Goal: Task Accomplishment & Management: Use online tool/utility

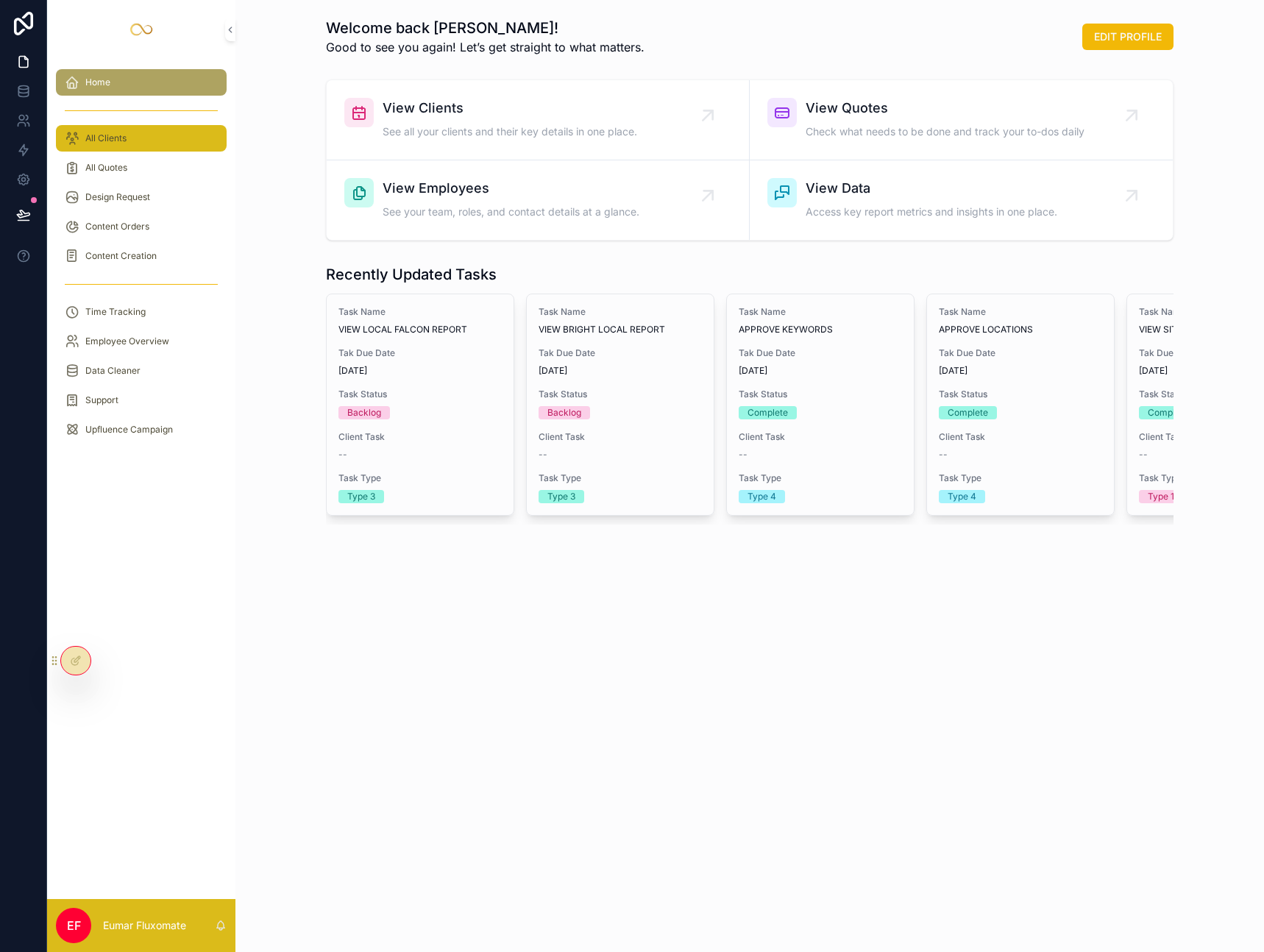
click at [127, 131] on div "All Clients" at bounding box center [141, 138] width 153 height 24
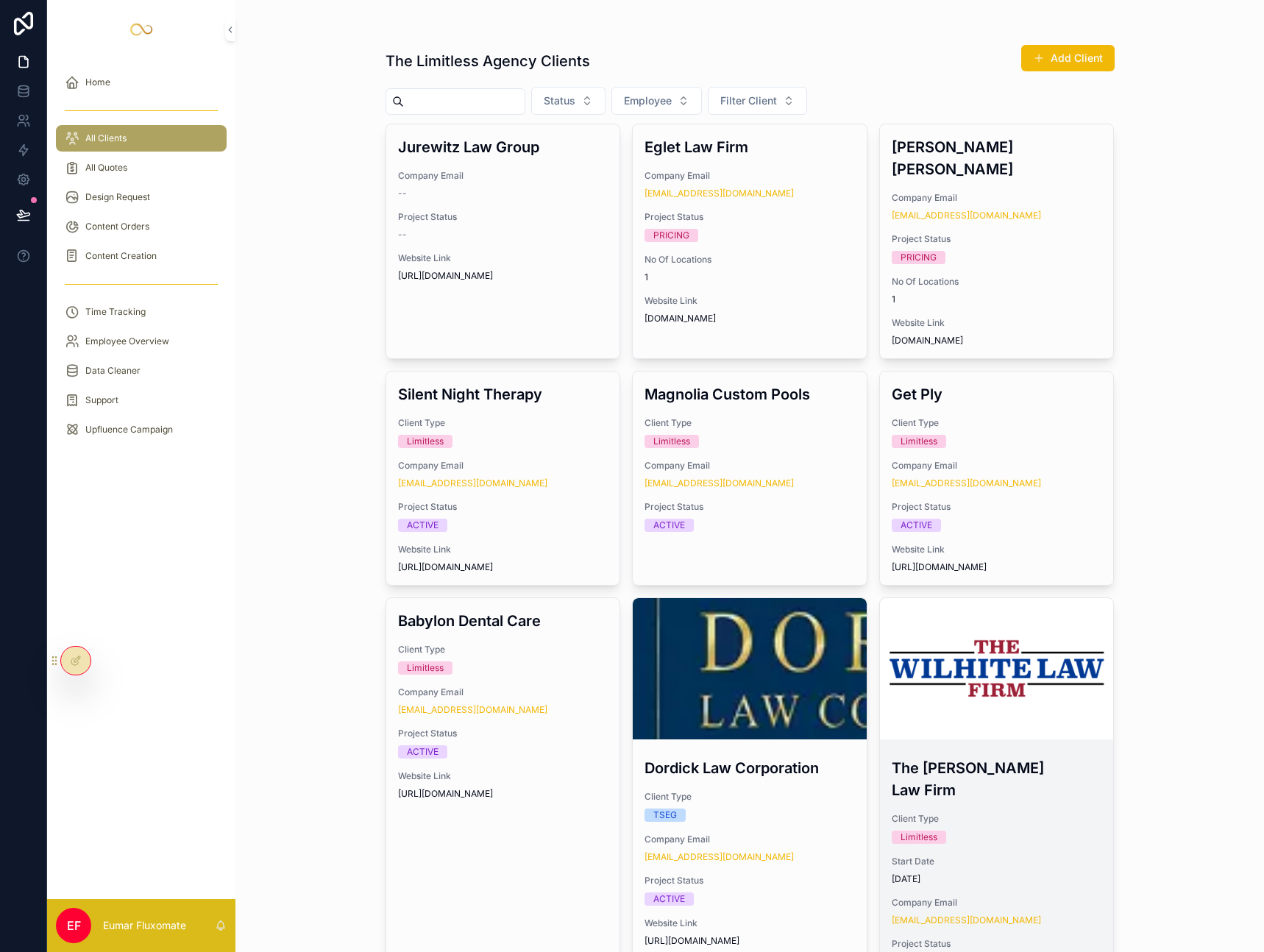
click at [1029, 757] on h3 "The [PERSON_NAME] Law Firm" at bounding box center [996, 779] width 210 height 44
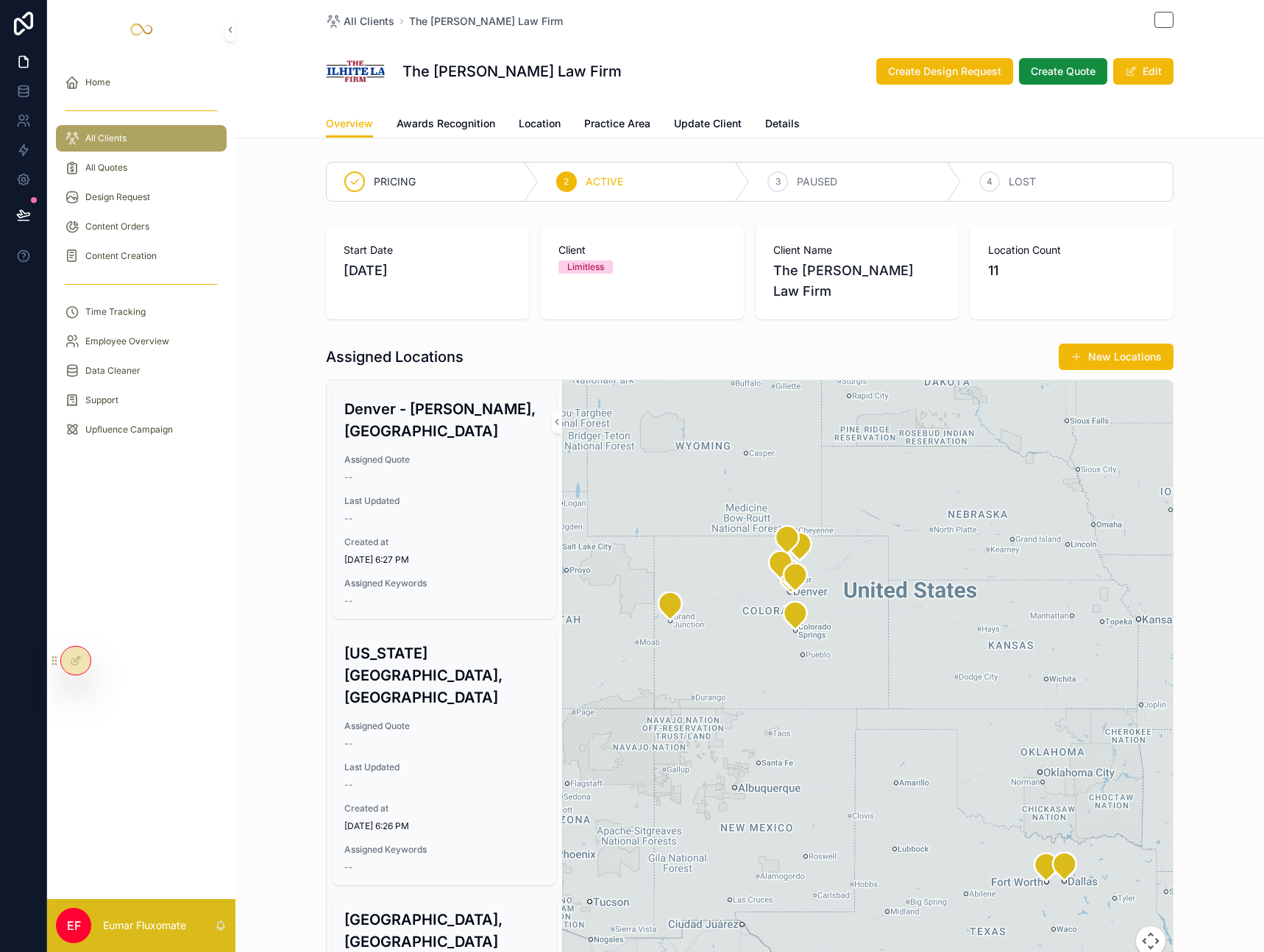
click at [782, 43] on div "The Wilhite Law Firm Create Design Request Create Quote Edit" at bounding box center [749, 72] width 847 height 59
click at [70, 657] on icon at bounding box center [76, 661] width 12 height 12
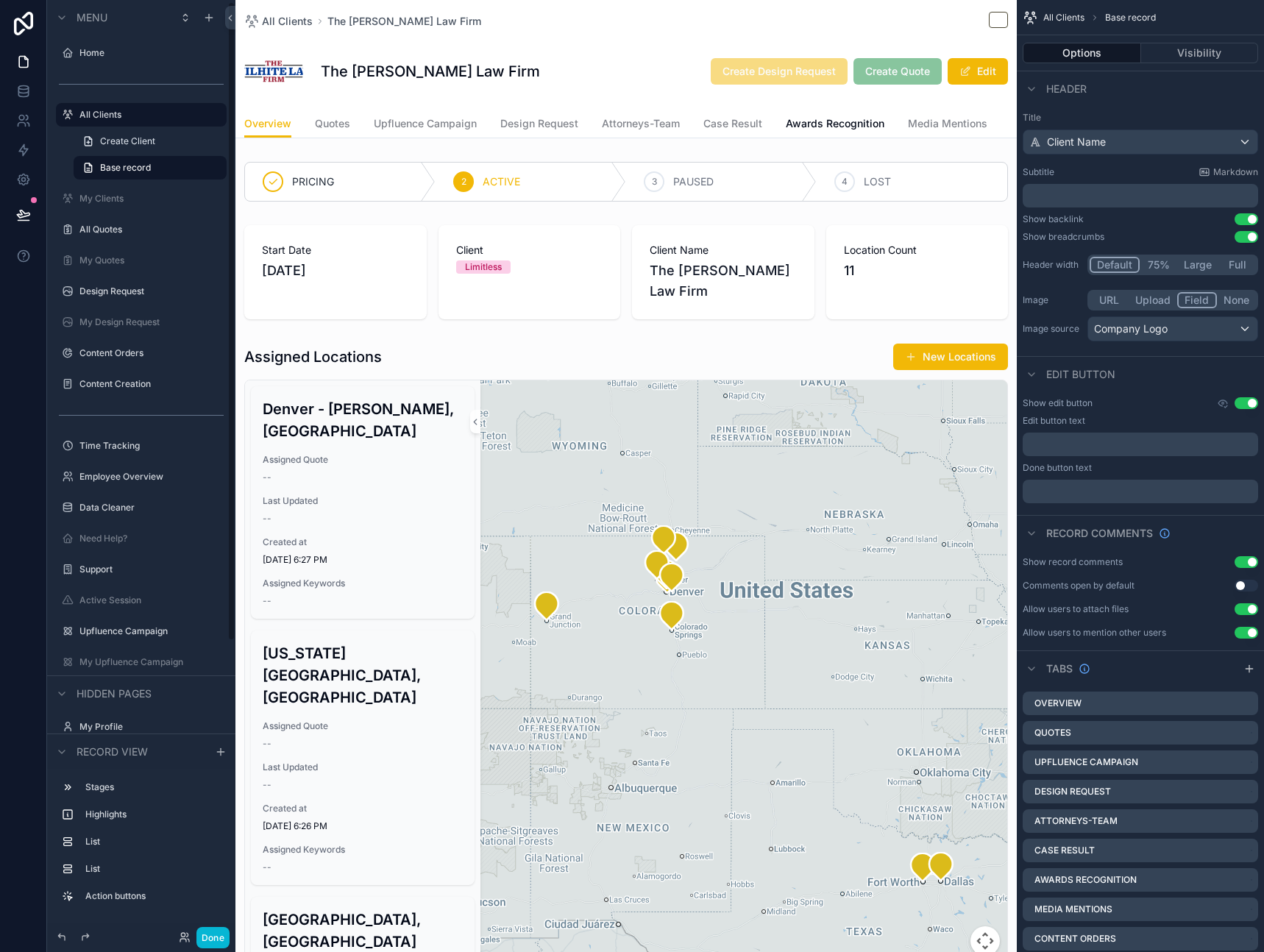
scroll to position [430, 0]
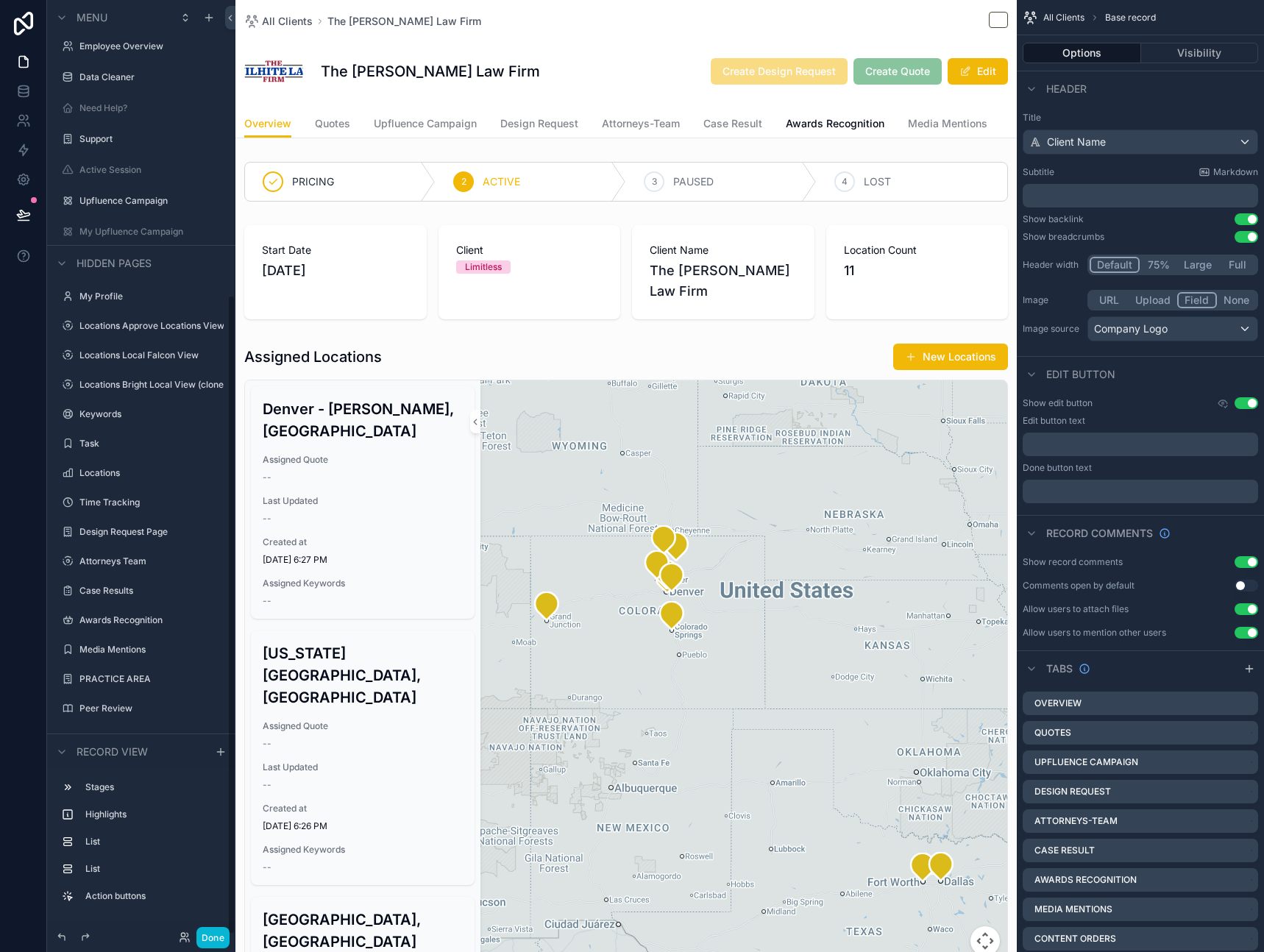
click at [13, 440] on div at bounding box center [24, 476] width 47 height 952
click at [15, 440] on div at bounding box center [24, 476] width 47 height 952
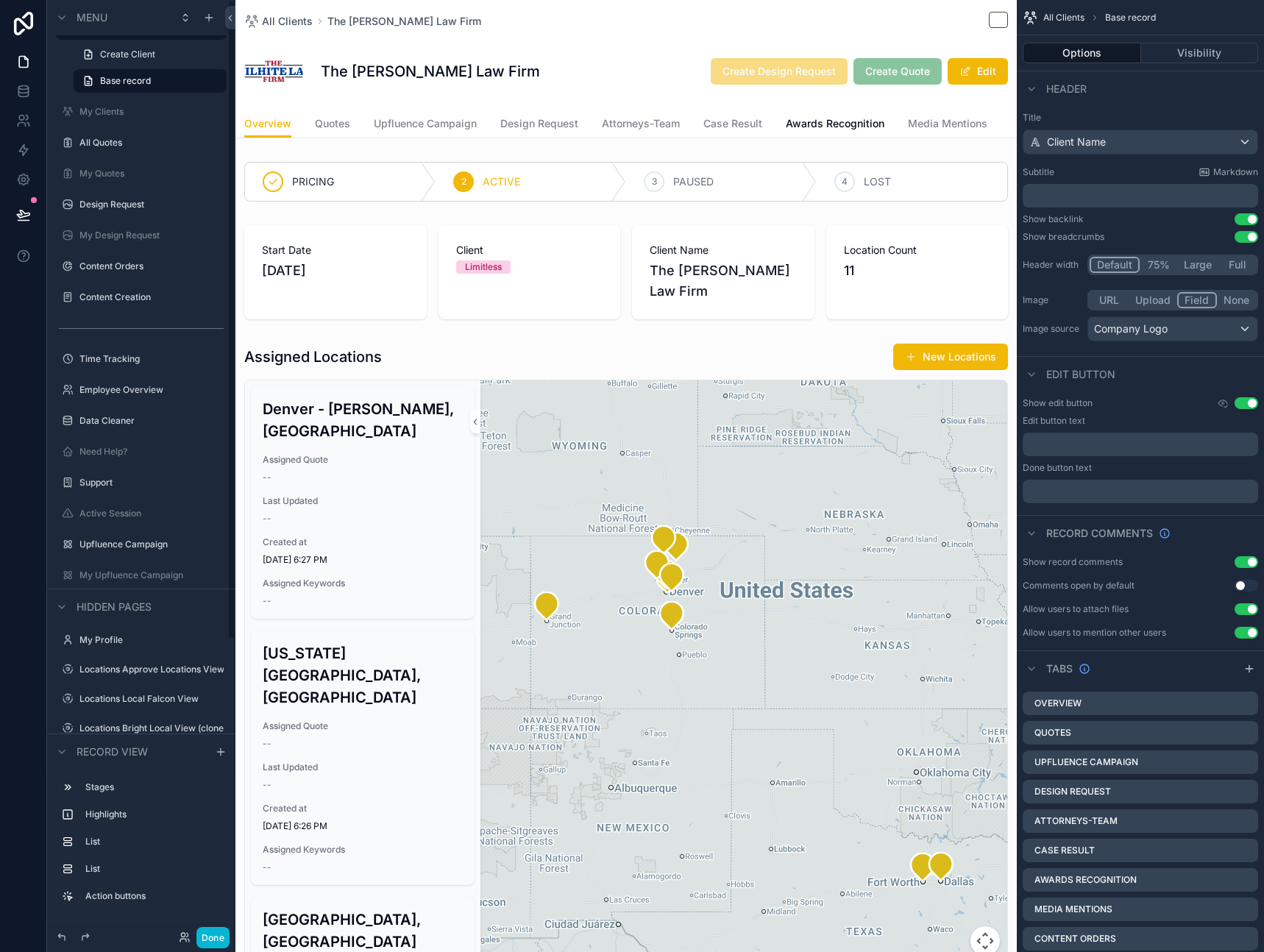
scroll to position [0, 0]
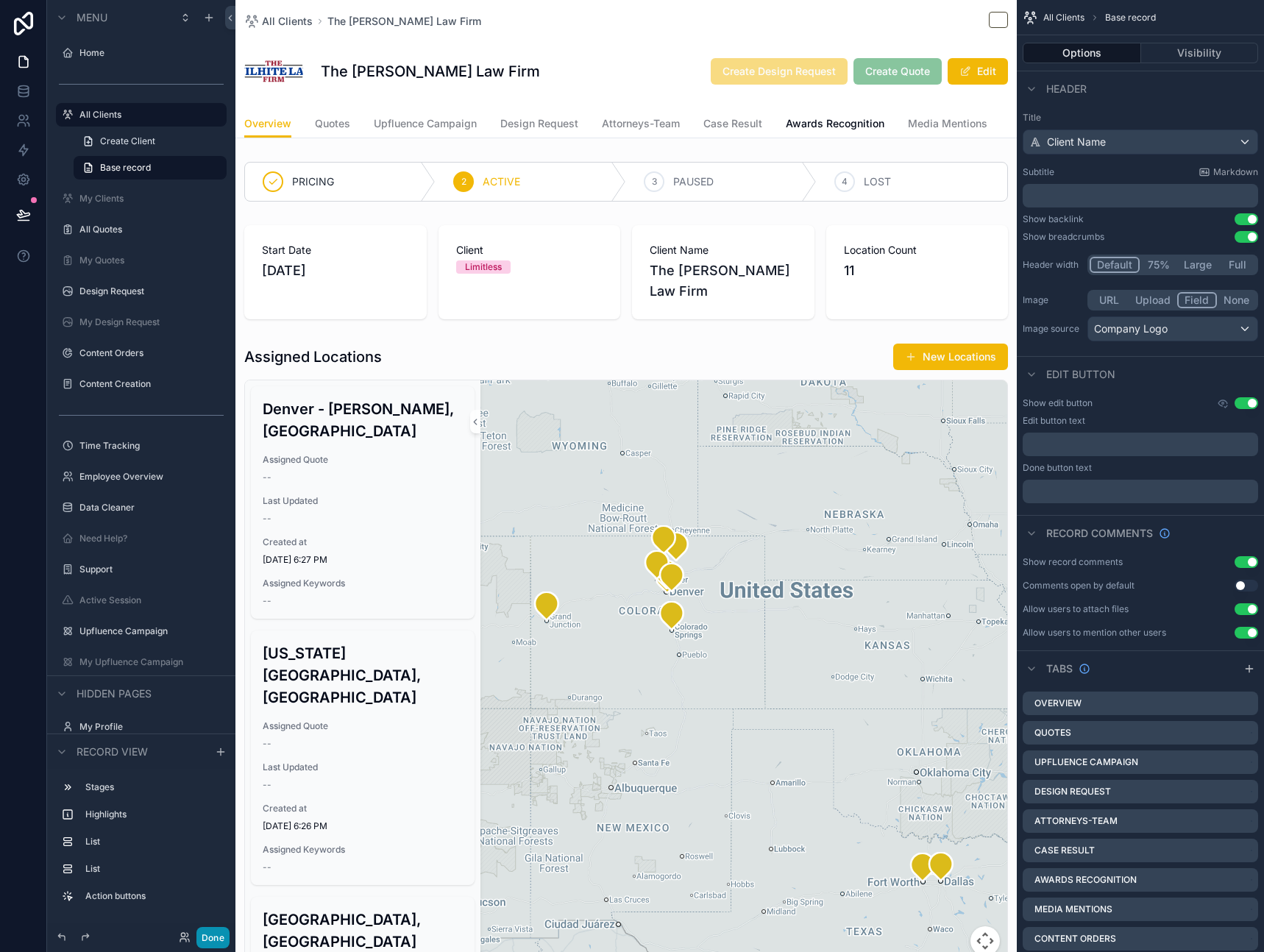
click at [214, 937] on button "Done" at bounding box center [212, 937] width 33 height 21
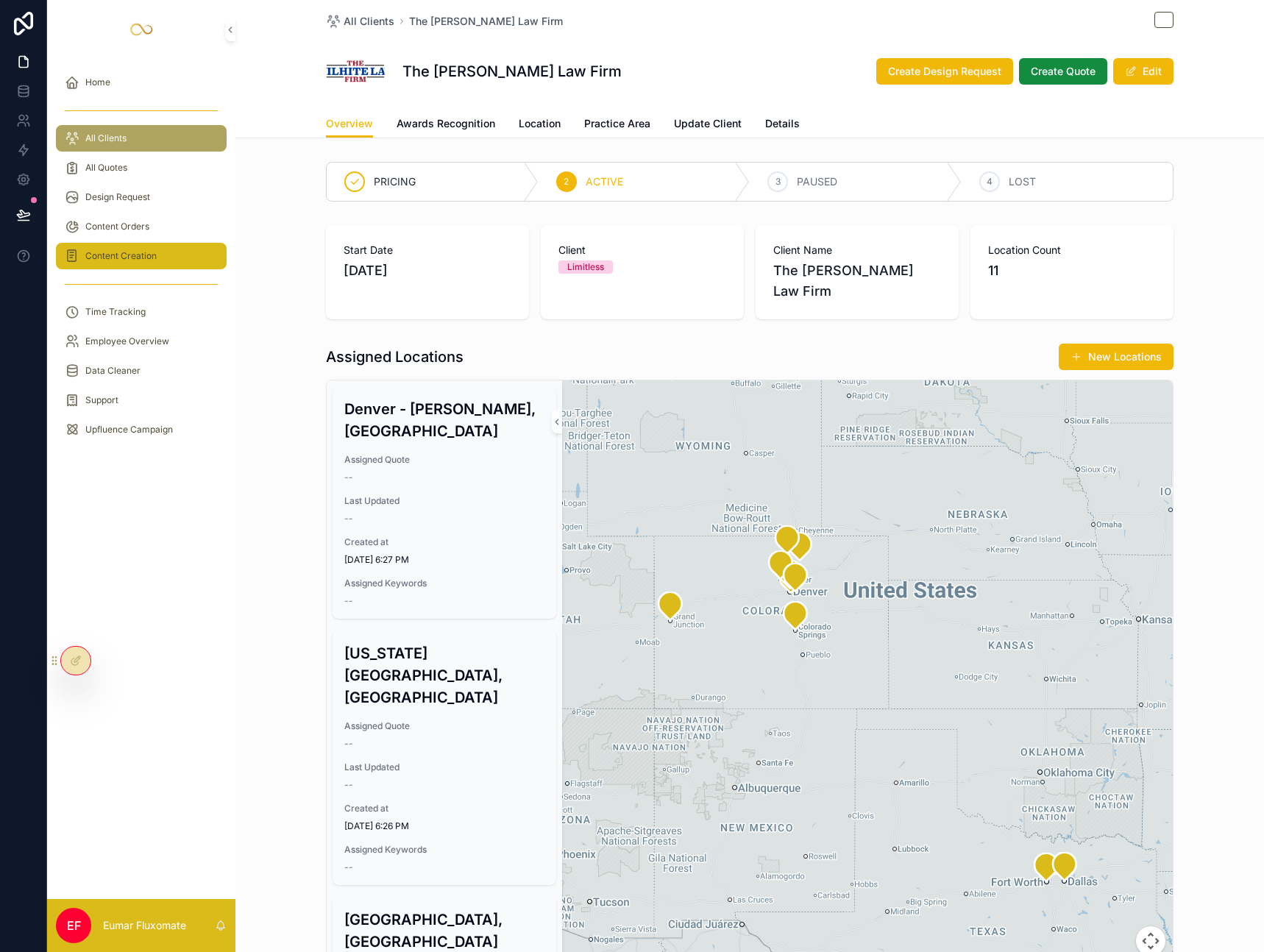
click at [146, 261] on span "Content Creation" at bounding box center [120, 256] width 72 height 12
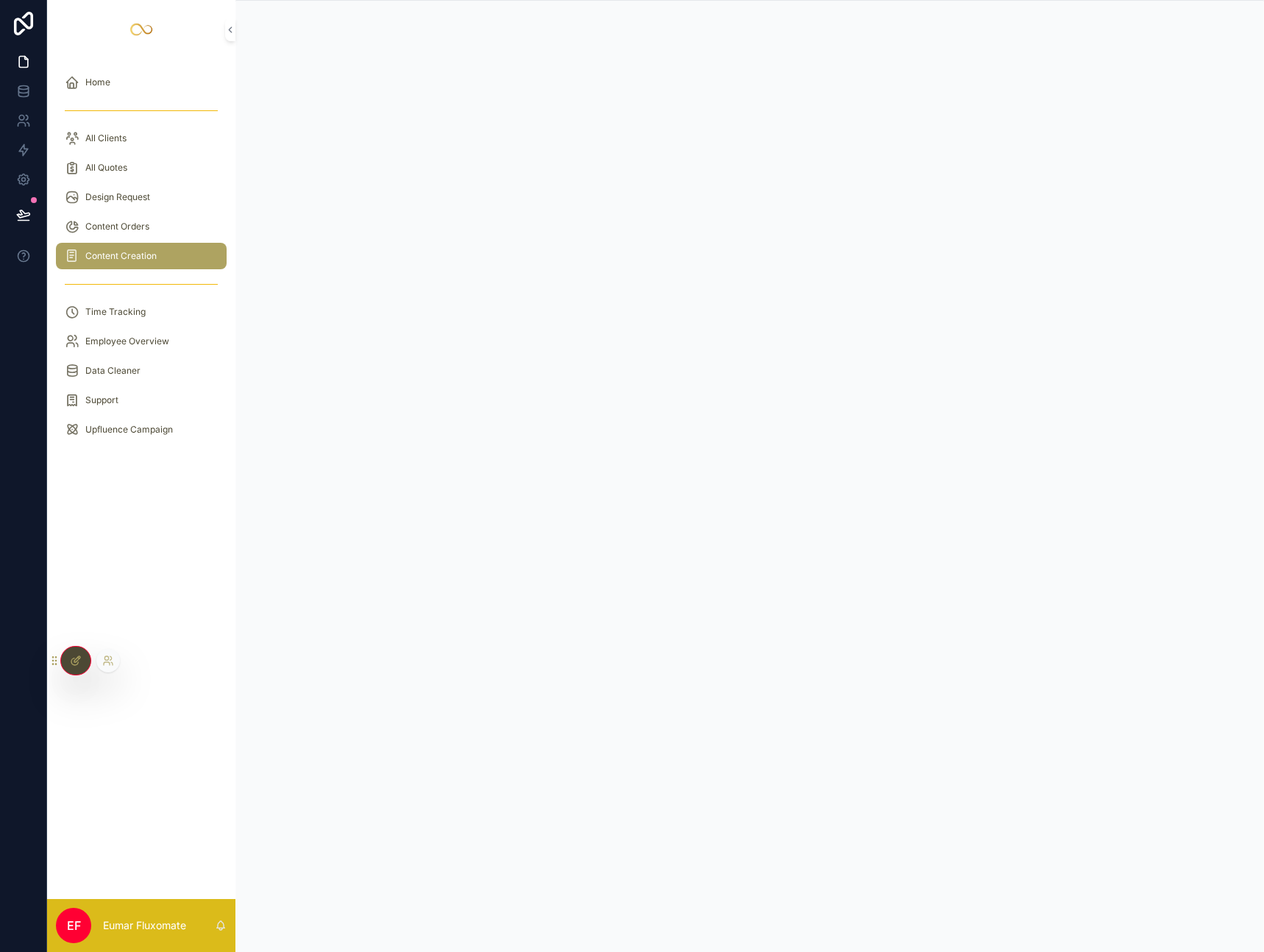
click at [74, 658] on icon at bounding box center [75, 662] width 7 height 7
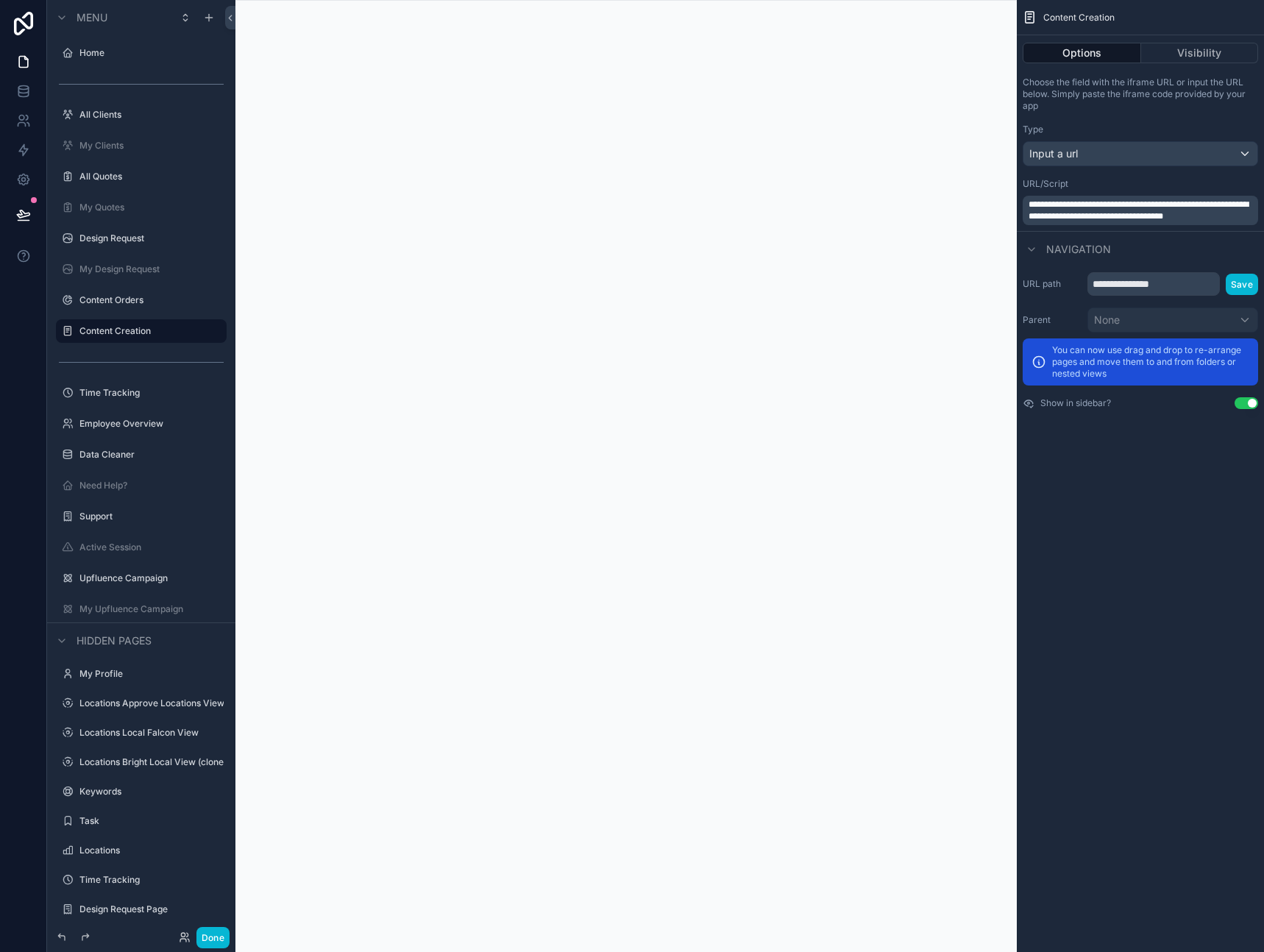
click at [830, 293] on div "scrollable content" at bounding box center [626, 476] width 781 height 952
click at [1140, 487] on div "**********" at bounding box center [1140, 476] width 247 height 952
click at [1153, 211] on span "**********" at bounding box center [1138, 210] width 220 height 20
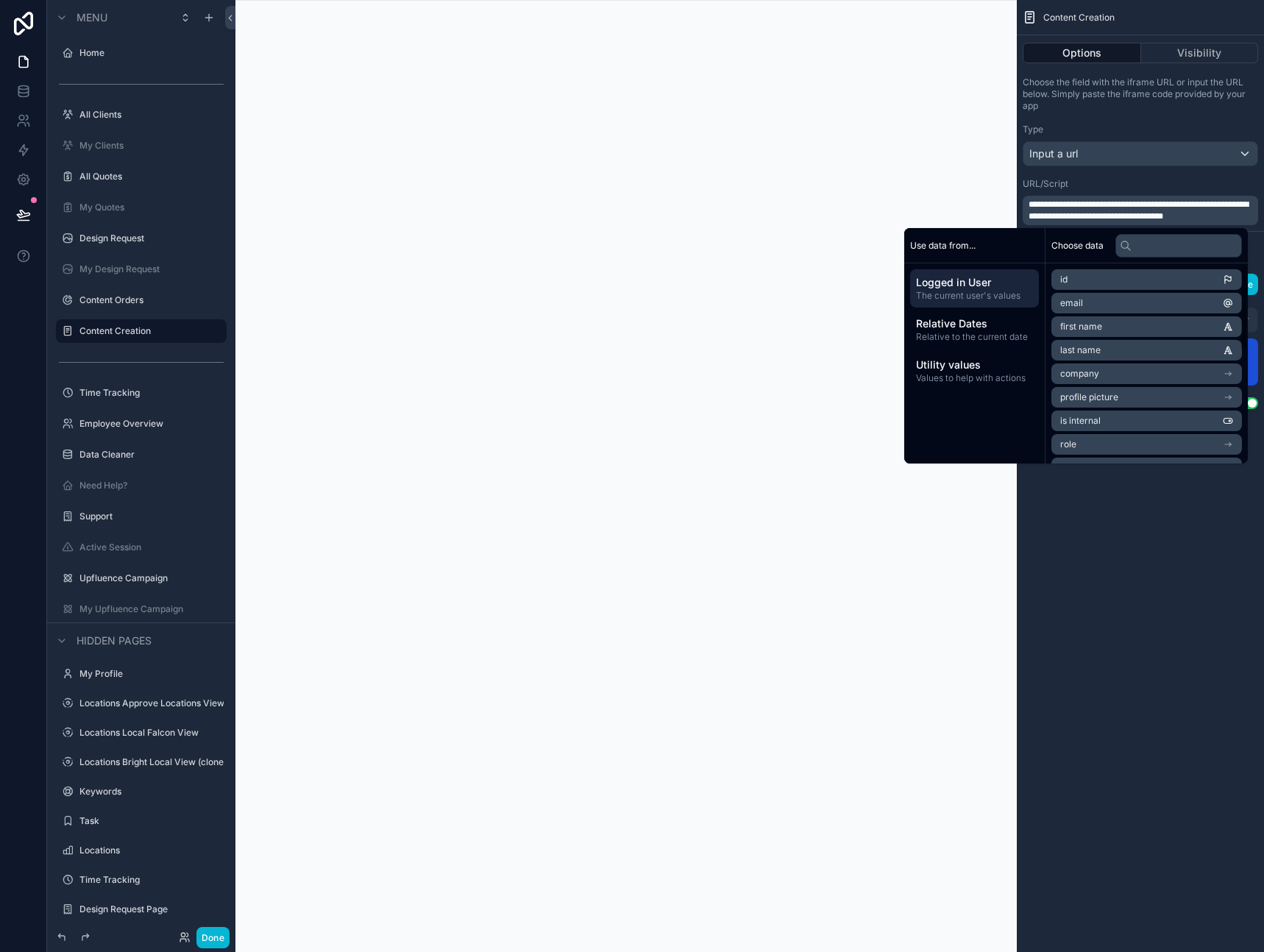
click at [1096, 557] on div "**********" at bounding box center [1140, 476] width 247 height 952
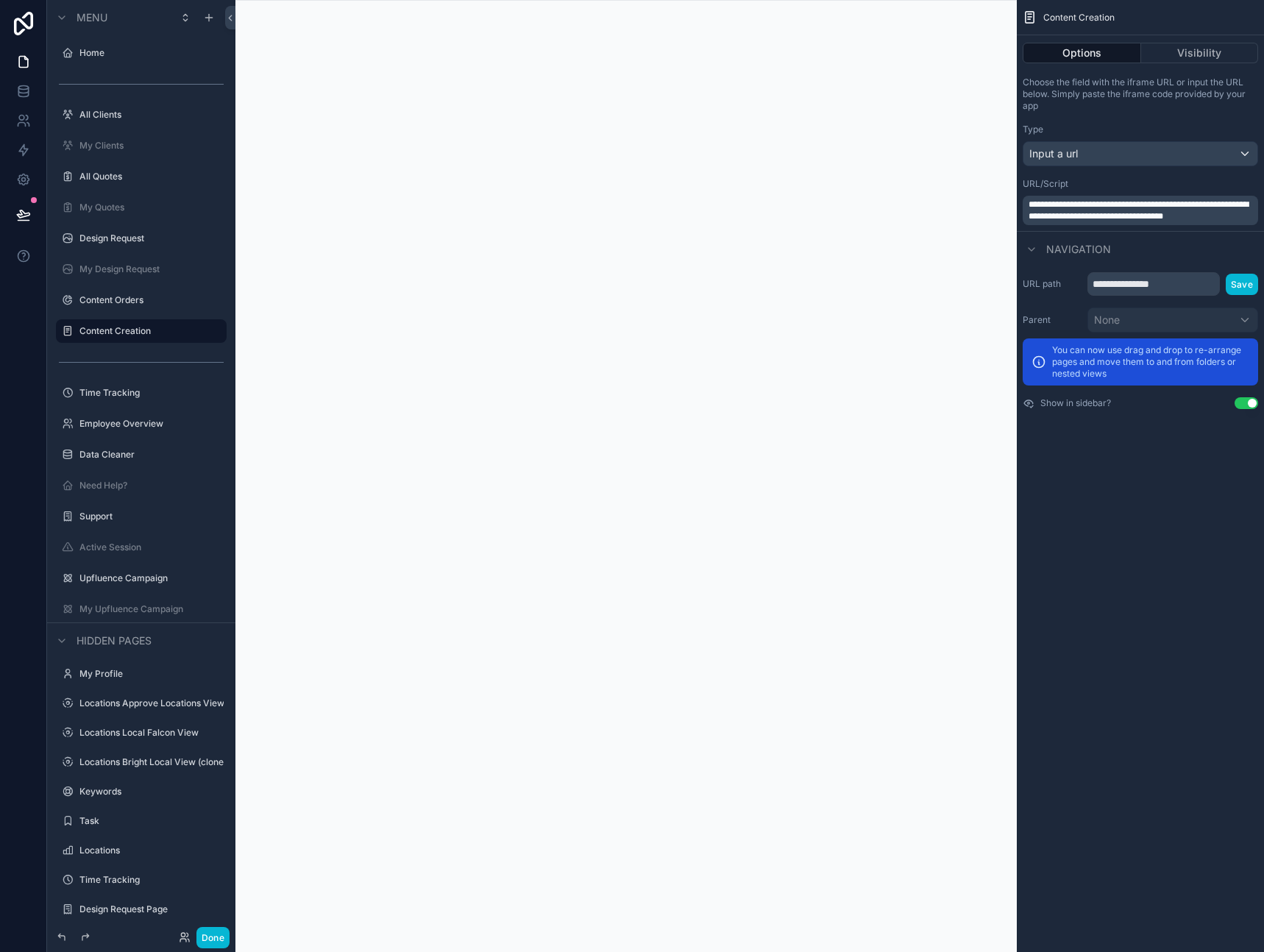
click at [1140, 543] on div "**********" at bounding box center [1140, 476] width 247 height 952
click at [1135, 217] on span "**********" at bounding box center [1138, 210] width 220 height 20
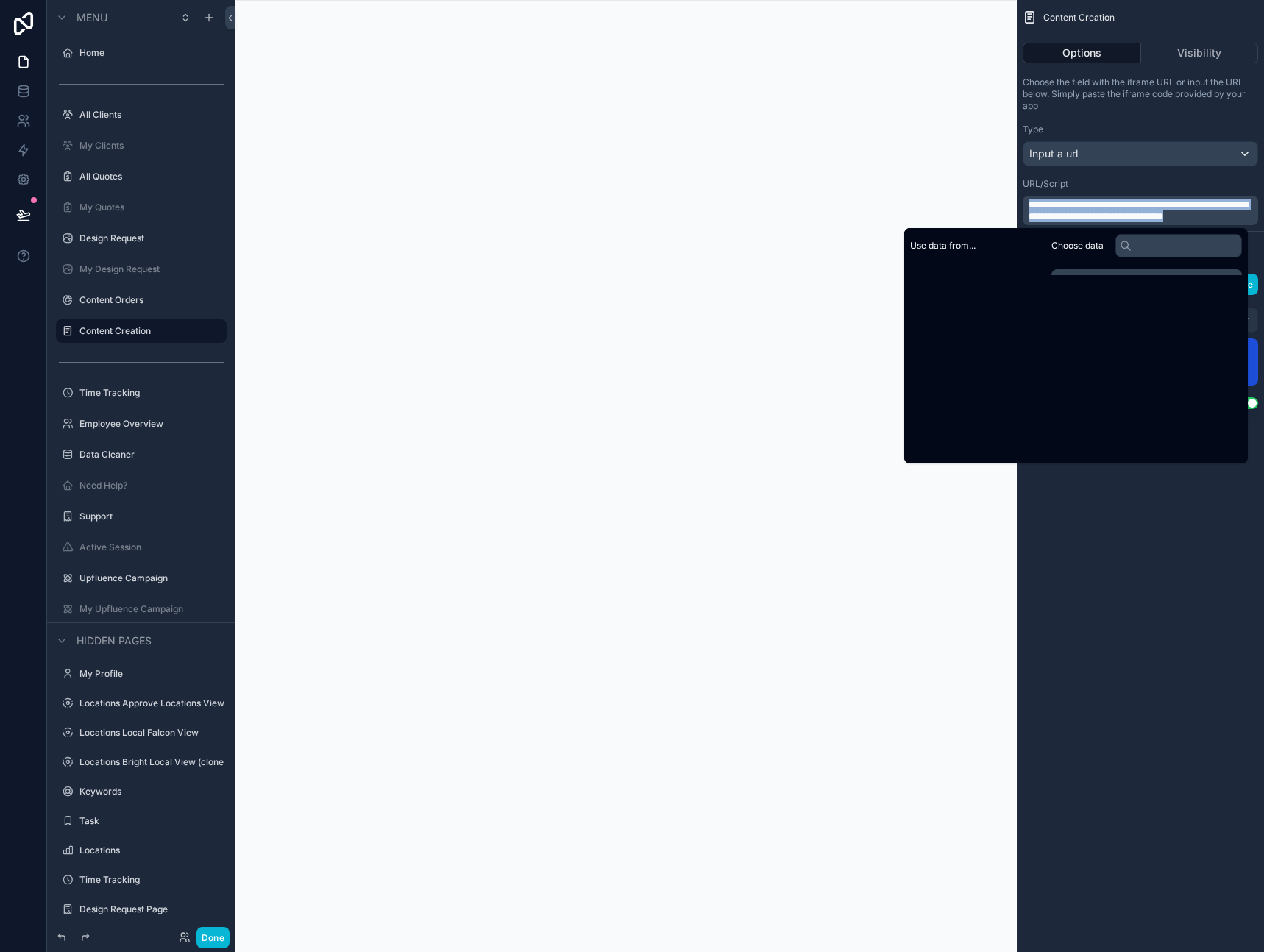
click at [1135, 217] on span "**********" at bounding box center [1138, 210] width 220 height 20
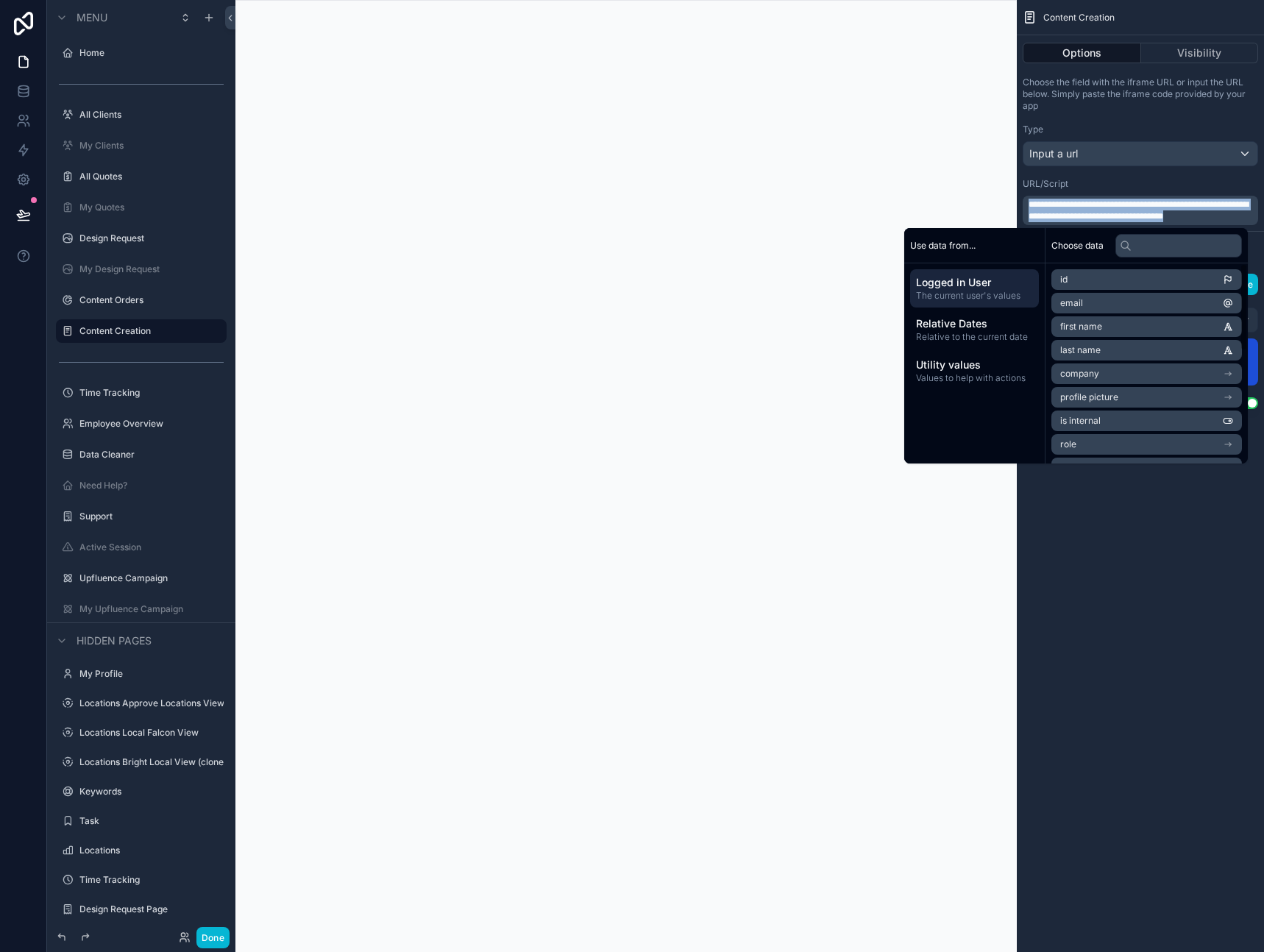
copy span "**********"
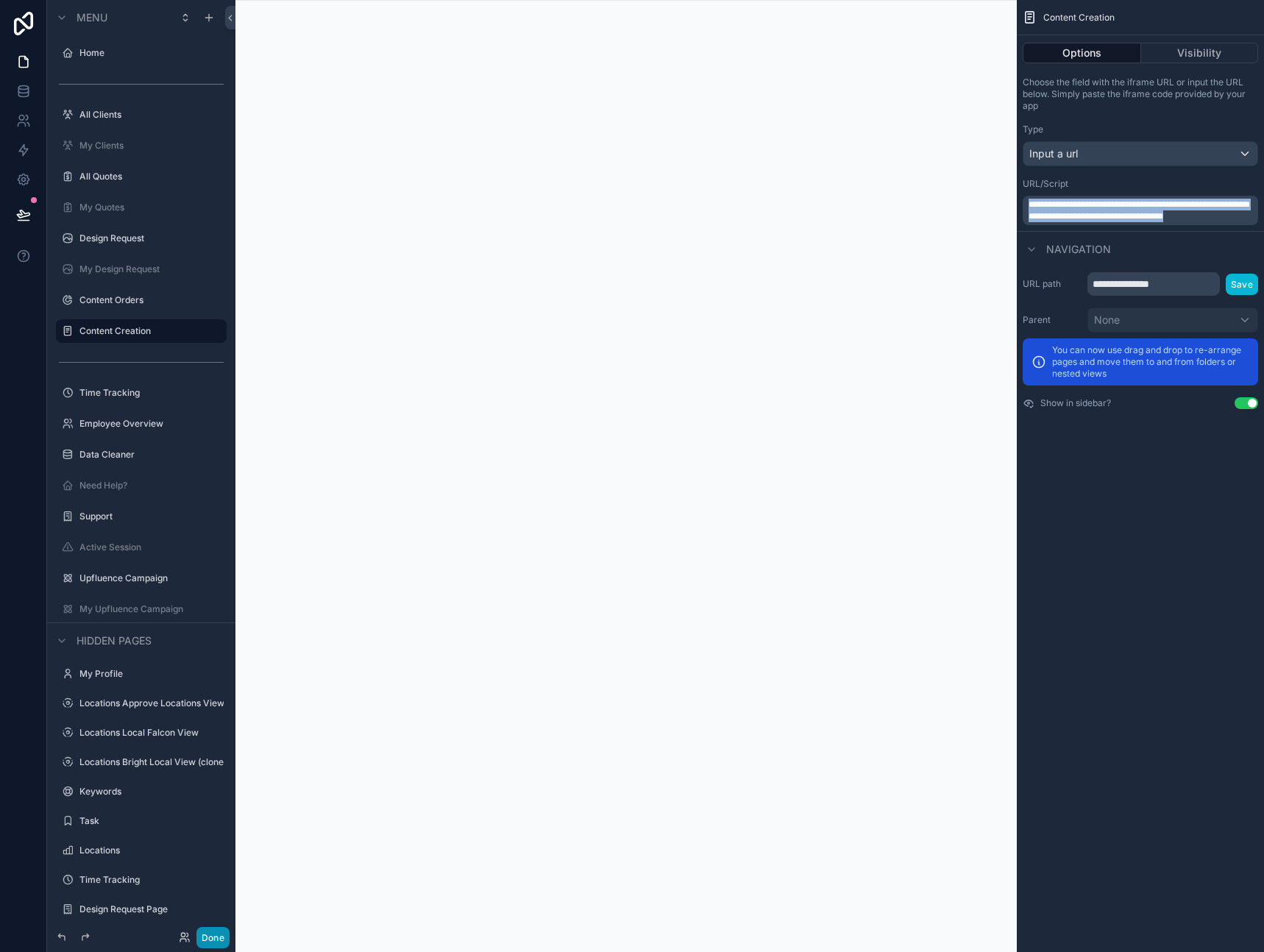
click at [207, 939] on button "Done" at bounding box center [212, 937] width 33 height 21
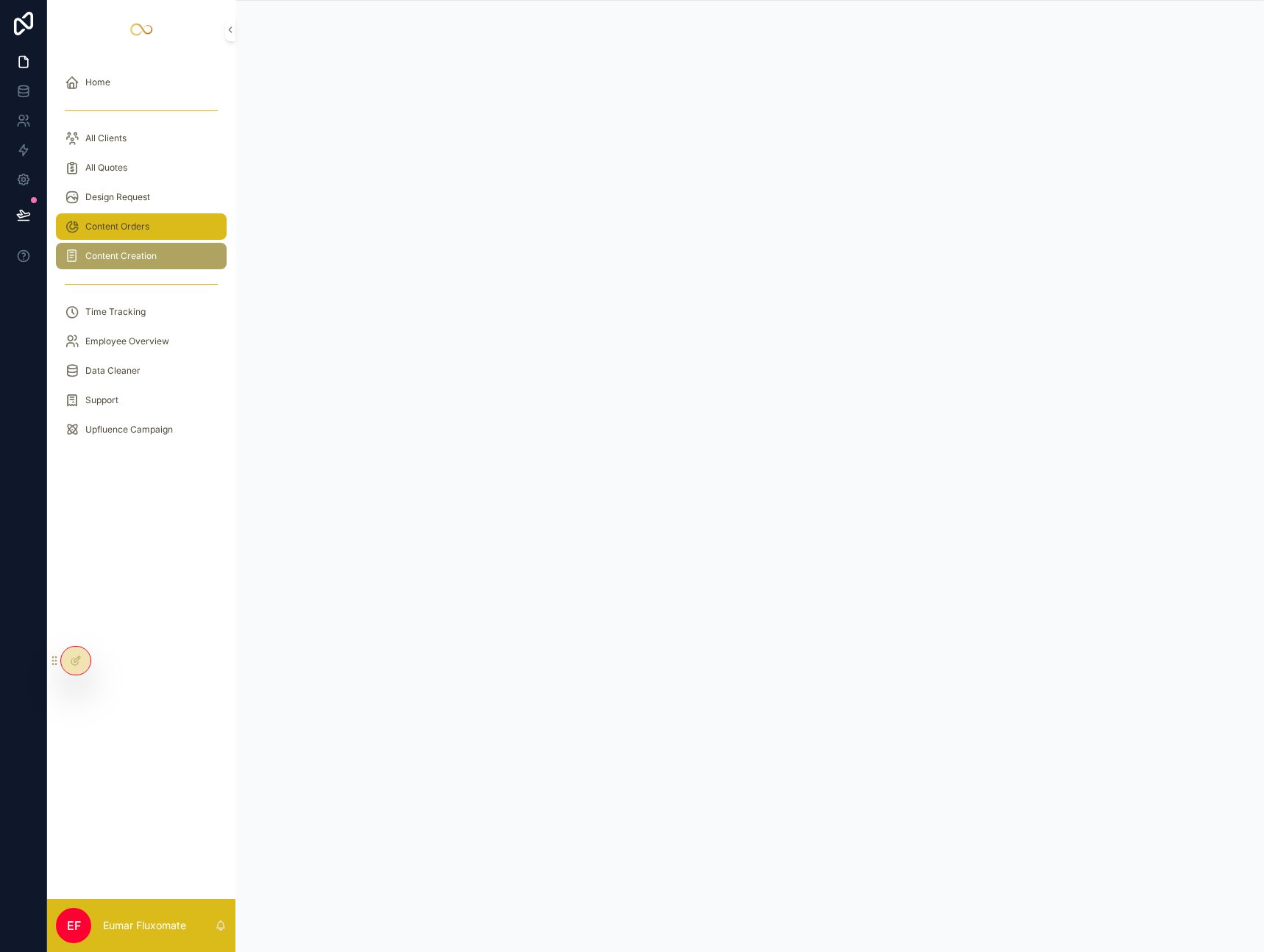
click at [118, 224] on span "Content Orders" at bounding box center [117, 226] width 64 height 12
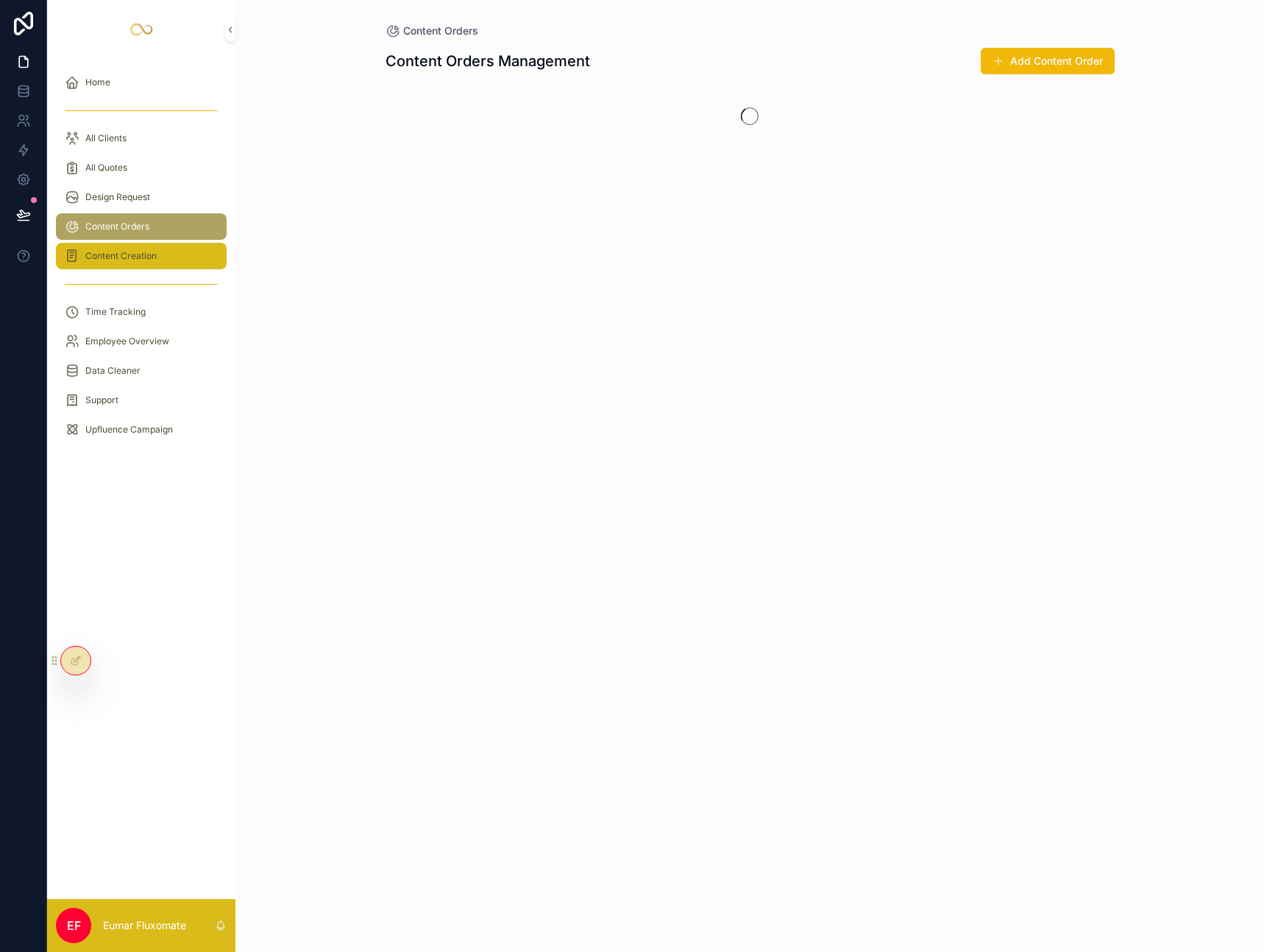
click at [149, 253] on span "Content Creation" at bounding box center [120, 256] width 72 height 12
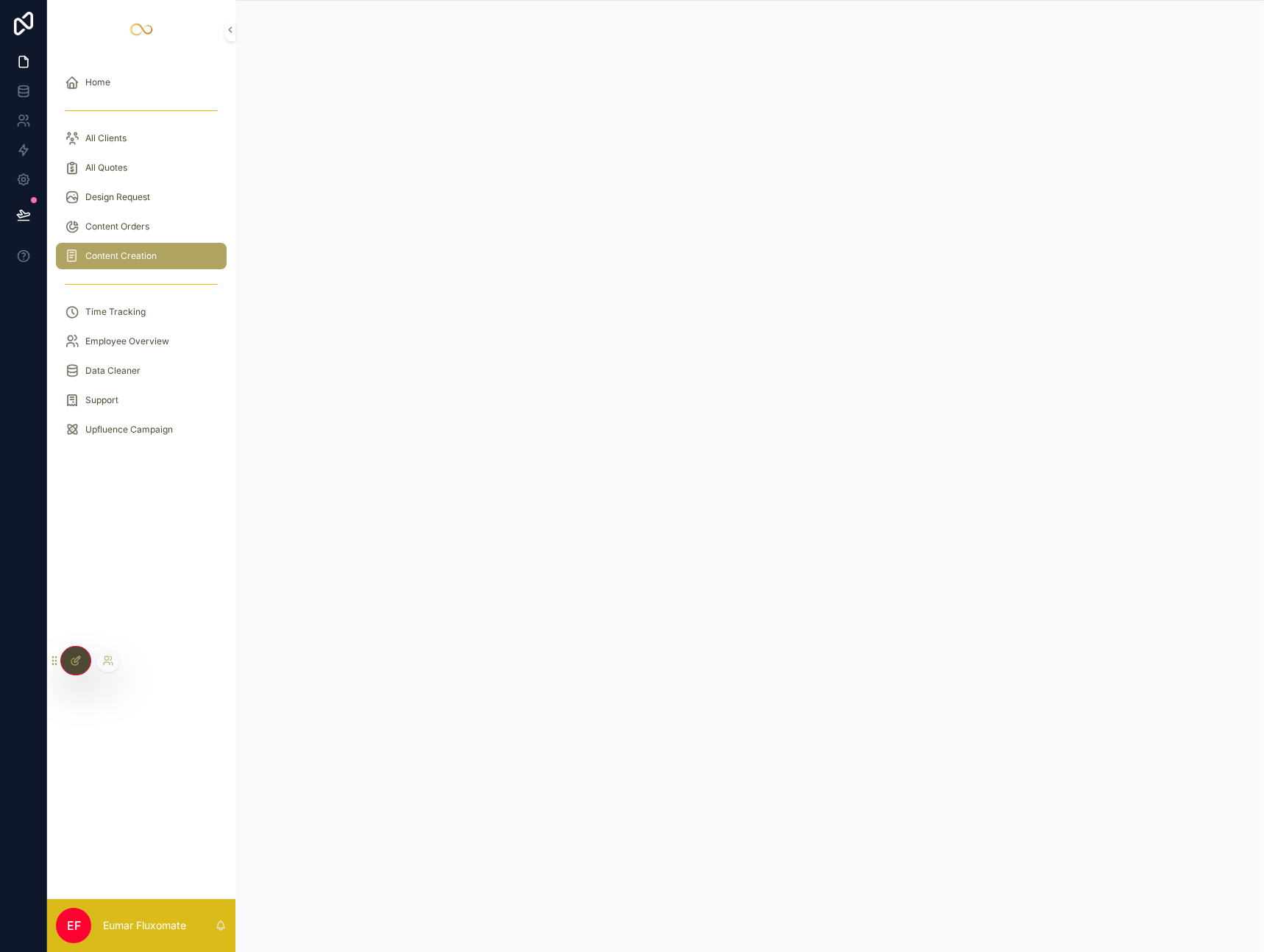
click at [70, 661] on icon at bounding box center [76, 661] width 12 height 12
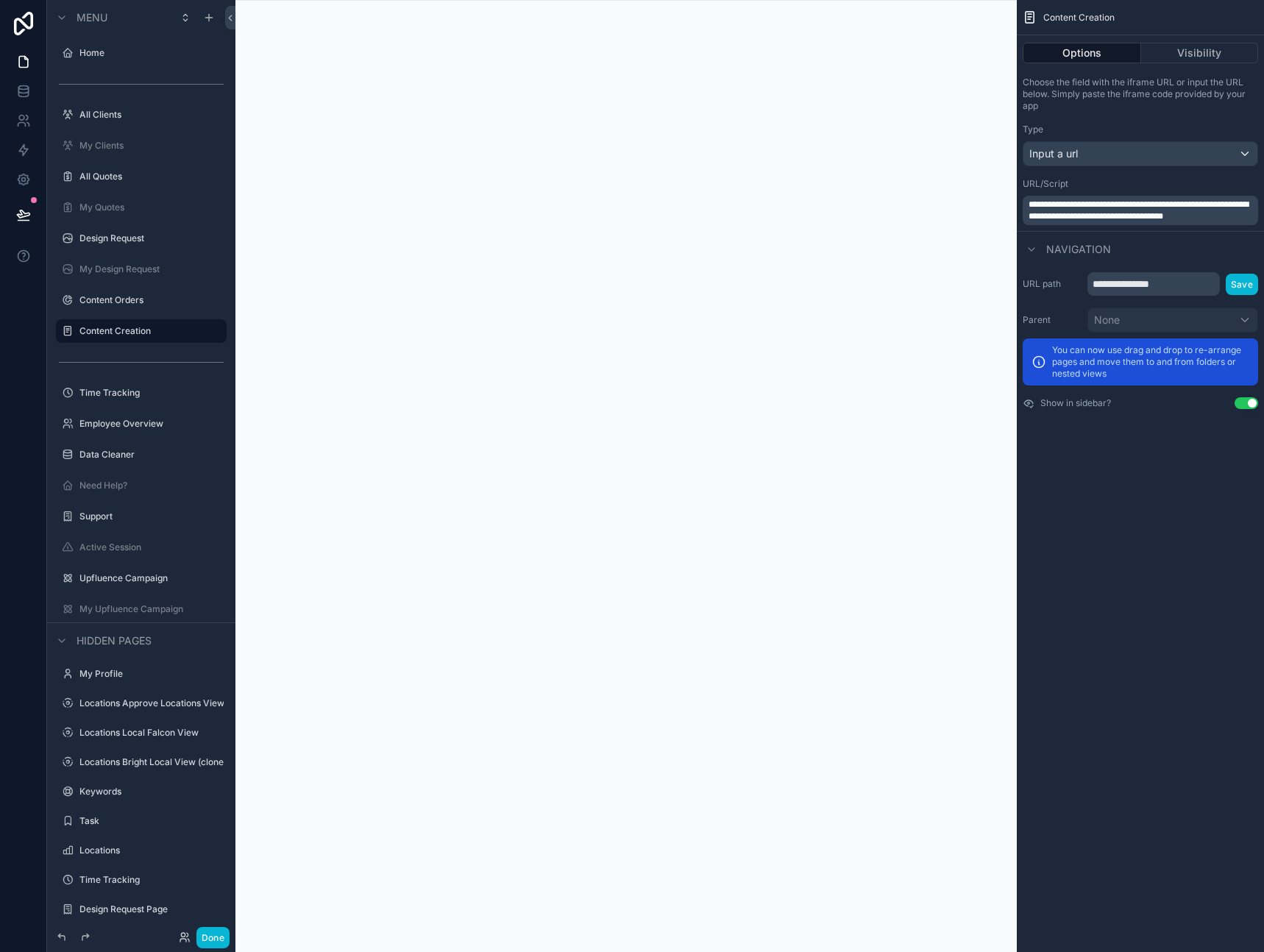
click at [1219, 258] on div "Navigation" at bounding box center [1140, 248] width 247 height 35
click at [1183, 210] on span "**********" at bounding box center [1138, 210] width 220 height 20
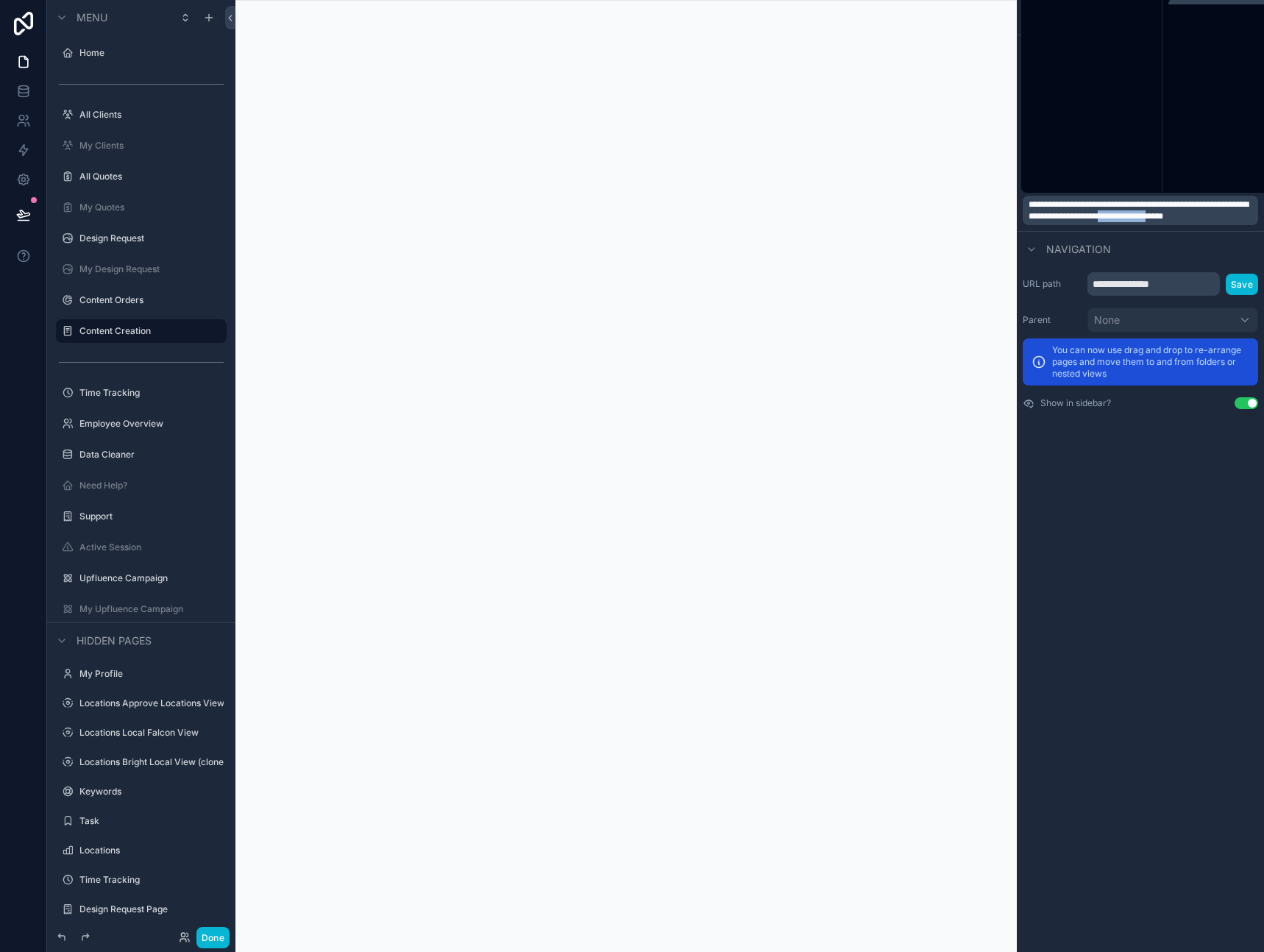
click at [1183, 210] on span "**********" at bounding box center [1138, 210] width 220 height 20
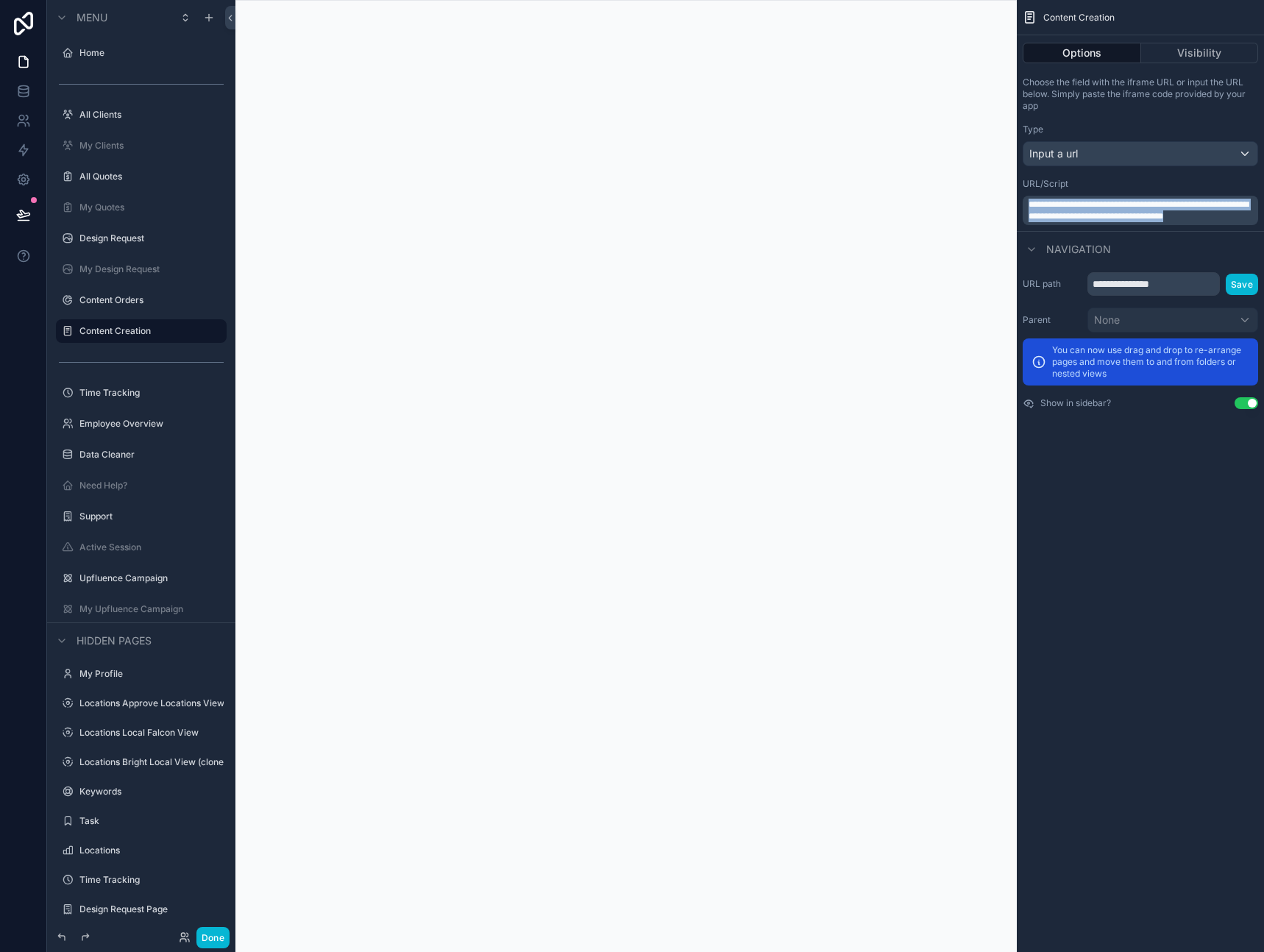
click at [1183, 210] on span "**********" at bounding box center [1138, 210] width 220 height 20
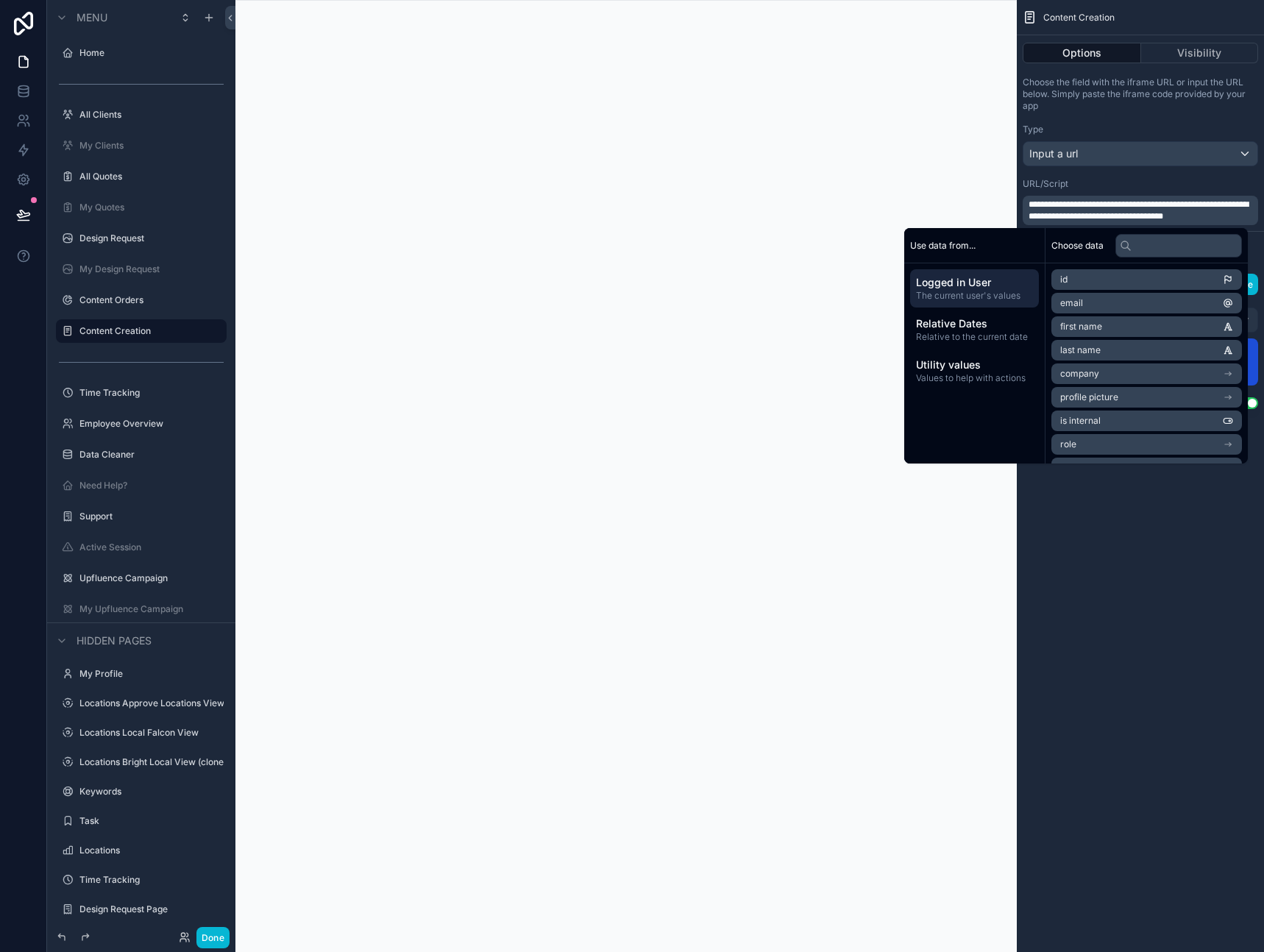
click at [1253, 242] on div "Navigation" at bounding box center [1140, 248] width 247 height 35
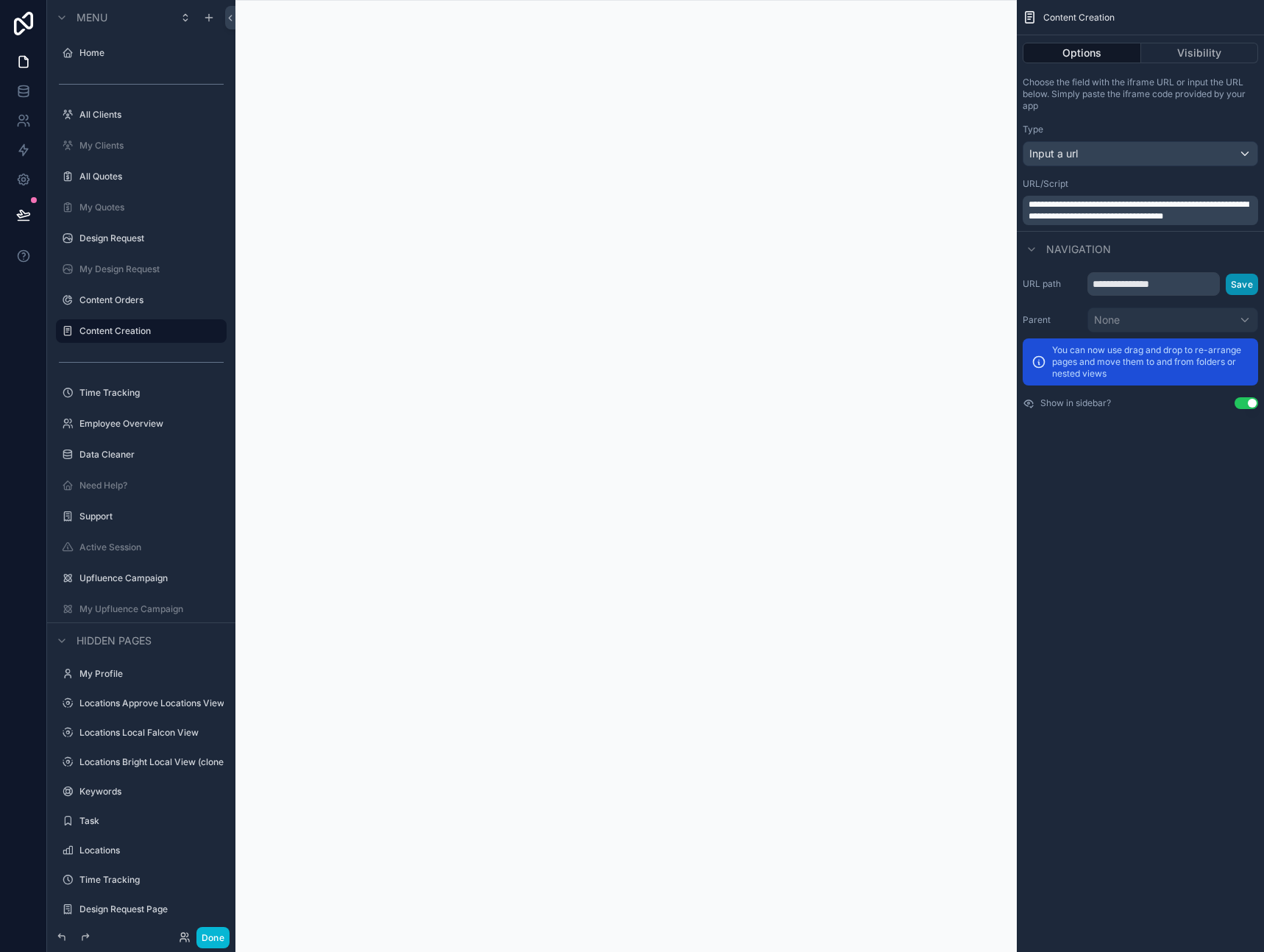
click at [1240, 279] on button "Save" at bounding box center [1241, 284] width 32 height 21
click at [1159, 557] on div "**********" at bounding box center [1140, 476] width 247 height 952
click at [27, 219] on icon at bounding box center [23, 214] width 14 height 14
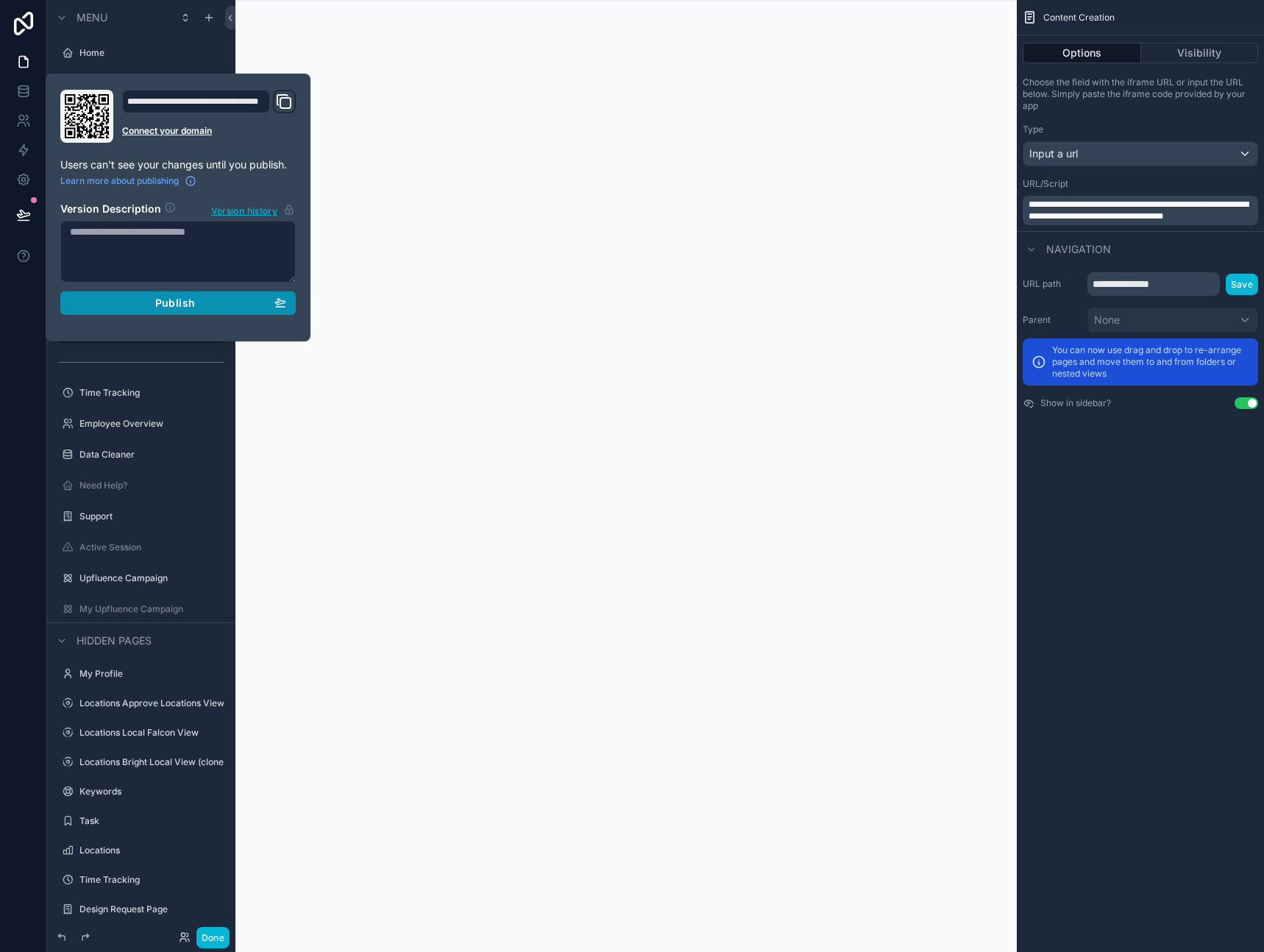
click at [118, 304] on div "Publish" at bounding box center [178, 303] width 216 height 13
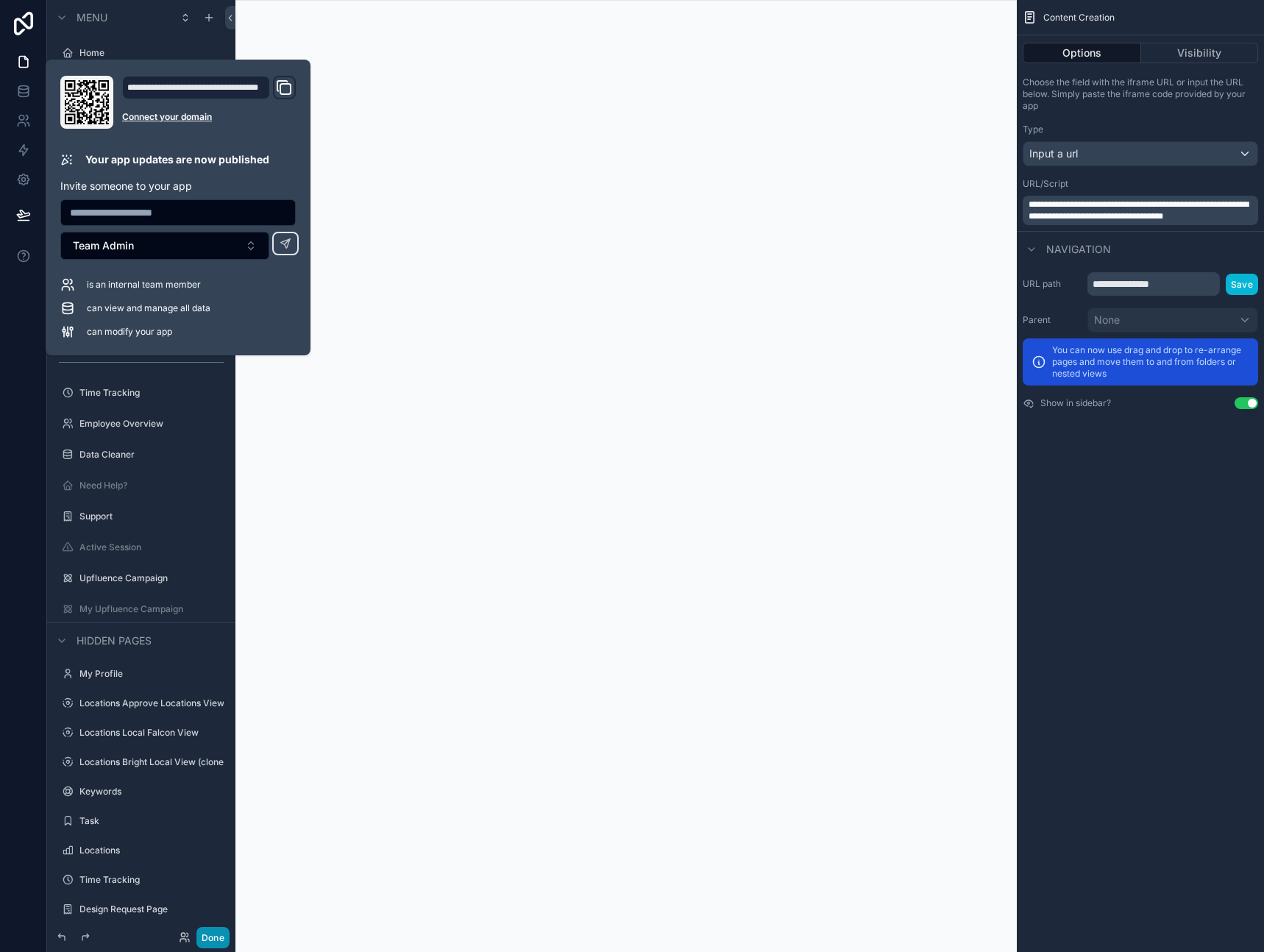
click at [220, 939] on button "Done" at bounding box center [212, 937] width 33 height 21
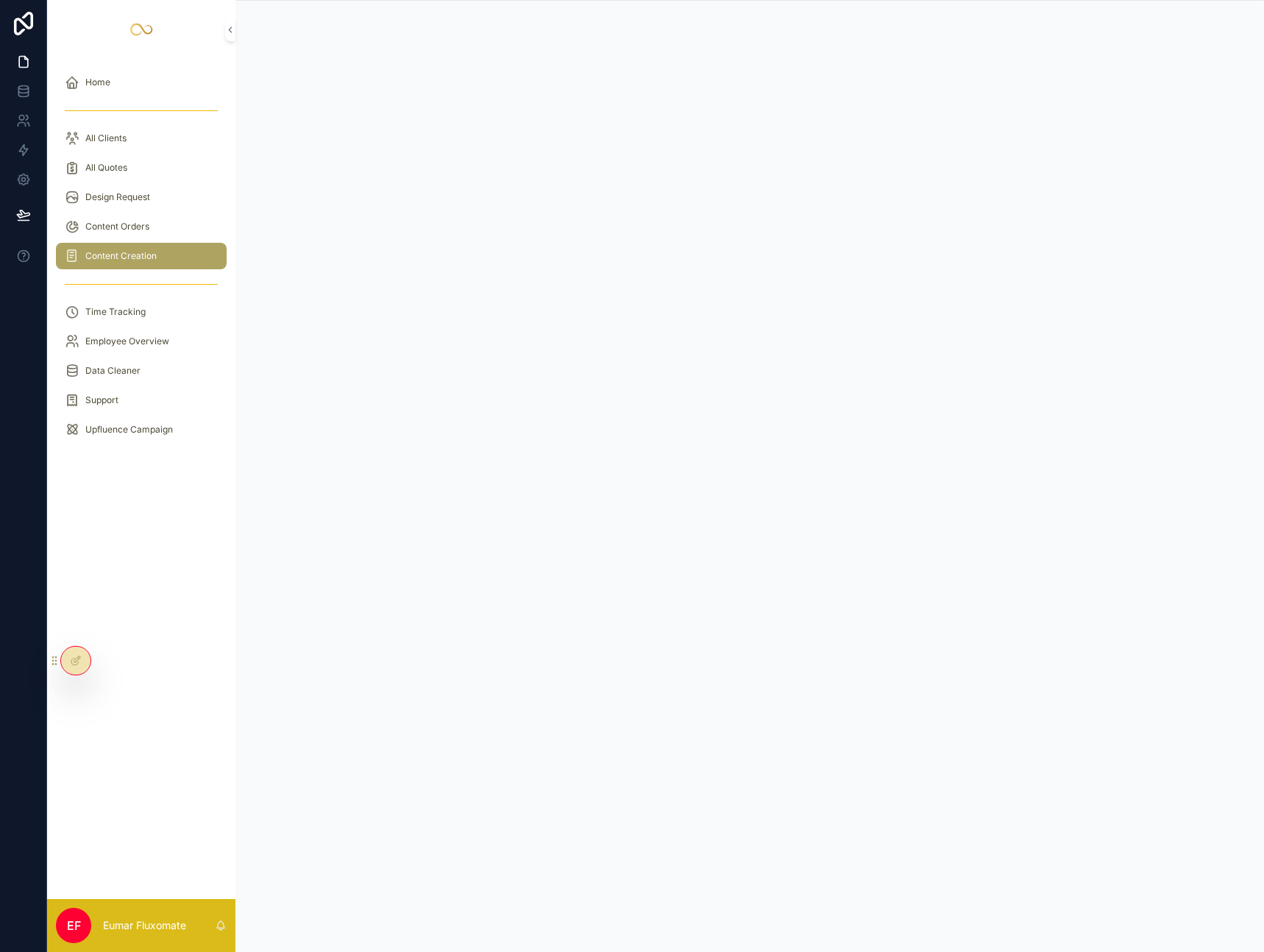
click at [137, 258] on span "Content Creation" at bounding box center [120, 256] width 72 height 12
click at [141, 257] on span "Content Creation" at bounding box center [120, 256] width 72 height 12
click at [139, 257] on span "Content Creation" at bounding box center [120, 256] width 72 height 12
click at [139, 221] on span "Content Orders" at bounding box center [117, 226] width 64 height 12
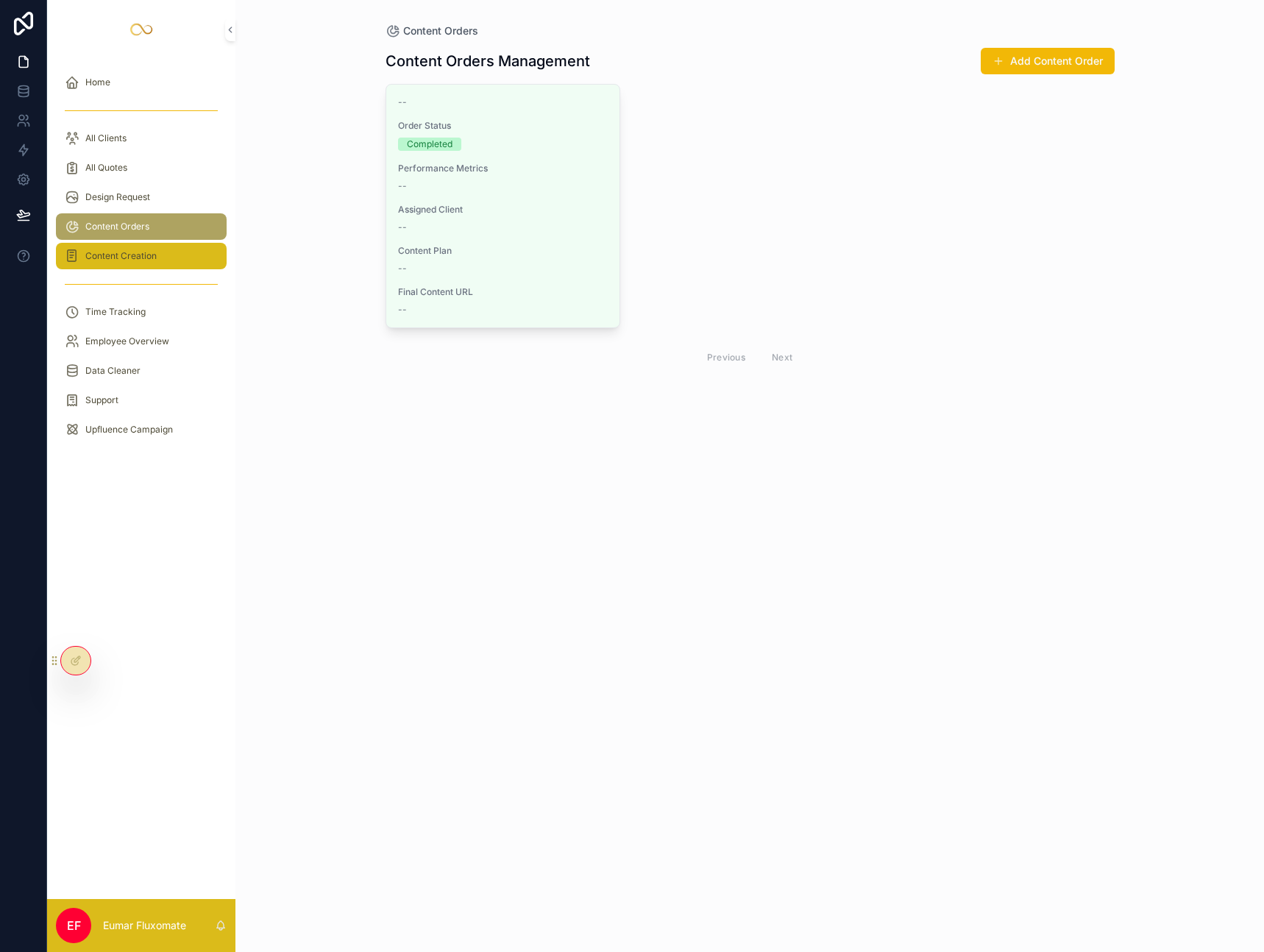
click at [146, 254] on span "Content Creation" at bounding box center [120, 256] width 72 height 12
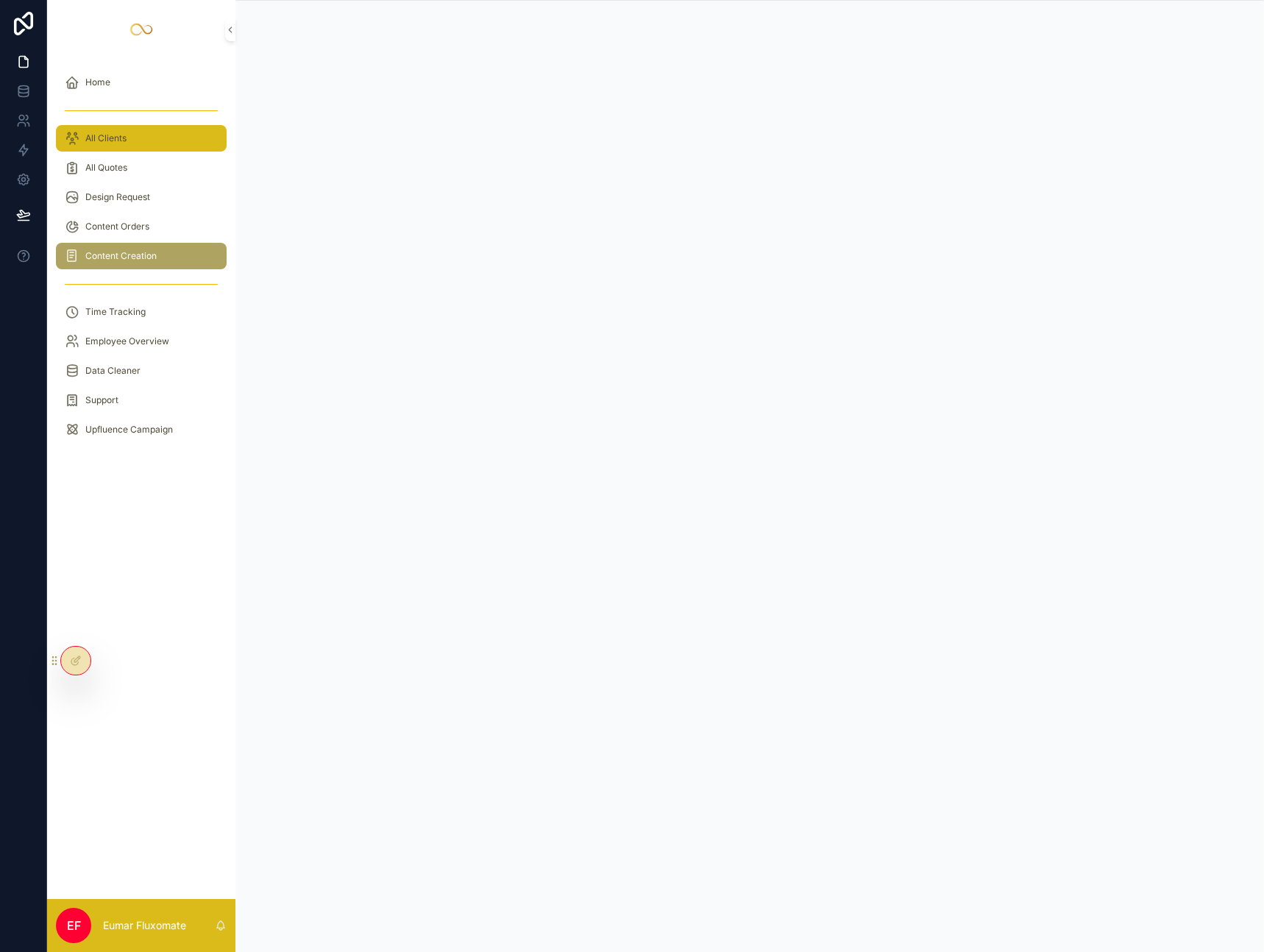
click at [178, 141] on div "All Clients" at bounding box center [141, 138] width 153 height 24
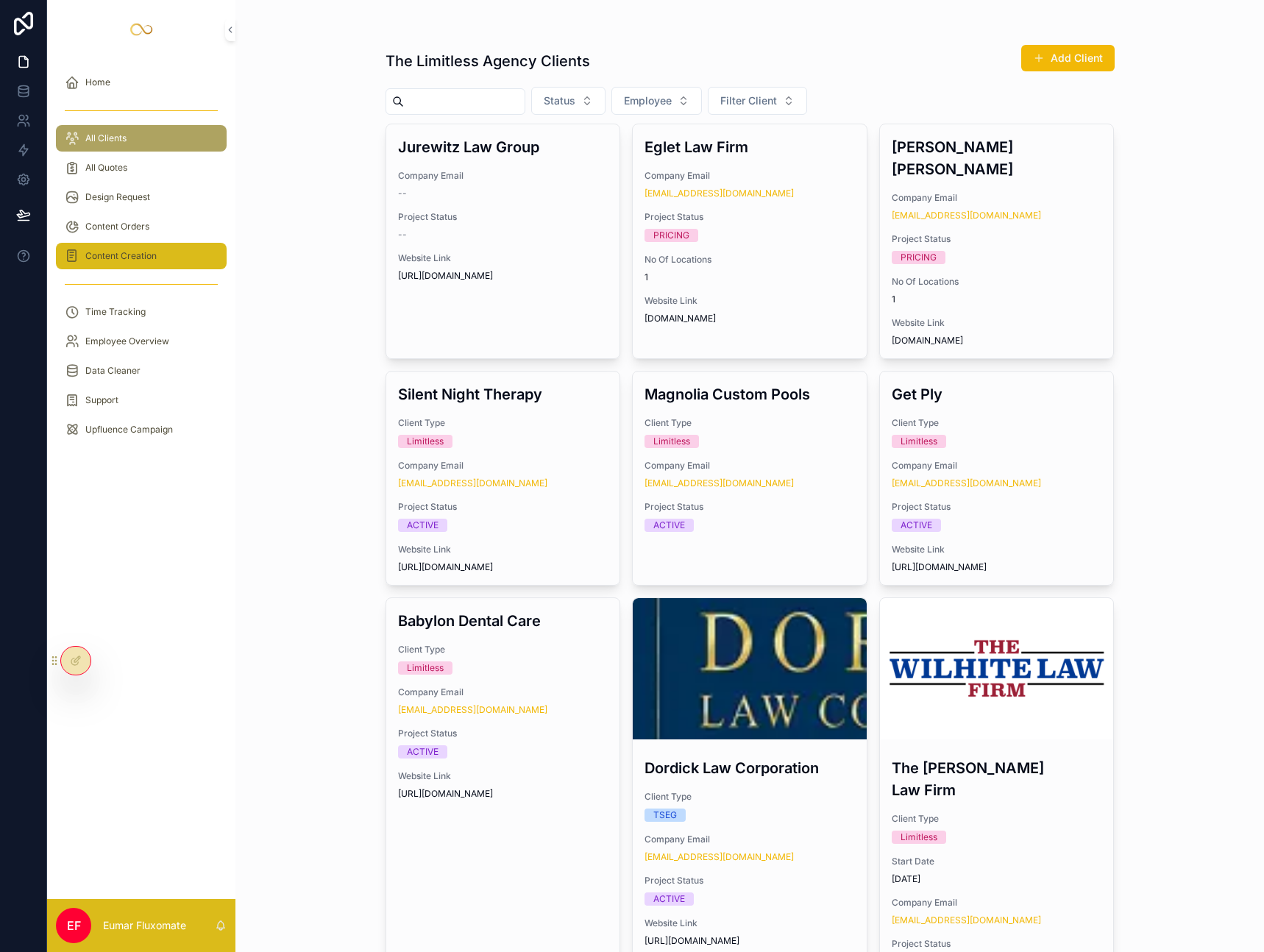
click at [139, 250] on span "Content Creation" at bounding box center [120, 256] width 72 height 12
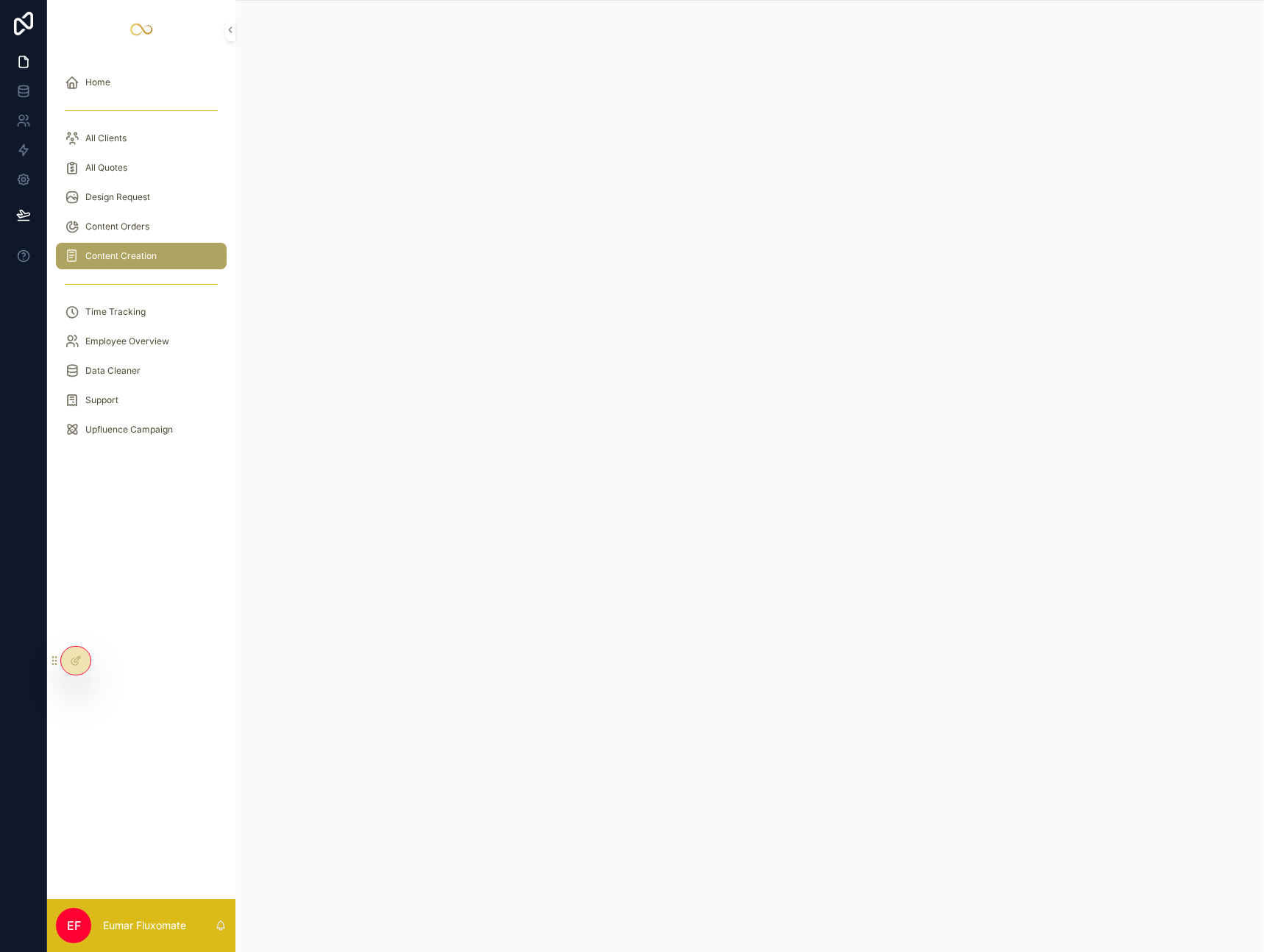
click at [160, 18] on link "scrollable content" at bounding box center [141, 29] width 171 height 24
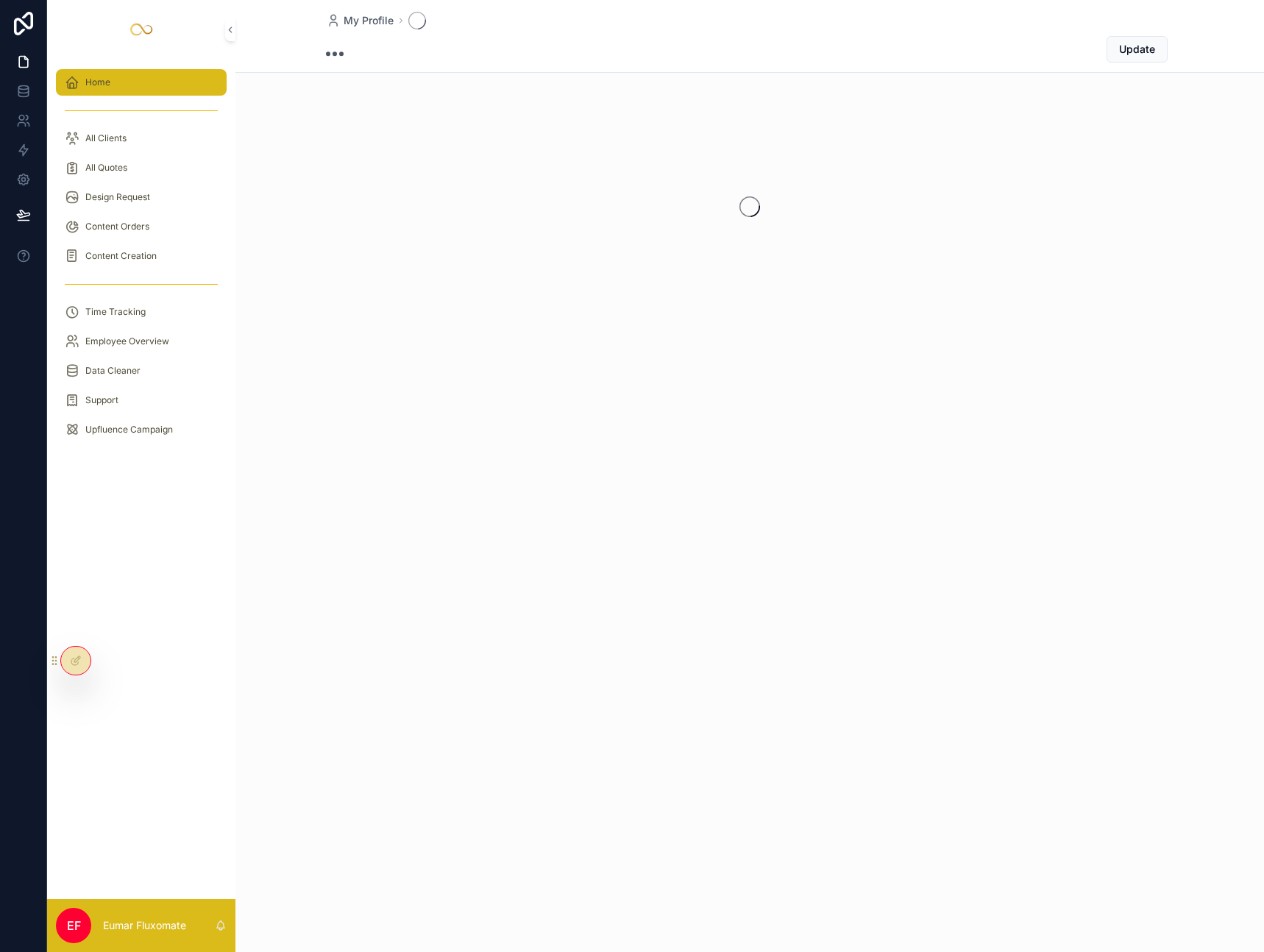
click at [98, 79] on span "Home" at bounding box center [98, 82] width 25 height 12
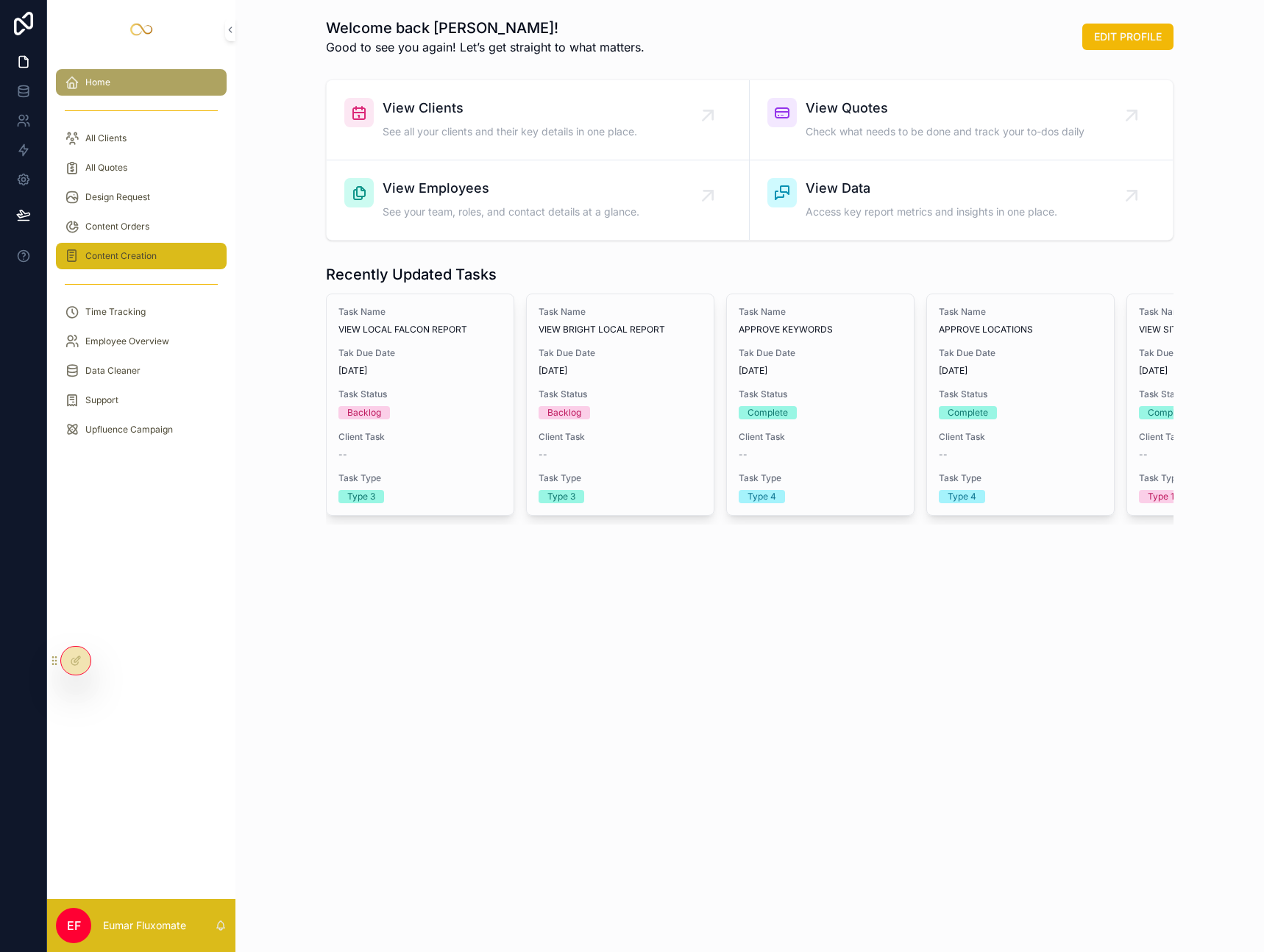
click at [144, 259] on span "Content Creation" at bounding box center [120, 256] width 72 height 12
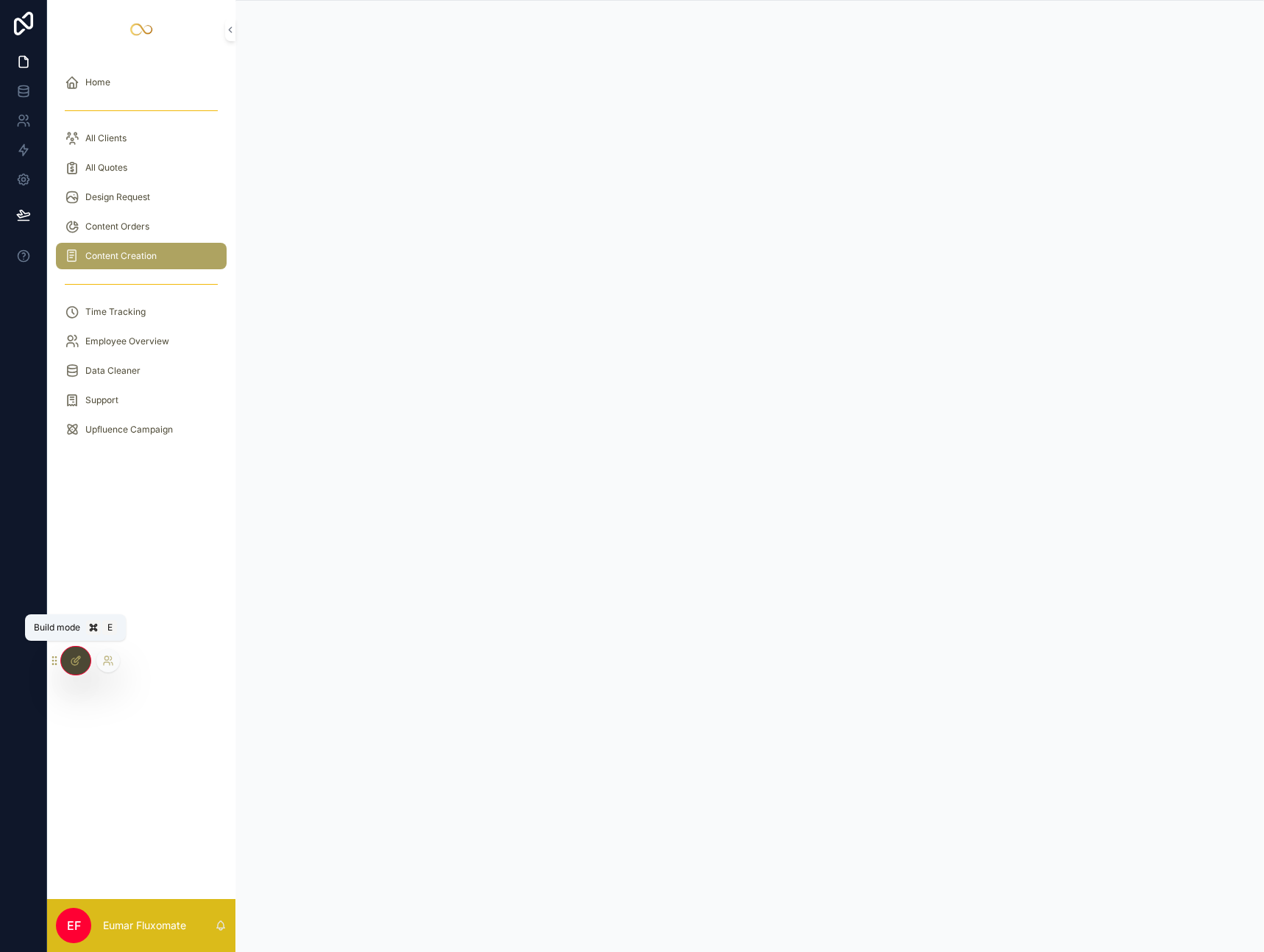
click at [70, 662] on icon at bounding box center [76, 661] width 12 height 12
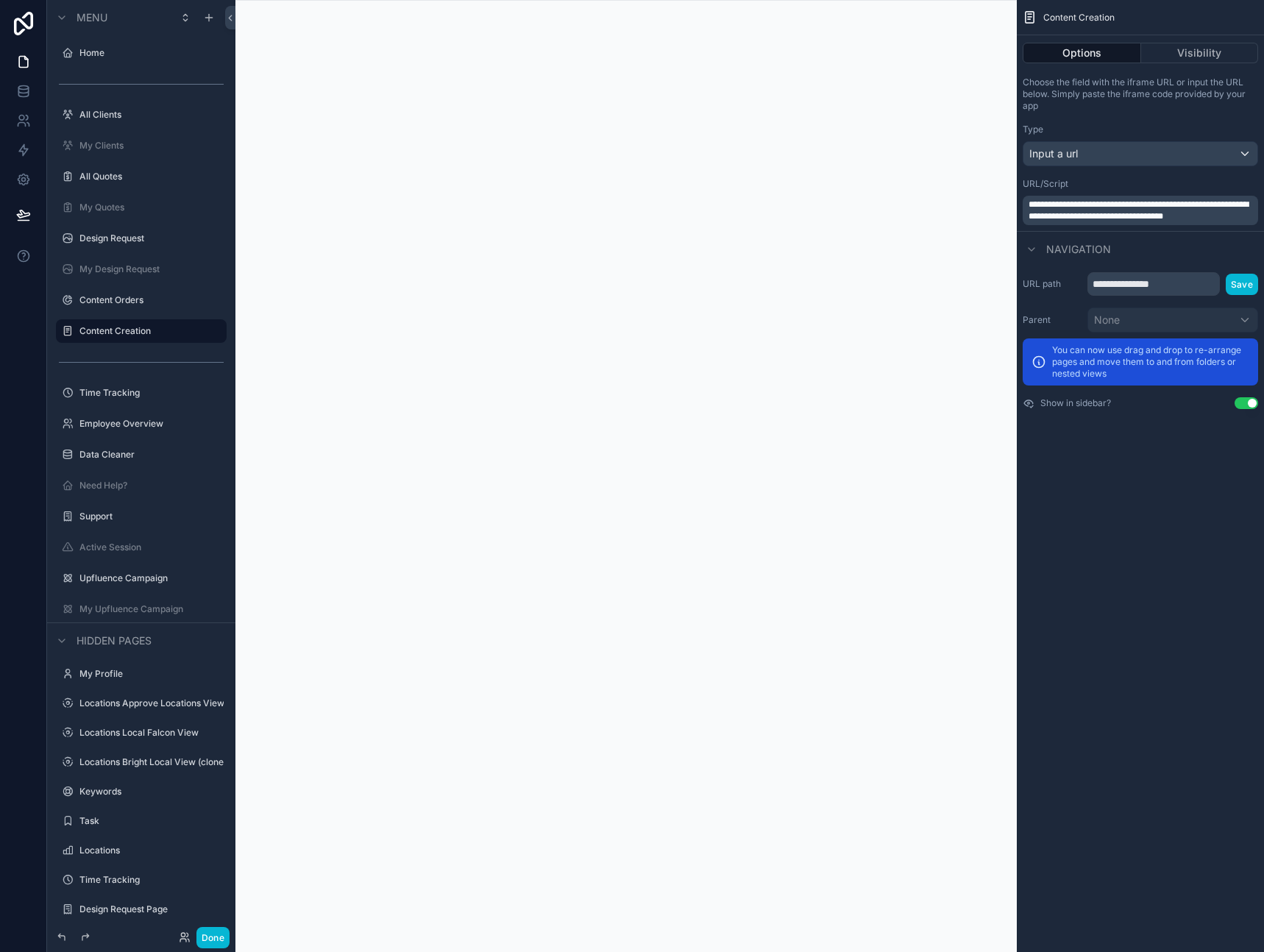
click at [1123, 210] on span "**********" at bounding box center [1138, 210] width 220 height 20
click at [1149, 533] on div "**********" at bounding box center [1140, 476] width 247 height 952
click at [1132, 220] on span "**********" at bounding box center [1138, 210] width 220 height 20
click at [1134, 201] on span "**********" at bounding box center [1138, 210] width 220 height 20
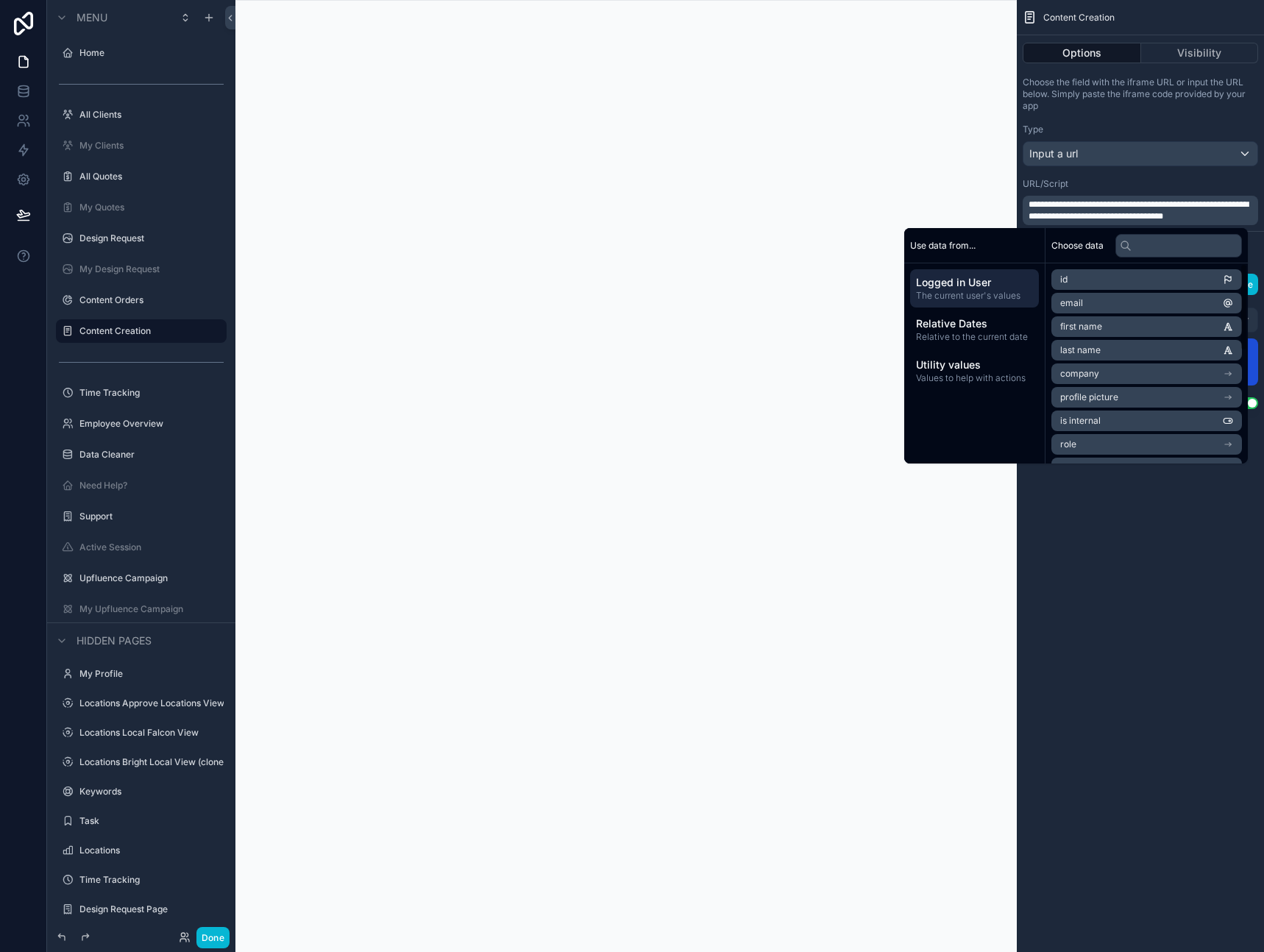
click at [1129, 637] on div "**********" at bounding box center [1140, 476] width 247 height 952
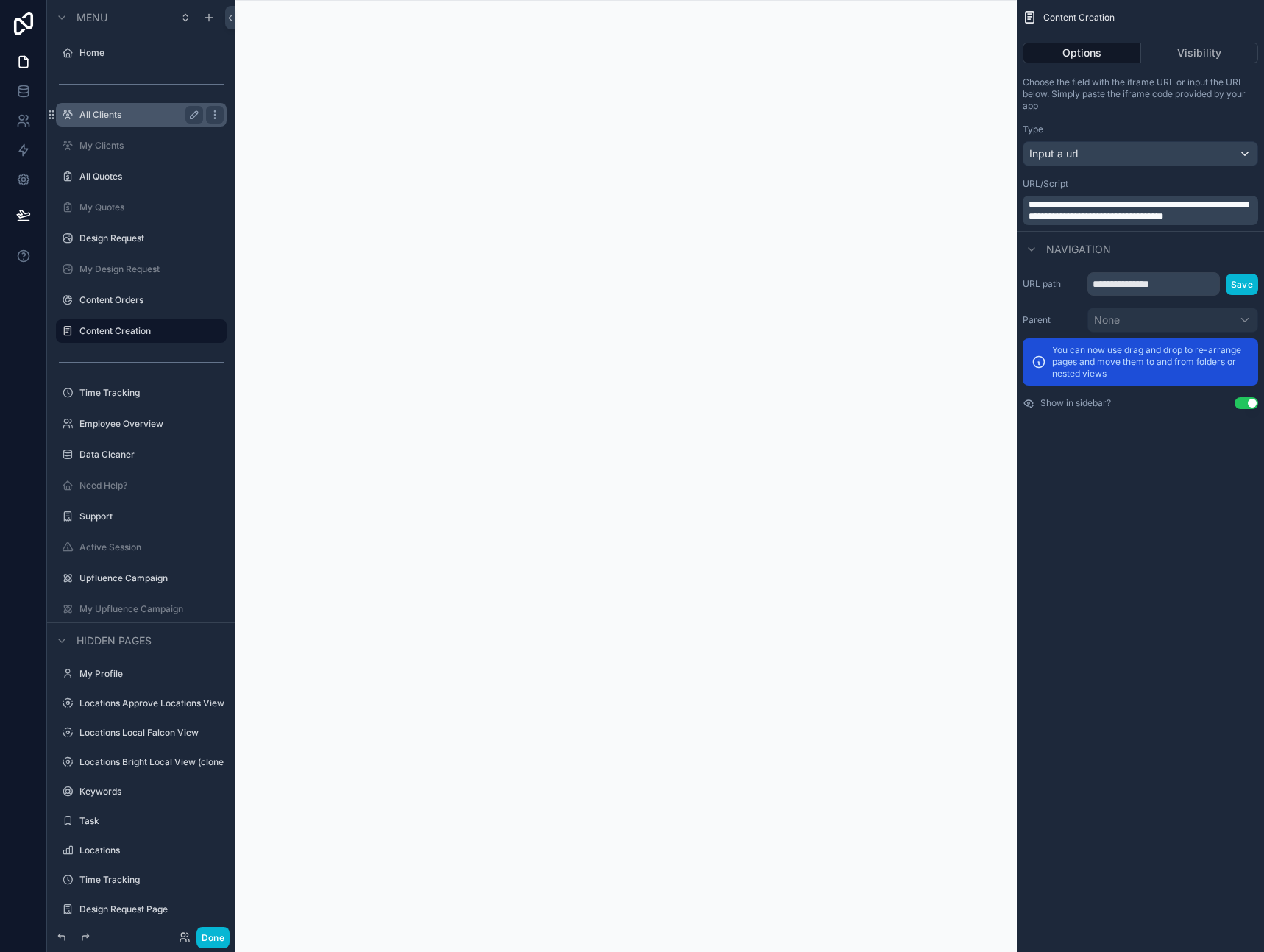
click at [131, 114] on label "All Clients" at bounding box center [138, 114] width 118 height 12
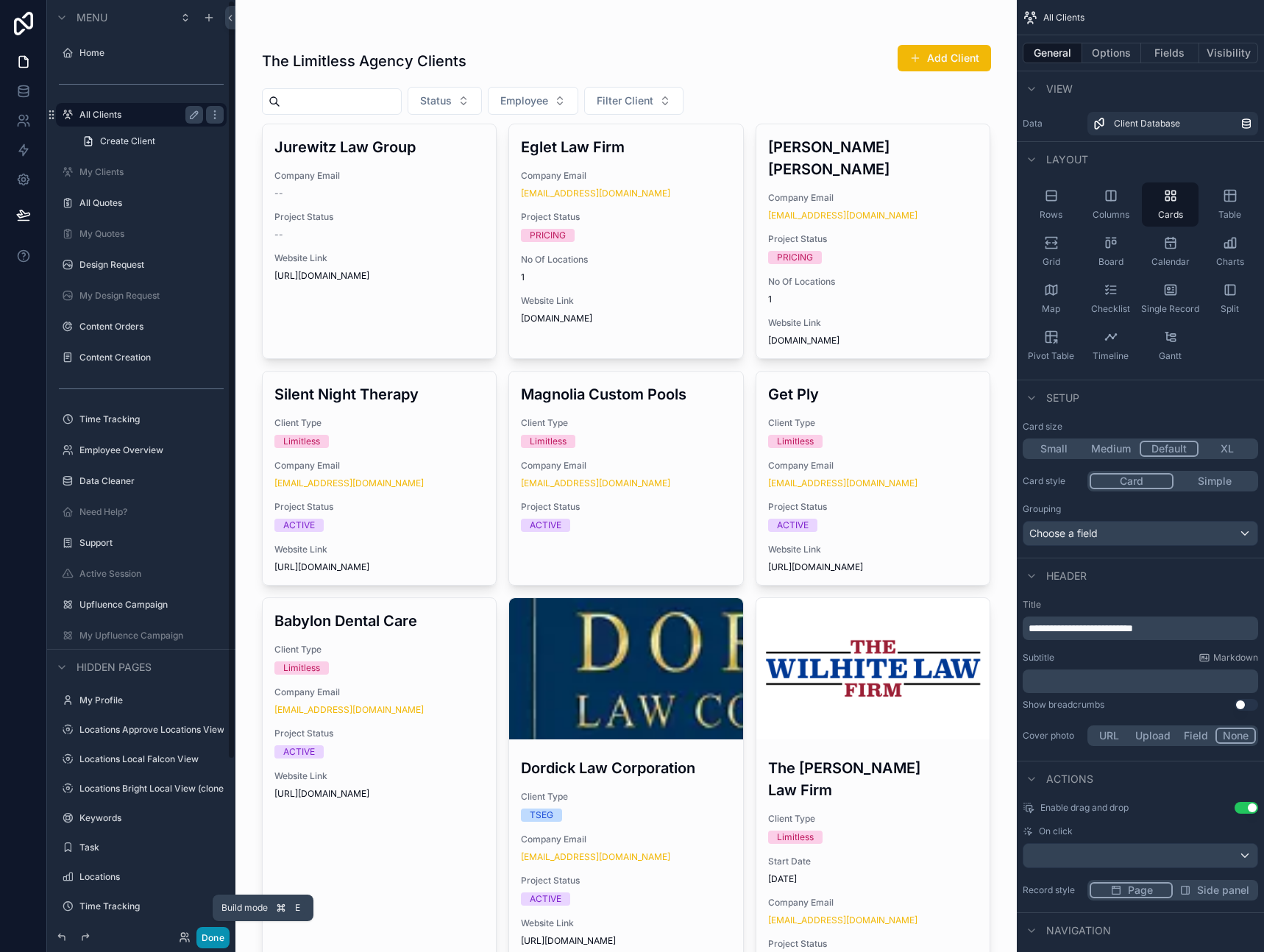
click at [218, 937] on button "Done" at bounding box center [212, 937] width 33 height 21
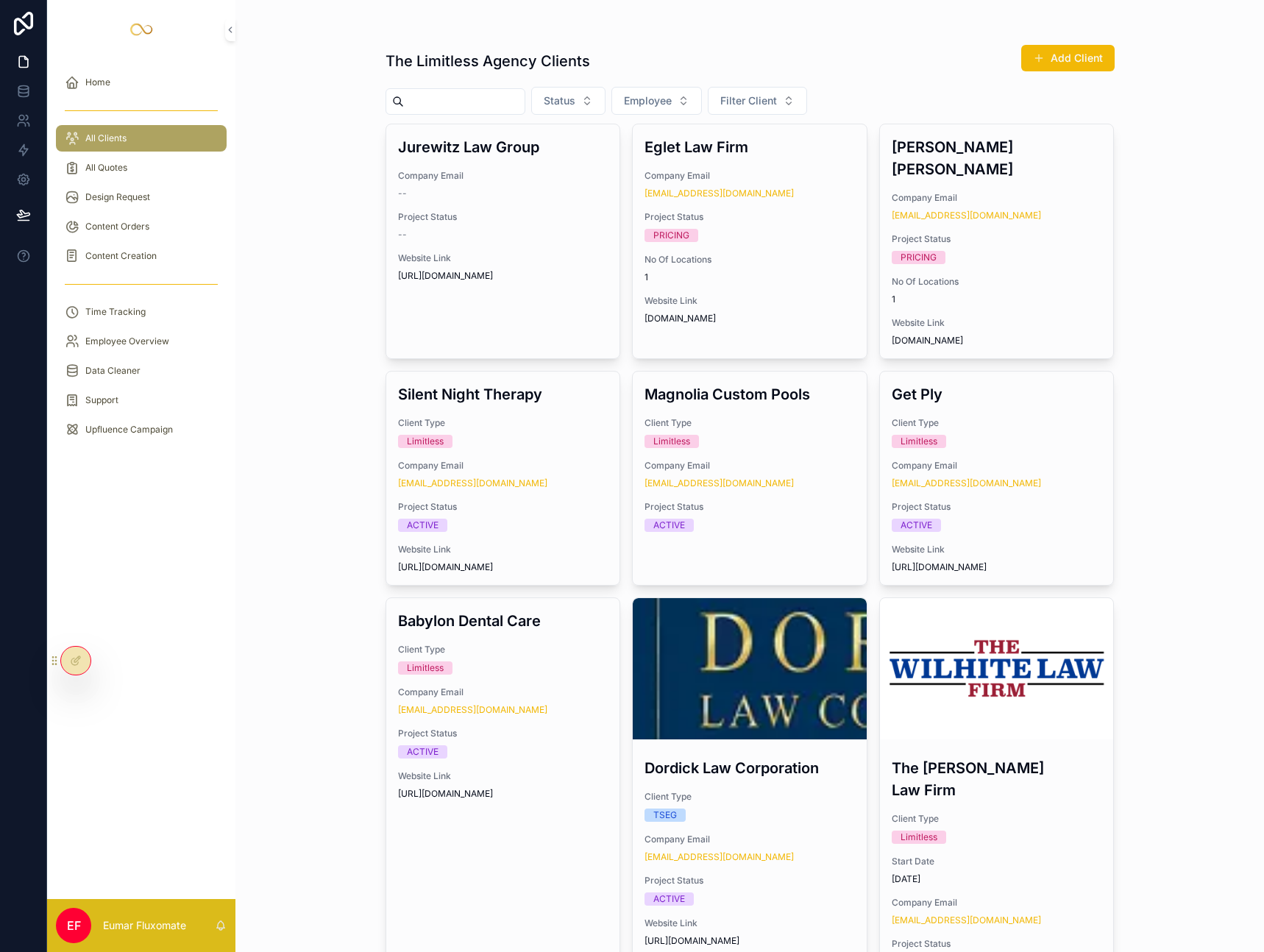
click at [871, 44] on div "The Limitless Agency Clients Add Client" at bounding box center [750, 61] width 729 height 34
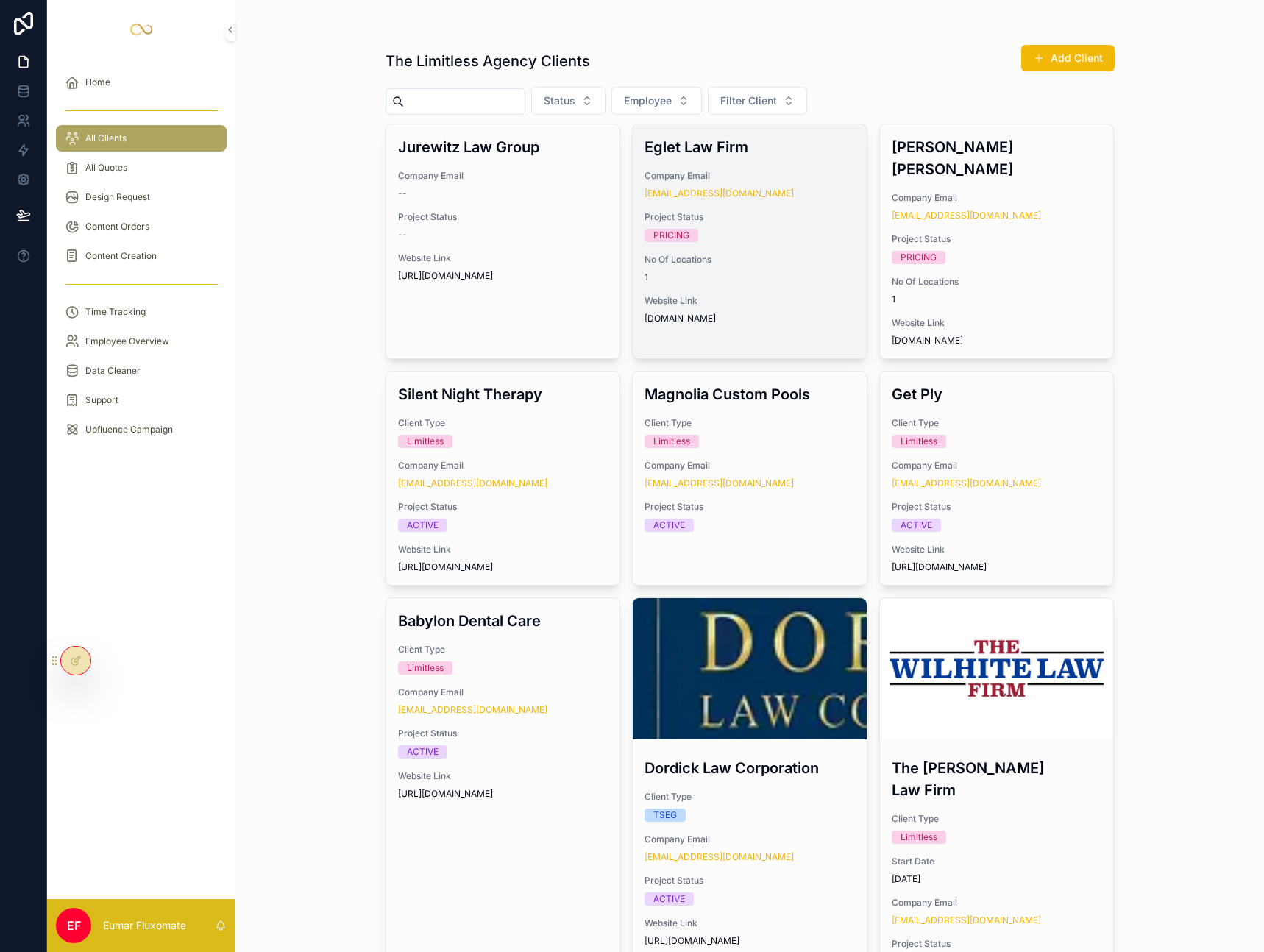
click at [809, 189] on div "example9575922190@gmail.com" at bounding box center [750, 194] width 210 height 12
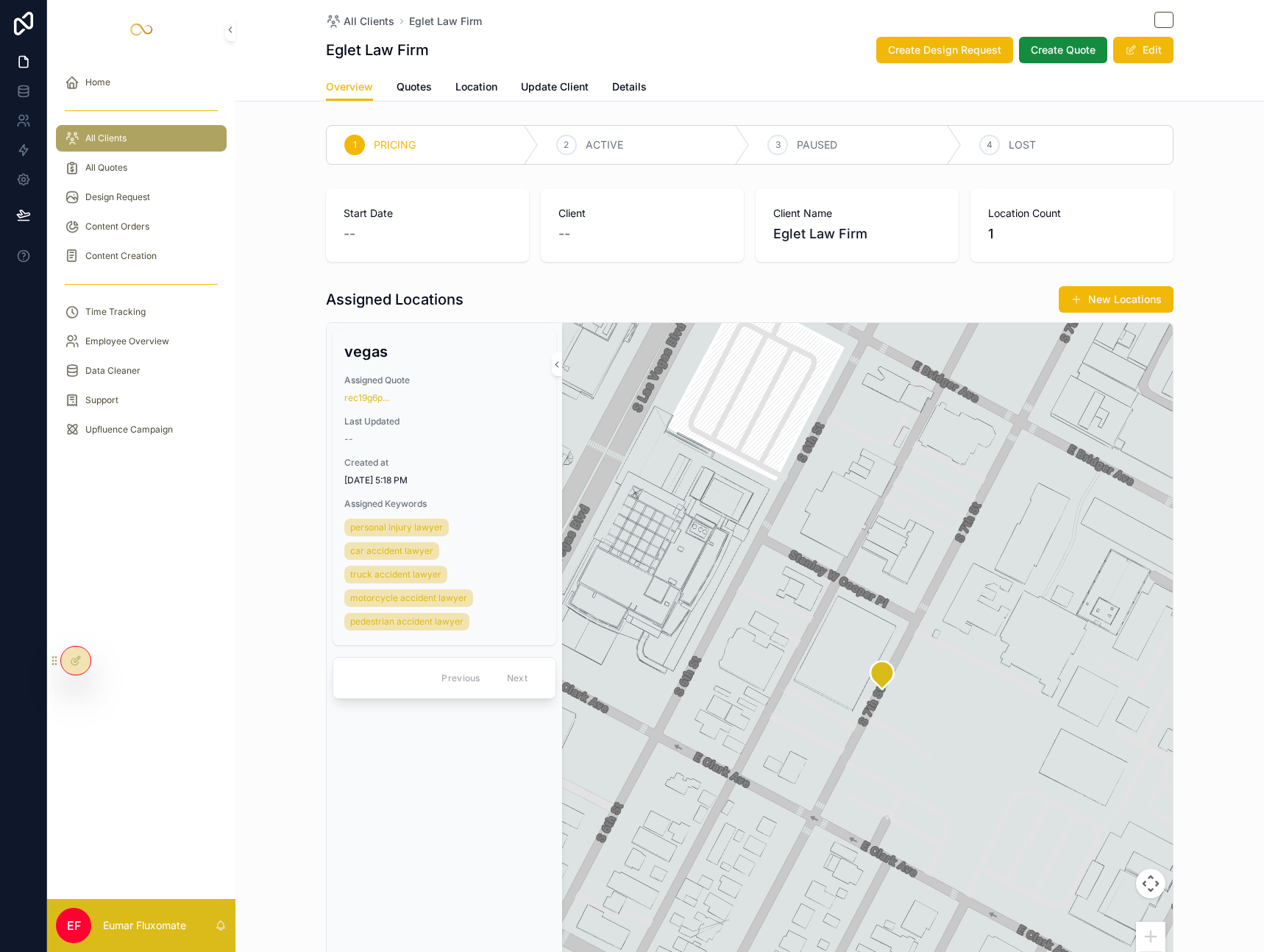
click at [786, 24] on div "All Clients Eglet Law Firm" at bounding box center [749, 21] width 847 height 19
click at [675, 36] on div "Eglet Law Firm Create Design Request Create Quote Edit" at bounding box center [749, 50] width 847 height 28
click at [73, 661] on icon at bounding box center [76, 661] width 12 height 12
click at [704, 35] on div "All Clients Eglet Law Firm Eglet Law Firm Create Design Request Create Quote Ed…" at bounding box center [749, 36] width 847 height 73
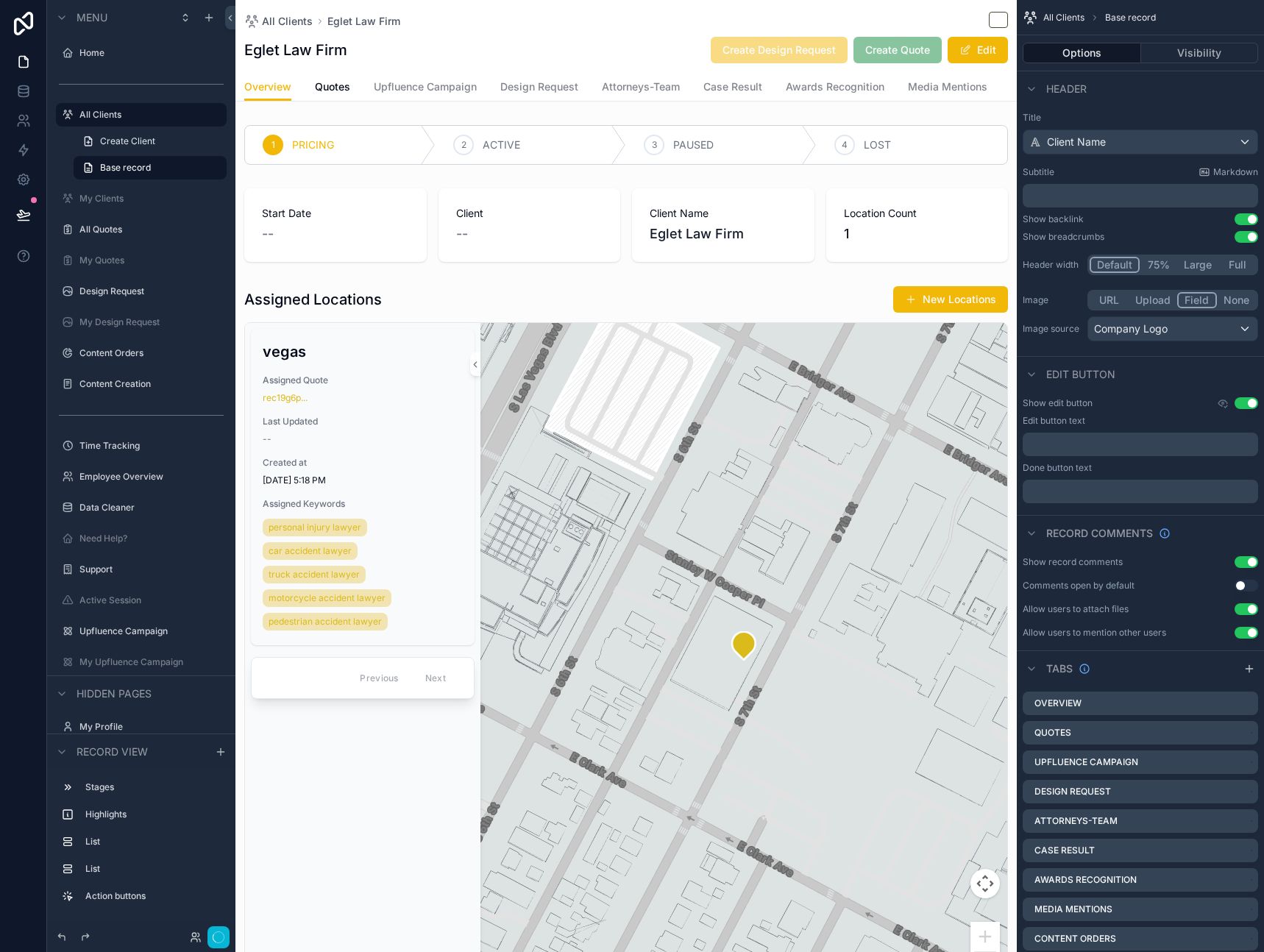
click at [575, 44] on div "Eglet Law Firm Create Design Request Create Quote Edit" at bounding box center [625, 50] width 763 height 28
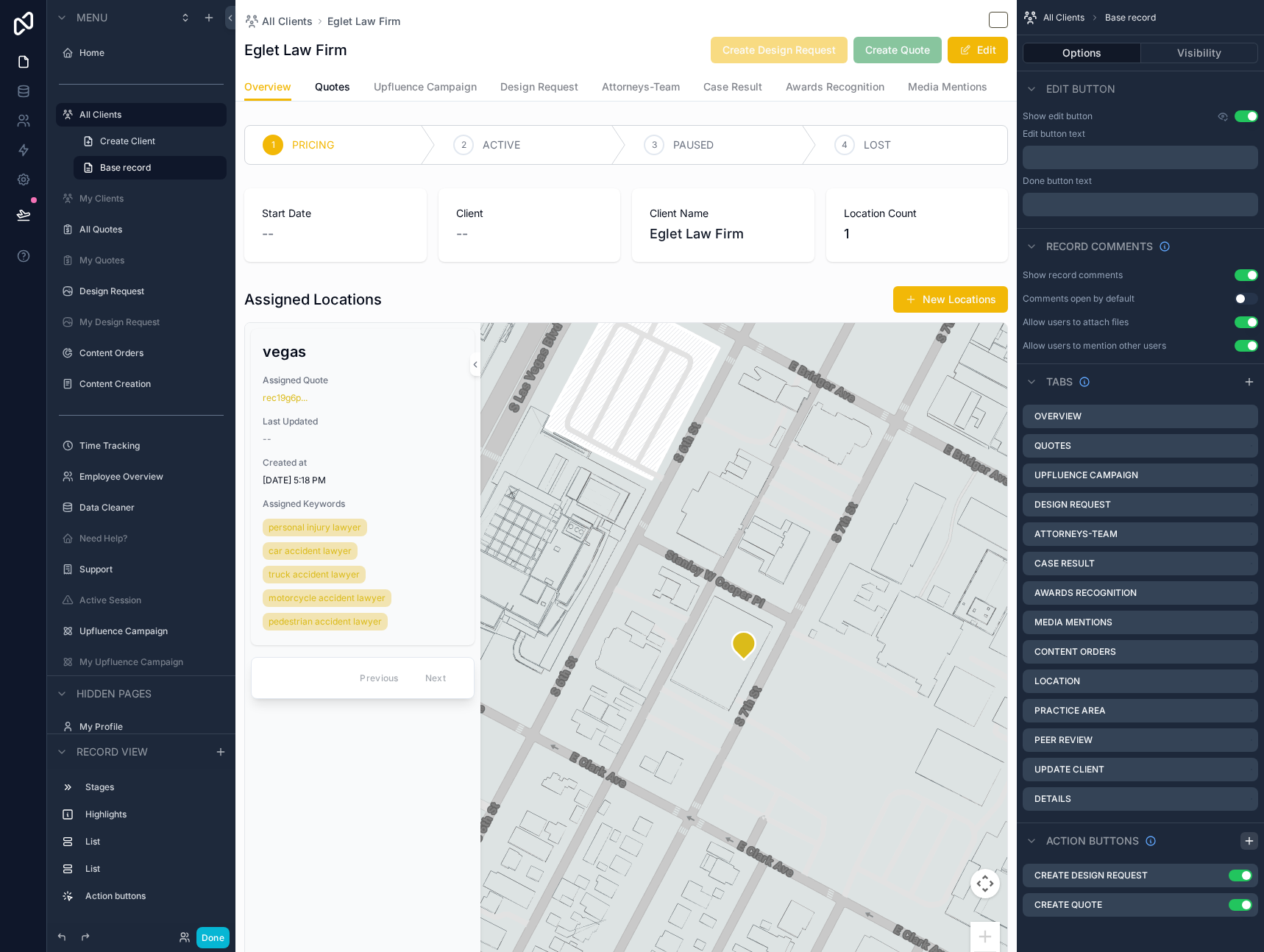
click at [1251, 843] on icon "scrollable content" at bounding box center [1249, 841] width 12 height 12
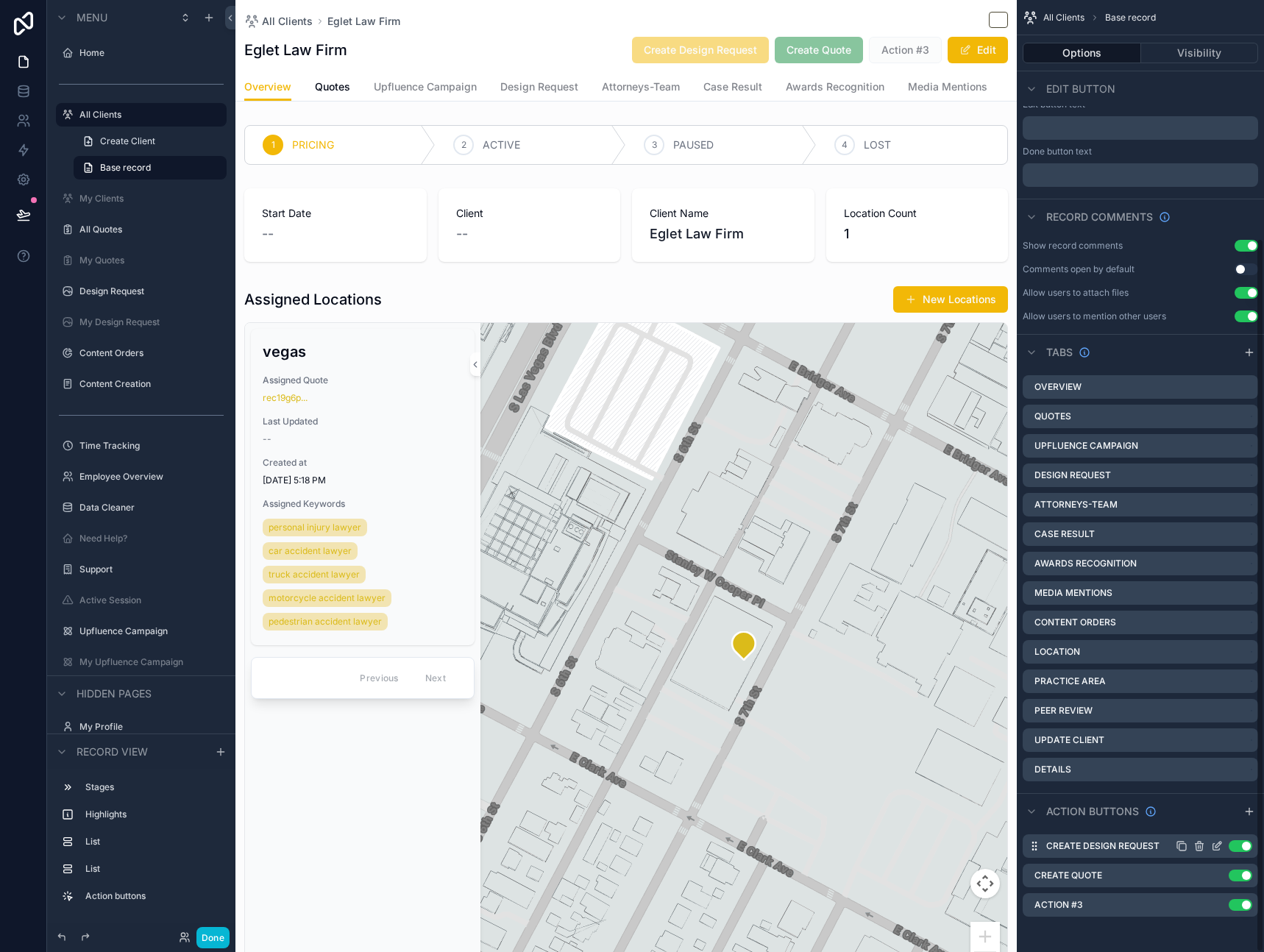
scroll to position [316, 0]
click at [1216, 907] on icon "scrollable content" at bounding box center [1217, 905] width 12 height 12
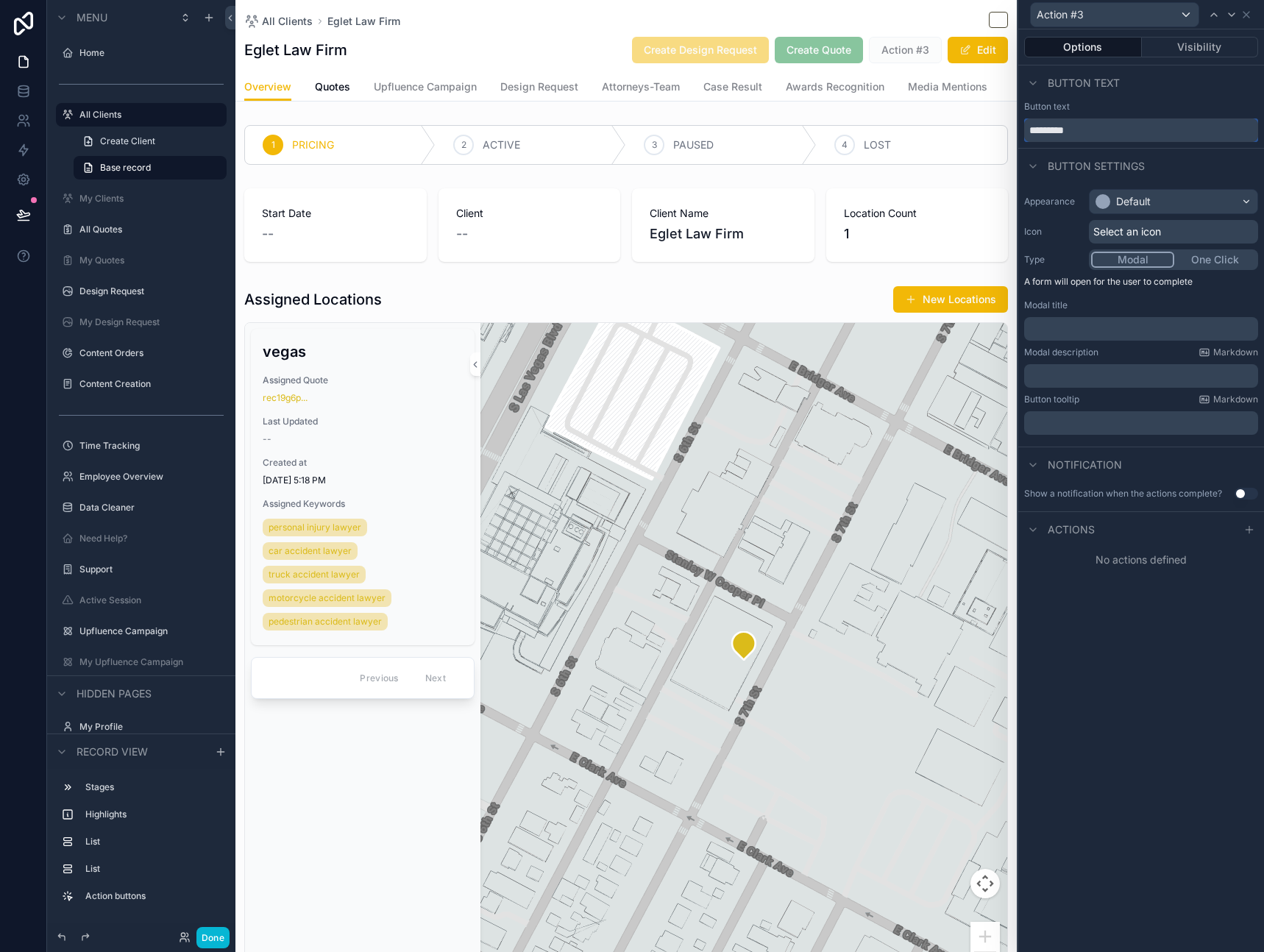
click at [1113, 126] on input "*********" at bounding box center [1141, 130] width 234 height 24
type input "********"
click at [1210, 197] on div "Default" at bounding box center [1172, 201] width 167 height 24
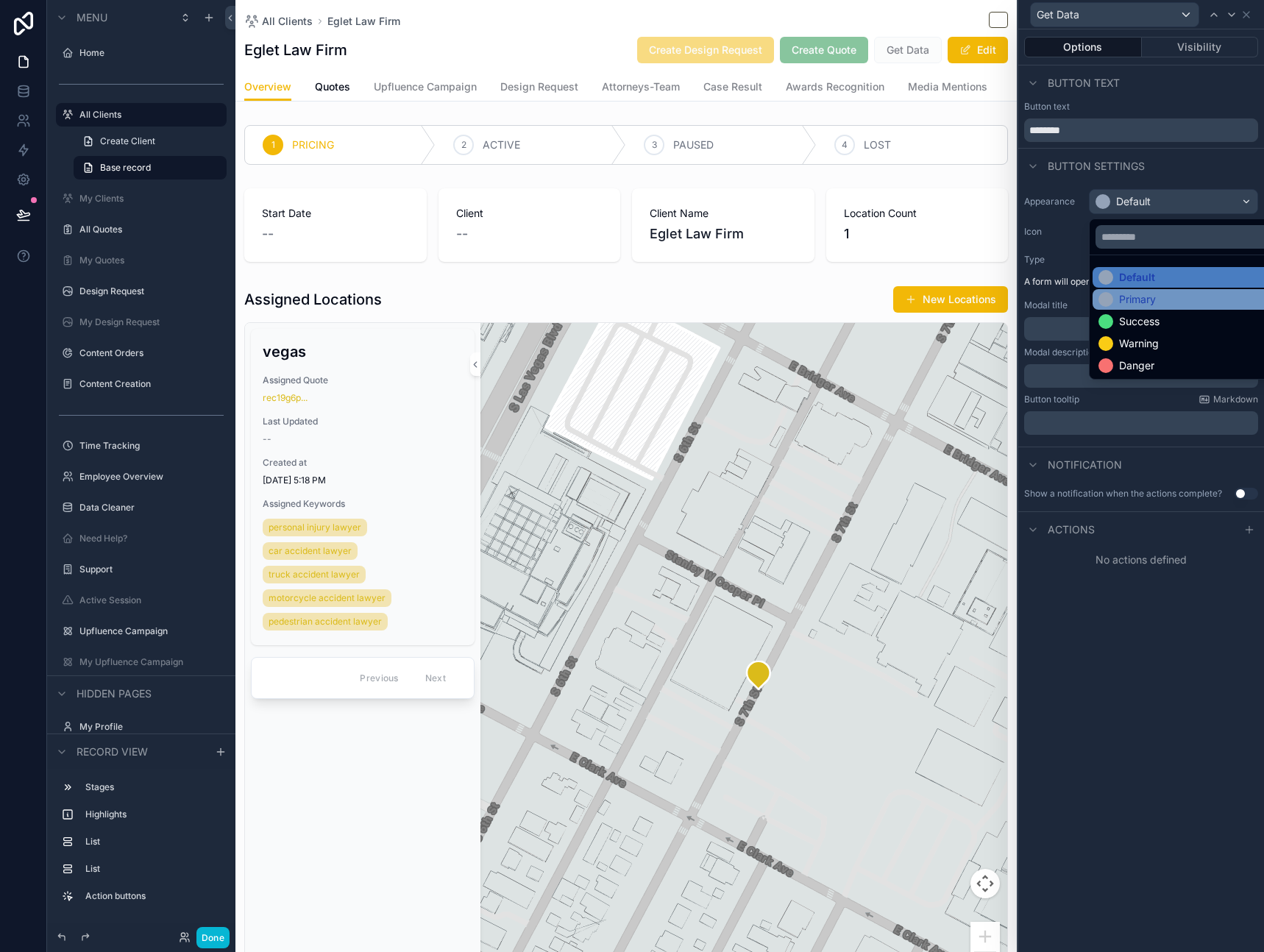
click at [1165, 304] on div "Primary" at bounding box center [1190, 299] width 183 height 14
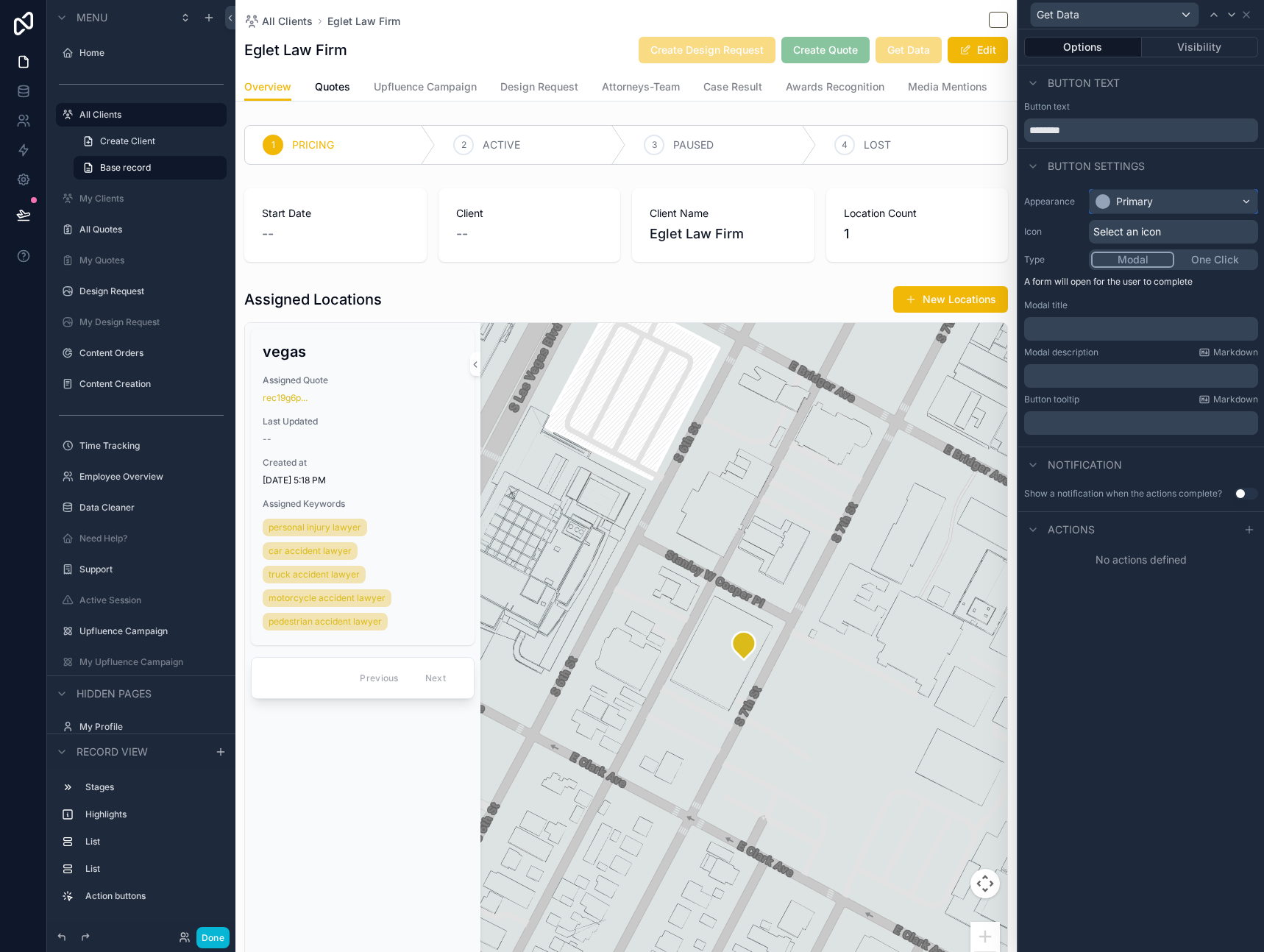
click at [1166, 210] on div "Primary" at bounding box center [1172, 201] width 167 height 24
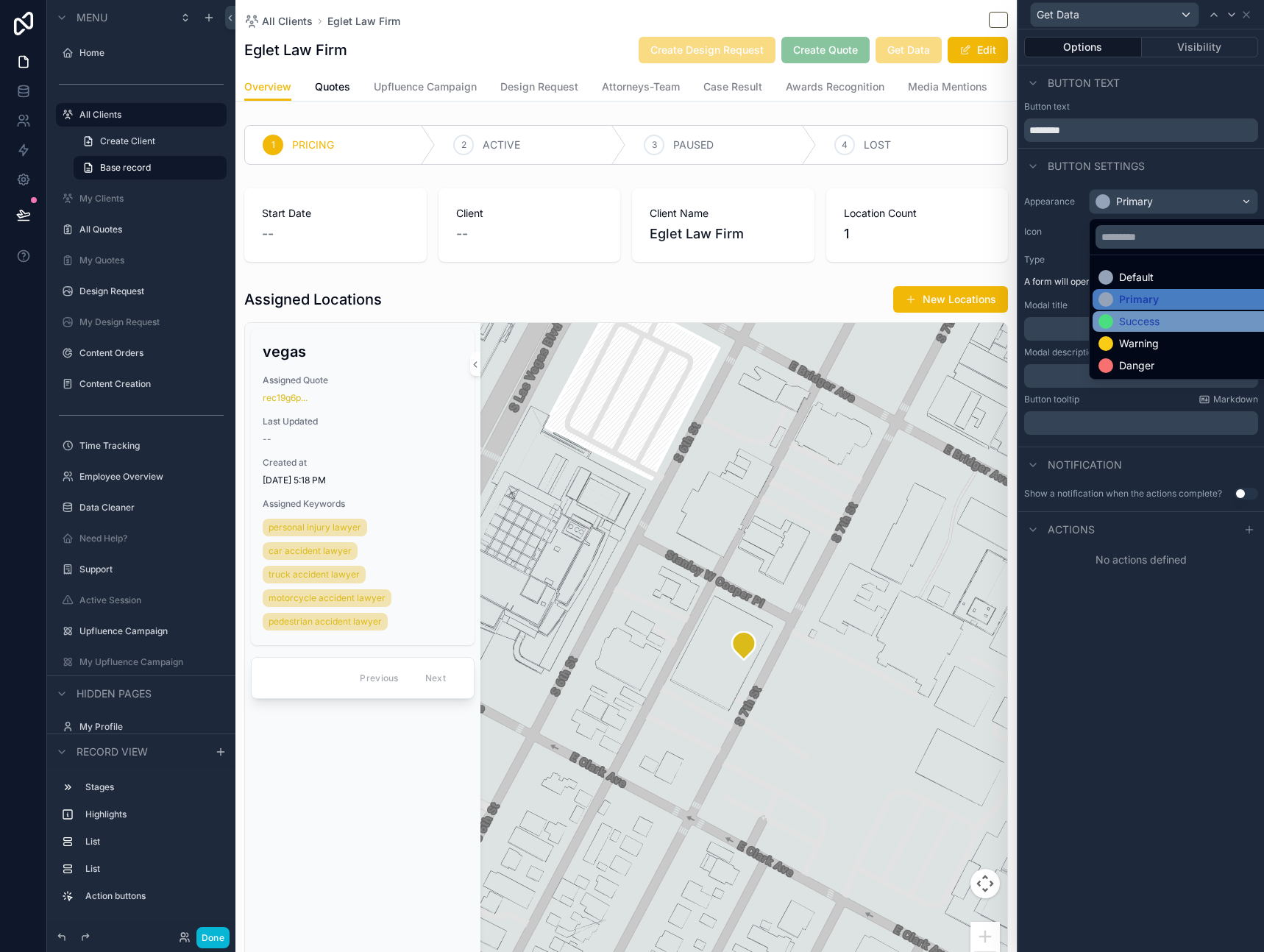
click at [1135, 325] on div "Success" at bounding box center [1139, 321] width 40 height 14
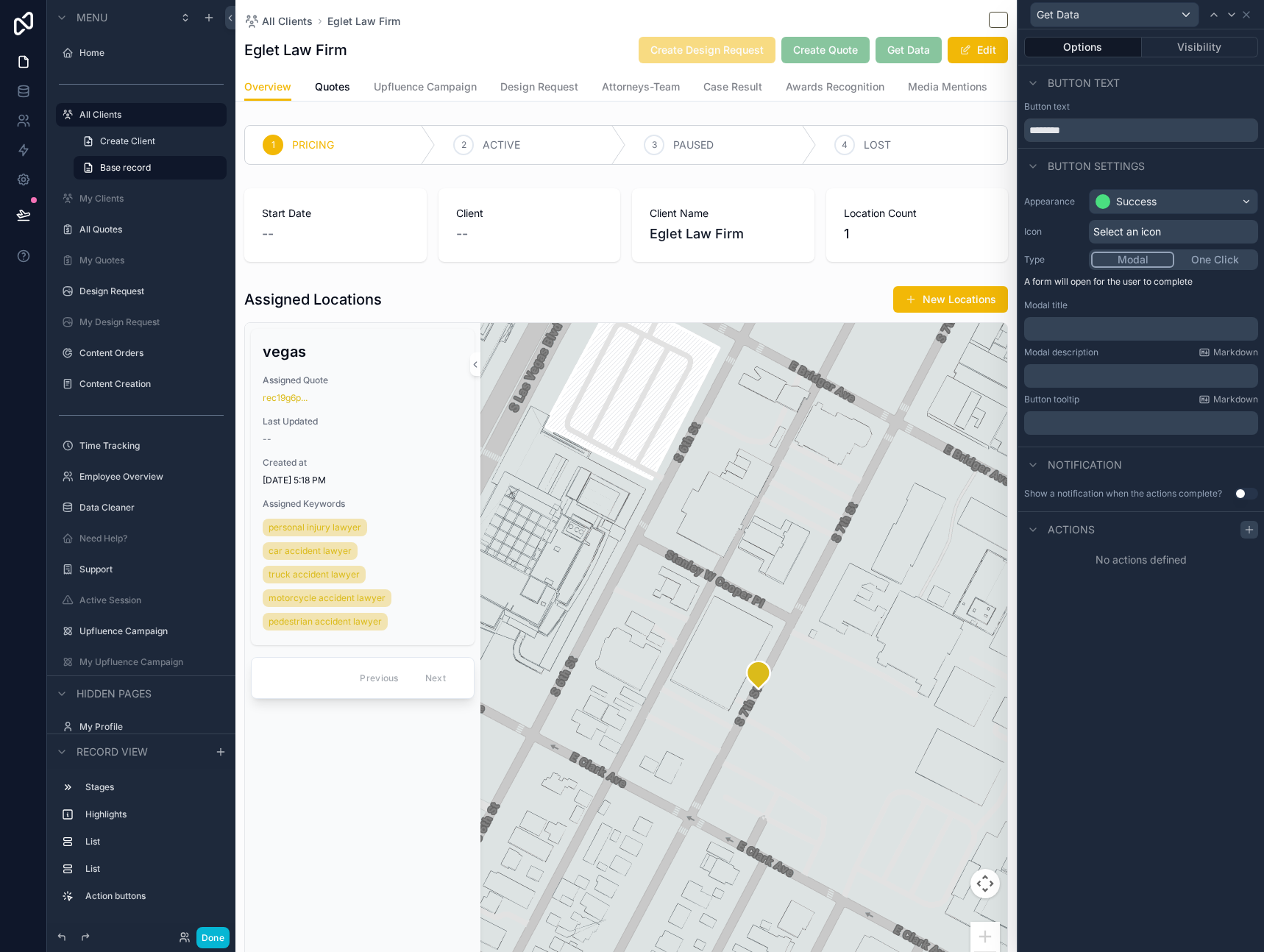
click at [1246, 529] on icon at bounding box center [1249, 529] width 12 height 12
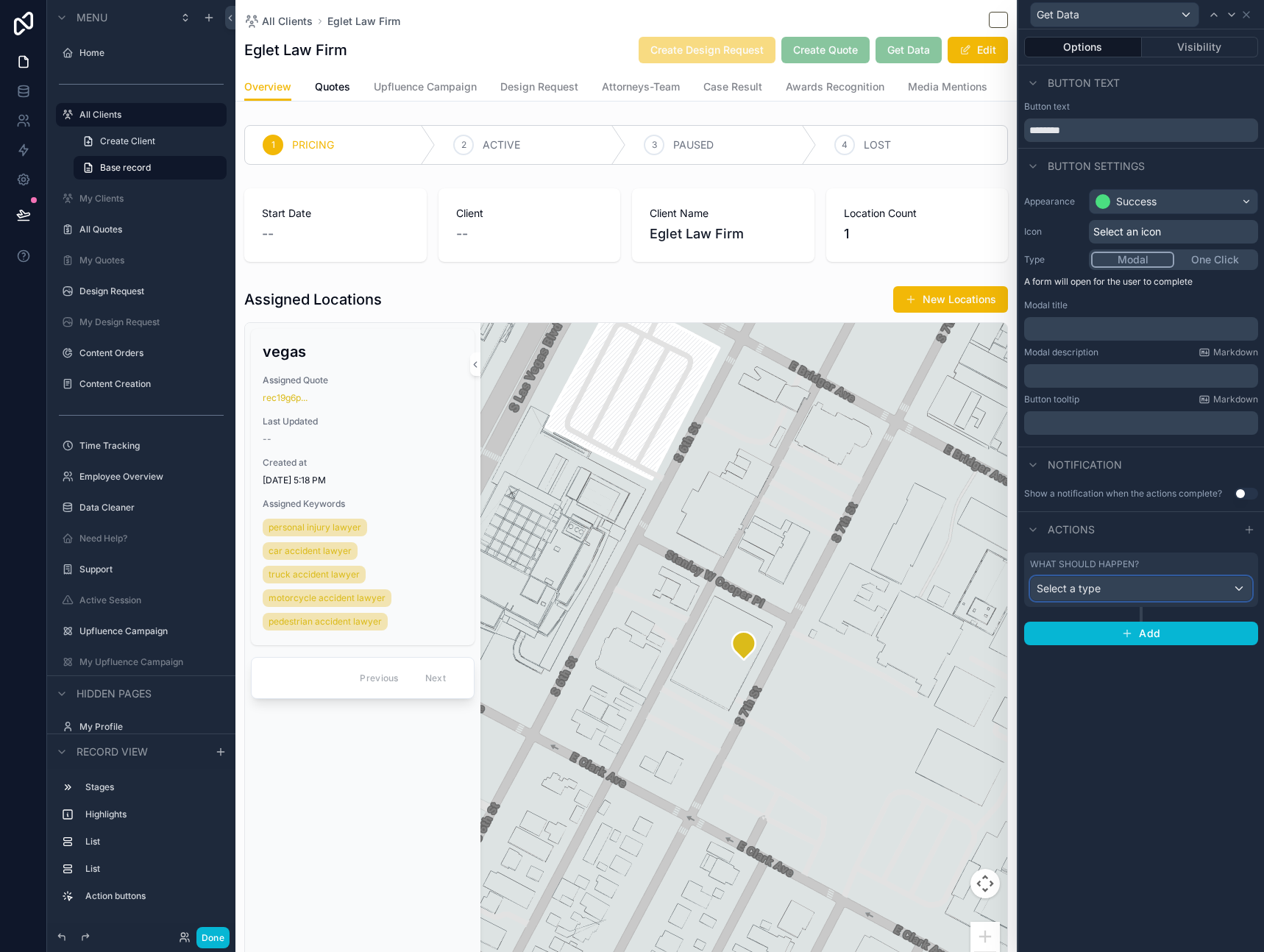
click at [1165, 584] on div "Select a type" at bounding box center [1140, 588] width 220 height 24
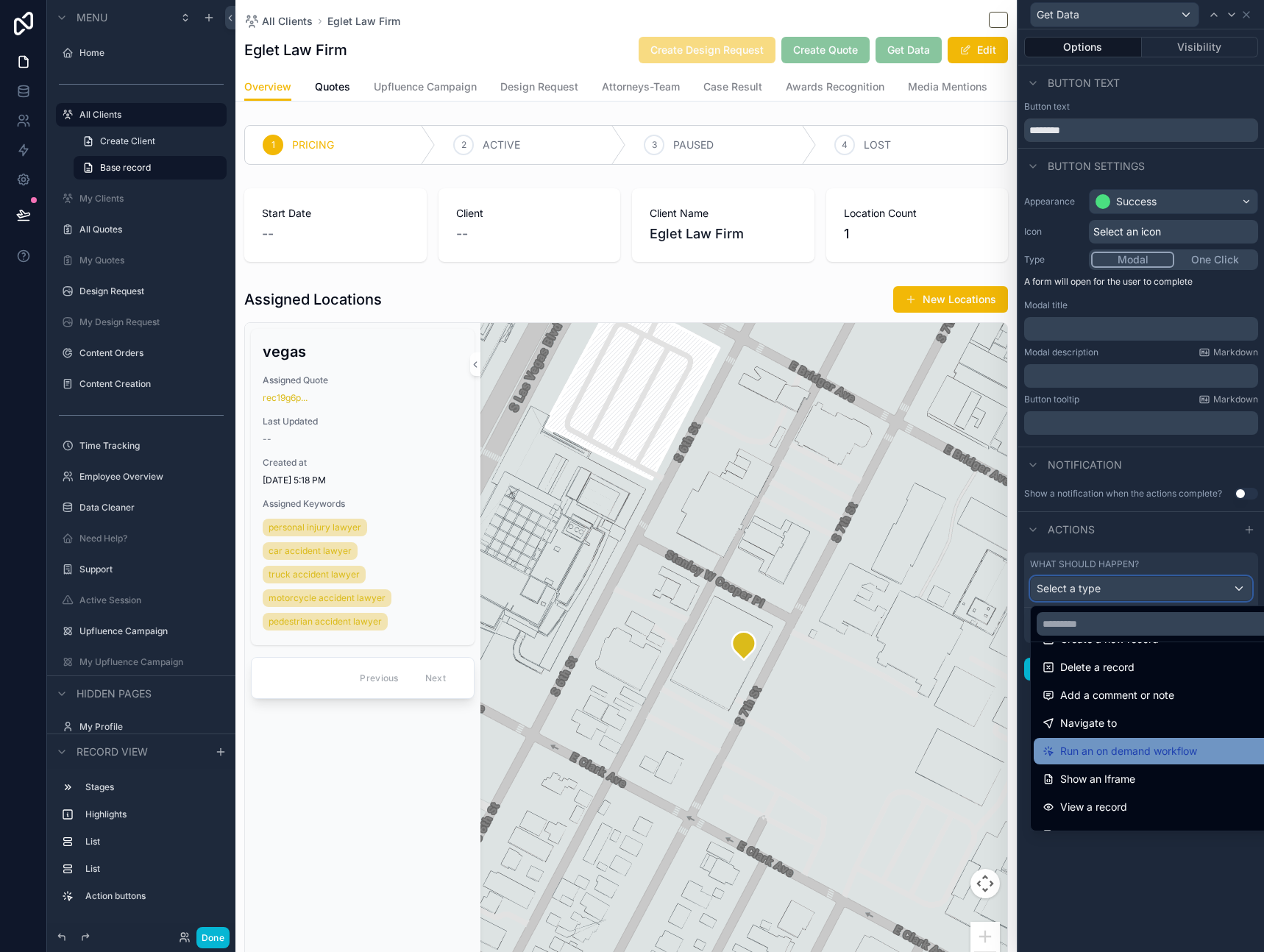
scroll to position [75, 0]
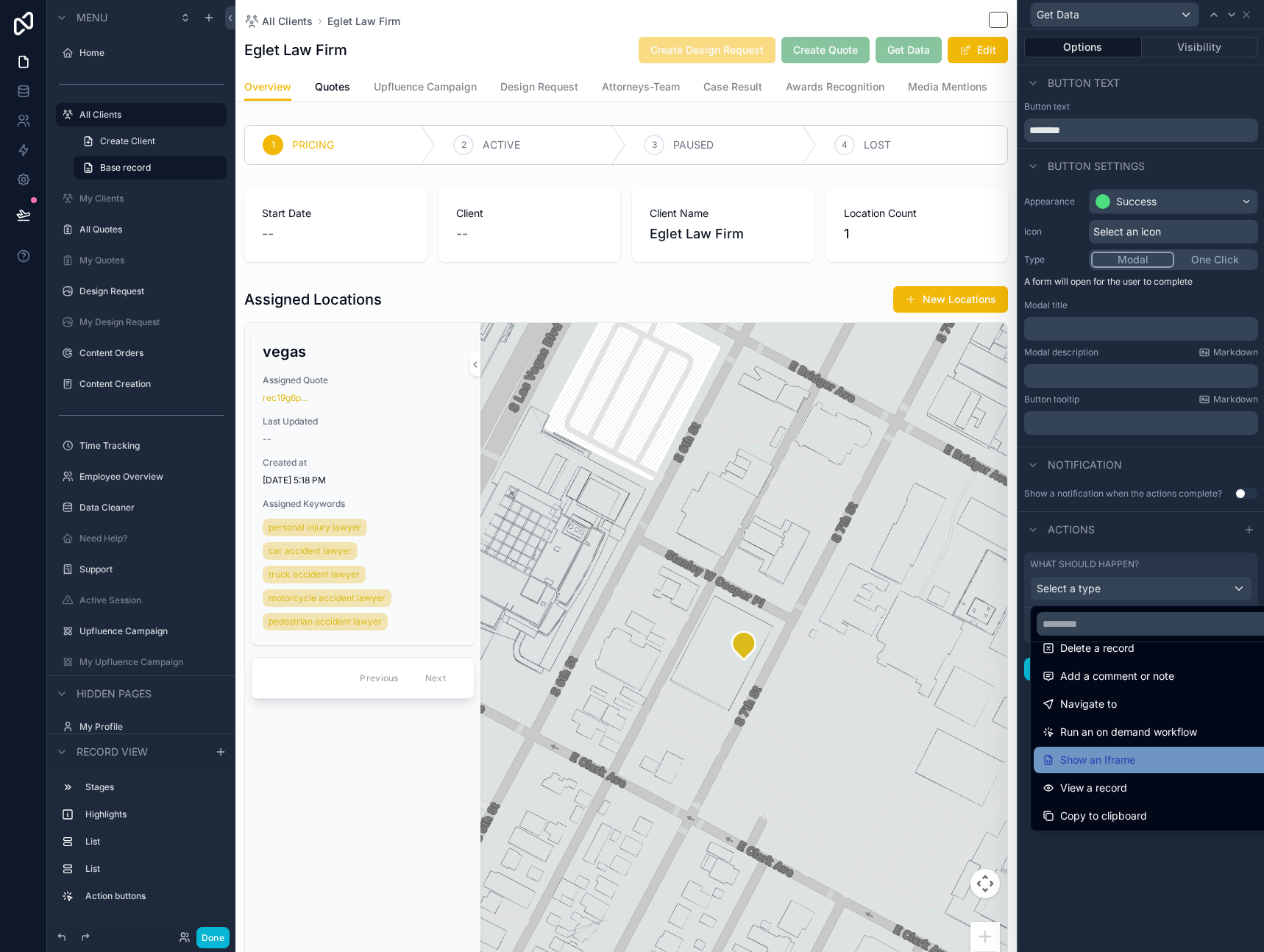
click at [1147, 757] on div "Show an Iframe" at bounding box center [1157, 759] width 231 height 18
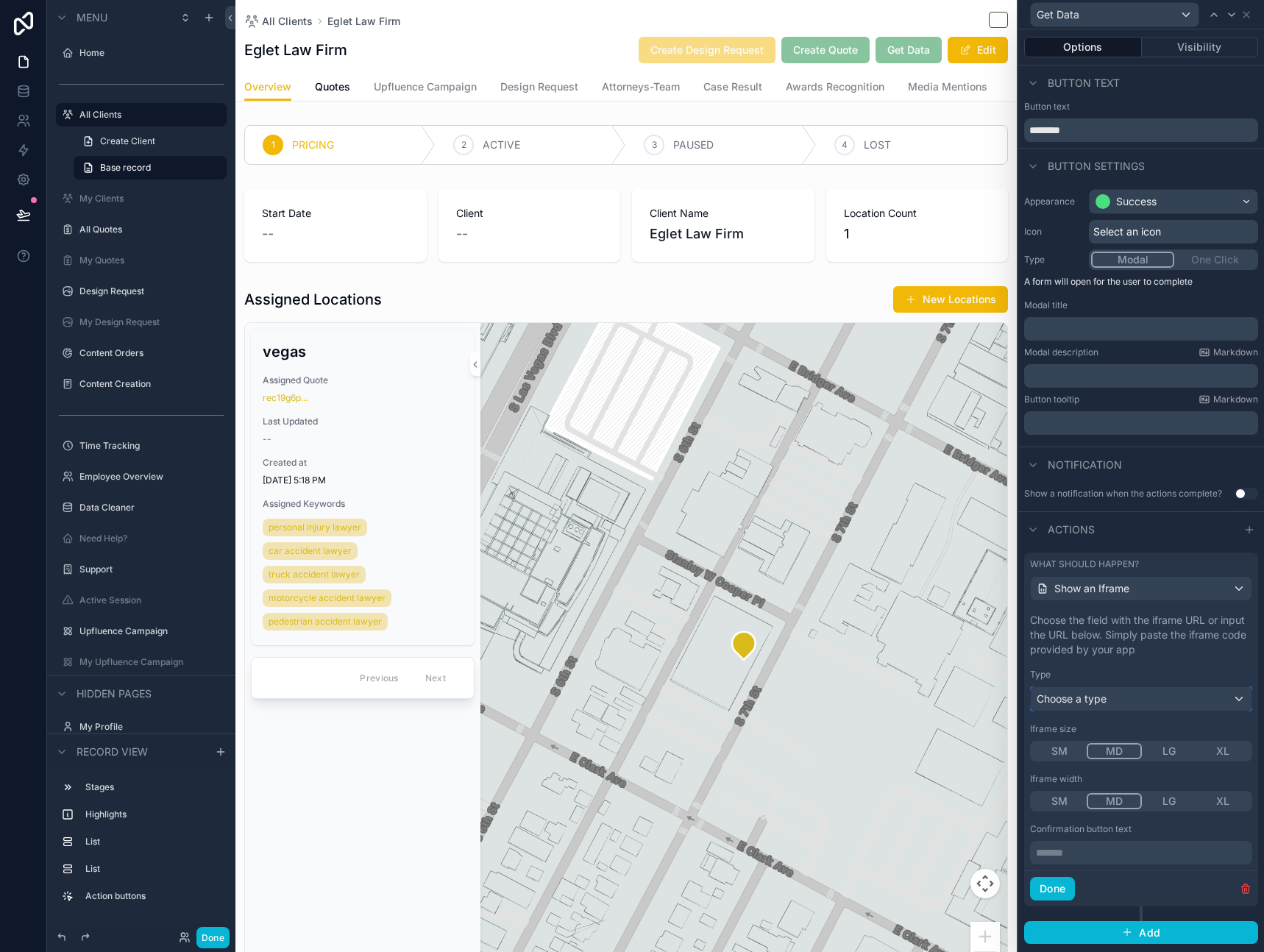
click at [1114, 695] on div "Choose a type" at bounding box center [1140, 699] width 220 height 24
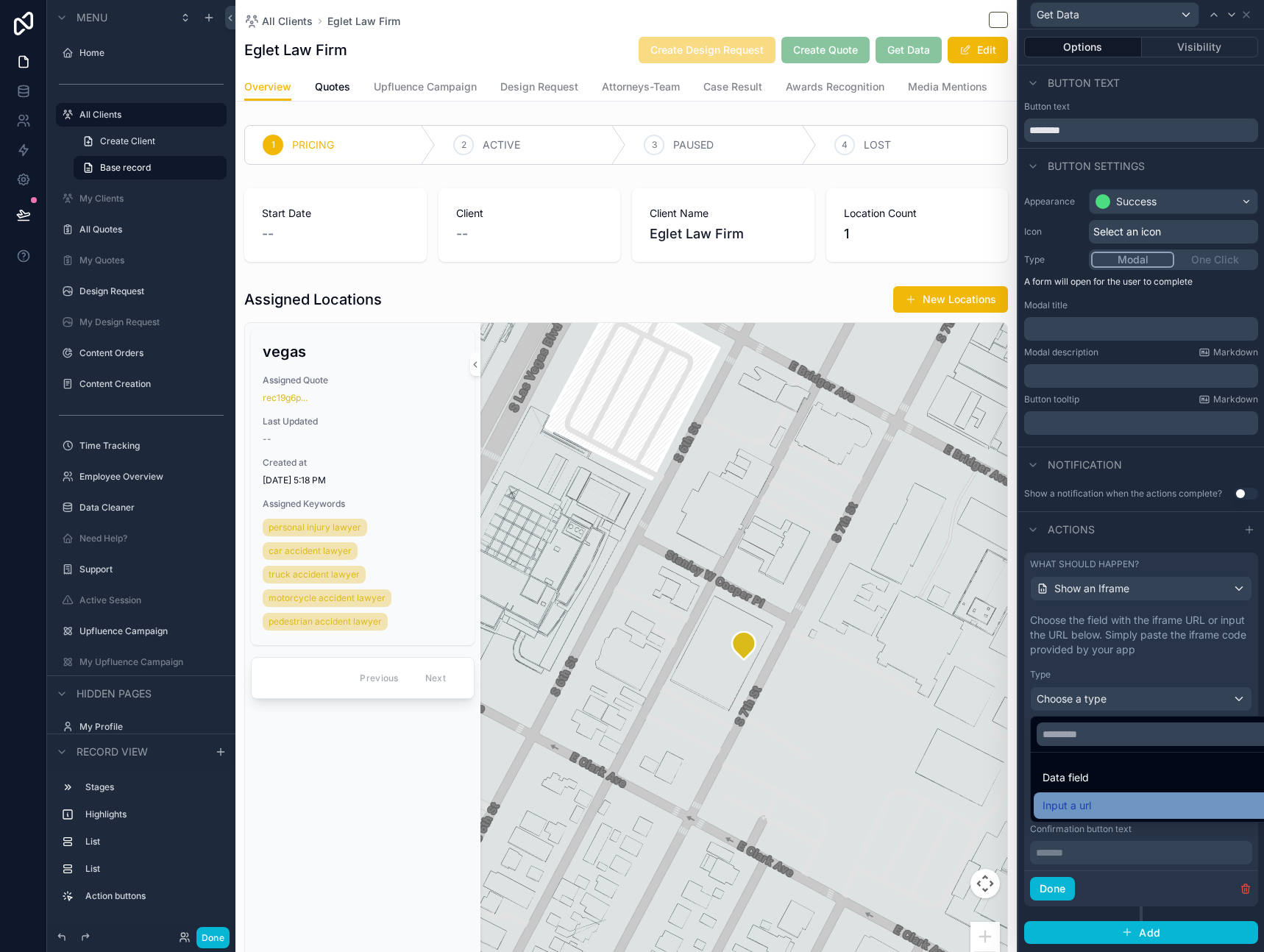
click at [1097, 803] on div "Input a url" at bounding box center [1157, 806] width 231 height 18
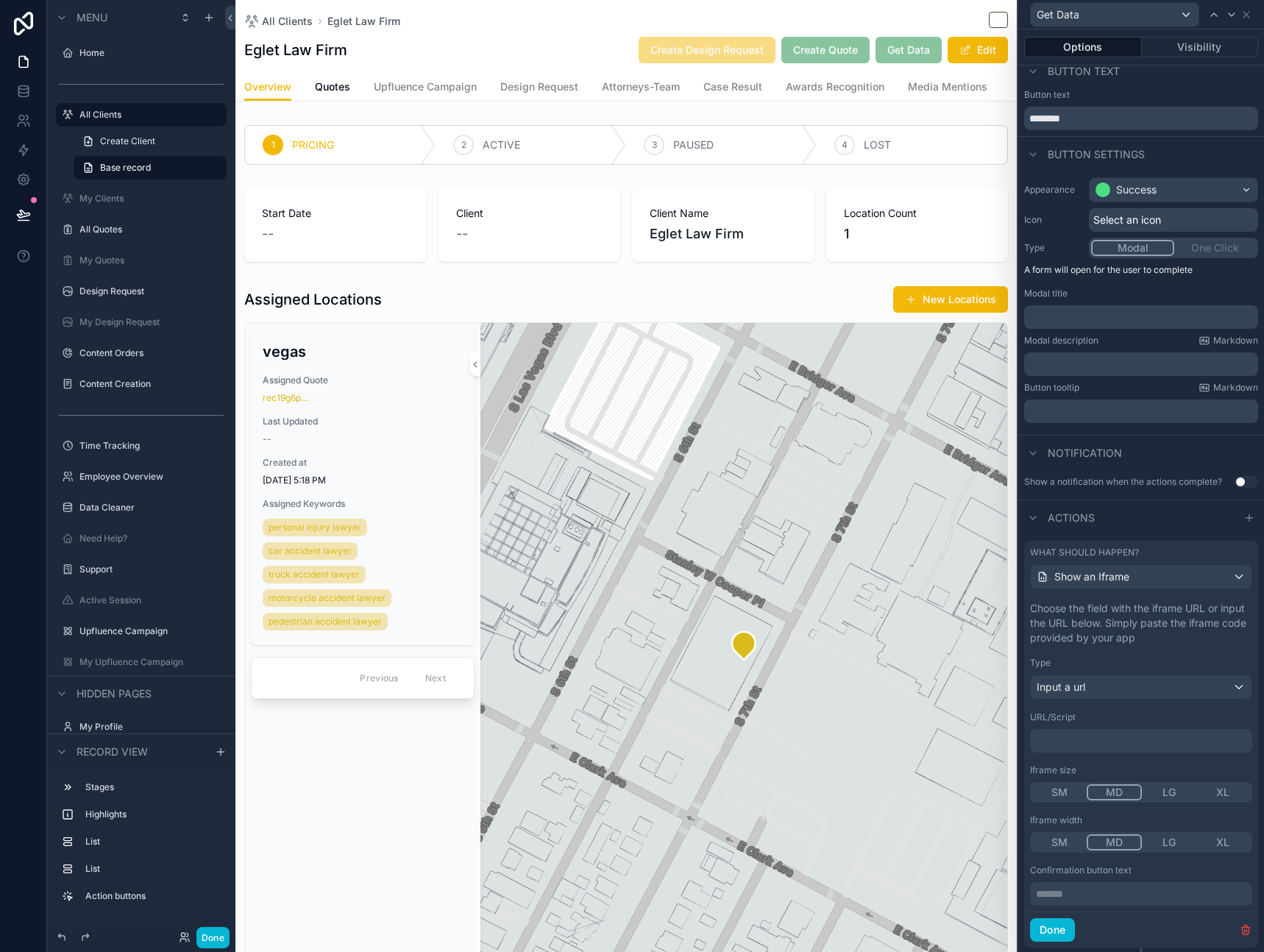
scroll to position [21, 0]
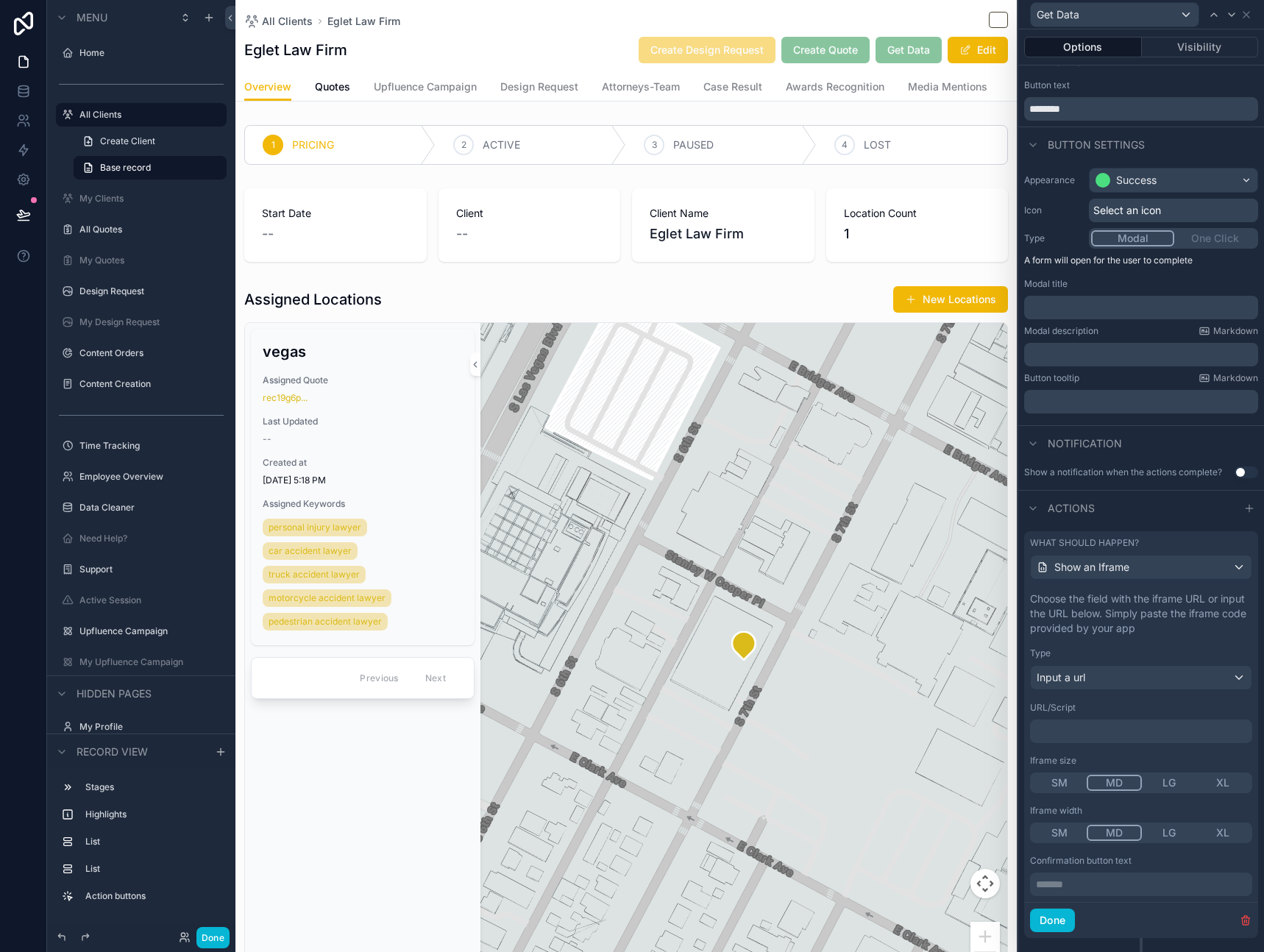
click at [1121, 726] on p "﻿" at bounding box center [1142, 731] width 213 height 14
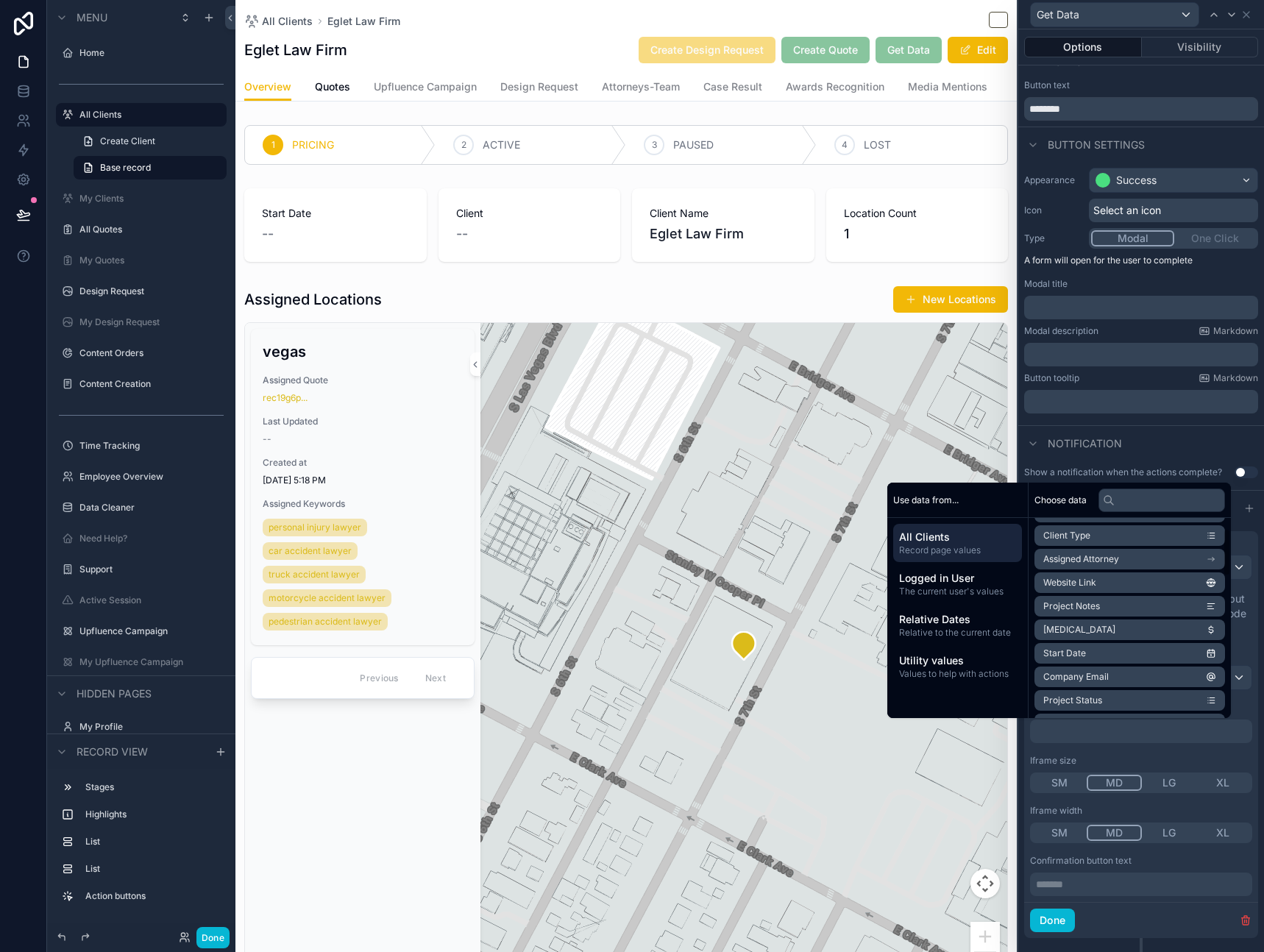
scroll to position [114, 0]
click at [1153, 753] on div "Choose the field with the iframe URL or input the URL below. Simply paste the i…" at bounding box center [1141, 744] width 234 height 316
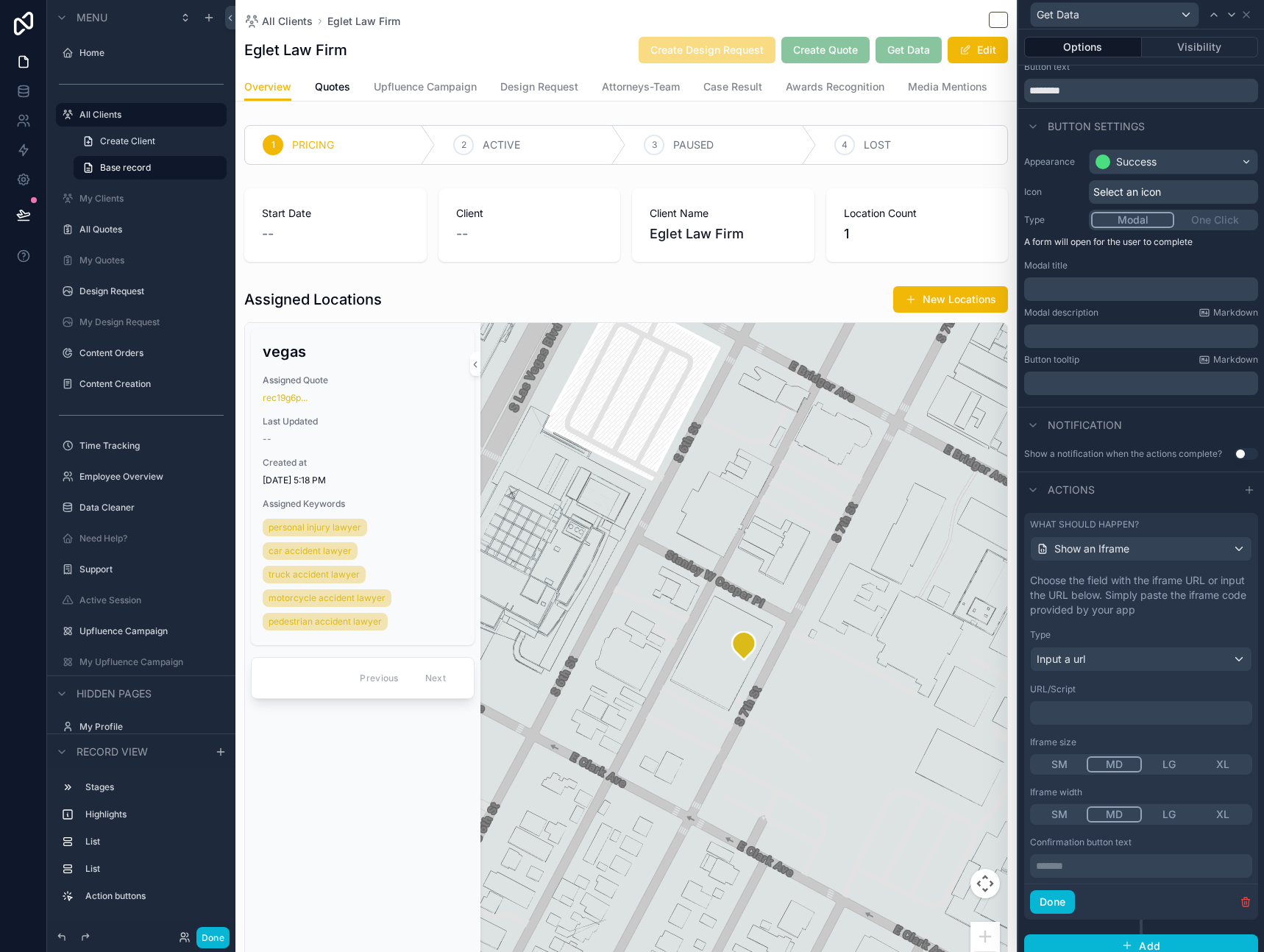
scroll to position [51, 0]
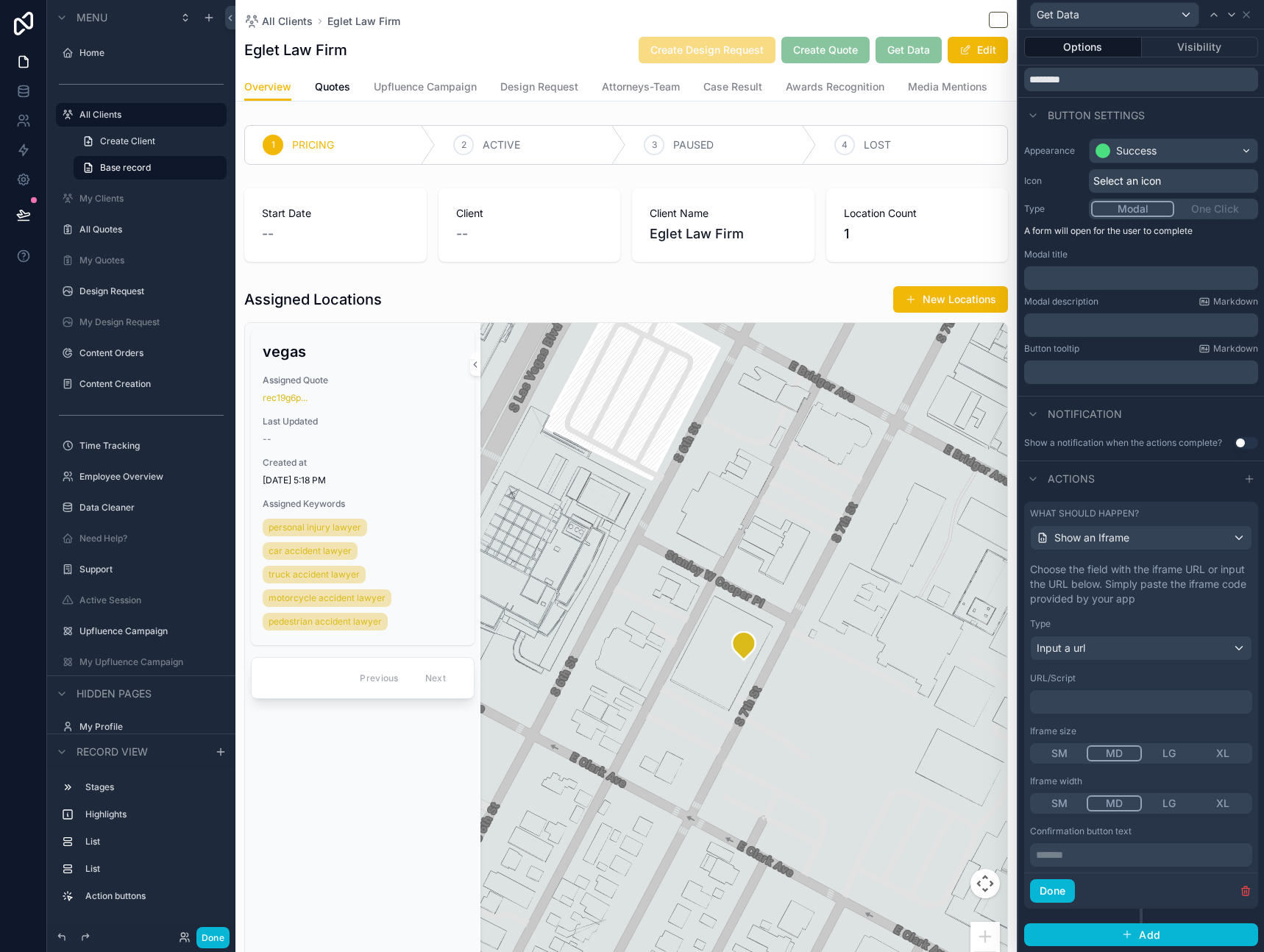
click at [1107, 705] on p "﻿" at bounding box center [1142, 701] width 213 height 14
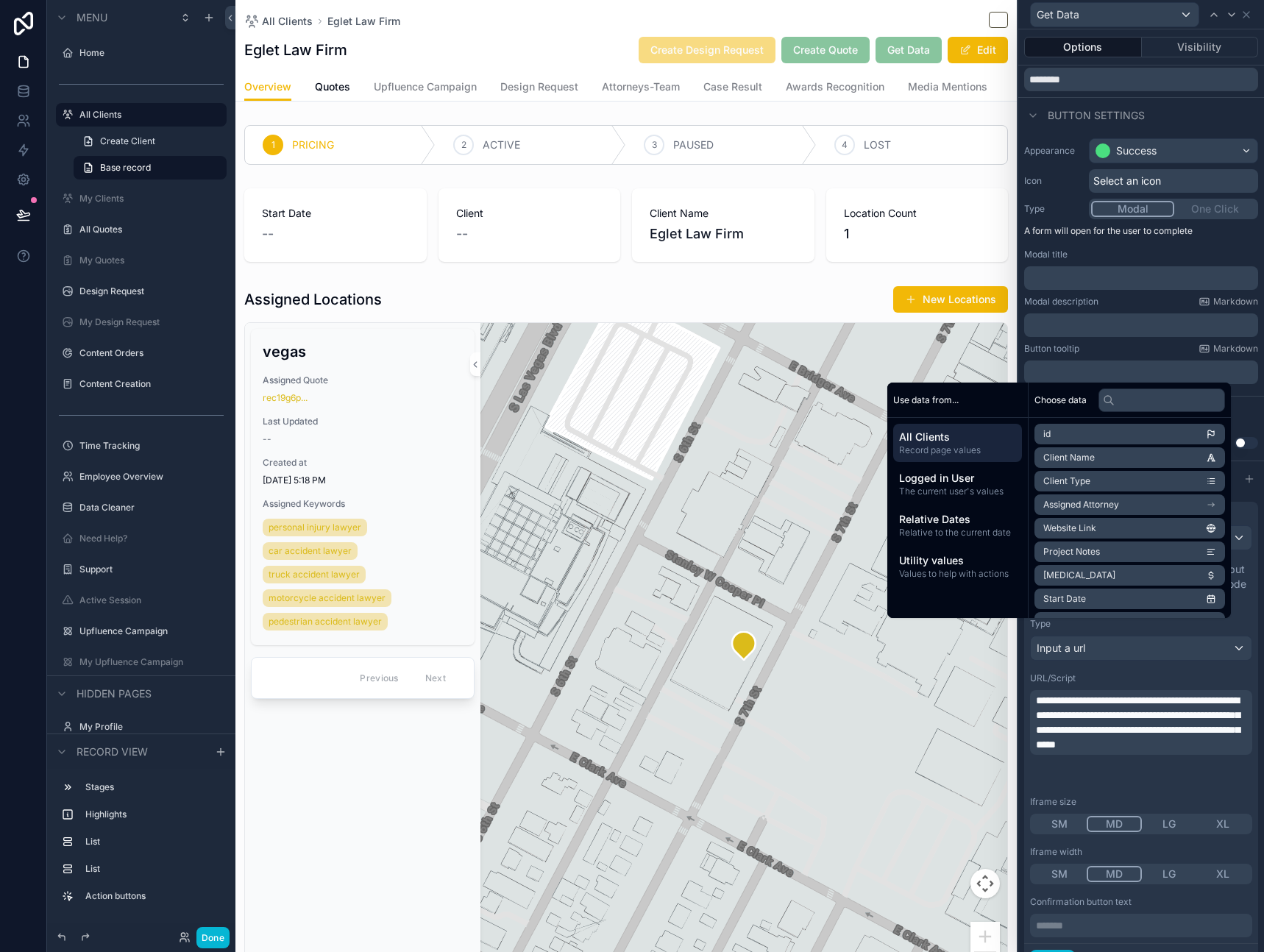
scroll to position [120, 0]
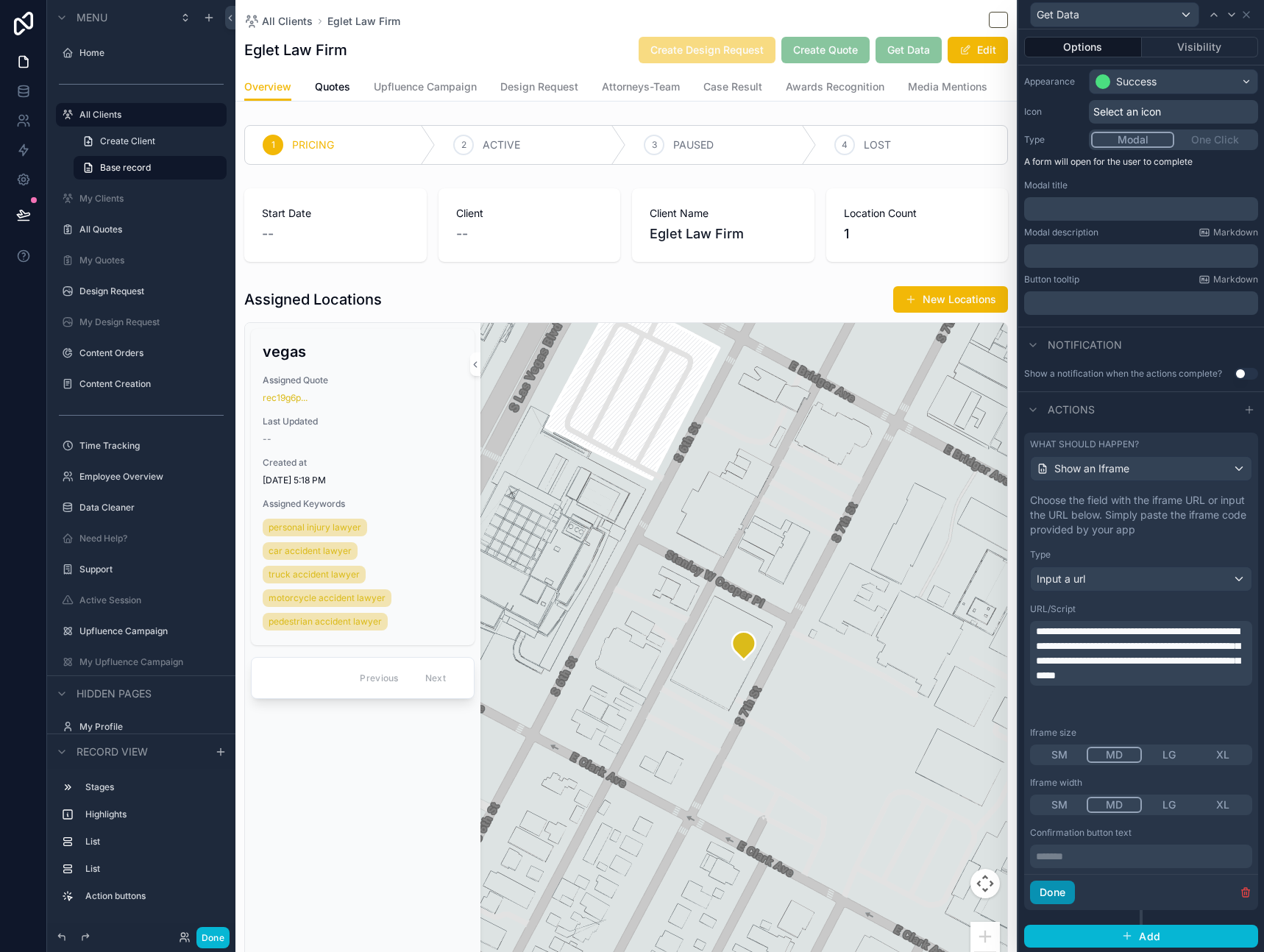
click at [1052, 897] on button "Done" at bounding box center [1052, 892] width 45 height 24
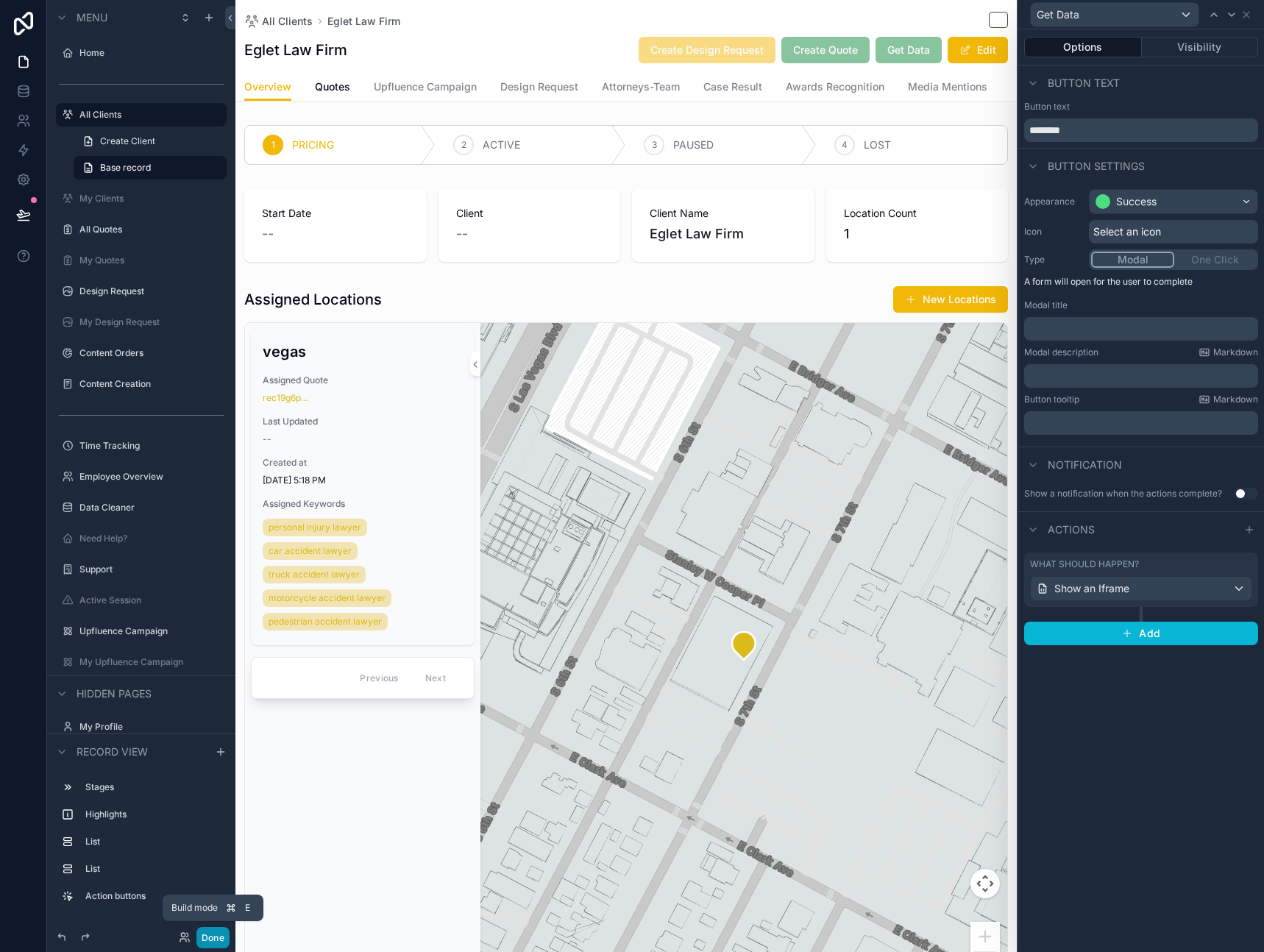
click at [207, 933] on button "Done" at bounding box center [212, 937] width 33 height 21
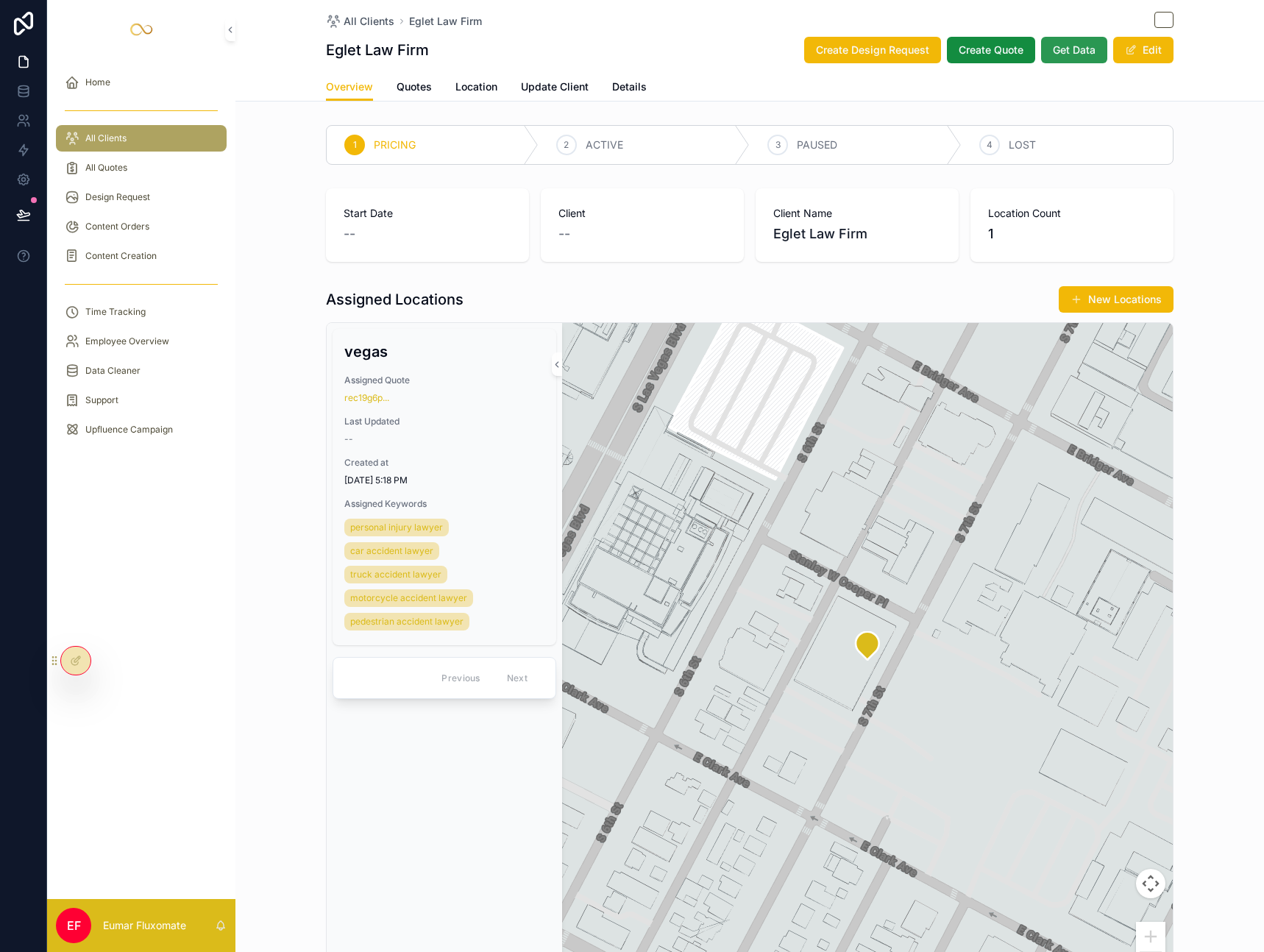
click at [1081, 56] on span "Get Data" at bounding box center [1074, 50] width 43 height 14
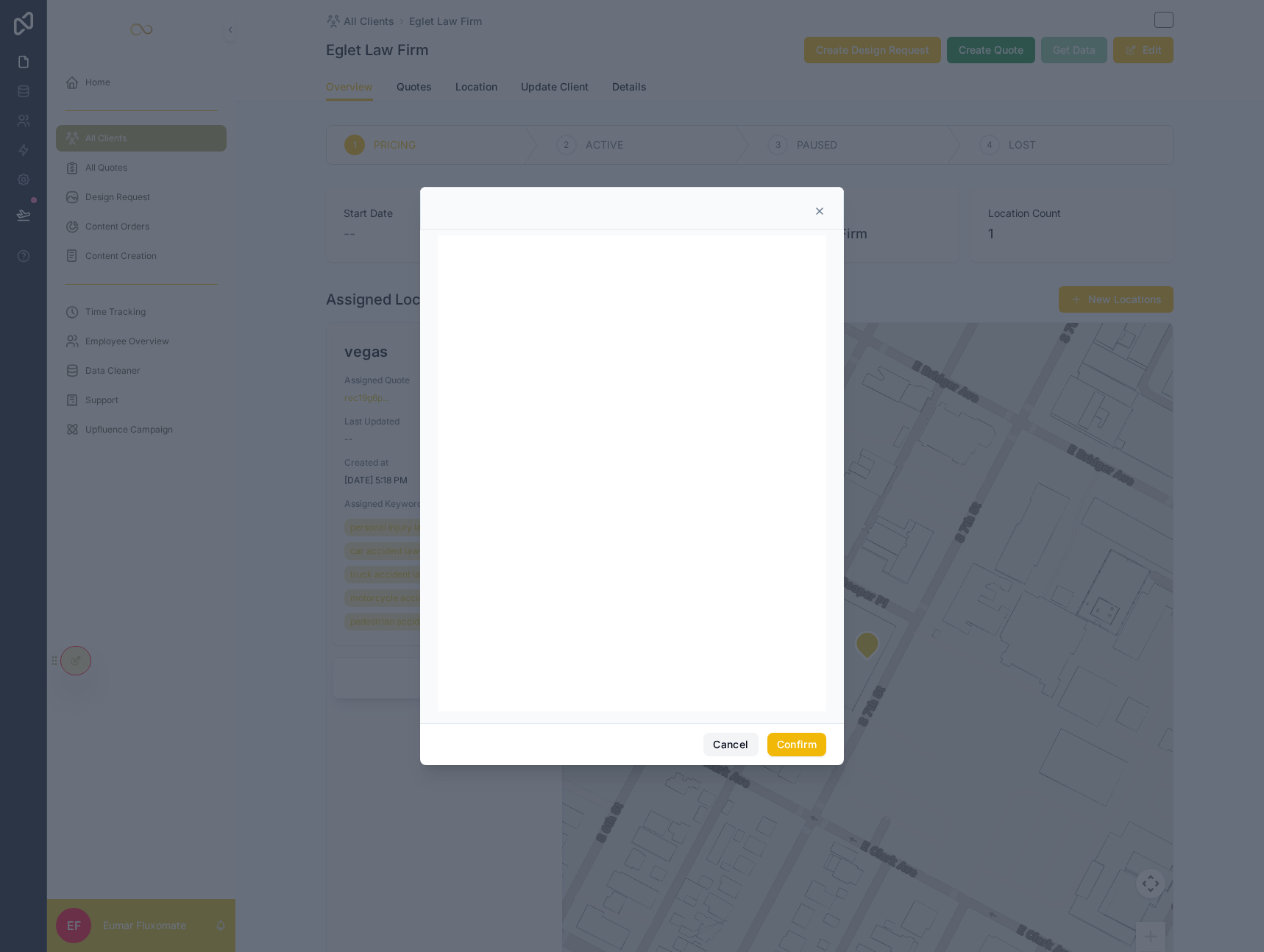
click at [721, 744] on button "Cancel" at bounding box center [730, 744] width 55 height 24
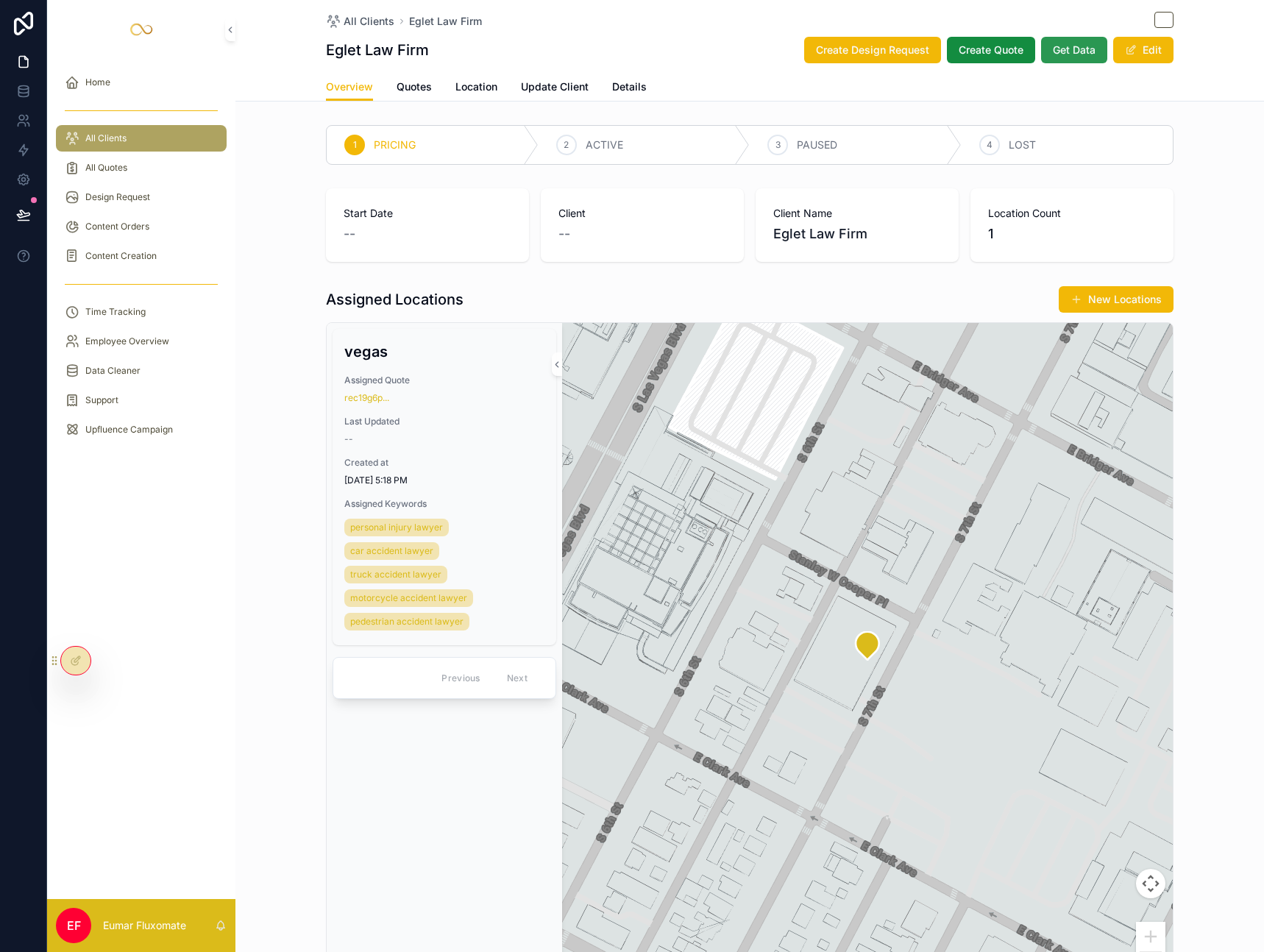
click at [1066, 56] on span "Get Data" at bounding box center [1074, 50] width 43 height 14
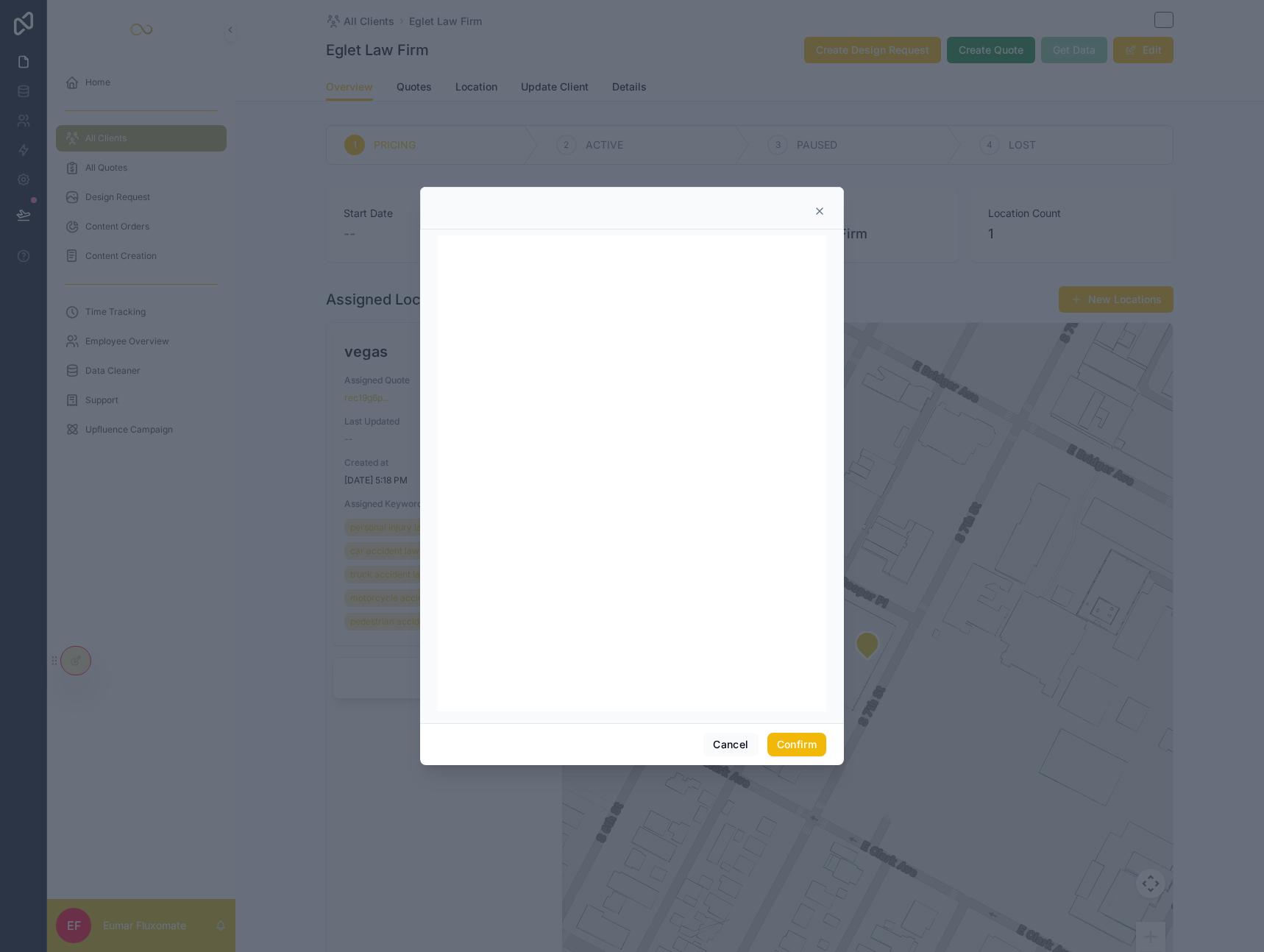
click at [824, 209] on icon at bounding box center [820, 211] width 12 height 12
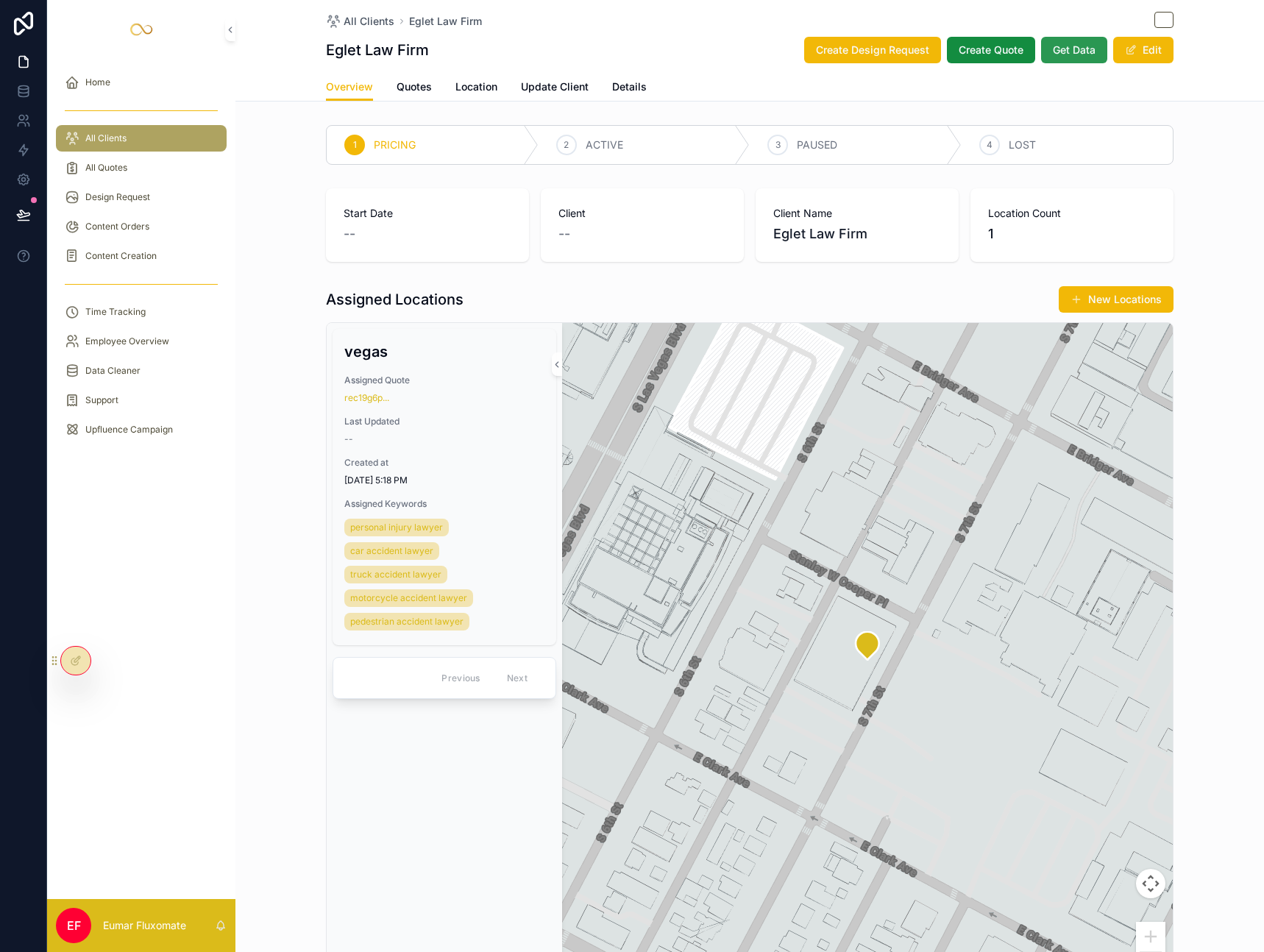
click at [1074, 56] on span "Get Data" at bounding box center [1074, 50] width 43 height 14
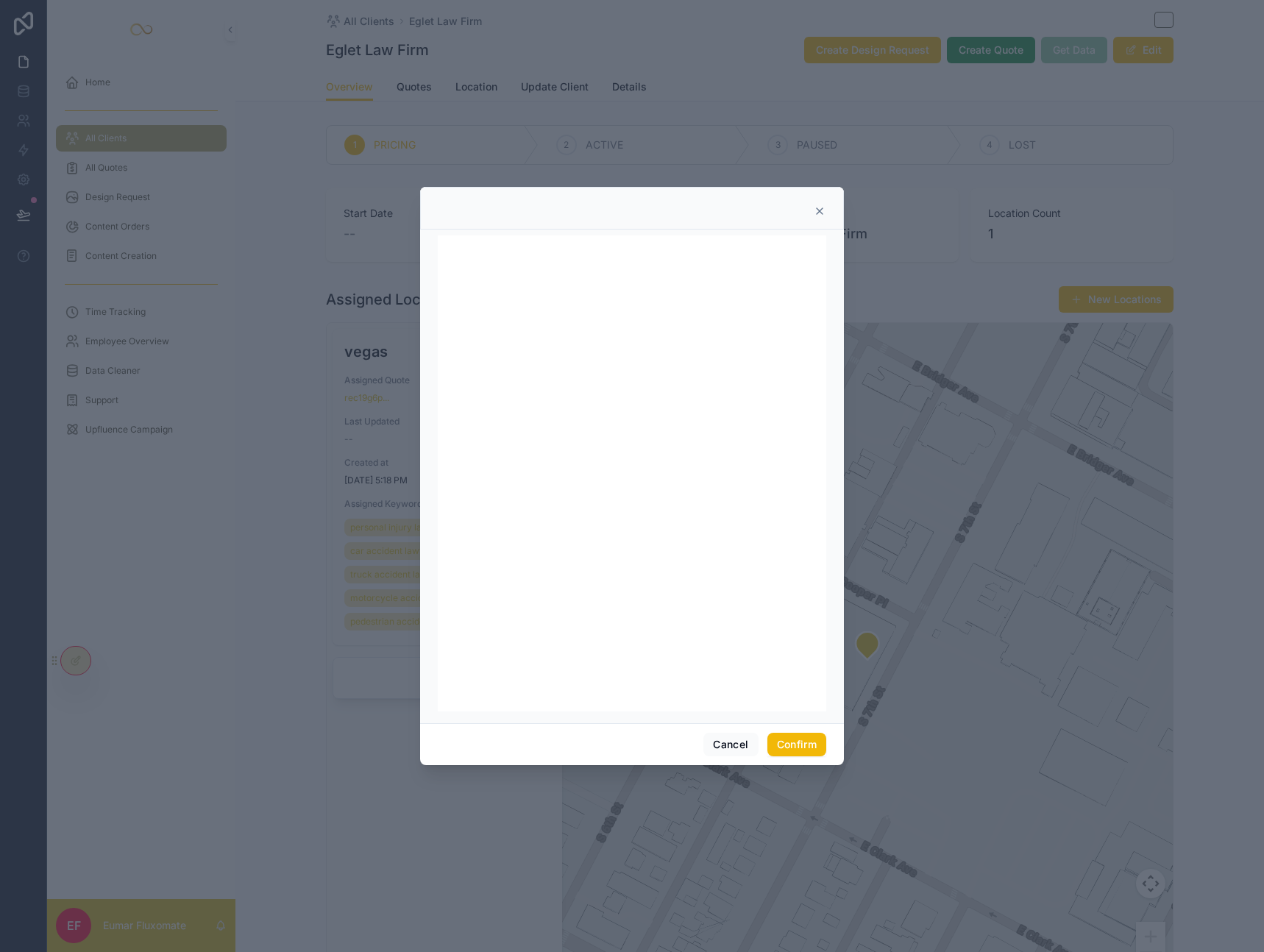
click at [818, 217] on div at bounding box center [631, 208] width 423 height 43
click at [821, 205] on div at bounding box center [631, 208] width 423 height 43
click at [819, 213] on icon at bounding box center [820, 211] width 12 height 12
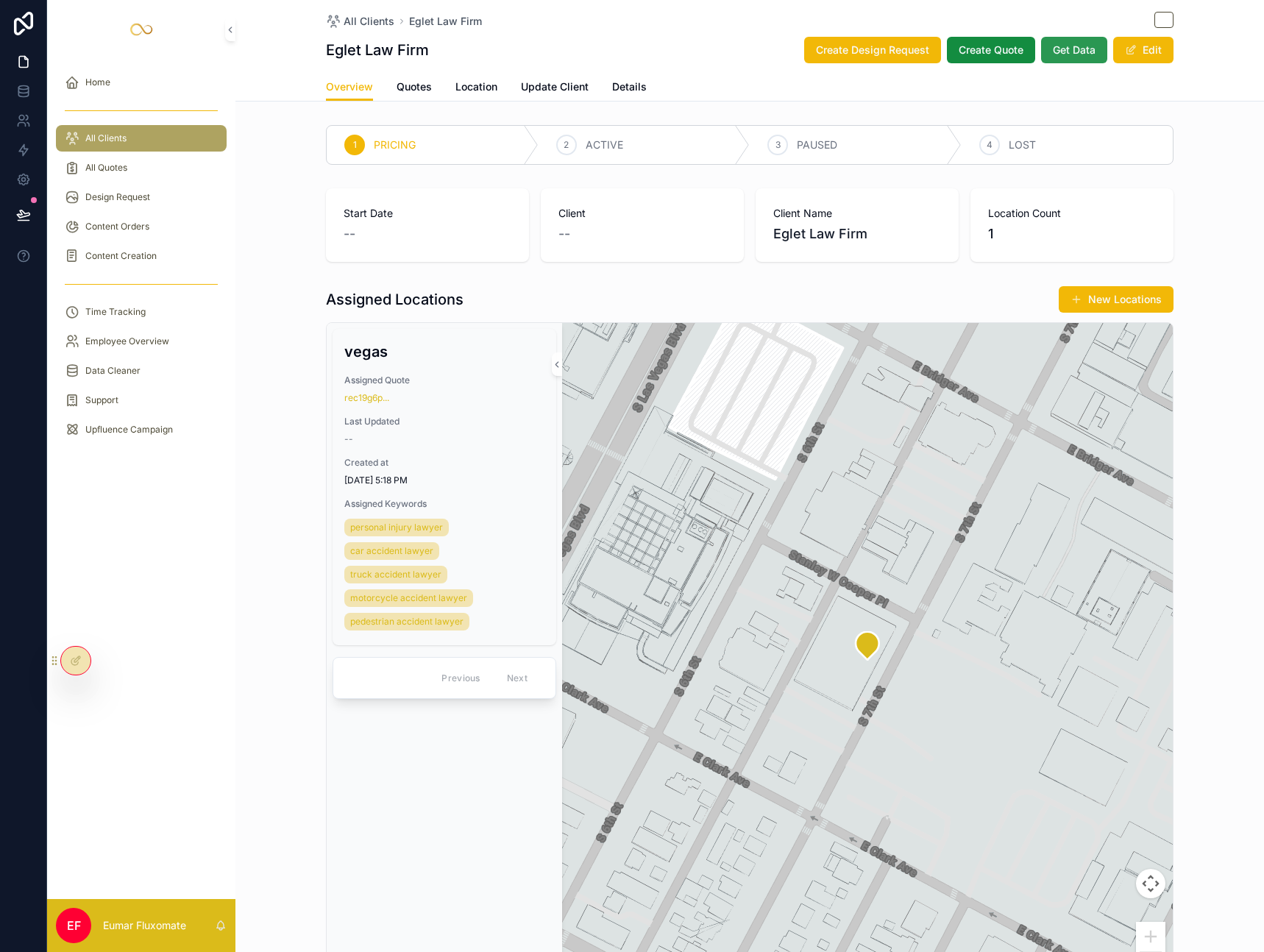
click at [1069, 51] on span "Get Data" at bounding box center [1074, 50] width 43 height 14
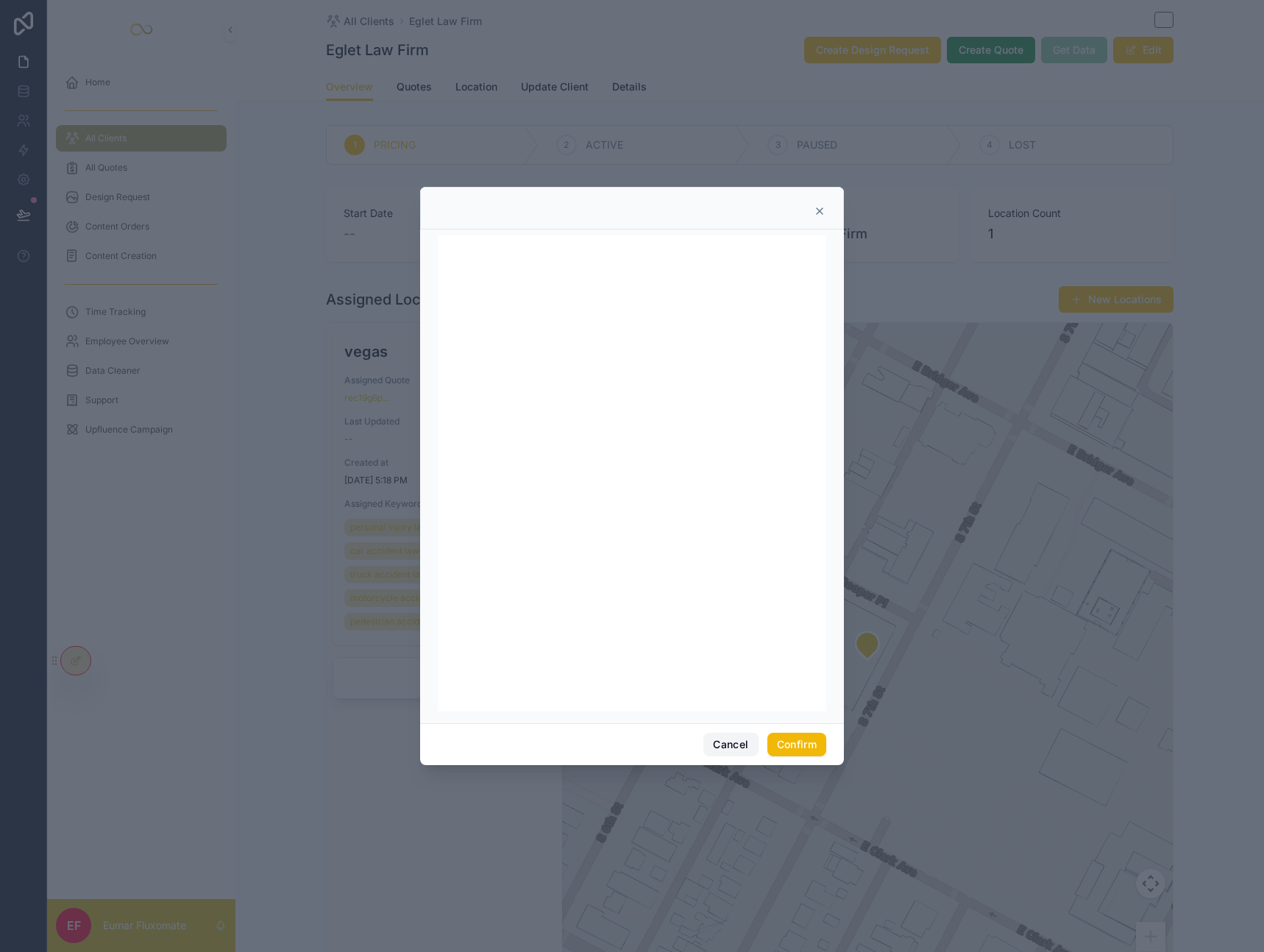
click at [730, 750] on button "Cancel" at bounding box center [730, 744] width 55 height 24
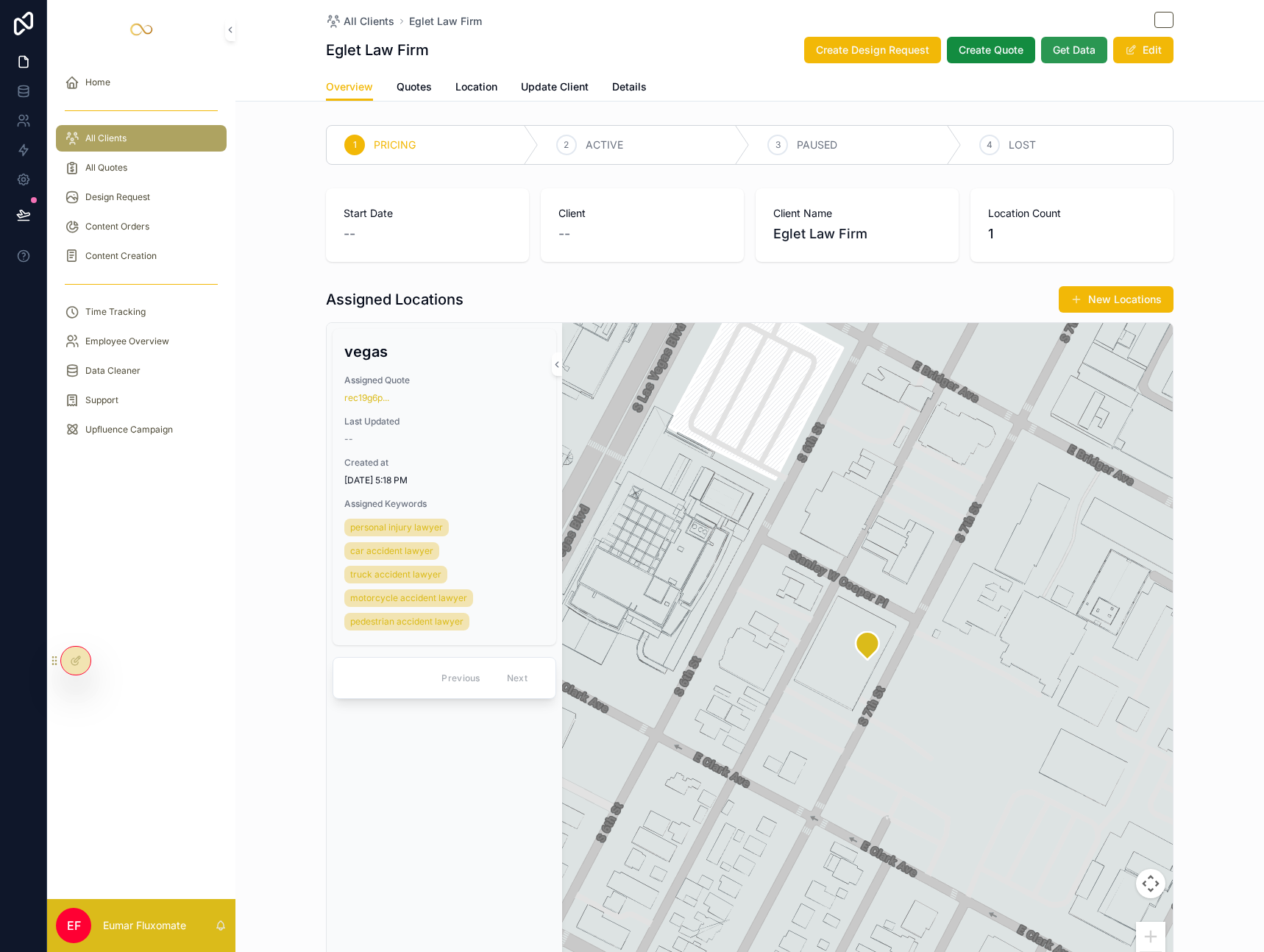
click at [1058, 49] on span "Get Data" at bounding box center [1074, 50] width 43 height 14
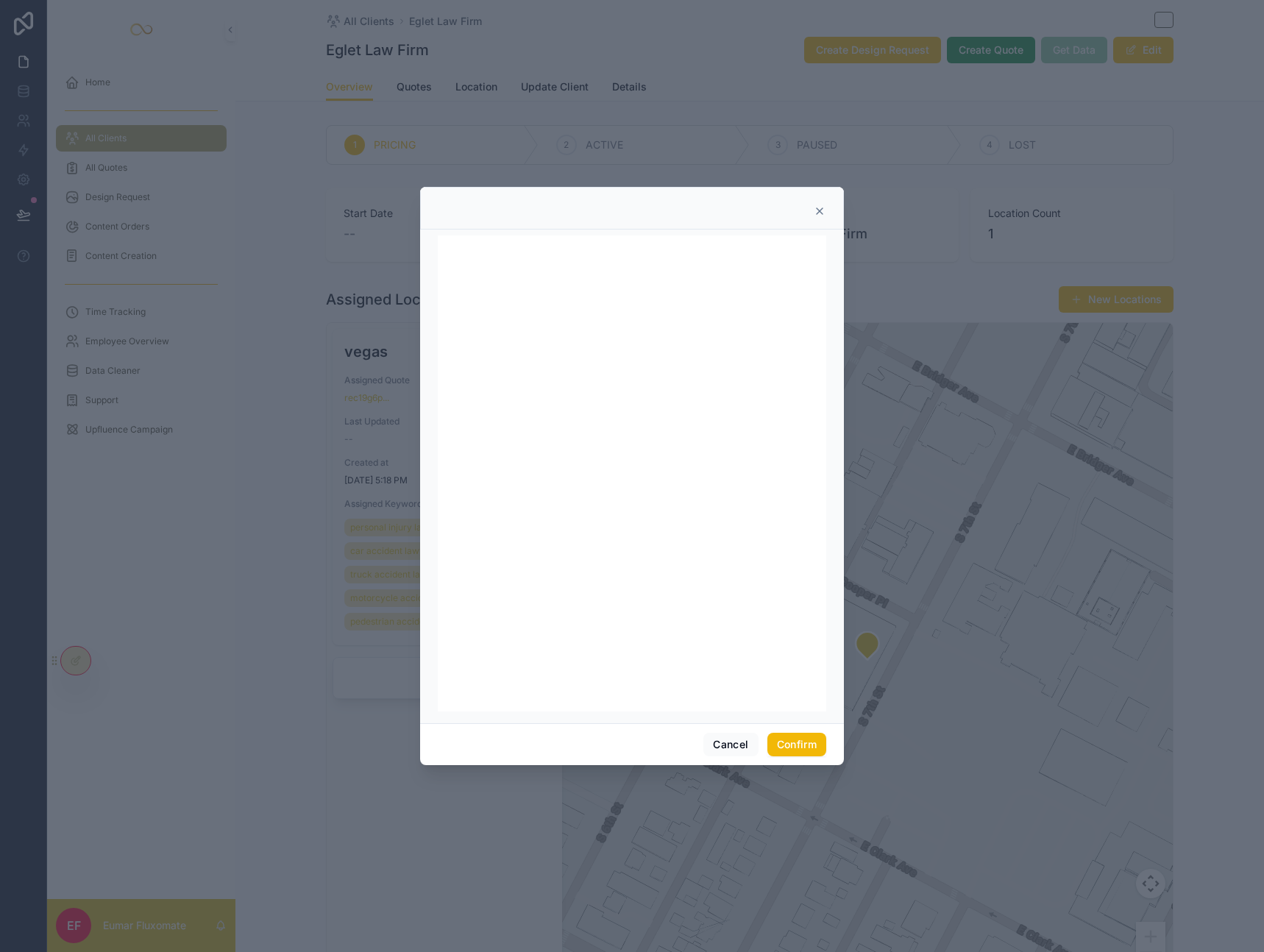
click at [812, 220] on div at bounding box center [631, 208] width 423 height 43
click at [817, 215] on icon at bounding box center [820, 211] width 12 height 12
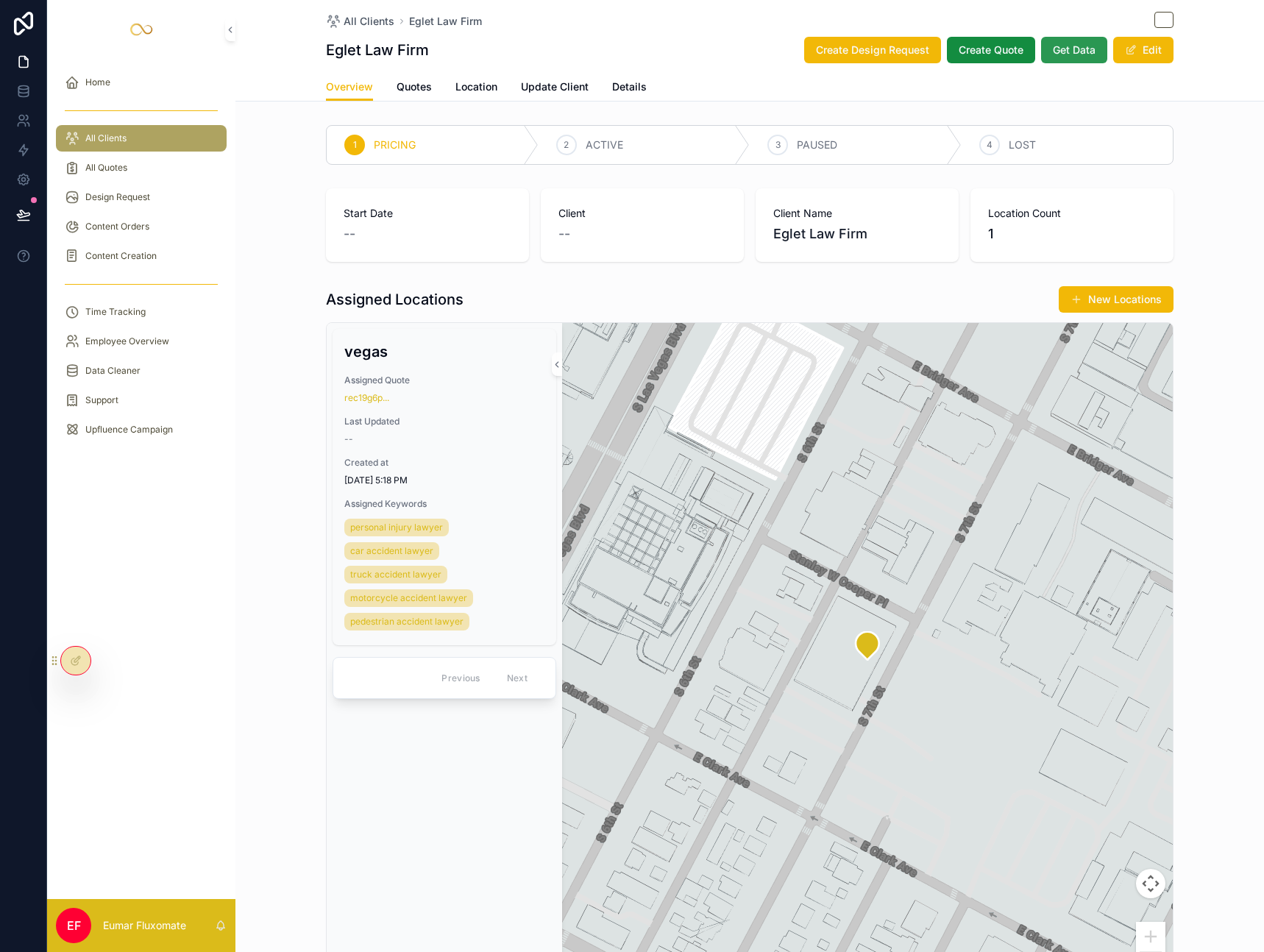
click at [1070, 50] on span "Get Data" at bounding box center [1074, 50] width 43 height 14
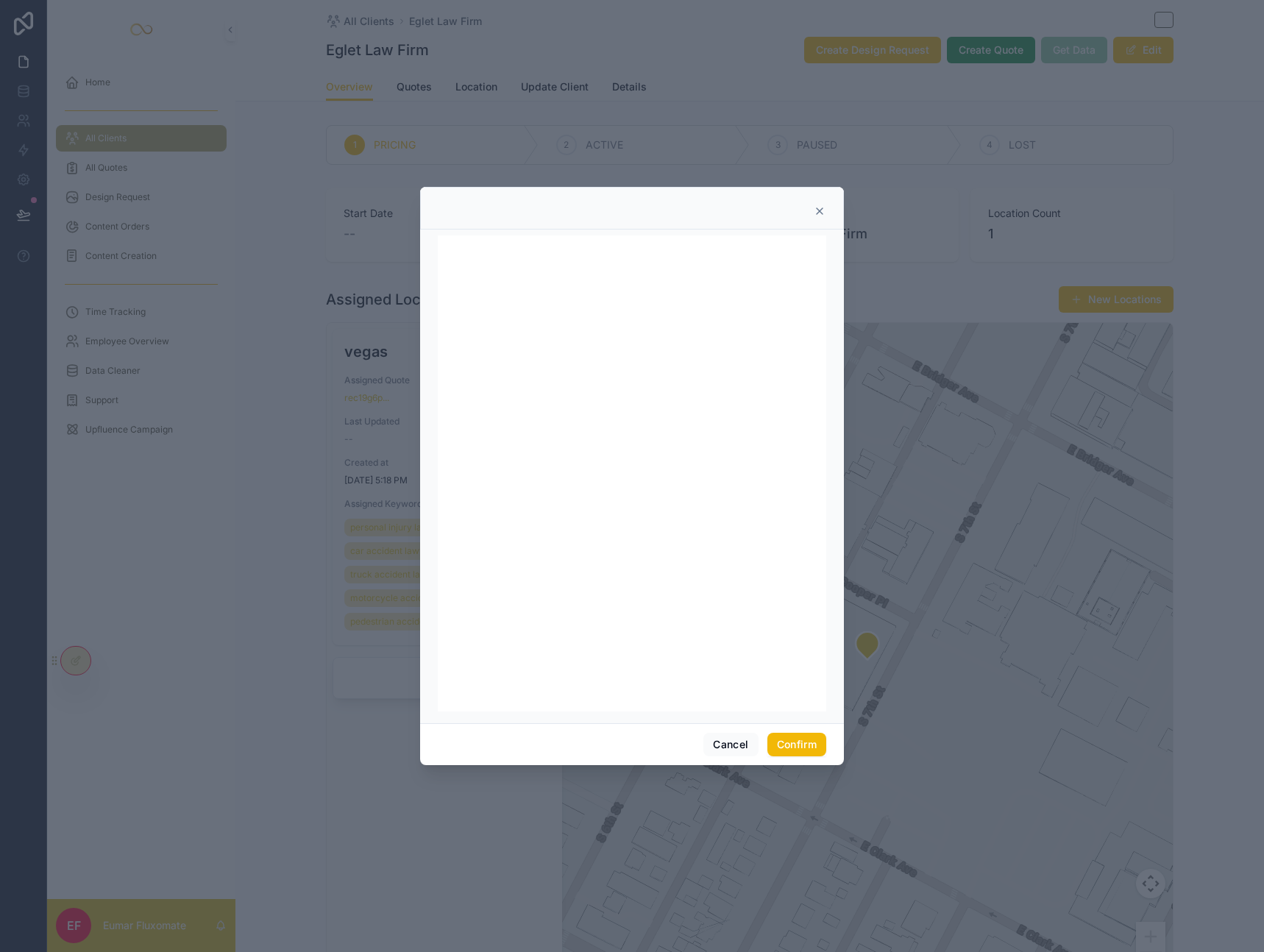
click at [816, 209] on icon at bounding box center [819, 210] width 6 height 6
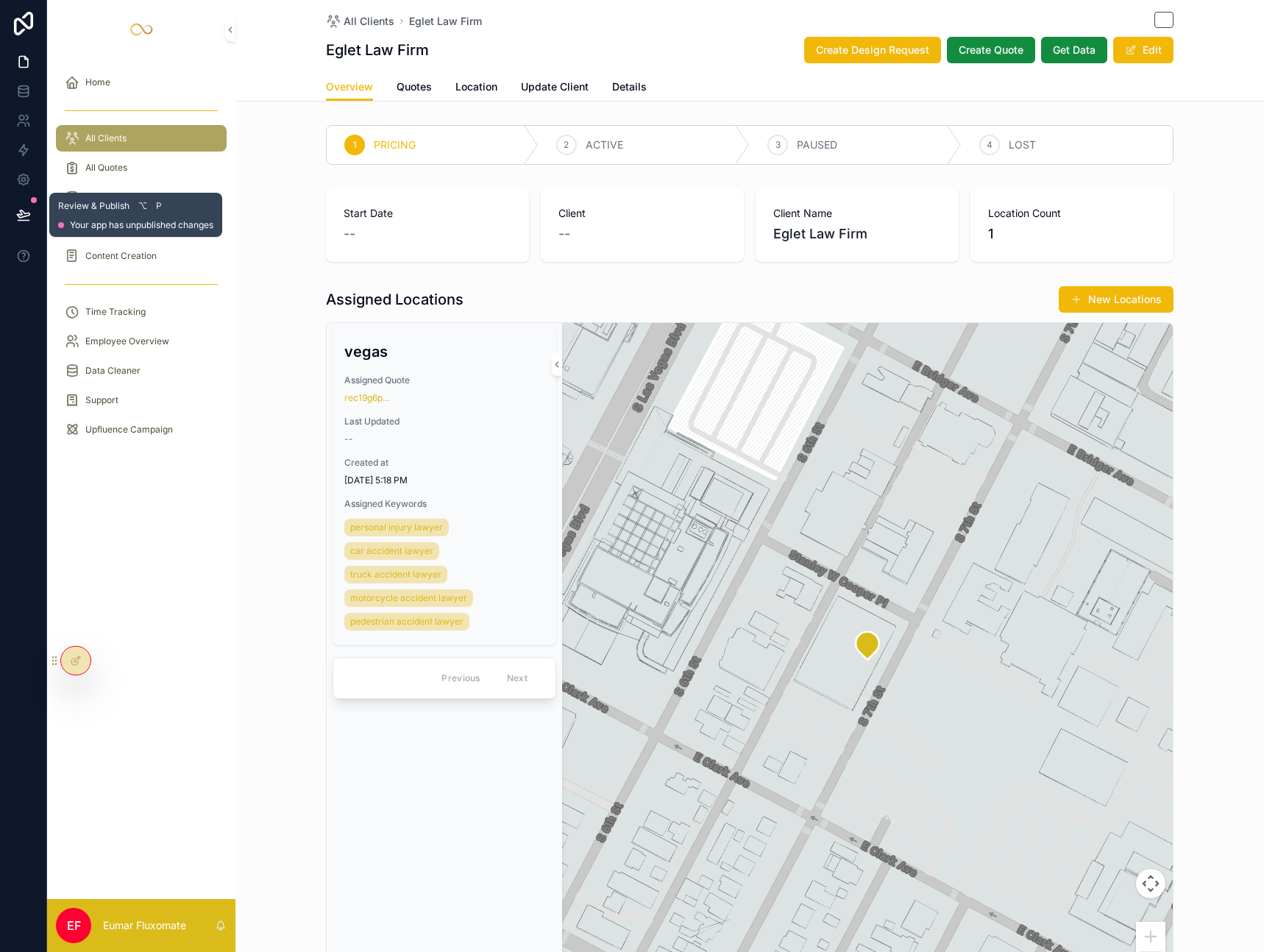
click at [33, 216] on button at bounding box center [24, 215] width 32 height 41
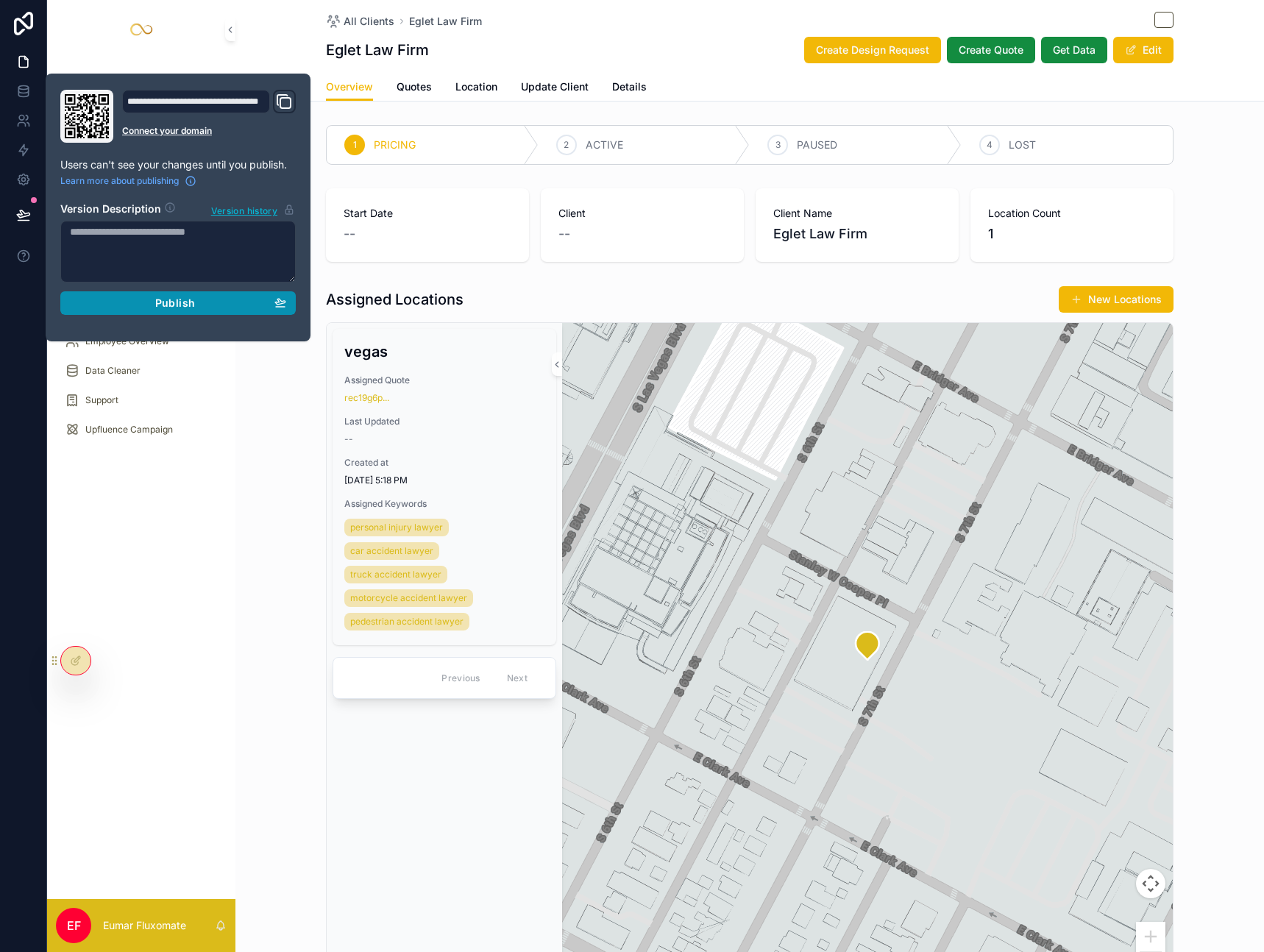
click at [131, 304] on div "Publish" at bounding box center [178, 303] width 216 height 13
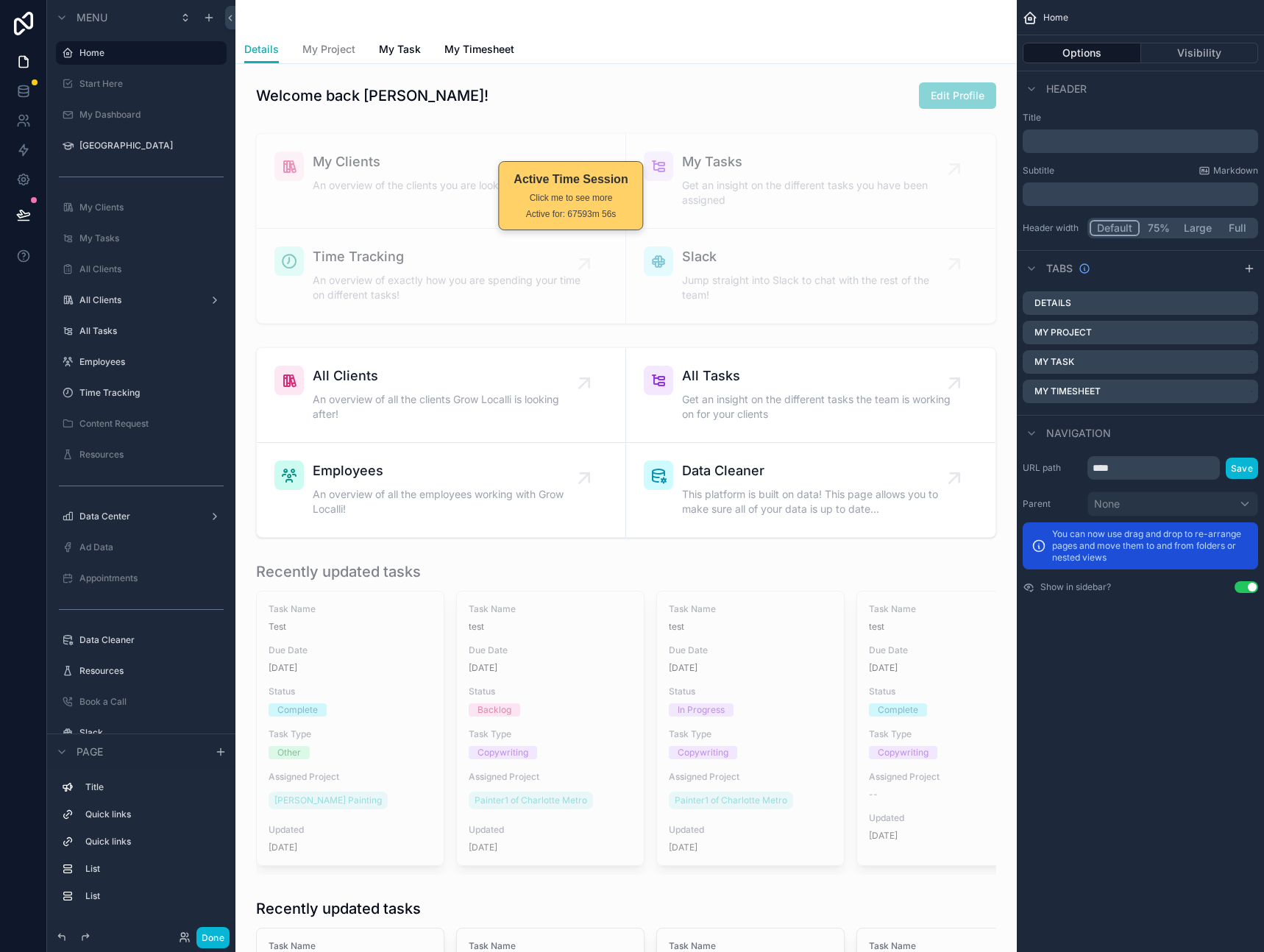
click at [563, 197] on div "Click me to see more" at bounding box center [570, 198] width 114 height 13
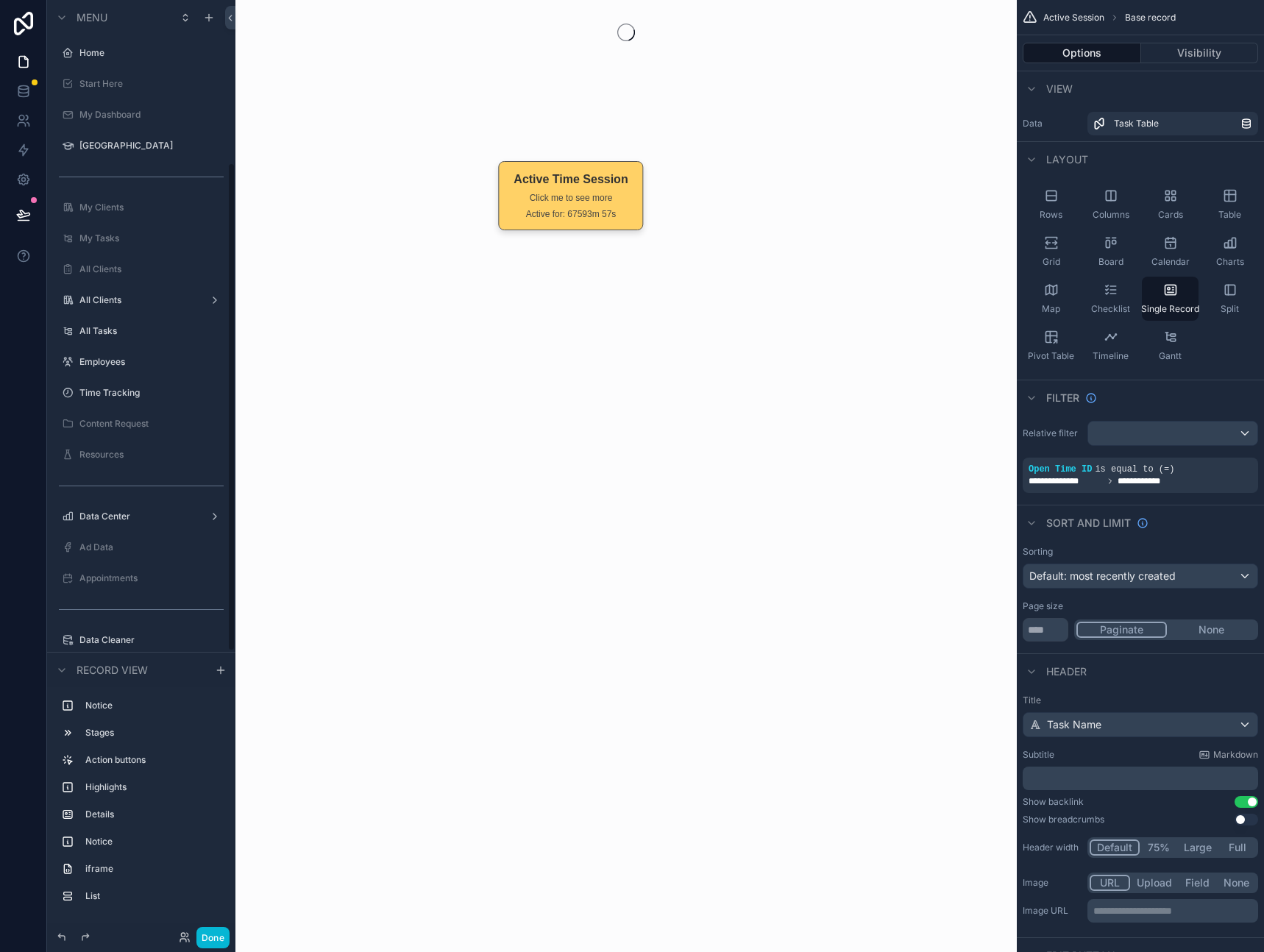
scroll to position [311, 0]
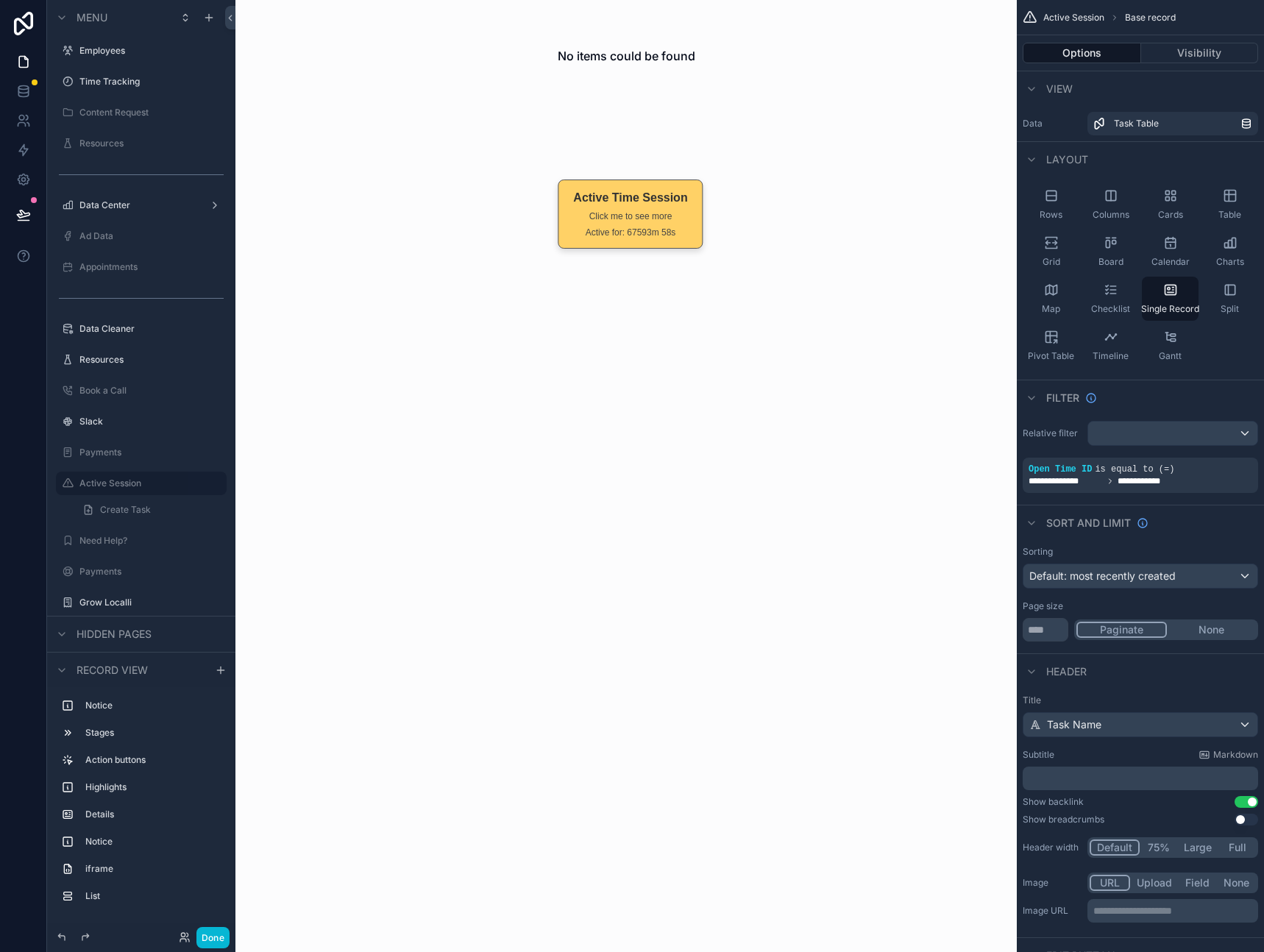
drag, startPoint x: 578, startPoint y: 194, endPoint x: 638, endPoint y: 213, distance: 62.9
click at [638, 213] on div "Click me to see more" at bounding box center [629, 216] width 114 height 13
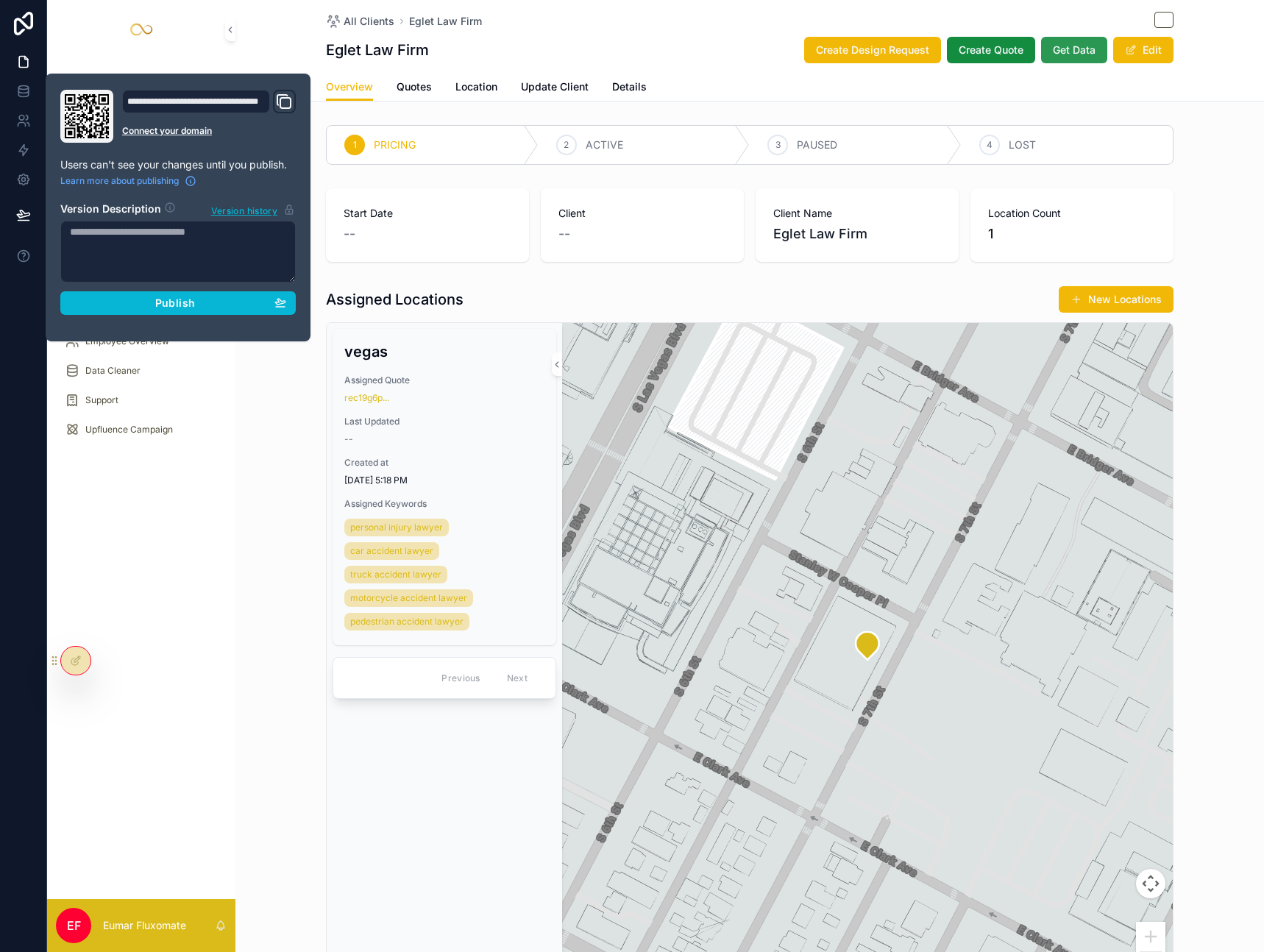
click at [1064, 58] on button "Get Data" at bounding box center [1074, 50] width 66 height 26
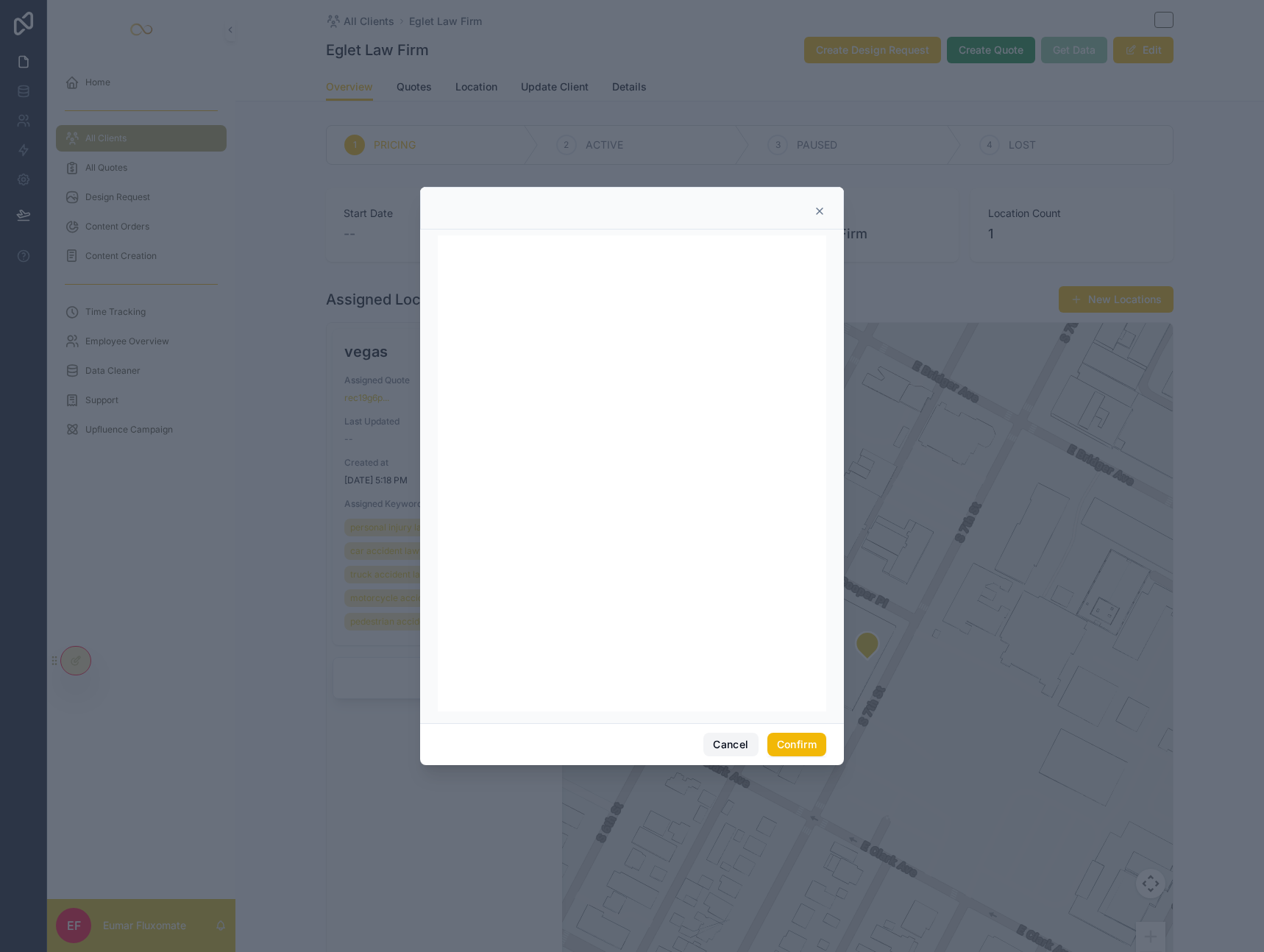
click at [725, 744] on button "Cancel" at bounding box center [730, 744] width 55 height 24
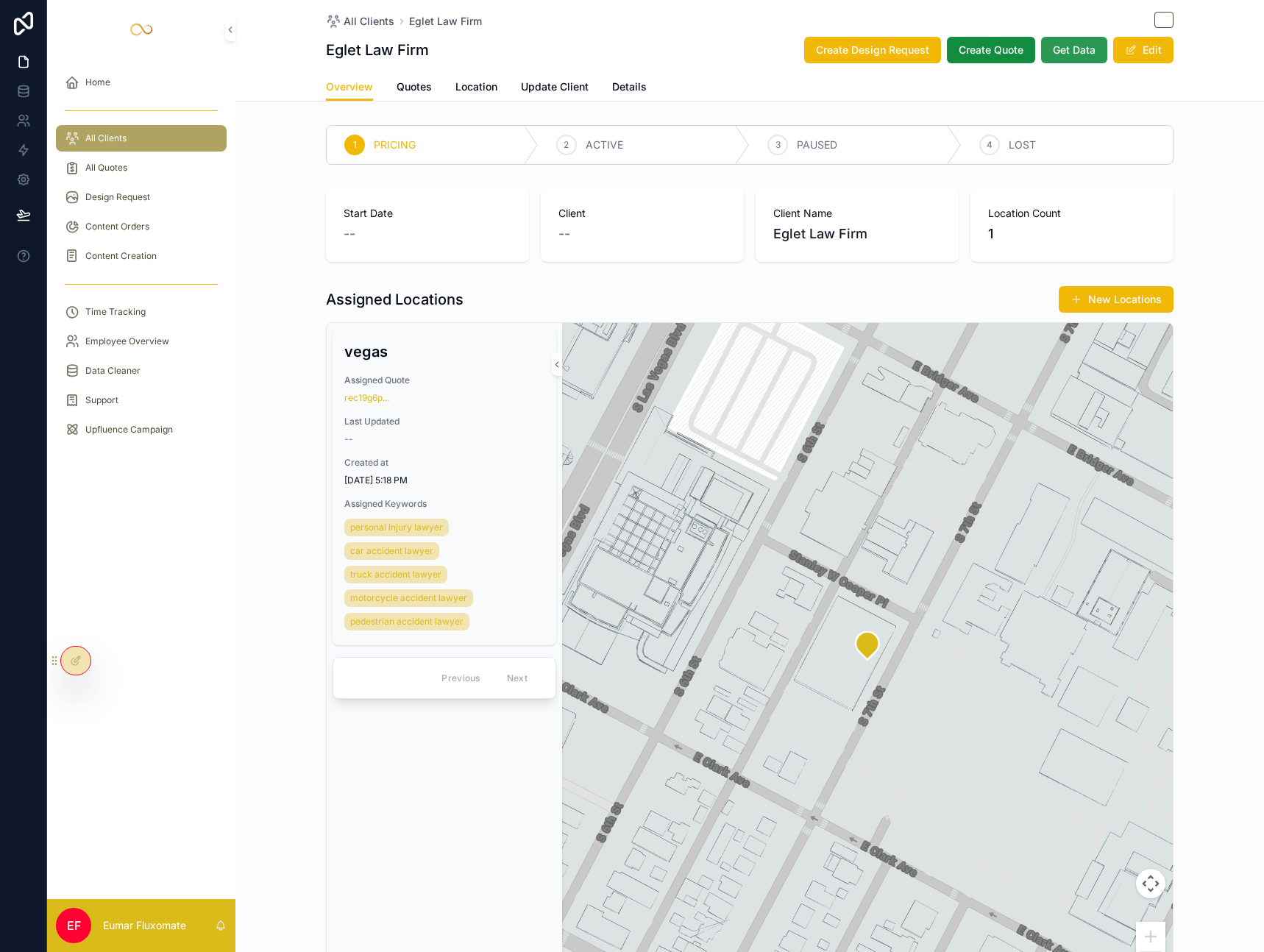
click at [1065, 56] on span "Get Data" at bounding box center [1074, 50] width 43 height 14
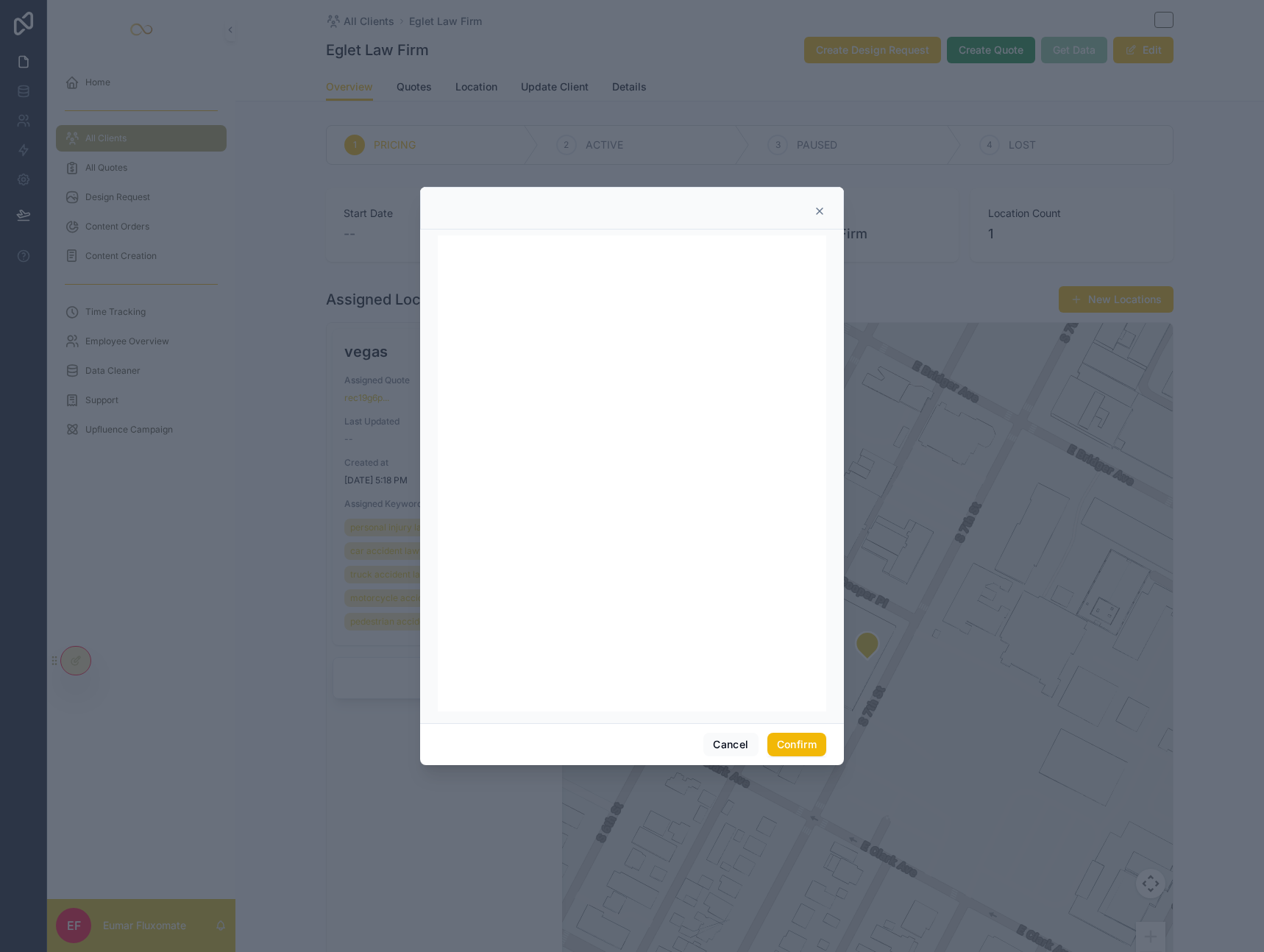
click at [821, 212] on icon at bounding box center [819, 210] width 6 height 6
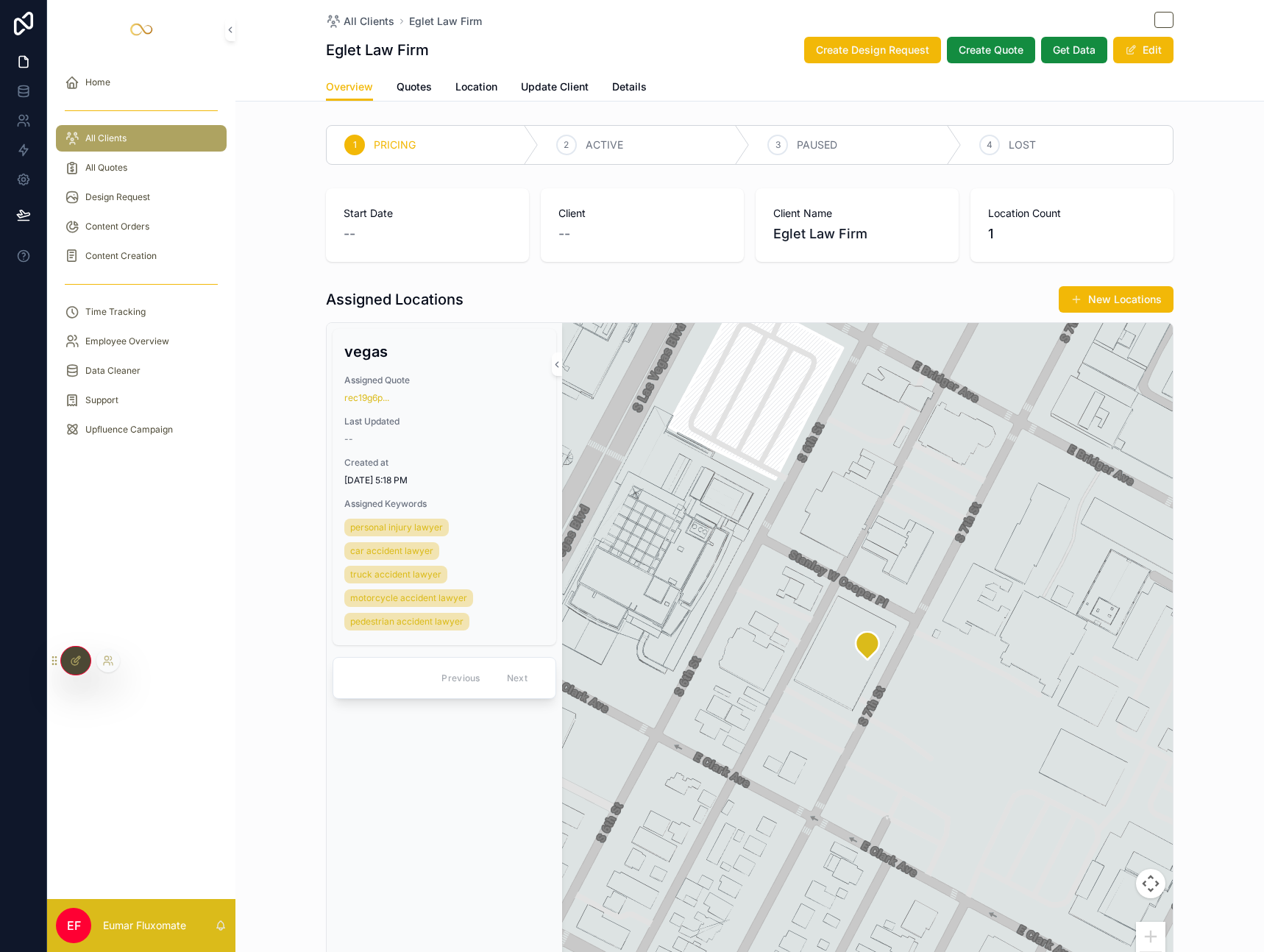
click at [73, 658] on icon at bounding box center [75, 662] width 7 height 7
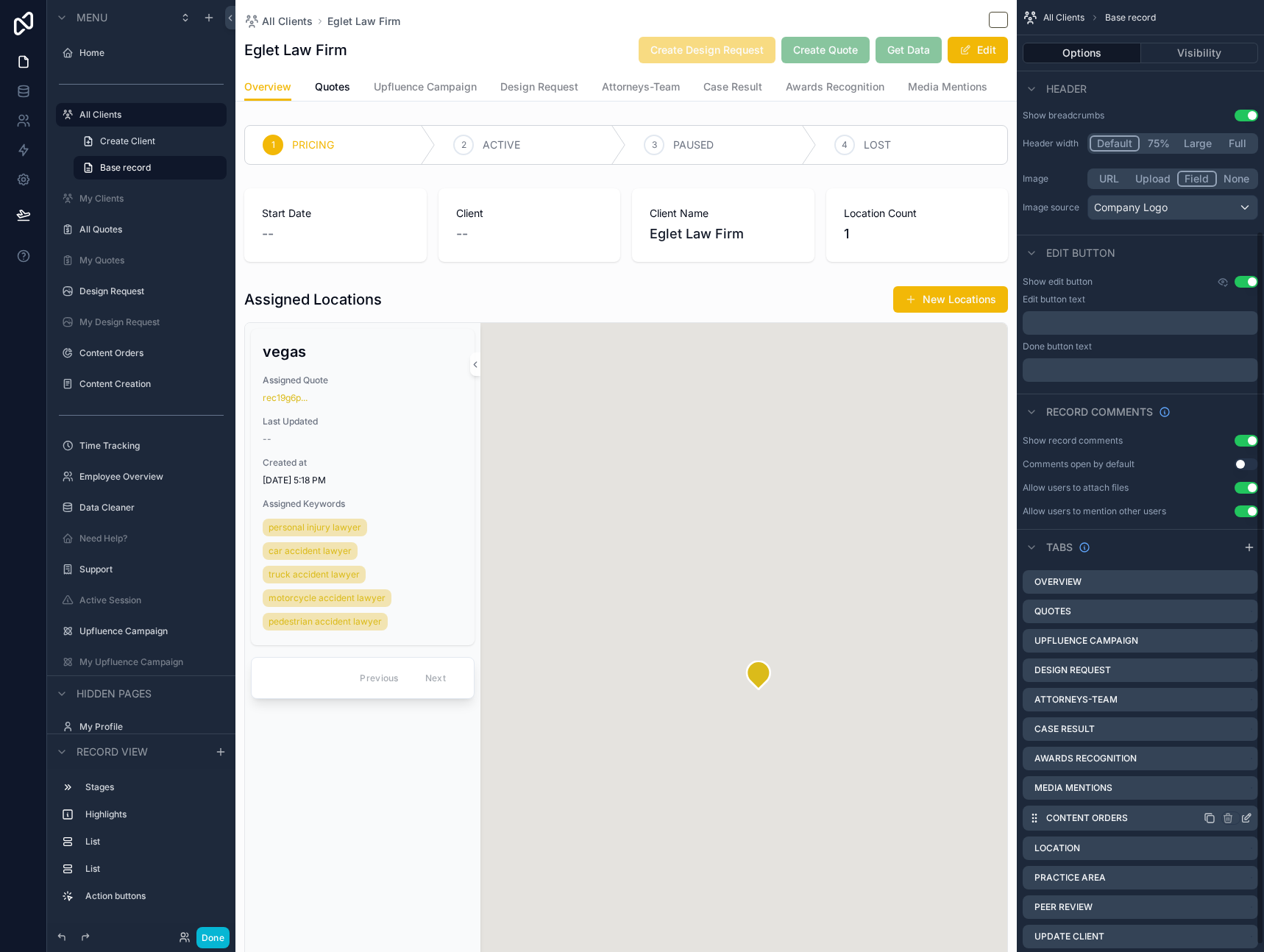
scroll to position [316, 0]
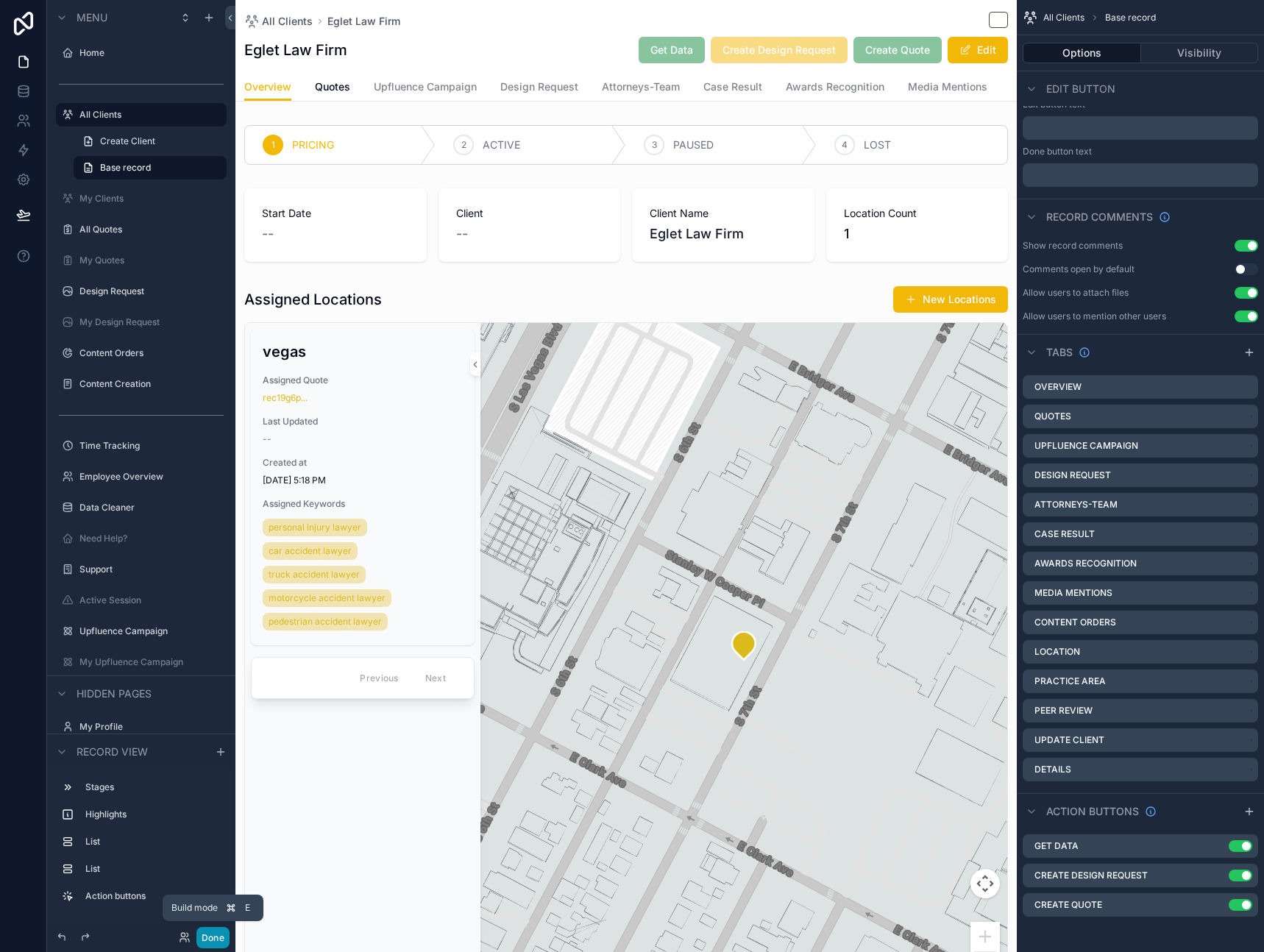
click at [210, 939] on button "Done" at bounding box center [212, 937] width 33 height 21
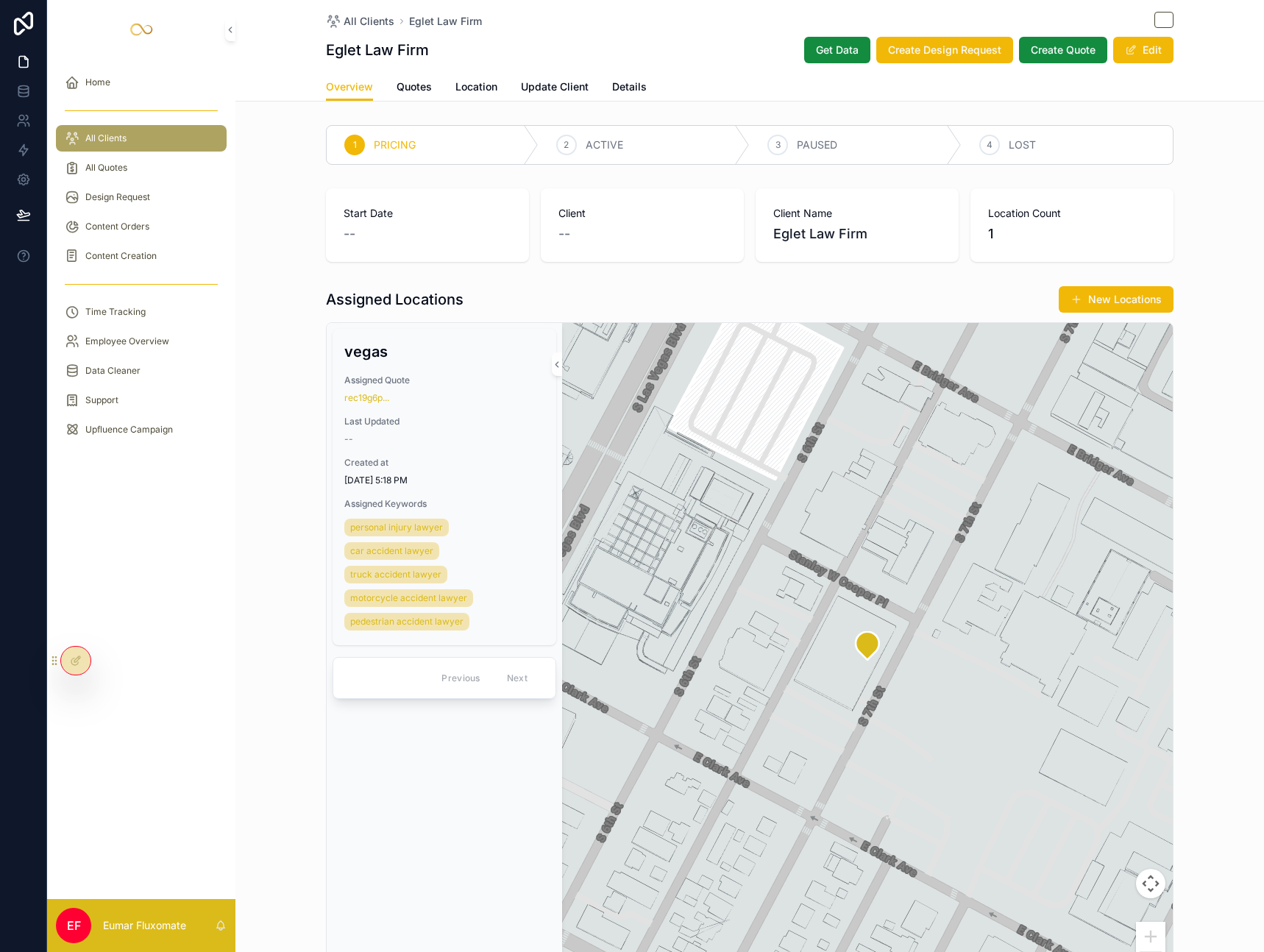
click at [689, 20] on div "All Clients Eglet Law Firm" at bounding box center [749, 21] width 847 height 19
click at [656, 23] on div "All Clients Eglet Law Firm" at bounding box center [749, 21] width 847 height 19
click at [809, 44] on button "Get Data" at bounding box center [836, 50] width 66 height 26
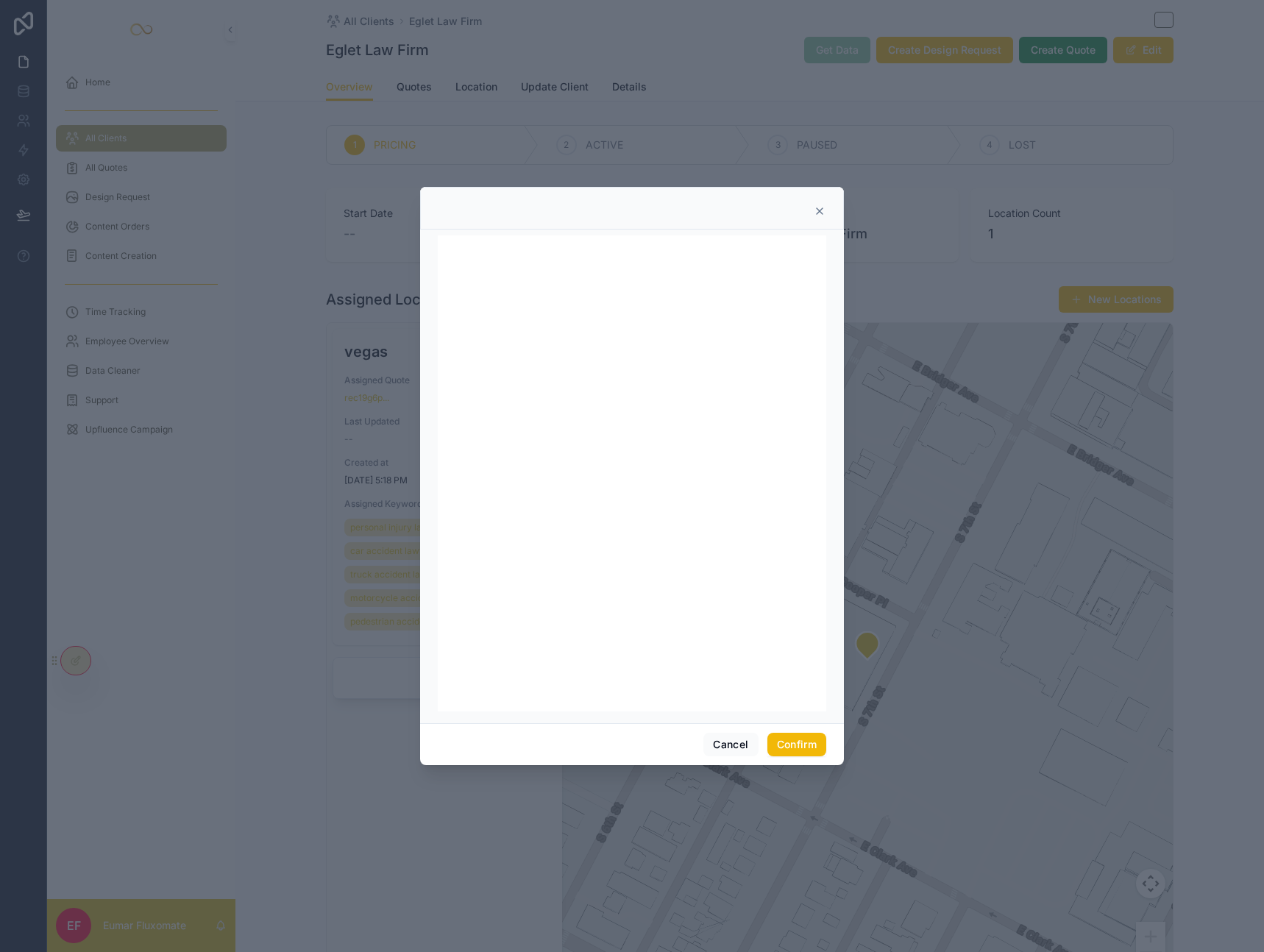
click at [821, 210] on icon at bounding box center [820, 211] width 12 height 12
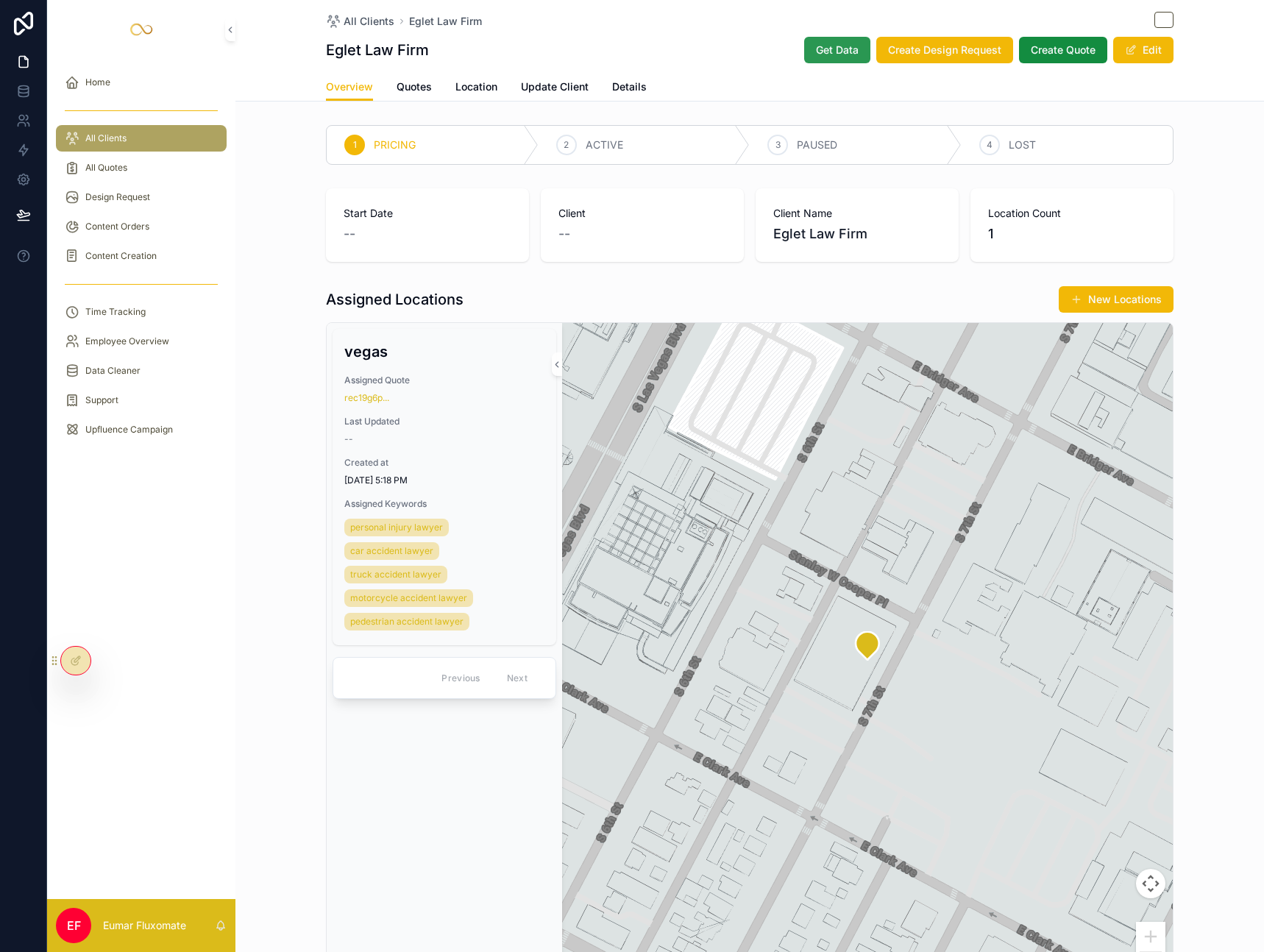
click at [837, 56] on span "Get Data" at bounding box center [836, 50] width 43 height 14
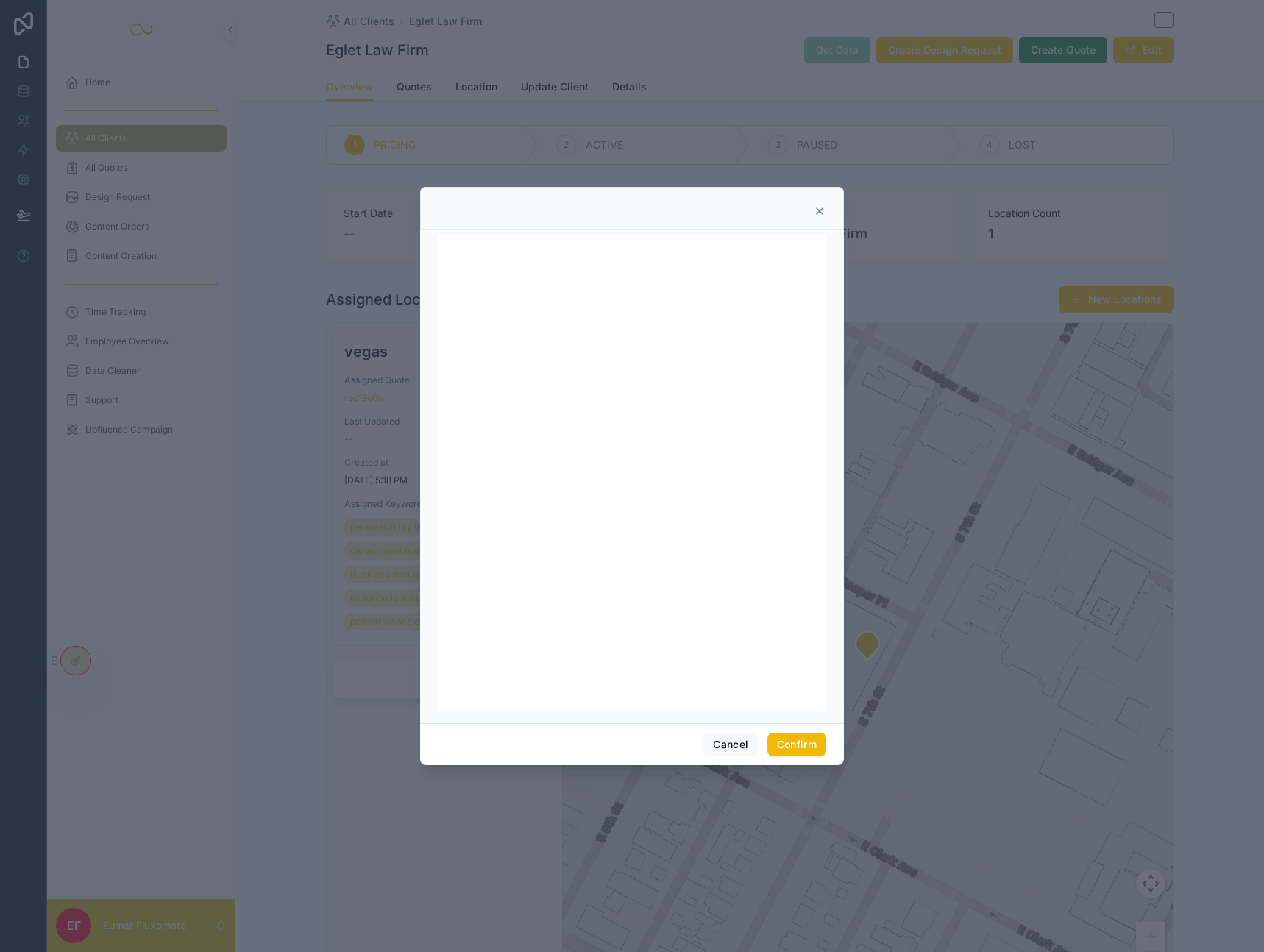
click at [821, 212] on icon at bounding box center [820, 211] width 12 height 12
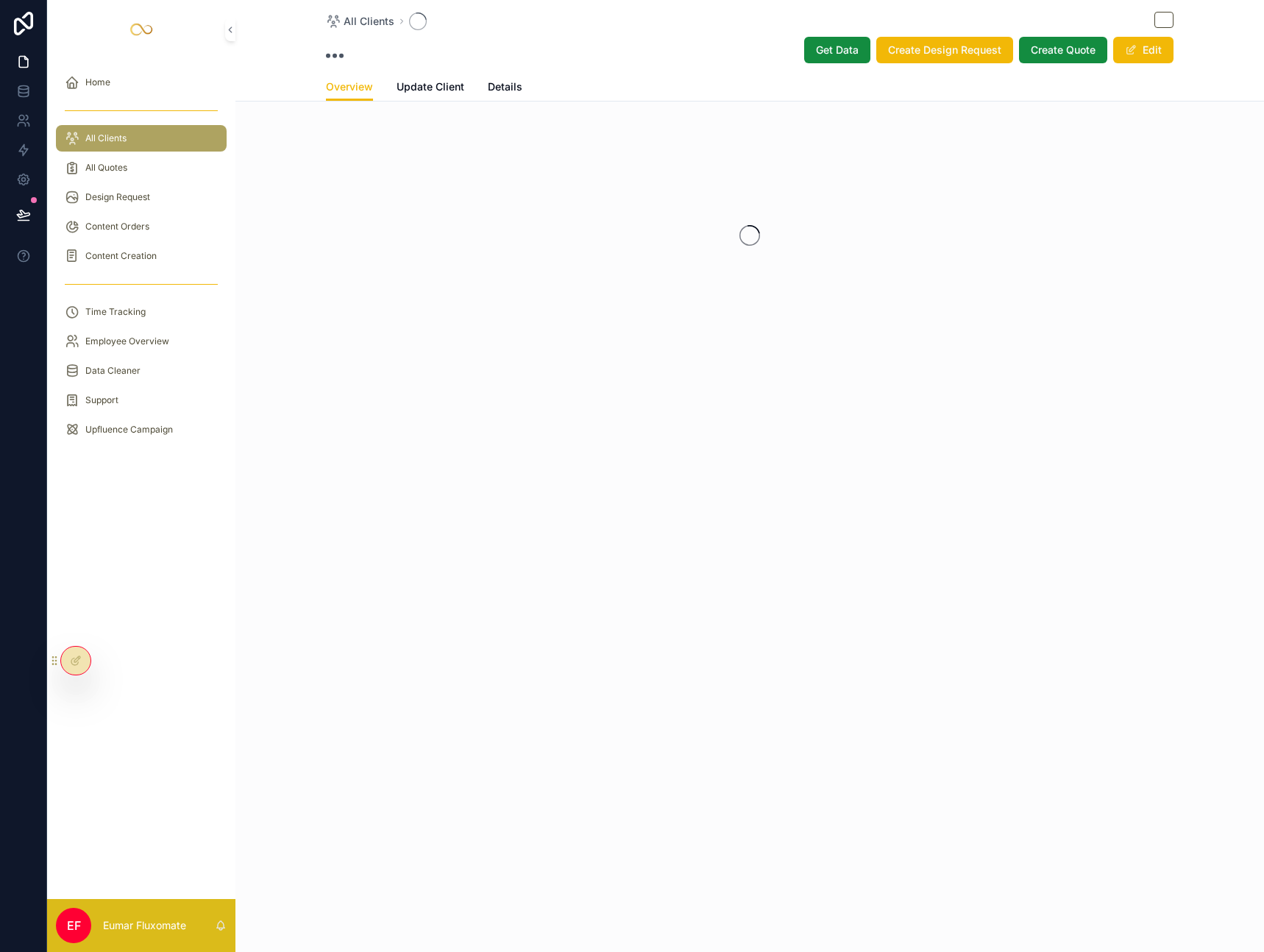
click at [845, 51] on span "Get Data" at bounding box center [836, 50] width 43 height 14
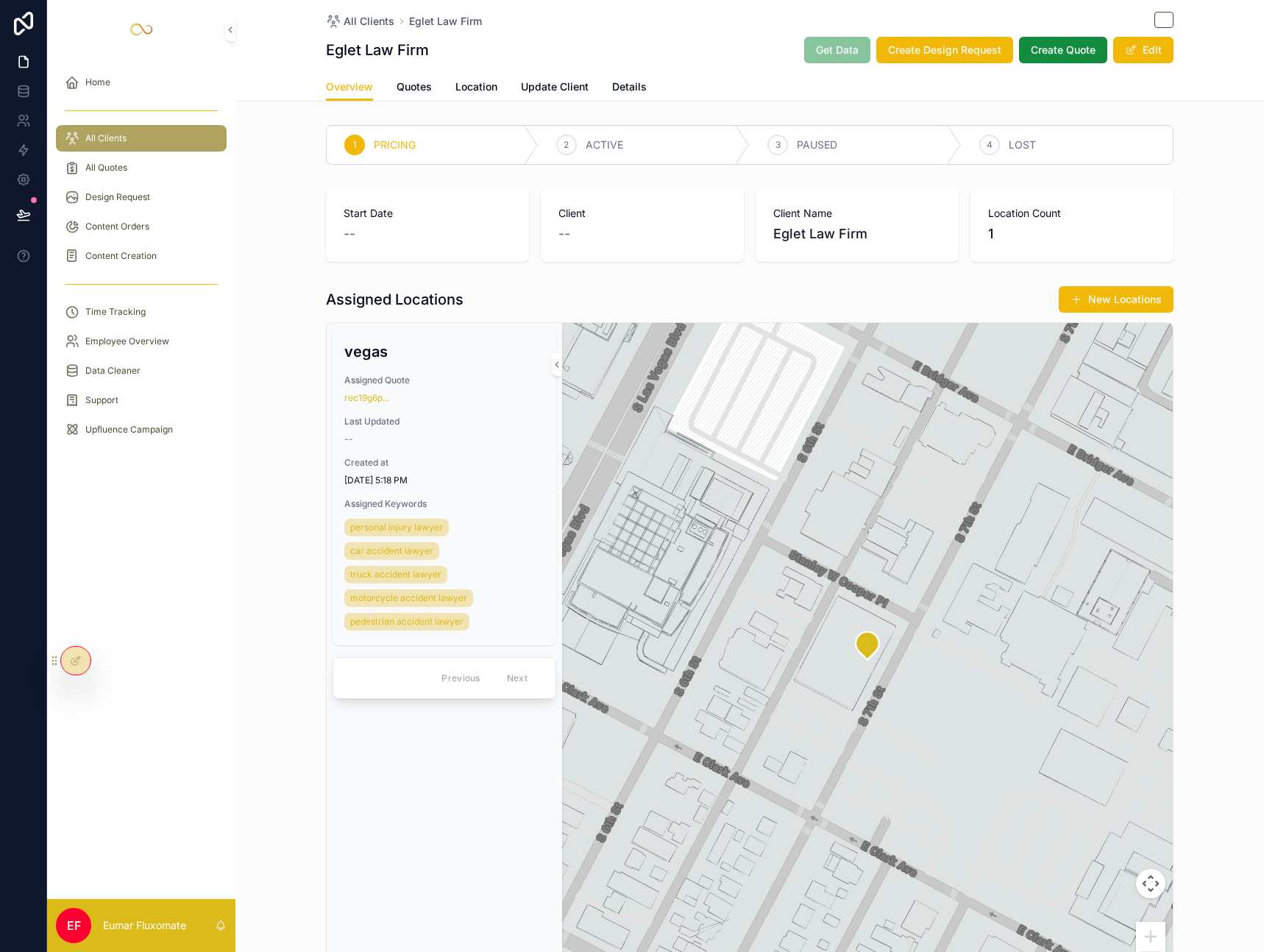
click at [733, 41] on div "Eglet Law Firm Get Data Create Design Request Create Quote Edit" at bounding box center [749, 50] width 847 height 28
click at [749, 38] on div "Eglet Law Firm Get Data Create Design Request Create Quote Edit" at bounding box center [749, 50] width 847 height 28
click at [661, 20] on div "All Clients Eglet Law Firm" at bounding box center [749, 21] width 847 height 19
click at [143, 161] on div "All Quotes" at bounding box center [141, 168] width 153 height 24
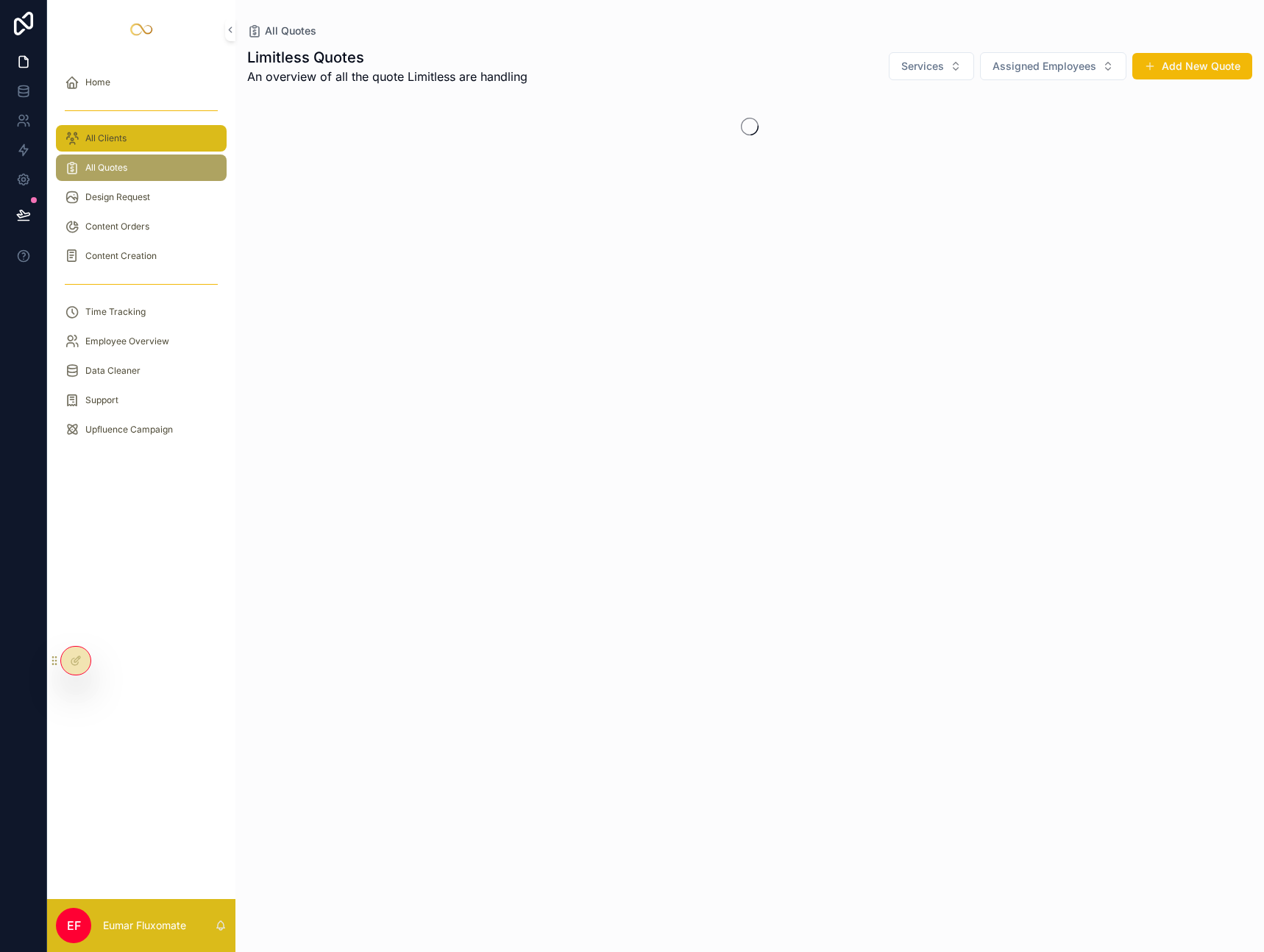
click at [147, 140] on div "All Clients" at bounding box center [141, 138] width 153 height 24
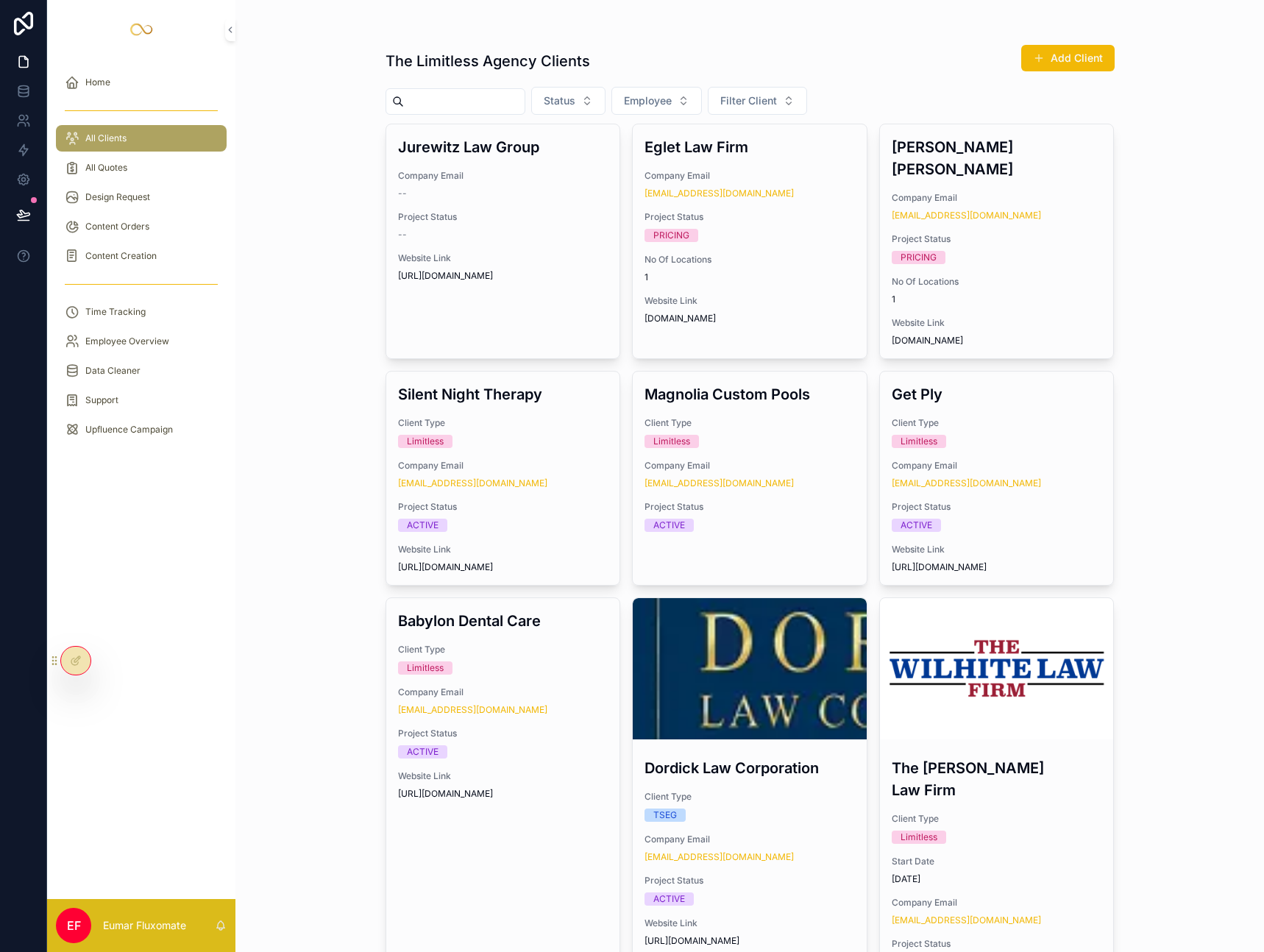
click at [931, 24] on div "scrollable content" at bounding box center [750, 29] width 729 height 12
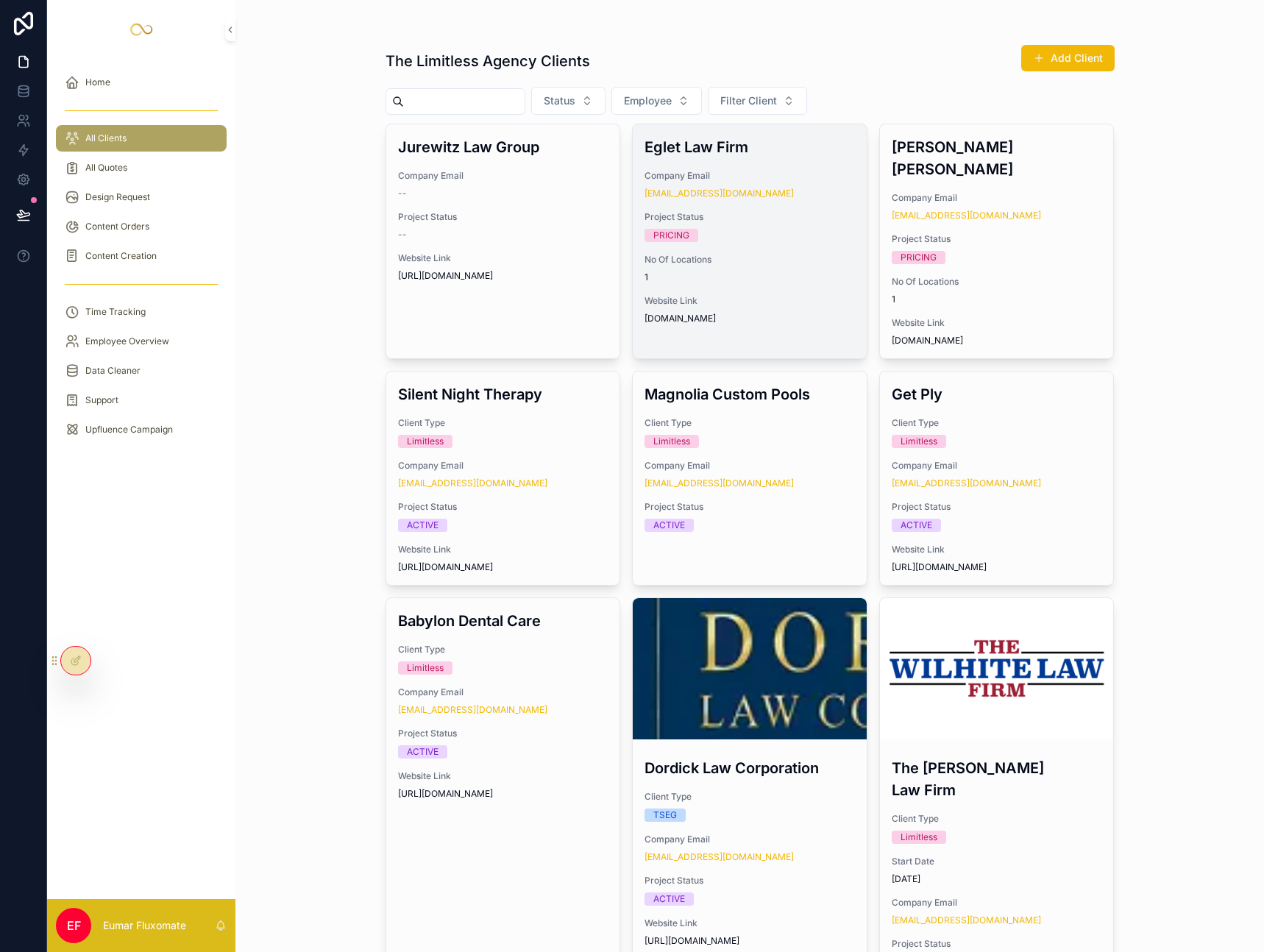
click at [791, 237] on div "PRICING" at bounding box center [750, 236] width 210 height 13
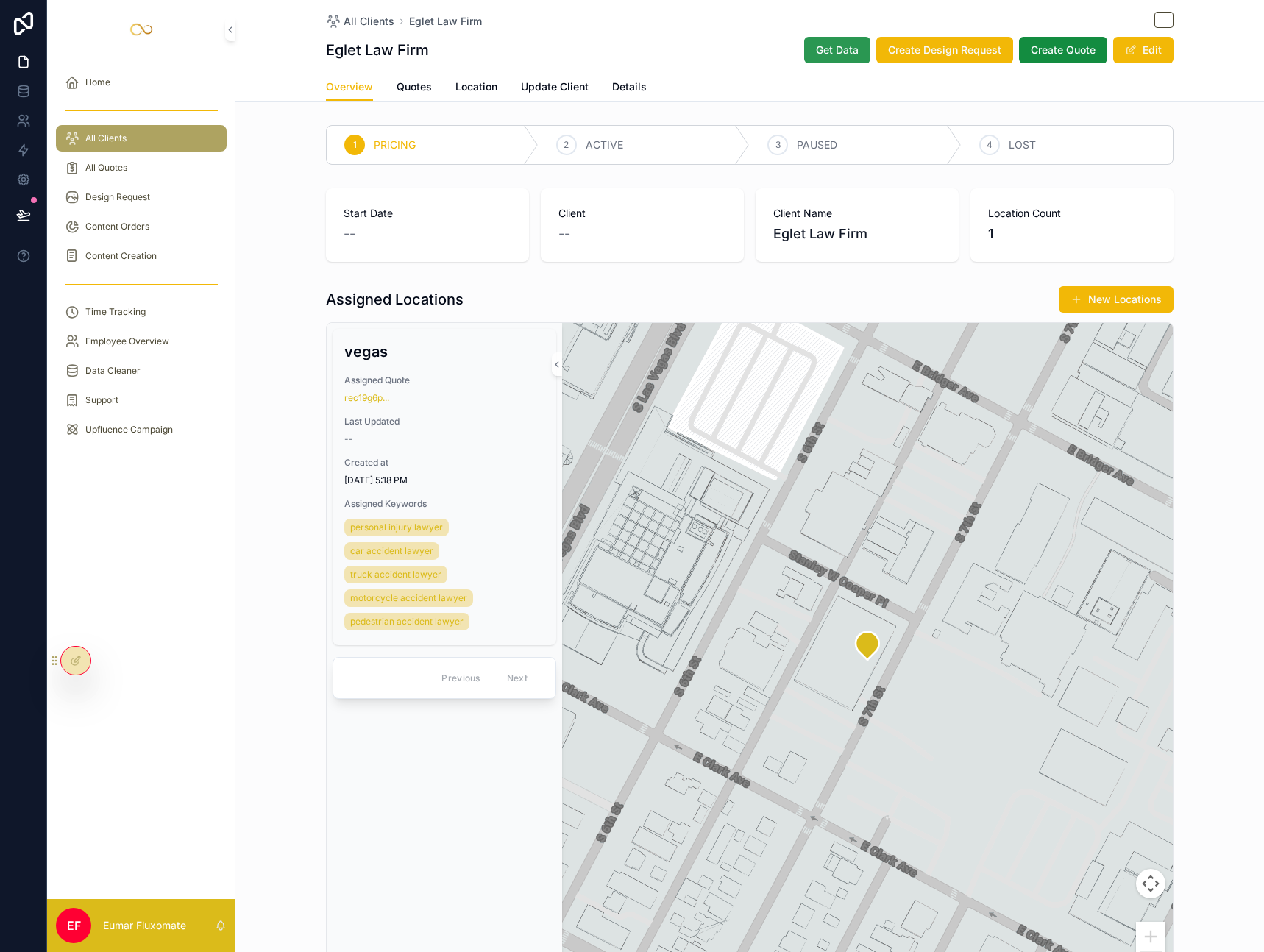
click at [839, 55] on span "Get Data" at bounding box center [836, 50] width 43 height 14
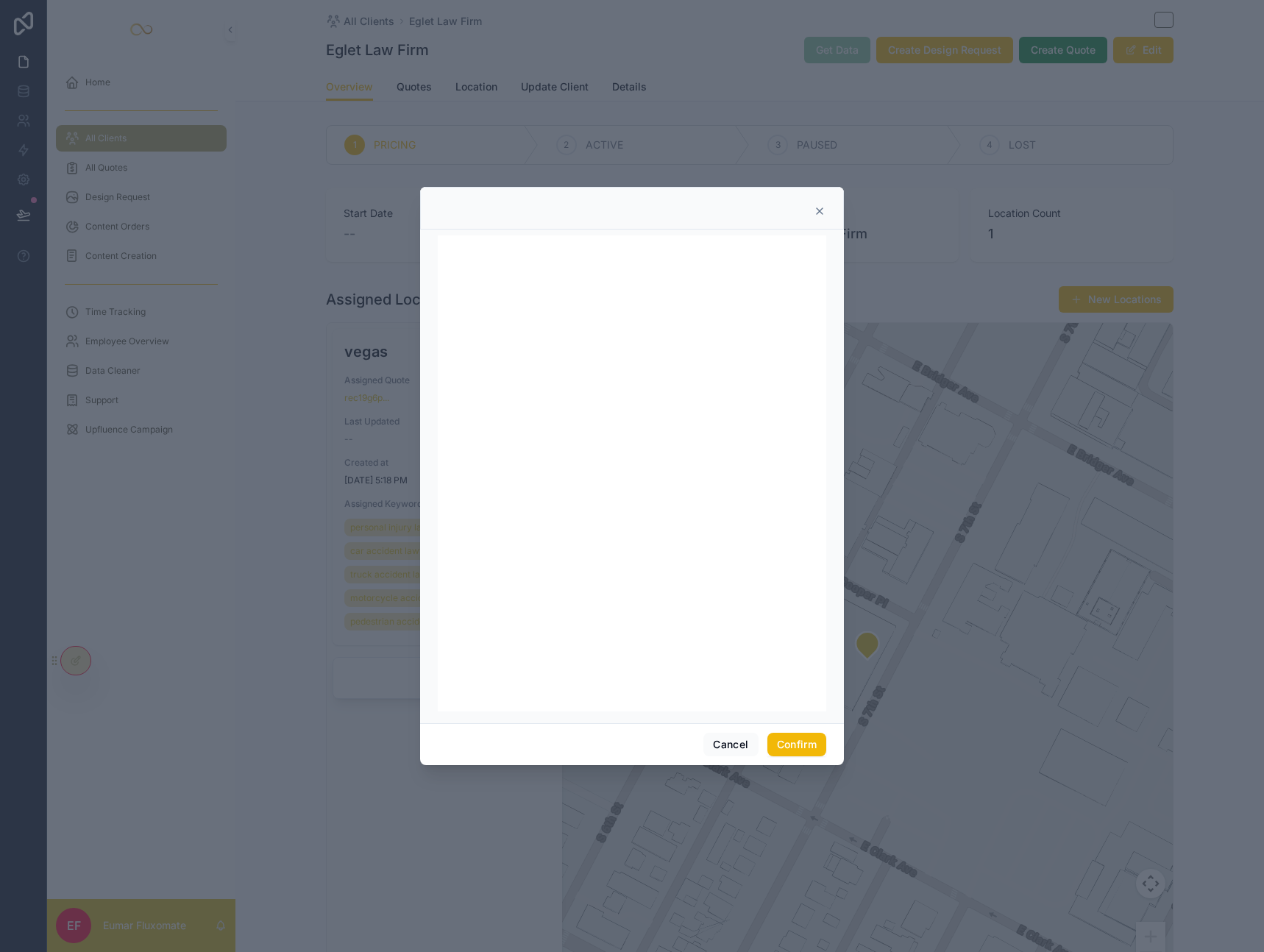
click at [817, 211] on icon at bounding box center [820, 211] width 12 height 12
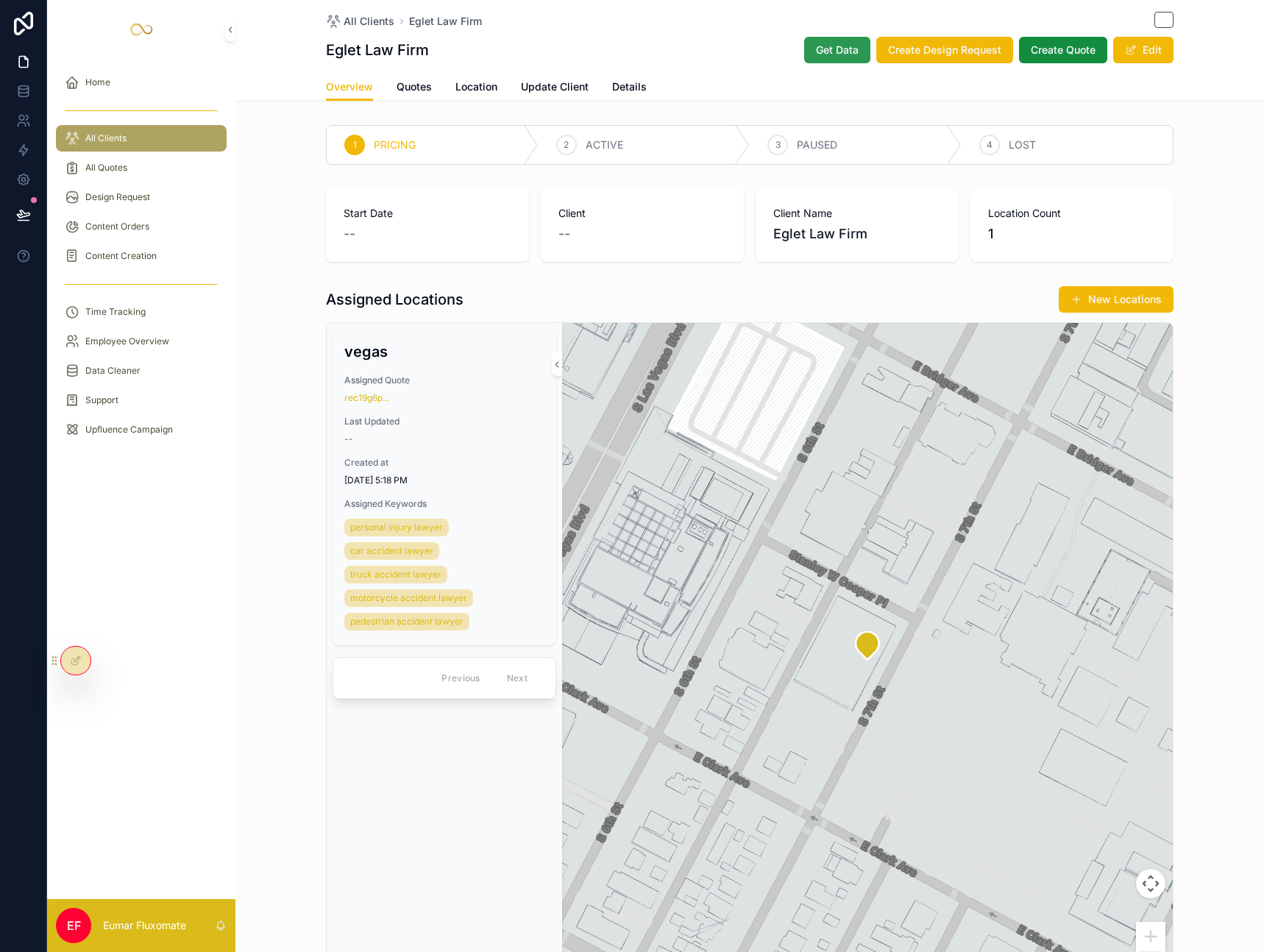
click at [826, 51] on span "Get Data" at bounding box center [836, 50] width 43 height 14
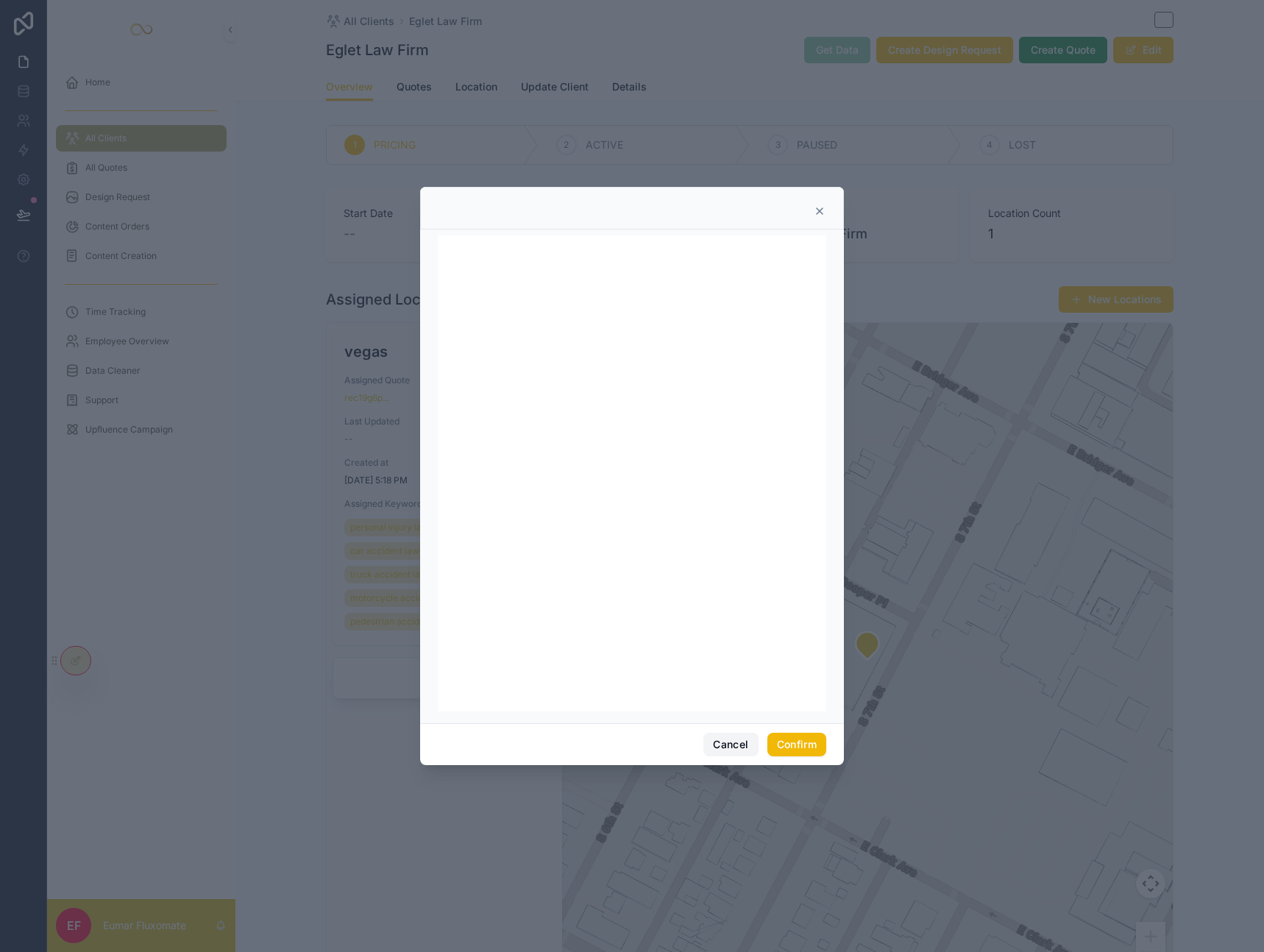
click at [728, 744] on button "Cancel" at bounding box center [730, 744] width 55 height 24
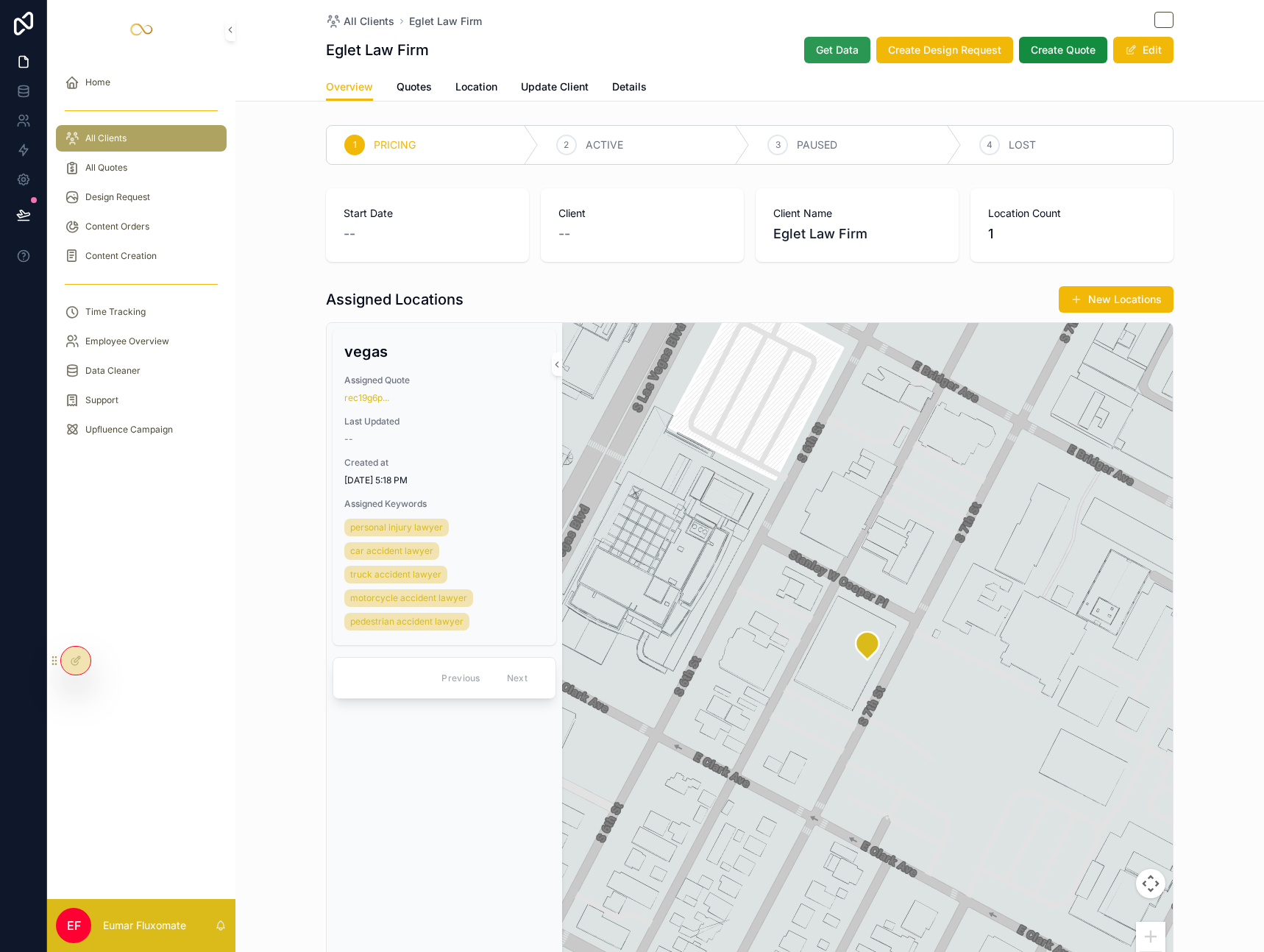
click at [831, 55] on span "Get Data" at bounding box center [836, 50] width 43 height 14
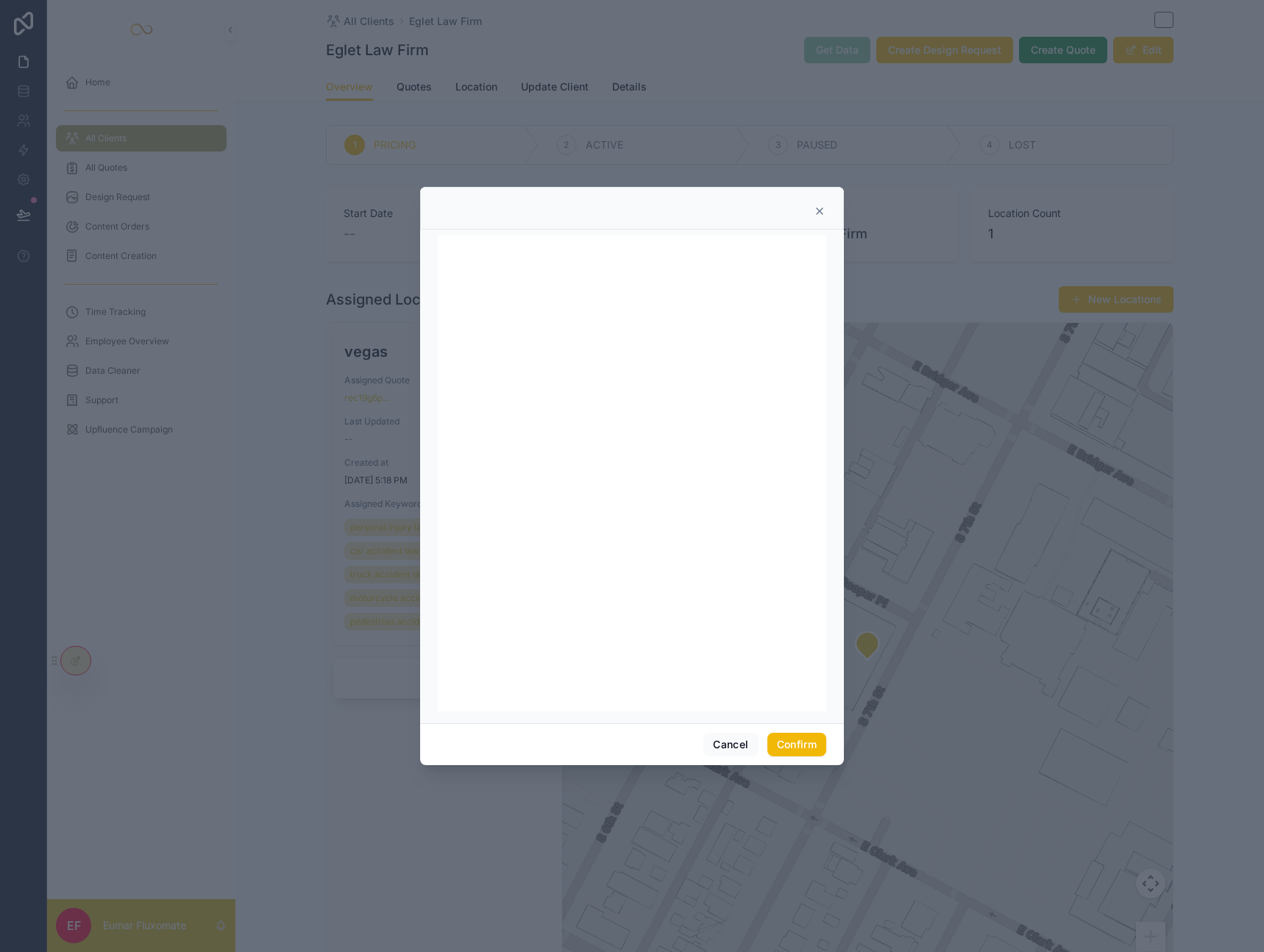
click at [820, 209] on icon at bounding box center [820, 211] width 12 height 12
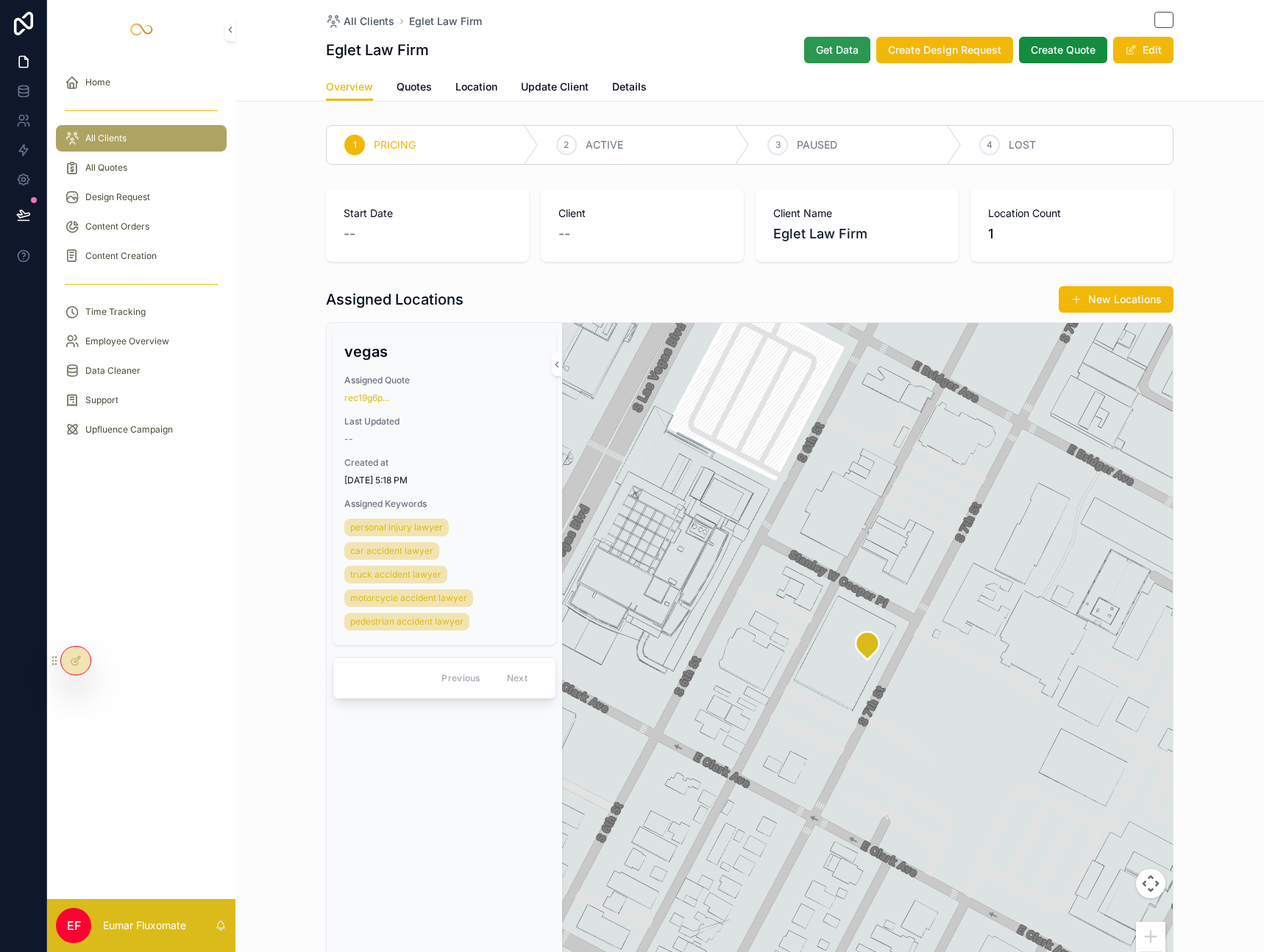
click at [835, 56] on span "Get Data" at bounding box center [836, 50] width 43 height 14
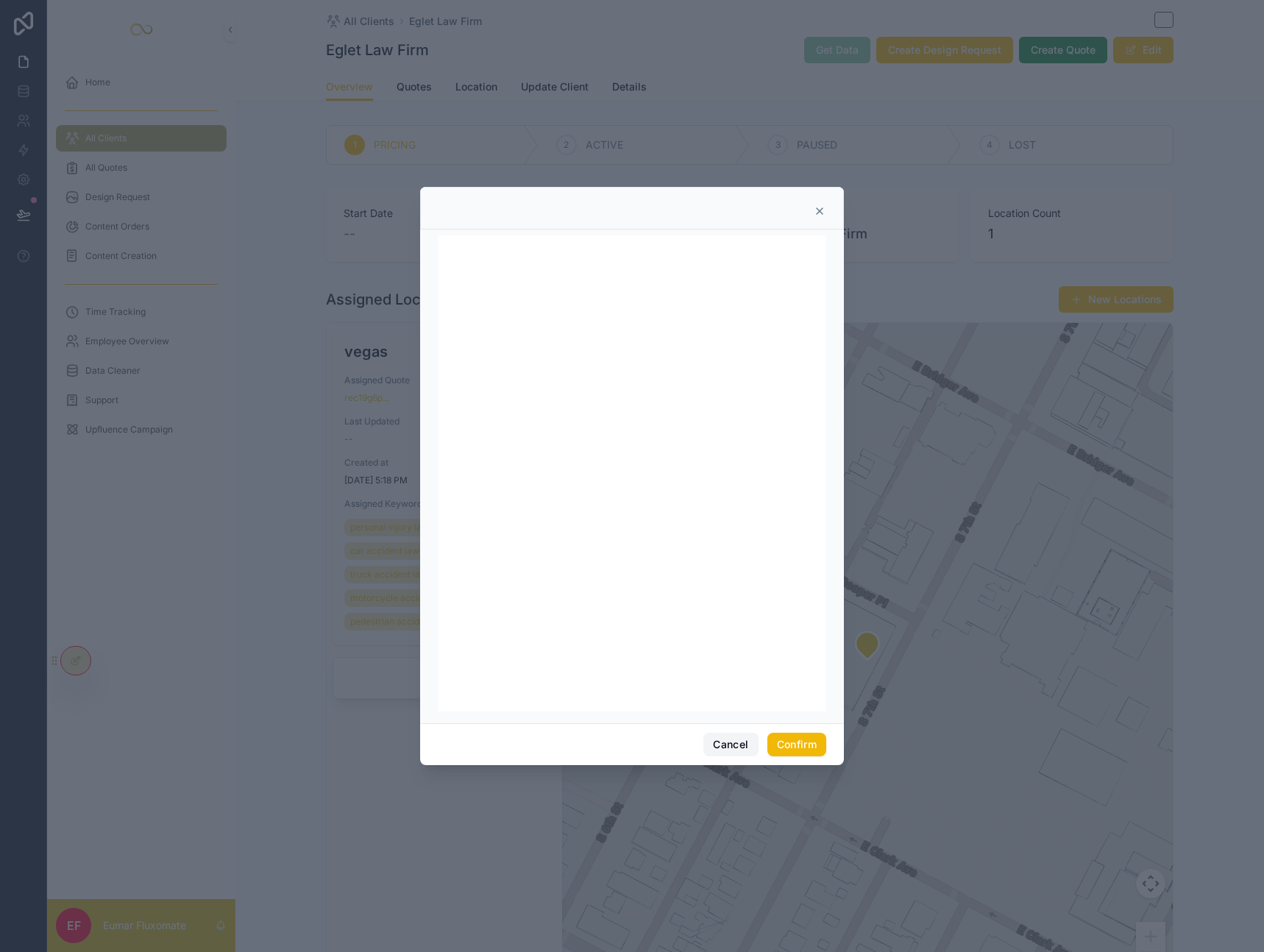
click at [720, 746] on button "Cancel" at bounding box center [730, 744] width 55 height 24
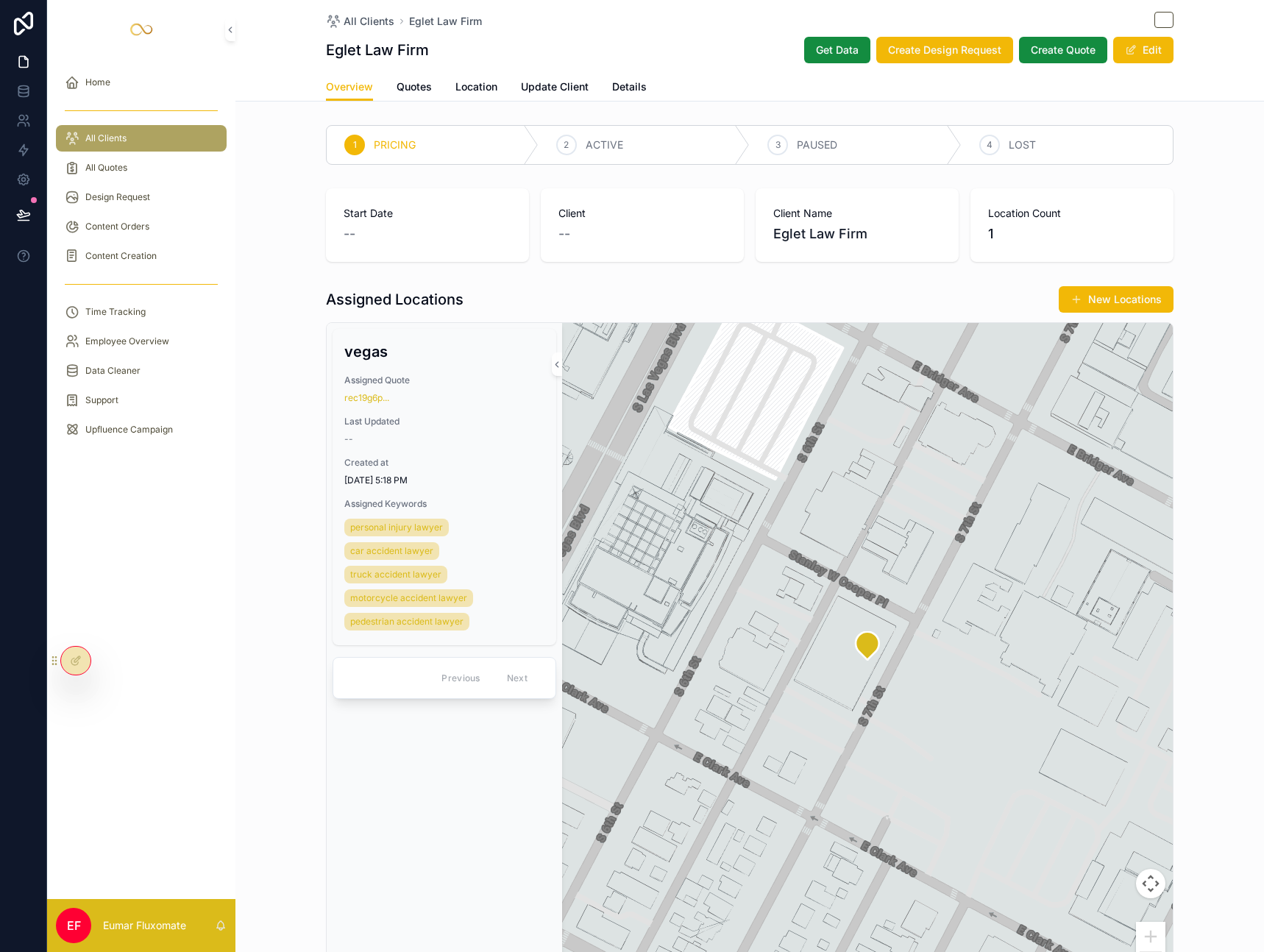
click at [745, 29] on div "All Clients Eglet Law Firm" at bounding box center [749, 21] width 847 height 19
click at [736, 24] on div "All Clients Eglet Law Firm" at bounding box center [749, 21] width 847 height 19
click at [746, 14] on div "All Clients Eglet Law Firm" at bounding box center [749, 21] width 847 height 19
click at [821, 46] on span "Get Data" at bounding box center [836, 50] width 43 height 14
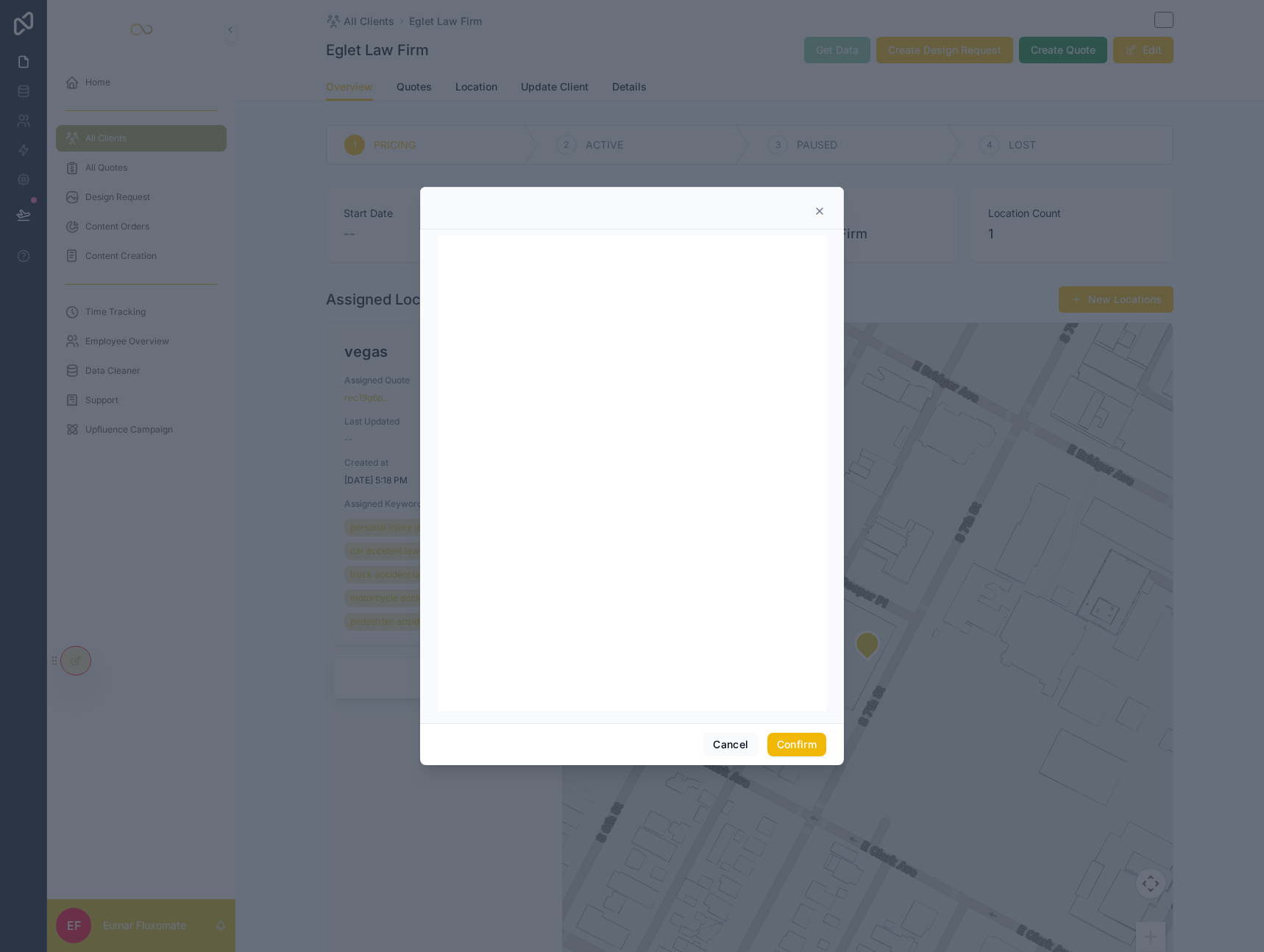
click at [815, 207] on icon at bounding box center [820, 211] width 12 height 12
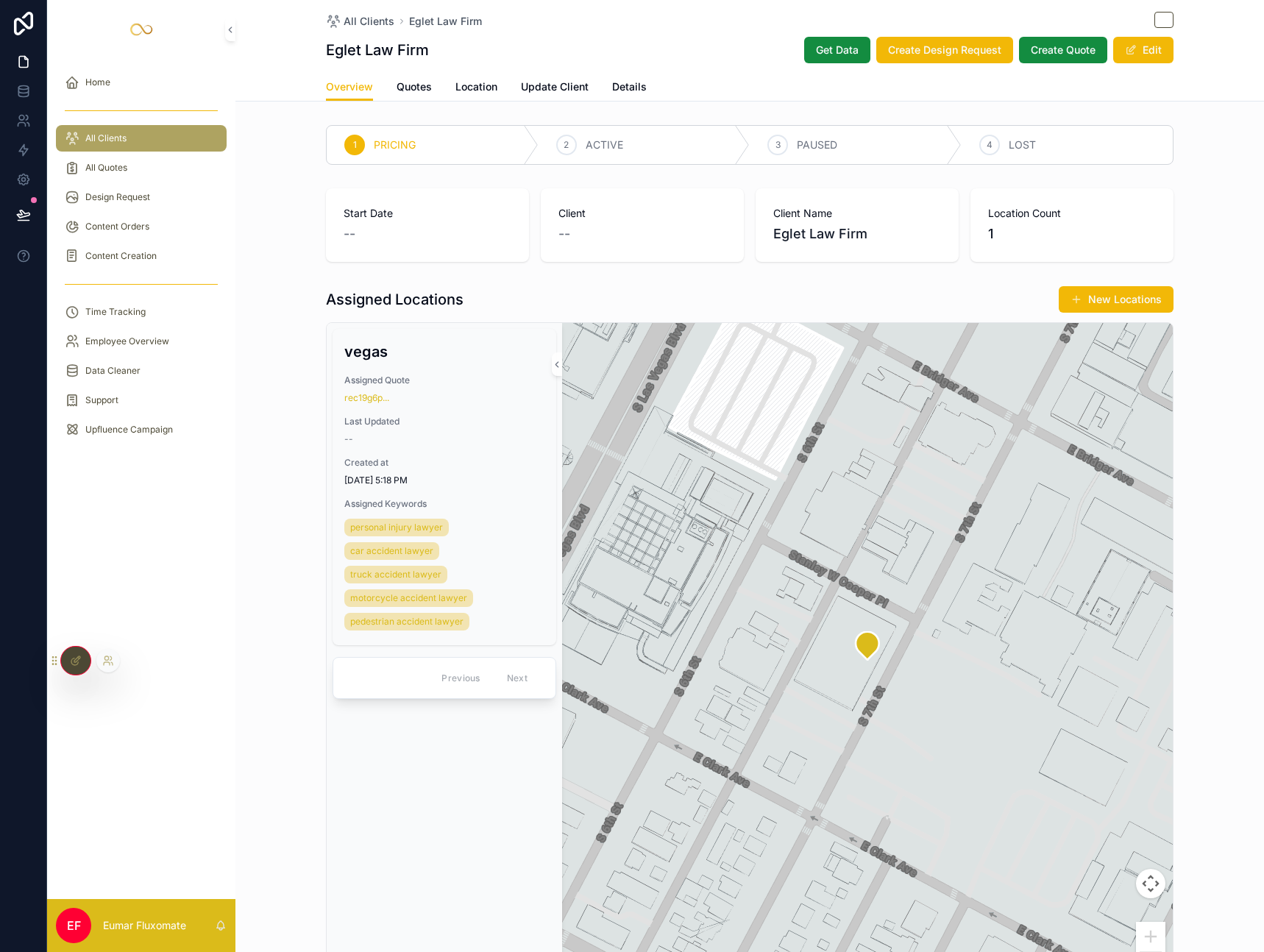
click at [61, 653] on div at bounding box center [76, 660] width 31 height 29
click at [68, 657] on div at bounding box center [76, 660] width 29 height 28
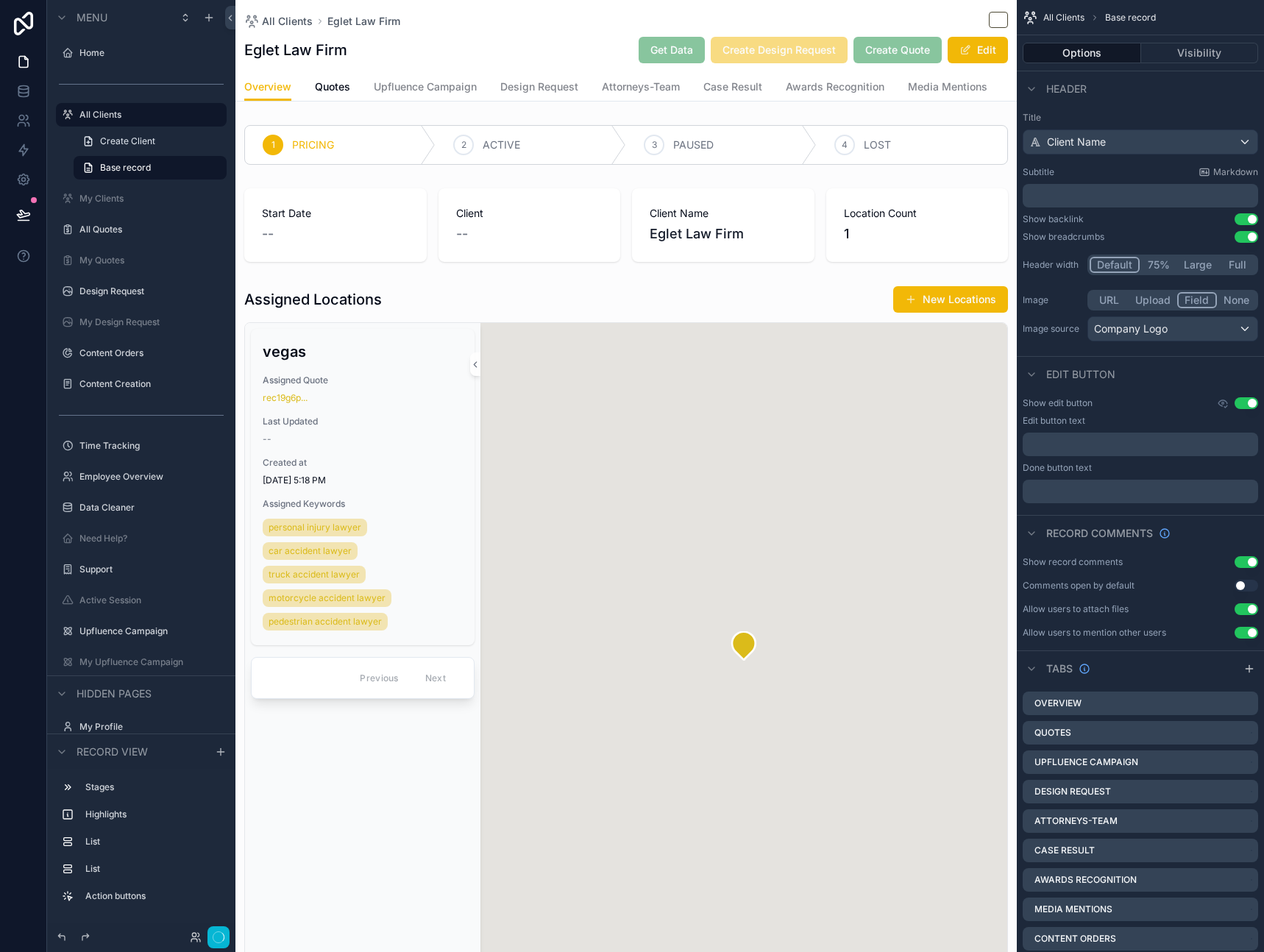
click at [580, 26] on div "All Clients Eglet Law Firm" at bounding box center [625, 21] width 763 height 19
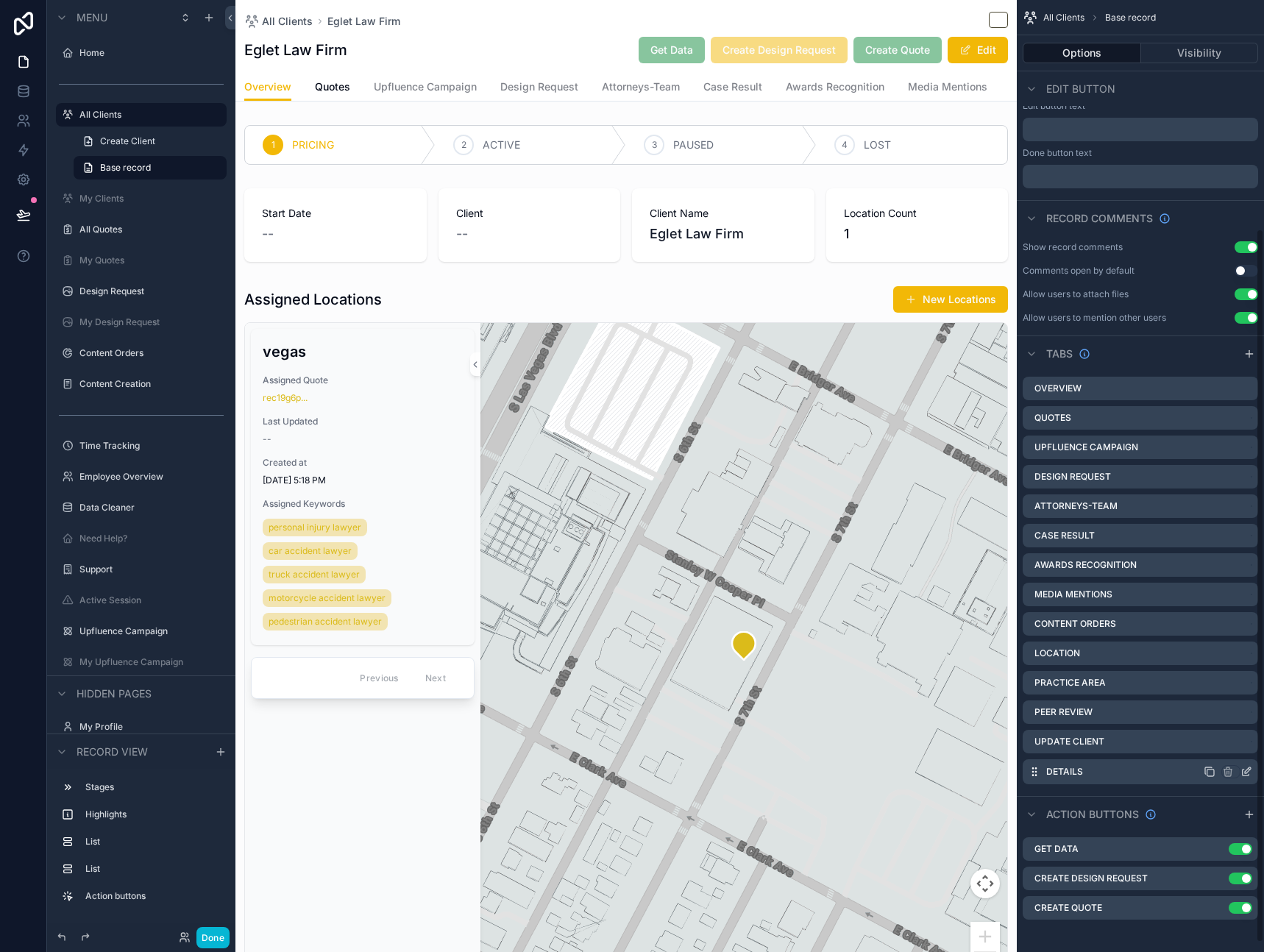
scroll to position [316, 0]
click at [1215, 847] on icon "scrollable content" at bounding box center [1218, 844] width 6 height 6
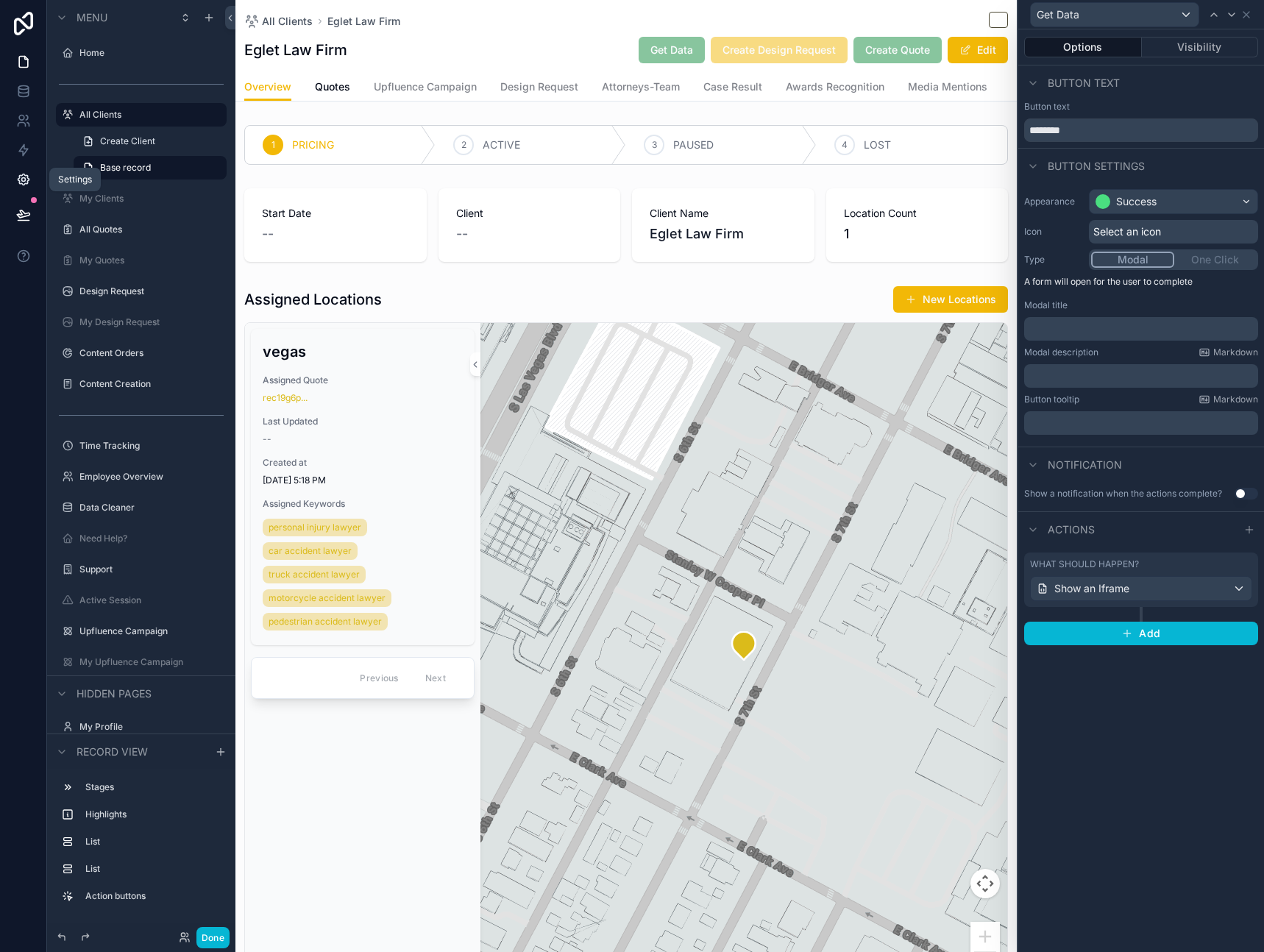
click at [26, 171] on link at bounding box center [23, 179] width 46 height 29
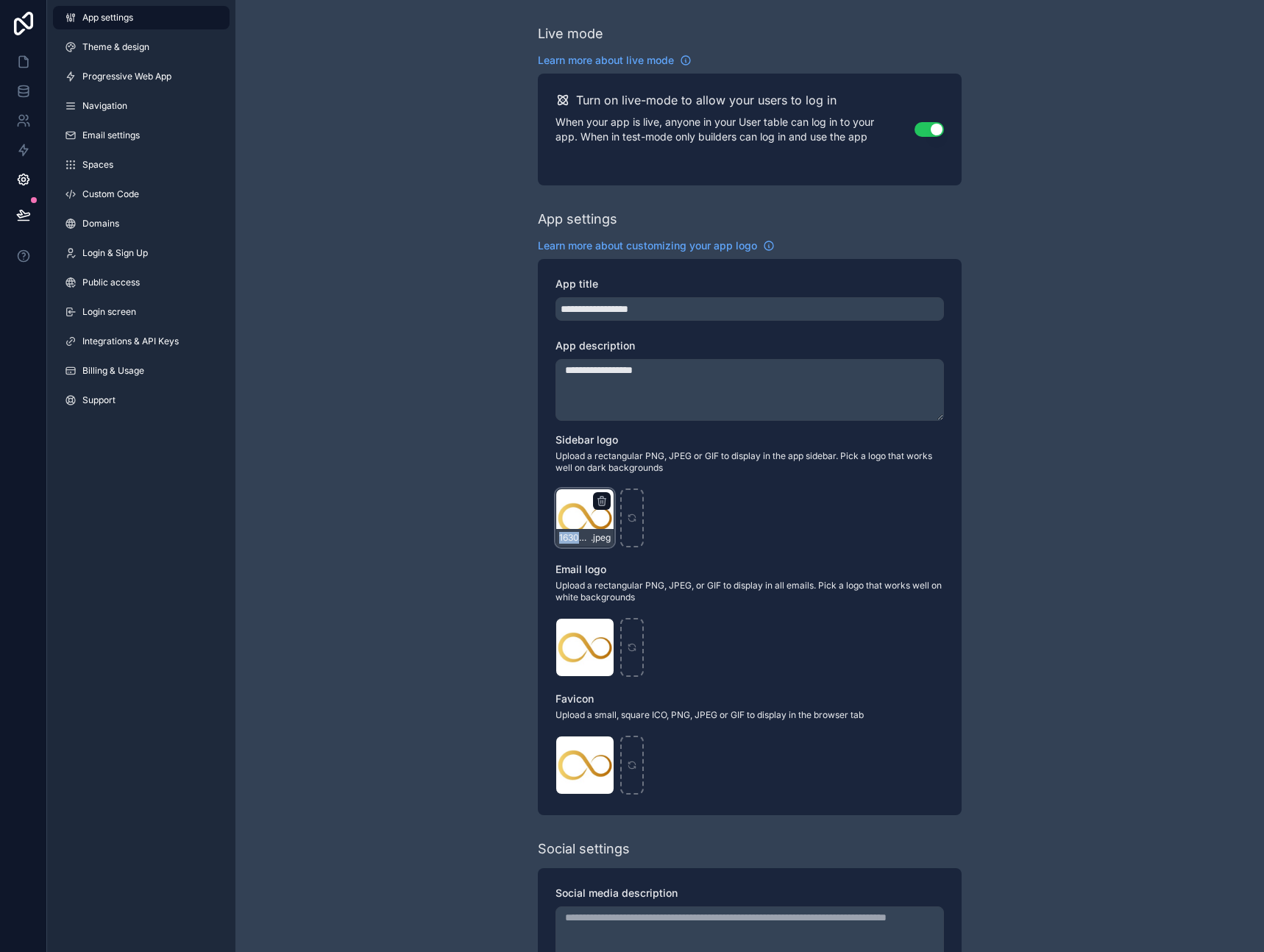
click at [581, 511] on div "1630653032410 .jpeg" at bounding box center [585, 518] width 59 height 59
click at [587, 518] on div "1630653032410 .jpeg" at bounding box center [585, 518] width 59 height 59
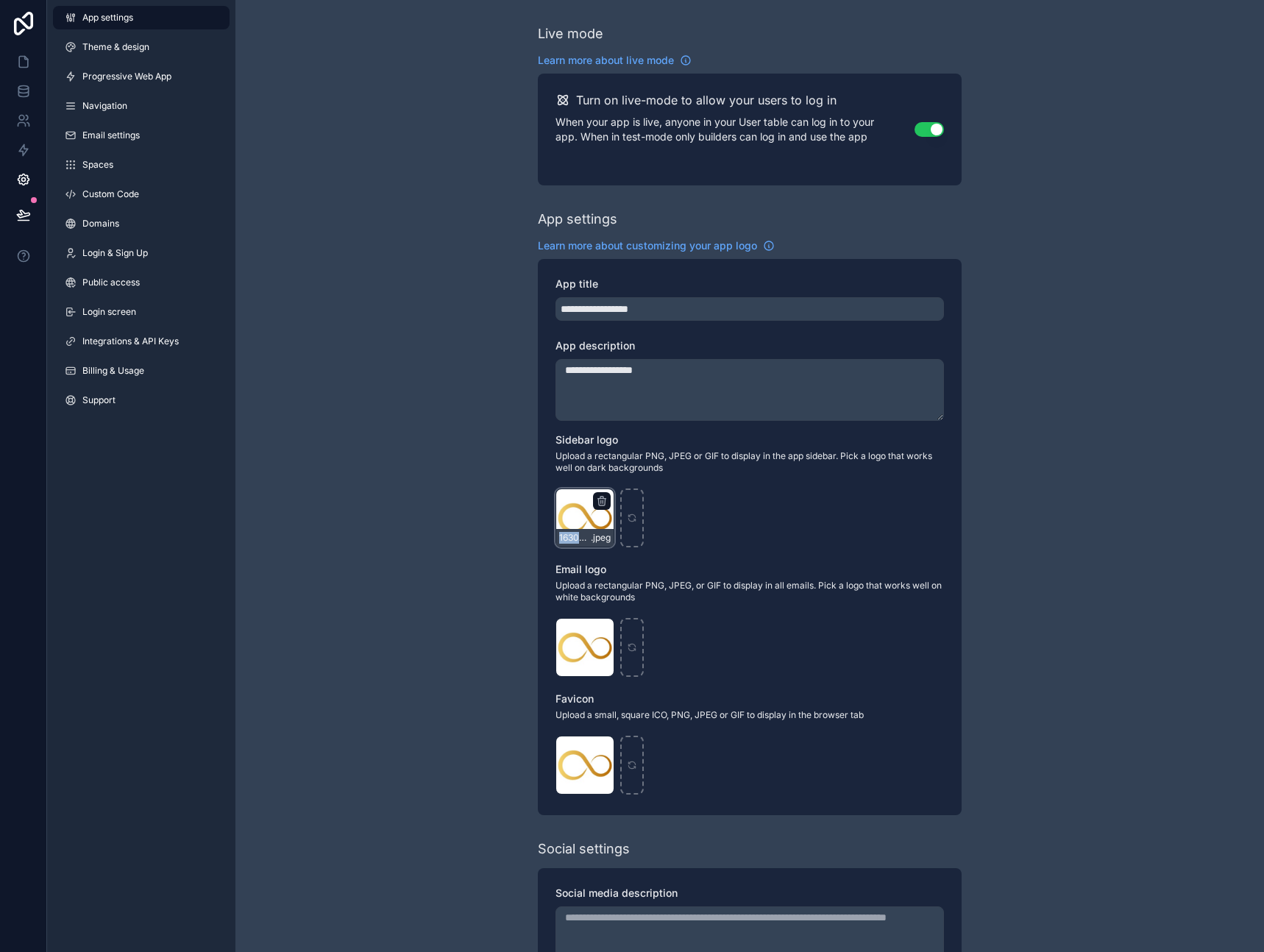
click at [587, 518] on div "1630653032410 .jpeg" at bounding box center [585, 518] width 59 height 59
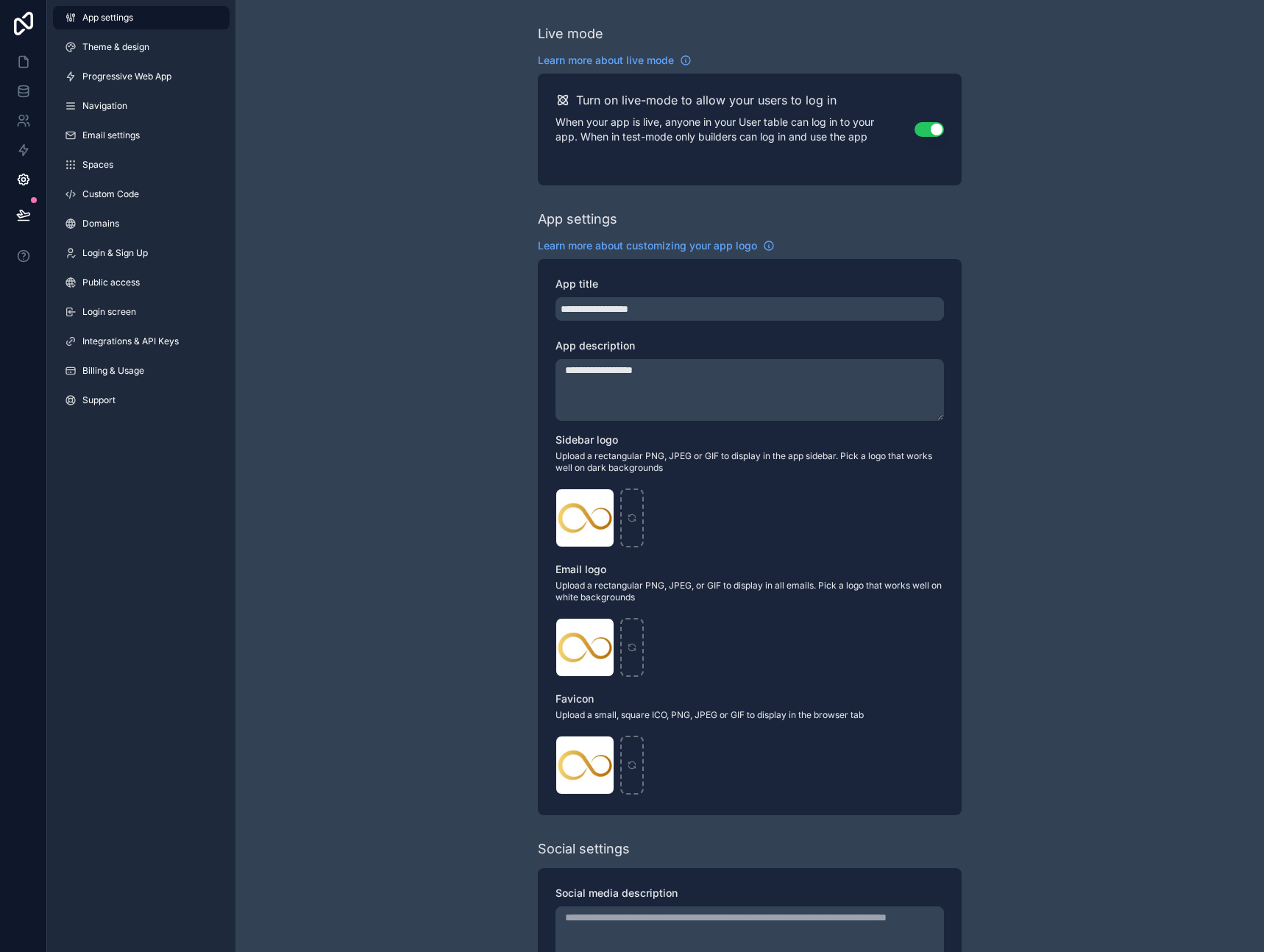
click at [422, 440] on div "**********" at bounding box center [750, 569] width 1028 height 1139
click at [14, 54] on link at bounding box center [23, 61] width 46 height 29
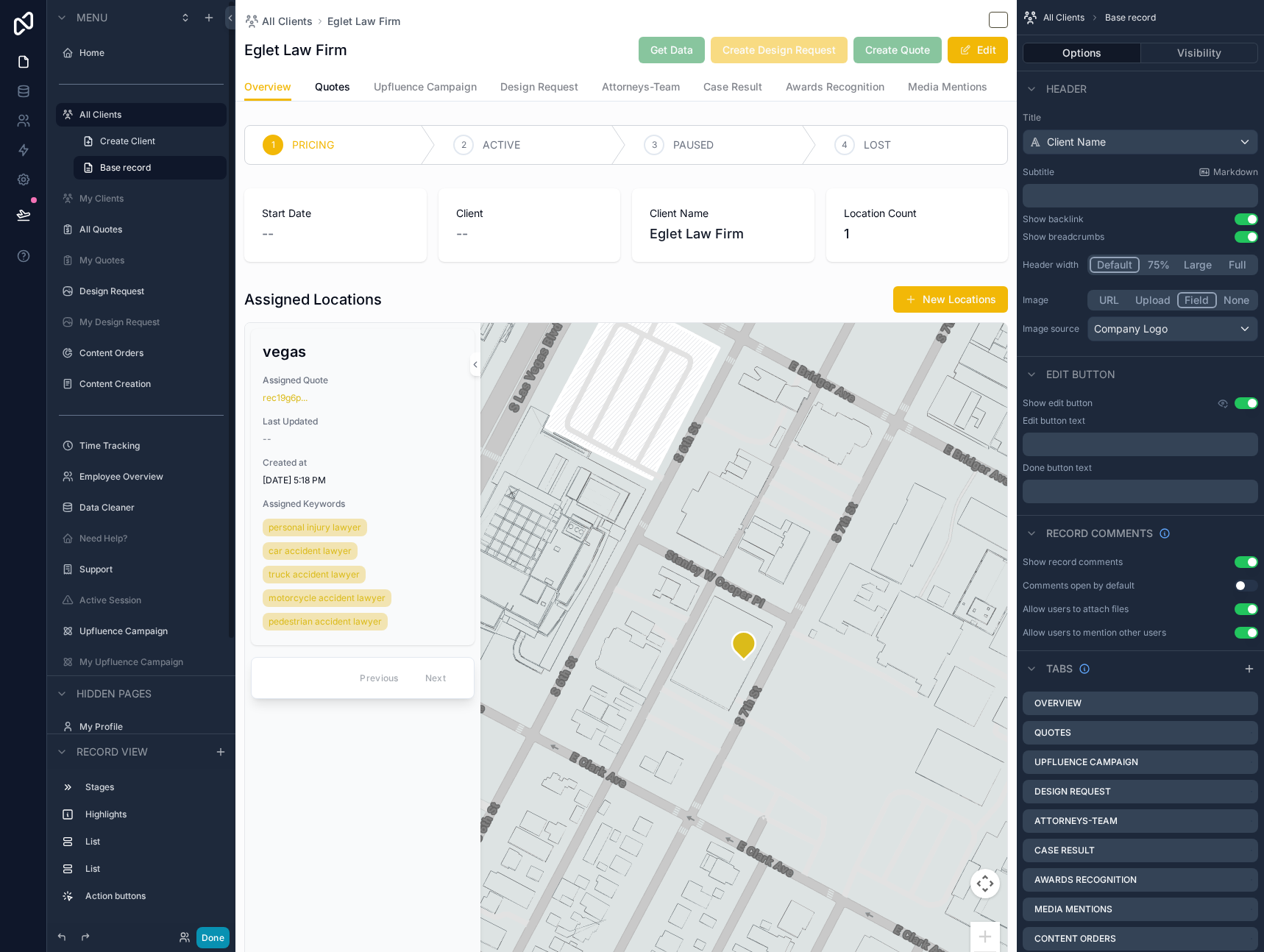
click at [220, 937] on button "Done" at bounding box center [212, 937] width 33 height 21
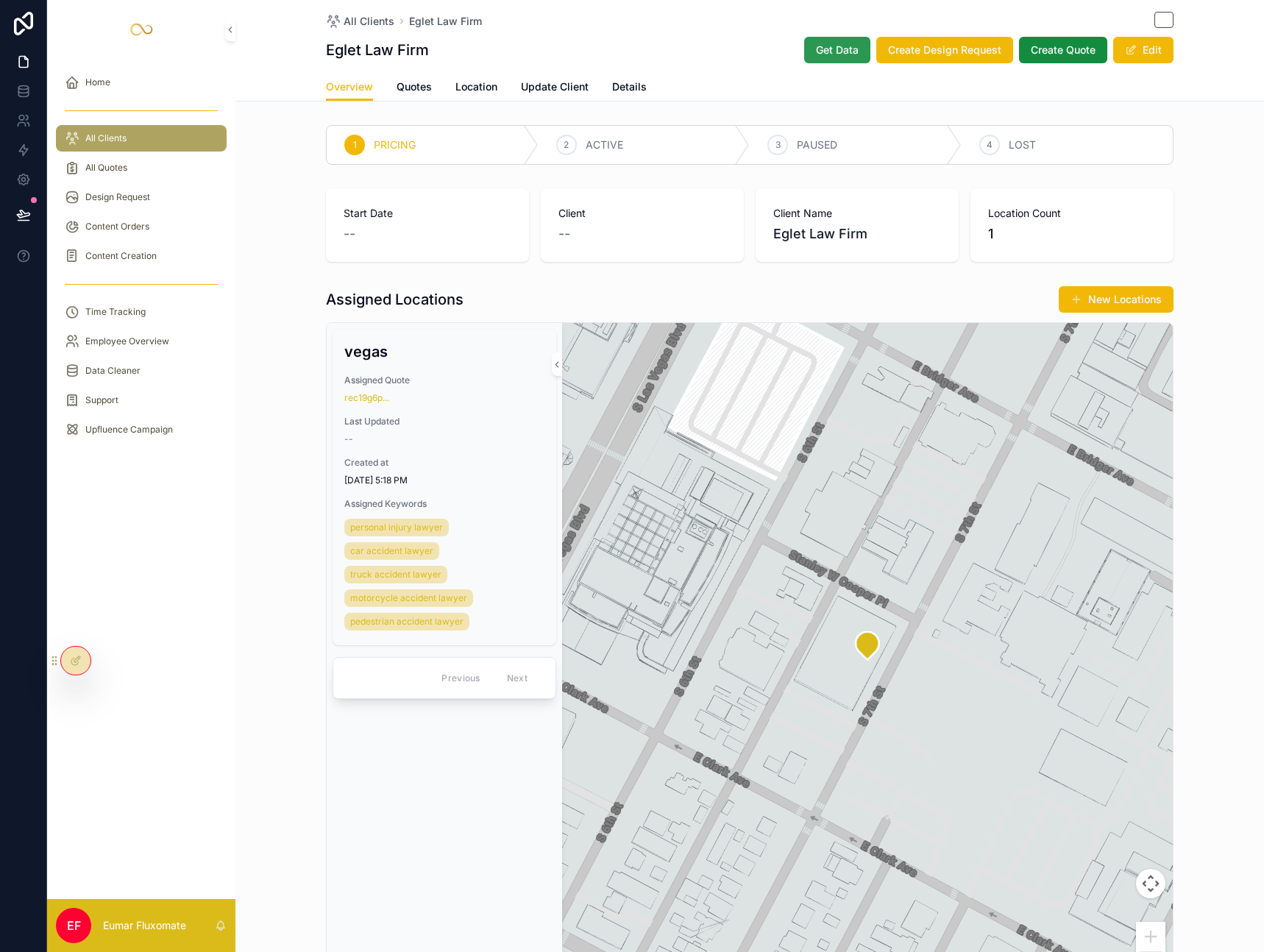
click at [837, 40] on button "Get Data" at bounding box center [836, 50] width 66 height 26
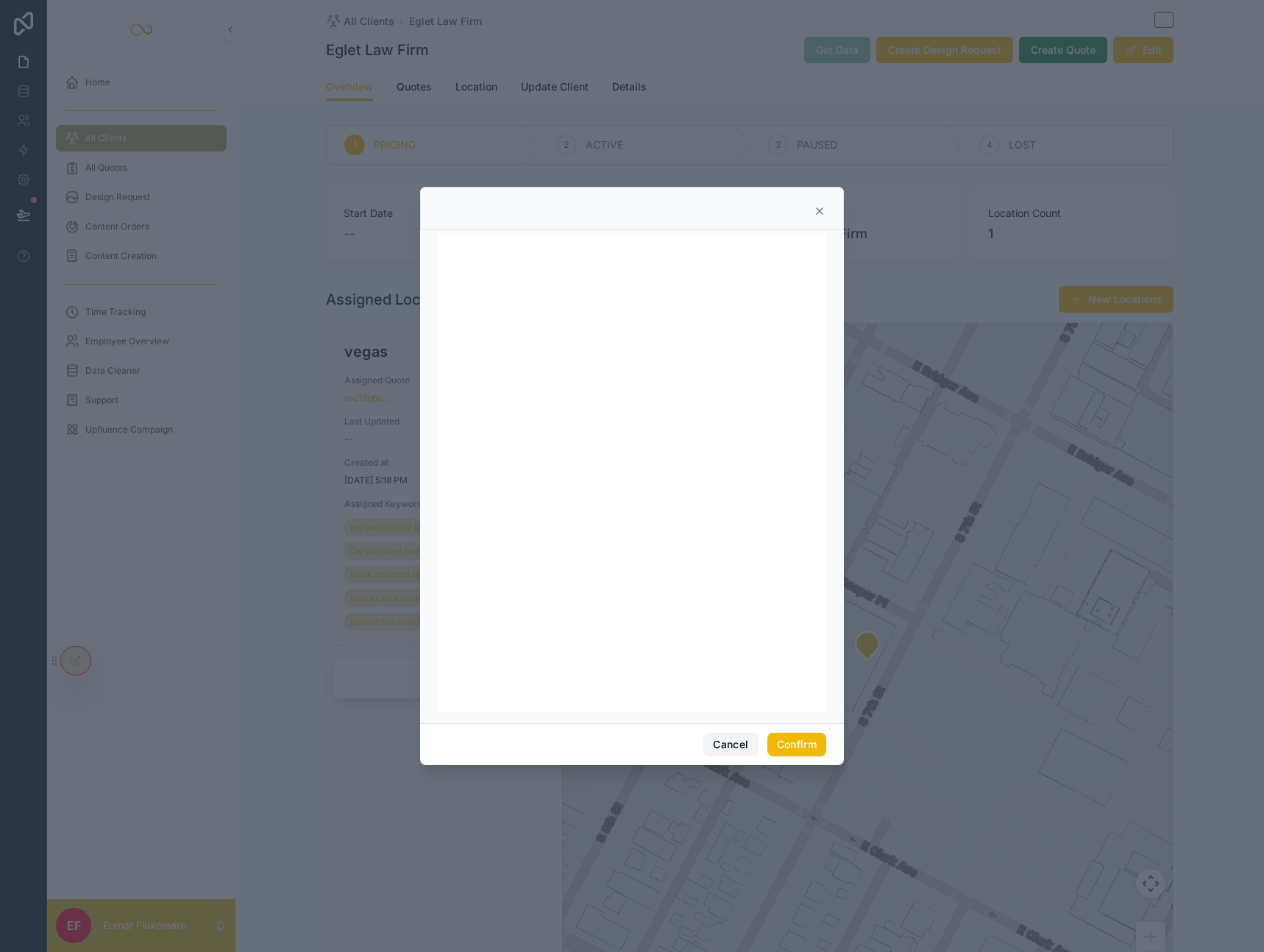
click at [727, 747] on button "Cancel" at bounding box center [730, 744] width 55 height 24
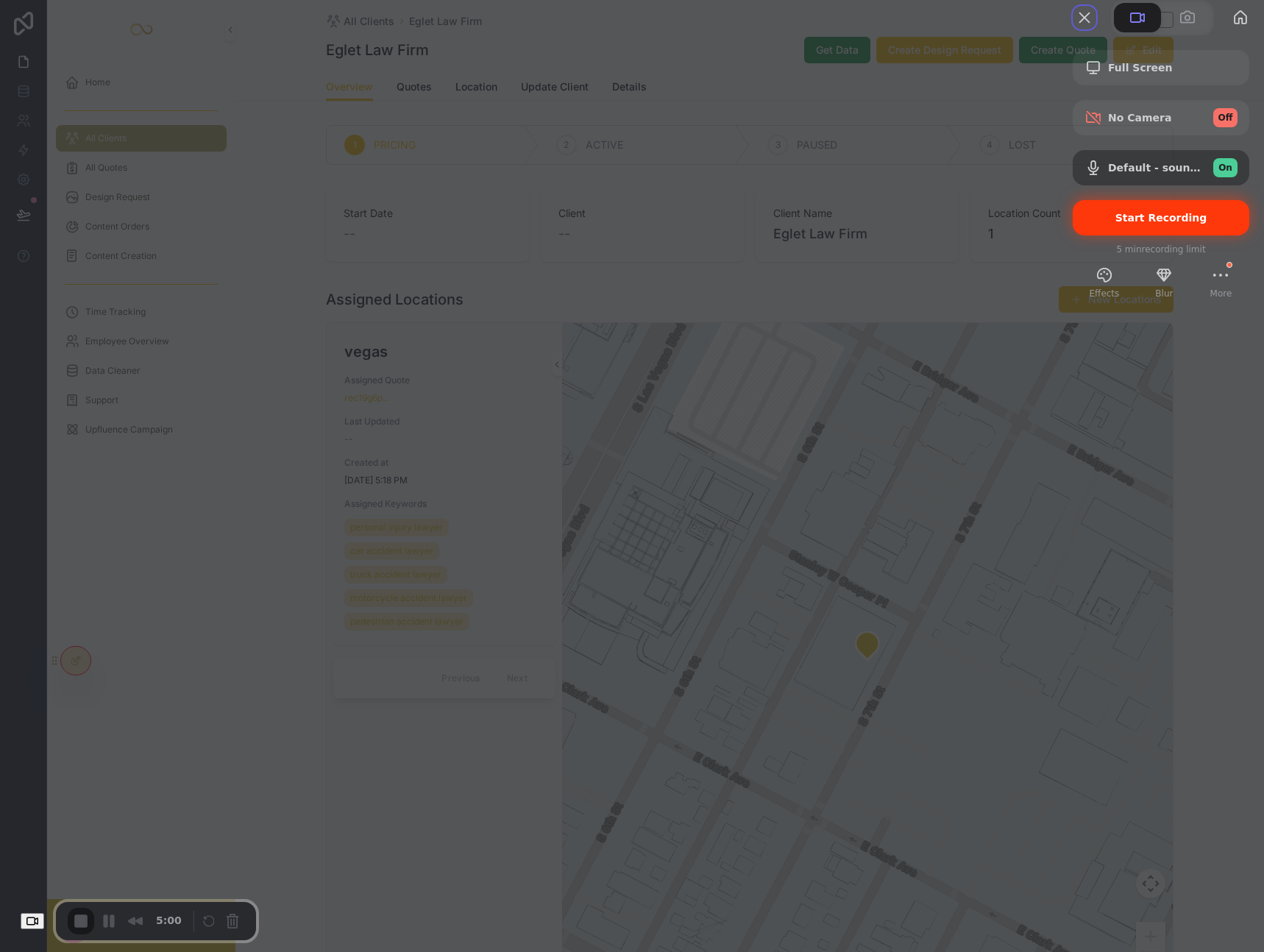
click at [1118, 236] on div "Start Recording" at bounding box center [1160, 218] width 177 height 35
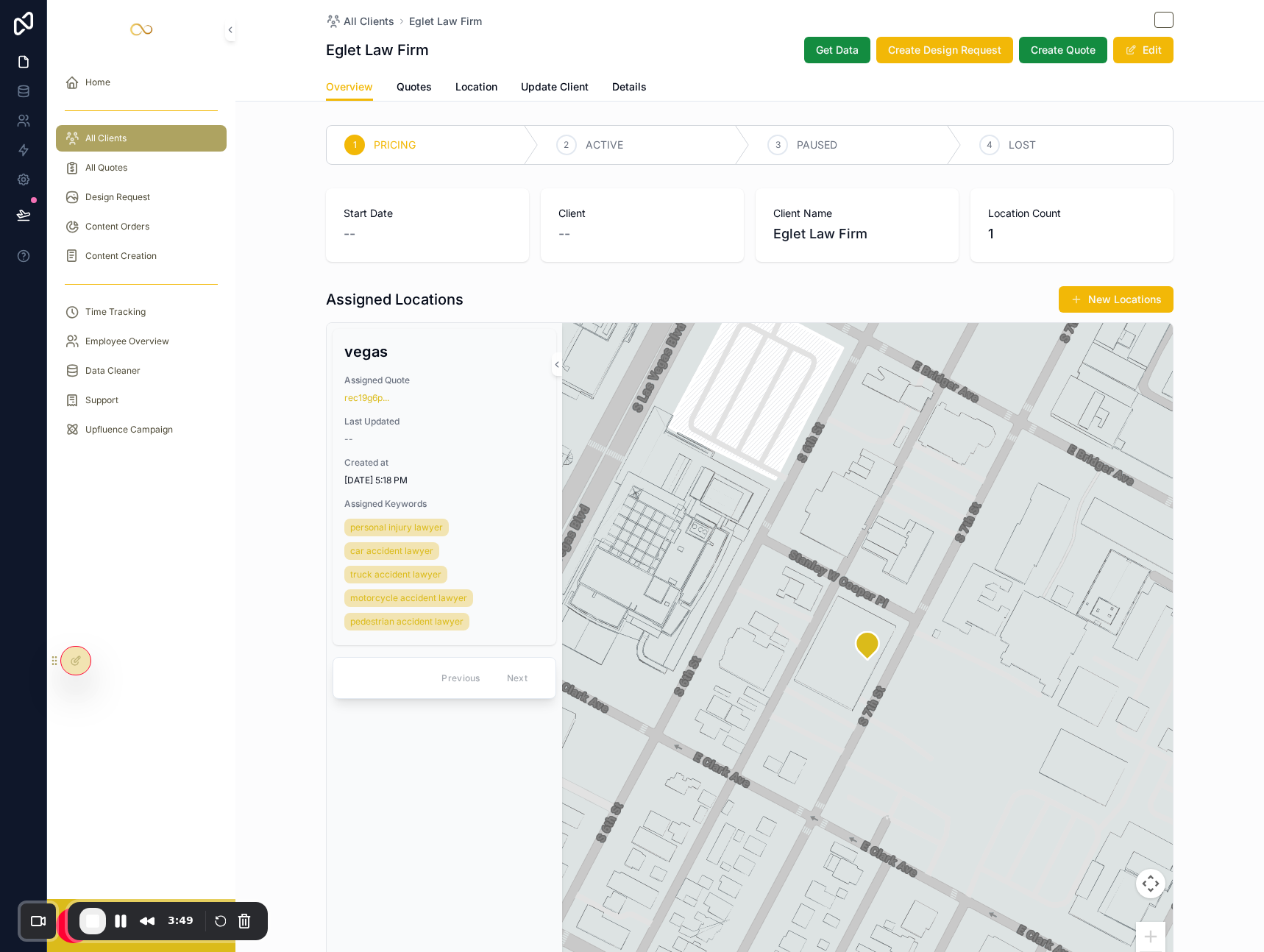
click at [720, 23] on div "All Clients Eglet Law Firm" at bounding box center [749, 21] width 847 height 19
click at [806, 56] on button "Get Data" at bounding box center [836, 50] width 66 height 26
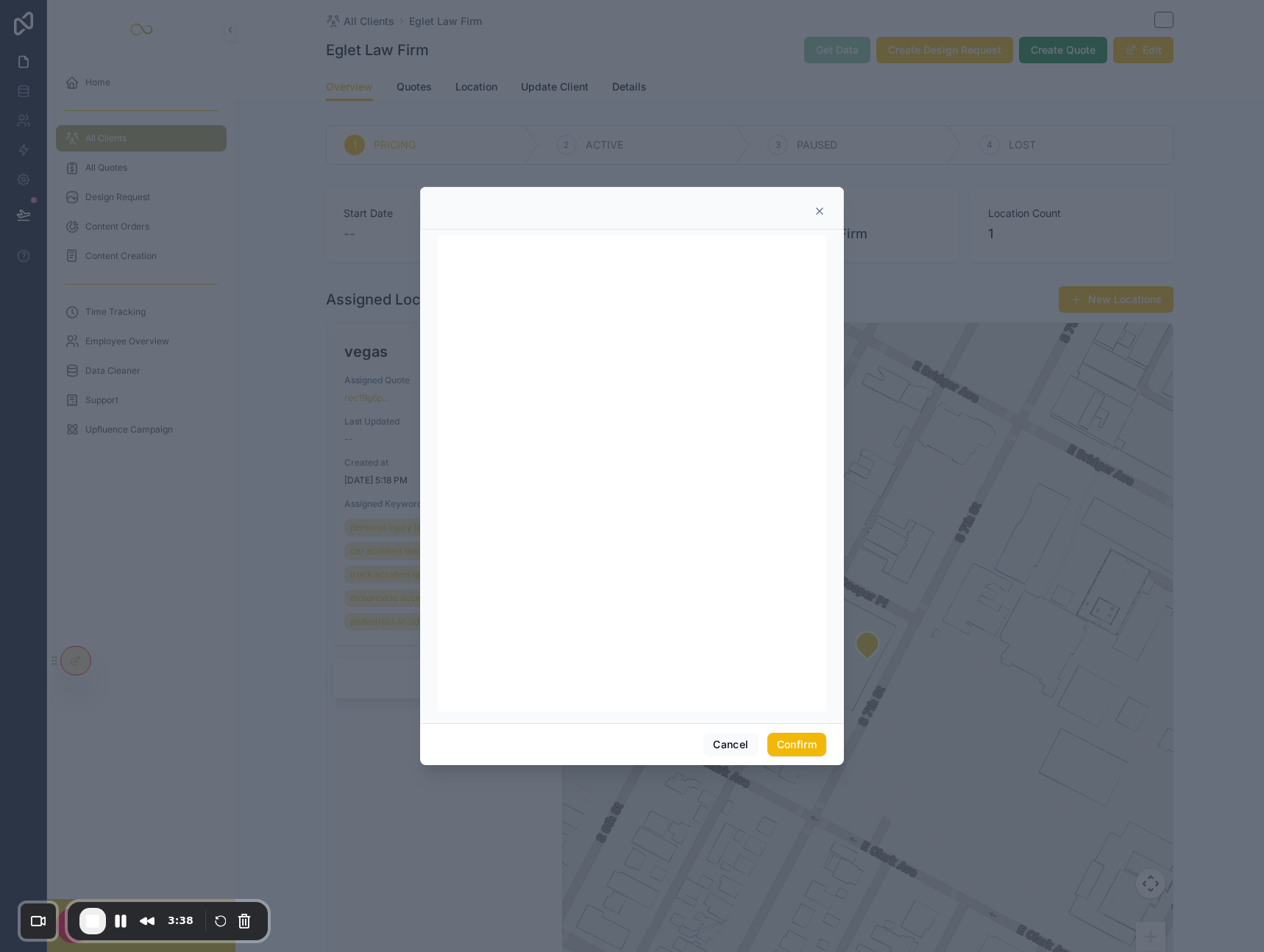
click at [608, 200] on div at bounding box center [631, 208] width 423 height 43
click at [718, 743] on button "Cancel" at bounding box center [730, 744] width 55 height 24
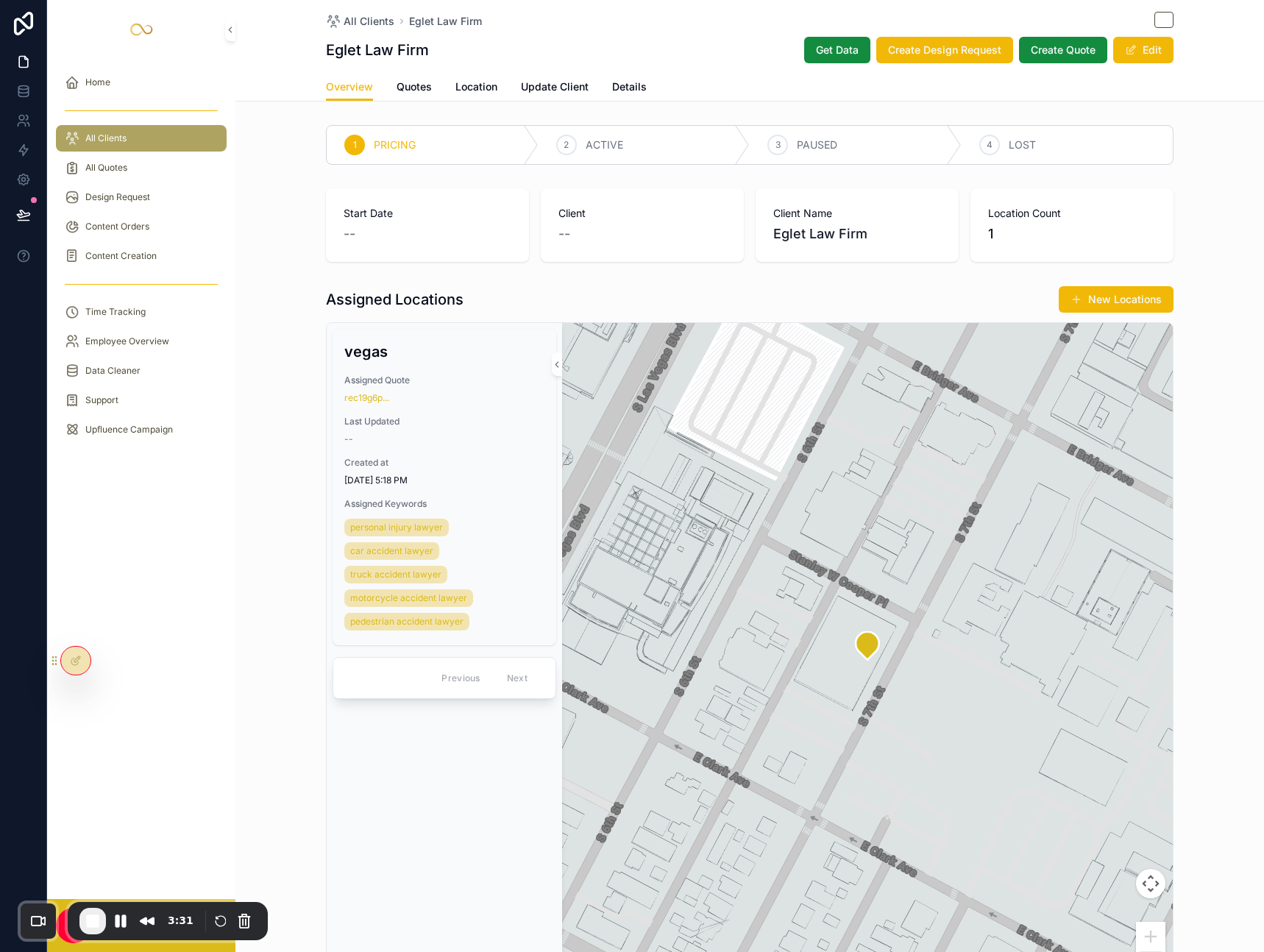
click at [727, 24] on div "All Clients Eglet Law Firm" at bounding box center [749, 21] width 847 height 19
click at [829, 55] on span "Get Data" at bounding box center [836, 50] width 43 height 14
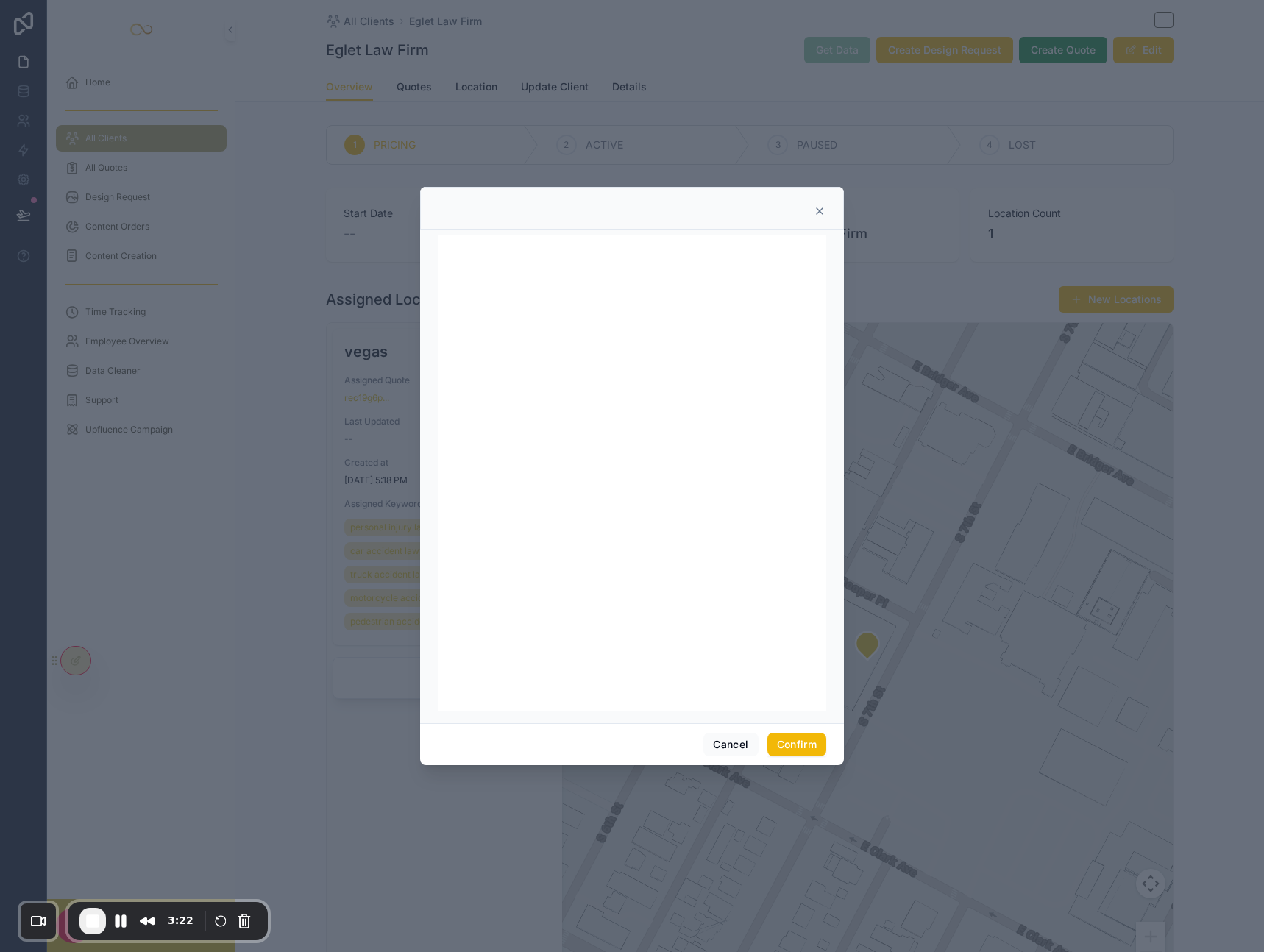
click at [817, 212] on icon at bounding box center [820, 211] width 12 height 12
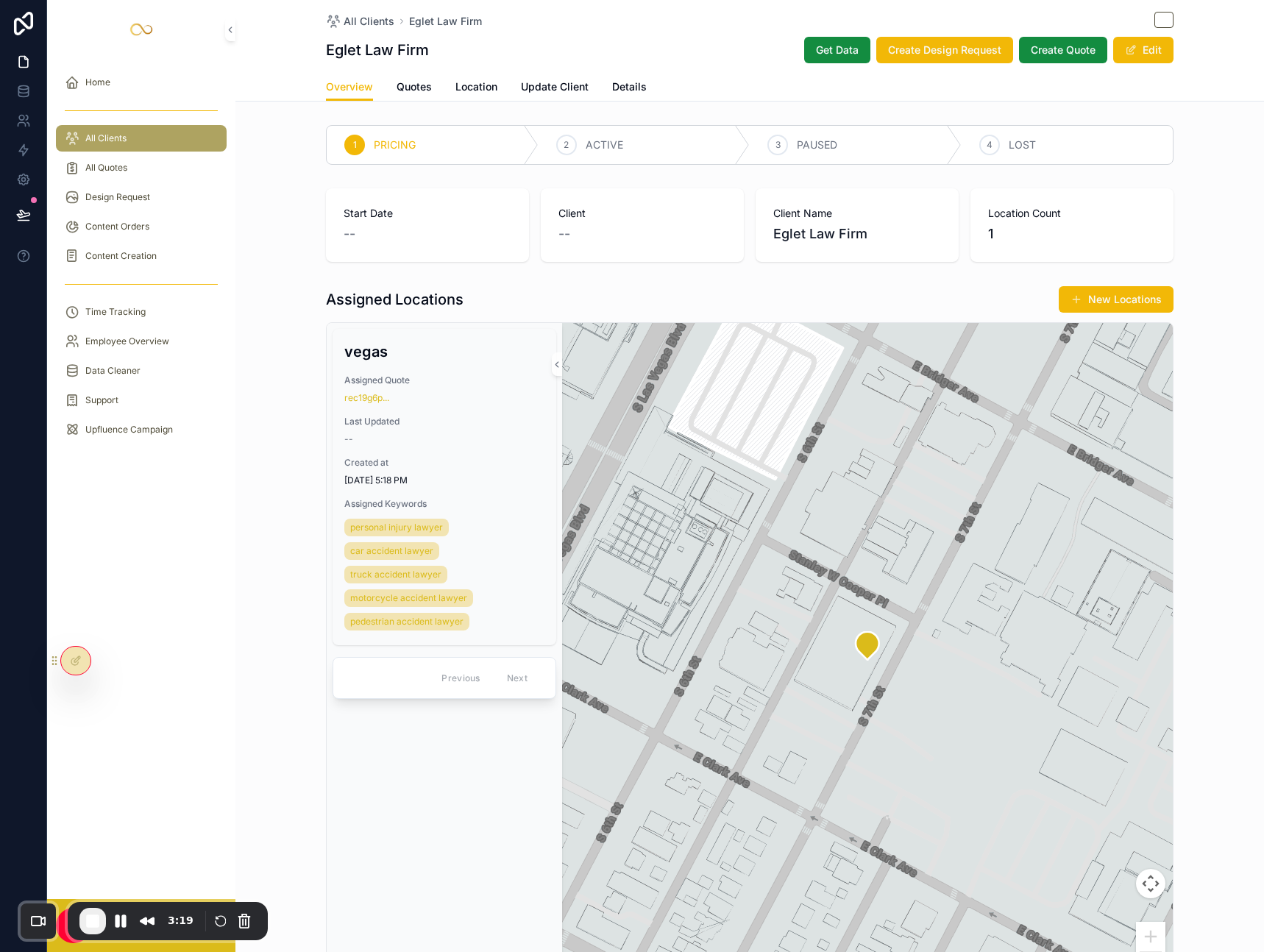
click at [680, 24] on div "All Clients Eglet Law Firm" at bounding box center [749, 21] width 847 height 19
click at [699, 24] on div "All Clients Eglet Law Firm" at bounding box center [749, 21] width 847 height 19
click at [93, 921] on span "End Recording" at bounding box center [93, 921] width 18 height 18
click at [835, 53] on span "Get Data" at bounding box center [836, 50] width 43 height 14
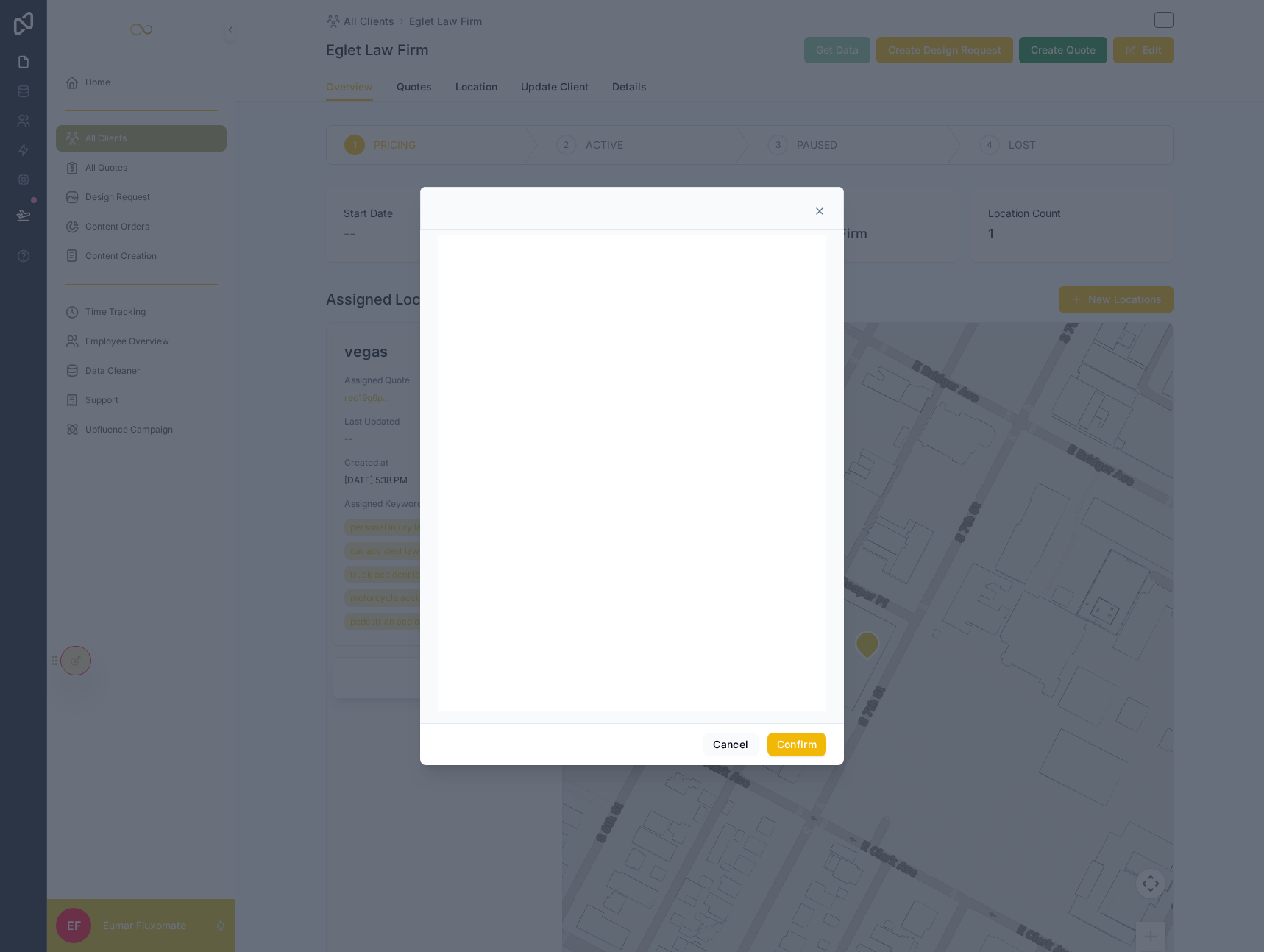
click at [821, 211] on icon at bounding box center [820, 211] width 12 height 12
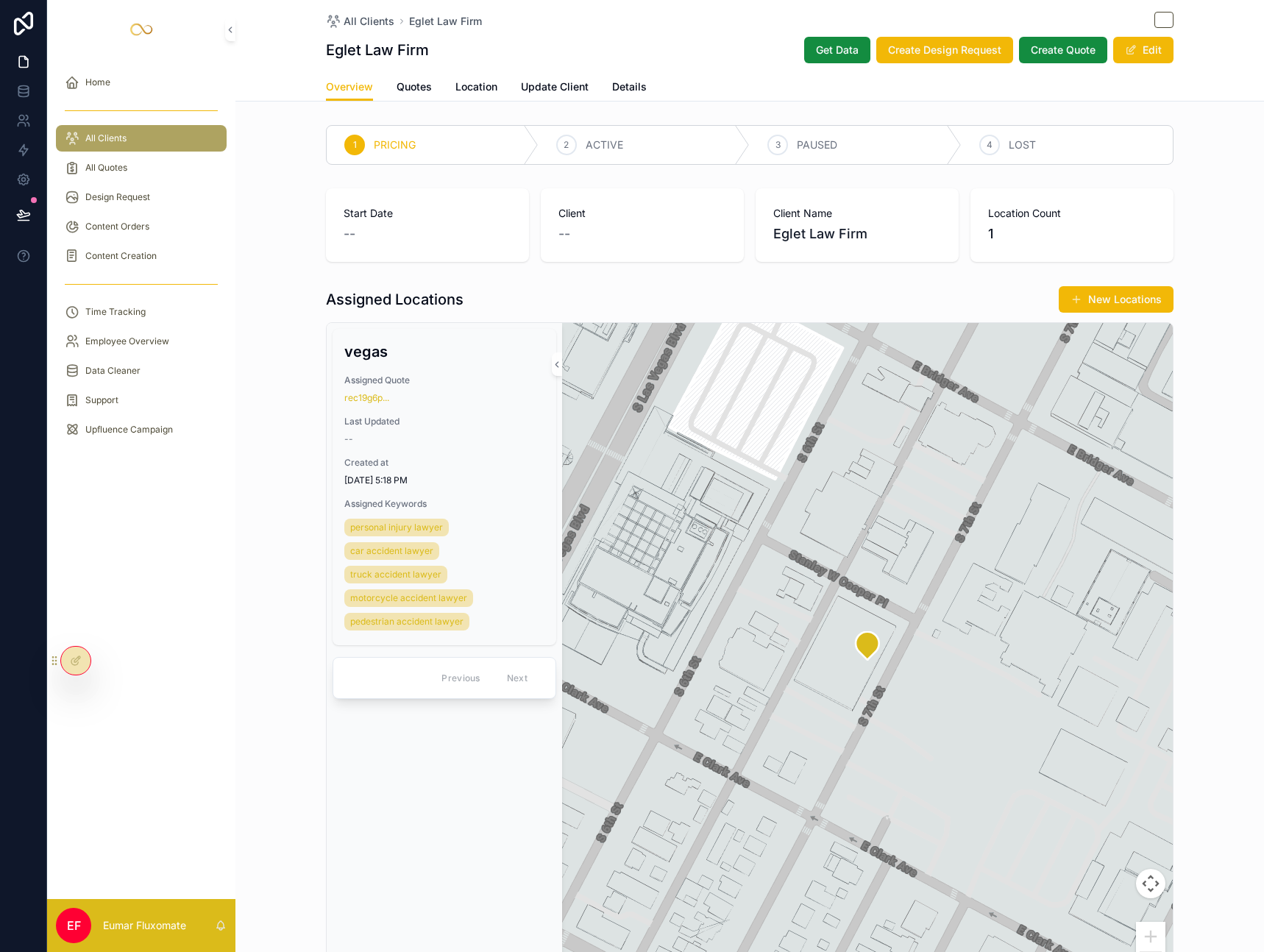
click at [598, 25] on div "All Clients Eglet Law Firm" at bounding box center [749, 21] width 847 height 19
click at [587, 29] on div "All Clients Eglet Law Firm" at bounding box center [749, 21] width 847 height 19
click at [159, 143] on div "All Clients" at bounding box center [141, 138] width 153 height 24
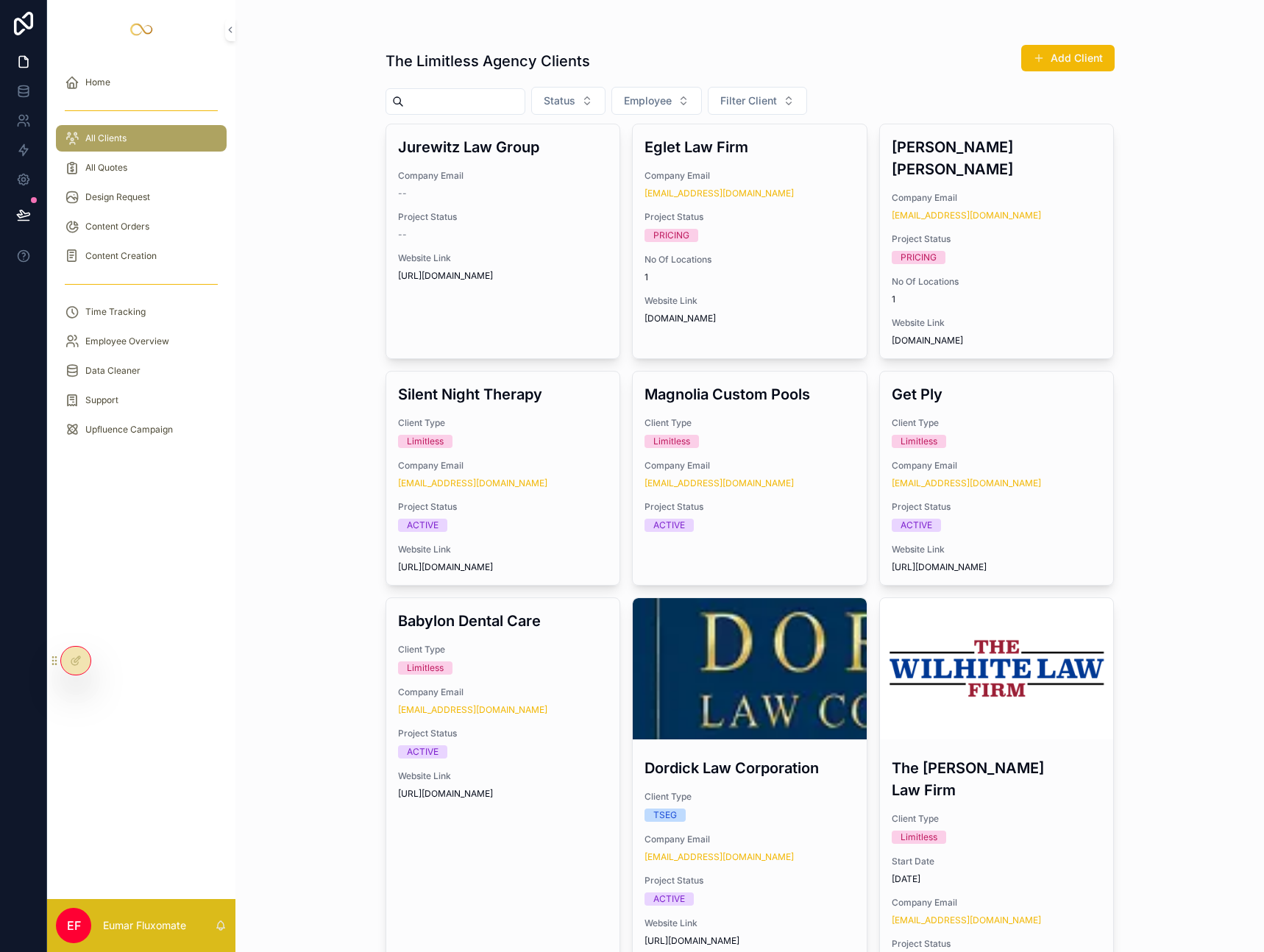
click at [159, 143] on div "All Clients" at bounding box center [141, 138] width 153 height 24
click at [295, 88] on div "The Limitless Agency Clients Add Client Status Employee Filter Client Jurewitz …" at bounding box center [750, 476] width 1028 height 952
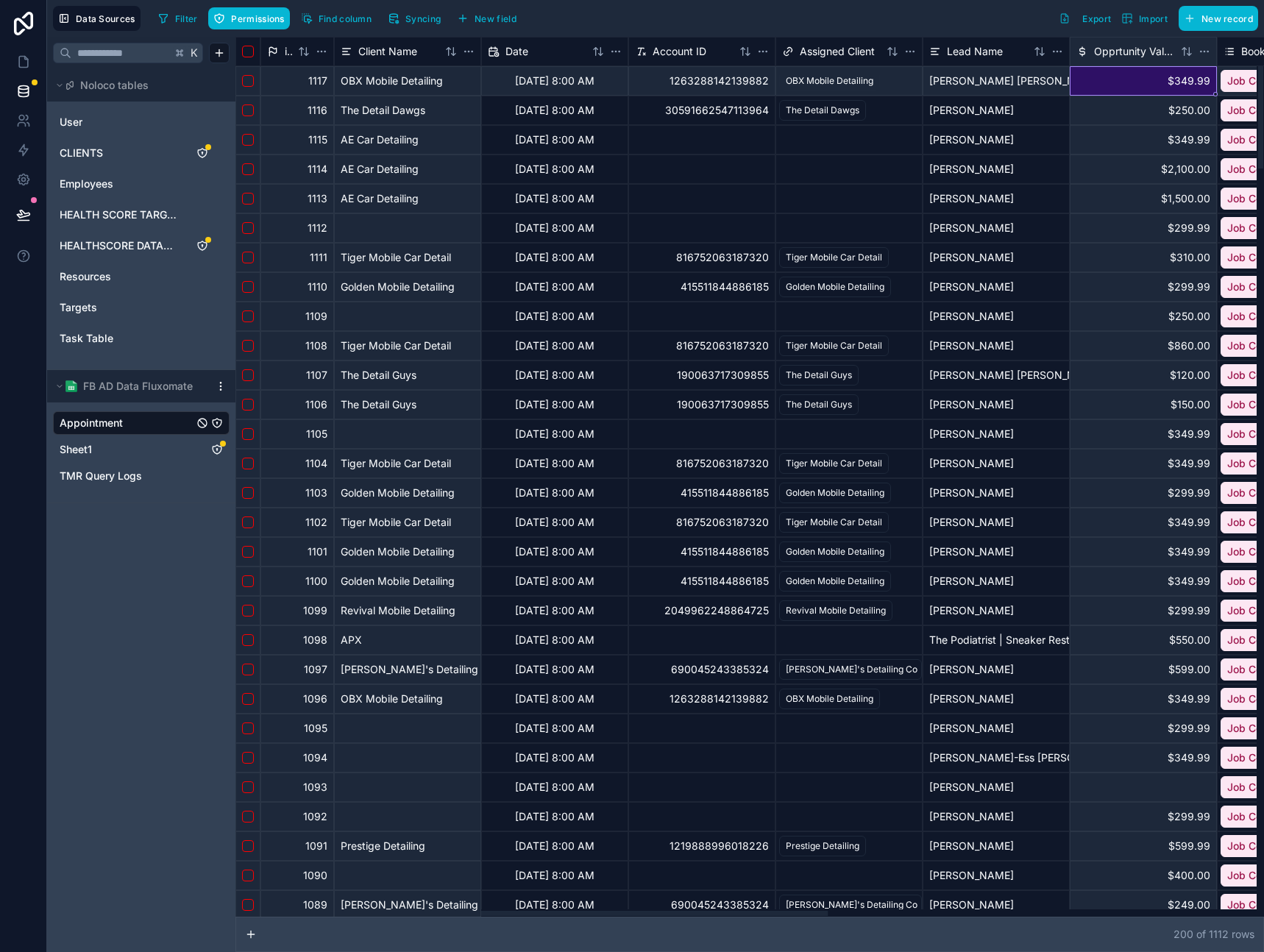
scroll to position [0, 138]
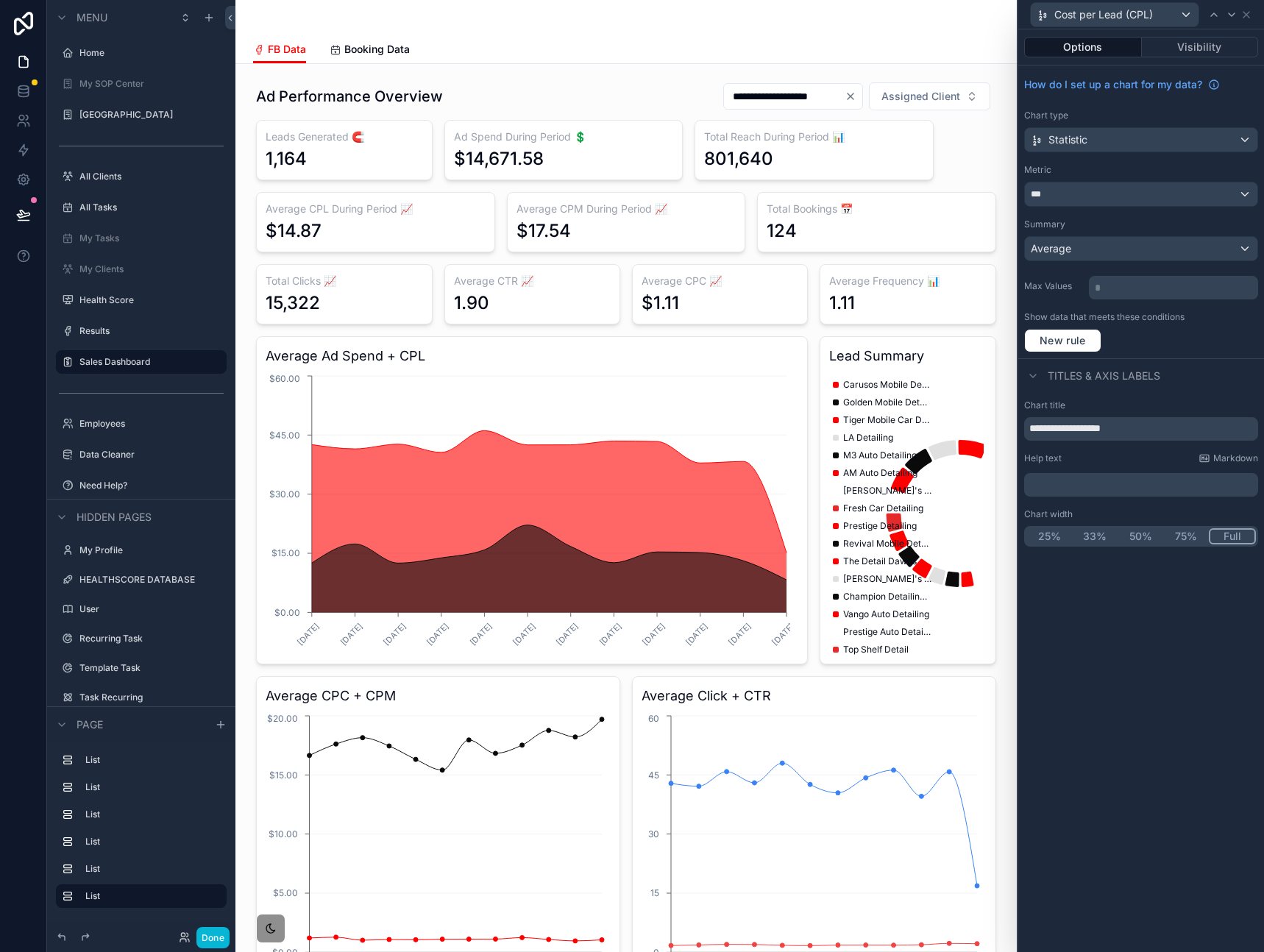
scroll to position [1266, 0]
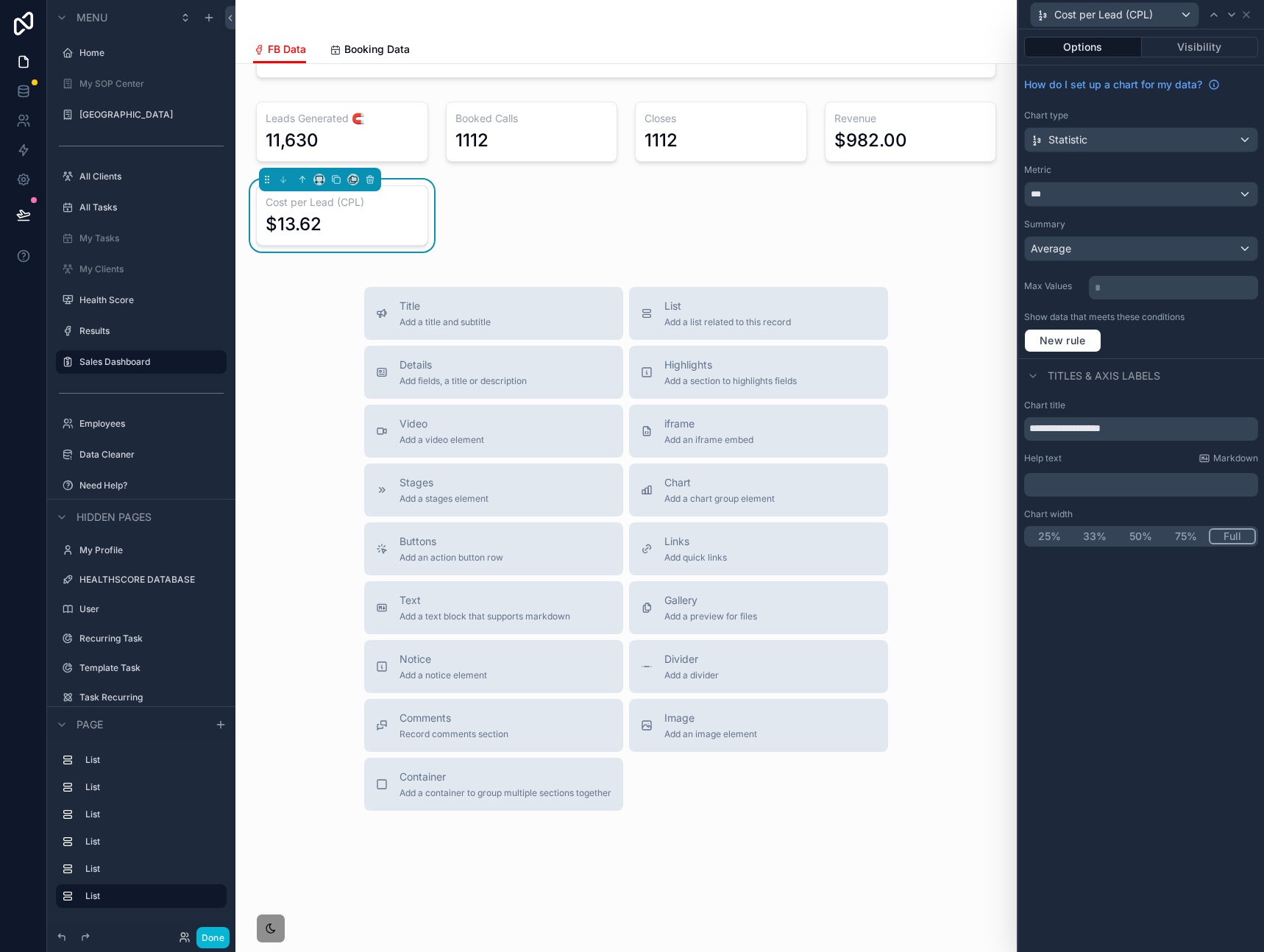
click at [335, 338] on div "Title Add a title and subtitle List Add a list related to this record Details A…" at bounding box center [626, 549] width 757 height 524
click at [306, 336] on div "Title Add a title and subtitle List Add a list related to this record Details A…" at bounding box center [626, 549] width 757 height 524
click at [669, 8] on div "scrollable content" at bounding box center [626, 18] width 746 height 35
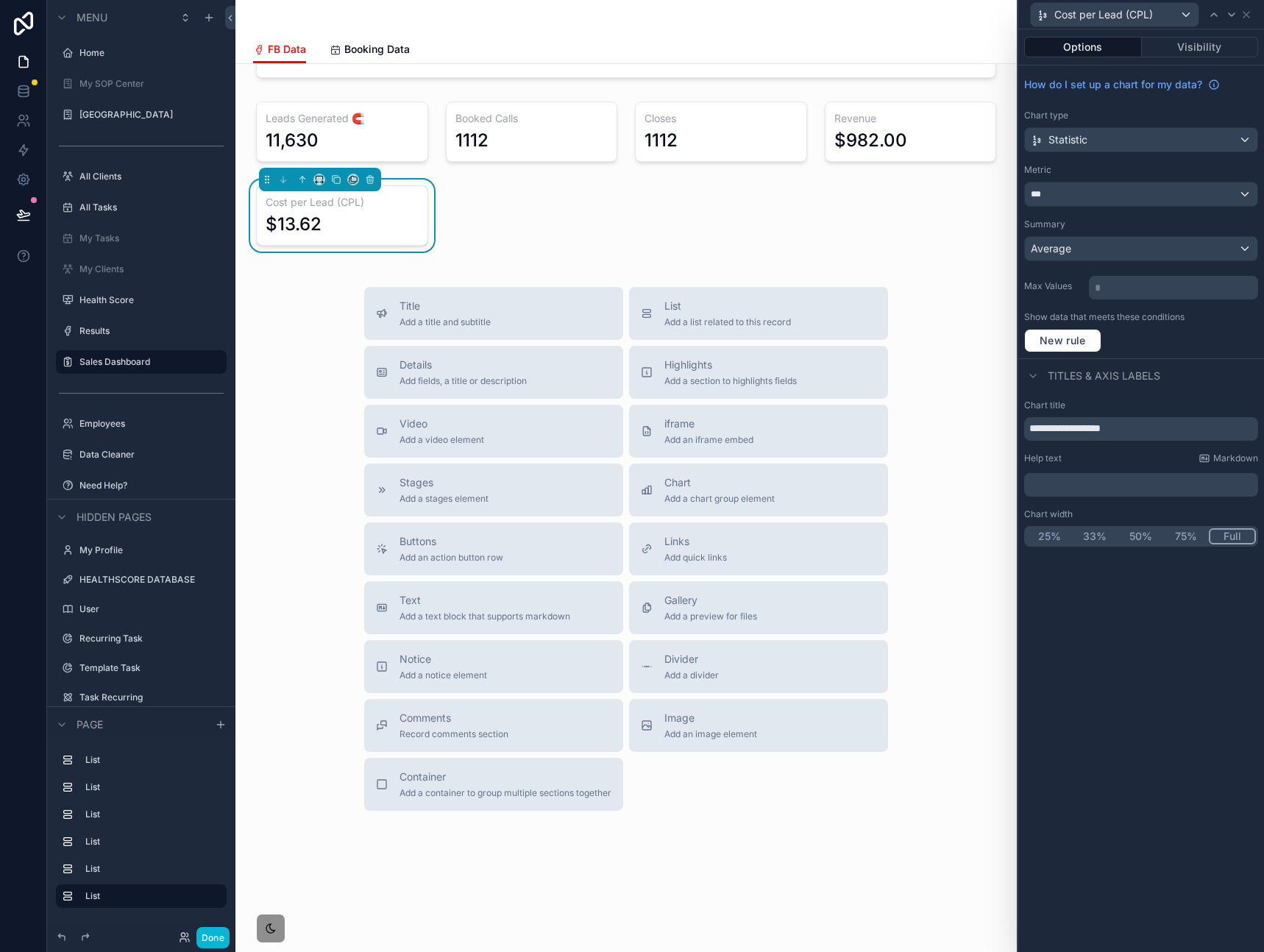
click at [409, 219] on div "$13.62" at bounding box center [343, 225] width 153 height 24
click at [407, 131] on div "scrollable content" at bounding box center [342, 132] width 189 height 72
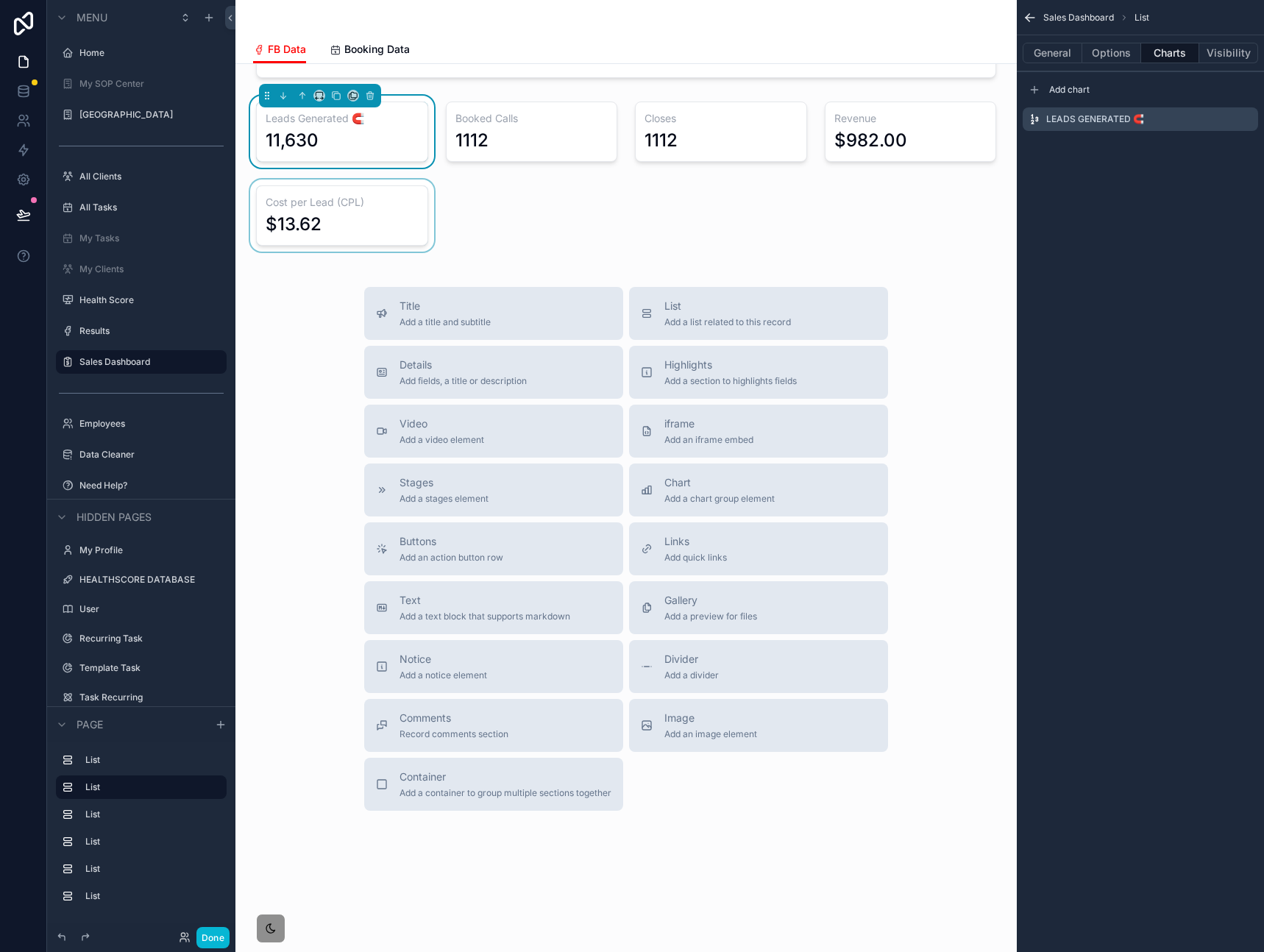
click at [411, 197] on div "scrollable content" at bounding box center [342, 215] width 189 height 72
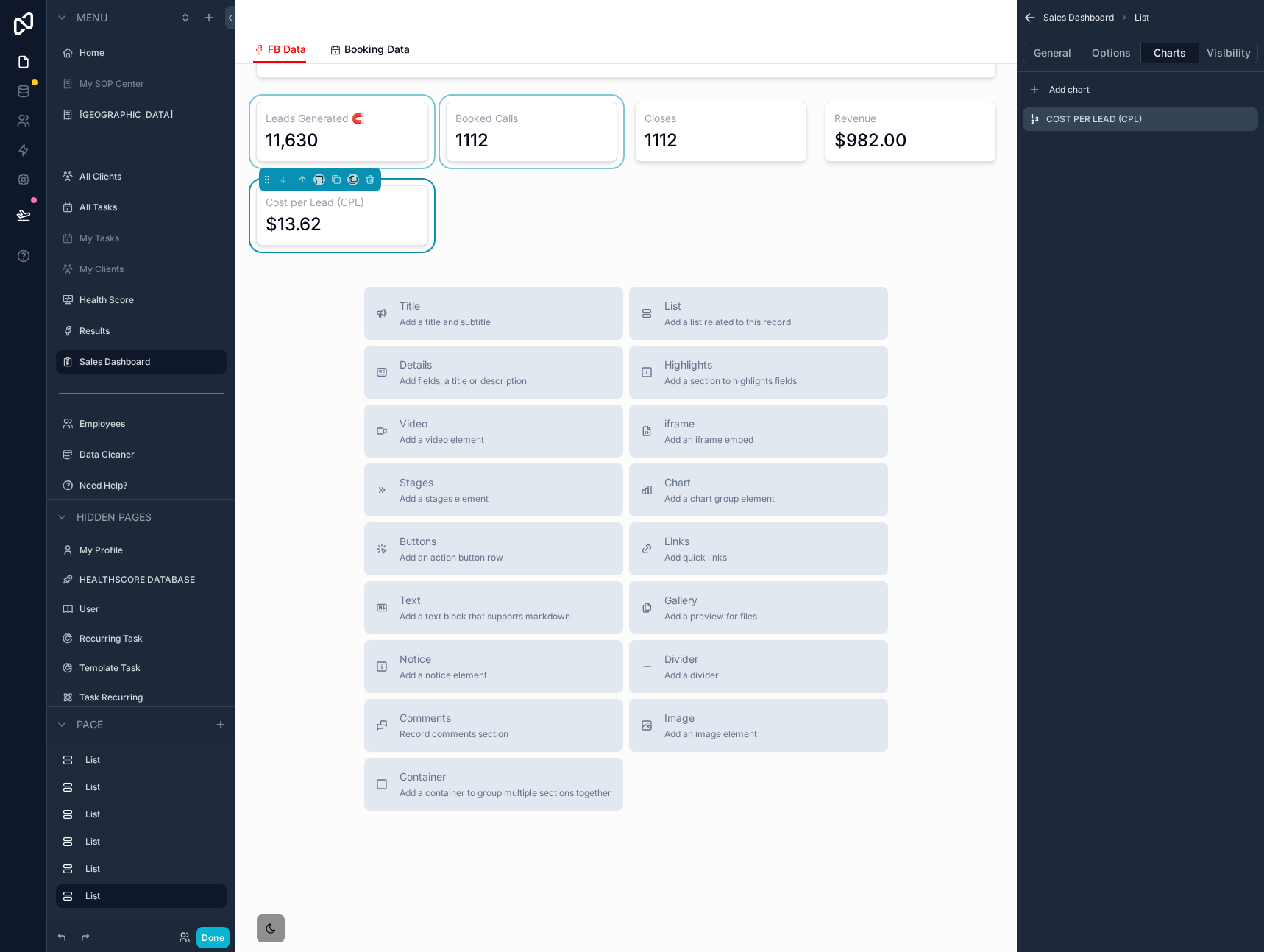
click at [515, 134] on div "scrollable content" at bounding box center [531, 132] width 189 height 72
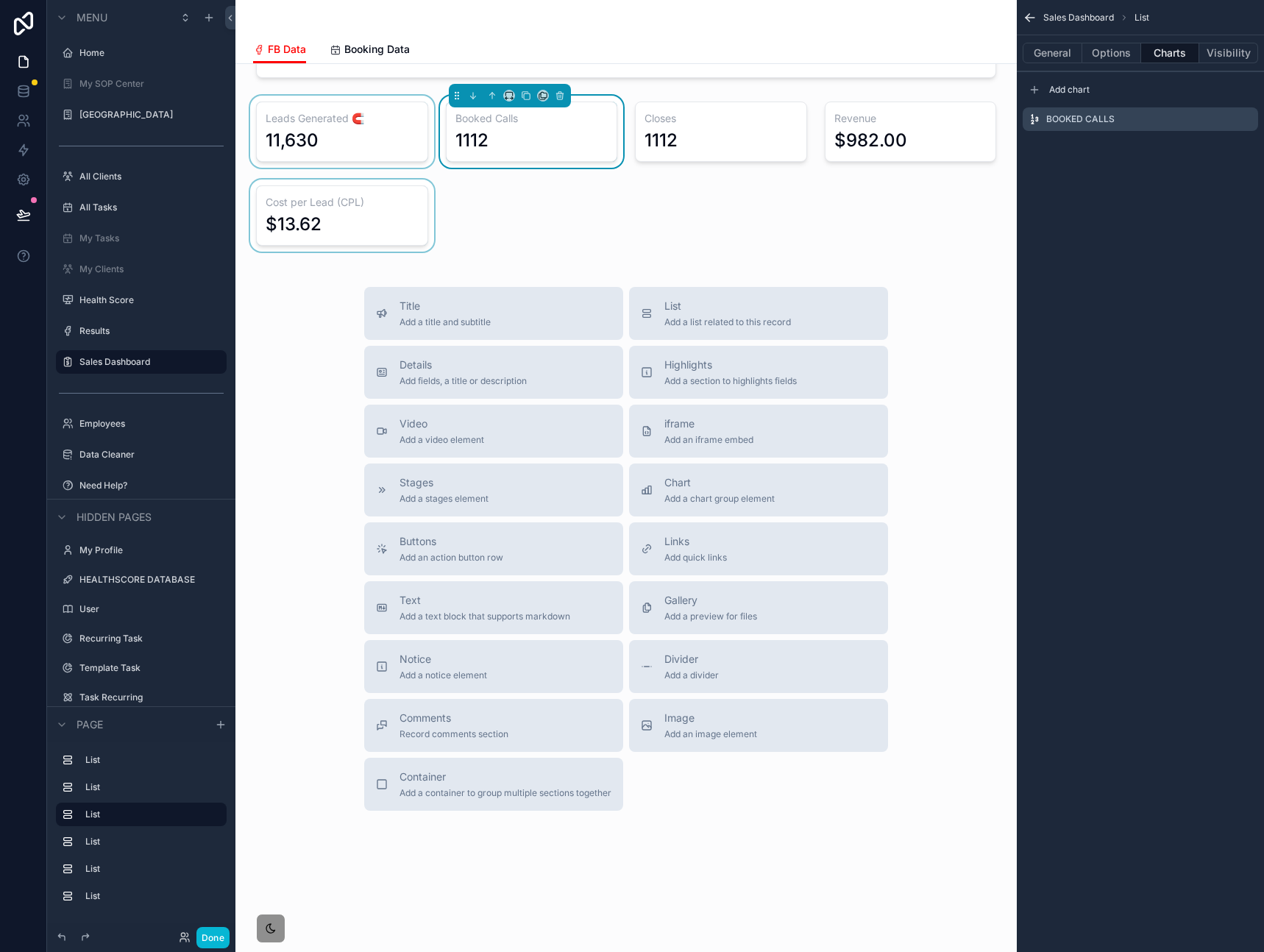
click at [412, 146] on div "scrollable content" at bounding box center [342, 132] width 189 height 72
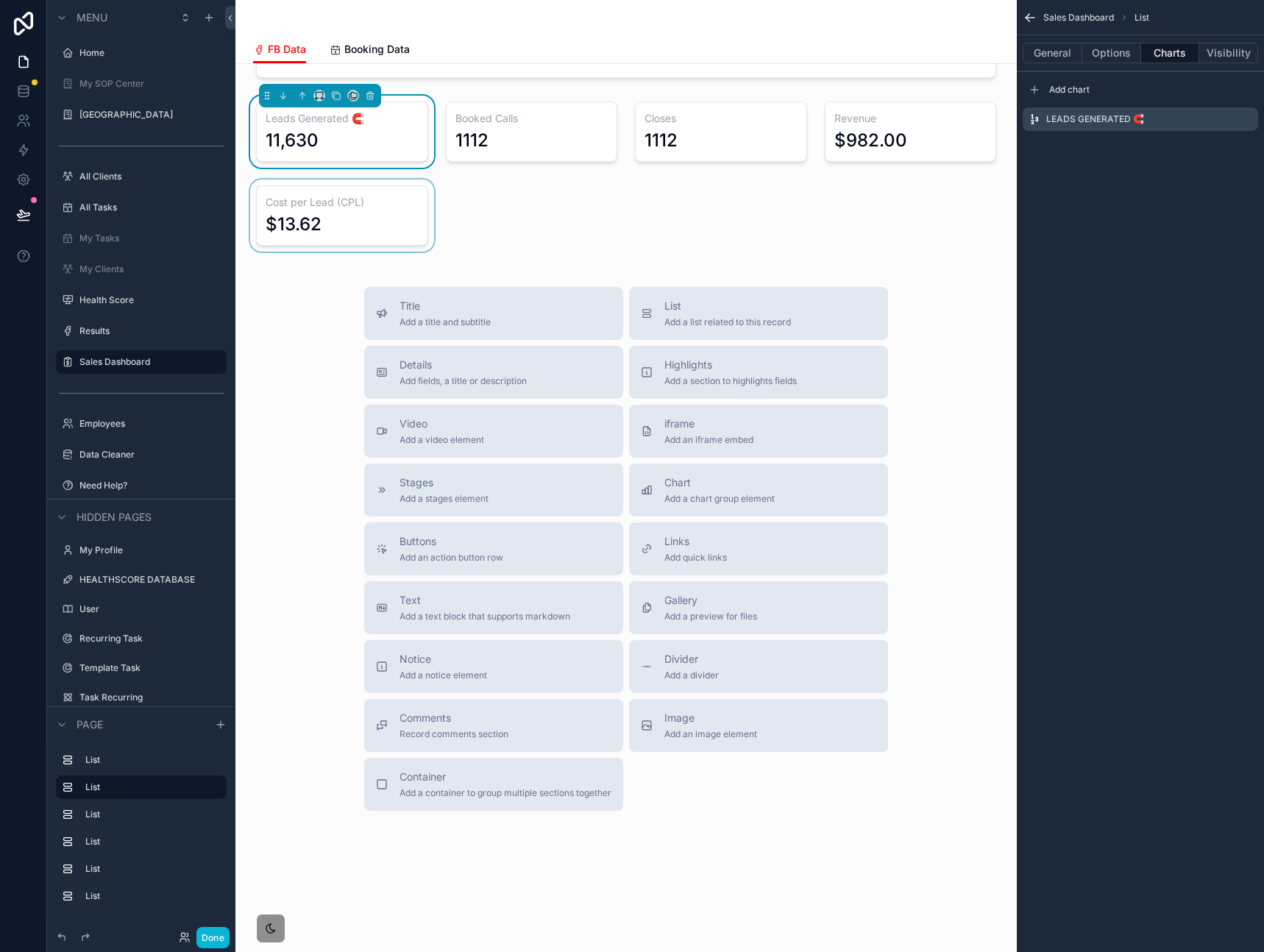
click at [412, 207] on div "scrollable content" at bounding box center [342, 215] width 189 height 72
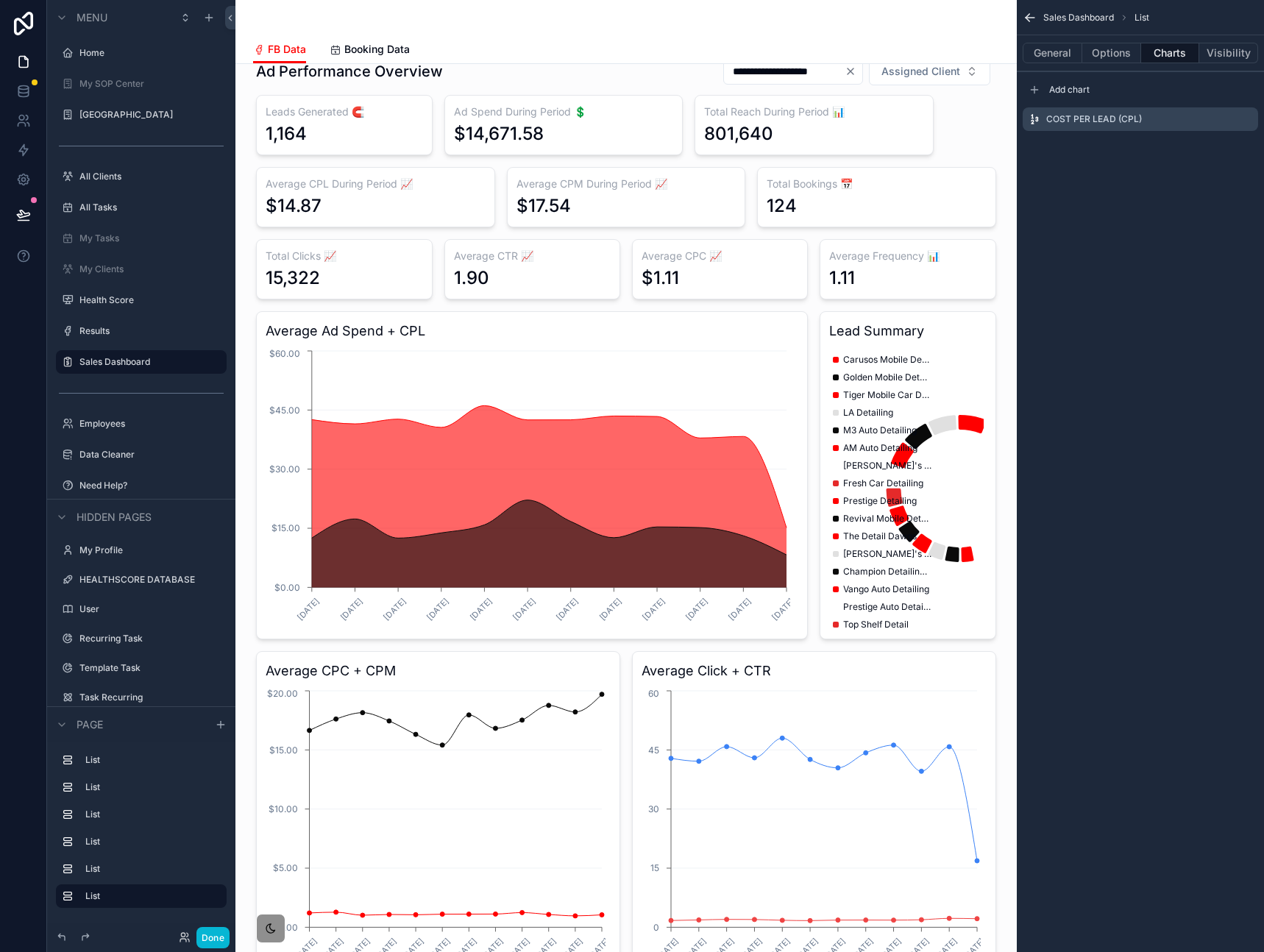
scroll to position [0, 0]
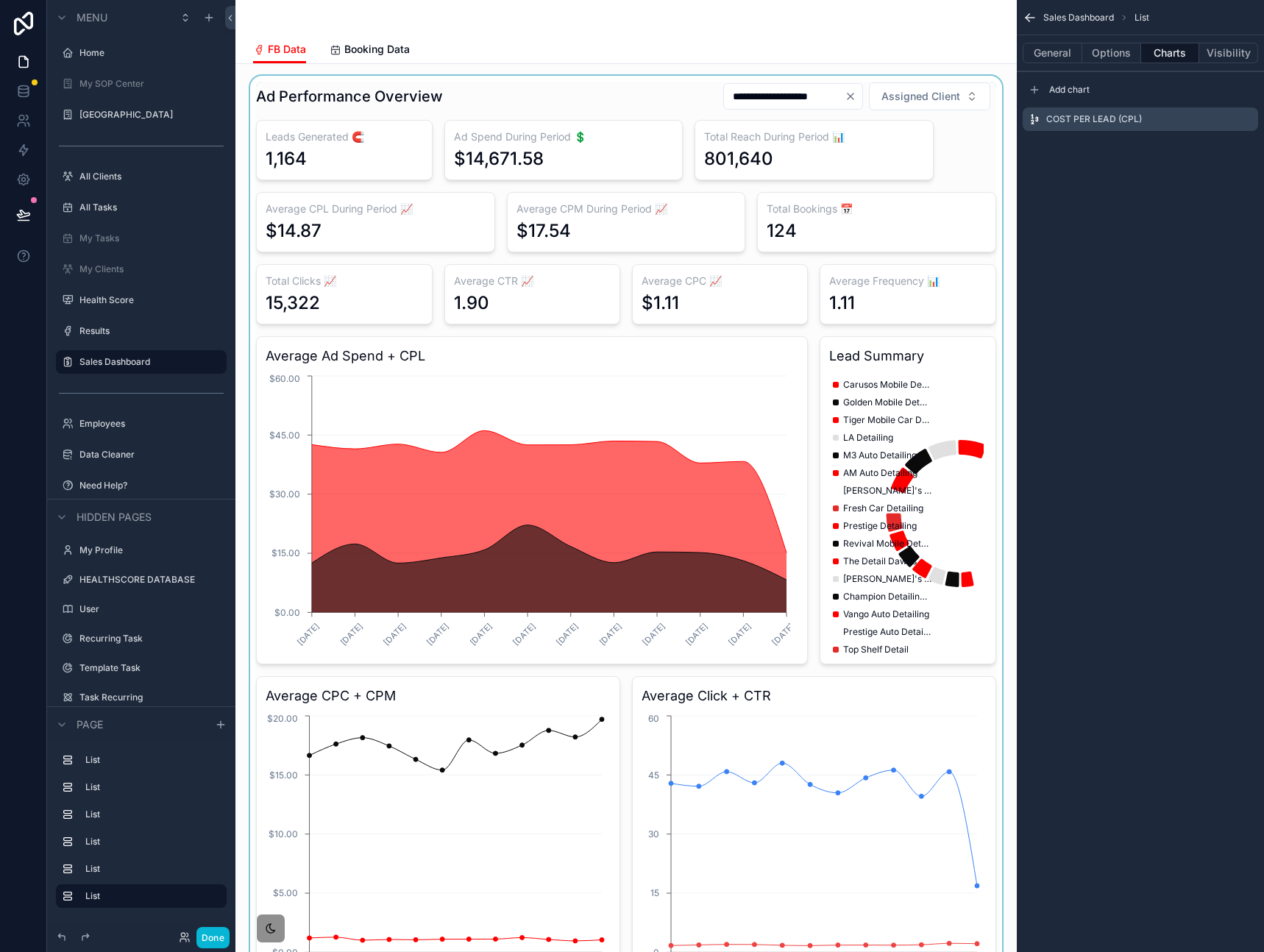
click at [651, 110] on div "scrollable content" at bounding box center [626, 713] width 757 height 1274
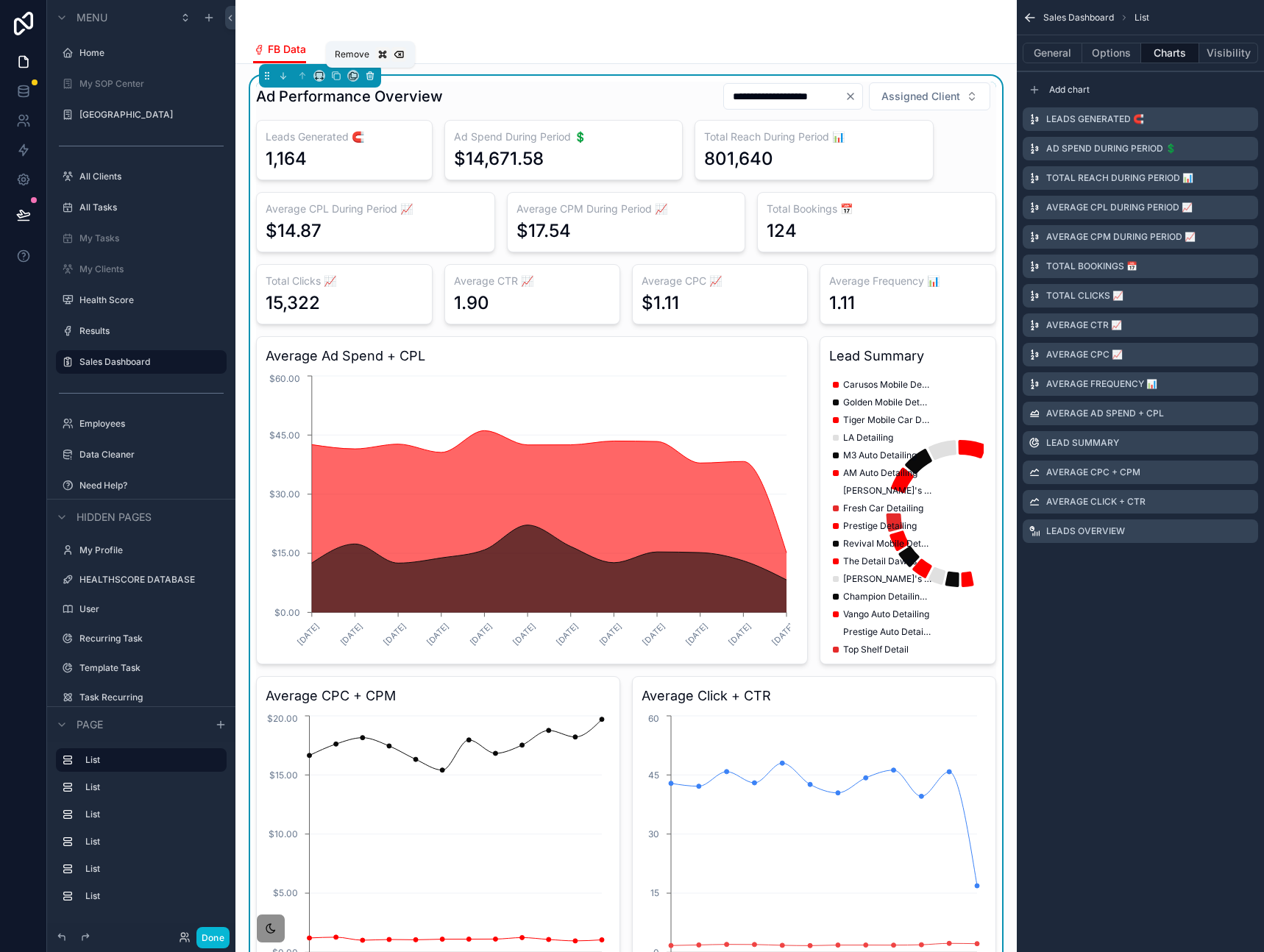
click at [369, 77] on icon "scrollable content" at bounding box center [369, 76] width 0 height 3
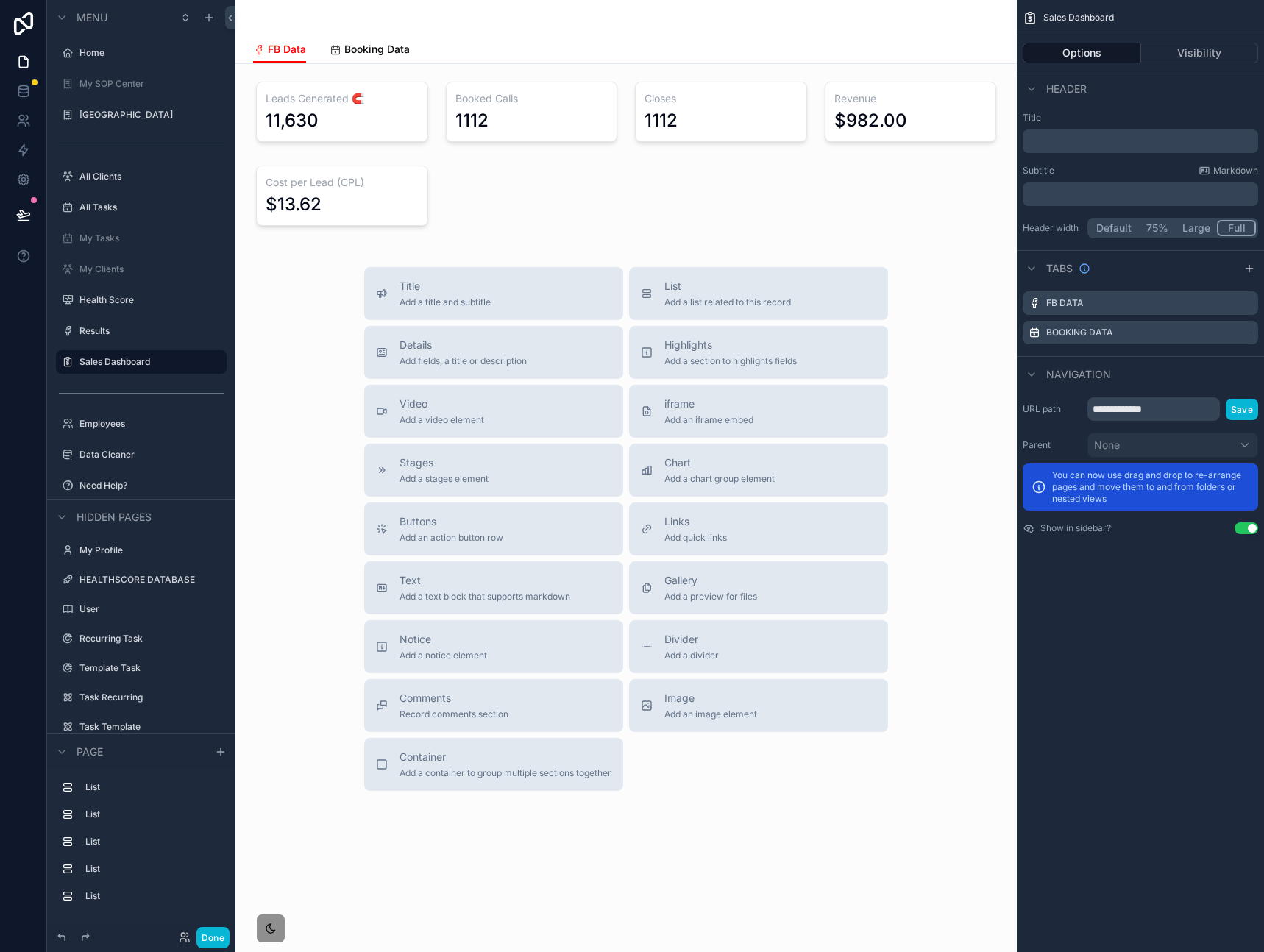
click at [370, 51] on span "Booking Data" at bounding box center [377, 49] width 66 height 14
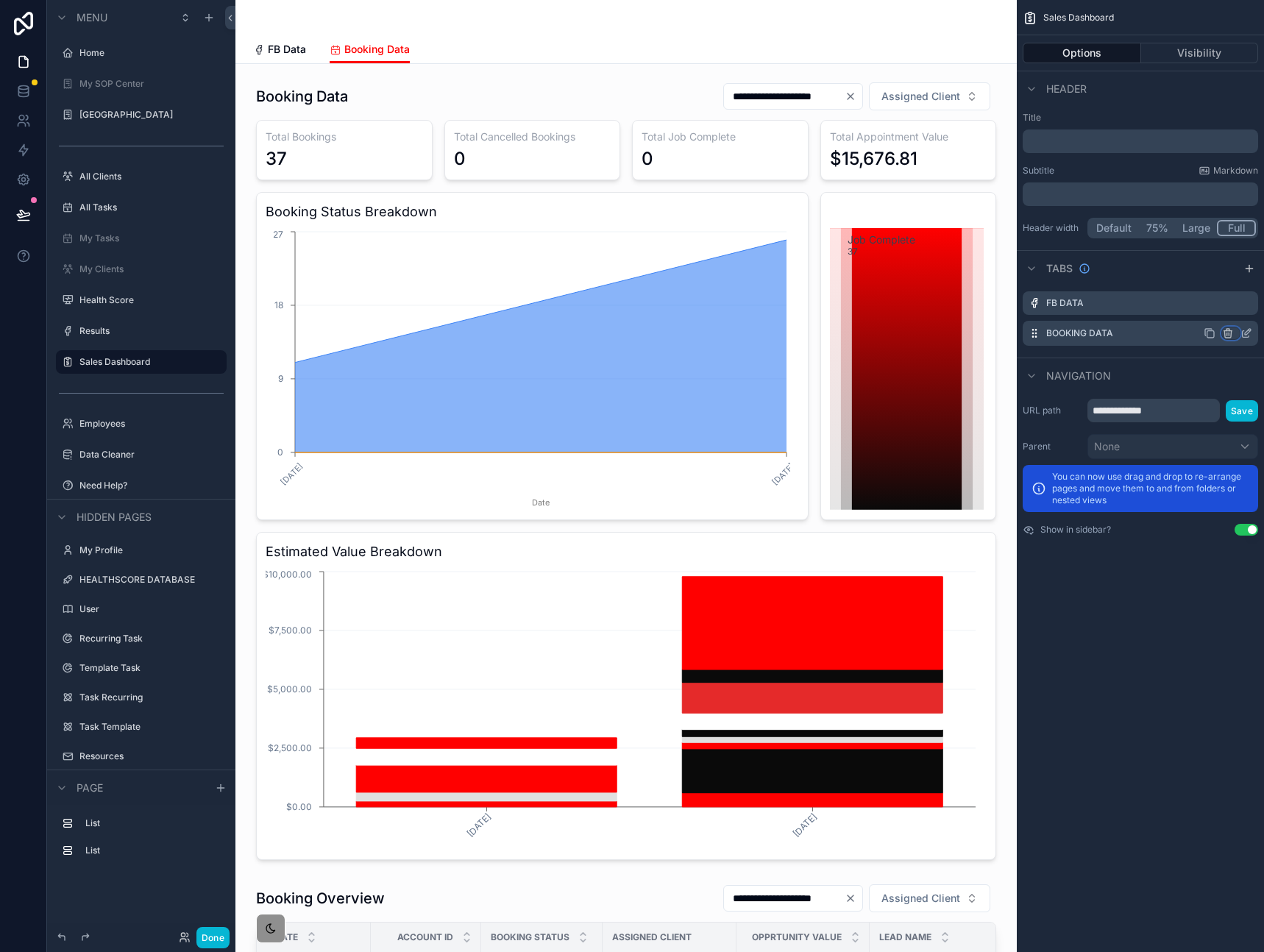
click at [1230, 332] on icon "scrollable content" at bounding box center [1227, 334] width 7 height 7
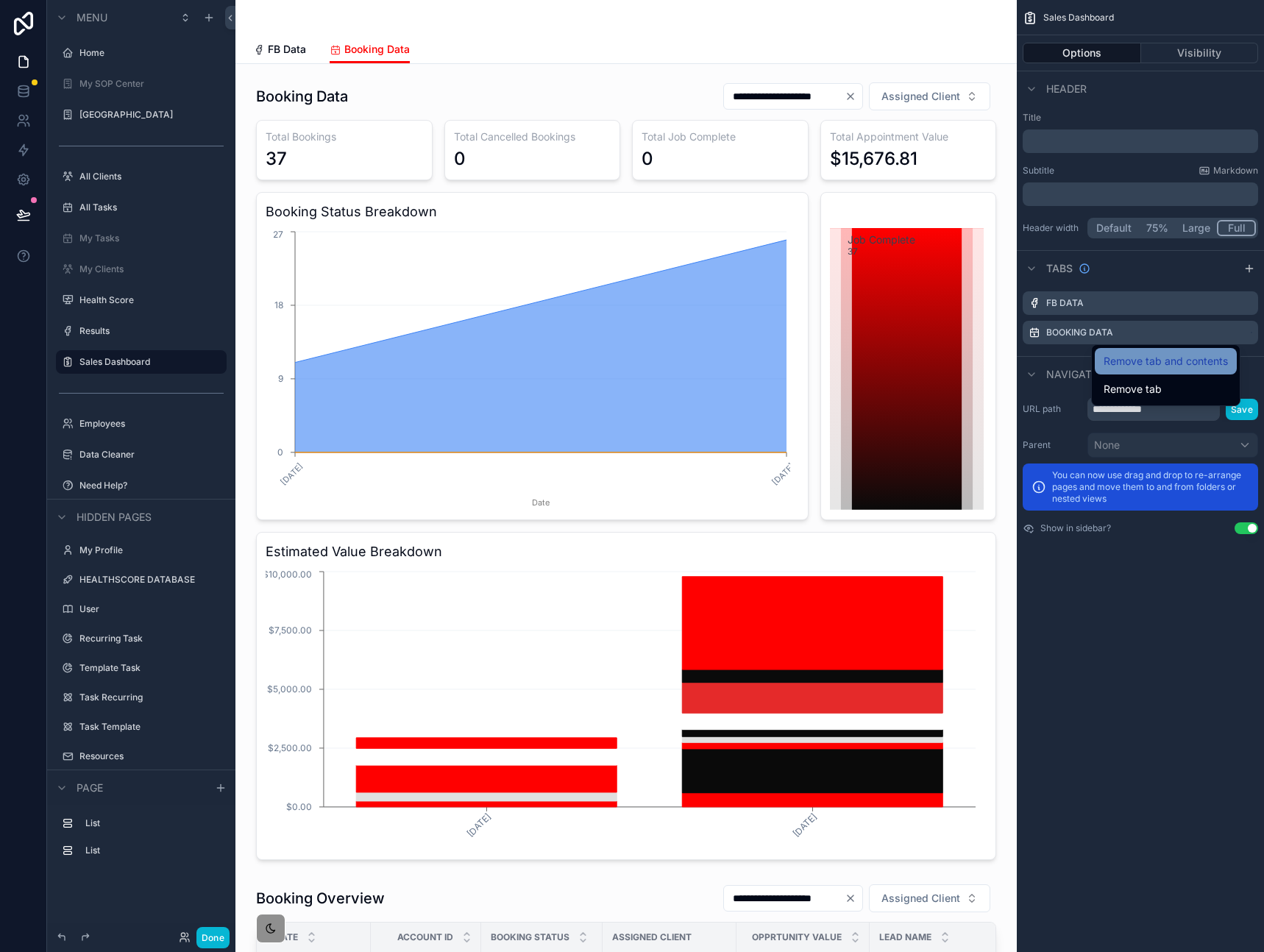
click at [1187, 369] on span "Remove tab and contents" at bounding box center [1166, 361] width 125 height 18
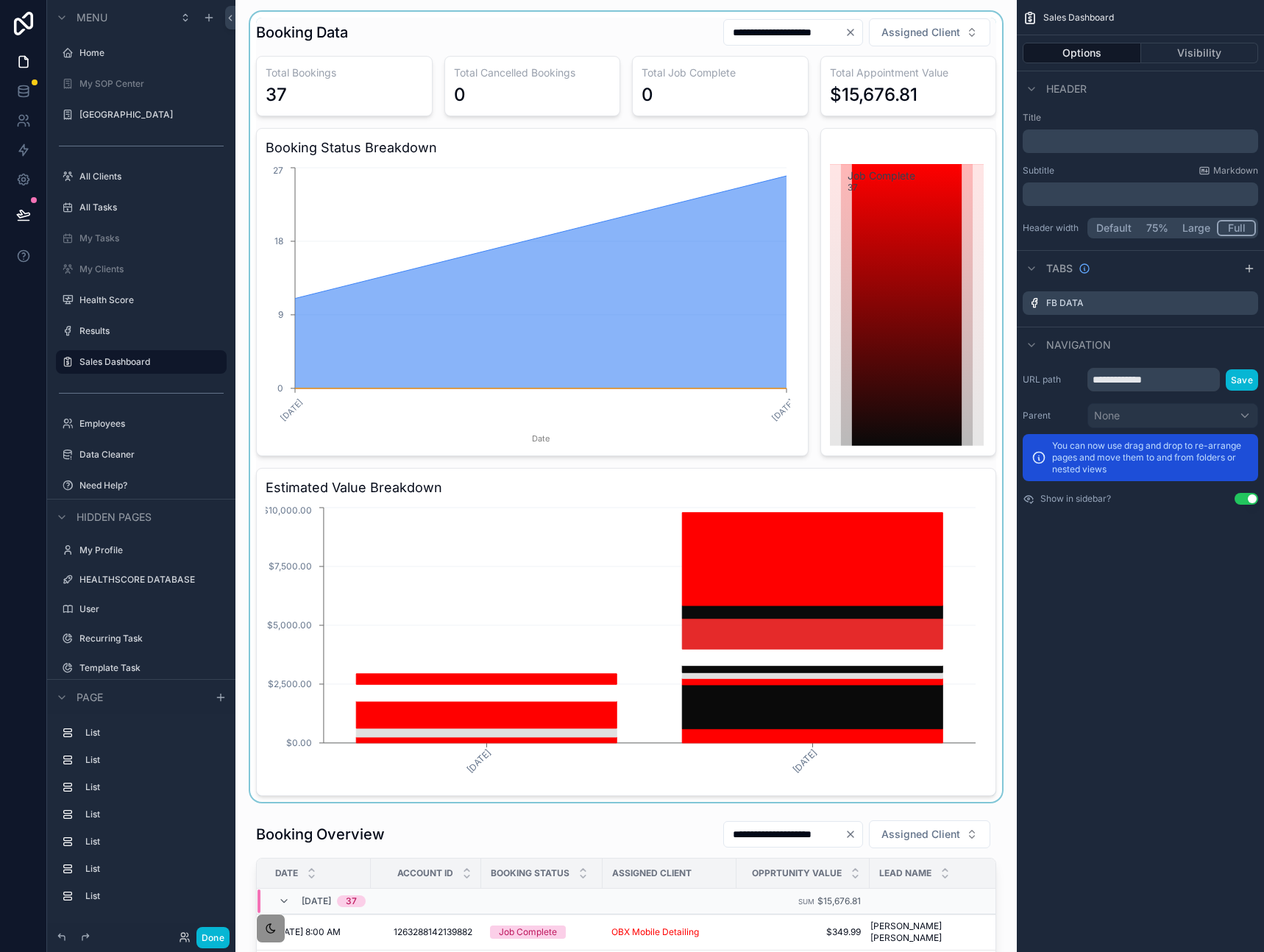
click at [445, 48] on div "scrollable content" at bounding box center [626, 407] width 757 height 790
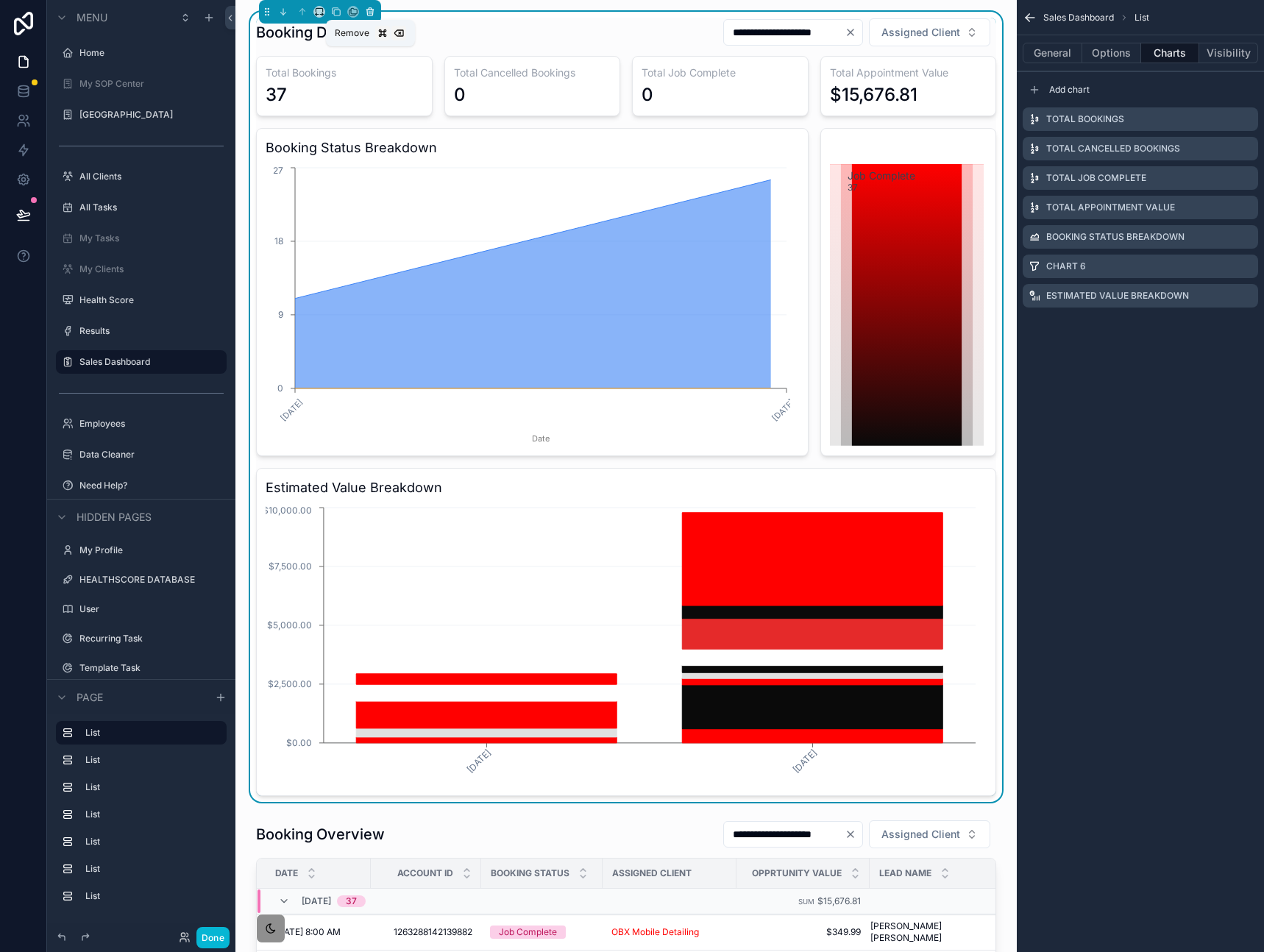
click at [369, 14] on icon "scrollable content" at bounding box center [370, 12] width 10 height 10
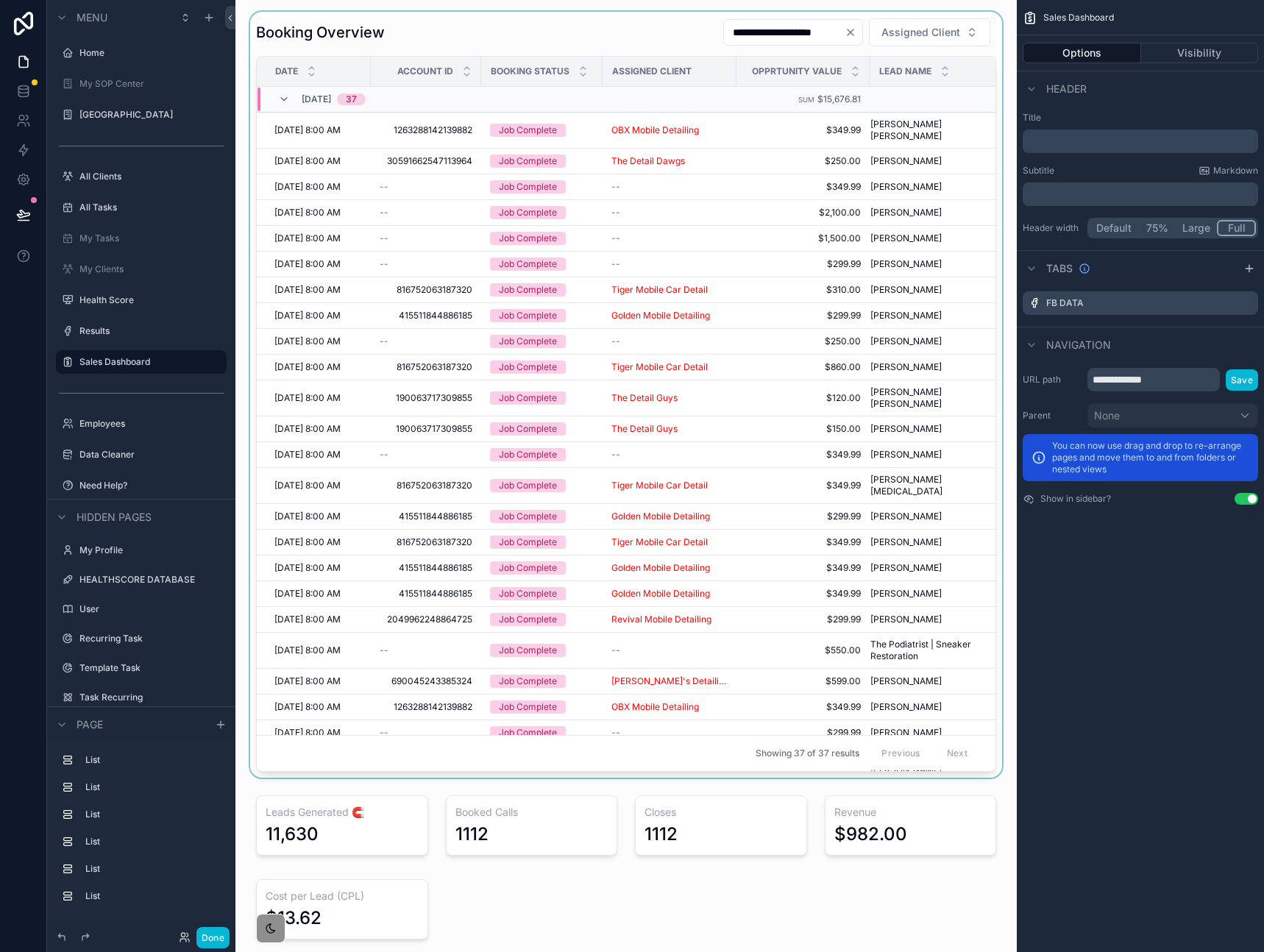
click at [452, 31] on div "scrollable content" at bounding box center [626, 395] width 757 height 766
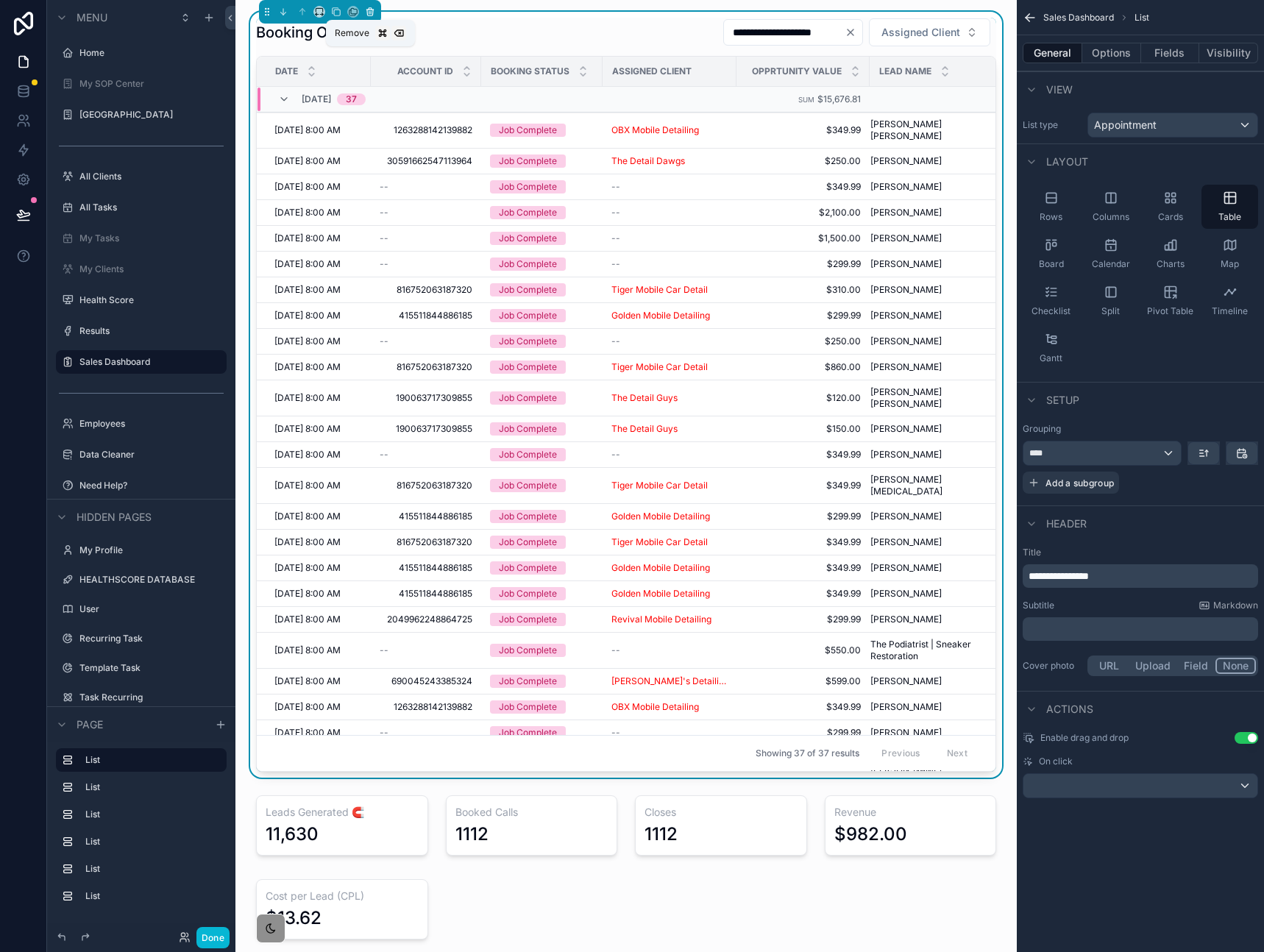
click at [370, 11] on icon "scrollable content" at bounding box center [370, 12] width 10 height 10
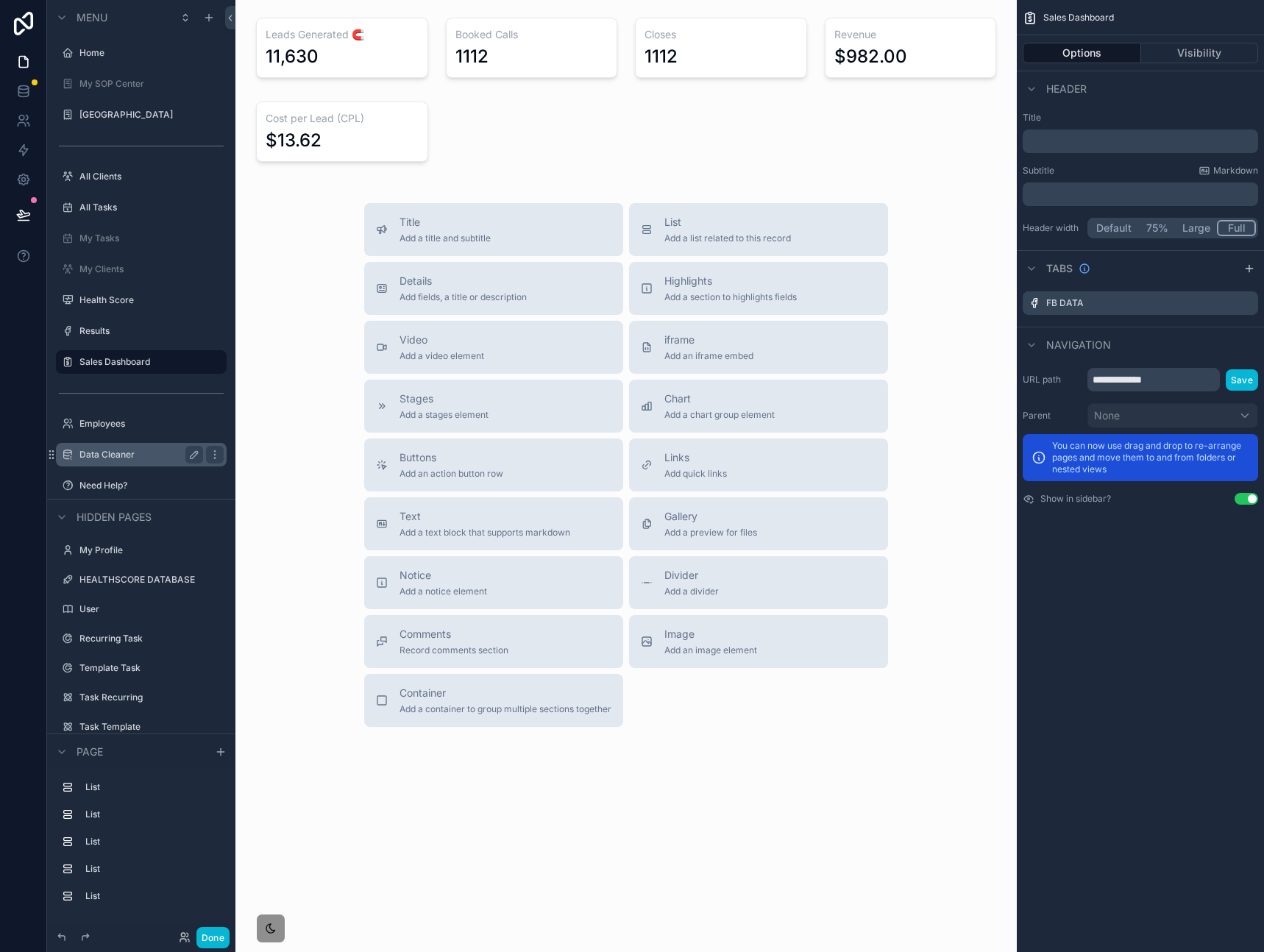
drag, startPoint x: 69, startPoint y: 364, endPoint x: 114, endPoint y: 450, distance: 97.1
click at [141, 534] on div "Menu Home My SOP Center SOP Center All Clients All Tasks My Tasks My Clients He…" at bounding box center [141, 391] width 189 height 781
click at [57, 366] on div "Sales Dashboard" at bounding box center [141, 362] width 171 height 24
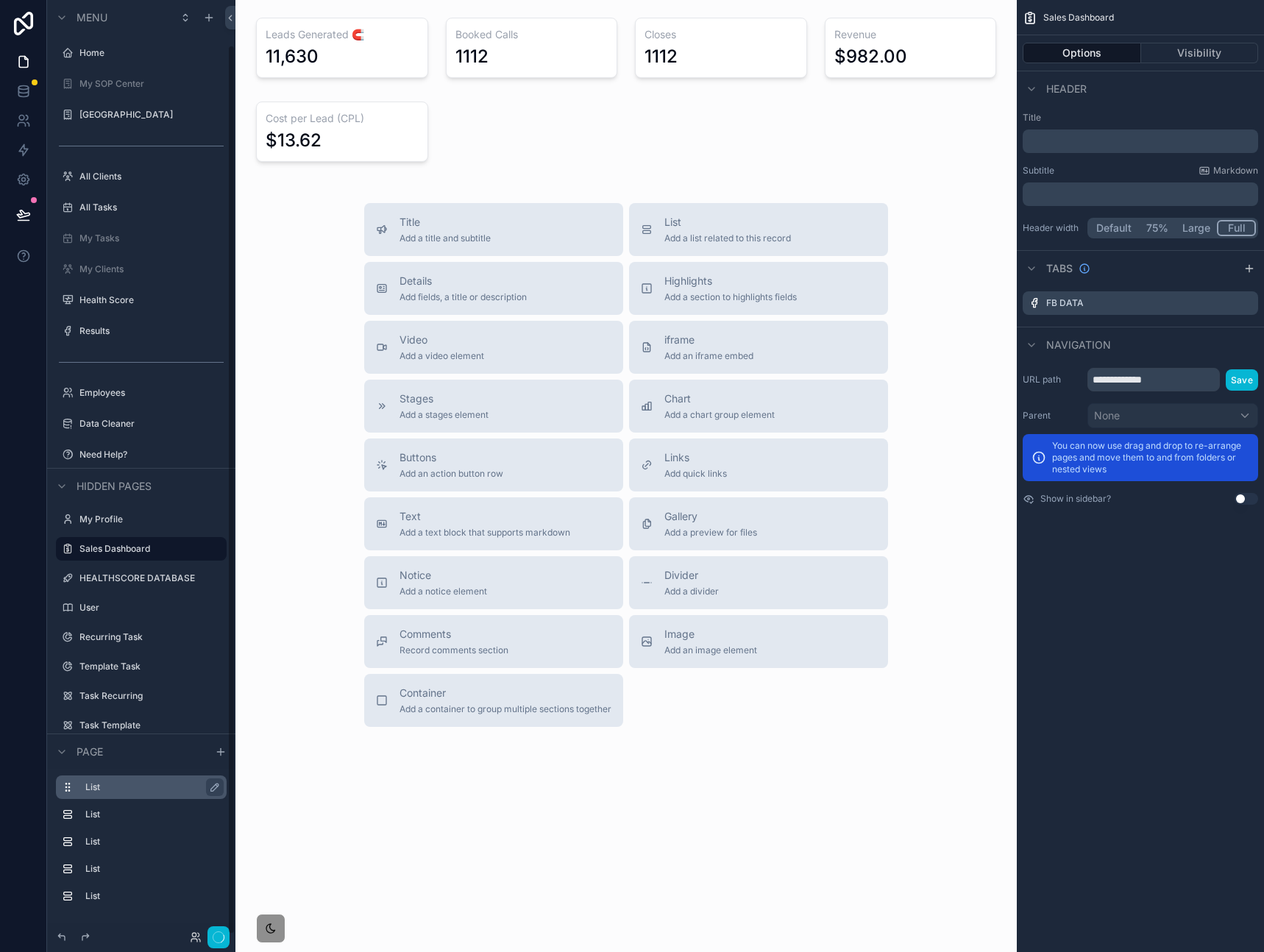
scroll to position [46, 0]
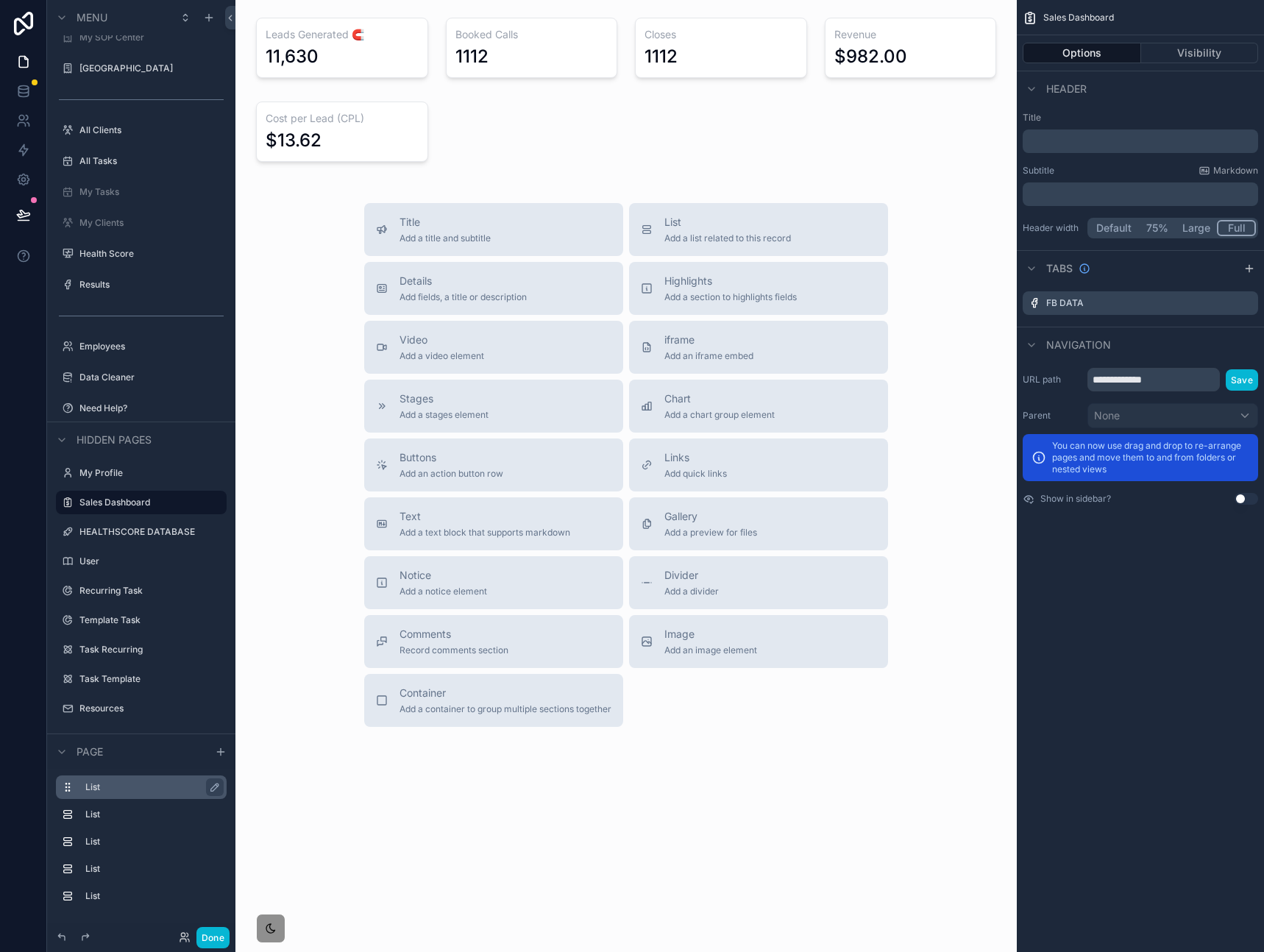
drag, startPoint x: 704, startPoint y: 801, endPoint x: 680, endPoint y: 791, distance: 26.0
click at [704, 801] on div "Leads Generated 🧲 11,630 Booked Calls 1112 Closes 1112 Revenue $982.00 Cost per…" at bounding box center [626, 422] width 781 height 844
click at [383, 56] on div "scrollable content" at bounding box center [342, 48] width 189 height 72
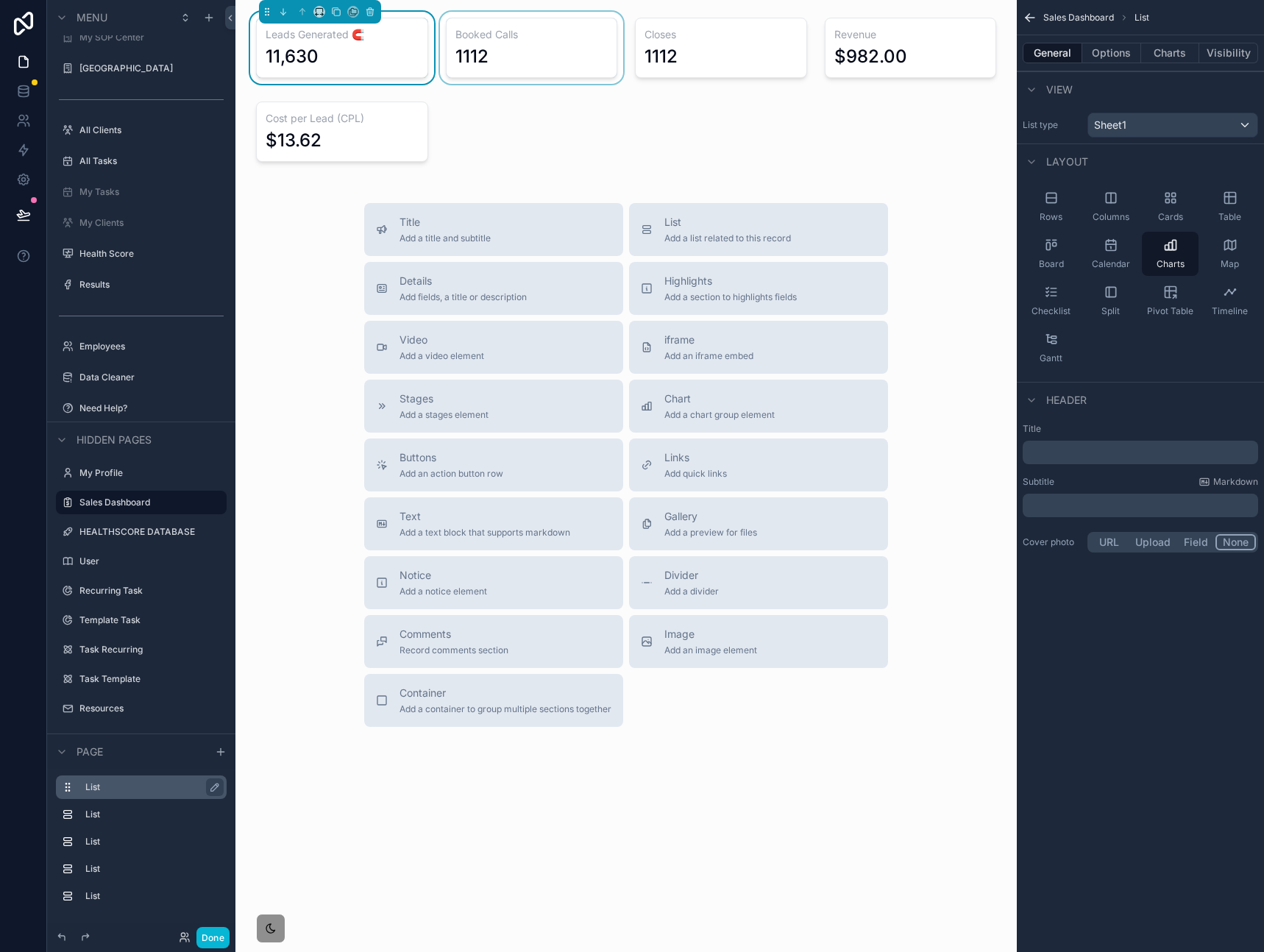
click at [558, 60] on div "scrollable content" at bounding box center [531, 48] width 189 height 72
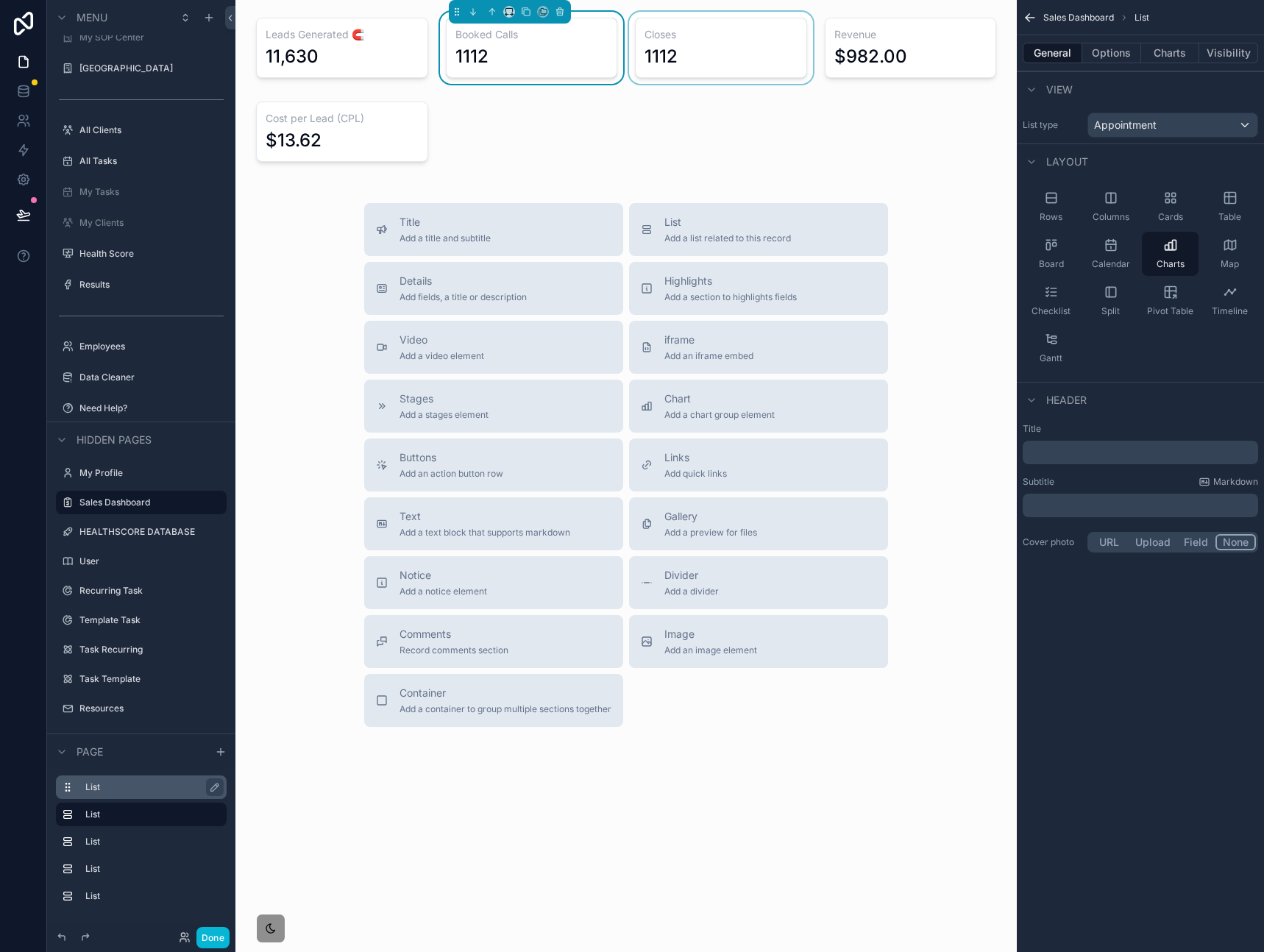
click at [692, 62] on div "scrollable content" at bounding box center [720, 48] width 189 height 72
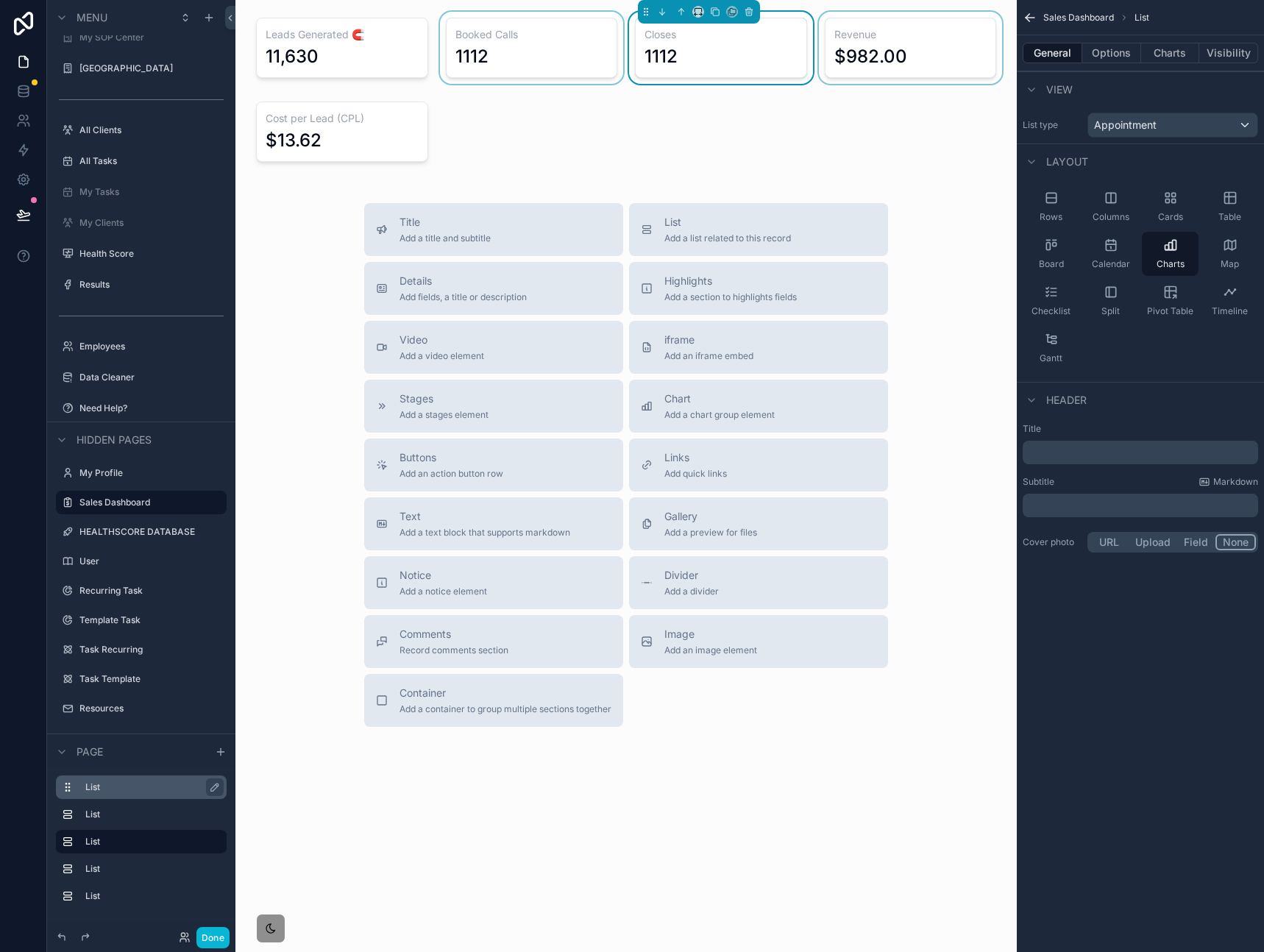
click at [879, 44] on div "scrollable content" at bounding box center [910, 48] width 189 height 72
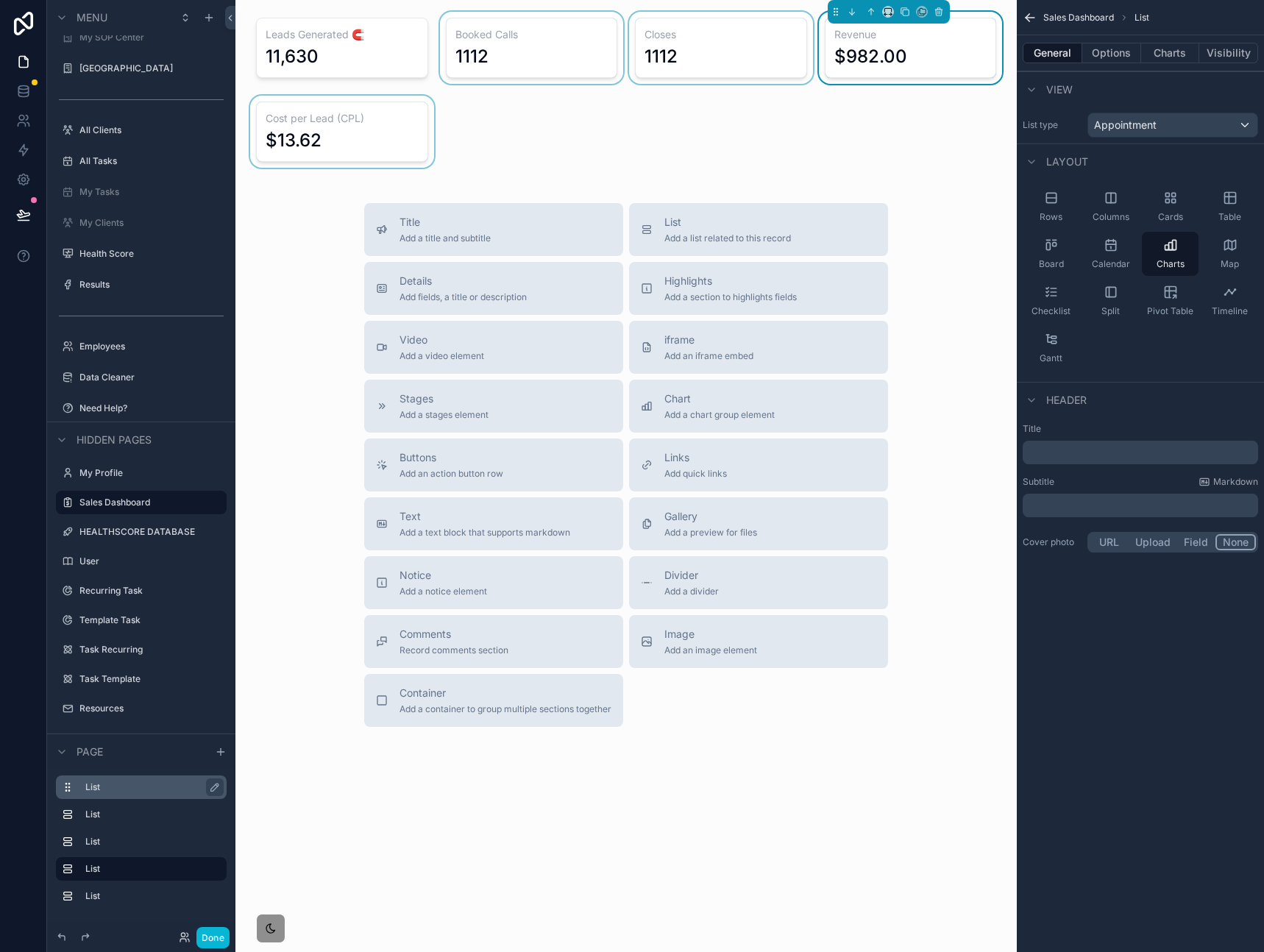
click at [349, 153] on div "scrollable content" at bounding box center [342, 132] width 189 height 72
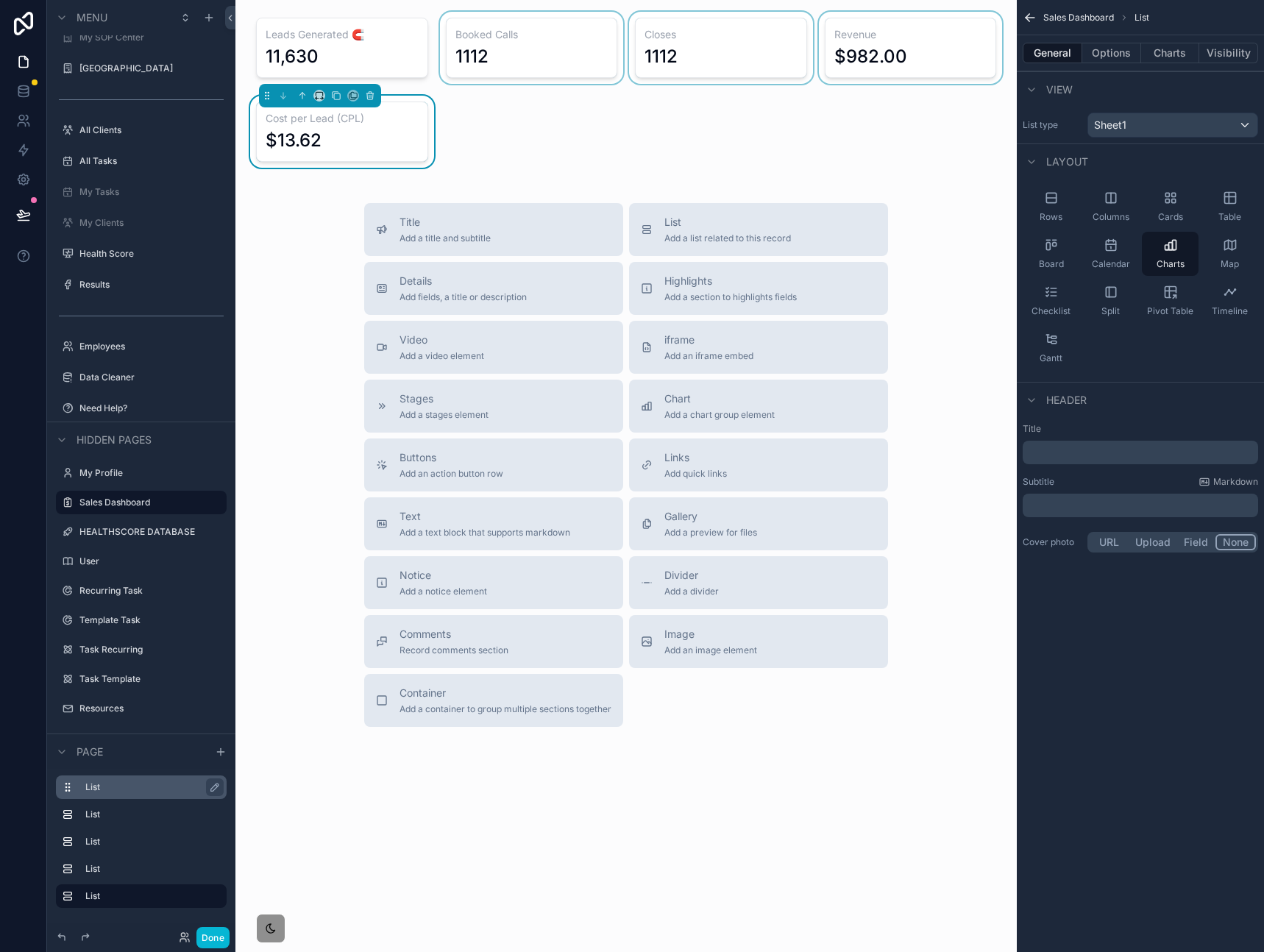
click at [523, 149] on div "Leads Generated 🧲 11,630 Booked Calls 1112 Closes 1112 Revenue $982.00 Cost per…" at bounding box center [626, 422] width 781 height 844
click at [966, 332] on div "Title Add a title and subtitle List Add a list related to this record Details A…" at bounding box center [626, 465] width 757 height 524
click at [1120, 392] on div "Header" at bounding box center [1140, 400] width 247 height 35
click at [321, 235] on div "Title Add a title and subtitle List Add a list related to this record Details A…" at bounding box center [626, 465] width 757 height 524
click at [406, 143] on div "$13.62" at bounding box center [343, 141] width 153 height 24
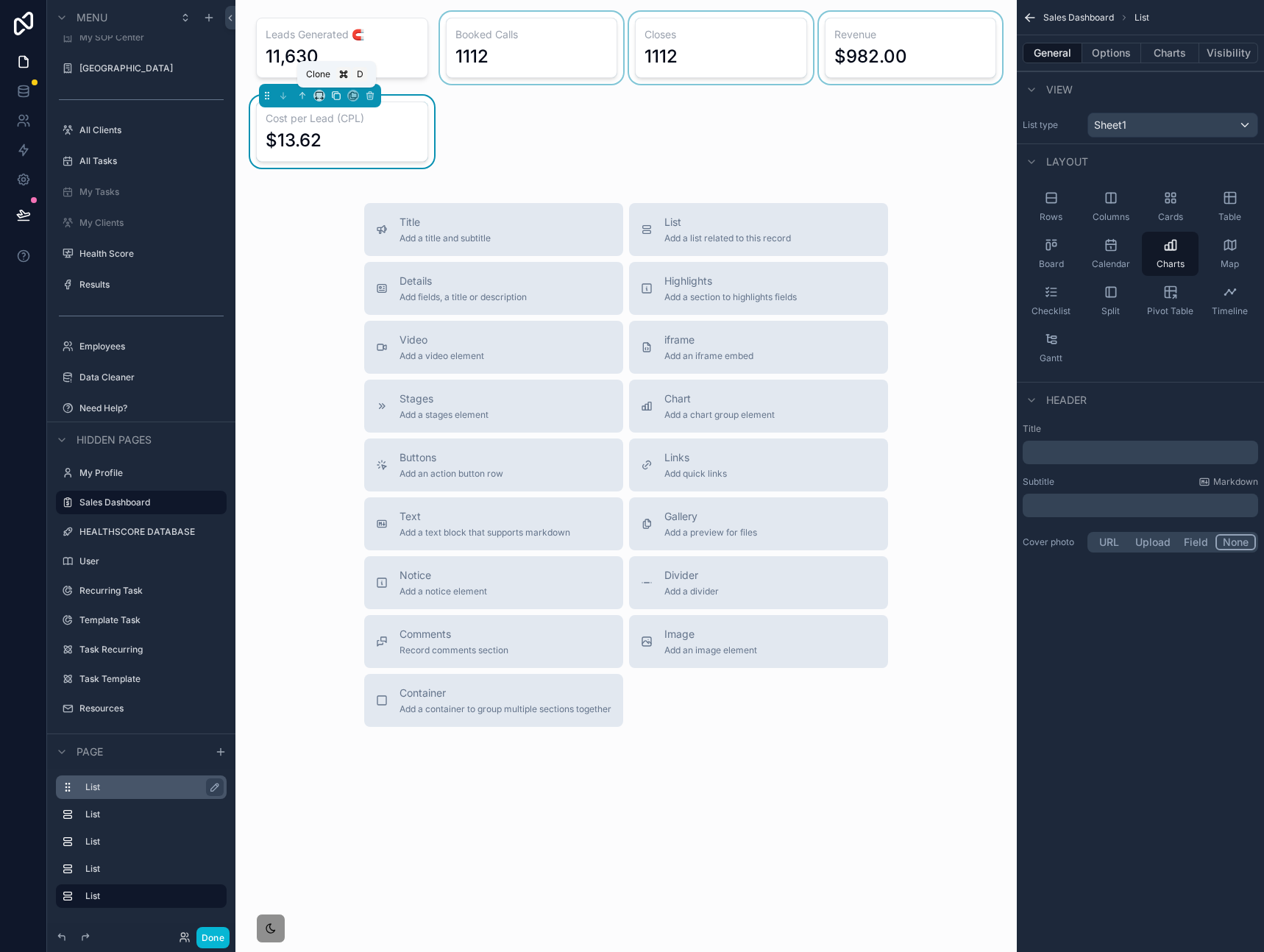
click at [336, 93] on icon "scrollable content" at bounding box center [336, 96] width 10 height 10
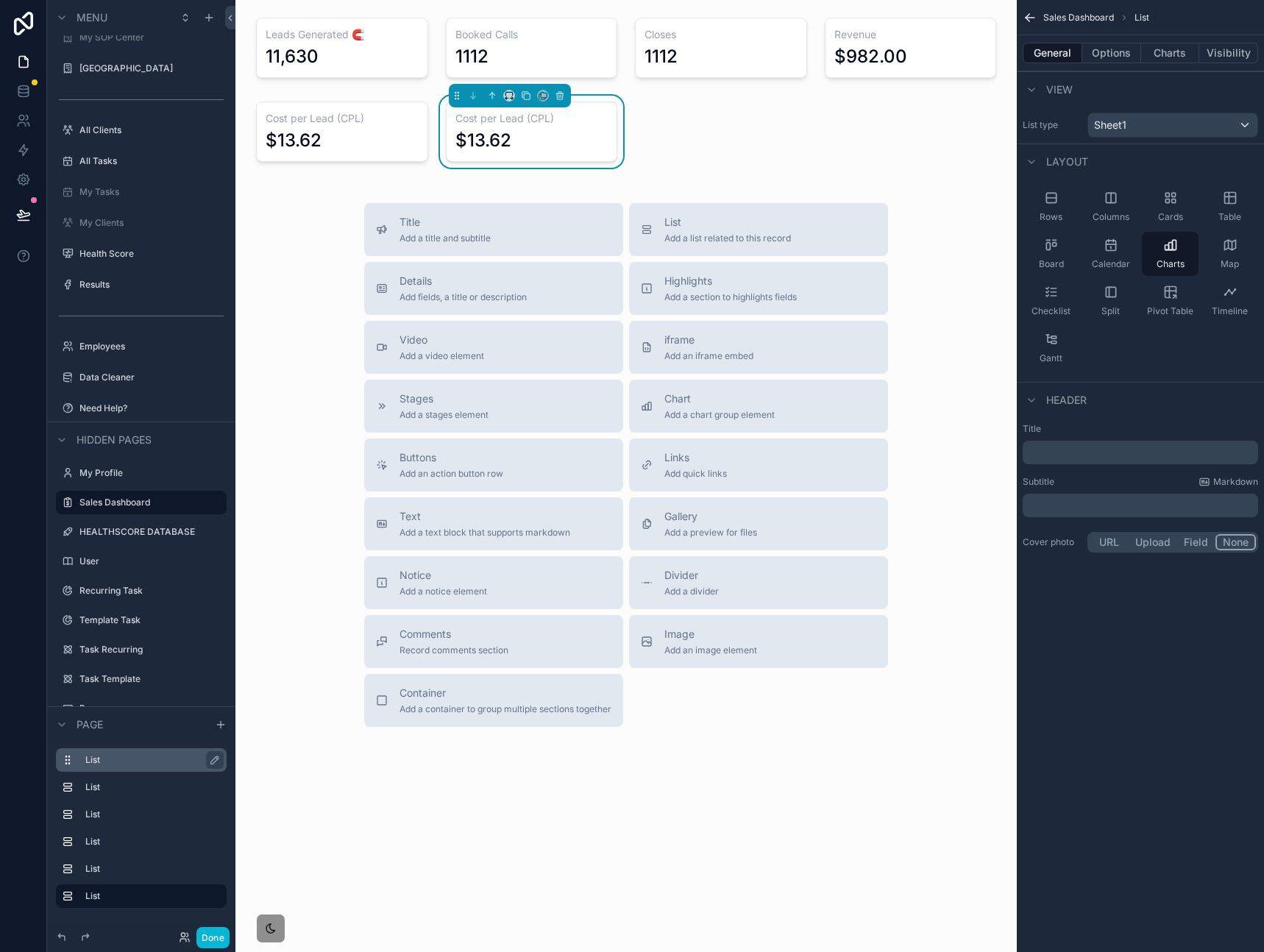
click at [500, 129] on div "$13.62" at bounding box center [483, 141] width 56 height 24
click at [583, 137] on div "$13.62" at bounding box center [532, 141] width 153 height 24
click at [1099, 59] on button "Options" at bounding box center [1112, 53] width 59 height 20
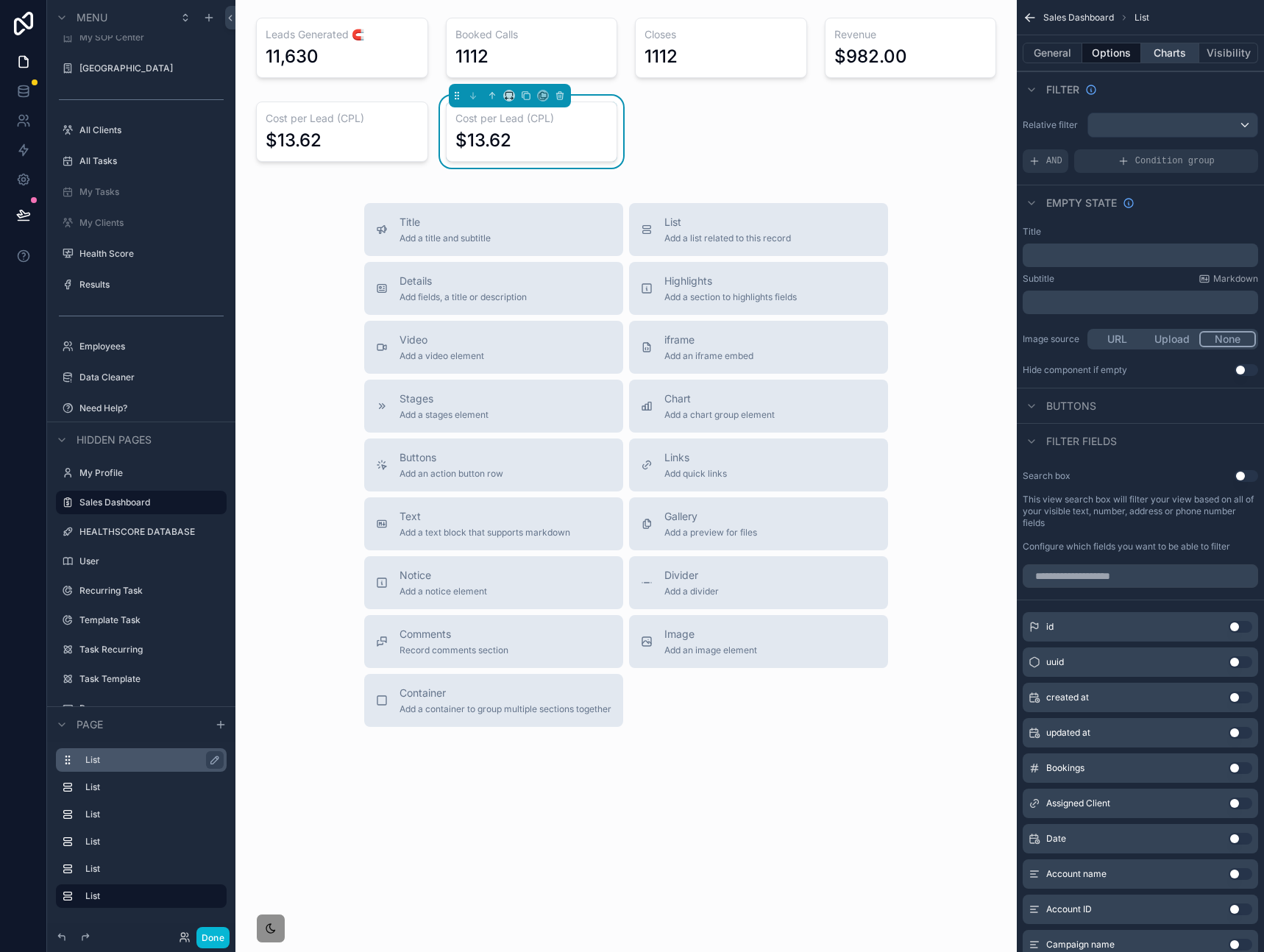
click at [1163, 44] on button "Charts" at bounding box center [1171, 53] width 59 height 20
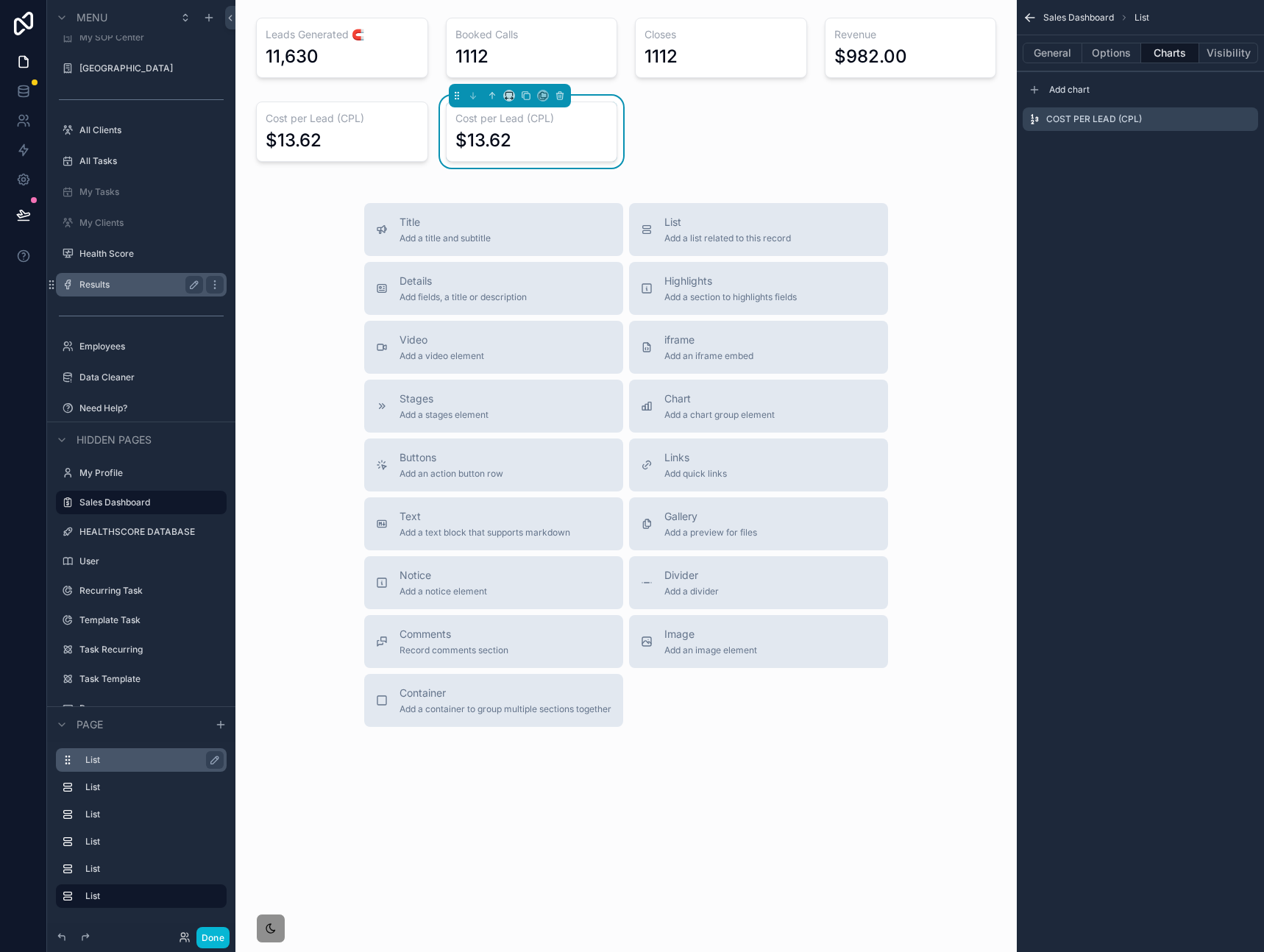
click at [114, 279] on label "Results" at bounding box center [138, 285] width 118 height 12
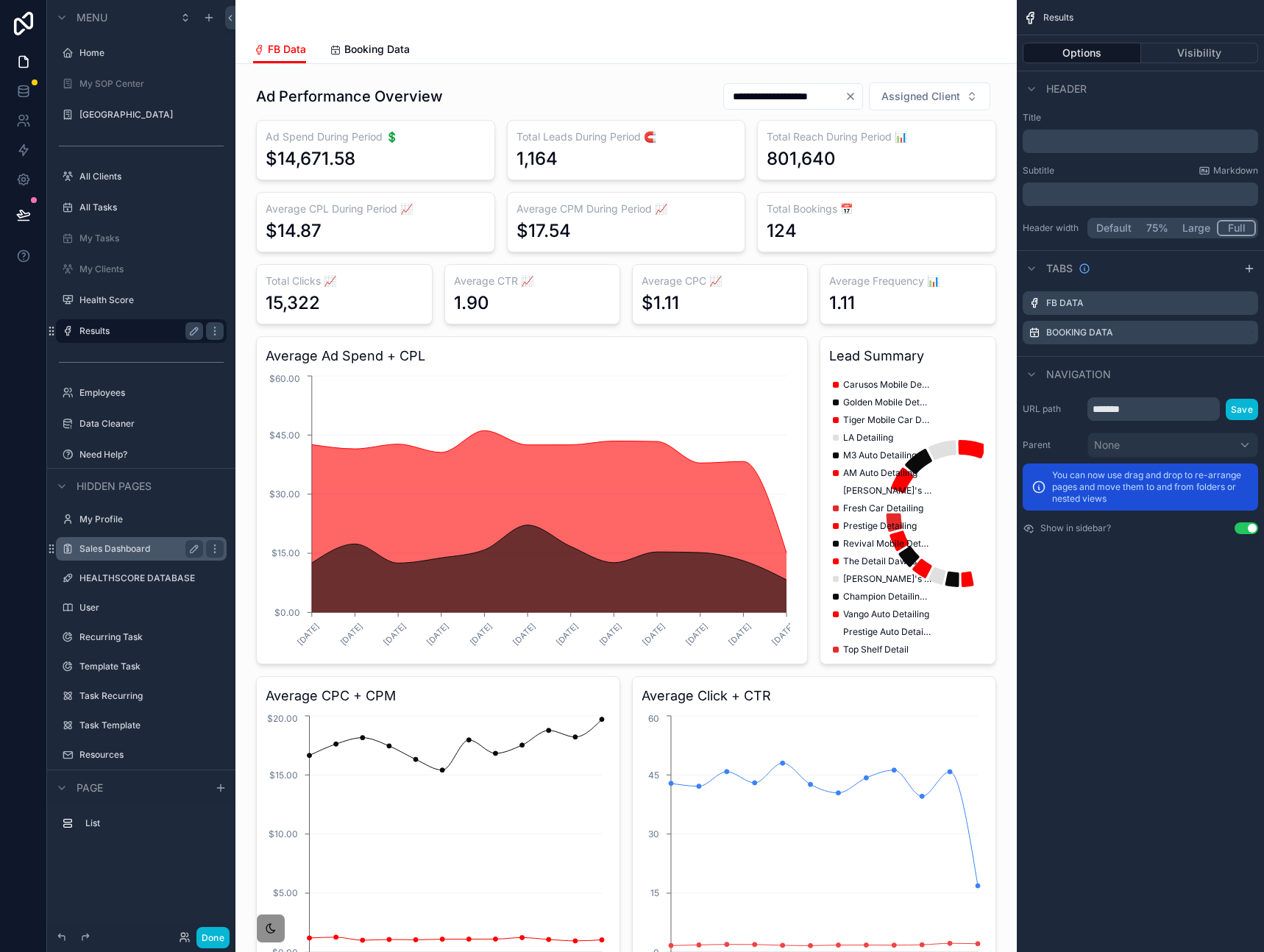
click at [119, 543] on label "Sales Dashboard" at bounding box center [138, 549] width 118 height 12
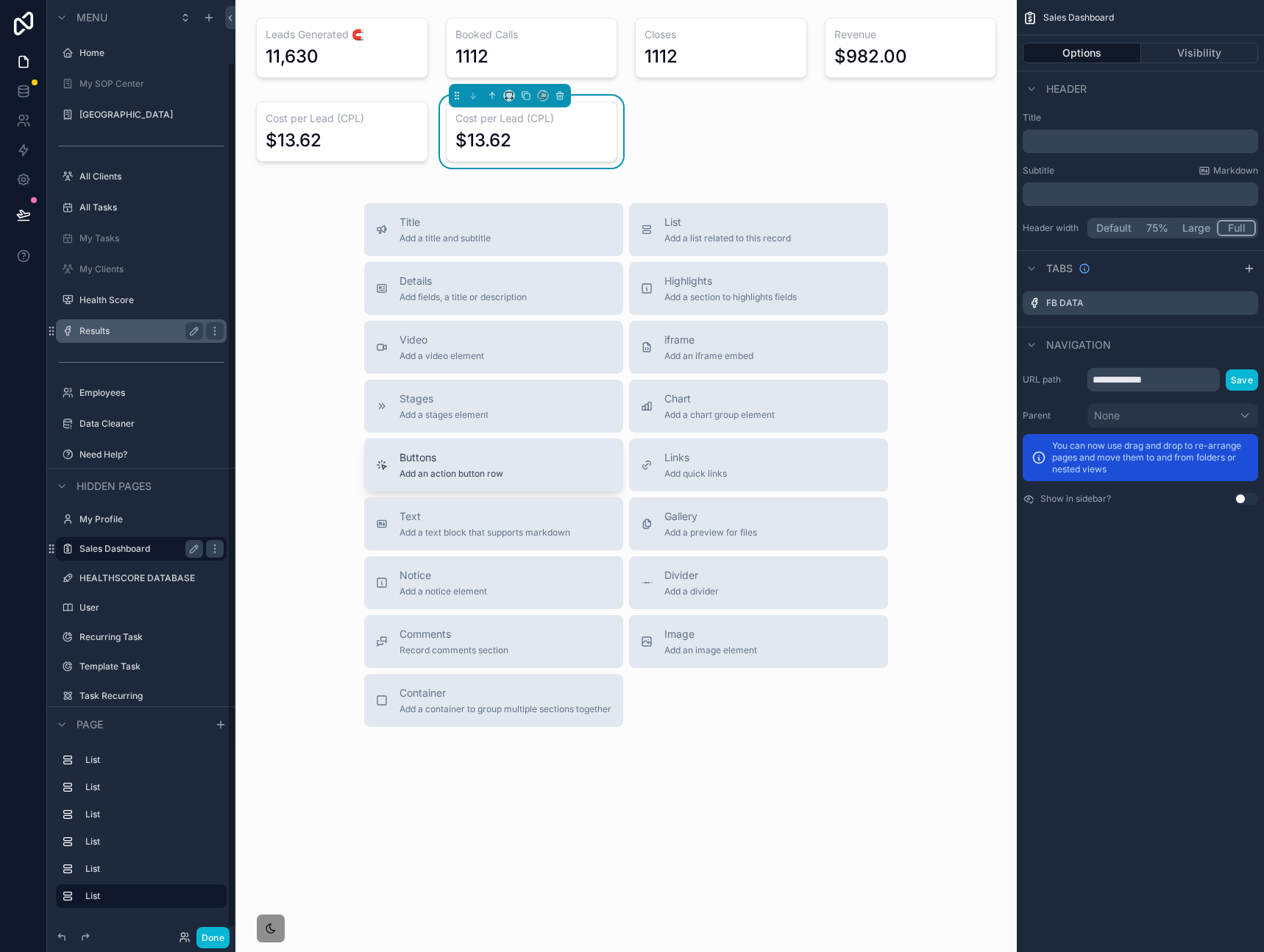
scroll to position [67, 0]
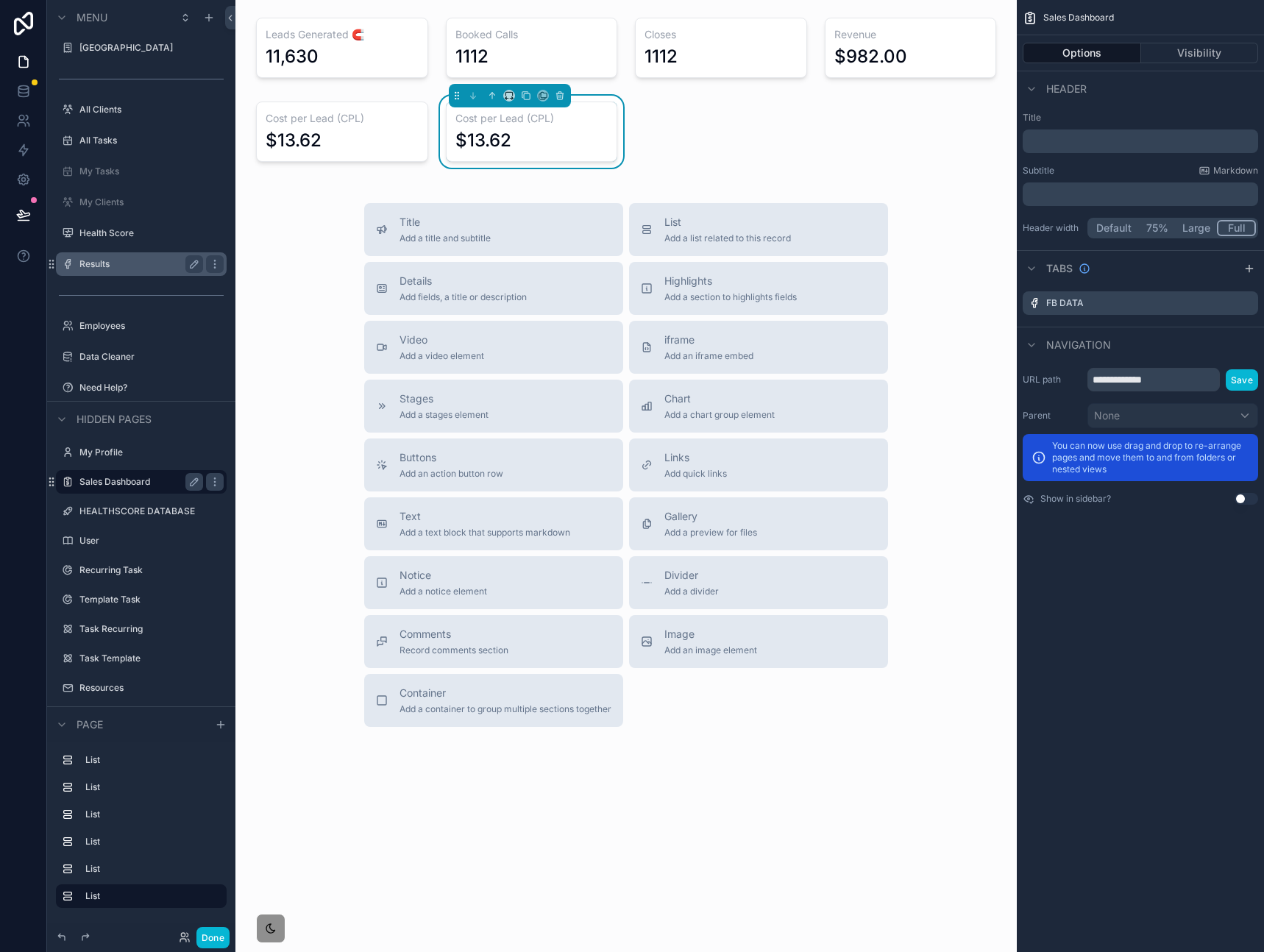
click at [744, 141] on div "Leads Generated 🧲 11,630 Booked Calls 1112 Closes 1112 Revenue $982.00 Cost per…" at bounding box center [626, 422] width 781 height 844
click at [309, 280] on div "Title Add a title and subtitle List Add a list related to this record Details A…" at bounding box center [626, 465] width 757 height 524
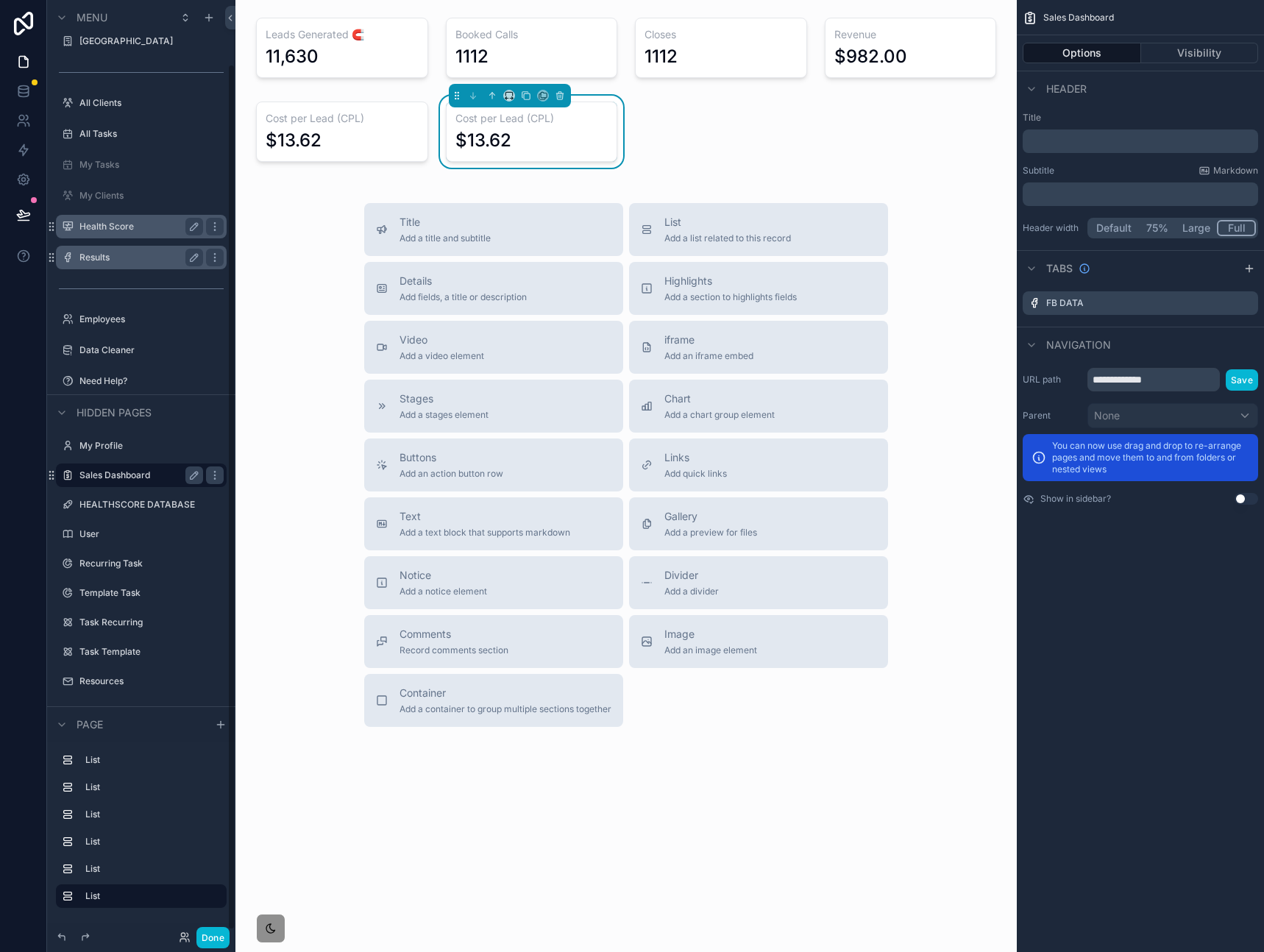
scroll to position [0, 0]
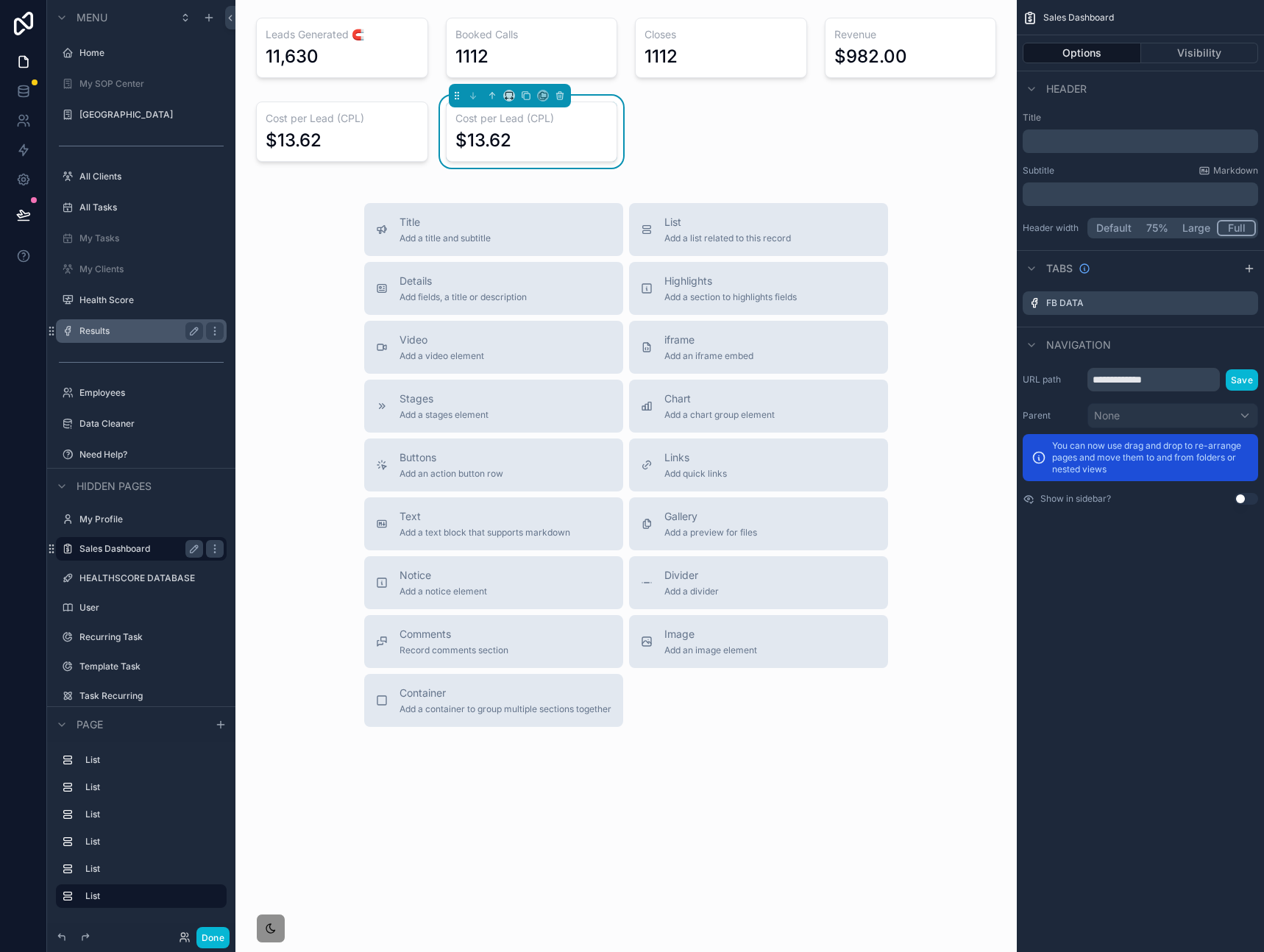
click at [307, 264] on div "Title Add a title and subtitle List Add a list related to this record Details A…" at bounding box center [626, 465] width 757 height 524
click at [582, 61] on div "scrollable content" at bounding box center [531, 48] width 189 height 72
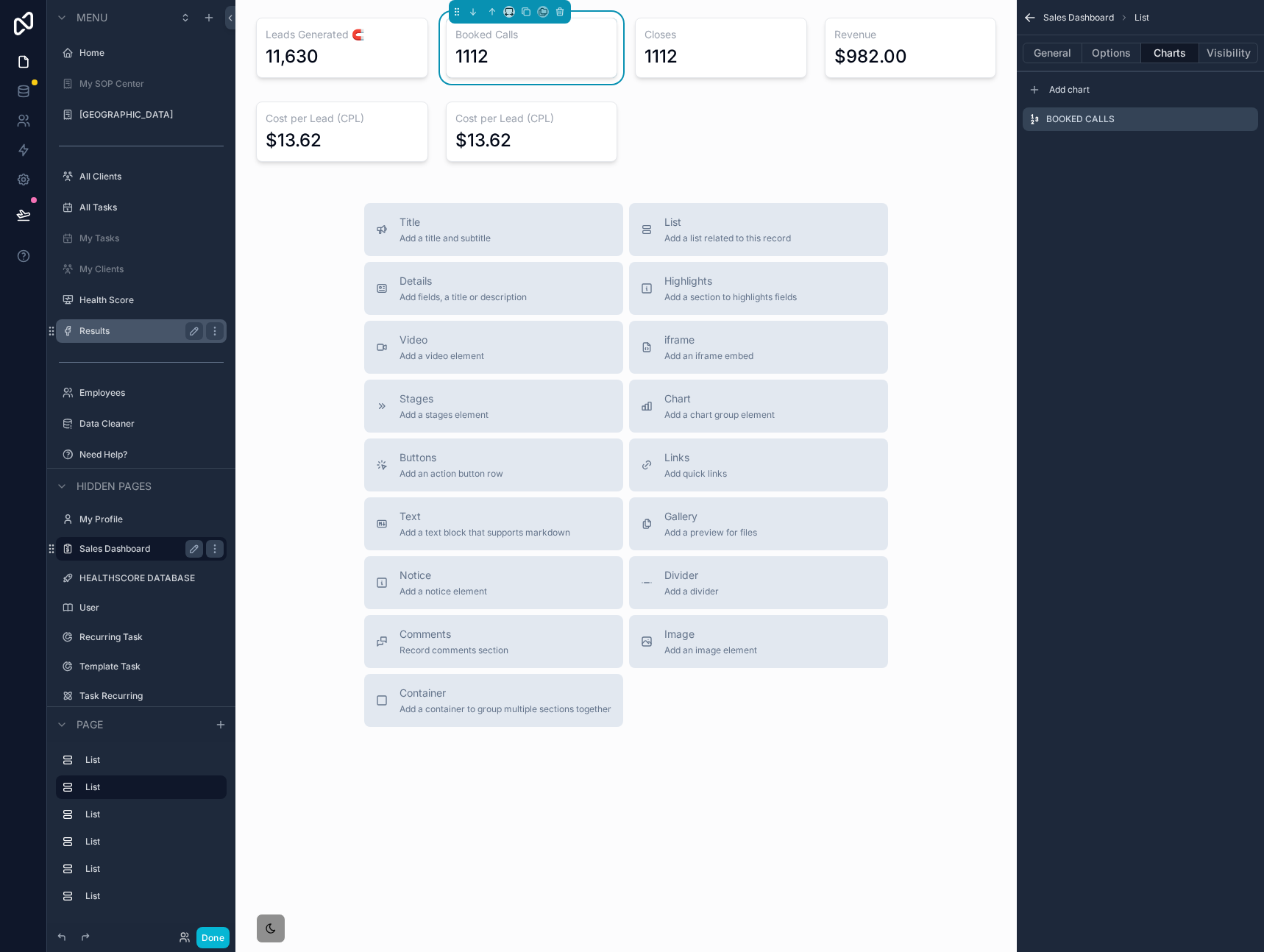
drag, startPoint x: 1165, startPoint y: 228, endPoint x: 1165, endPoint y: 187, distance: 41.0
click at [1165, 227] on div "Sales Dashboard List General Options Charts Visibility Add chart Booked Calls" at bounding box center [1140, 476] width 247 height 952
click at [1171, 56] on button "Charts" at bounding box center [1171, 53] width 59 height 20
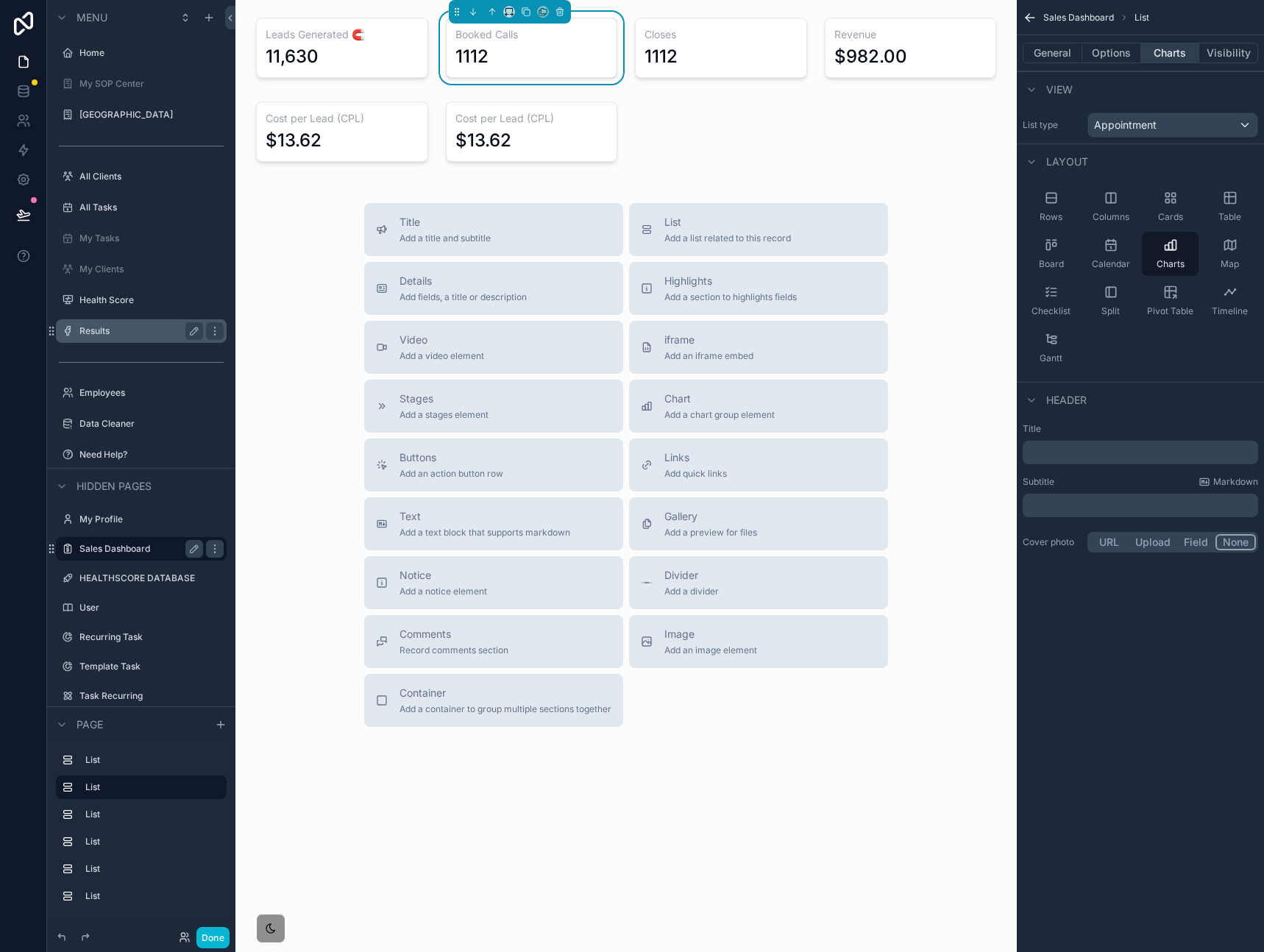
click at [1170, 51] on button "Charts" at bounding box center [1171, 53] width 59 height 20
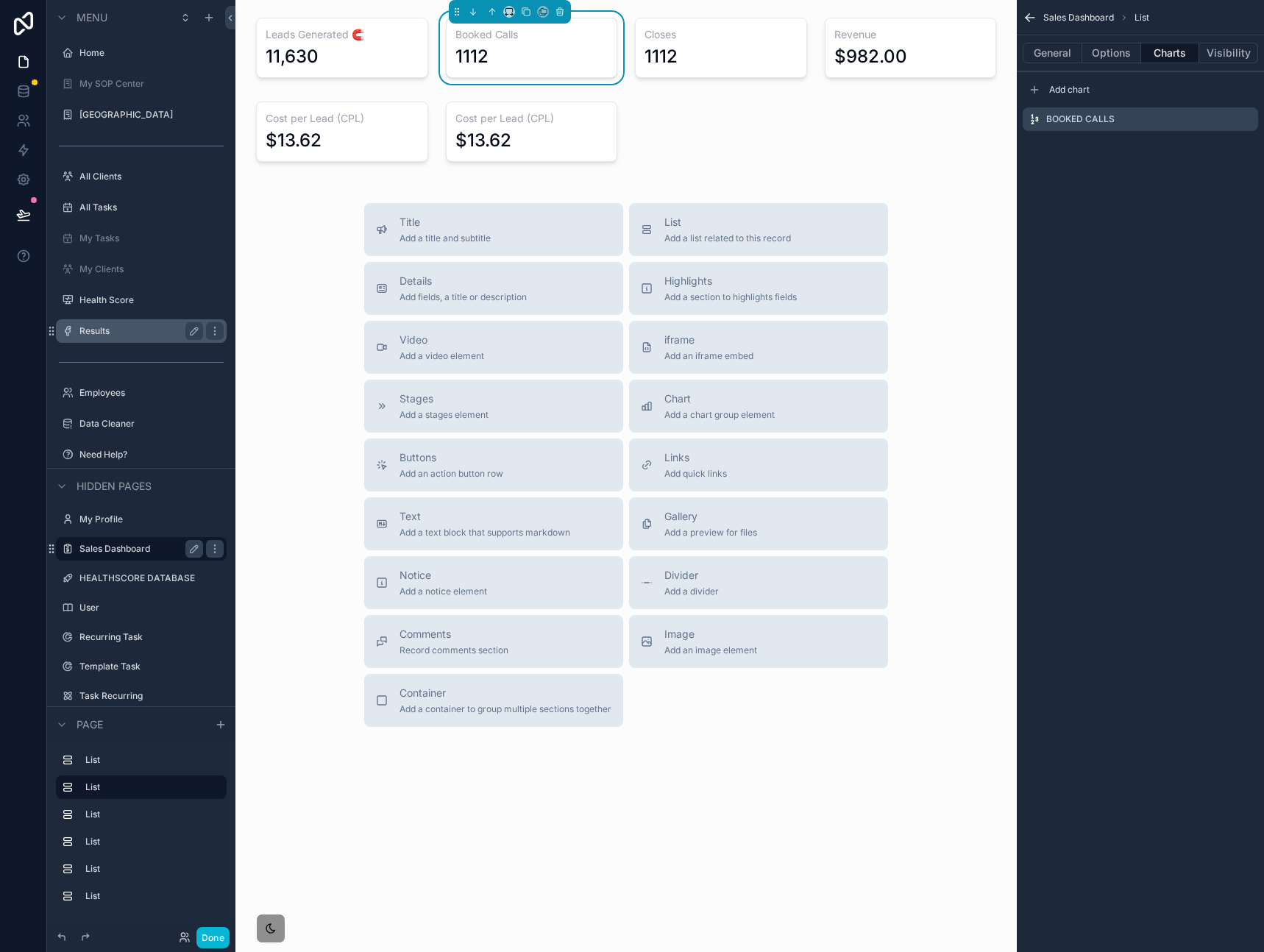
click at [724, 138] on div "Leads Generated 🧲 11,630 Booked Calls 1112 Closes 1112 Revenue $982.00 Cost per…" at bounding box center [626, 422] width 781 height 844
click at [528, 14] on icon "scrollable content" at bounding box center [526, 12] width 10 height 10
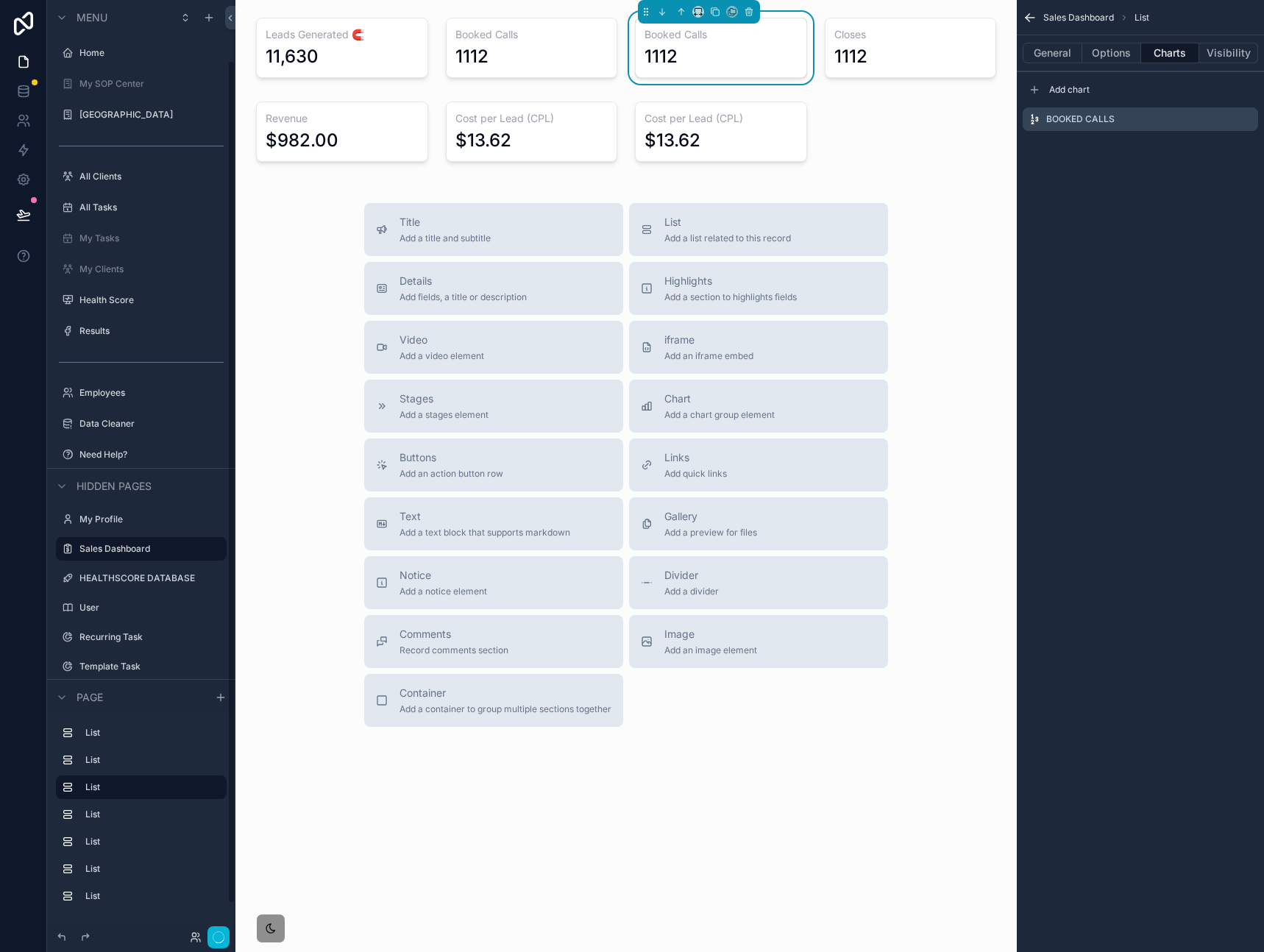
scroll to position [67, 0]
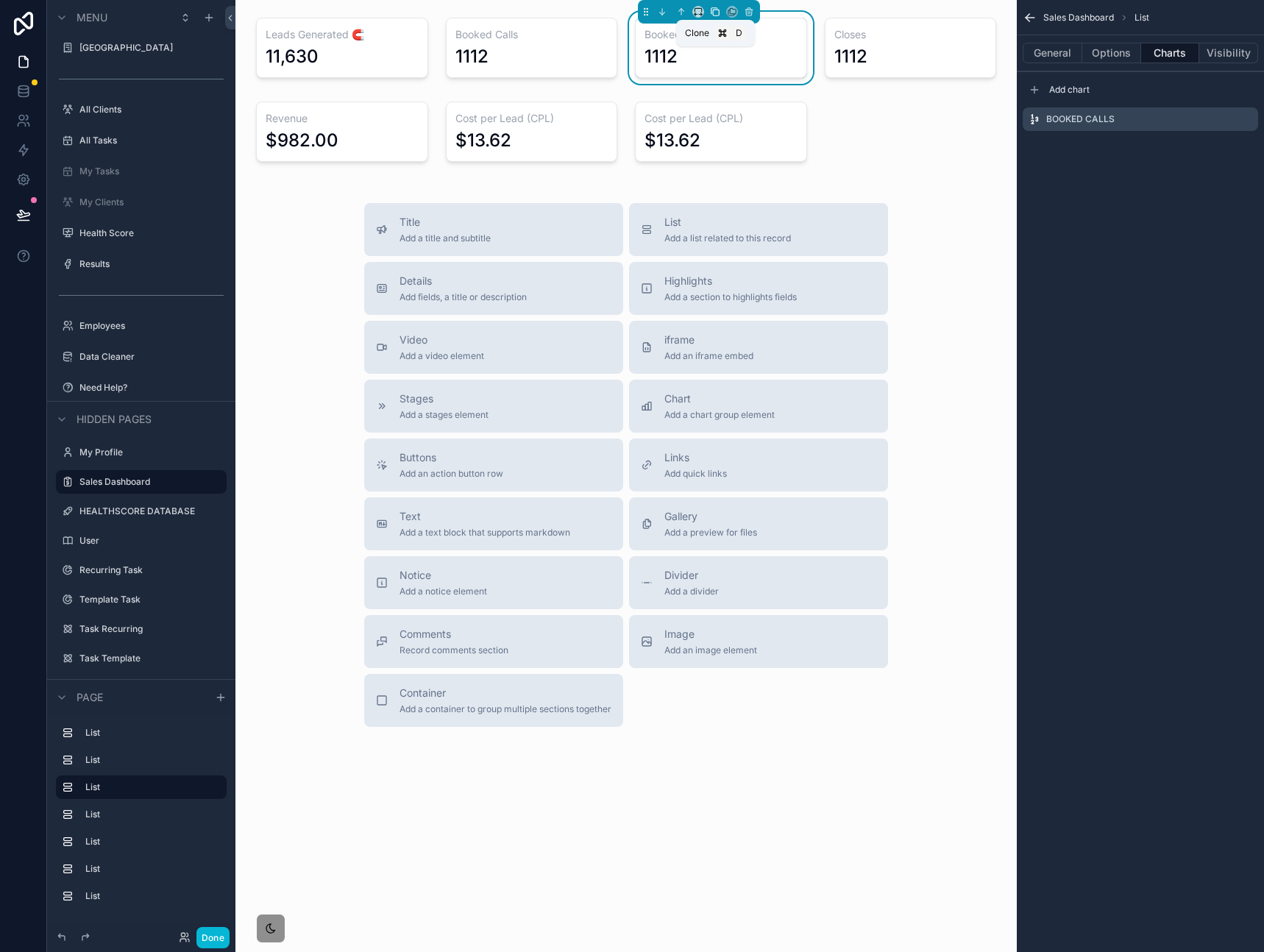
click at [714, 14] on icon "scrollable content" at bounding box center [714, 12] width 10 height 10
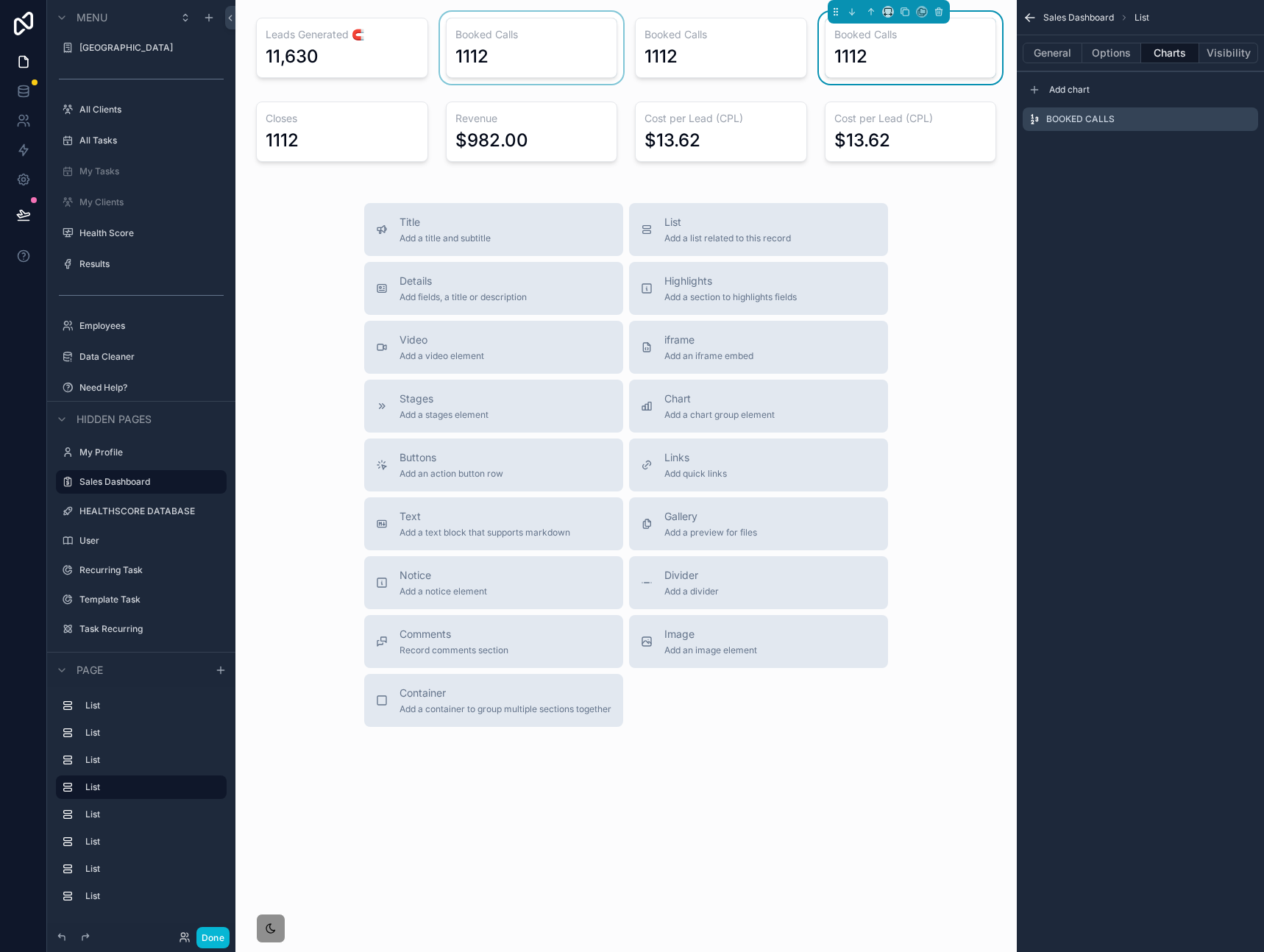
click at [536, 48] on div "scrollable content" at bounding box center [531, 48] width 189 height 72
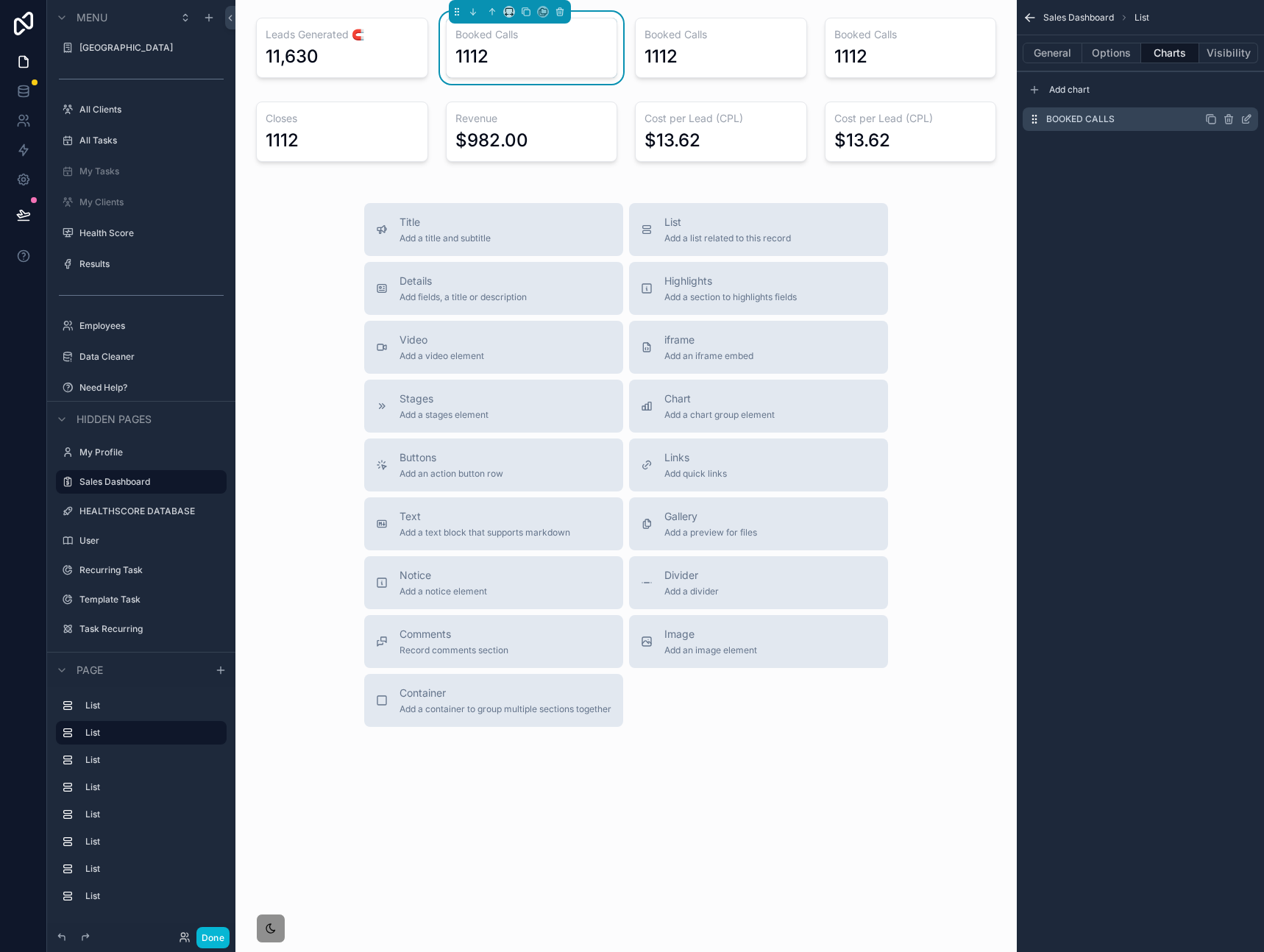
click at [1245, 120] on icon "scrollable content" at bounding box center [1246, 120] width 12 height 12
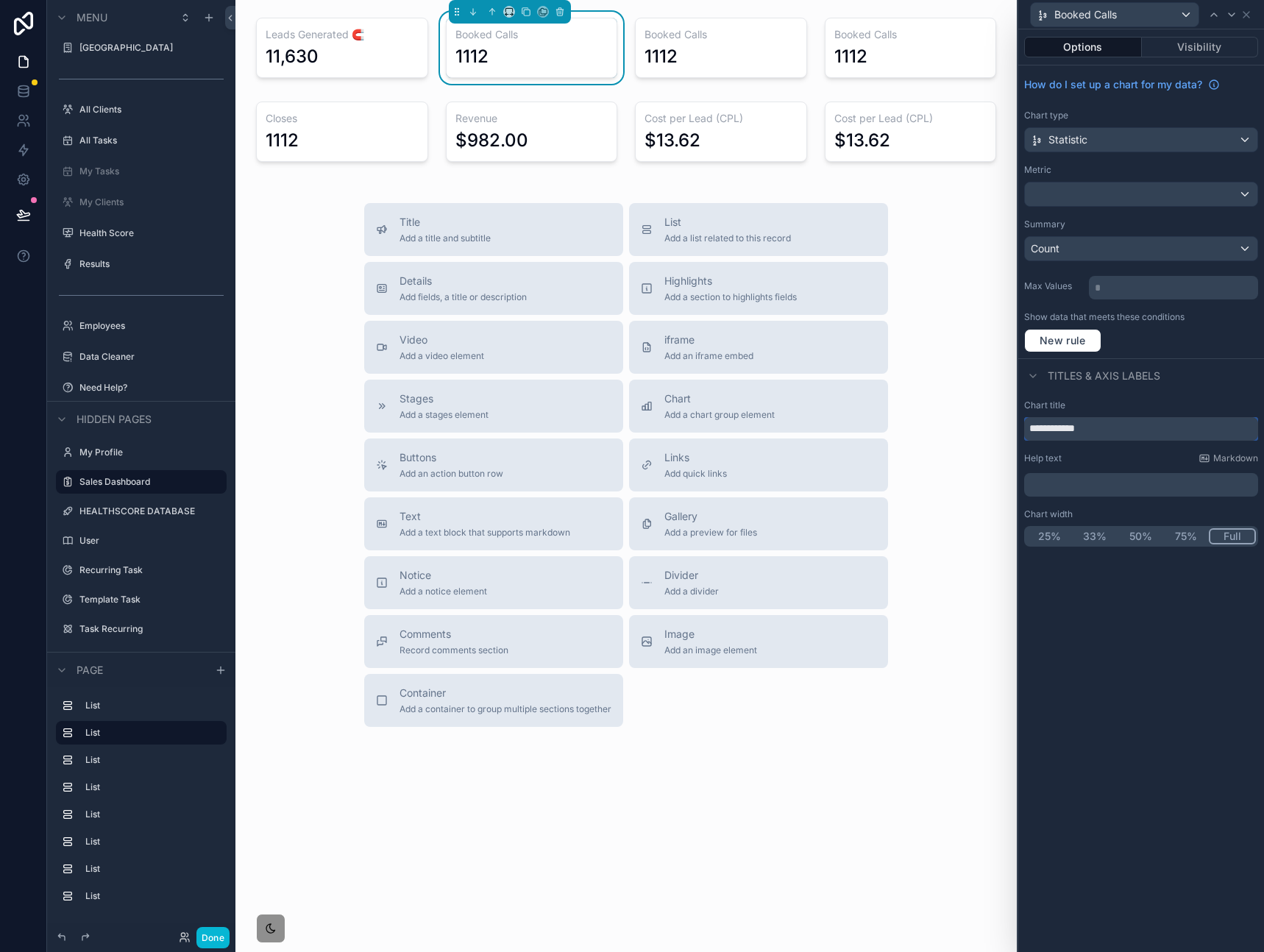
drag, startPoint x: 1119, startPoint y: 433, endPoint x: 1020, endPoint y: 433, distance: 99.0
click at [986, 427] on div "**********" at bounding box center [632, 476] width 1264 height 952
paste input "***"
type input "**********"
click at [1216, 388] on div "Titles & Axis labels" at bounding box center [1141, 376] width 246 height 35
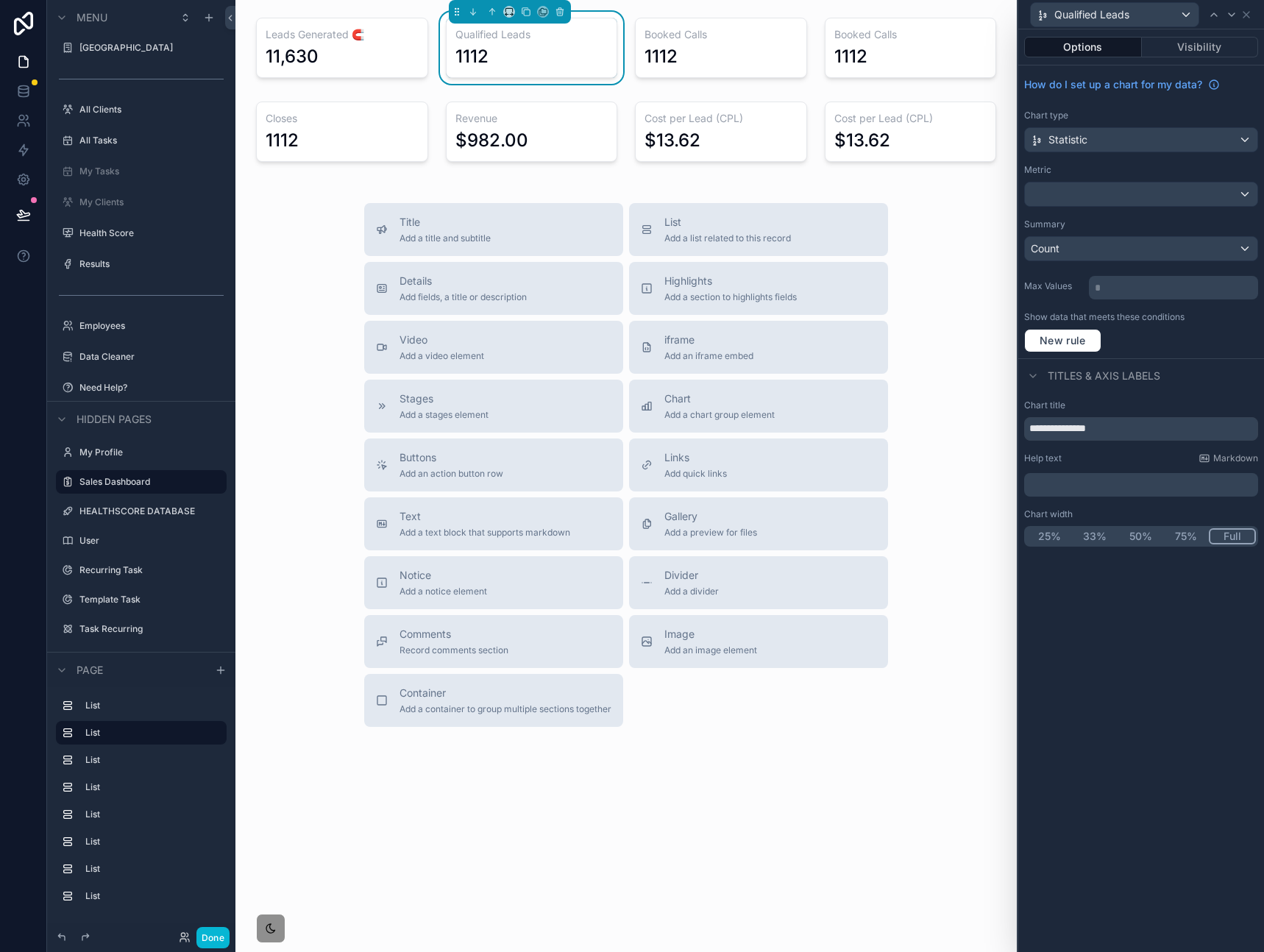
drag, startPoint x: 1146, startPoint y: 652, endPoint x: 1062, endPoint y: 499, distance: 174.5
click at [1146, 652] on div "**********" at bounding box center [1141, 491] width 246 height 923
click at [739, 56] on div "scrollable content" at bounding box center [720, 48] width 189 height 72
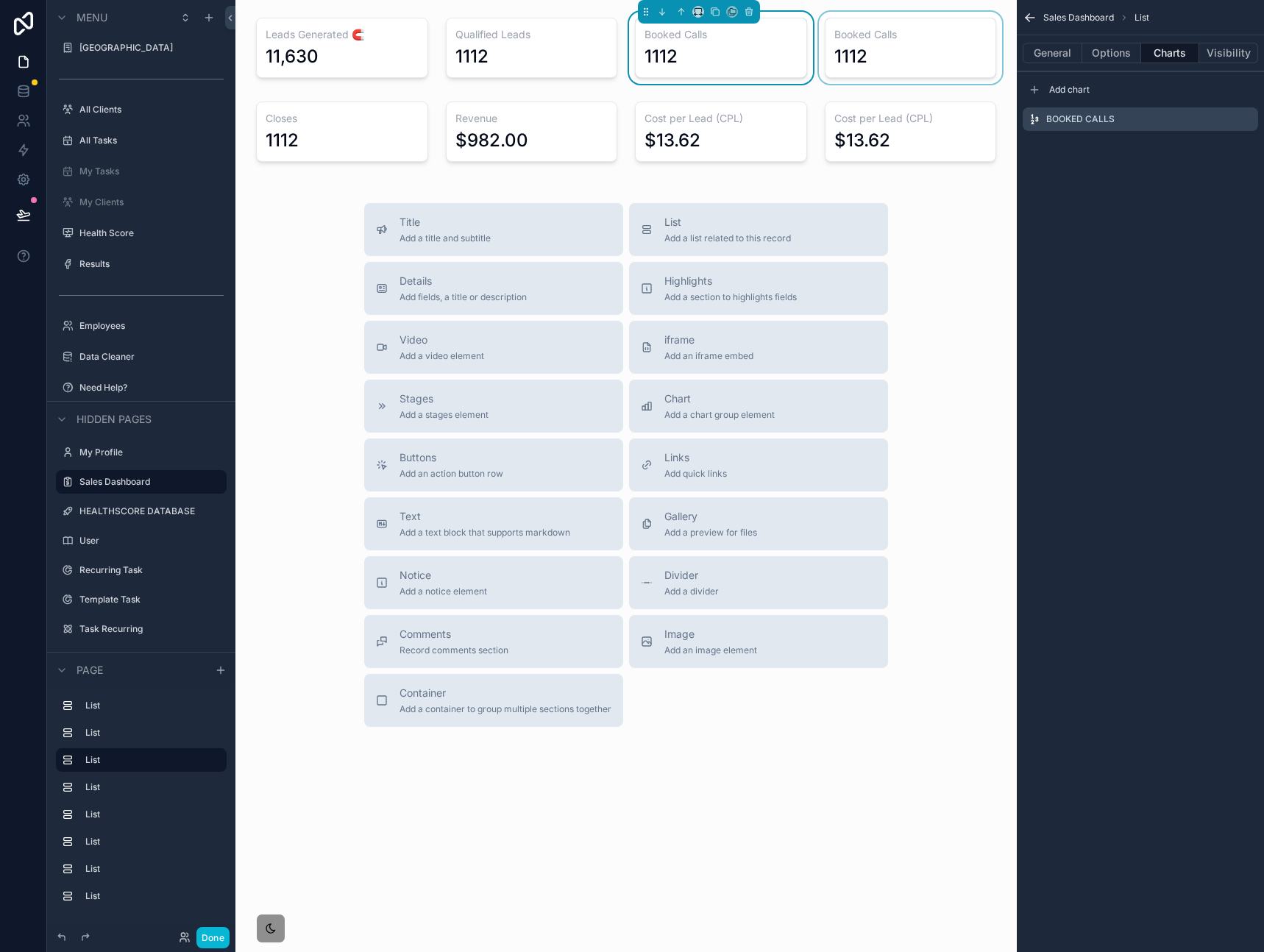
click at [878, 56] on div "scrollable content" at bounding box center [910, 48] width 189 height 72
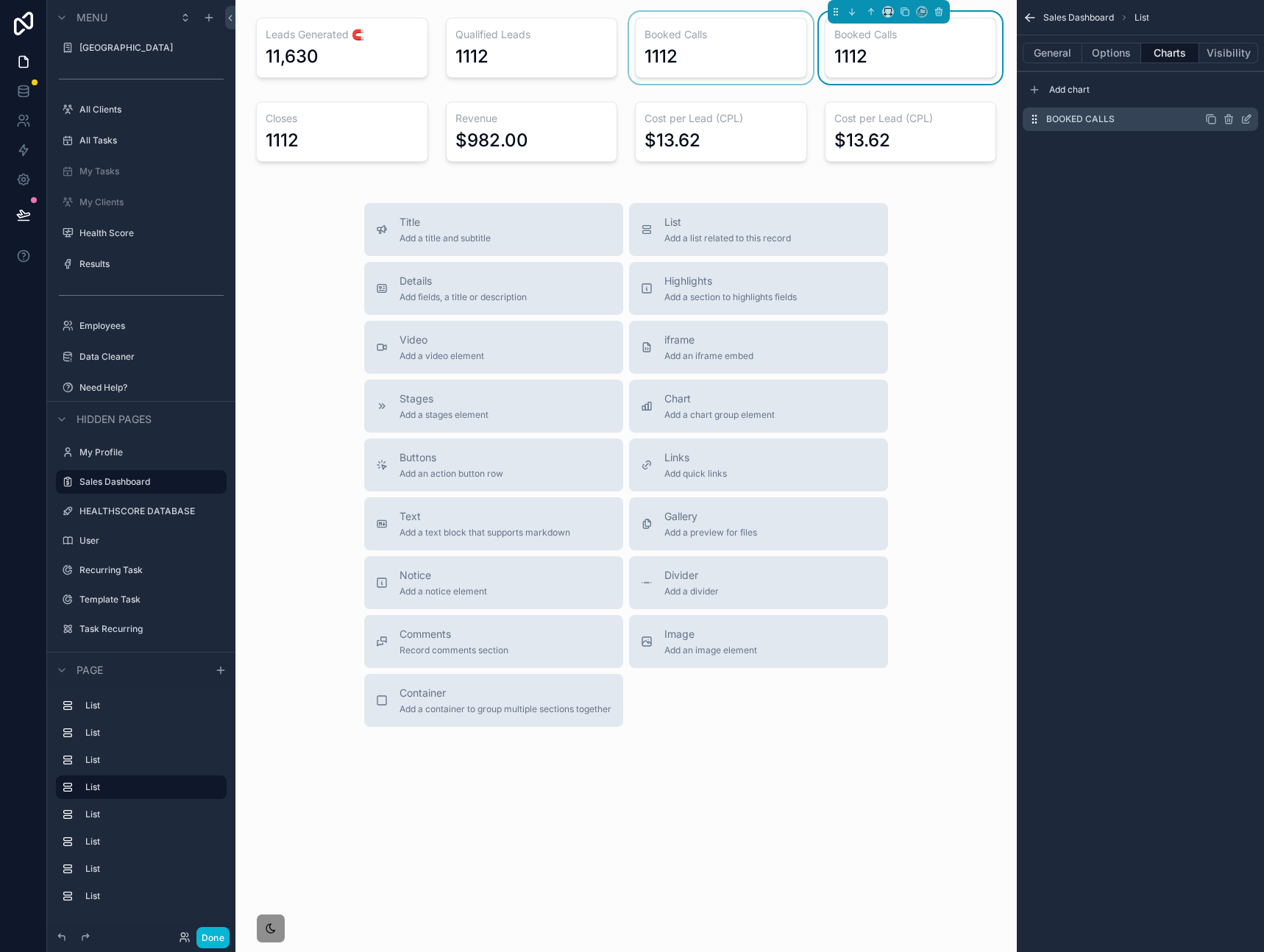
click at [1247, 120] on icon "scrollable content" at bounding box center [1246, 120] width 12 height 12
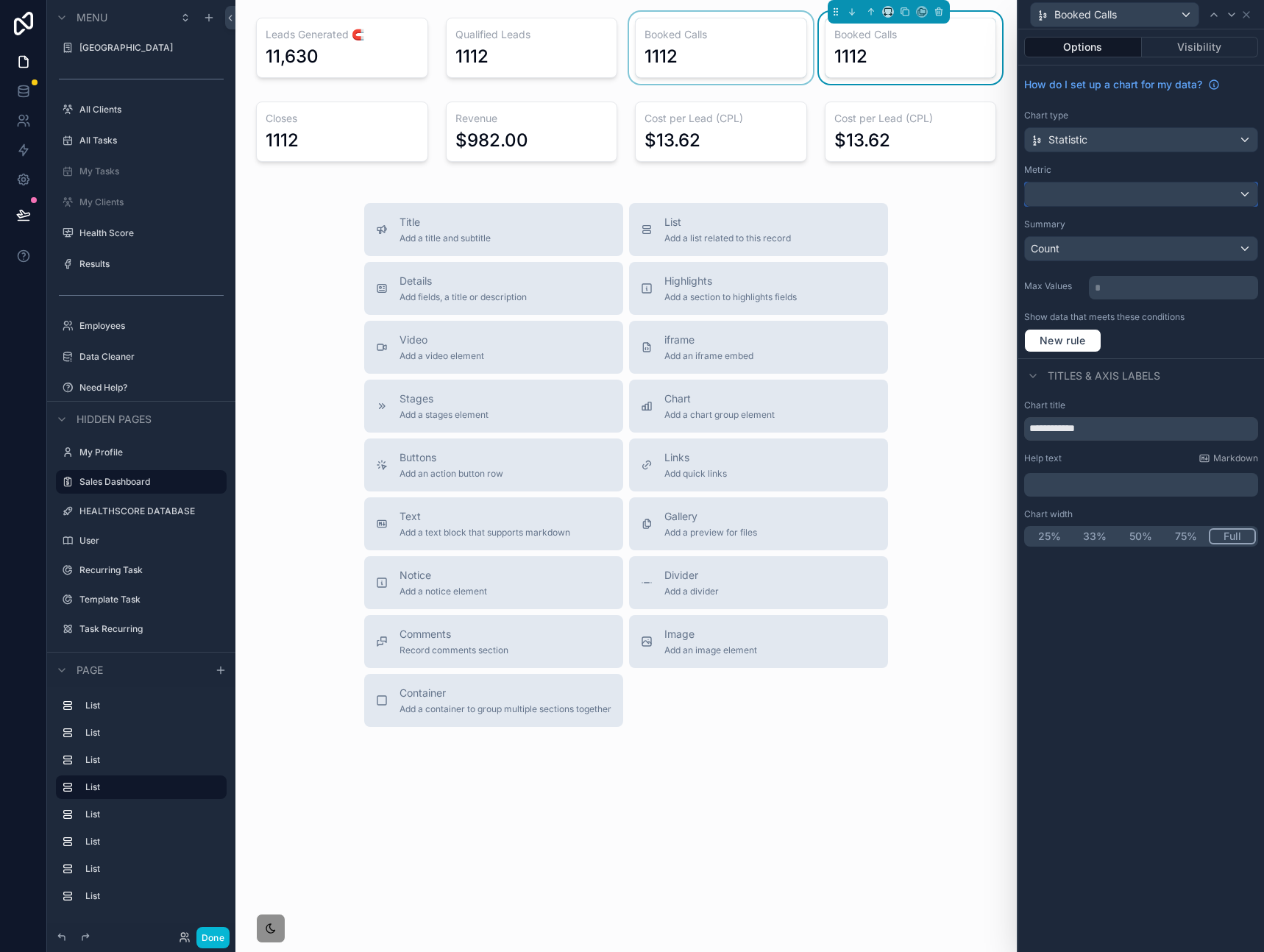
click at [1107, 198] on div at bounding box center [1140, 194] width 232 height 24
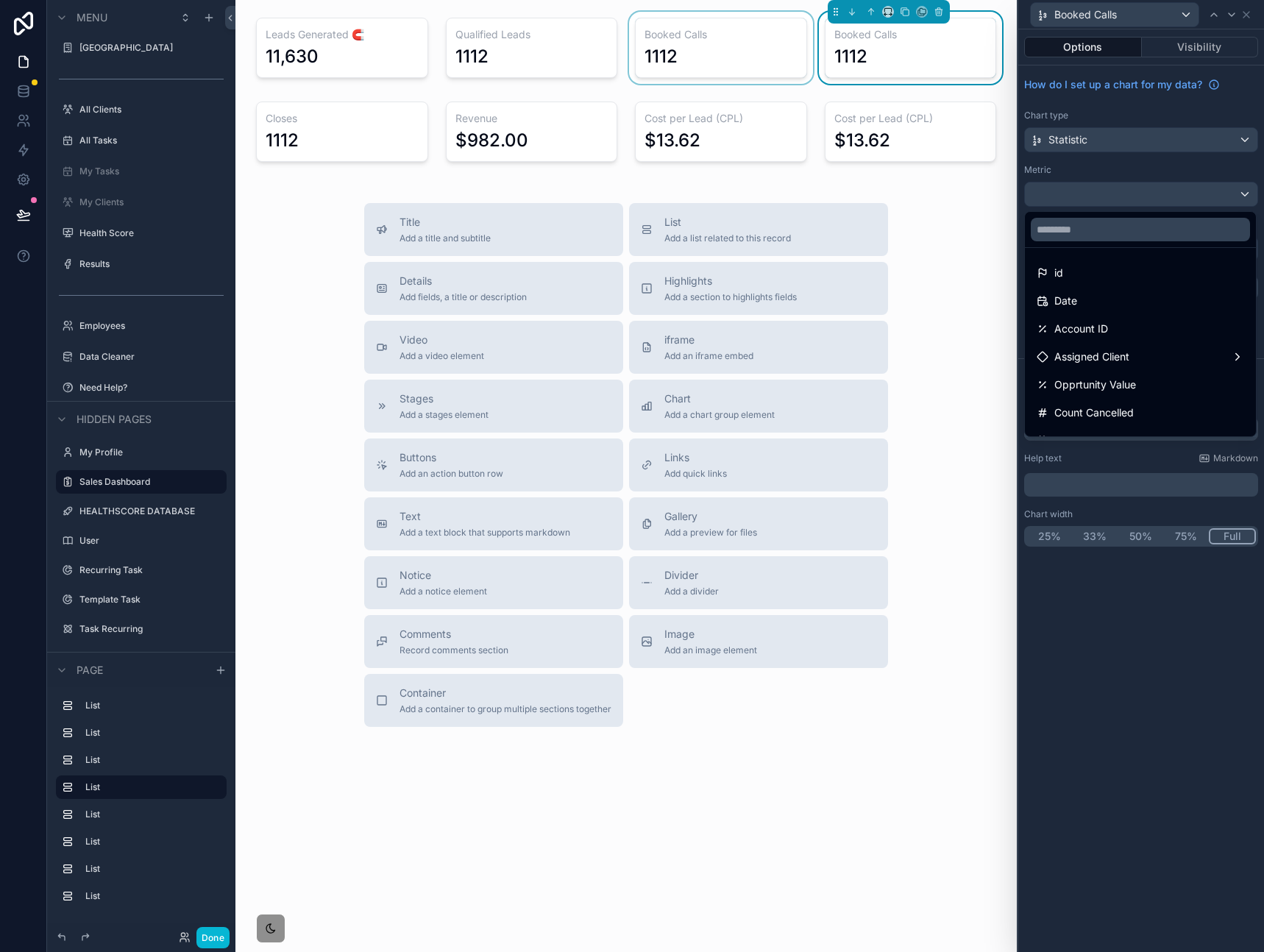
click at [1107, 198] on div at bounding box center [1141, 476] width 246 height 952
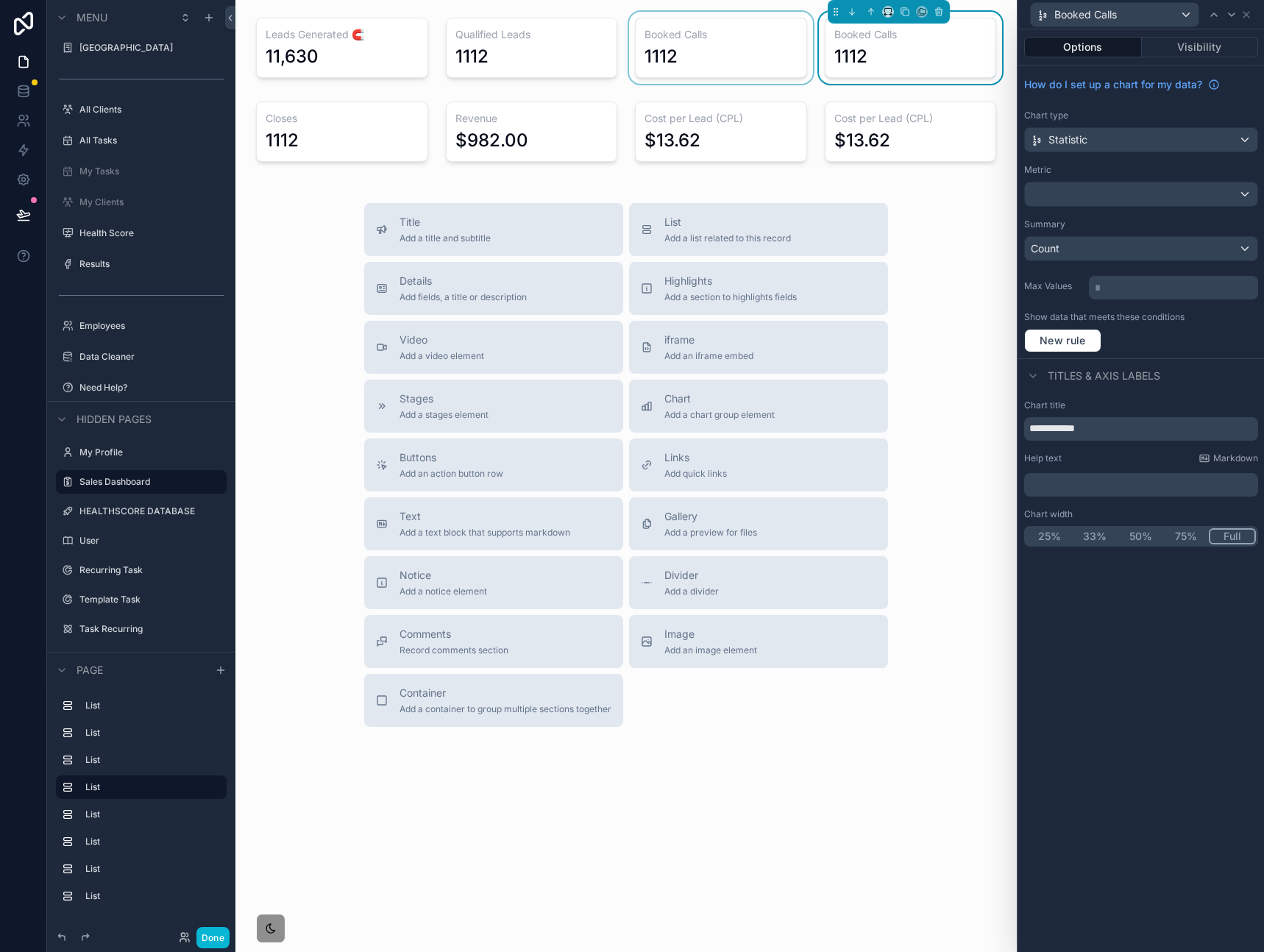
click at [1137, 168] on div "Metric" at bounding box center [1141, 170] width 234 height 12
click at [1118, 197] on div at bounding box center [1140, 194] width 232 height 24
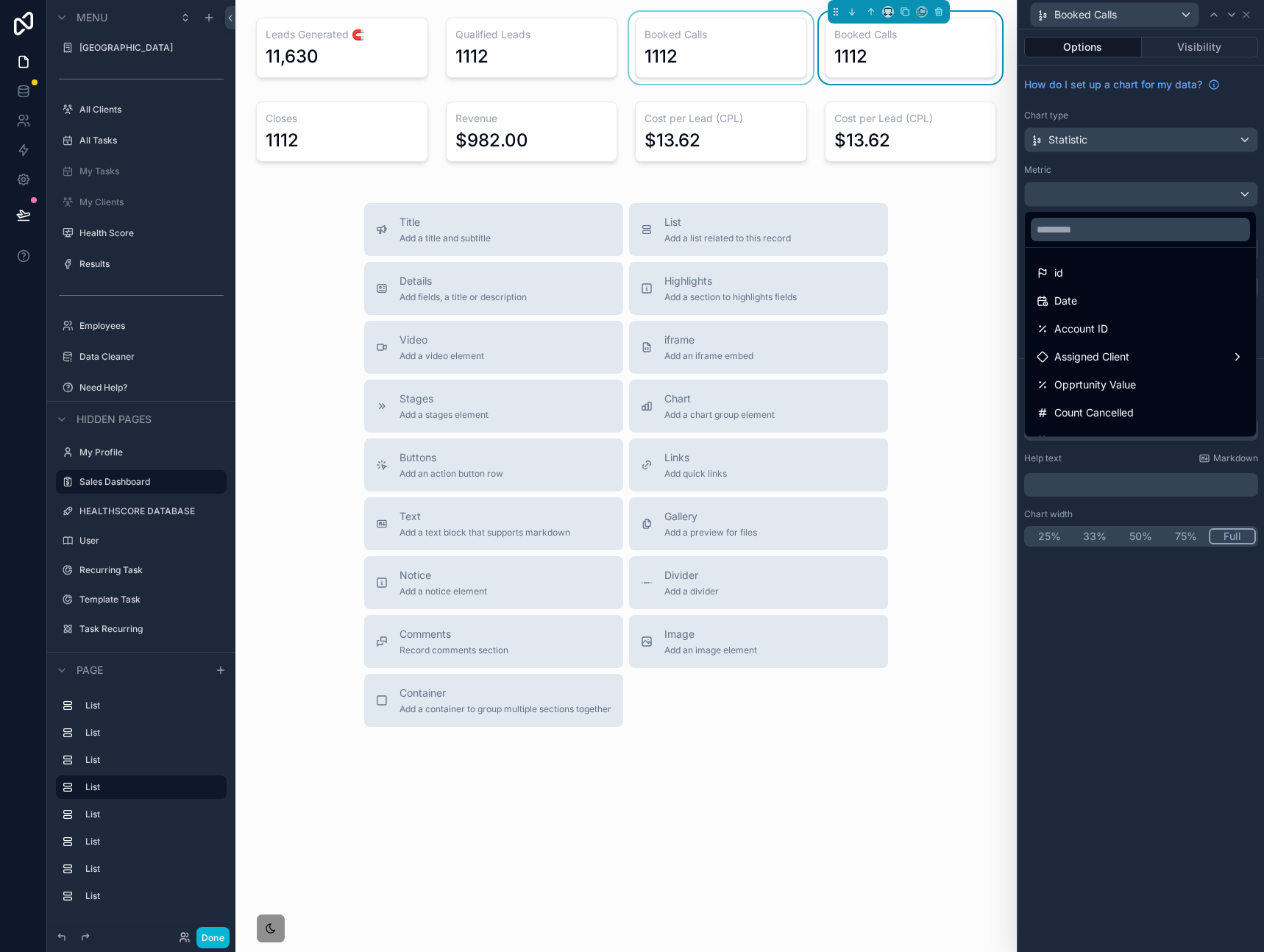
click at [1118, 197] on div at bounding box center [1141, 476] width 246 height 952
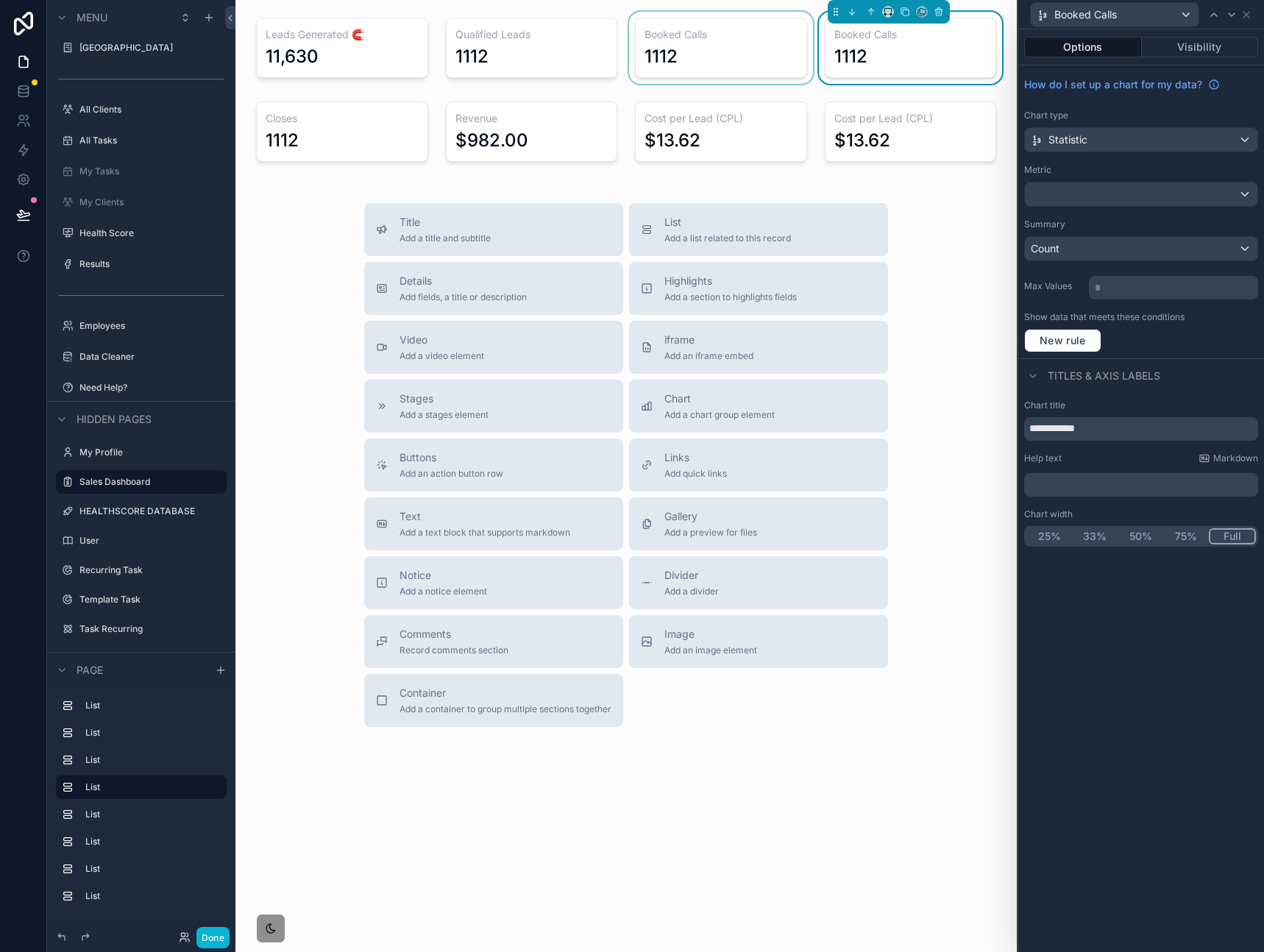
click at [1124, 166] on div "Metric" at bounding box center [1141, 170] width 234 height 12
drag, startPoint x: 1118, startPoint y: 423, endPoint x: 855, endPoint y: 408, distance: 263.4
click at [867, 421] on div "**********" at bounding box center [632, 476] width 1264 height 952
paste input "text"
type input "*****"
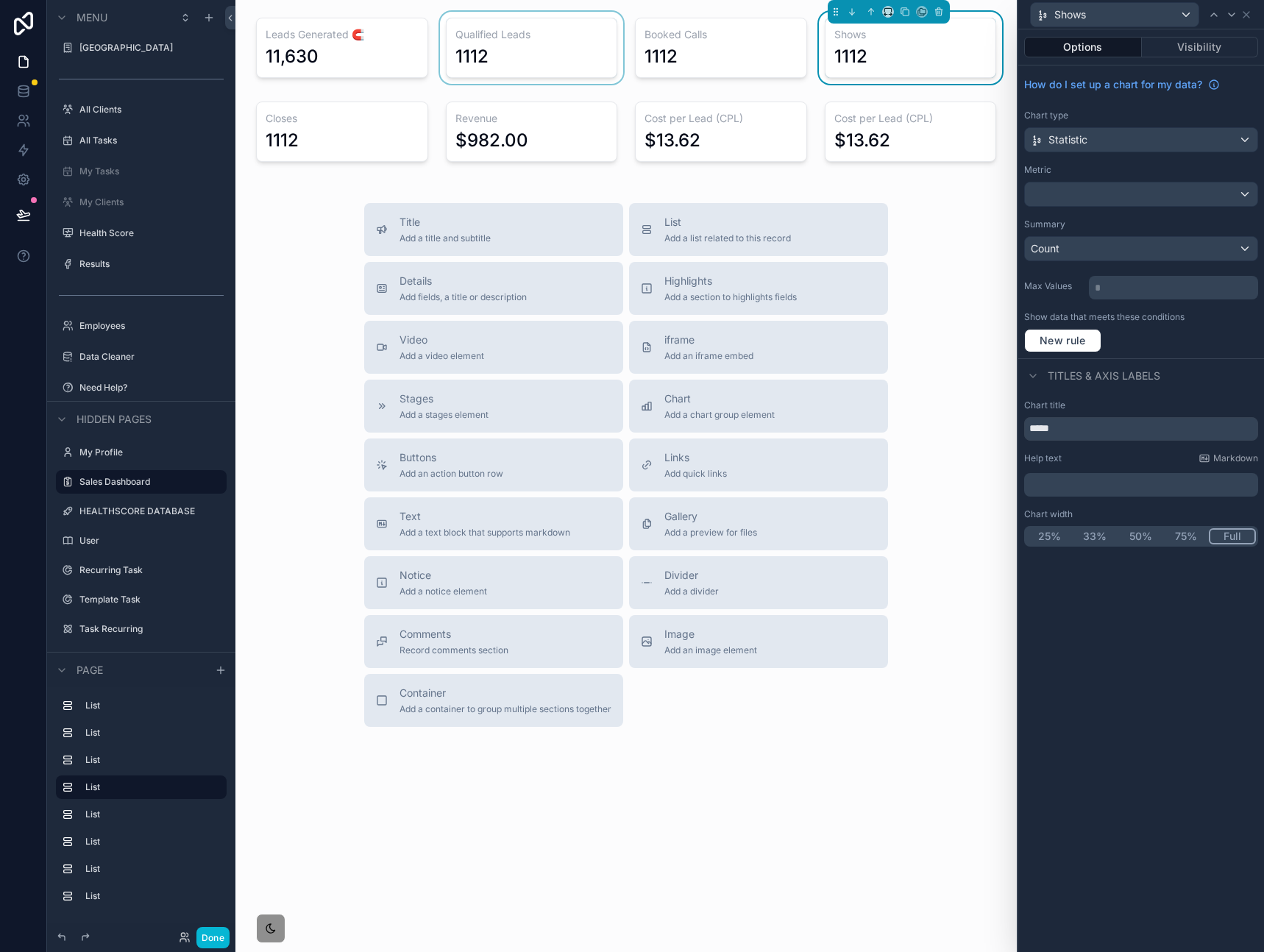
click at [589, 61] on div "scrollable content" at bounding box center [531, 48] width 189 height 72
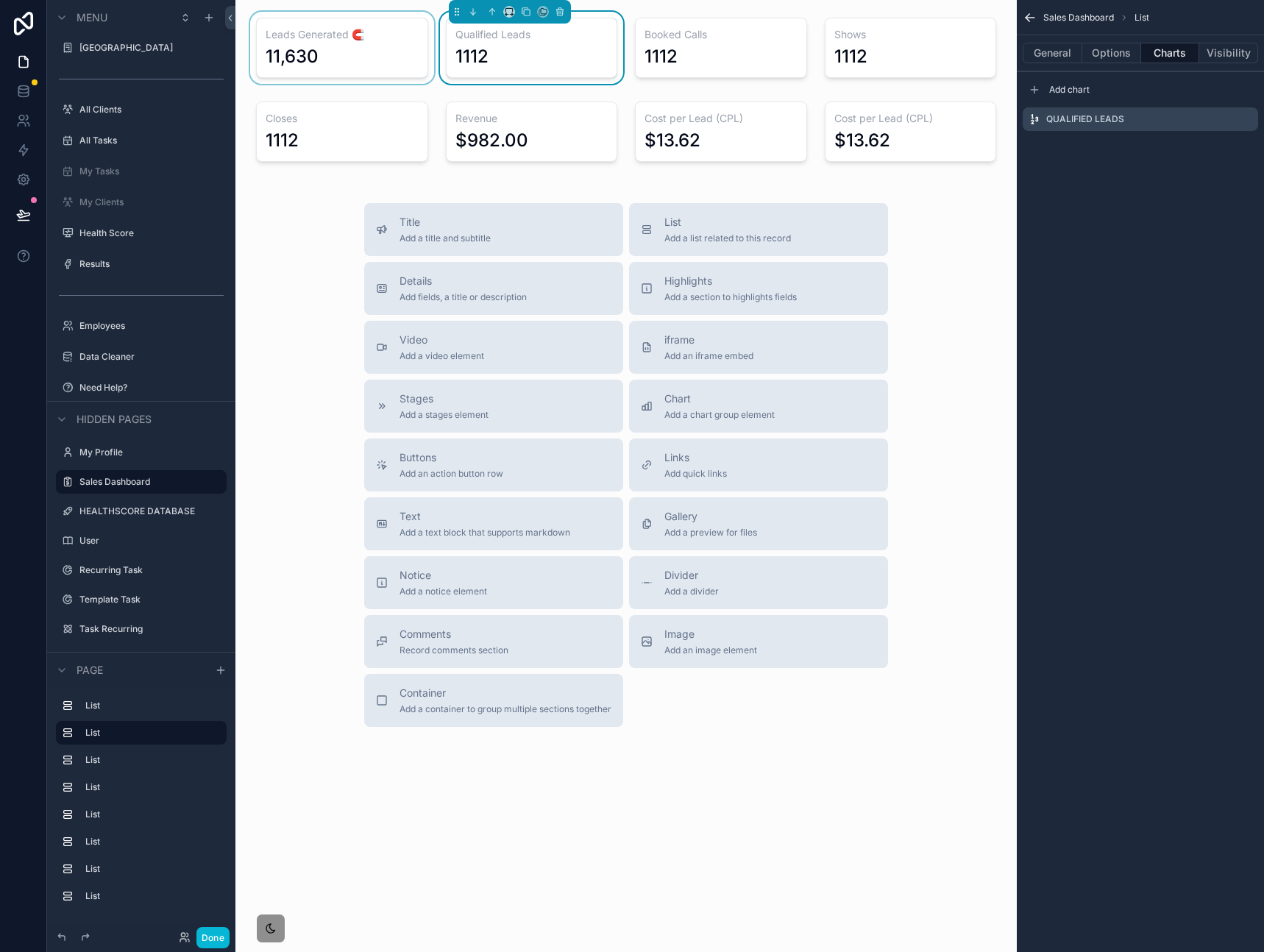
click at [418, 52] on div "scrollable content" at bounding box center [342, 48] width 189 height 72
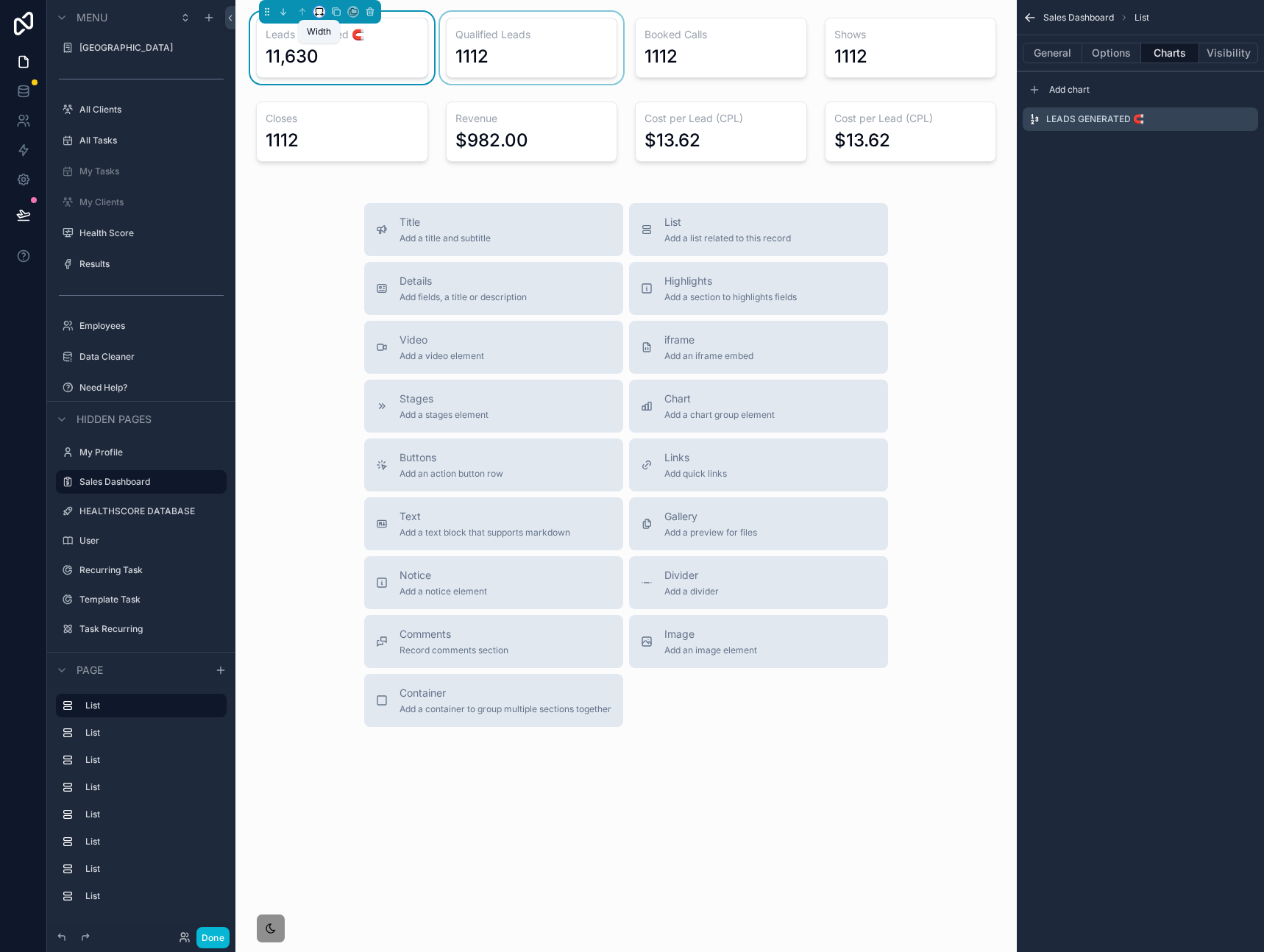
click at [321, 14] on icon "scrollable content" at bounding box center [321, 14] width 3 height 0
click at [335, 101] on span "33%" at bounding box center [337, 94] width 24 height 18
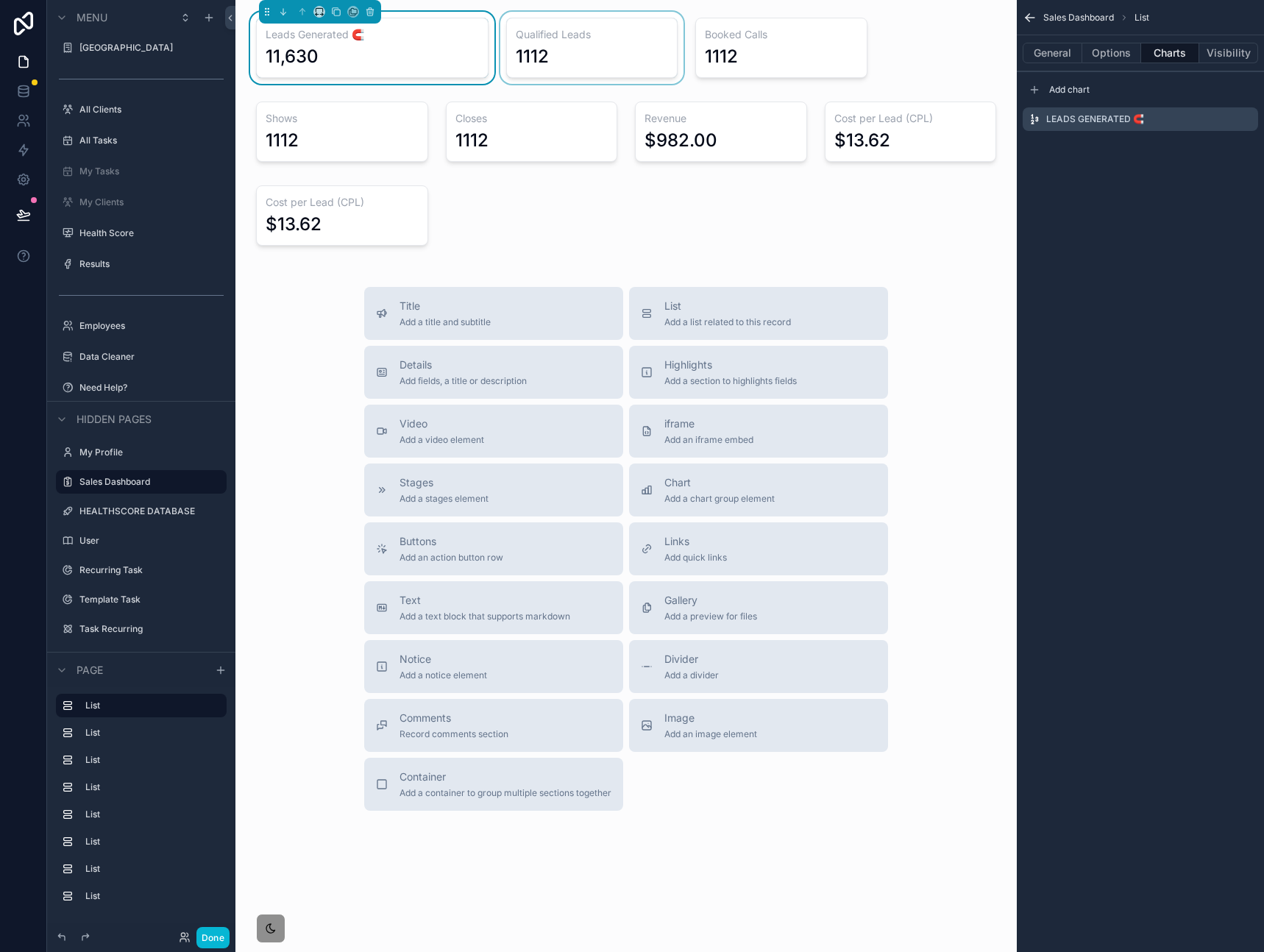
click at [574, 32] on div "scrollable content" at bounding box center [592, 48] width 189 height 72
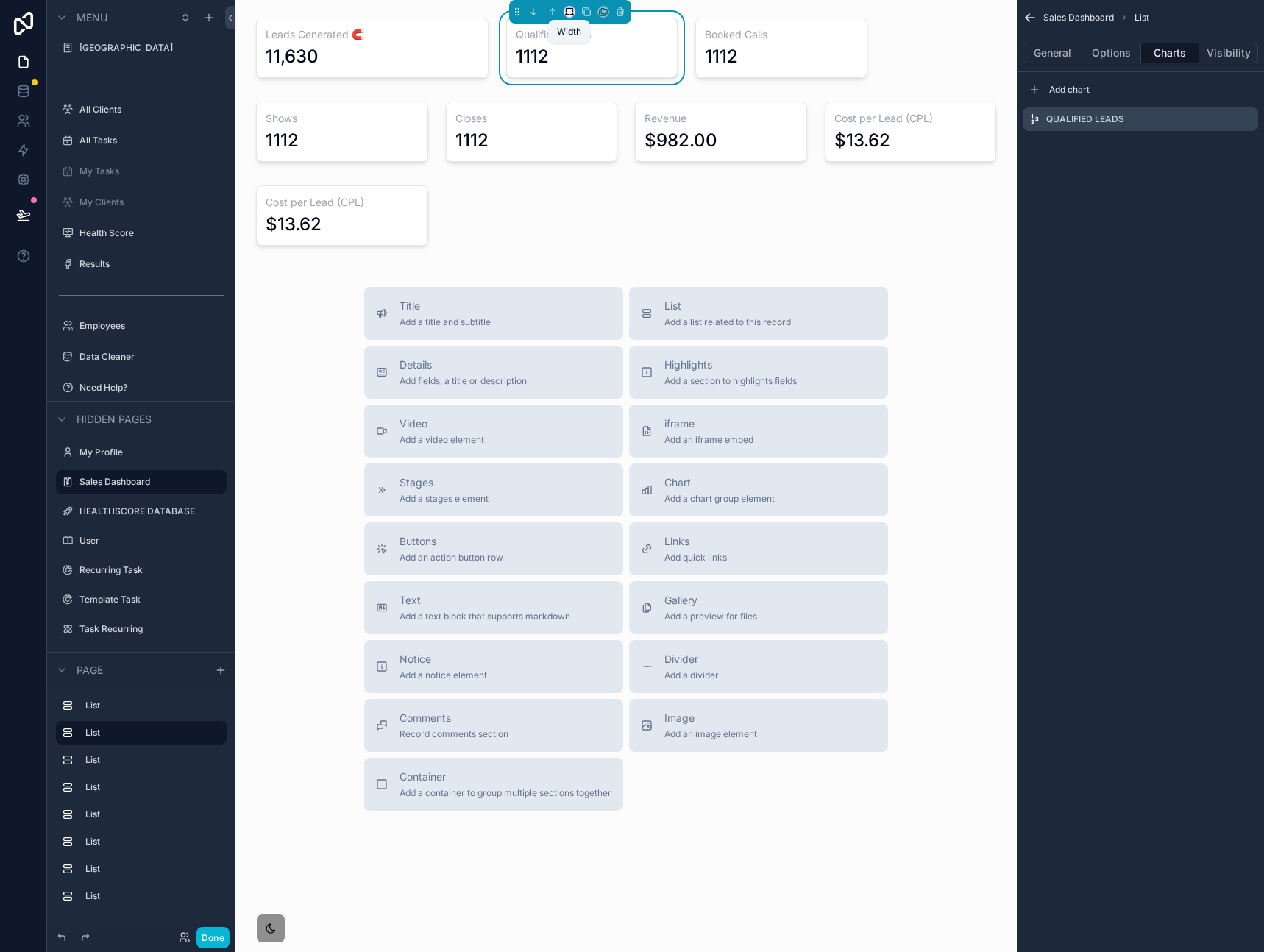
click at [569, 13] on icon "scrollable content" at bounding box center [569, 12] width 10 height 10
click at [590, 93] on span "33%" at bounding box center [587, 94] width 24 height 18
click at [821, 45] on div "scrollable content" at bounding box center [842, 48] width 189 height 72
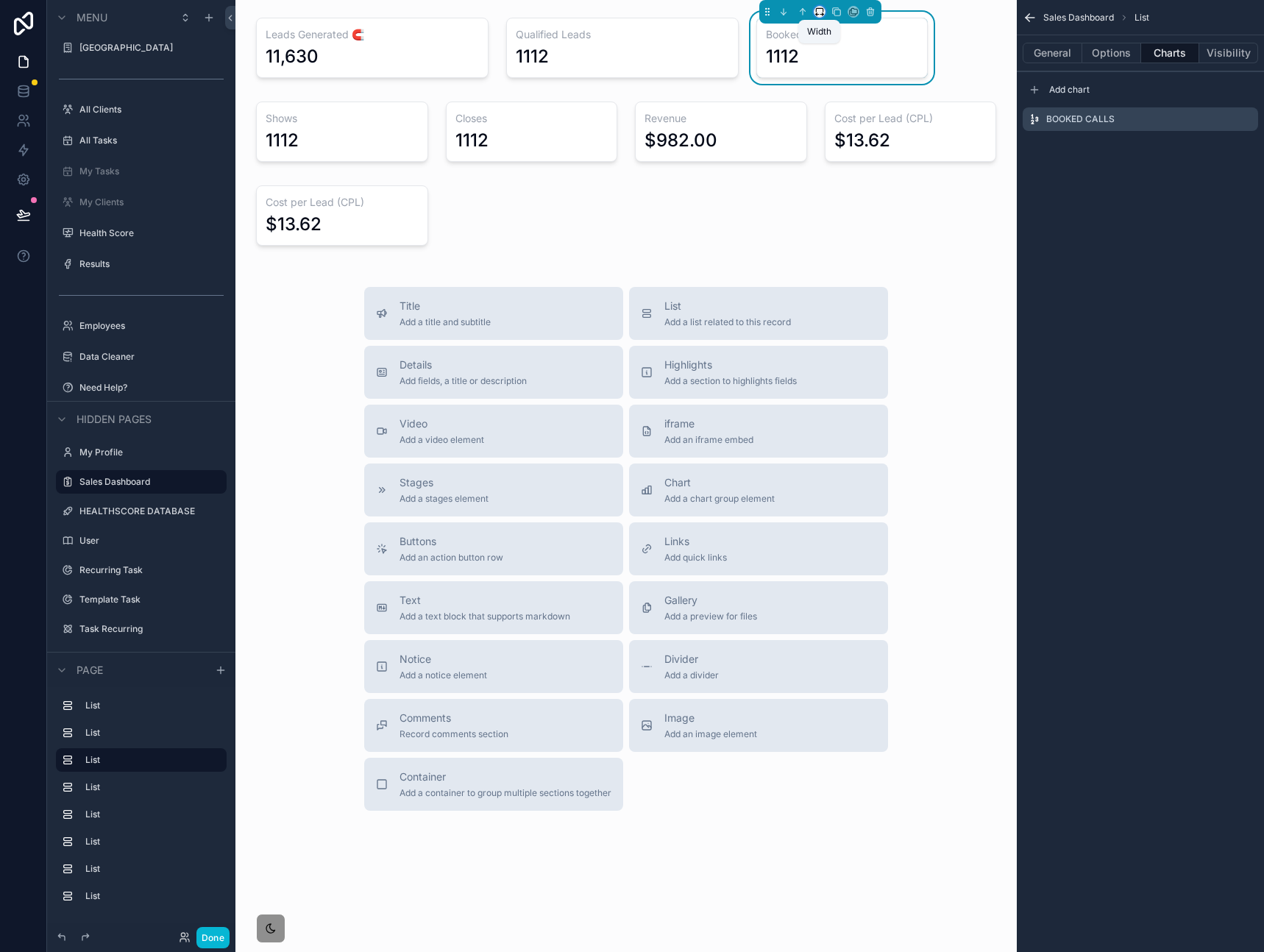
click at [822, 13] on icon "scrollable content" at bounding box center [820, 12] width 10 height 10
click at [836, 89] on span "33%" at bounding box center [837, 94] width 24 height 18
click at [382, 114] on div "scrollable content" at bounding box center [342, 132] width 189 height 72
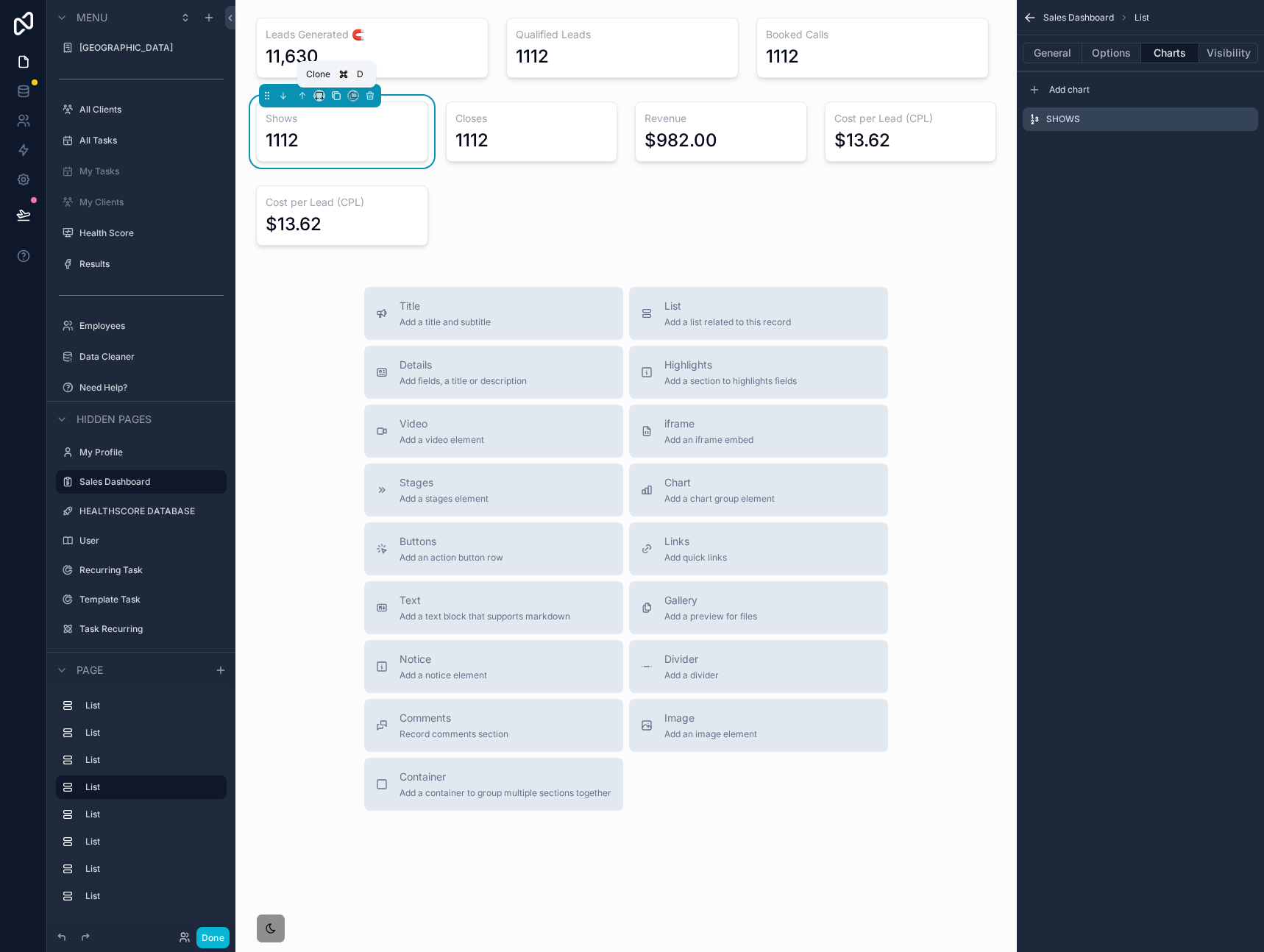
click at [335, 95] on icon "scrollable content" at bounding box center [336, 96] width 10 height 10
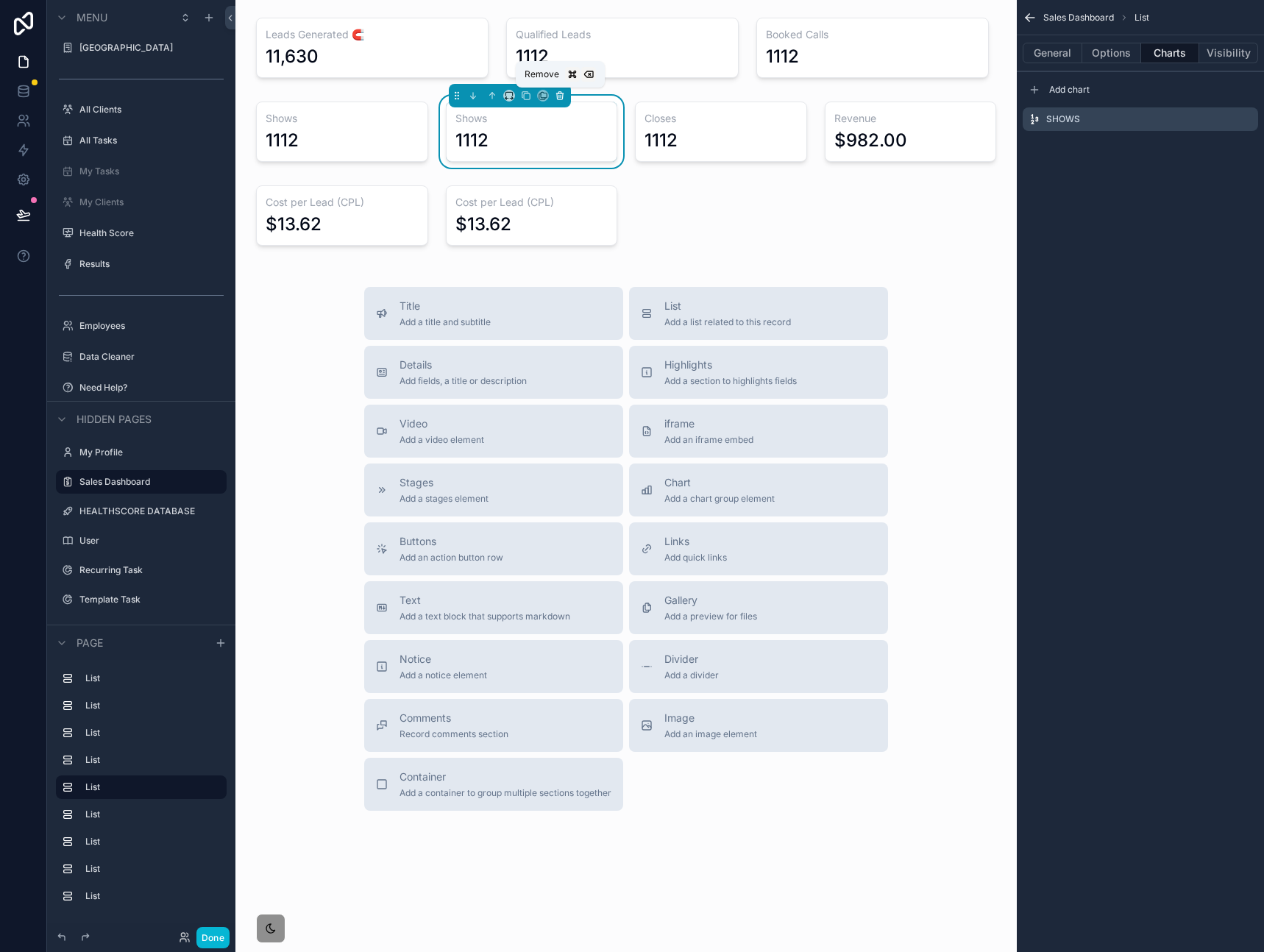
click at [558, 93] on icon "scrollable content" at bounding box center [559, 93] width 3 height 2
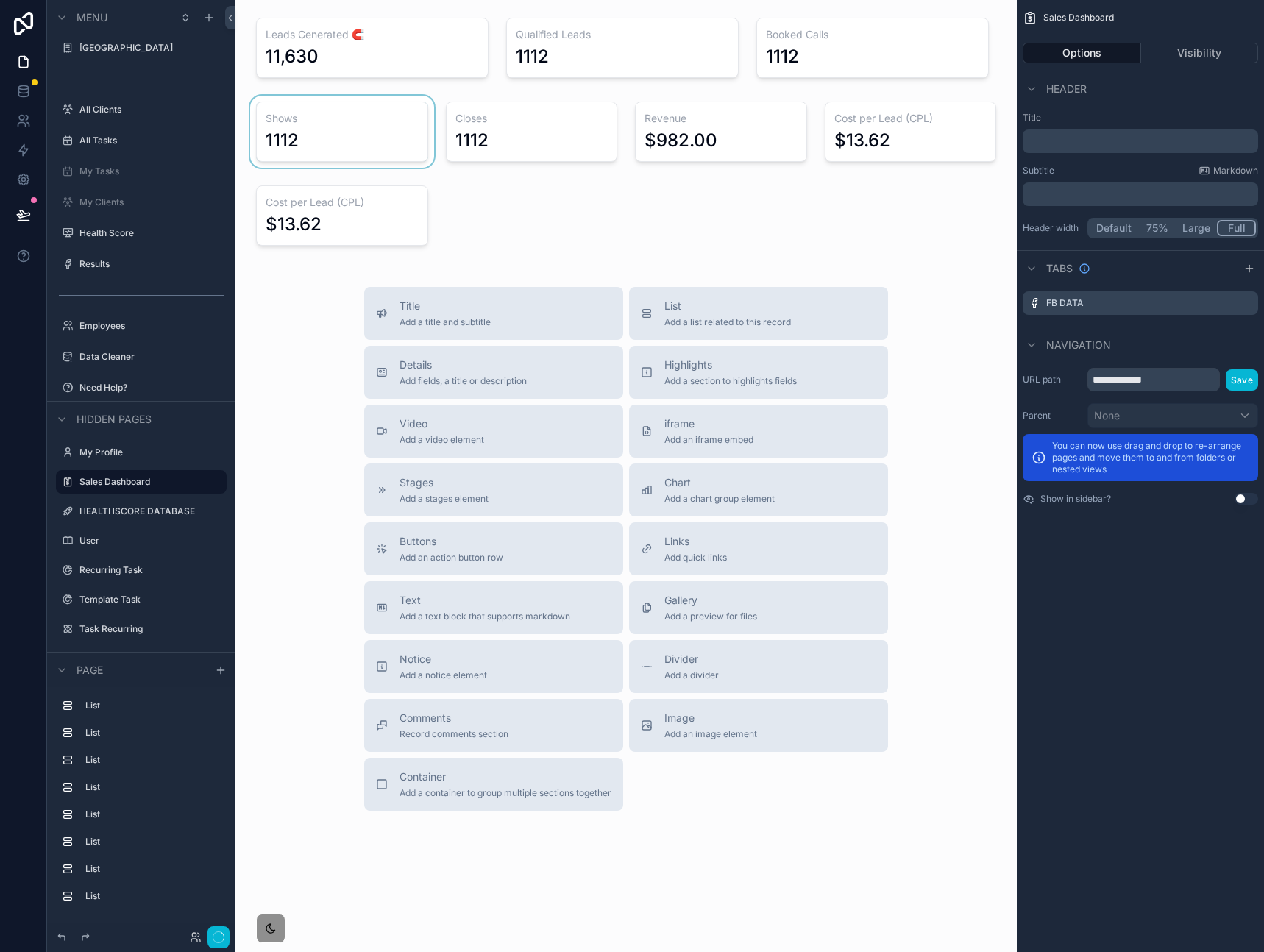
click at [353, 122] on div "scrollable content" at bounding box center [342, 132] width 189 height 72
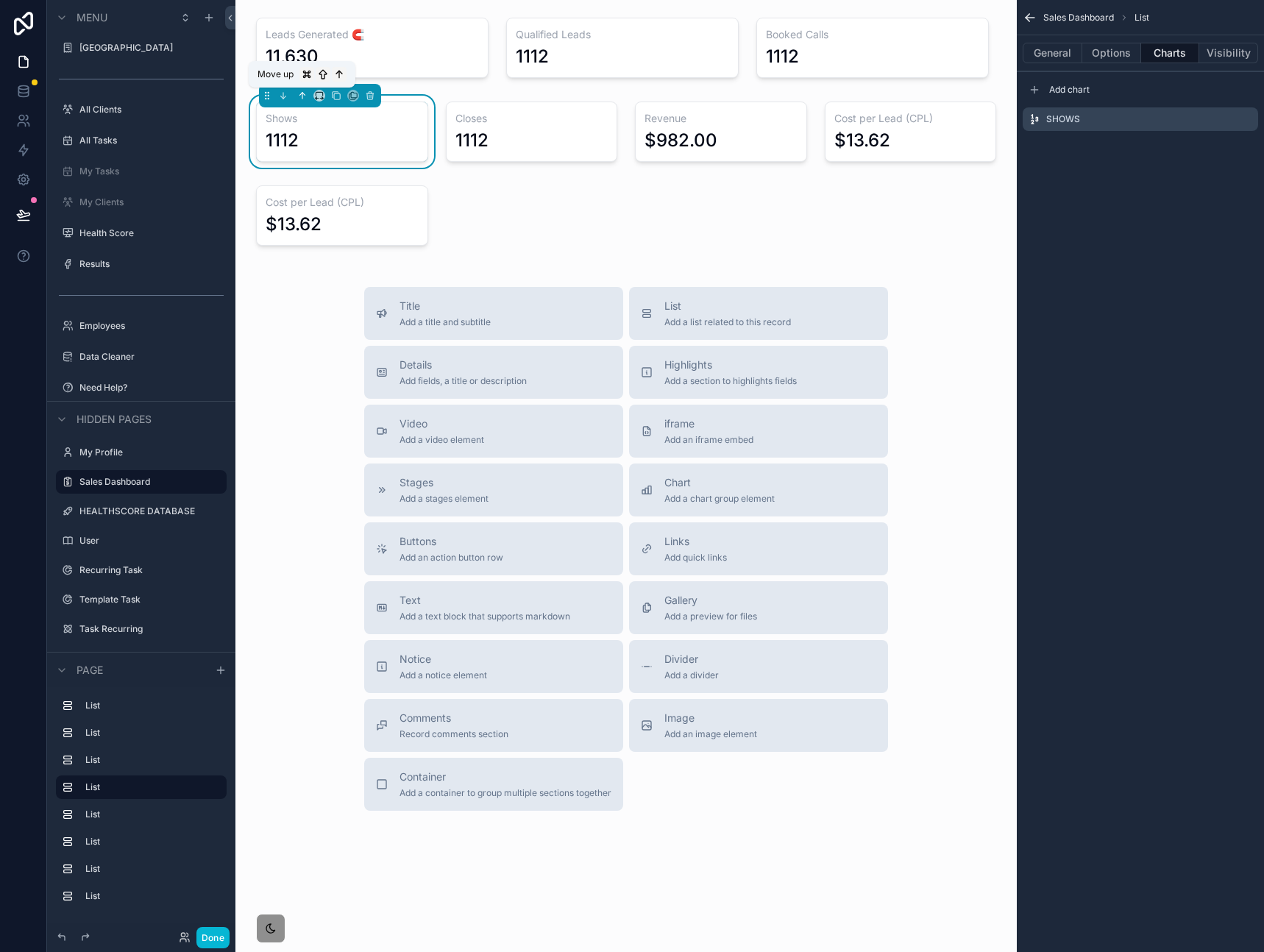
click at [309, 96] on button "scrollable content" at bounding box center [302, 95] width 16 height 16
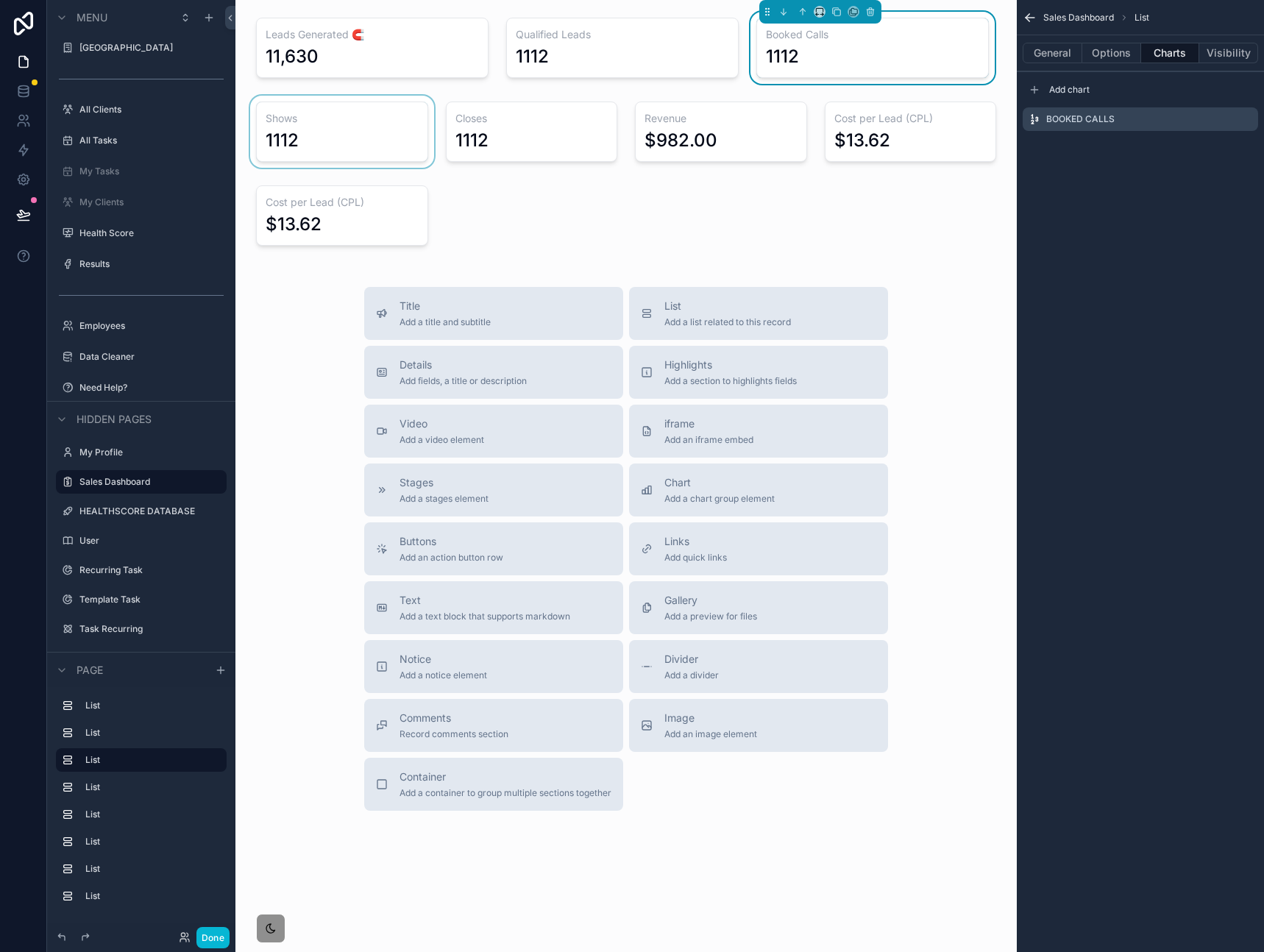
click at [373, 126] on div "scrollable content" at bounding box center [342, 132] width 189 height 72
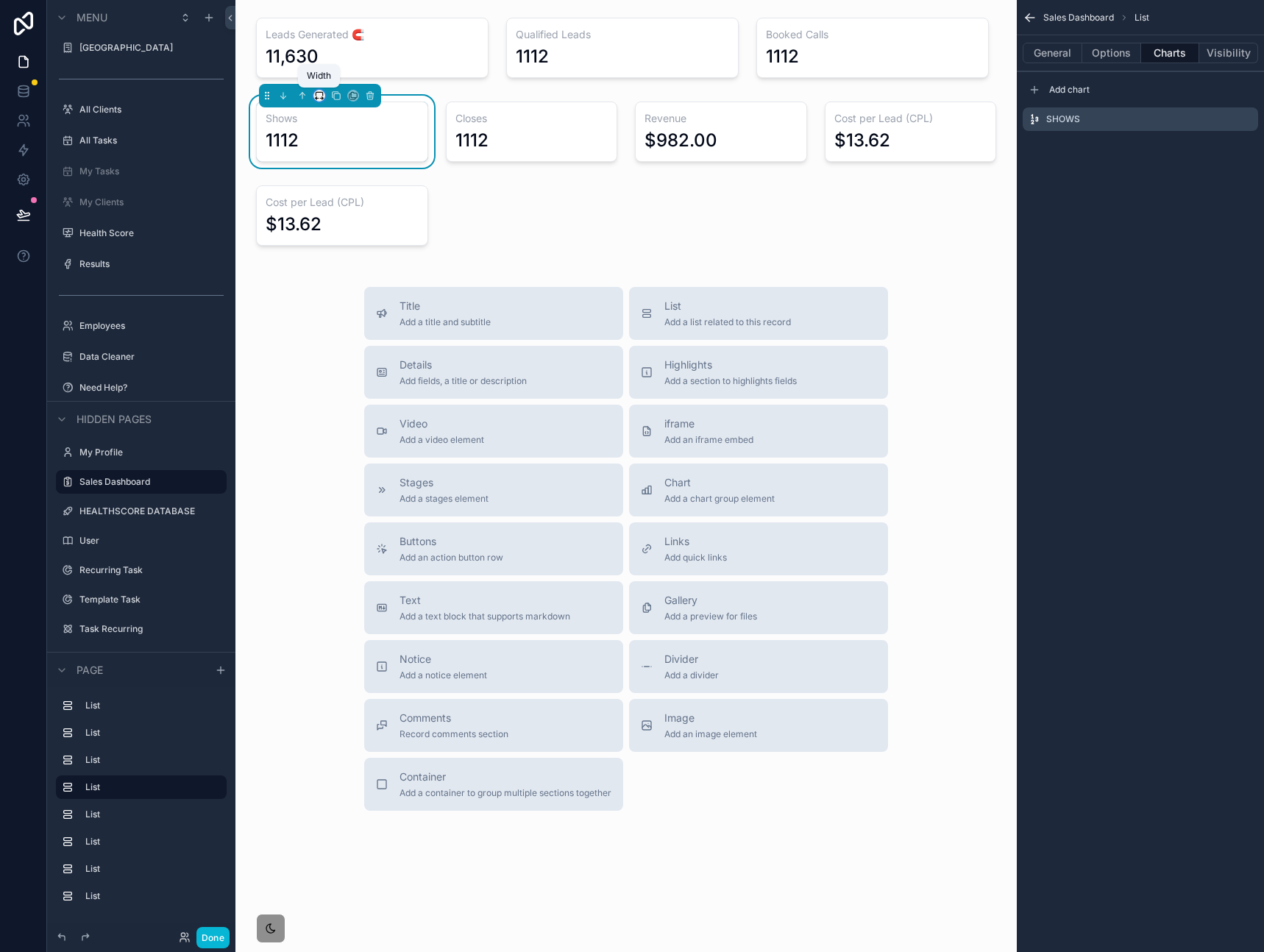
click at [320, 96] on icon "scrollable content" at bounding box center [319, 96] width 10 height 10
click at [336, 185] on span "33%" at bounding box center [337, 178] width 24 height 18
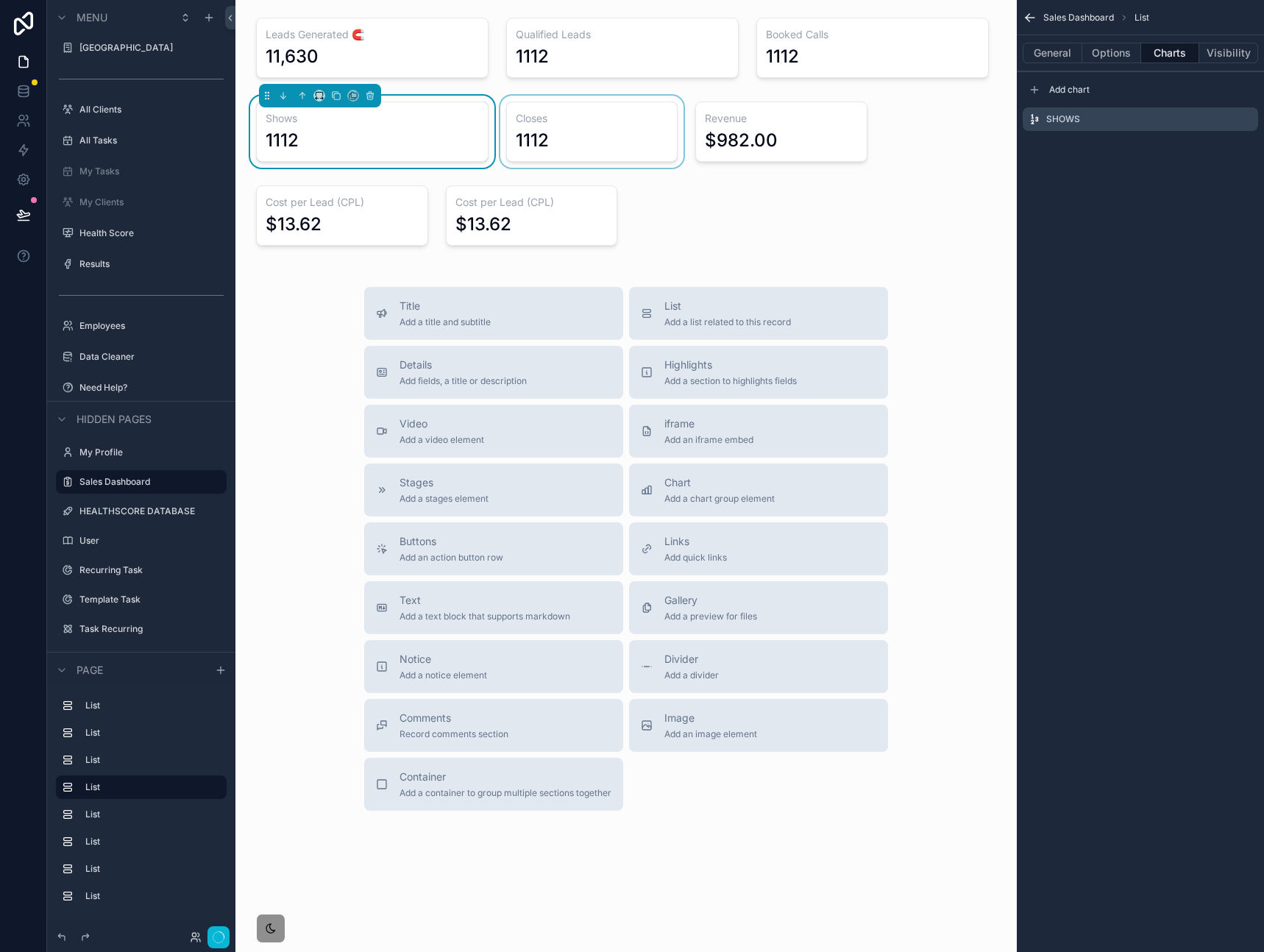
click at [580, 117] on div "scrollable content" at bounding box center [592, 132] width 189 height 72
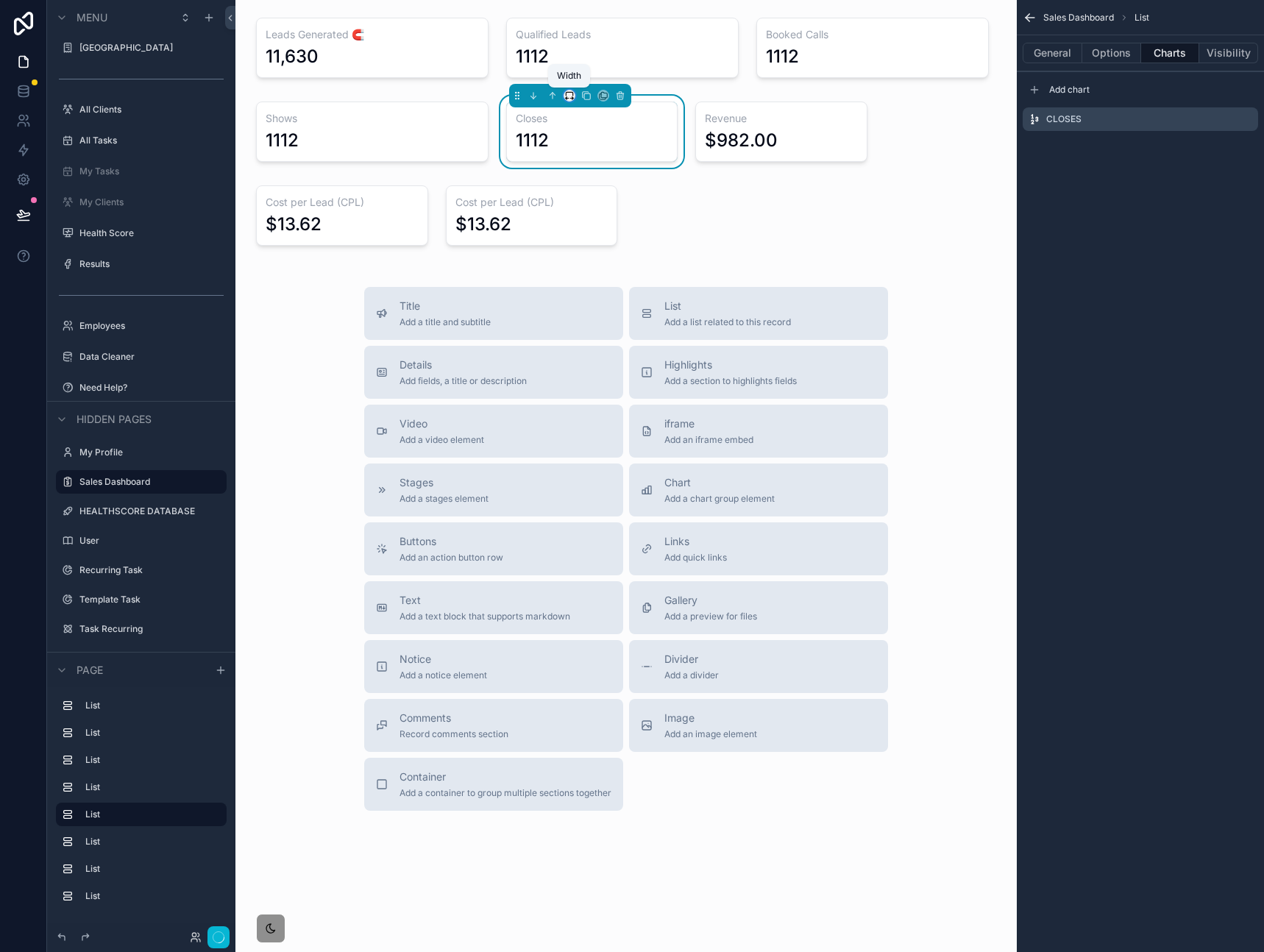
click at [573, 97] on icon "scrollable content" at bounding box center [569, 96] width 10 height 10
click at [586, 174] on span "33%" at bounding box center [587, 178] width 24 height 18
click at [802, 139] on div "scrollable content" at bounding box center [842, 132] width 189 height 72
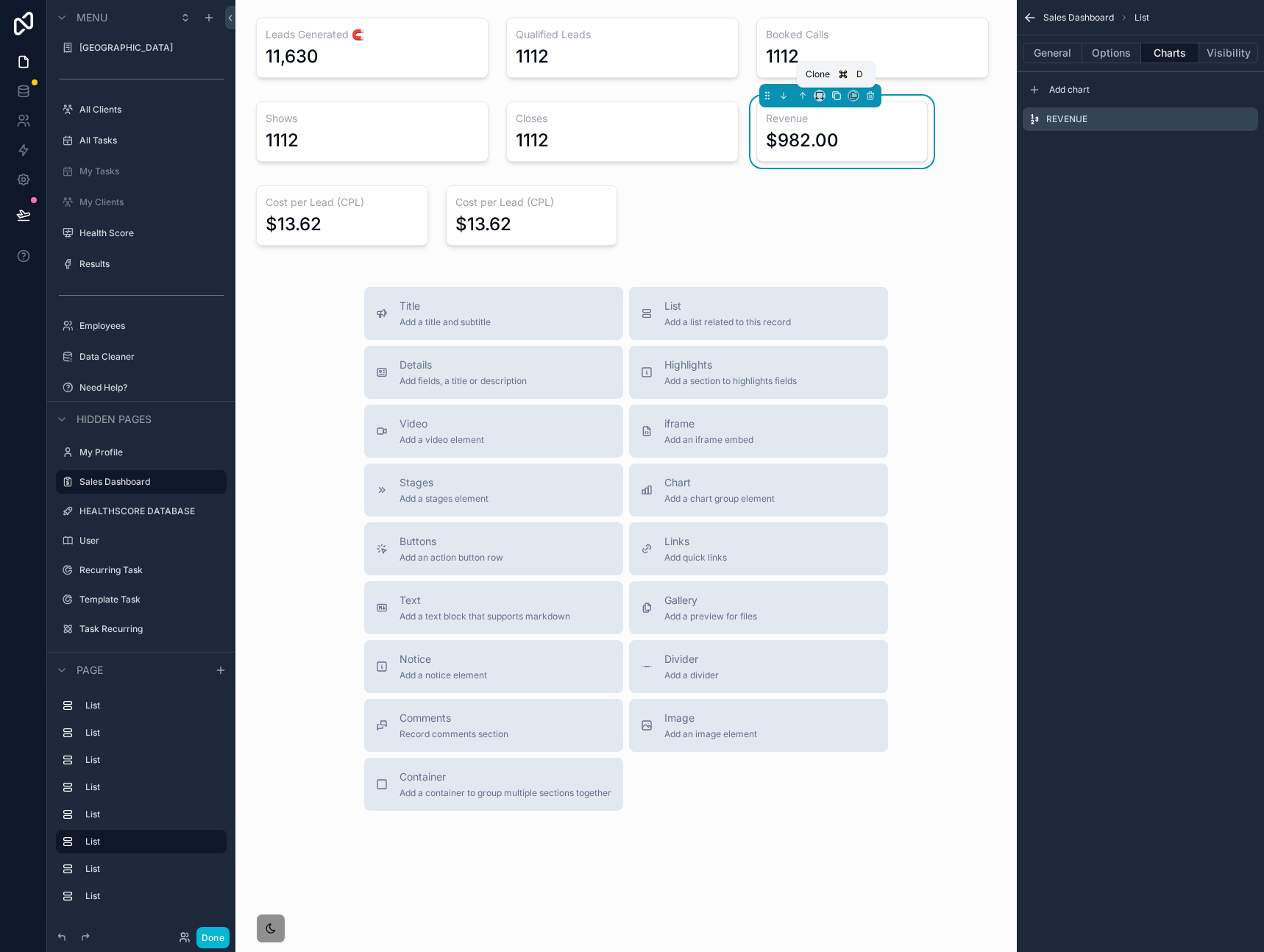
click at [835, 98] on icon "scrollable content" at bounding box center [836, 96] width 10 height 10
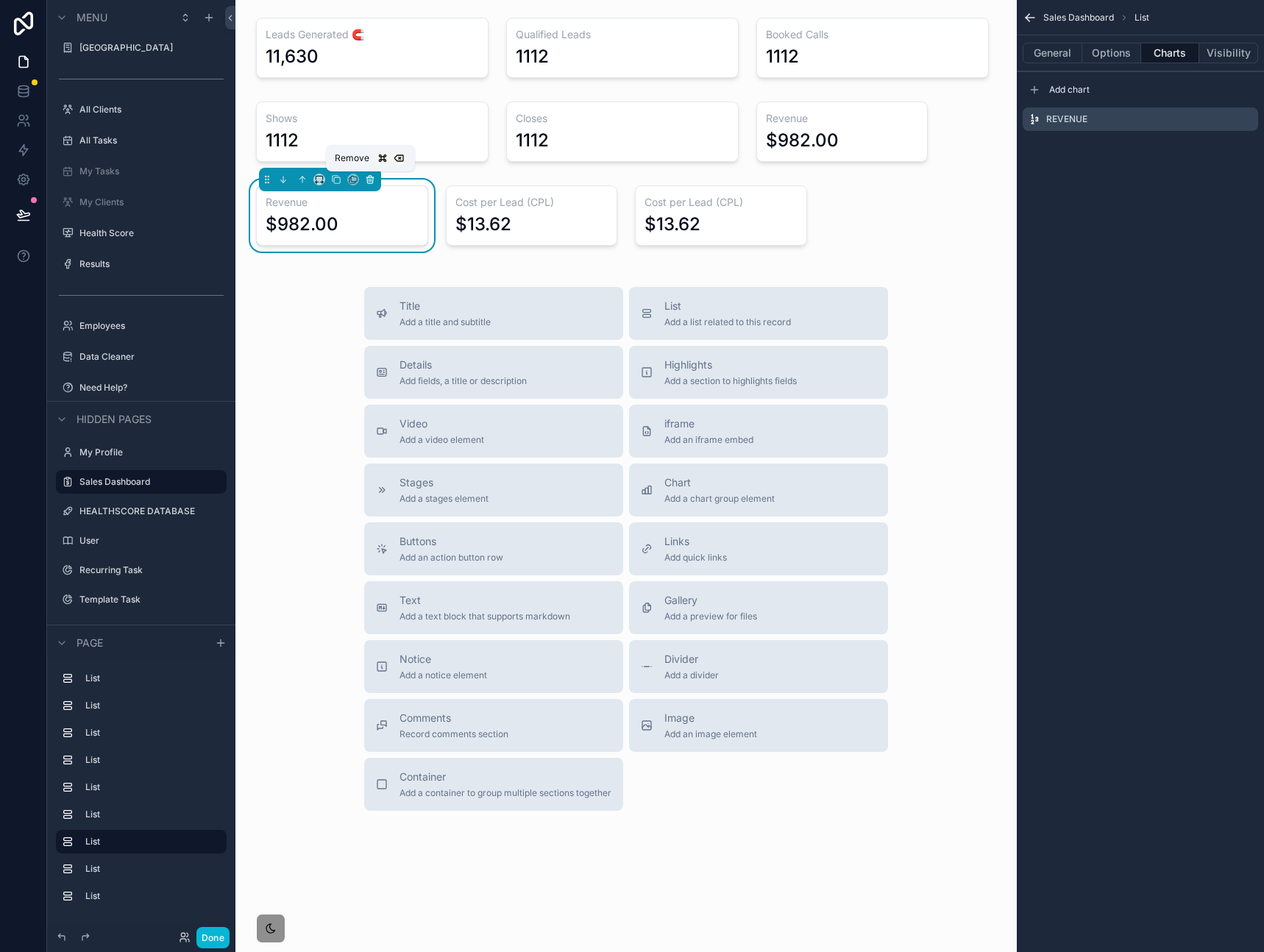
click at [369, 180] on icon "scrollable content" at bounding box center [370, 179] width 10 height 10
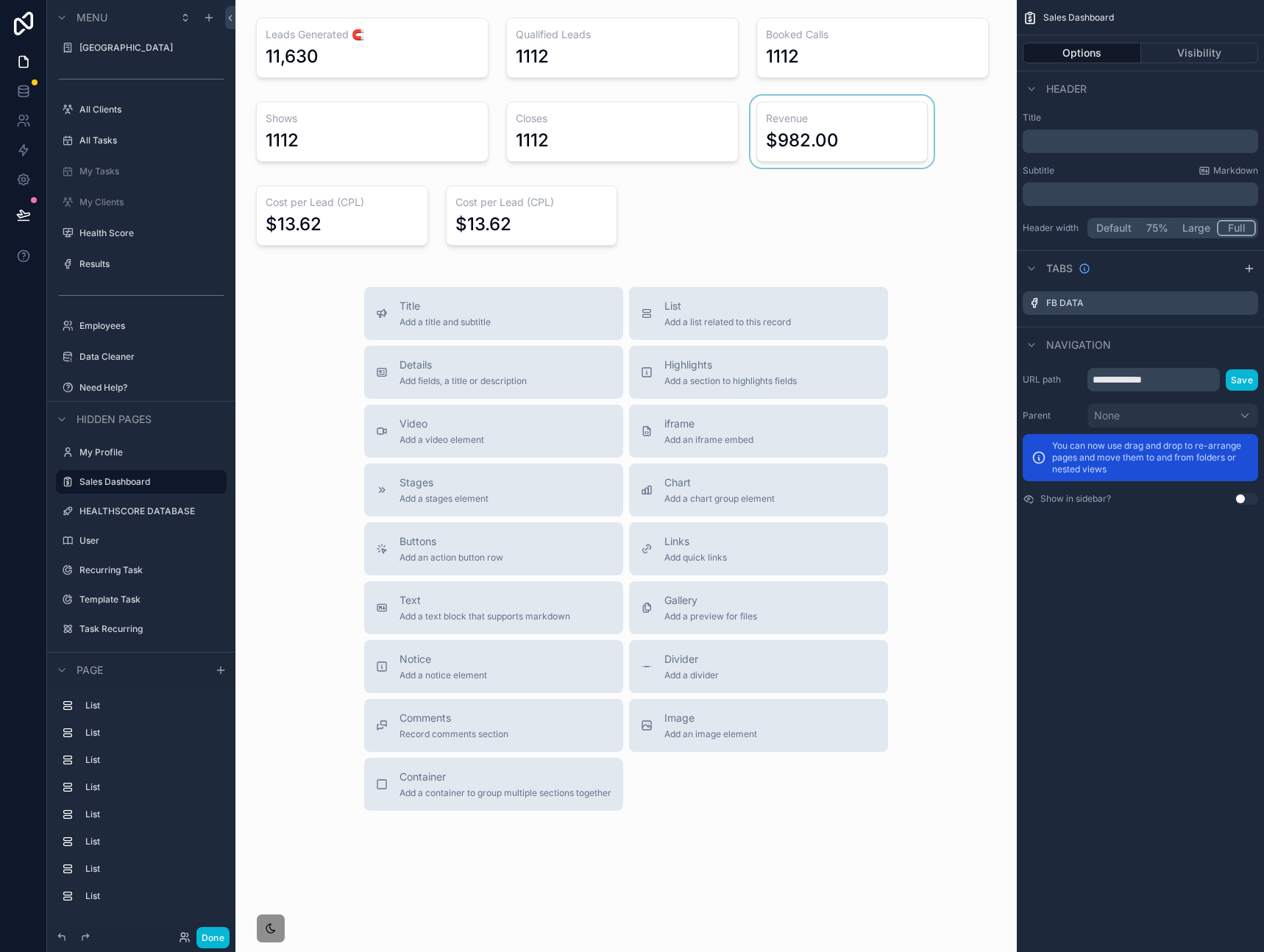
click at [778, 125] on div "scrollable content" at bounding box center [842, 132] width 189 height 72
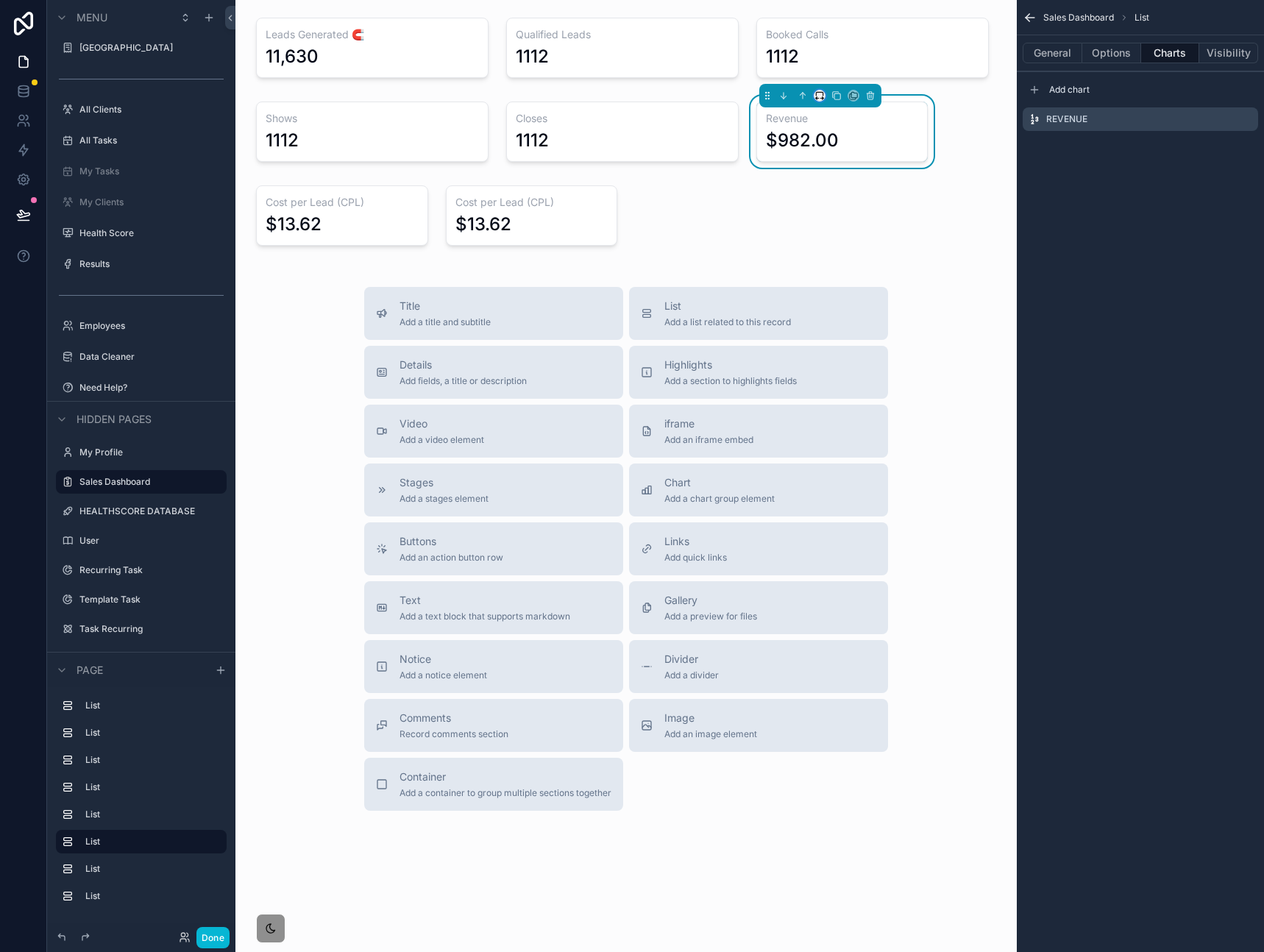
click at [815, 98] on button "scrollable content" at bounding box center [820, 96] width 12 height 12
click at [849, 170] on div "33%" at bounding box center [848, 178] width 45 height 18
click at [940, 256] on div "Leads Generated 🧲 11,630 Qualified Leads 1112 Booked Calls 1112 Shows 1112 Clos…" at bounding box center [626, 464] width 781 height 928
click at [339, 220] on div "scrollable content" at bounding box center [342, 215] width 189 height 72
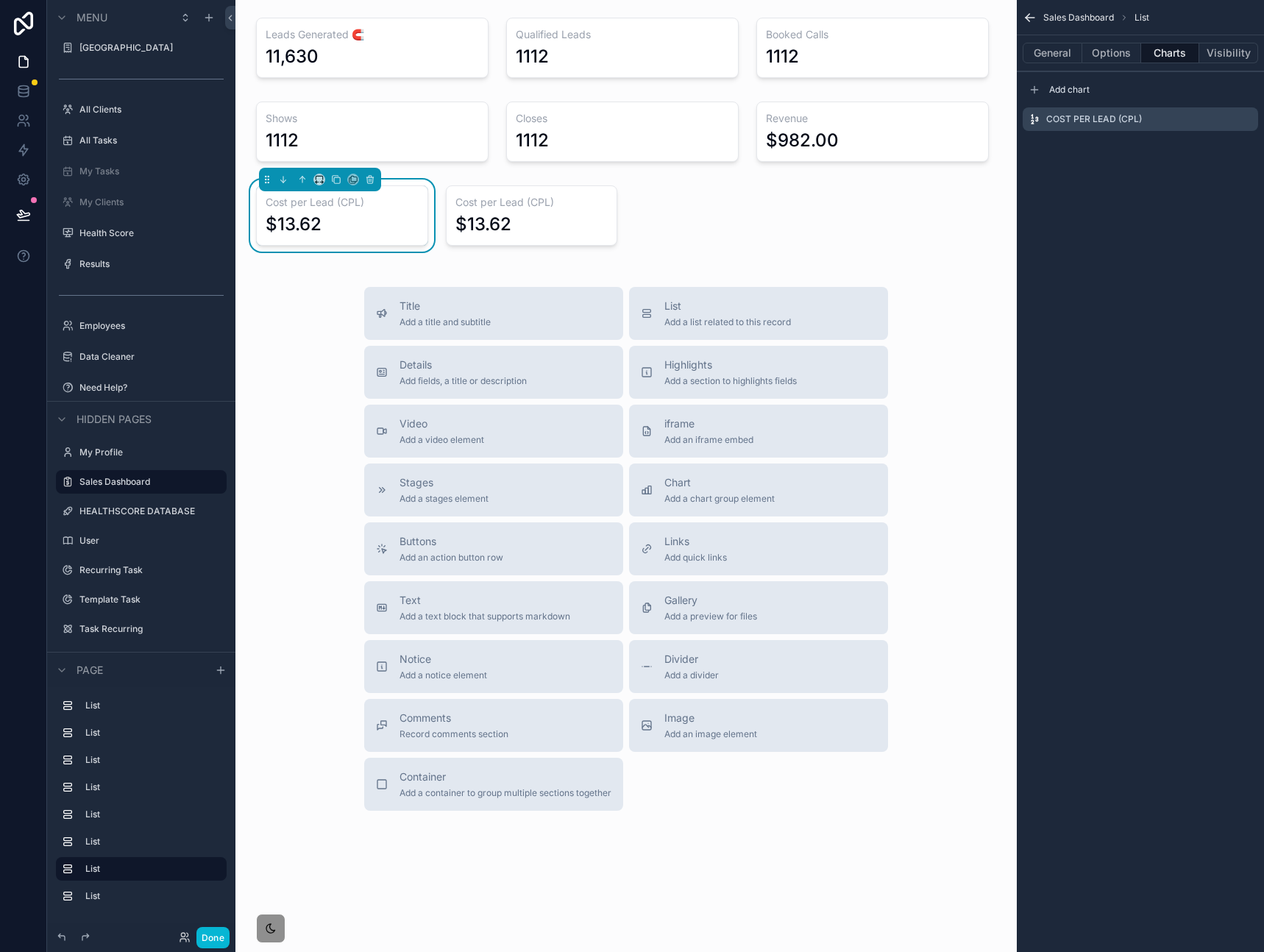
click at [876, 243] on div "Leads Generated 🧲 11,630 Qualified Leads 1112 Booked Calls 1112 Shows 1112 Clos…" at bounding box center [626, 464] width 781 height 928
click at [478, 304] on span "Title" at bounding box center [445, 306] width 91 height 14
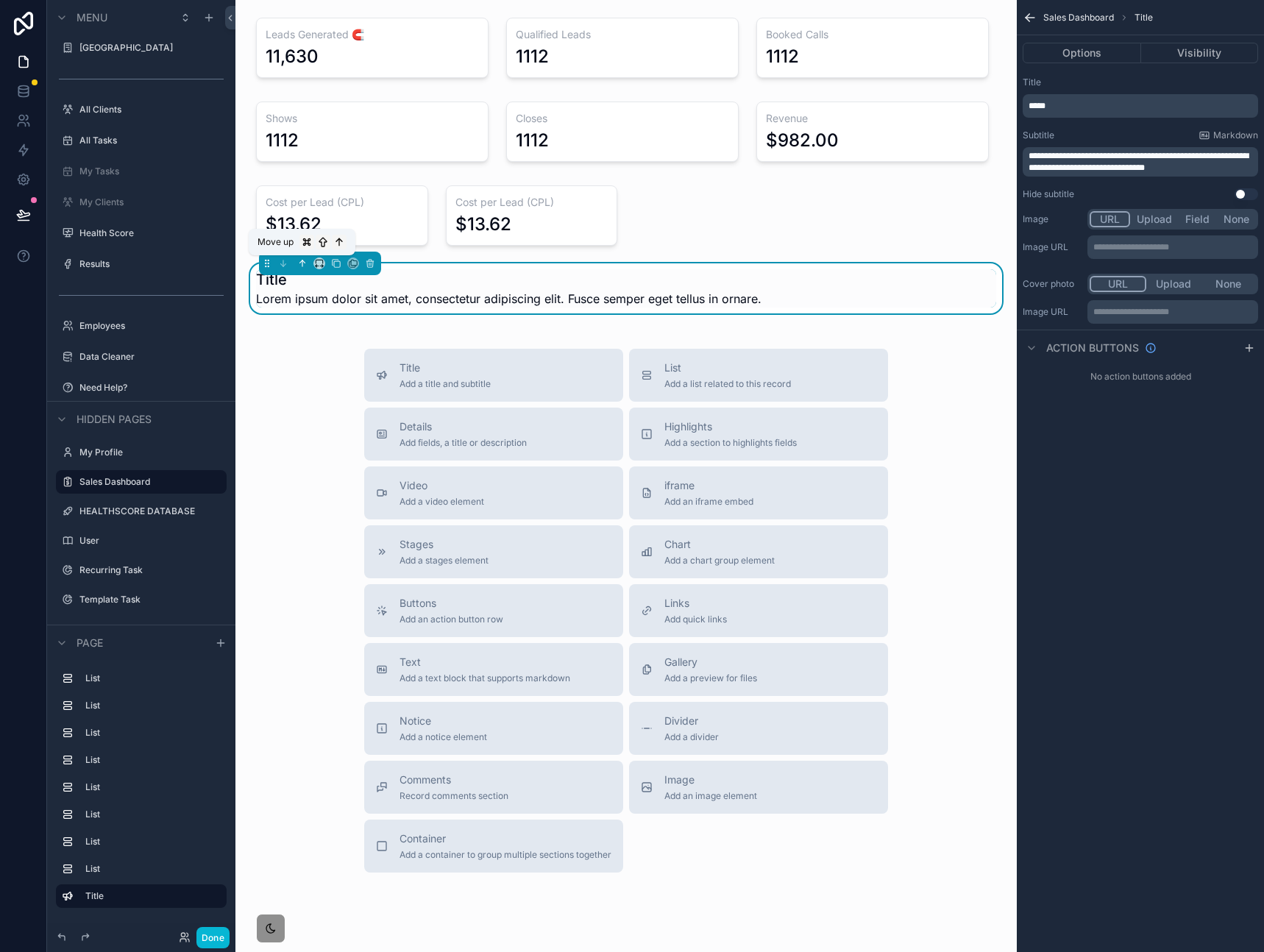
click at [305, 263] on icon "scrollable content" at bounding box center [302, 263] width 10 height 10
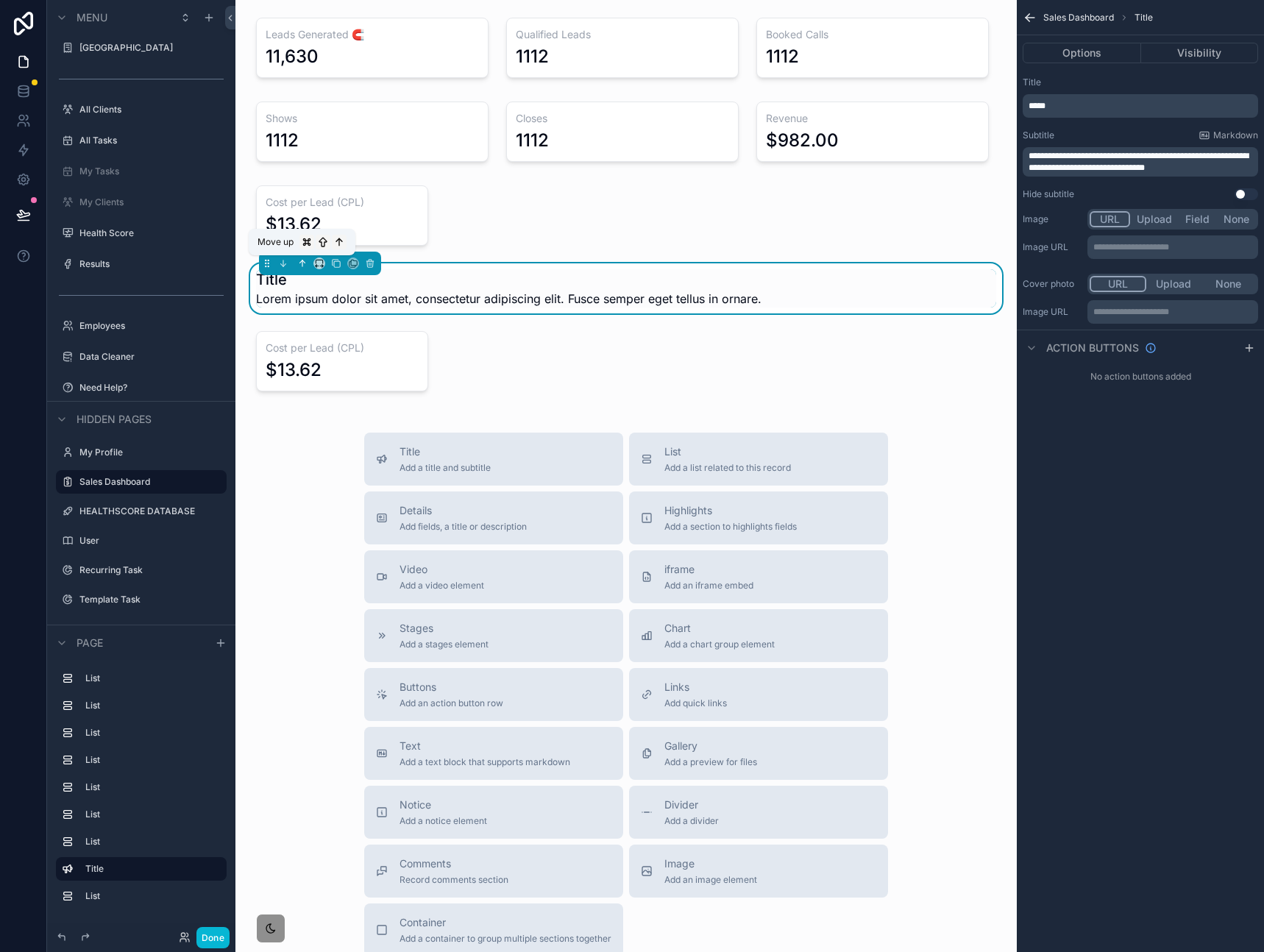
click at [303, 265] on icon "scrollable content" at bounding box center [302, 263] width 10 height 10
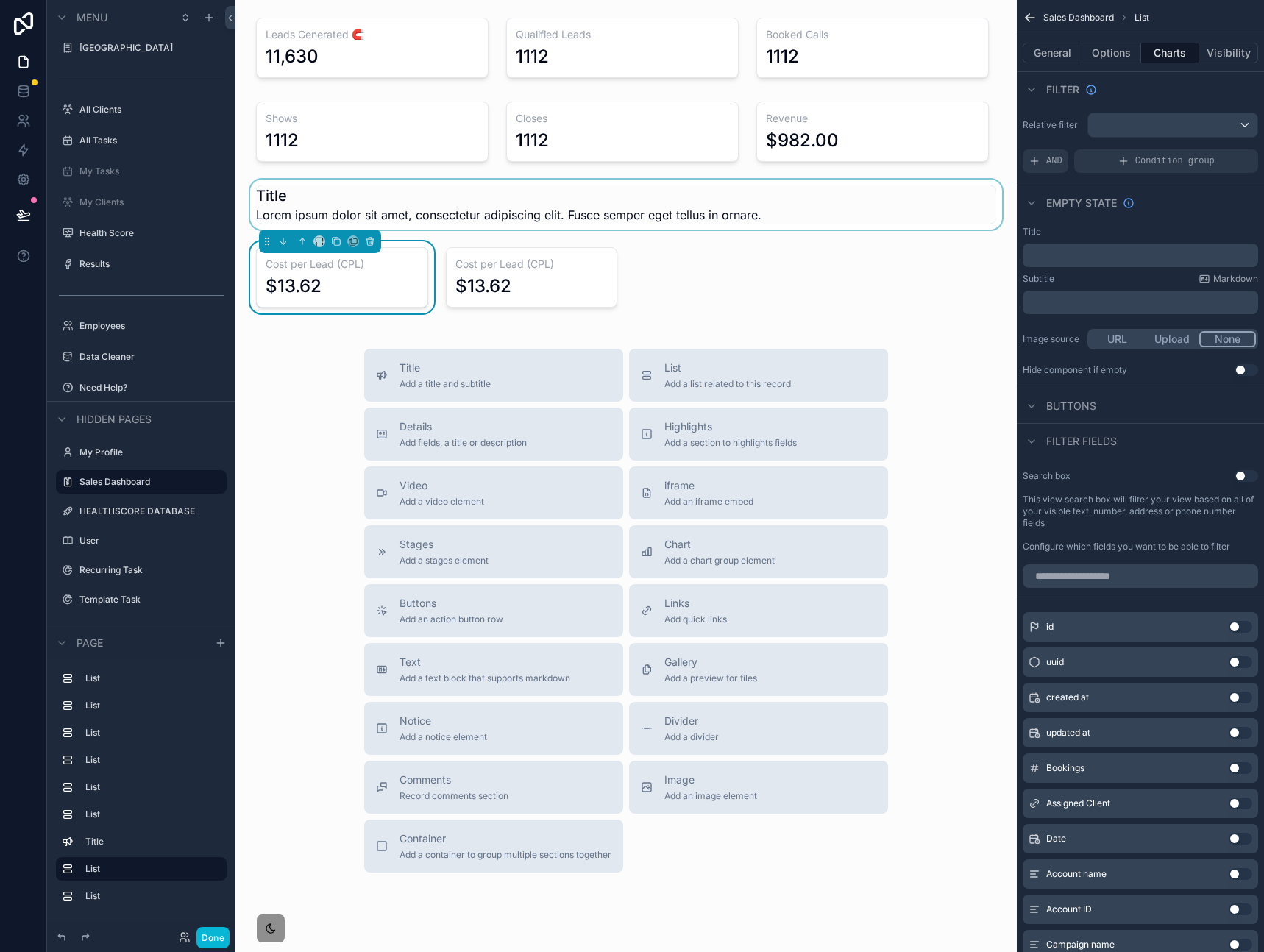
click at [310, 207] on div "scrollable content" at bounding box center [626, 204] width 757 height 50
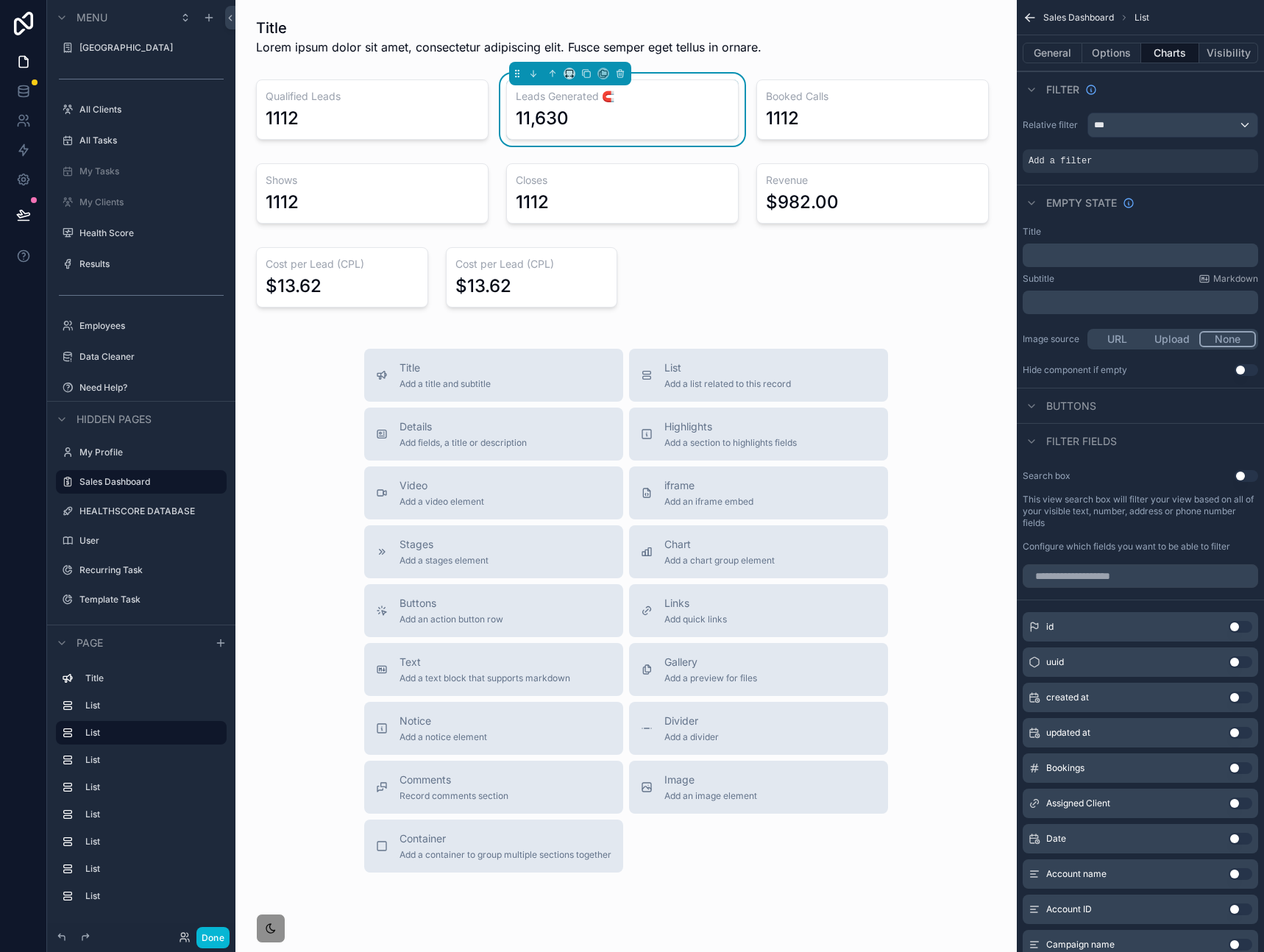
click at [972, 425] on div "Title Add a title and subtitle List Add a list related to this record Details A…" at bounding box center [626, 610] width 757 height 524
click at [832, 278] on div "Title Lorem ipsum dolor sit amet, consectetur adipiscing elit. Fusce semper ege…" at bounding box center [626, 495] width 781 height 990
click at [849, 199] on div "scrollable content" at bounding box center [872, 194] width 250 height 72
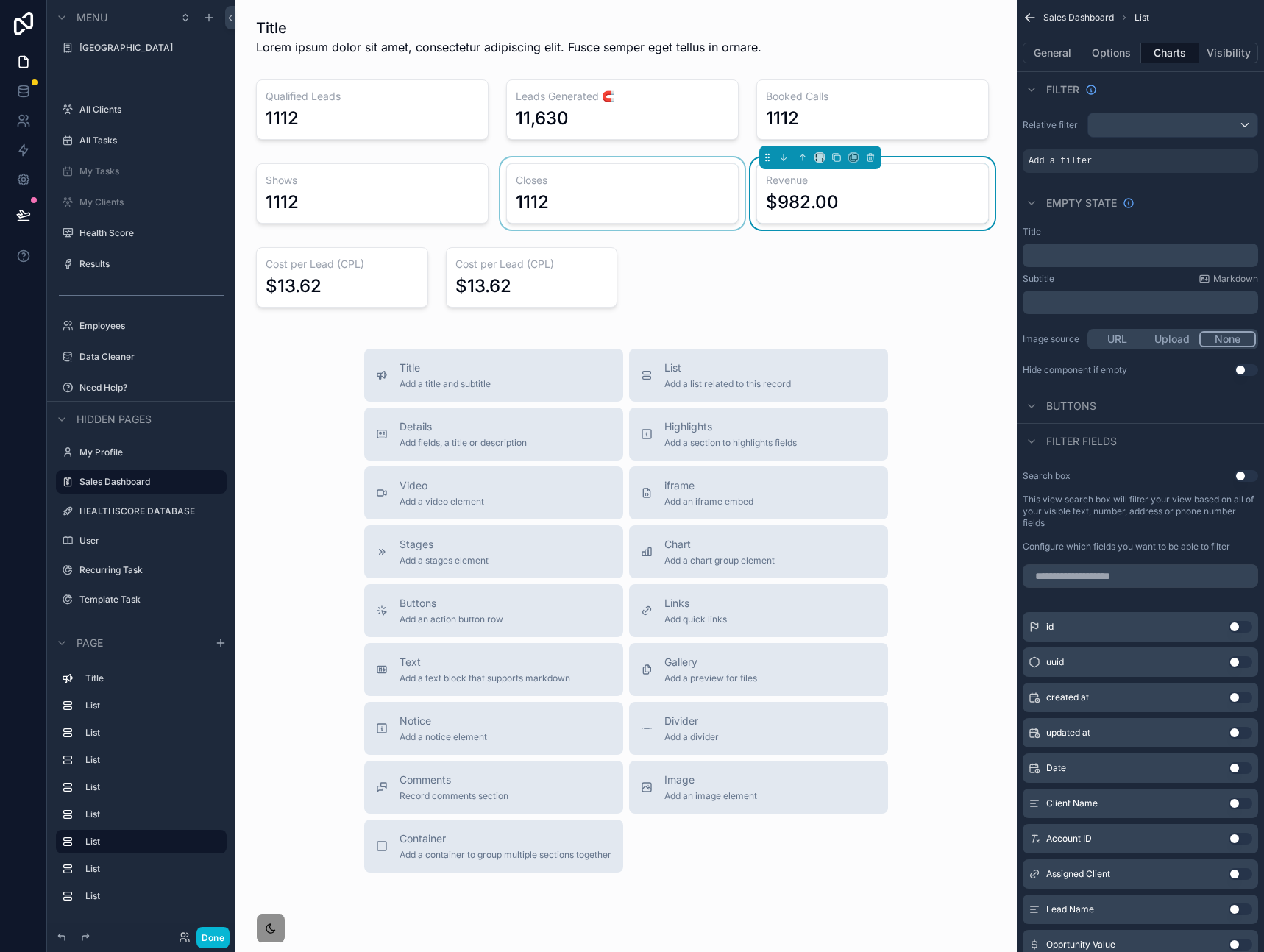
click at [640, 207] on div "scrollable content" at bounding box center [622, 194] width 250 height 72
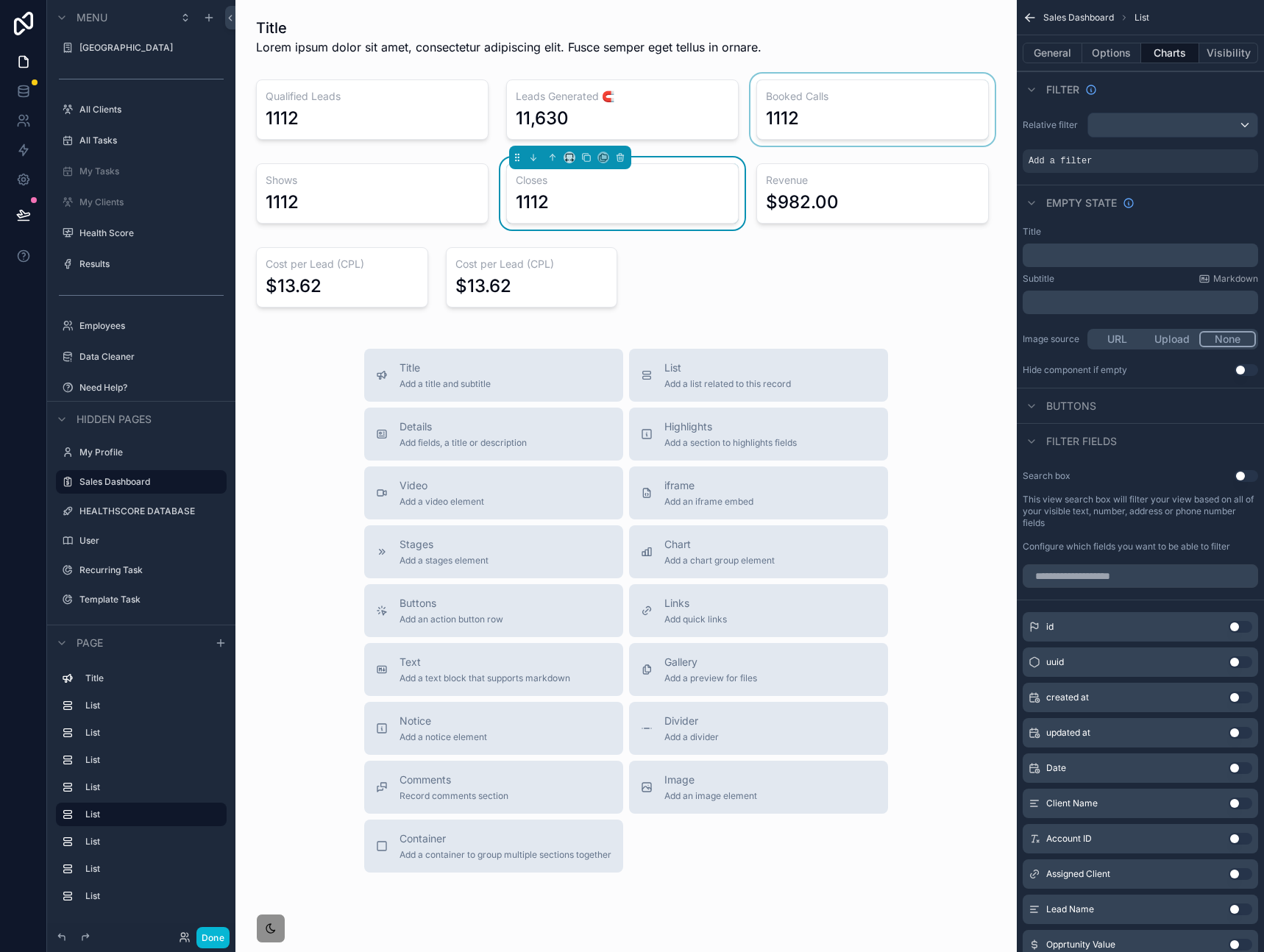
click at [866, 131] on div "scrollable content" at bounding box center [872, 109] width 250 height 72
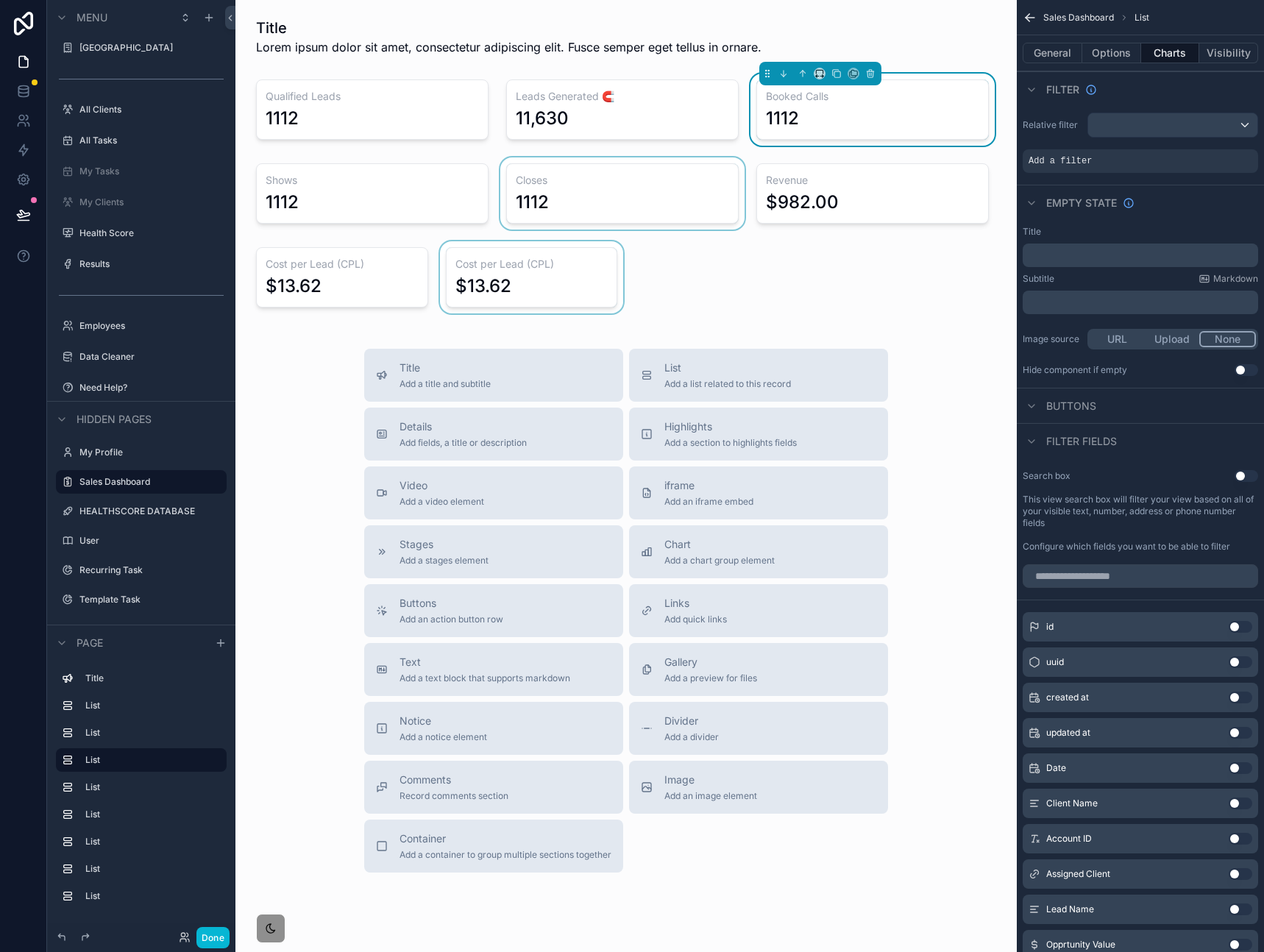
click at [544, 292] on div "scrollable content" at bounding box center [531, 278] width 189 height 72
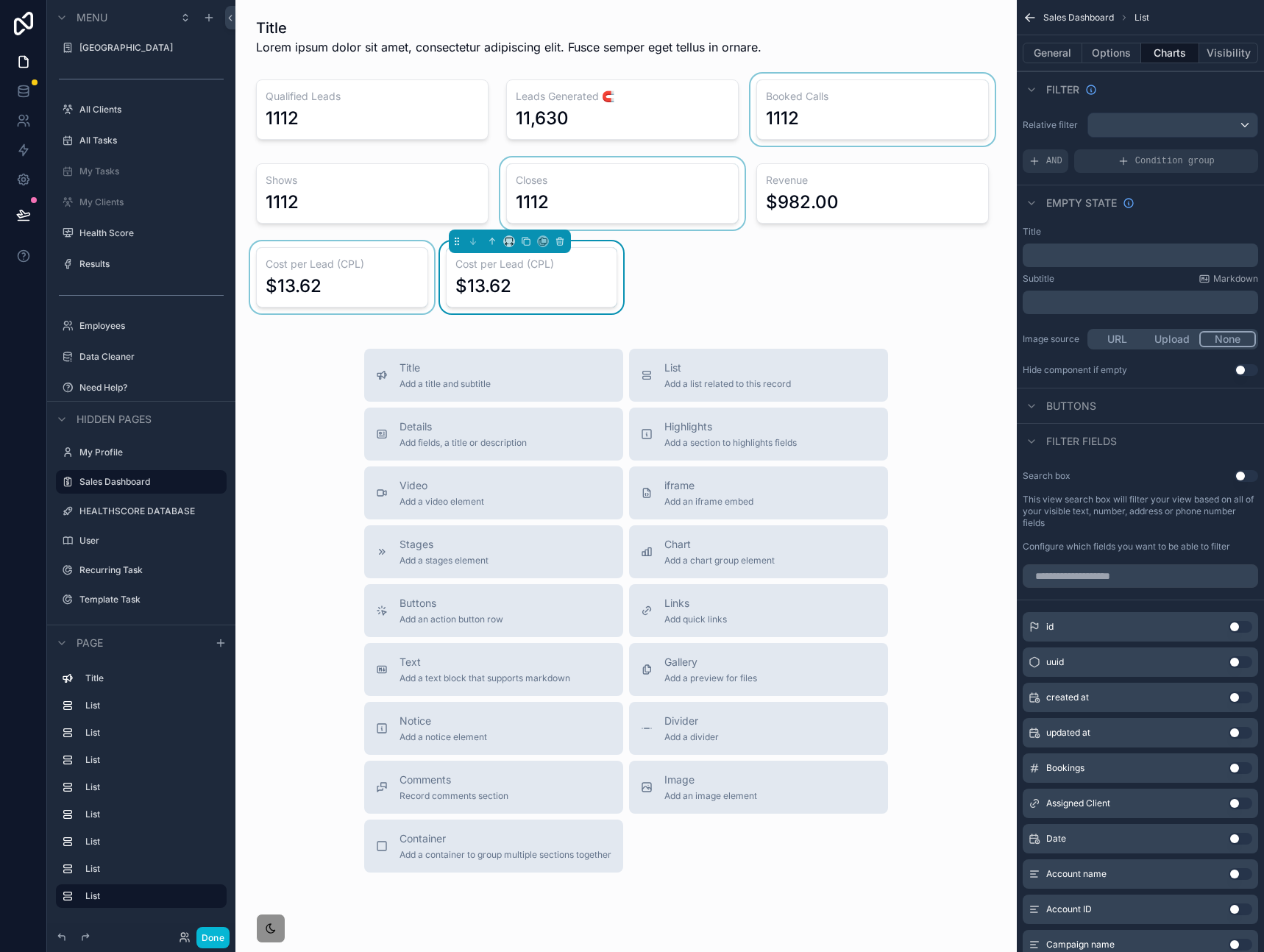
click at [366, 284] on div "scrollable content" at bounding box center [342, 278] width 189 height 72
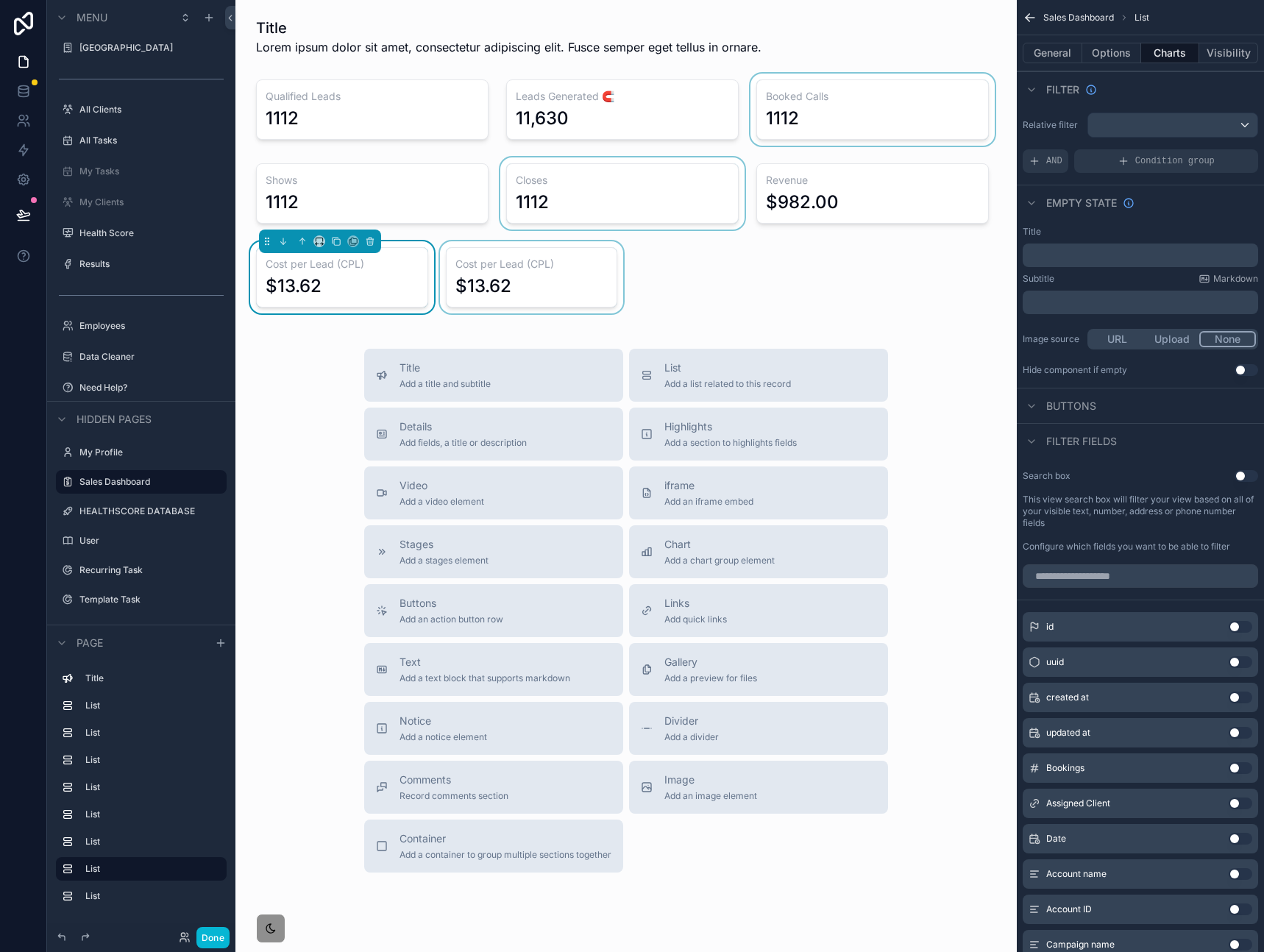
click at [507, 272] on div "scrollable content" at bounding box center [531, 278] width 189 height 72
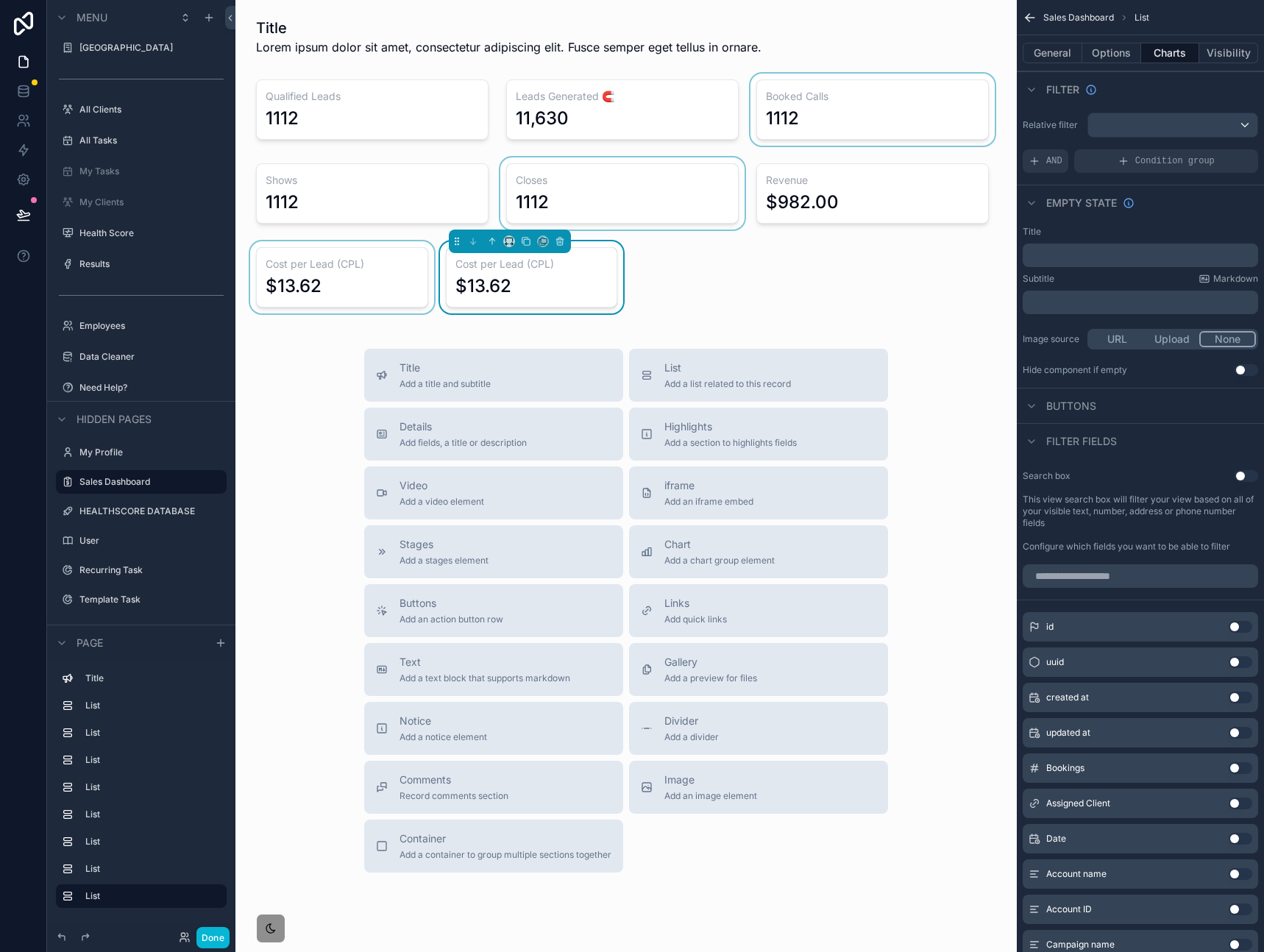
click at [358, 285] on div "scrollable content" at bounding box center [342, 278] width 189 height 72
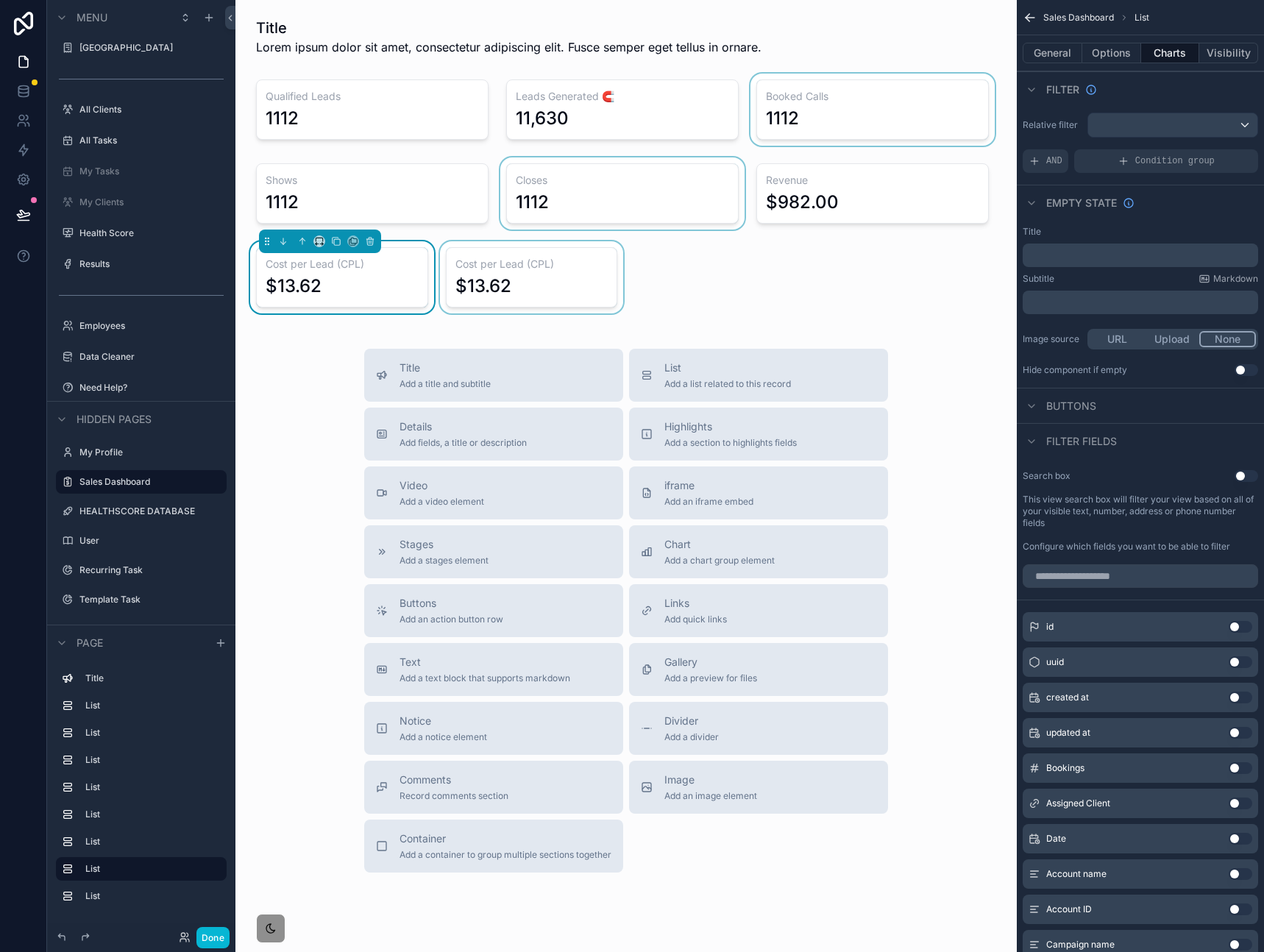
click at [551, 282] on div "scrollable content" at bounding box center [531, 278] width 189 height 72
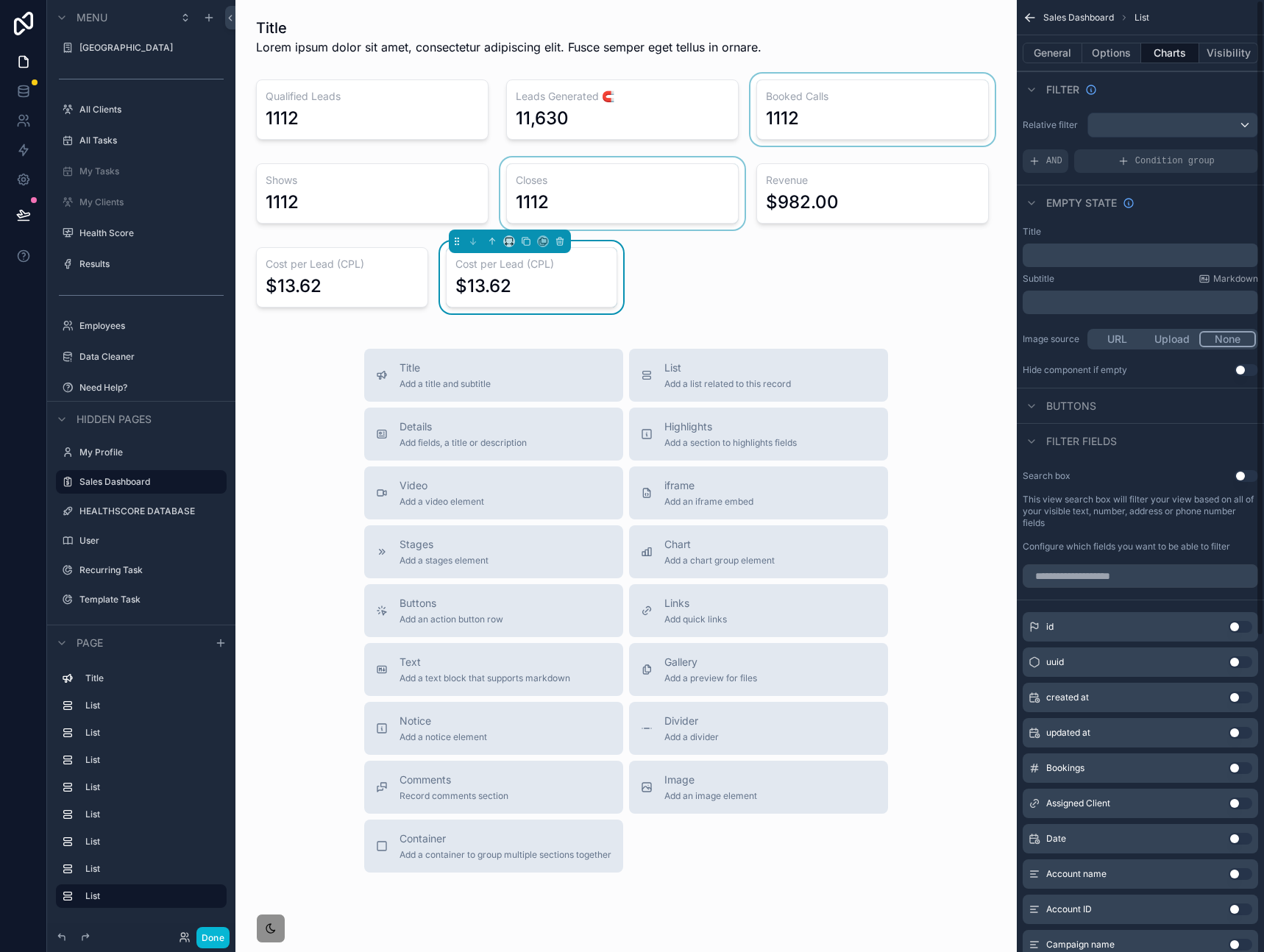
click at [1163, 51] on button "Charts" at bounding box center [1171, 53] width 59 height 20
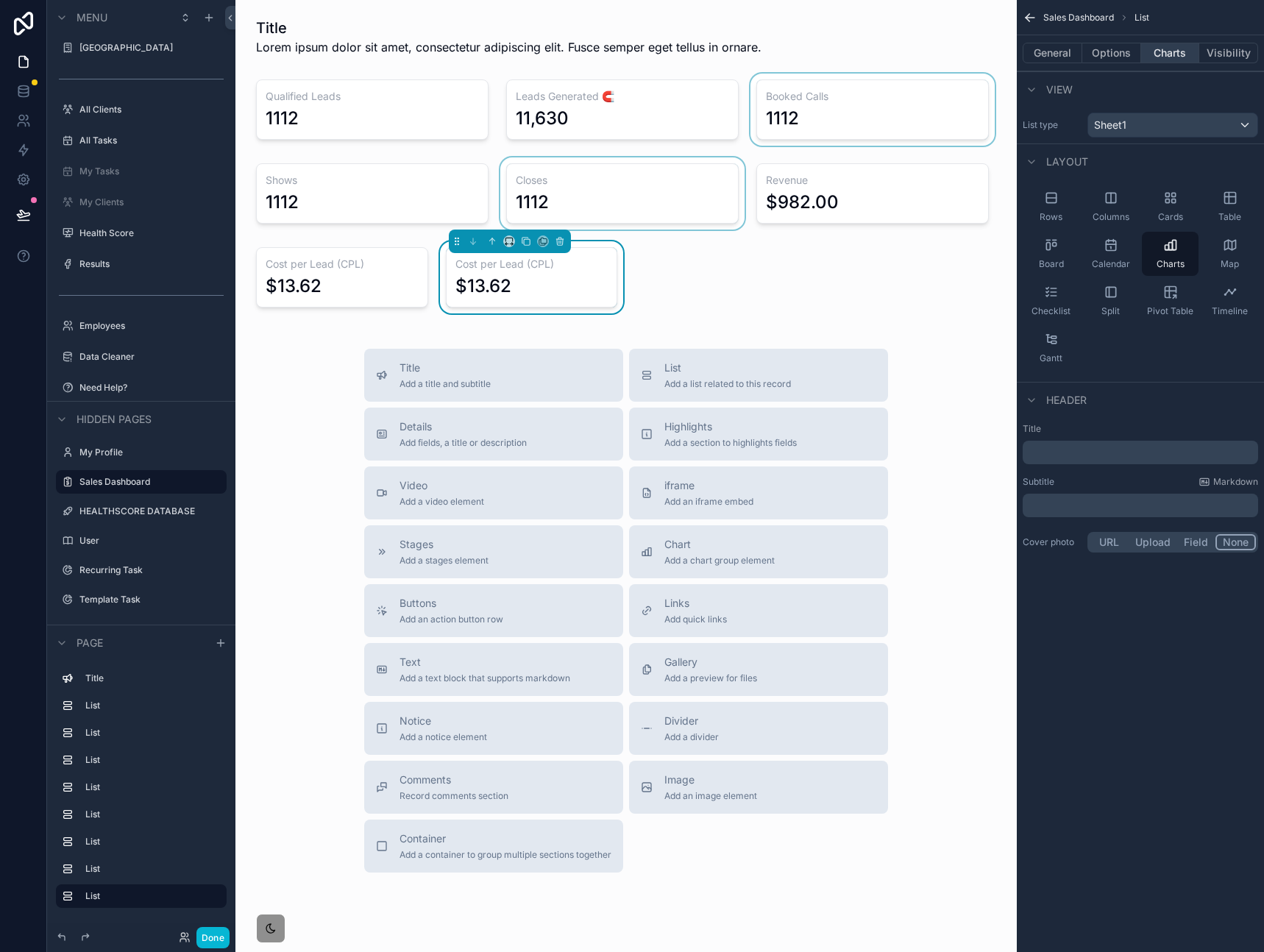
click at [1175, 56] on button "Charts" at bounding box center [1171, 53] width 59 height 20
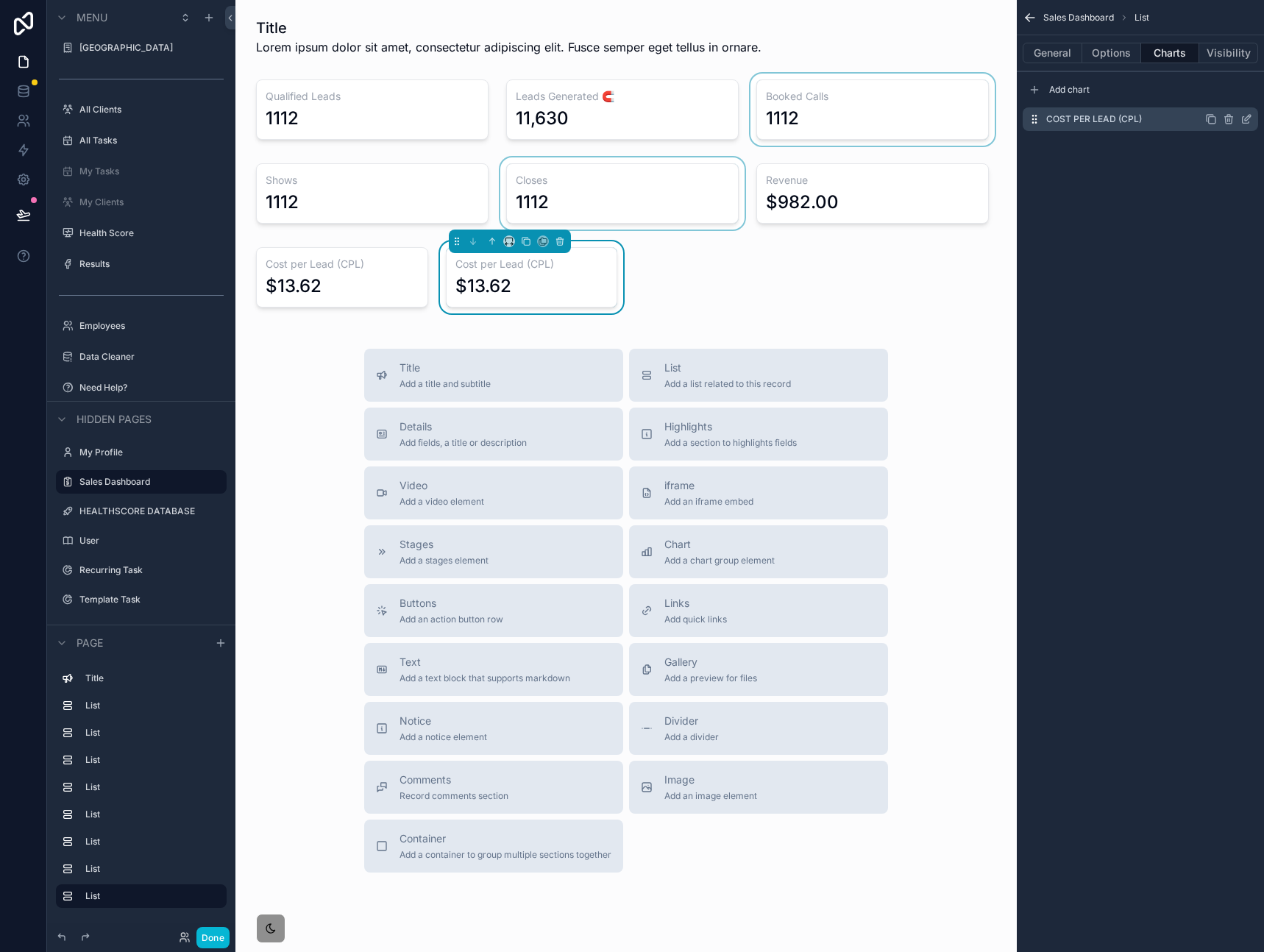
click at [1247, 120] on icon "scrollable content" at bounding box center [1246, 120] width 12 height 12
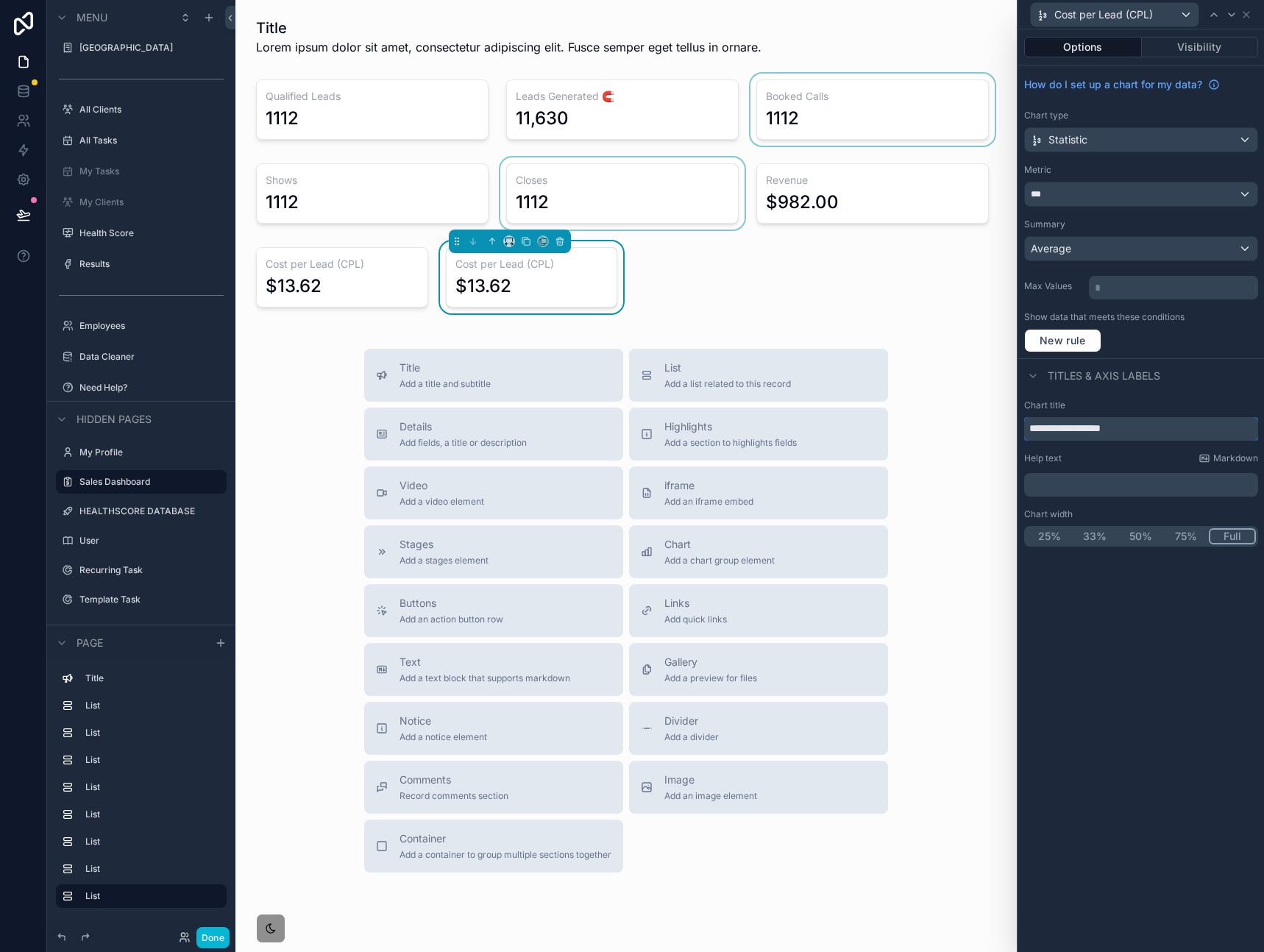
click at [1125, 428] on input "**********" at bounding box center [1141, 429] width 234 height 24
paste input "**********"
click at [1197, 376] on div "Titles & Axis labels" at bounding box center [1141, 376] width 246 height 35
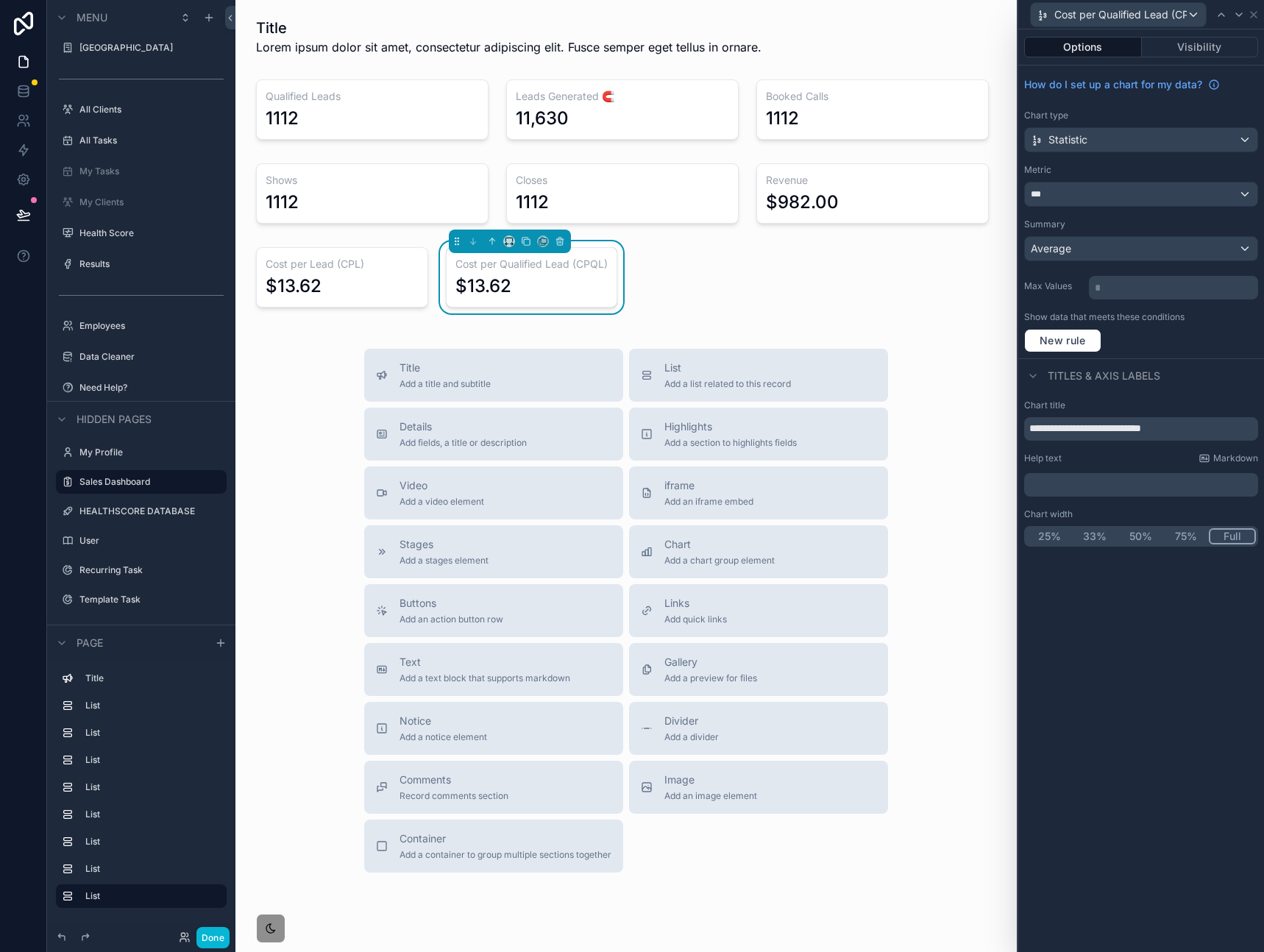
click at [727, 256] on div "Title Lorem ipsum dolor sit amet, consectetur adipiscing elit. Fusce semper ege…" at bounding box center [626, 495] width 781 height 990
drag, startPoint x: 1190, startPoint y: 430, endPoint x: 1223, endPoint y: 426, distance: 33.2
click at [1223, 426] on input "**********" at bounding box center [1141, 429] width 234 height 24
drag, startPoint x: 1147, startPoint y: 429, endPoint x: 1192, endPoint y: 429, distance: 45.0
click at [1192, 429] on input "**********" at bounding box center [1141, 429] width 234 height 24
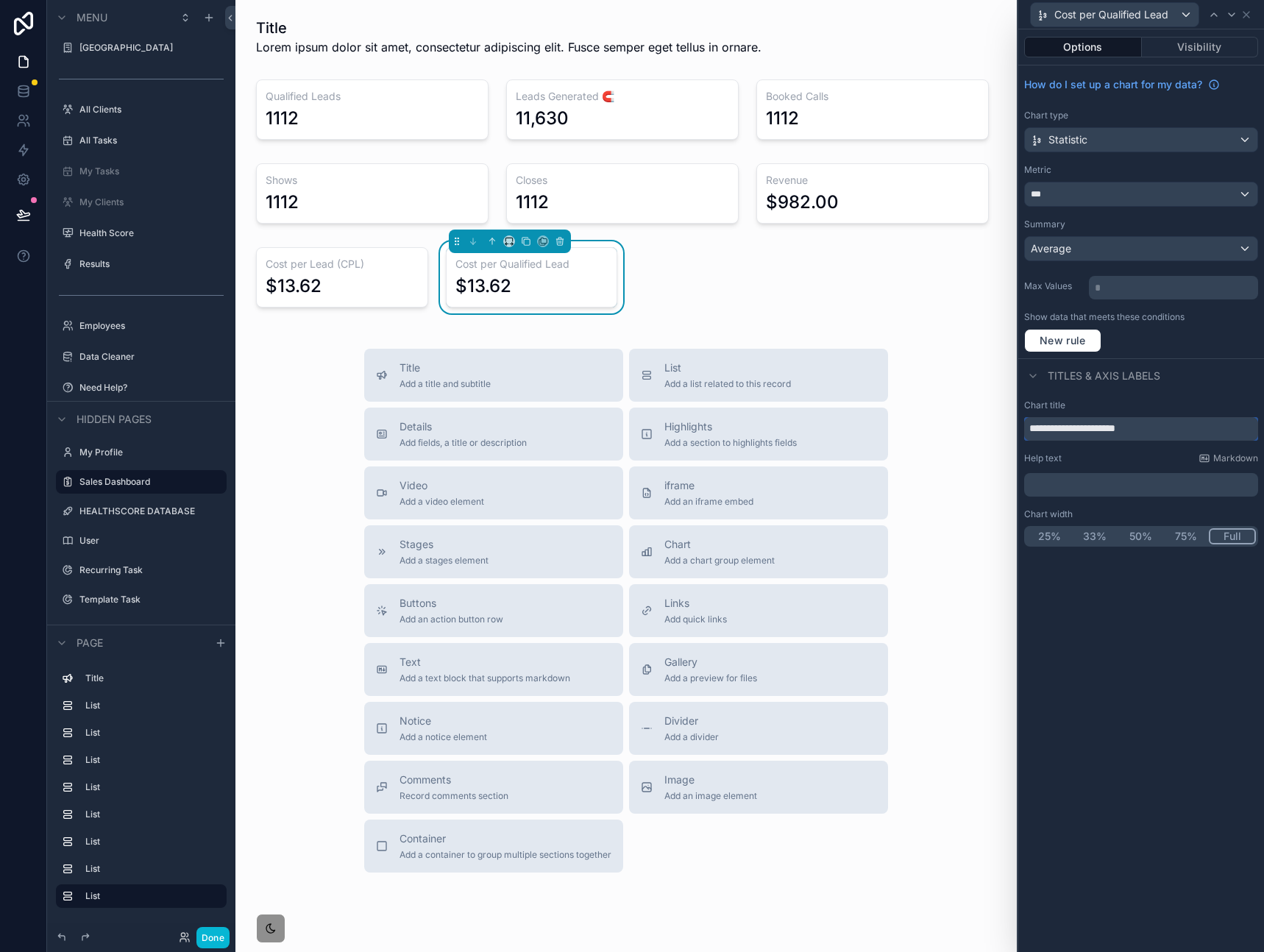
type input "**********"
click at [1064, 490] on p "﻿" at bounding box center [1142, 484] width 225 height 14
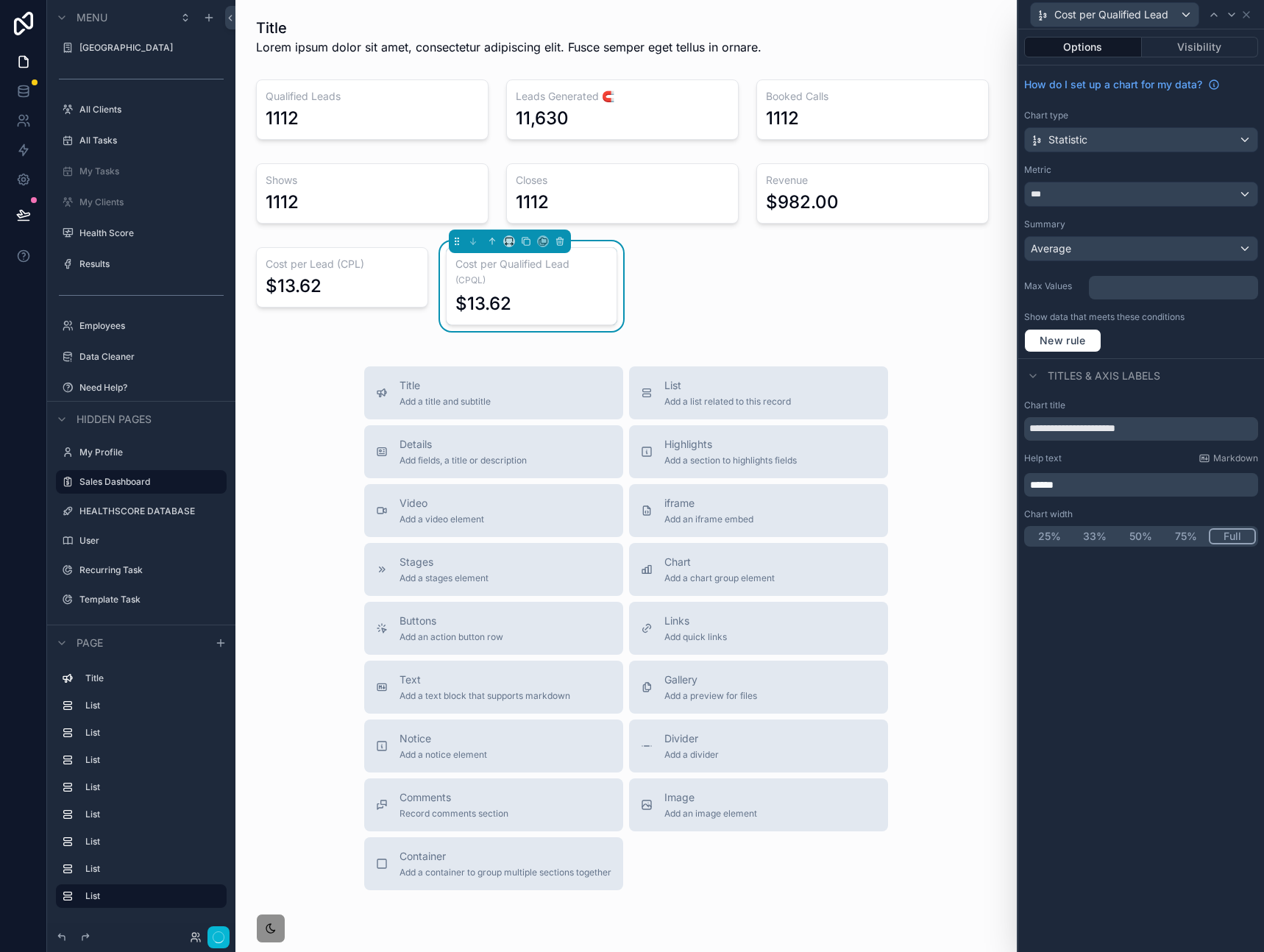
click at [1117, 637] on div "**********" at bounding box center [1141, 491] width 246 height 923
click at [393, 283] on div "scrollable content" at bounding box center [342, 286] width 189 height 90
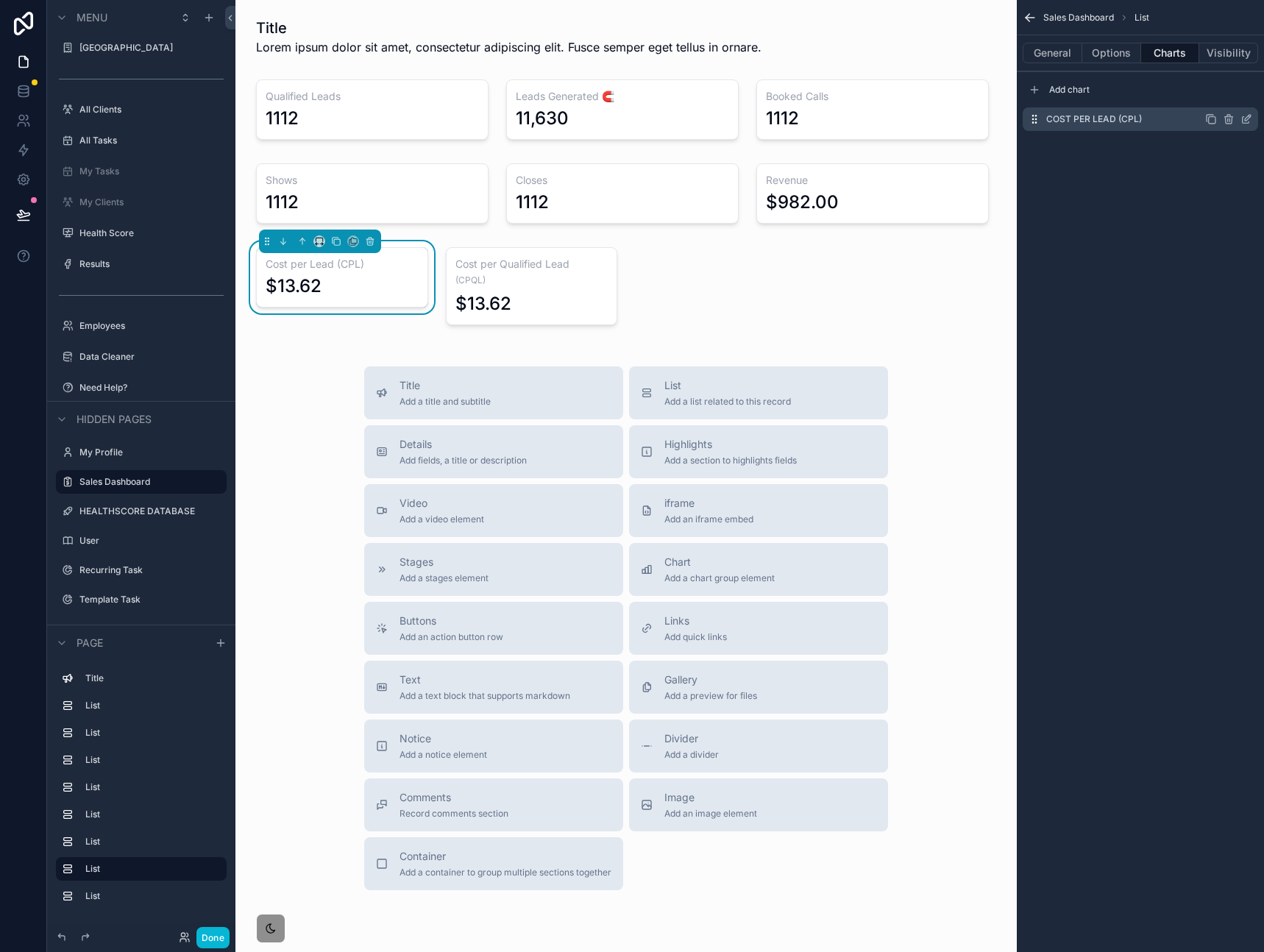
click at [1246, 120] on icon "scrollable content" at bounding box center [1246, 120] width 12 height 12
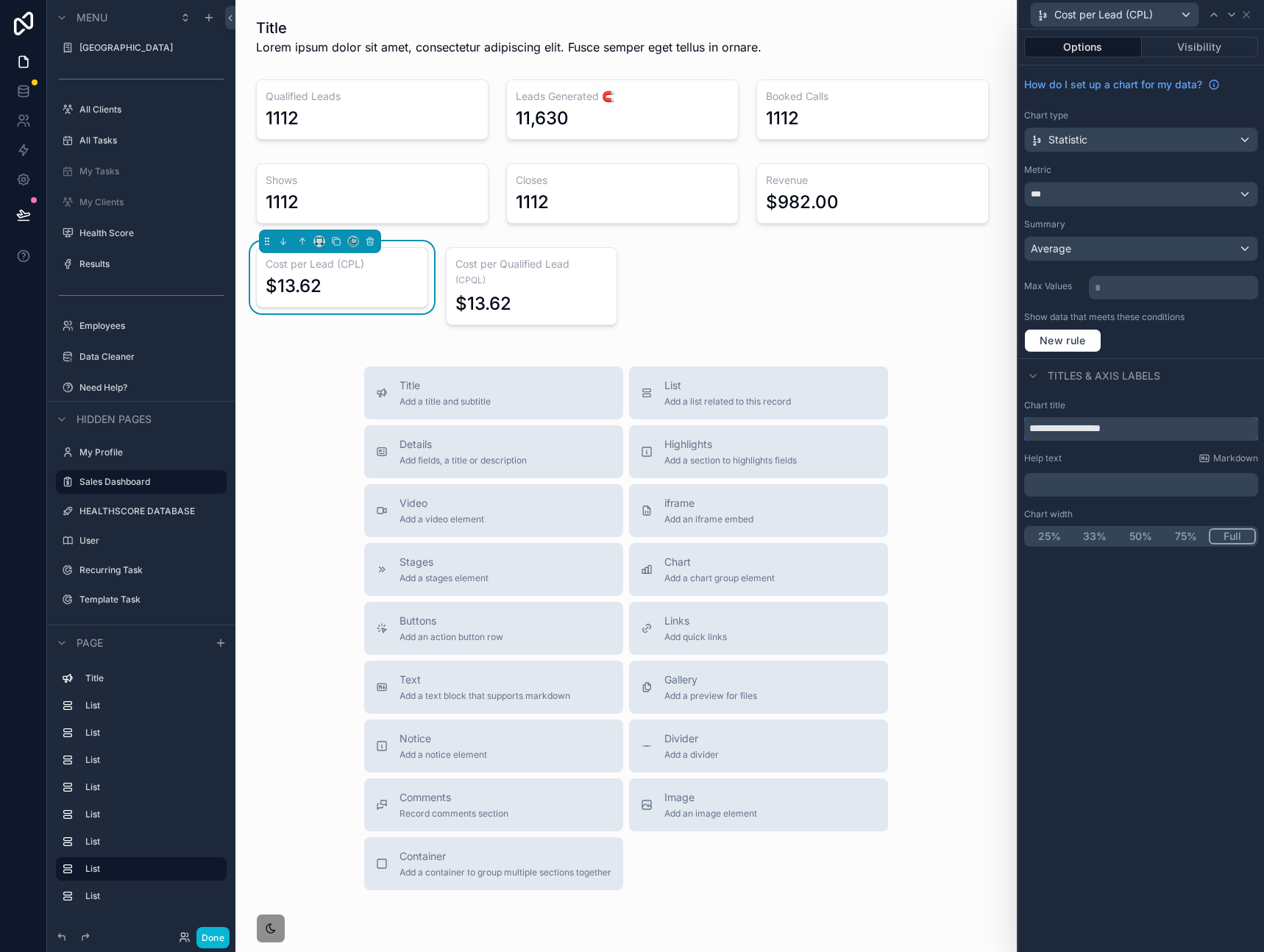
drag, startPoint x: 1150, startPoint y: 428, endPoint x: 1101, endPoint y: 429, distance: 49.0
click at [1101, 429] on input "**********" at bounding box center [1141, 429] width 234 height 24
type input "**********"
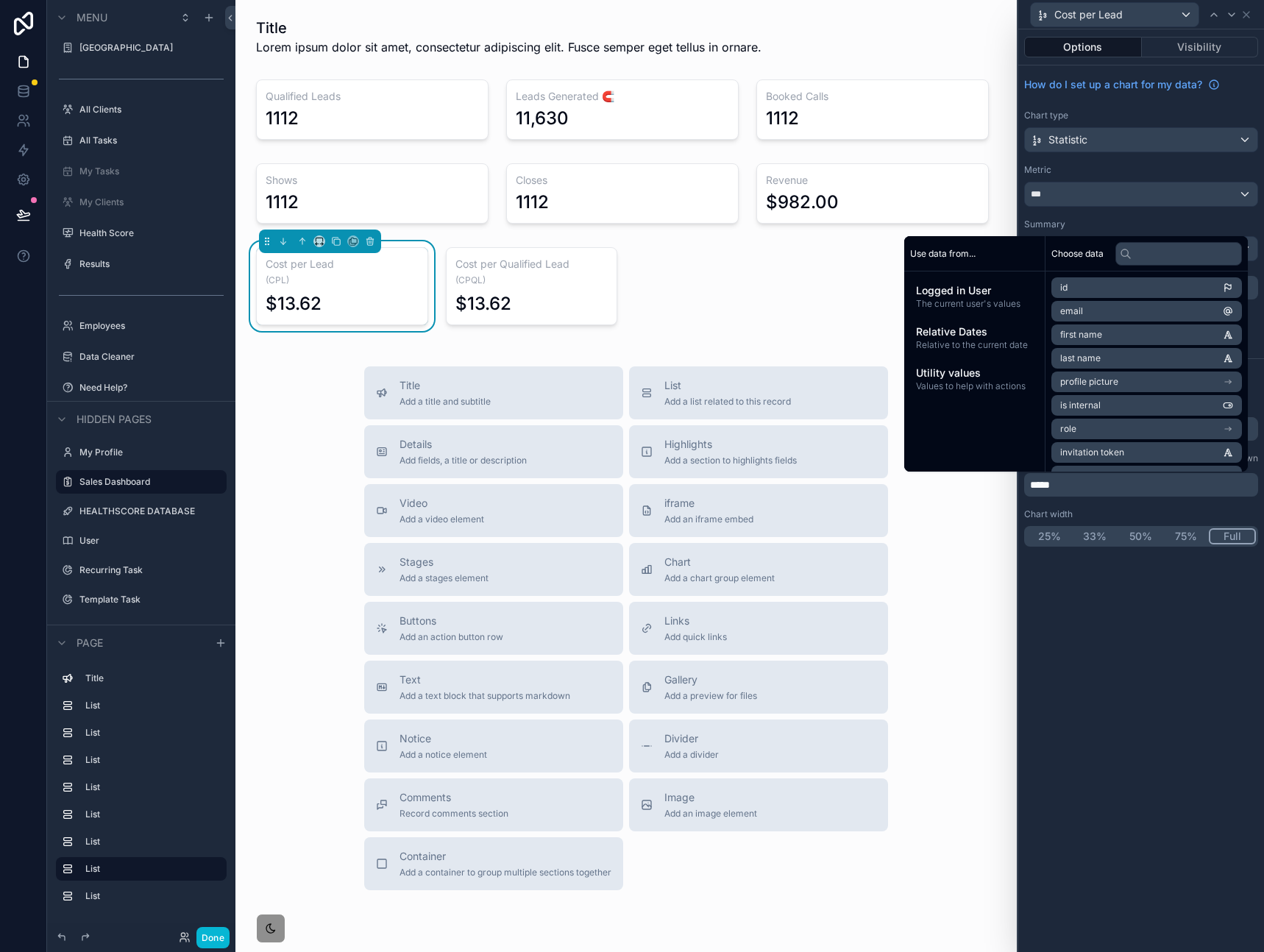
click at [1128, 626] on div "**********" at bounding box center [1141, 491] width 246 height 923
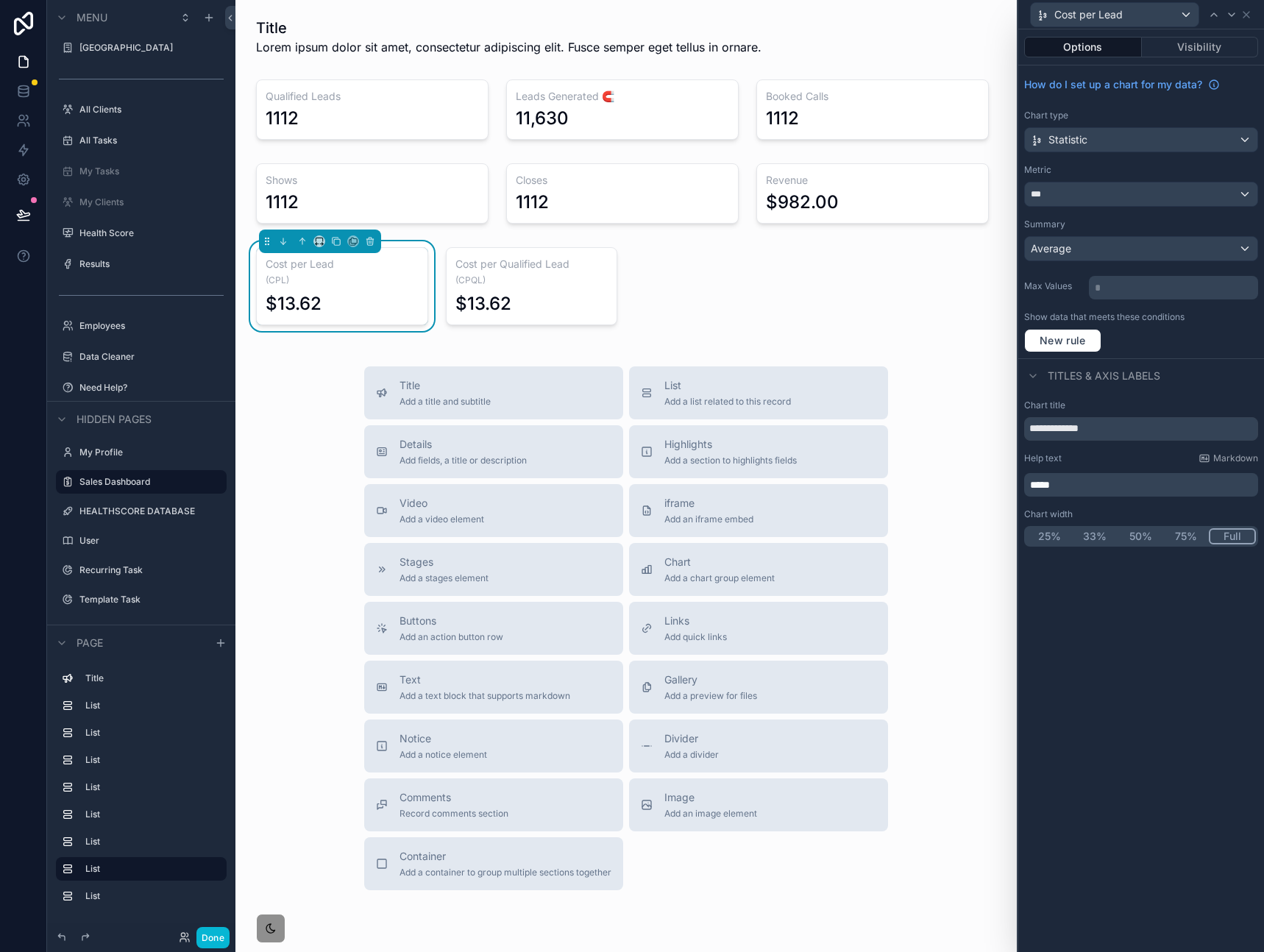
click at [789, 276] on div "Title Lorem ipsum dolor sit amet, consectetur adipiscing elit. Fusce semper ege…" at bounding box center [626, 503] width 781 height 1008
click at [555, 295] on div "scrollable content" at bounding box center [531, 286] width 189 height 90
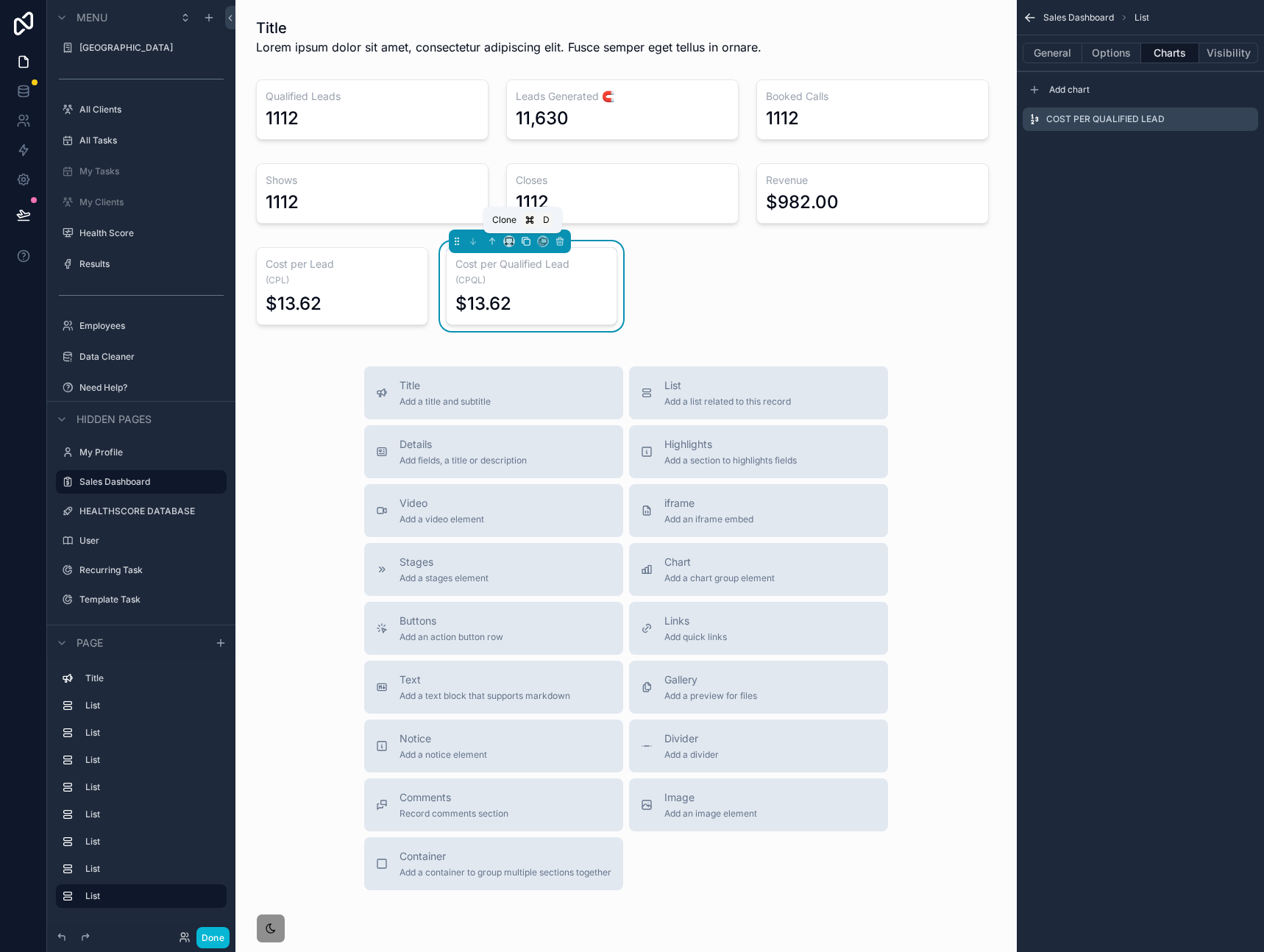
click at [523, 242] on icon "scrollable content" at bounding box center [526, 242] width 6 height 6
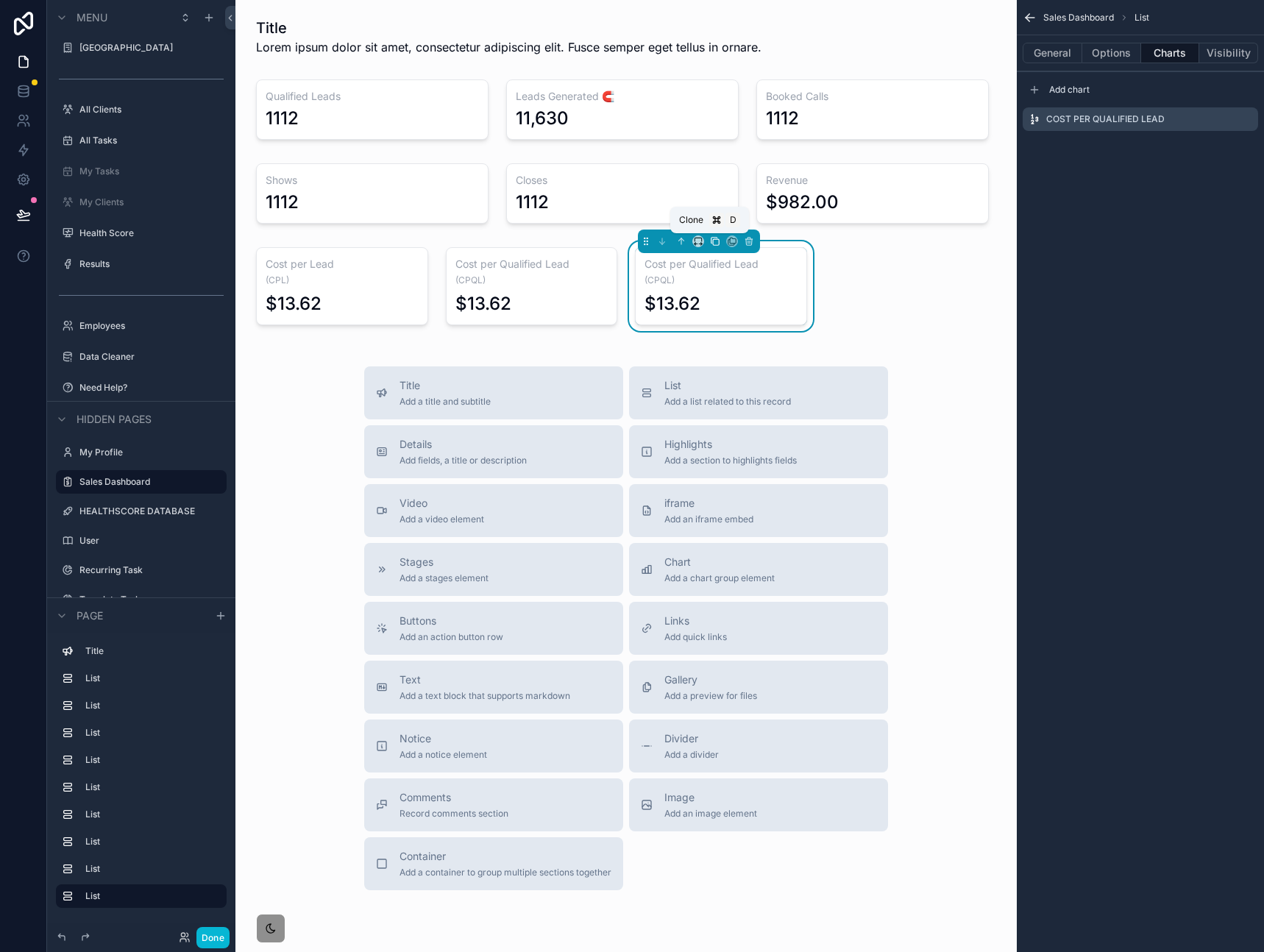
click at [709, 239] on icon "scrollable content" at bounding box center [714, 242] width 10 height 10
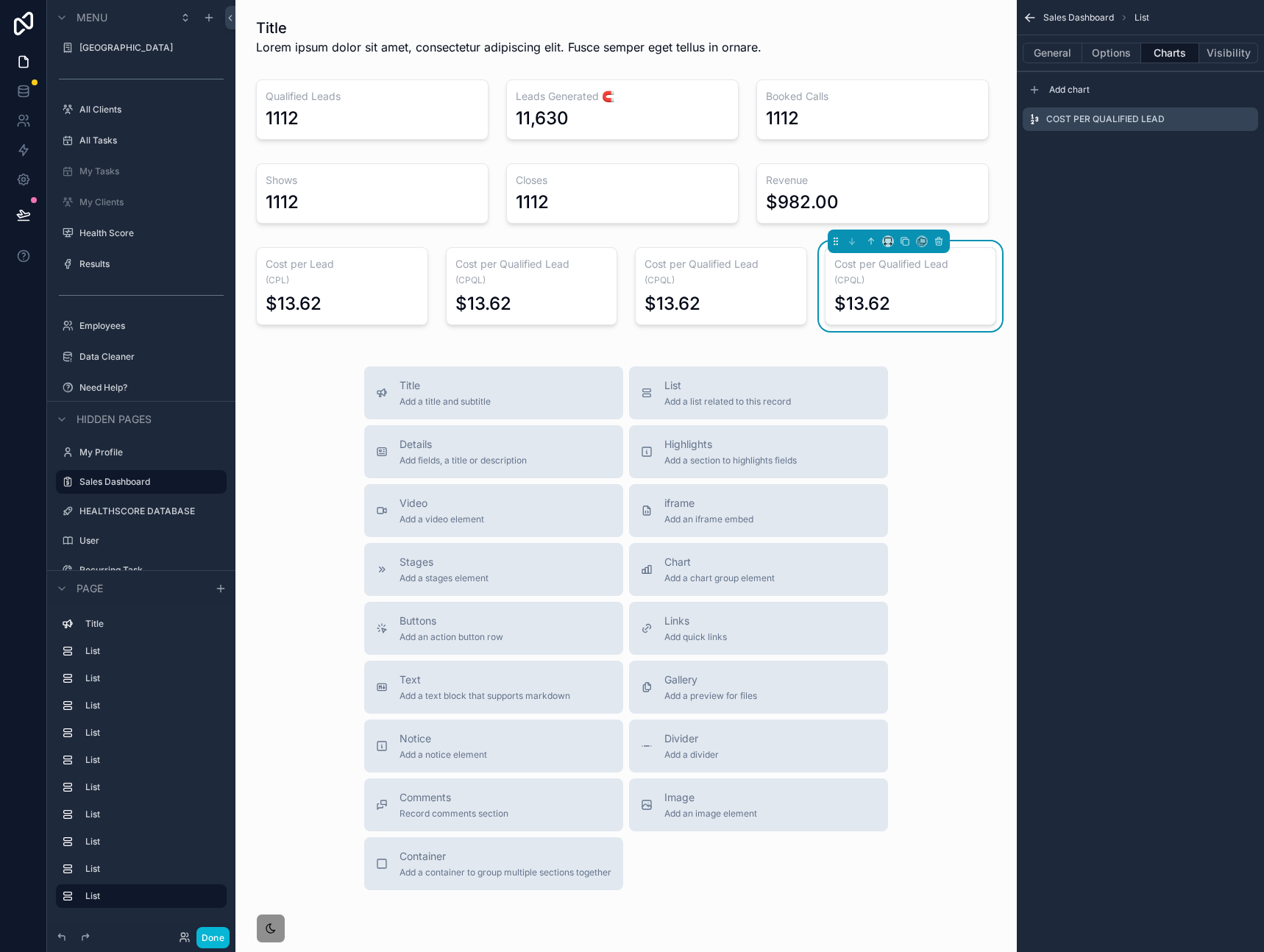
click at [1098, 380] on div "Sales Dashboard List General Options Charts Visibility Add chart Cost per Quali…" at bounding box center [1140, 476] width 247 height 952
click at [960, 366] on div "Title Add a title and subtitle List Add a list related to this record Details A…" at bounding box center [626, 628] width 757 height 524
click at [918, 299] on div "$13.62" at bounding box center [911, 304] width 153 height 24
click at [854, 193] on div "scrollable content" at bounding box center [872, 194] width 250 height 72
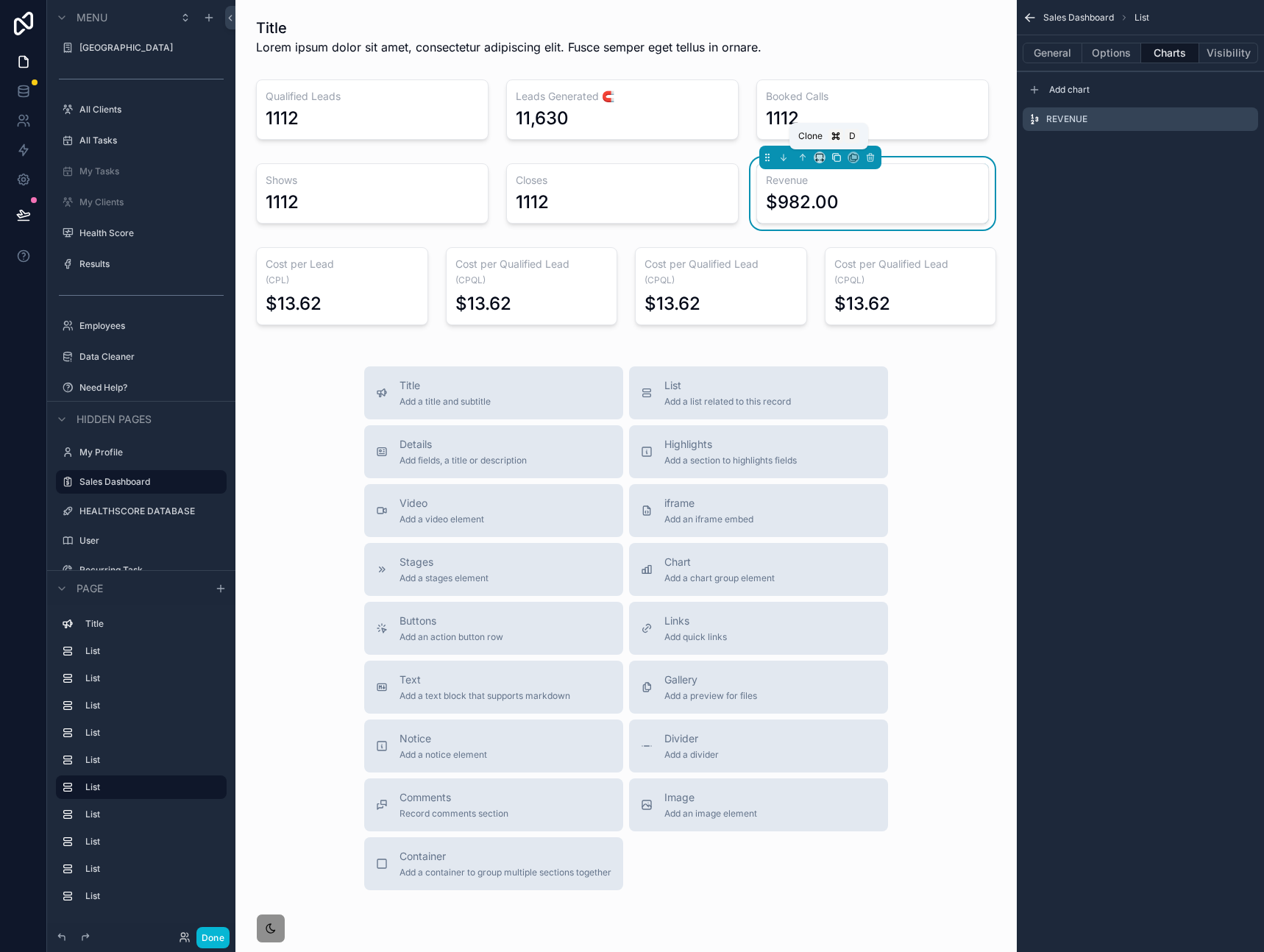
click at [831, 157] on icon "scrollable content" at bounding box center [836, 157] width 10 height 10
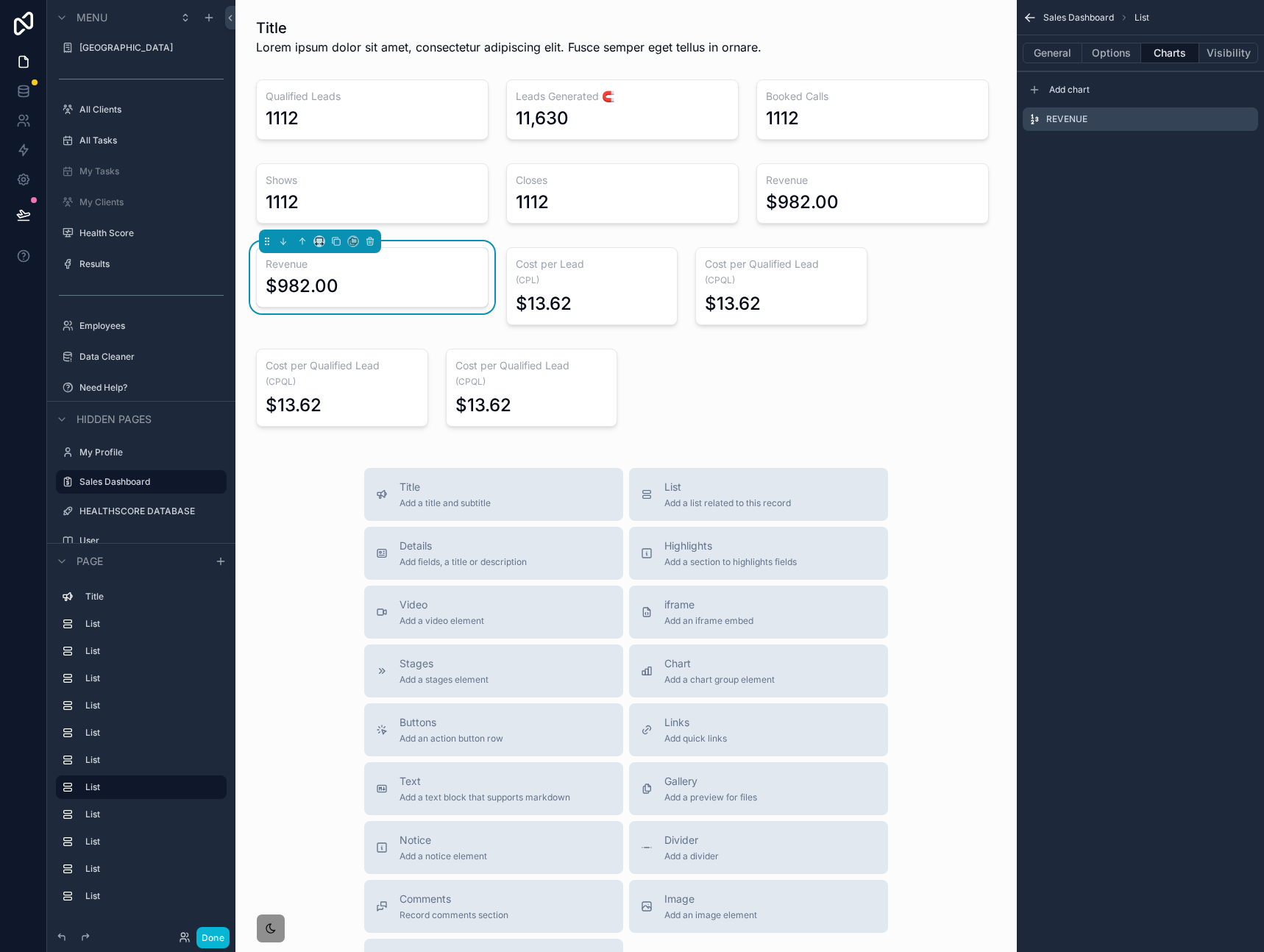
click at [388, 270] on h3 "Revenue" at bounding box center [372, 263] width 213 height 14
click at [1249, 121] on icon "scrollable content" at bounding box center [1246, 120] width 12 height 12
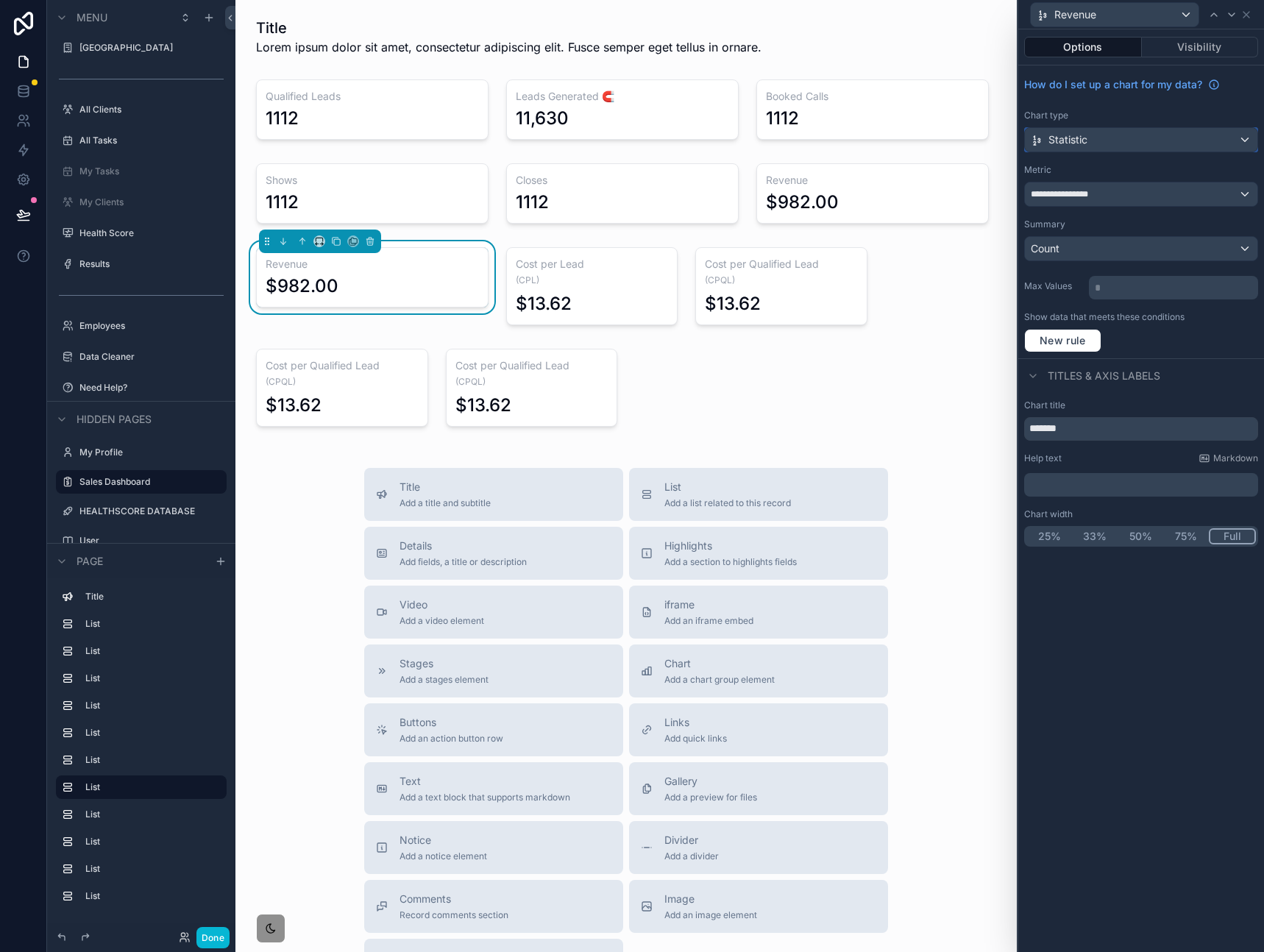
click at [1104, 137] on div "Statistic" at bounding box center [1140, 140] width 232 height 24
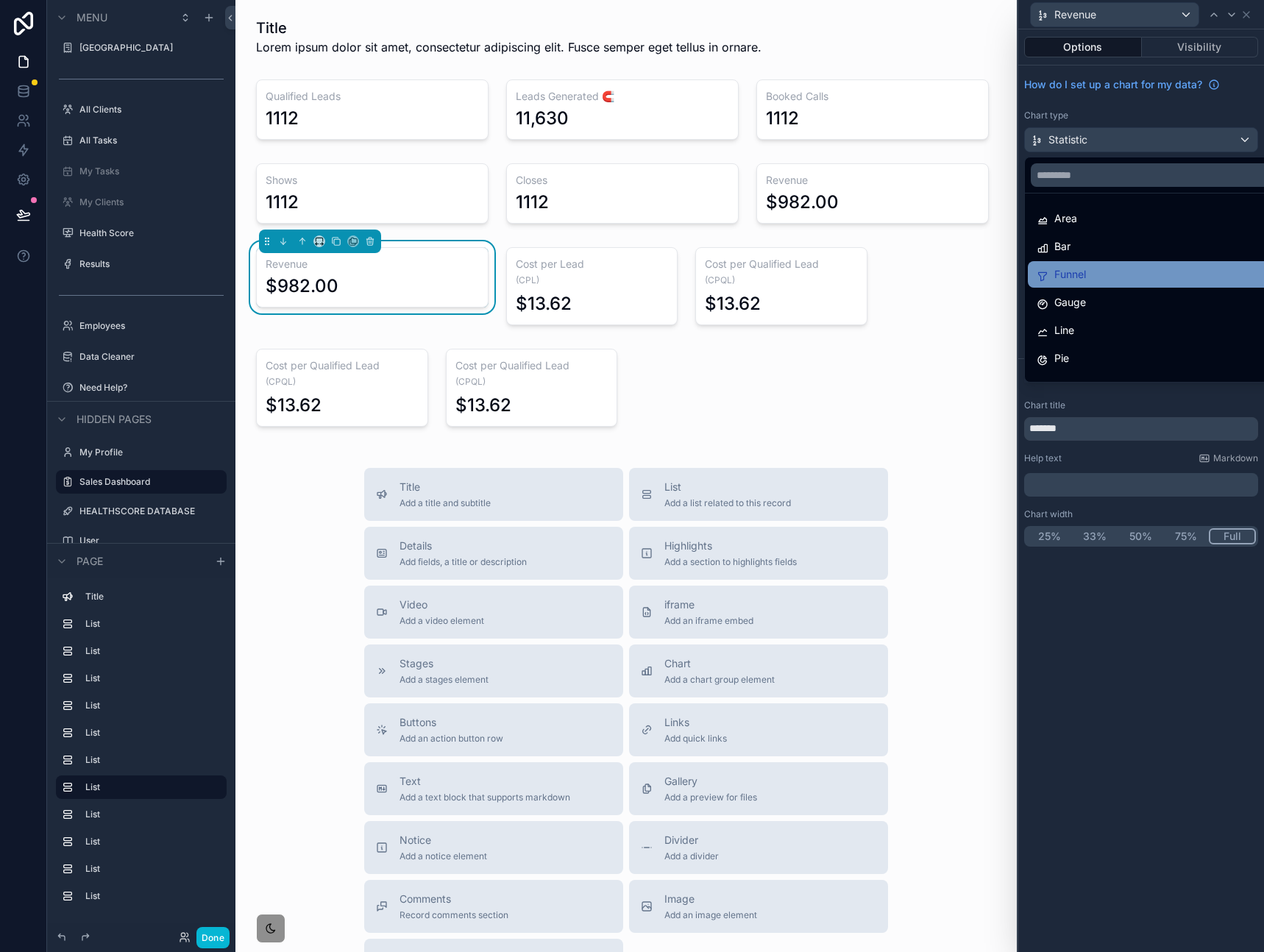
click at [1116, 270] on div "Funnel" at bounding box center [1157, 274] width 242 height 18
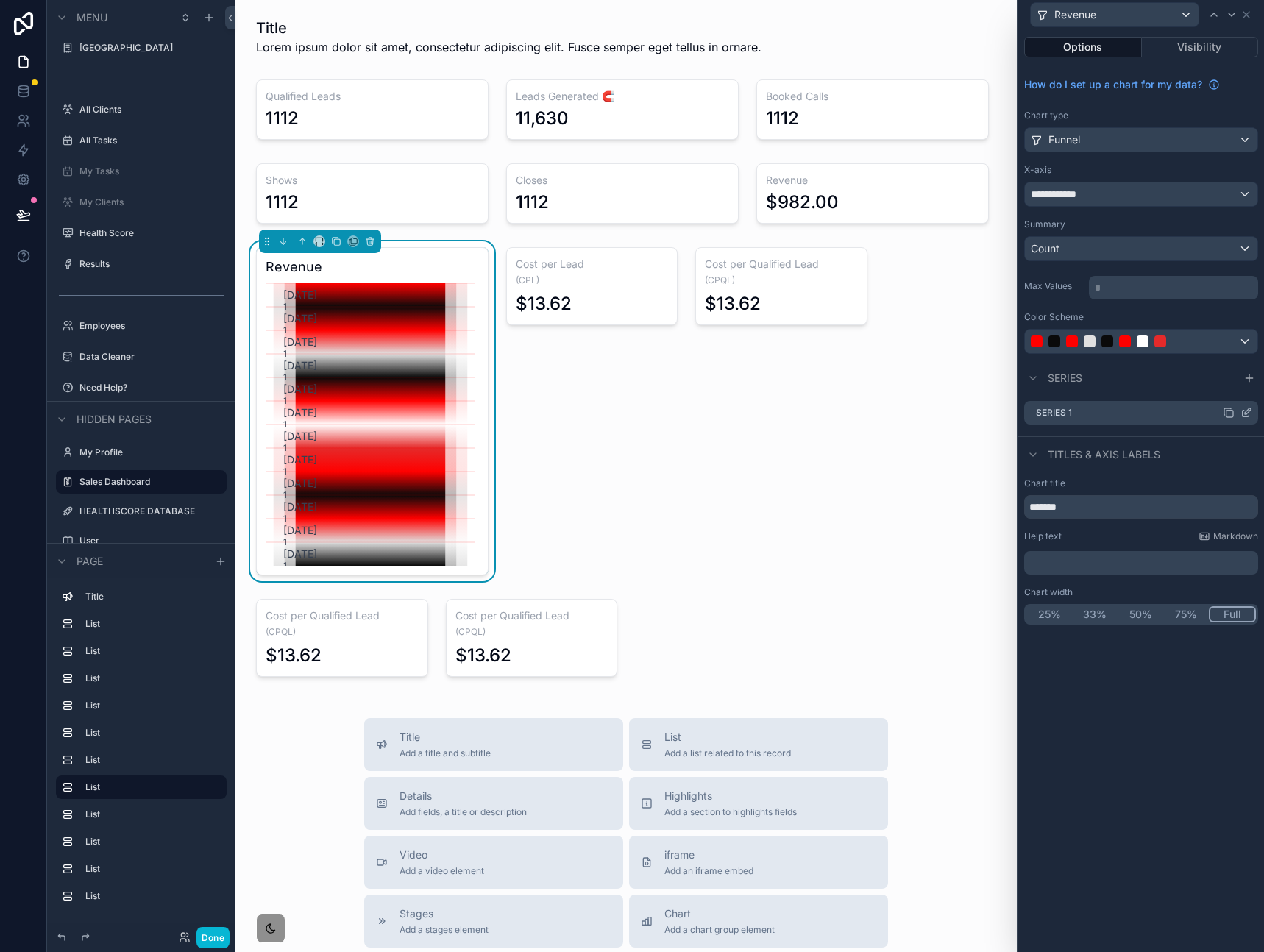
click at [1240, 414] on icon at bounding box center [1246, 412] width 12 height 12
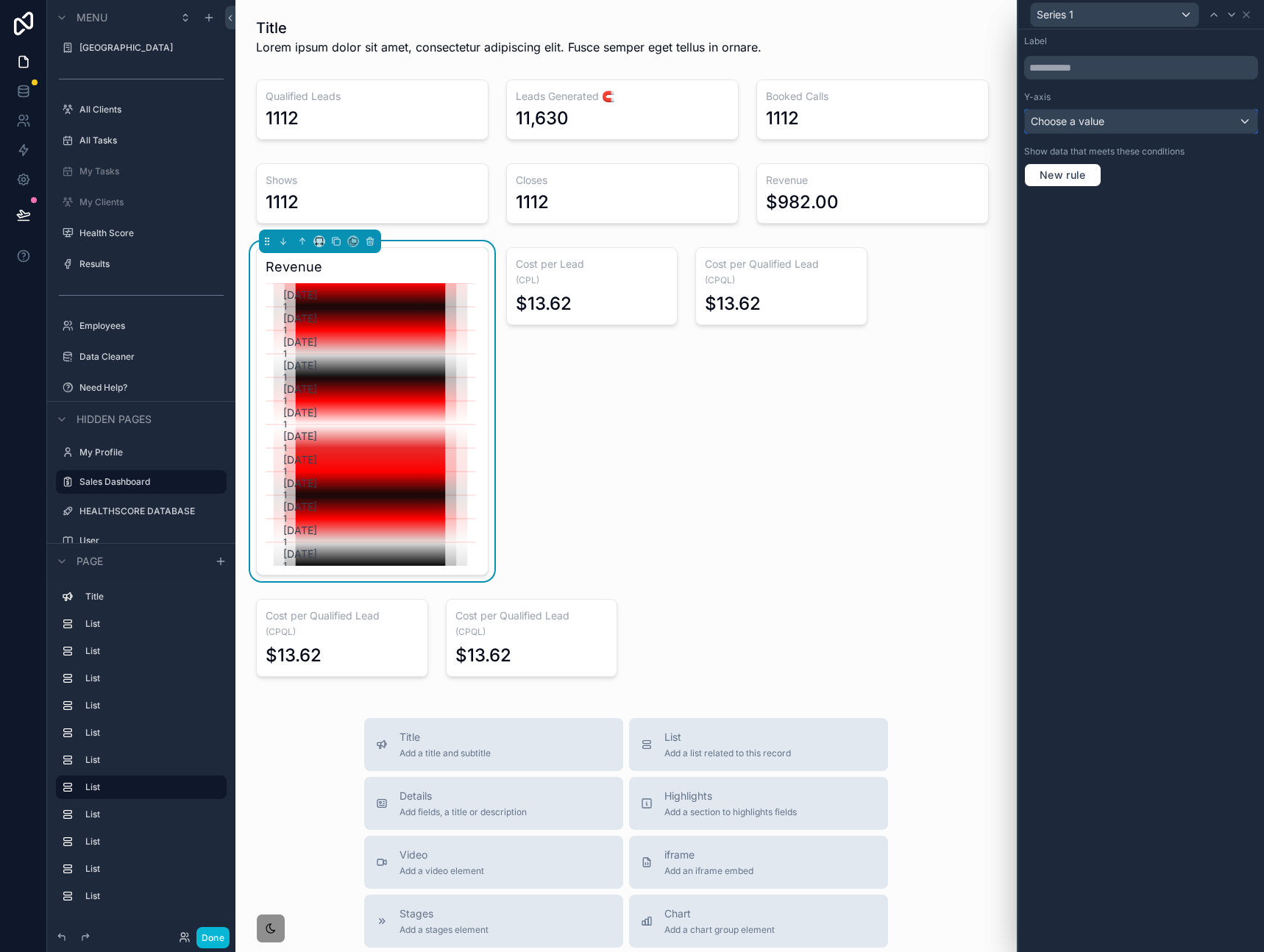
click at [1134, 120] on div "Choose a value" at bounding box center [1140, 121] width 232 height 24
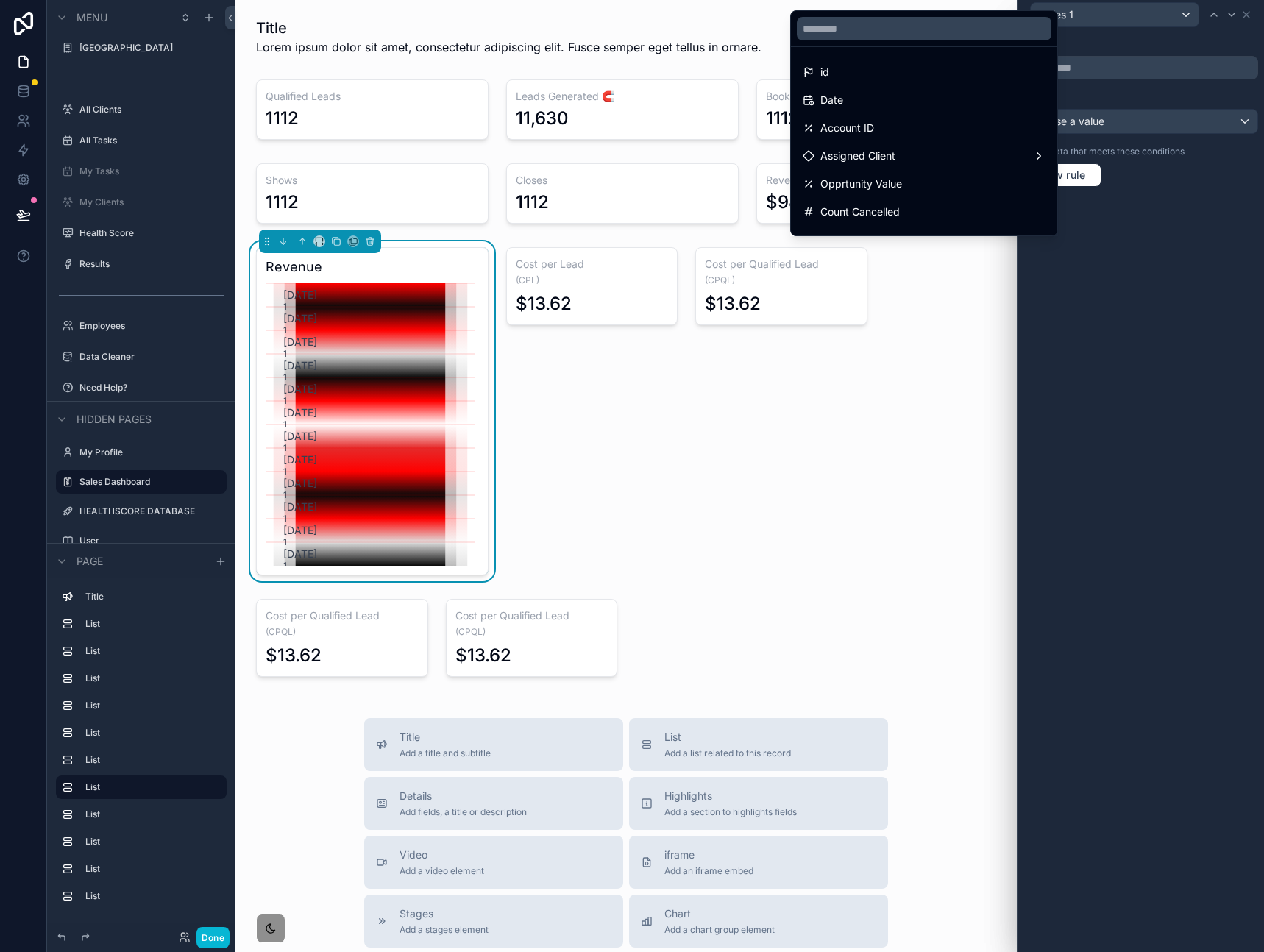
click at [1124, 62] on div at bounding box center [1141, 476] width 246 height 952
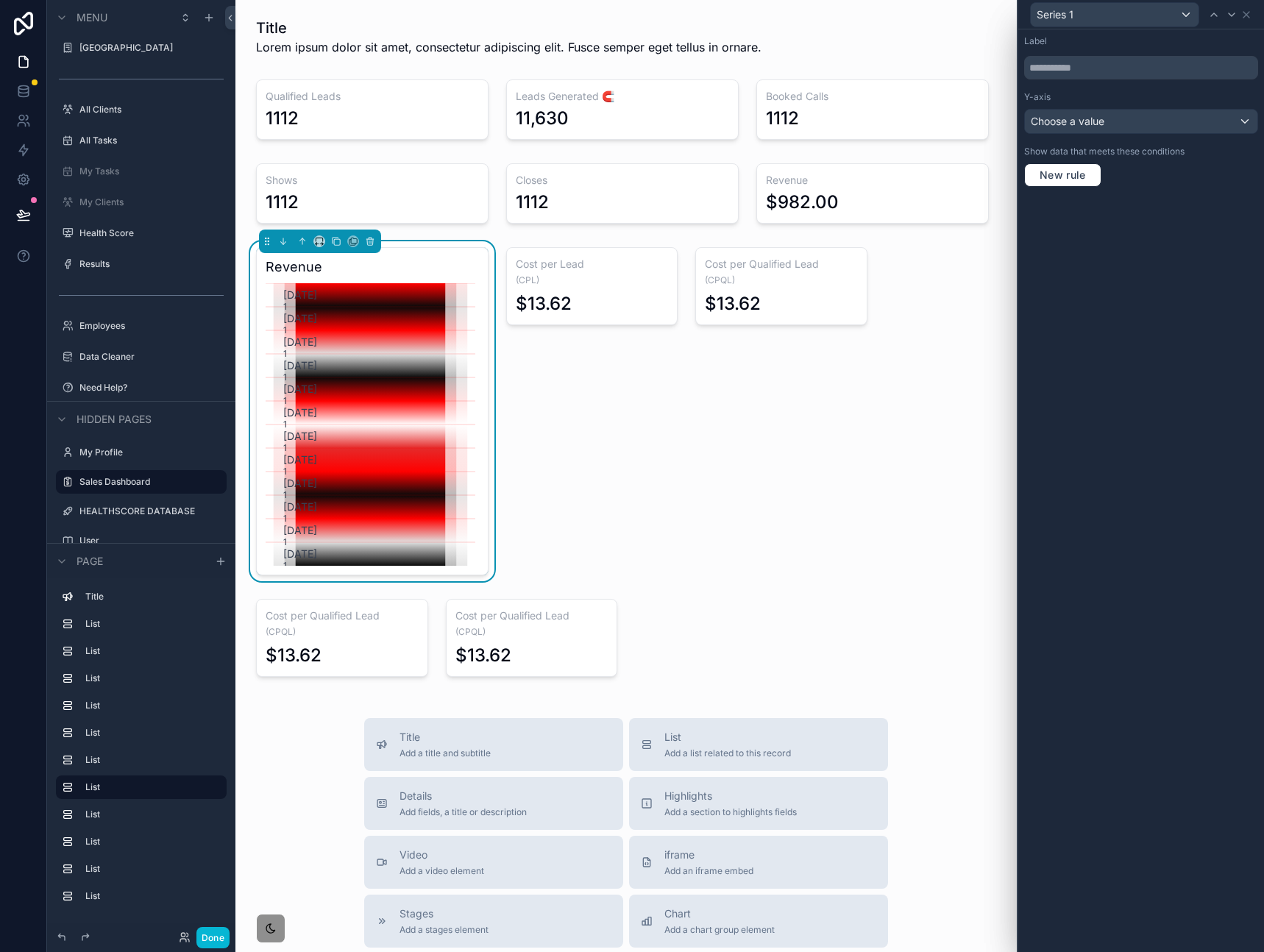
drag, startPoint x: 1097, startPoint y: 139, endPoint x: 1112, endPoint y: 122, distance: 22.7
click at [1098, 137] on div "Label Y-axis Choose a value Show data that meets these conditions New rule" at bounding box center [1141, 111] width 246 height 163
click at [1114, 119] on div "Choose a value" at bounding box center [1140, 121] width 232 height 24
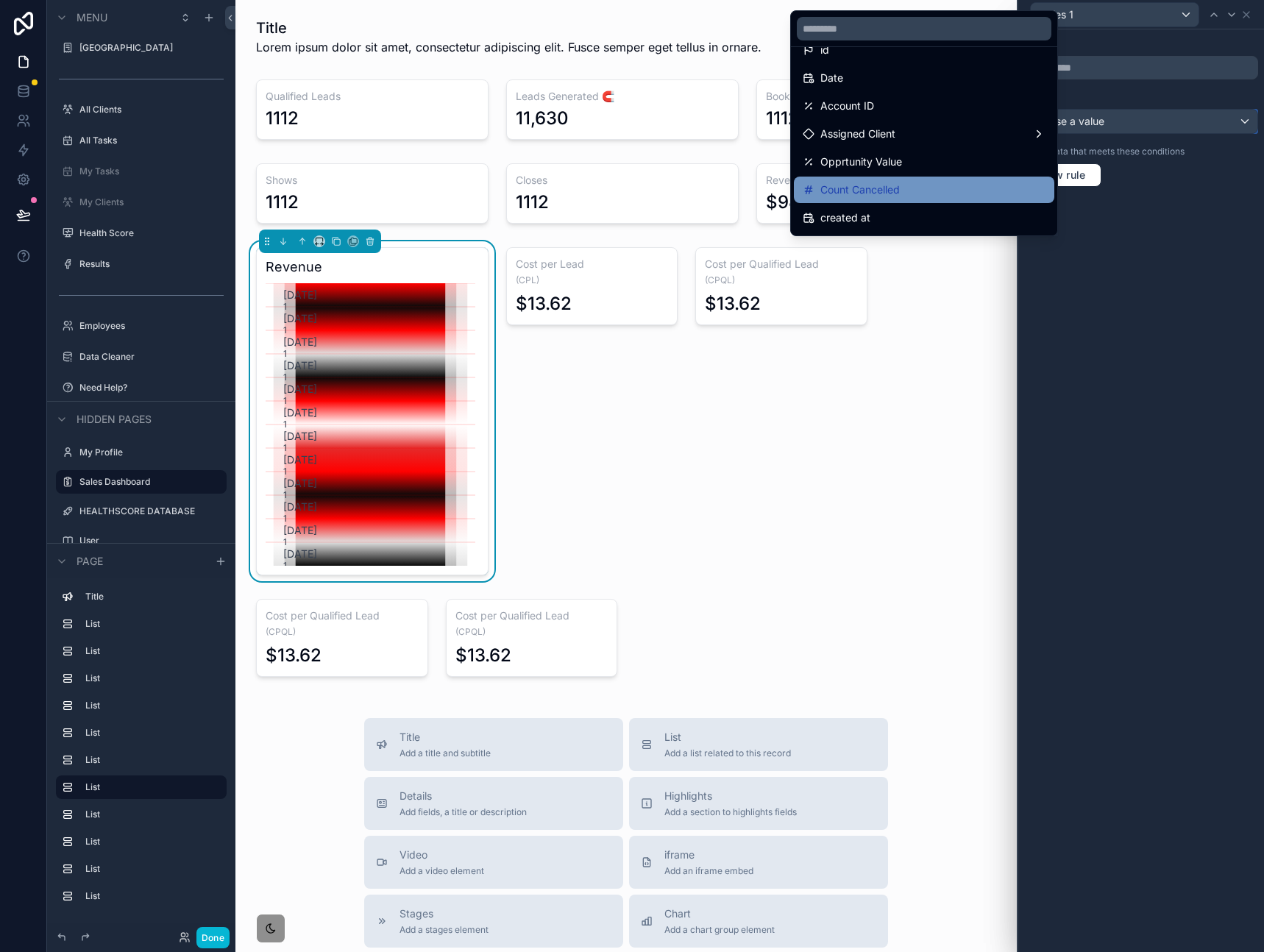
scroll to position [0, 0]
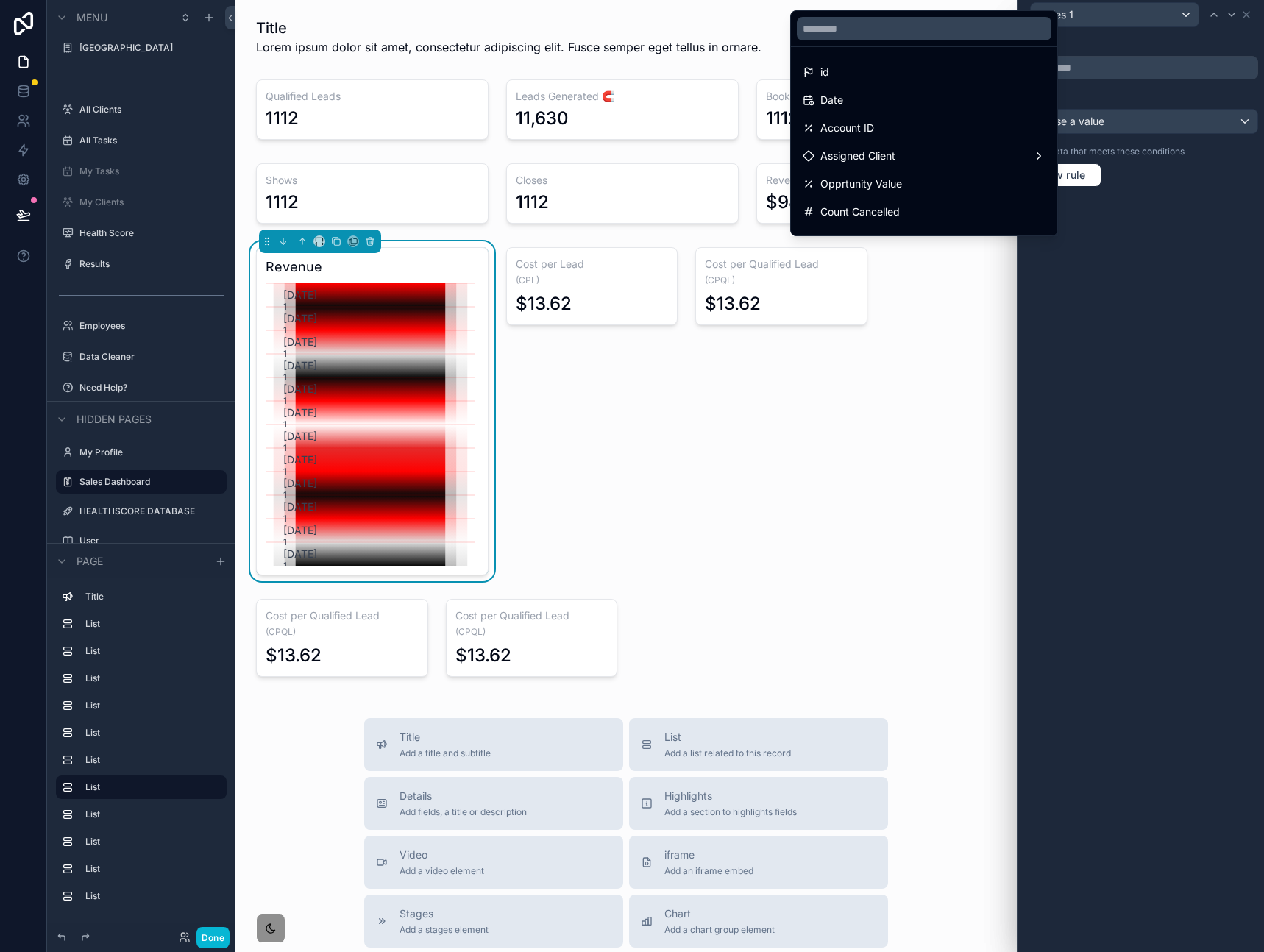
drag, startPoint x: 1171, startPoint y: 223, endPoint x: 1157, endPoint y: 162, distance: 62.6
click at [1171, 221] on div at bounding box center [1141, 476] width 246 height 952
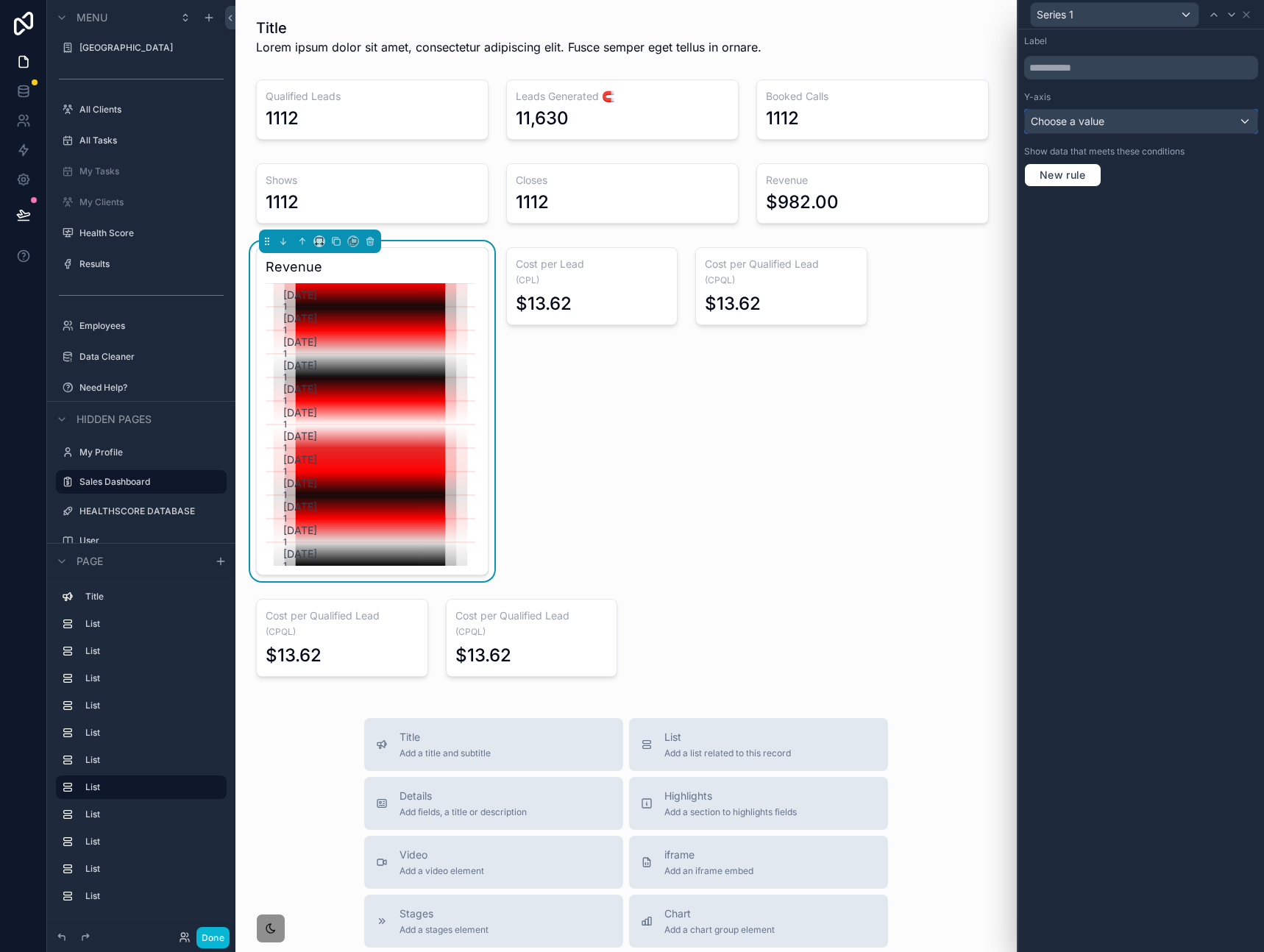
click at [1145, 120] on div "Choose a value" at bounding box center [1140, 121] width 232 height 24
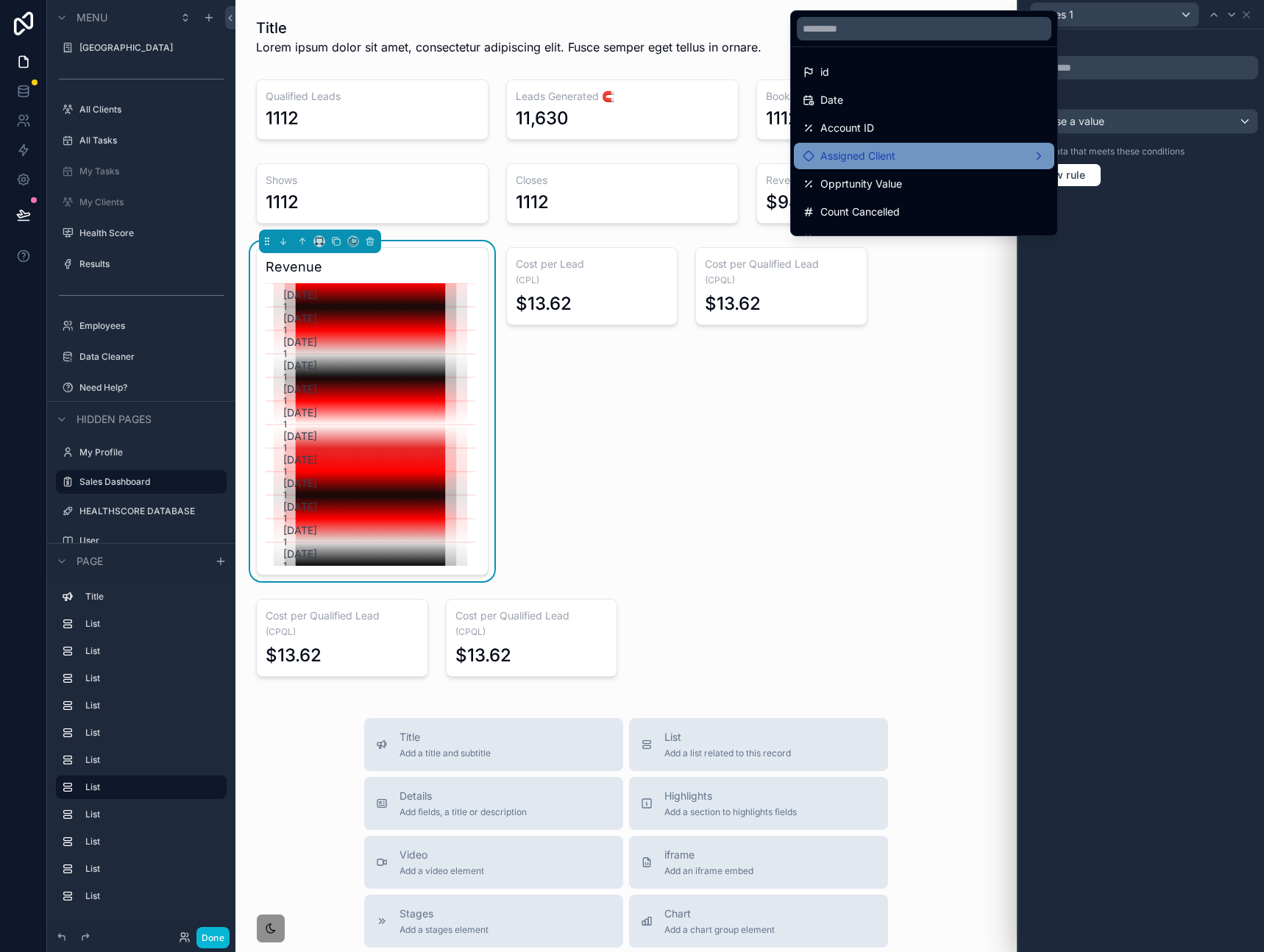
click at [928, 149] on div "Assigned Client" at bounding box center [924, 156] width 242 height 18
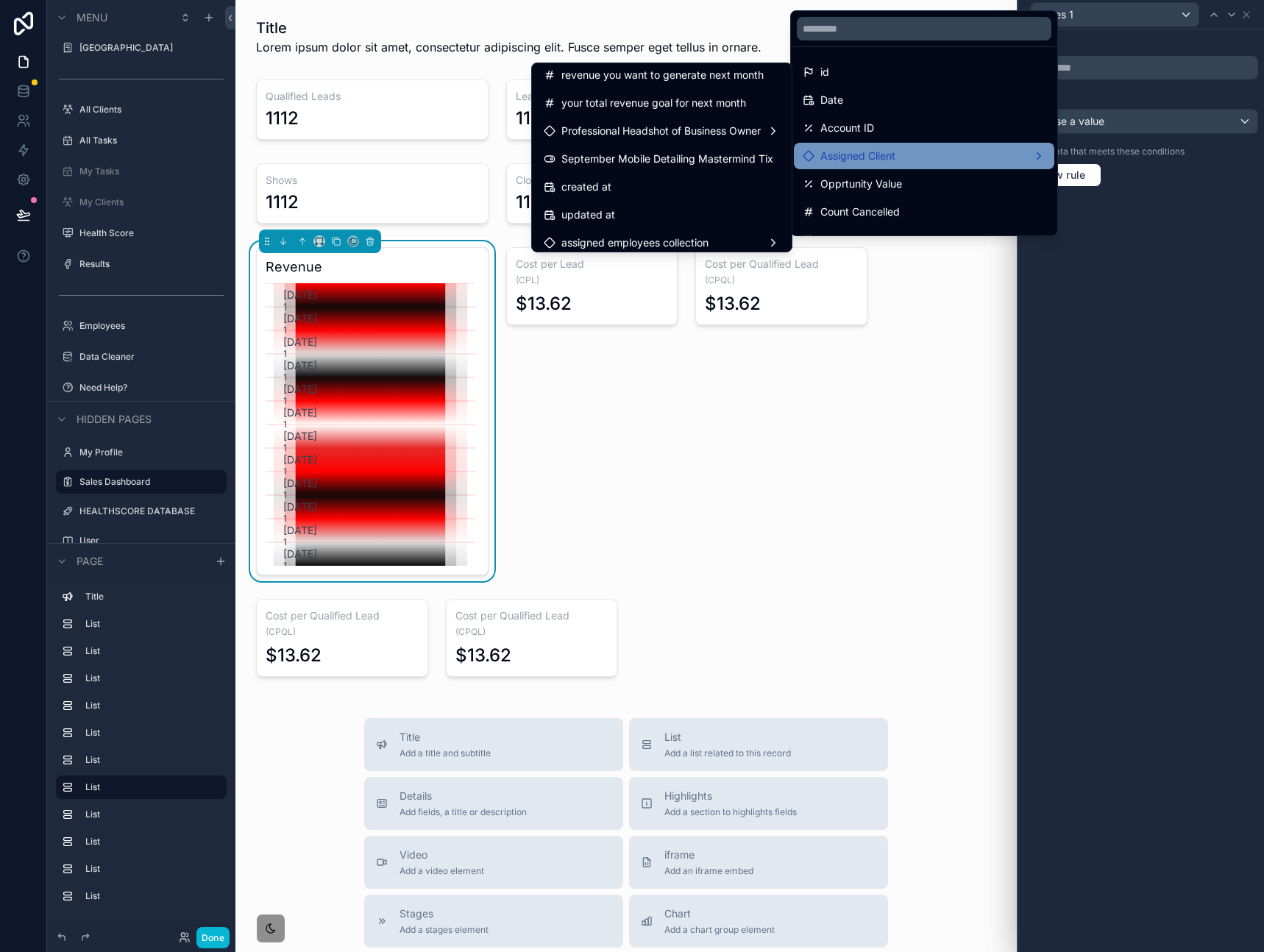
scroll to position [646, 0]
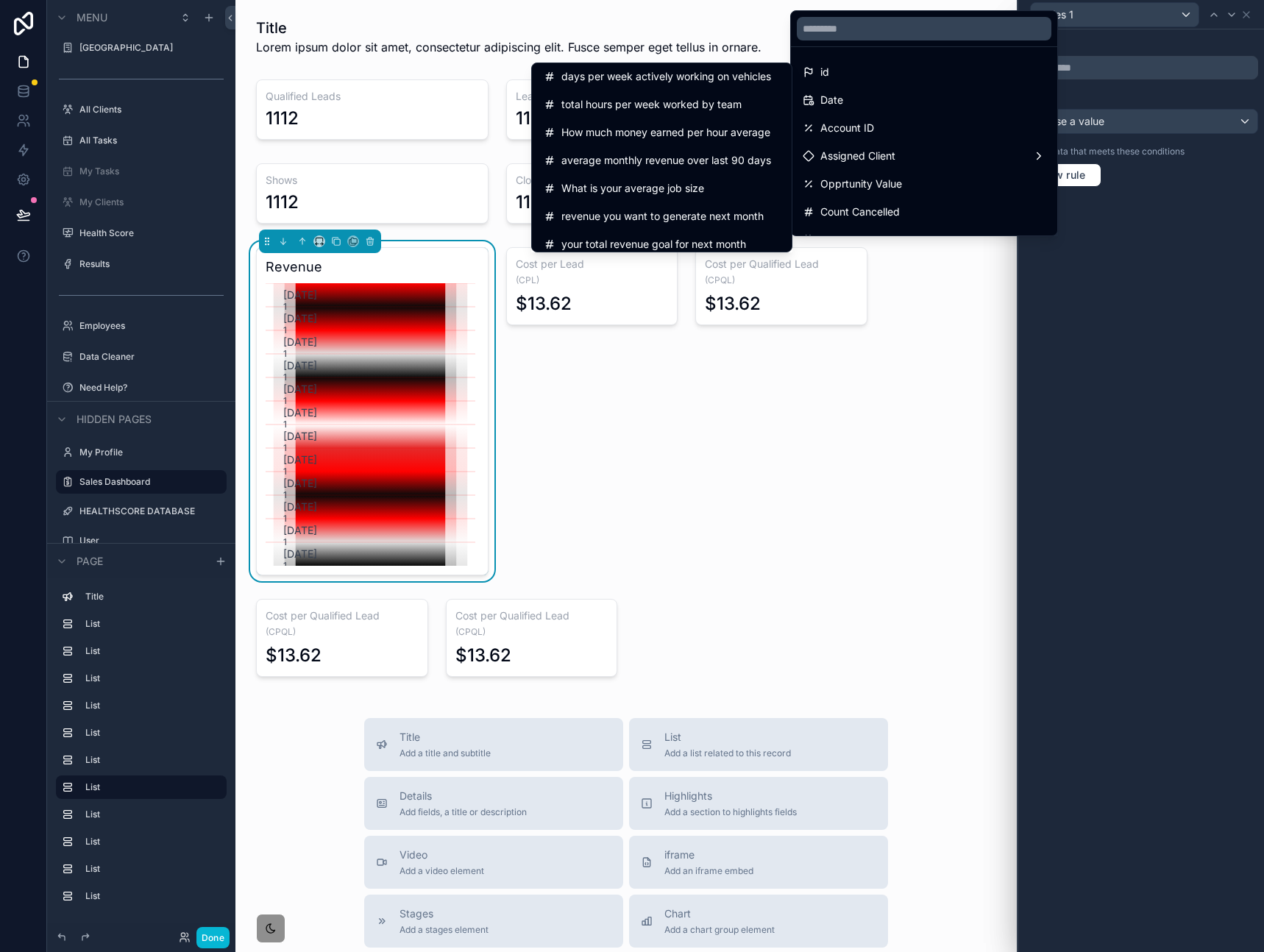
click at [1193, 194] on div at bounding box center [1141, 476] width 246 height 952
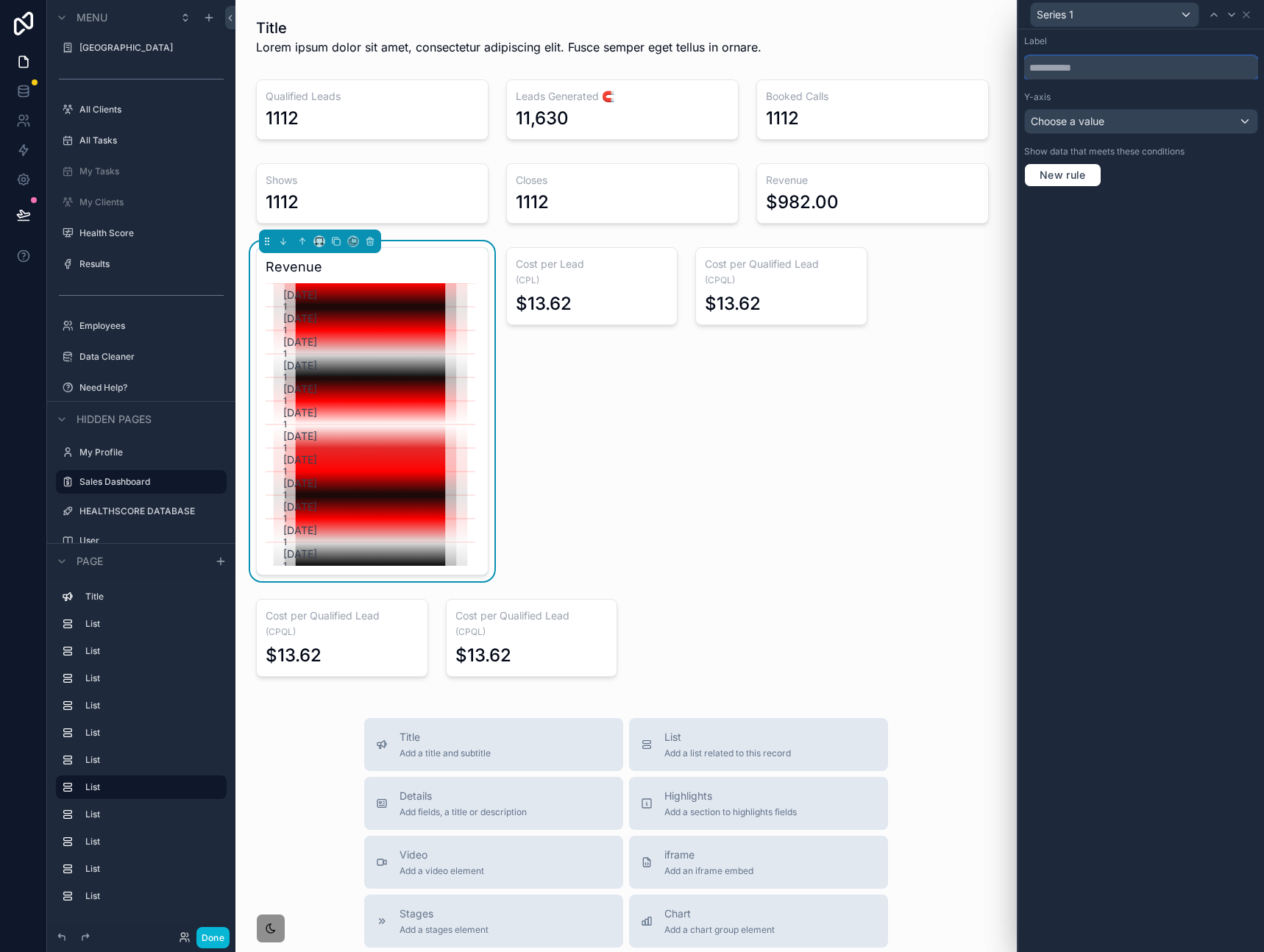
click at [1119, 66] on input "text" at bounding box center [1141, 67] width 234 height 24
click at [1134, 120] on div "Choose a value" at bounding box center [1140, 121] width 232 height 24
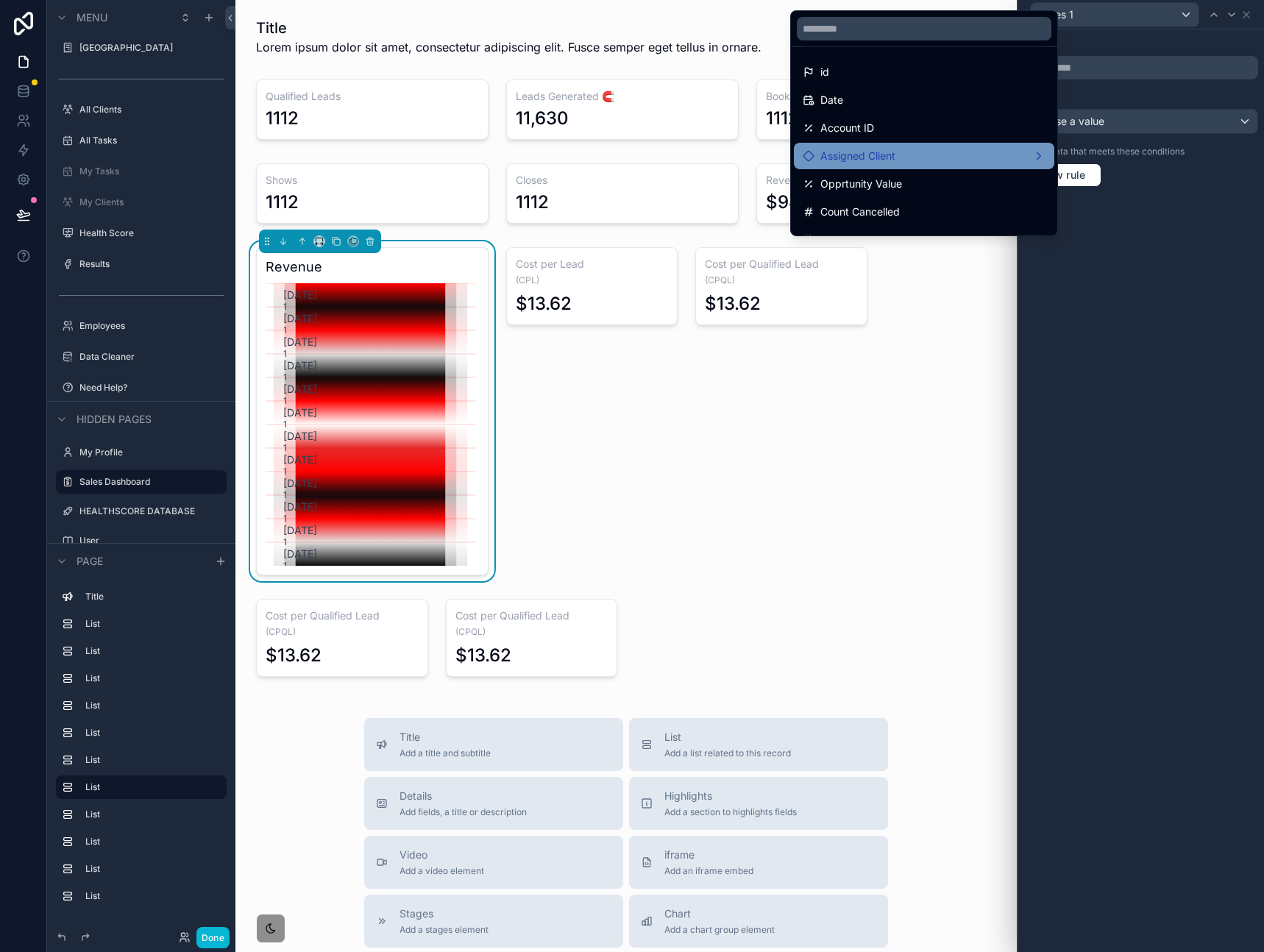
click at [937, 155] on div "Assigned Client" at bounding box center [924, 156] width 242 height 18
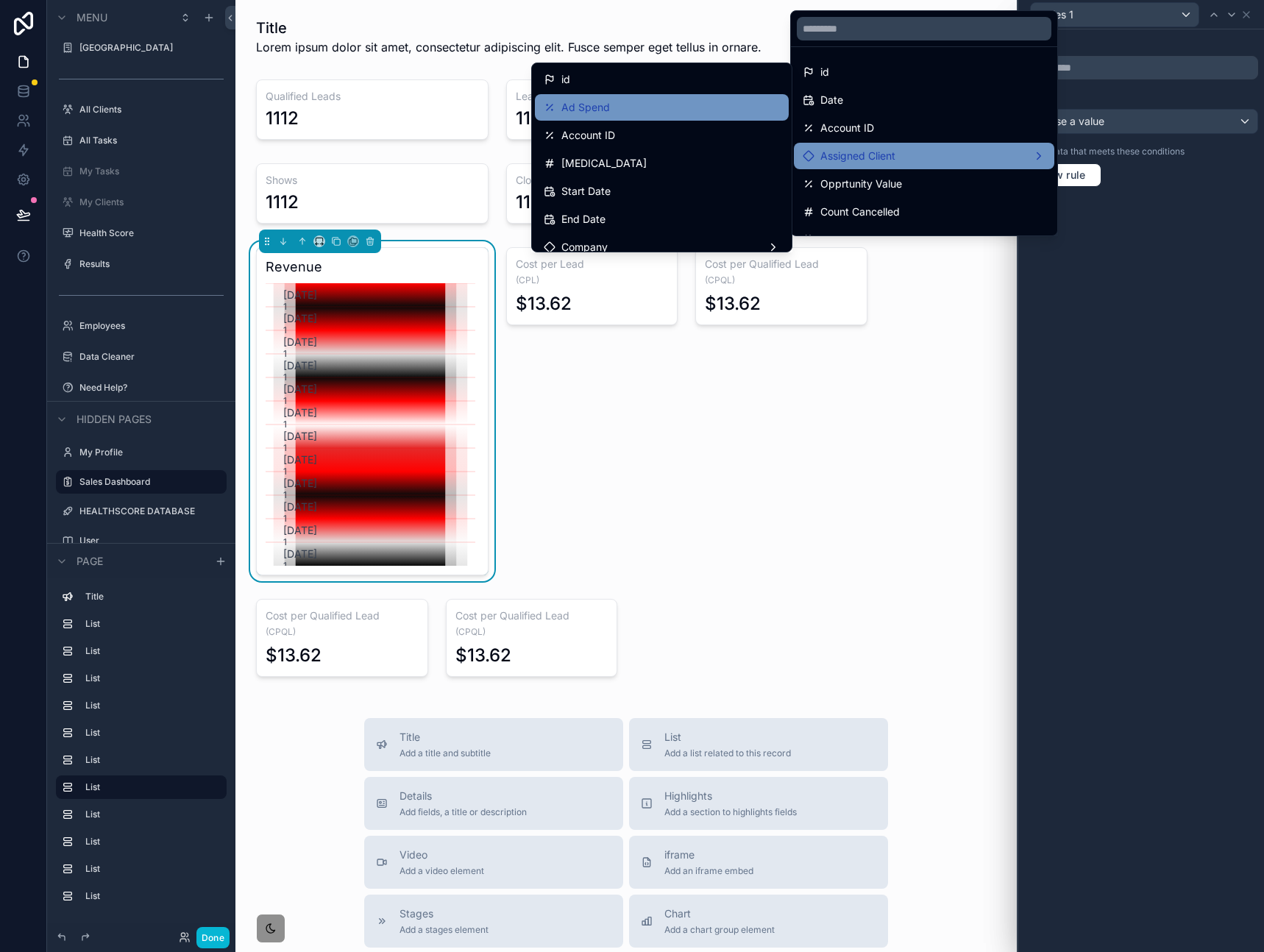
drag, startPoint x: 634, startPoint y: 110, endPoint x: 652, endPoint y: 114, distance: 18.4
click at [652, 114] on div "Ad Spend" at bounding box center [661, 107] width 236 height 18
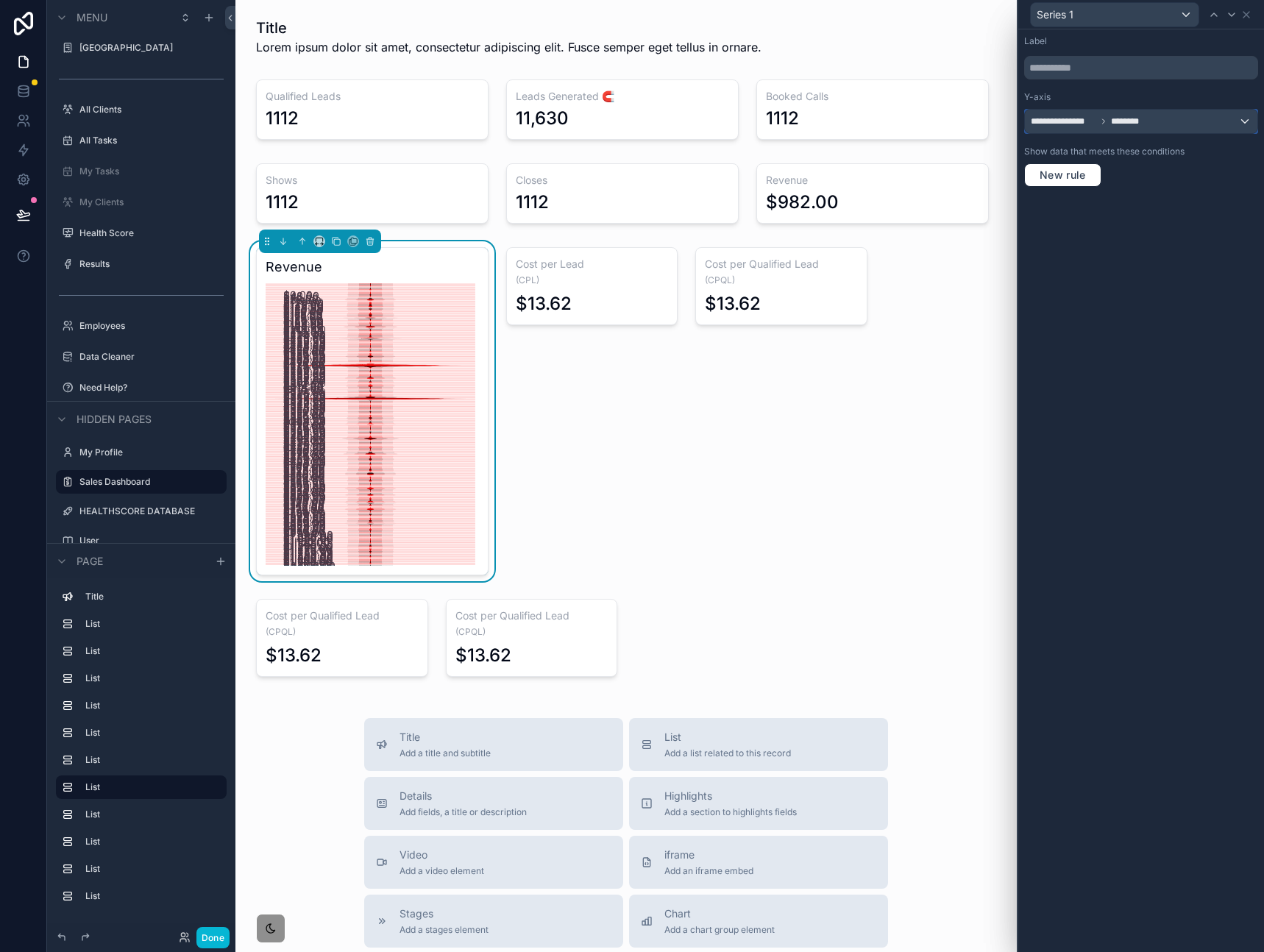
click at [1107, 123] on icon at bounding box center [1103, 121] width 8 height 8
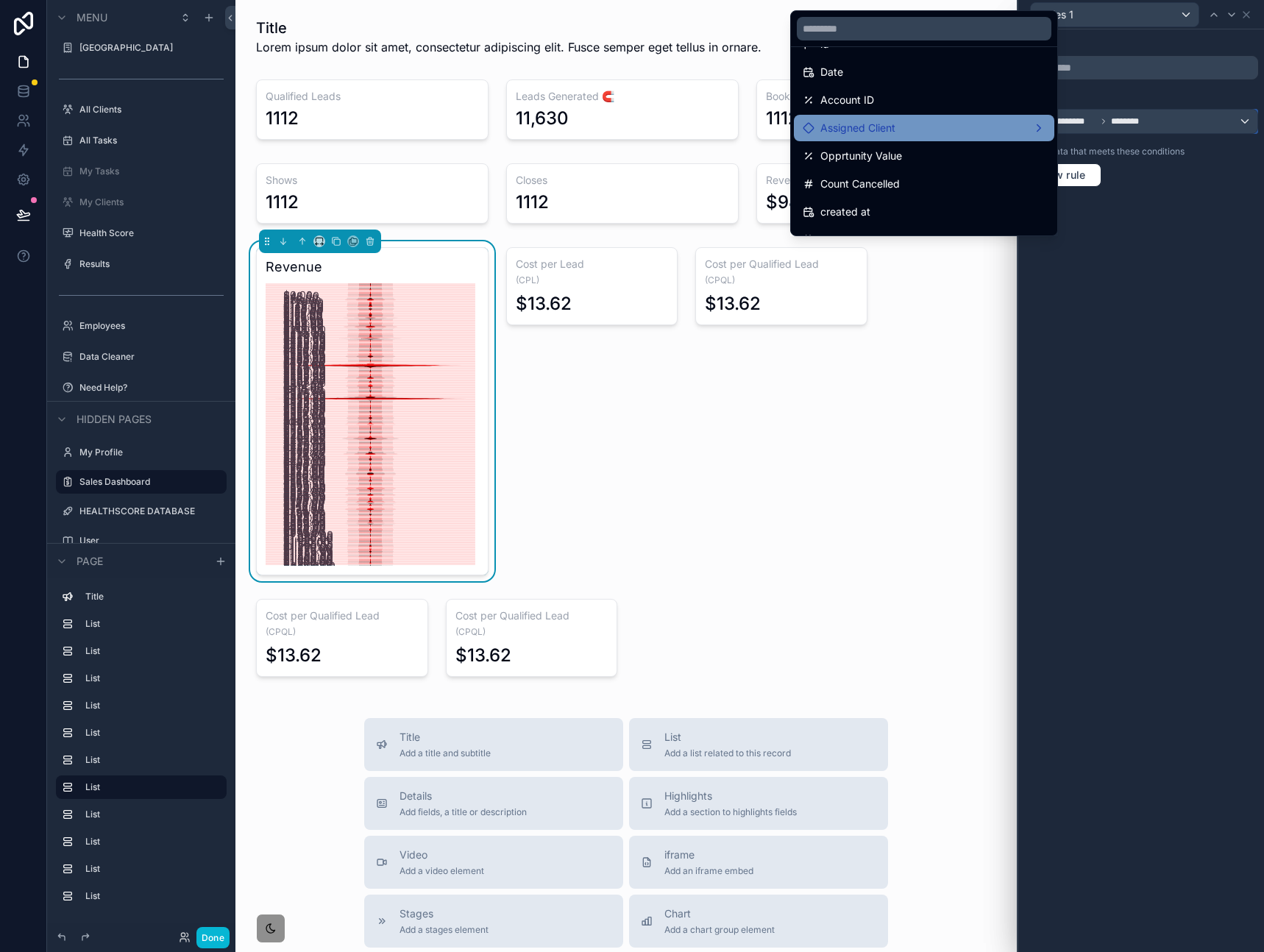
scroll to position [49, 0]
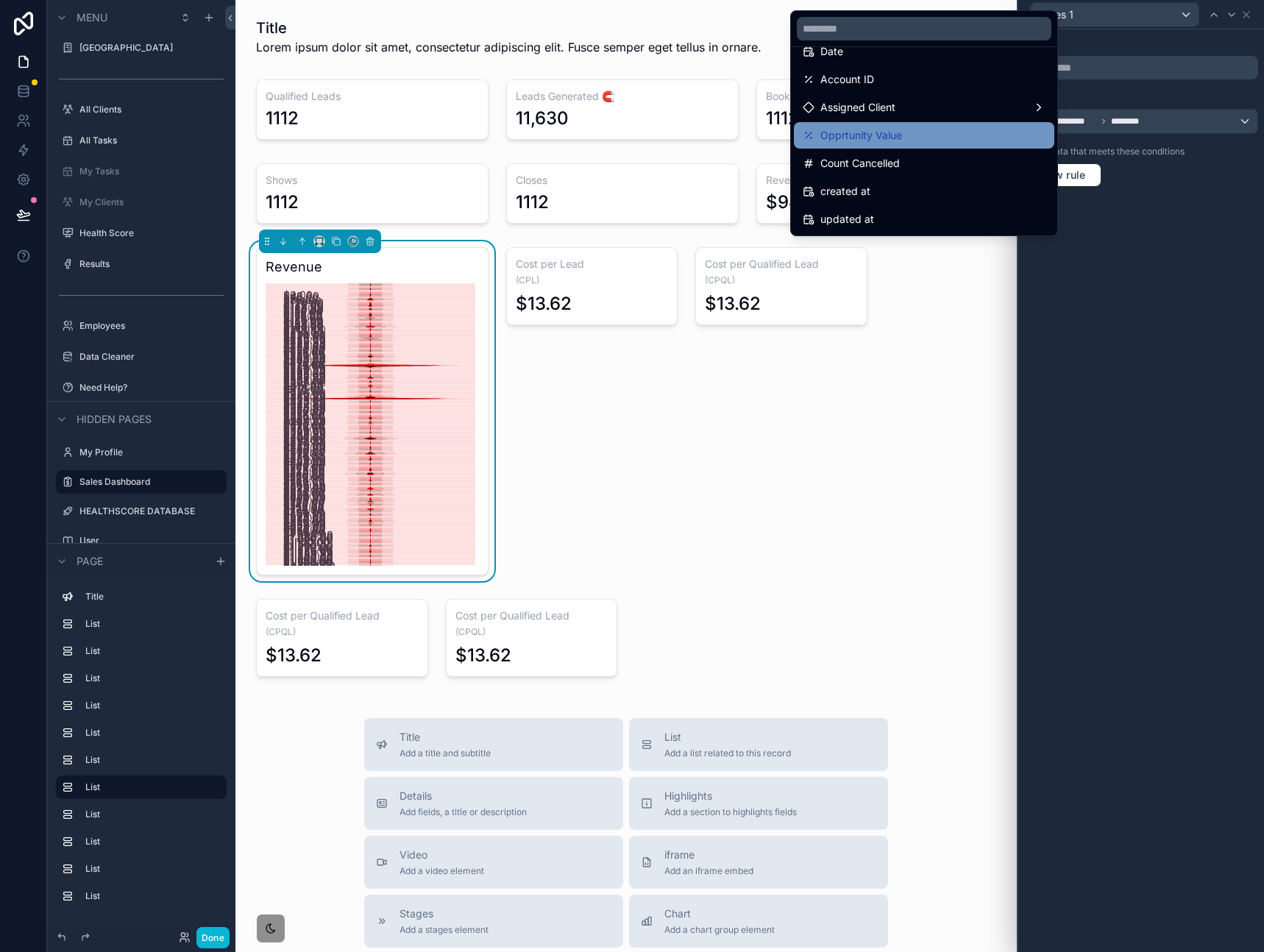
click at [922, 133] on div "Opprtunity Value" at bounding box center [924, 135] width 242 height 18
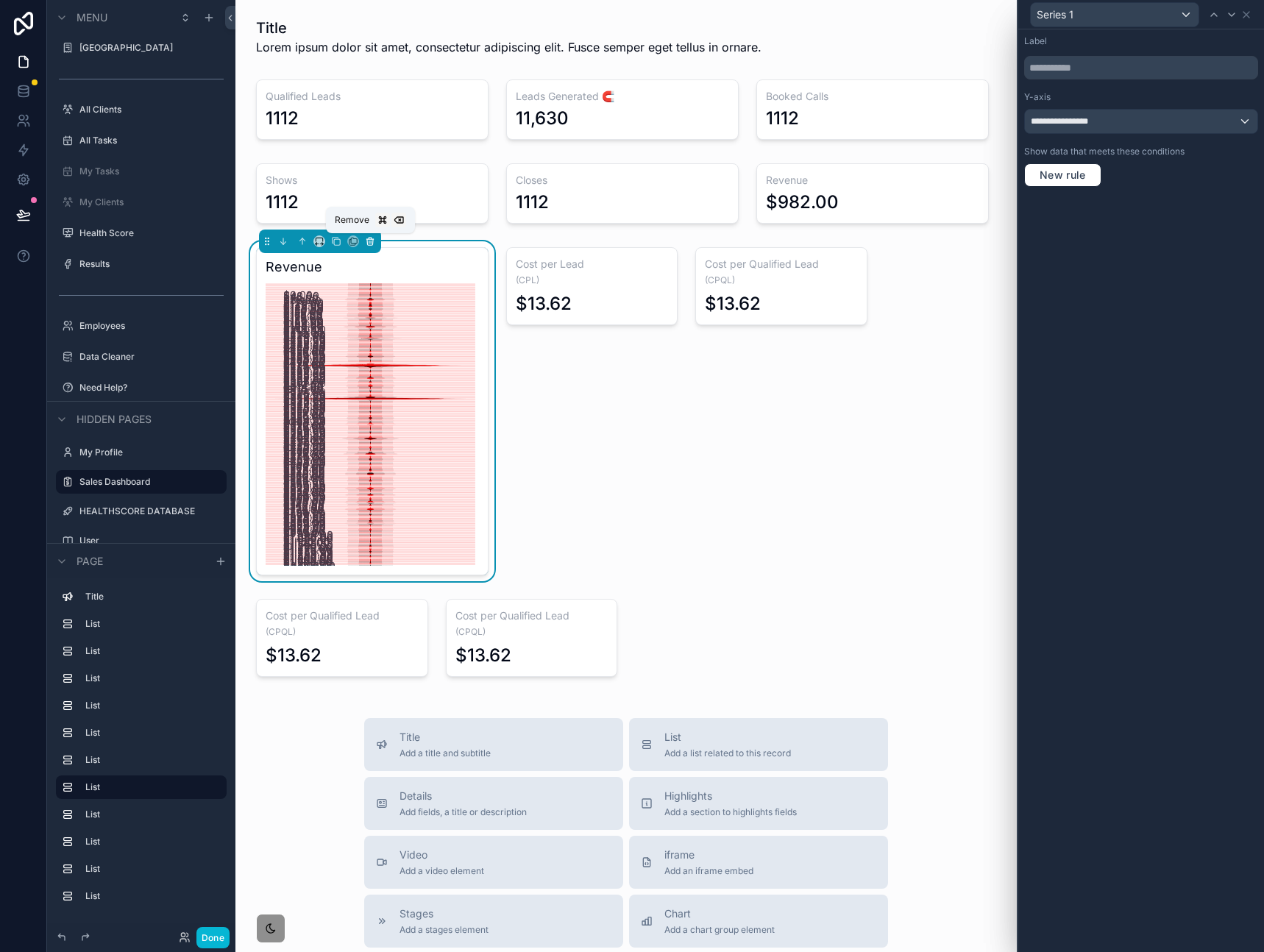
click at [362, 248] on button "scrollable content" at bounding box center [369, 241] width 16 height 16
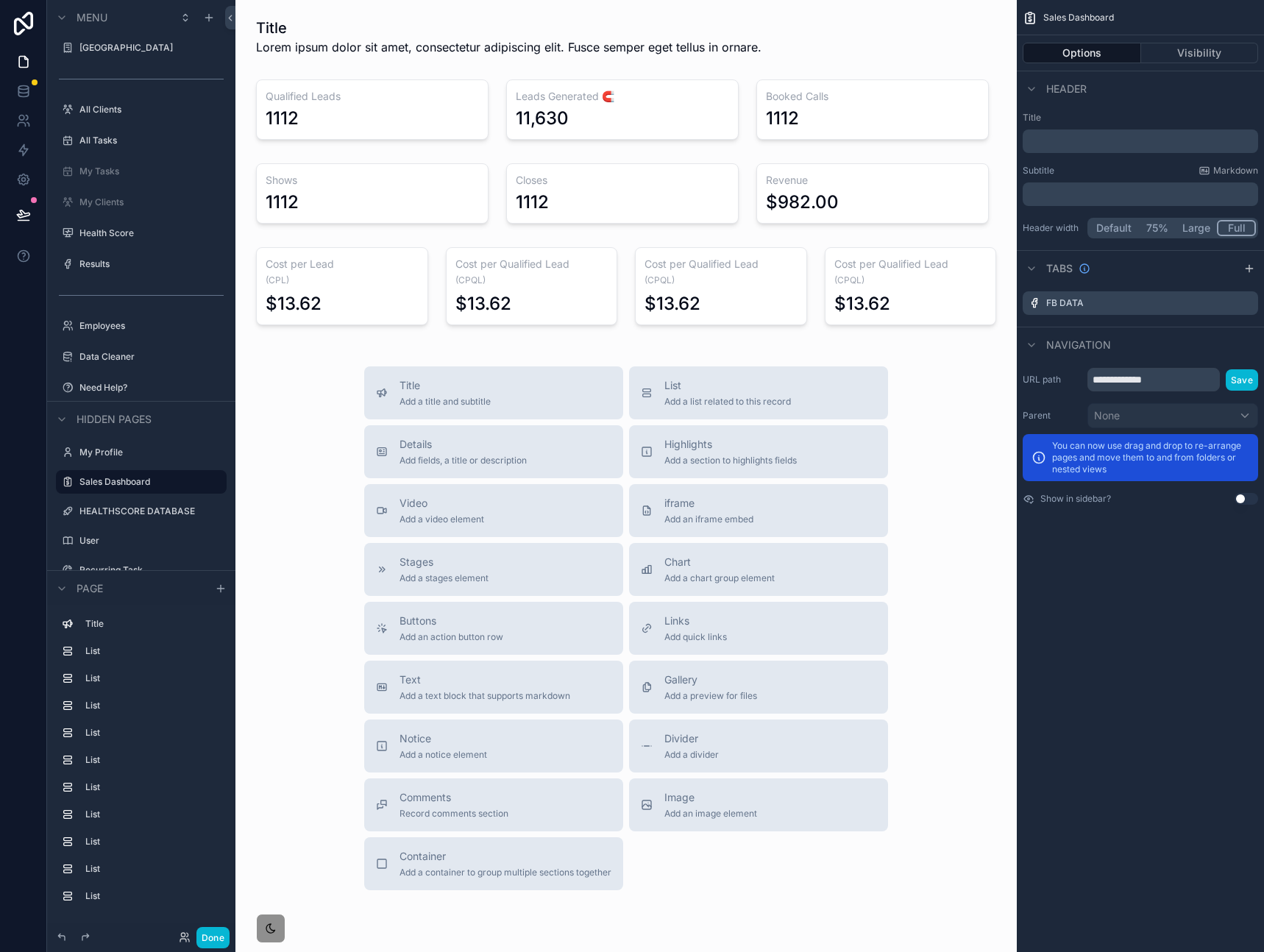
click at [1163, 567] on div "**********" at bounding box center [1140, 476] width 247 height 952
click at [717, 290] on div "scrollable content" at bounding box center [720, 286] width 189 height 90
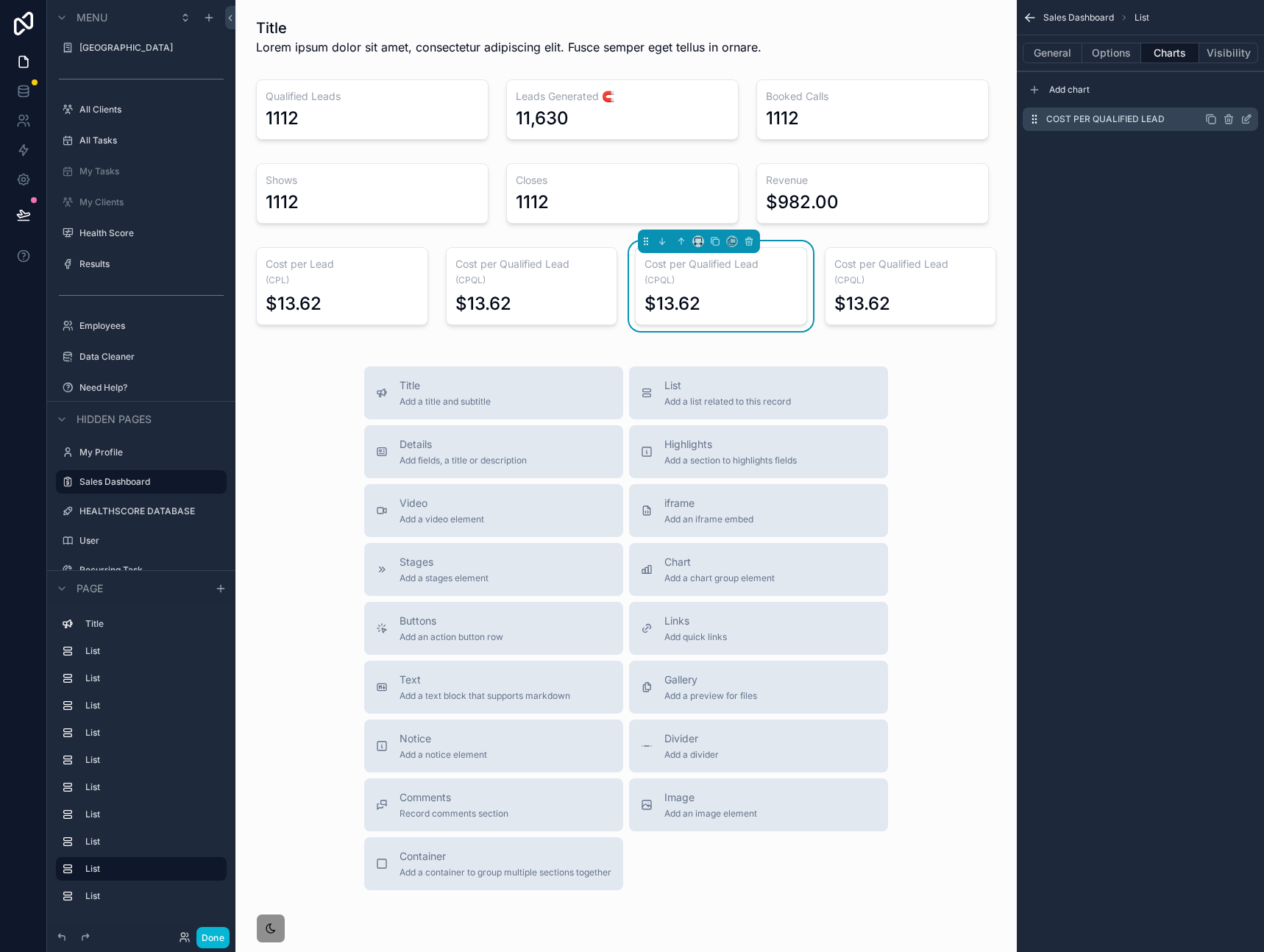
click at [1245, 118] on icon "scrollable content" at bounding box center [1247, 117] width 6 height 6
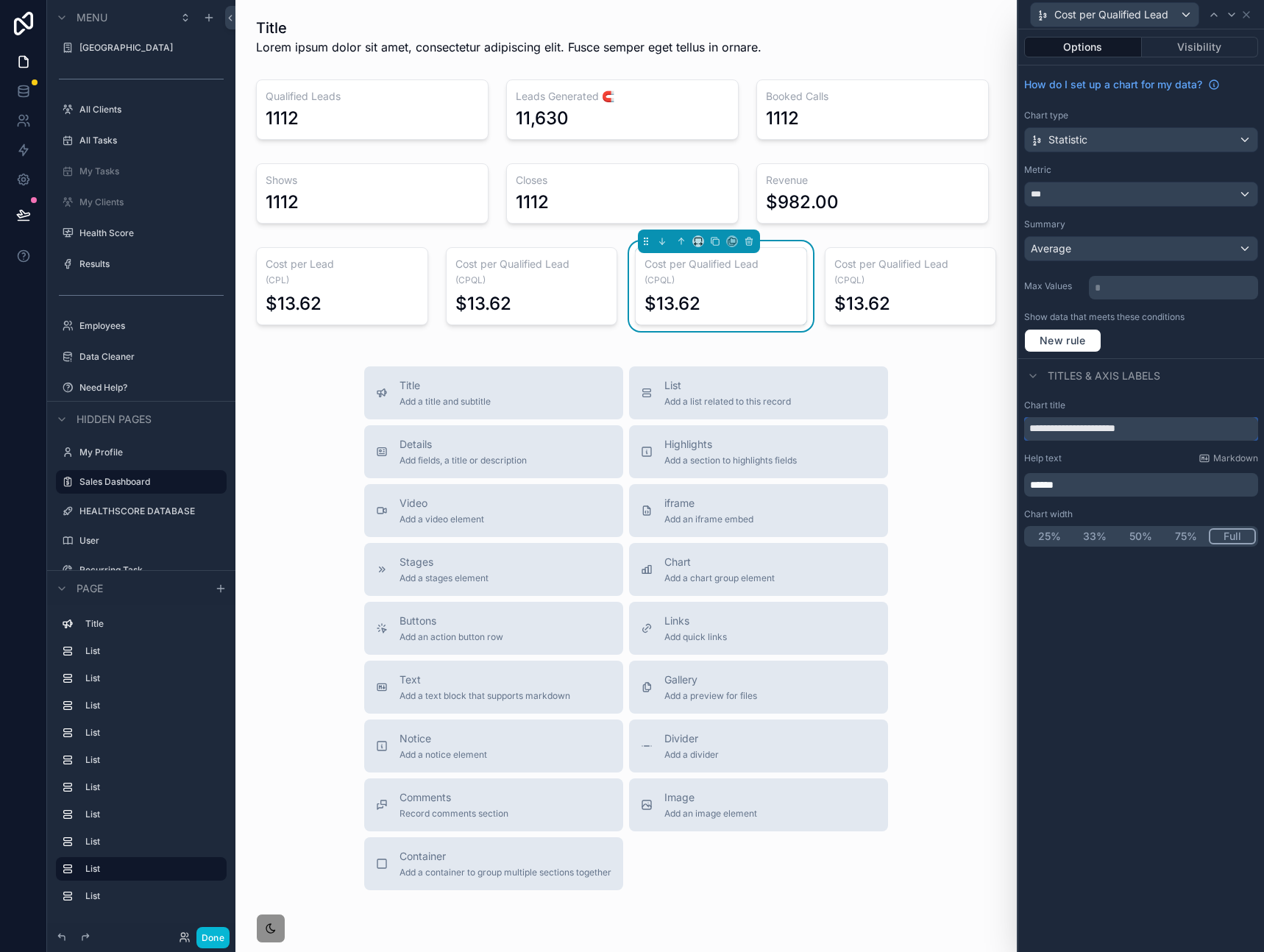
click at [1100, 426] on input "**********" at bounding box center [1141, 429] width 234 height 24
paste input "text"
type input "**********"
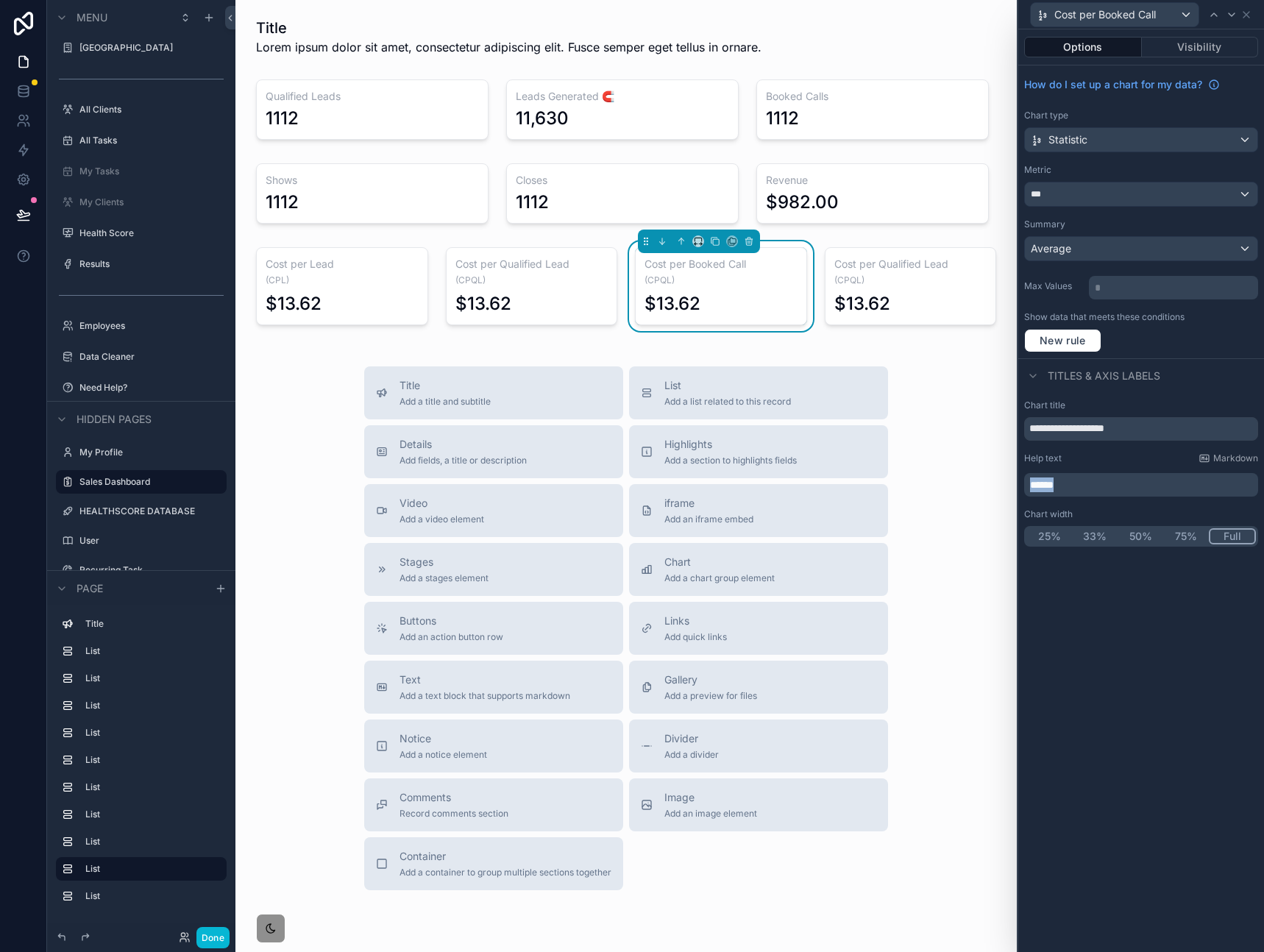
drag, startPoint x: 1085, startPoint y: 490, endPoint x: 975, endPoint y: 488, distance: 110.0
click at [933, 481] on div "**********" at bounding box center [632, 476] width 1264 height 952
click at [874, 303] on div "scrollable content" at bounding box center [910, 286] width 189 height 90
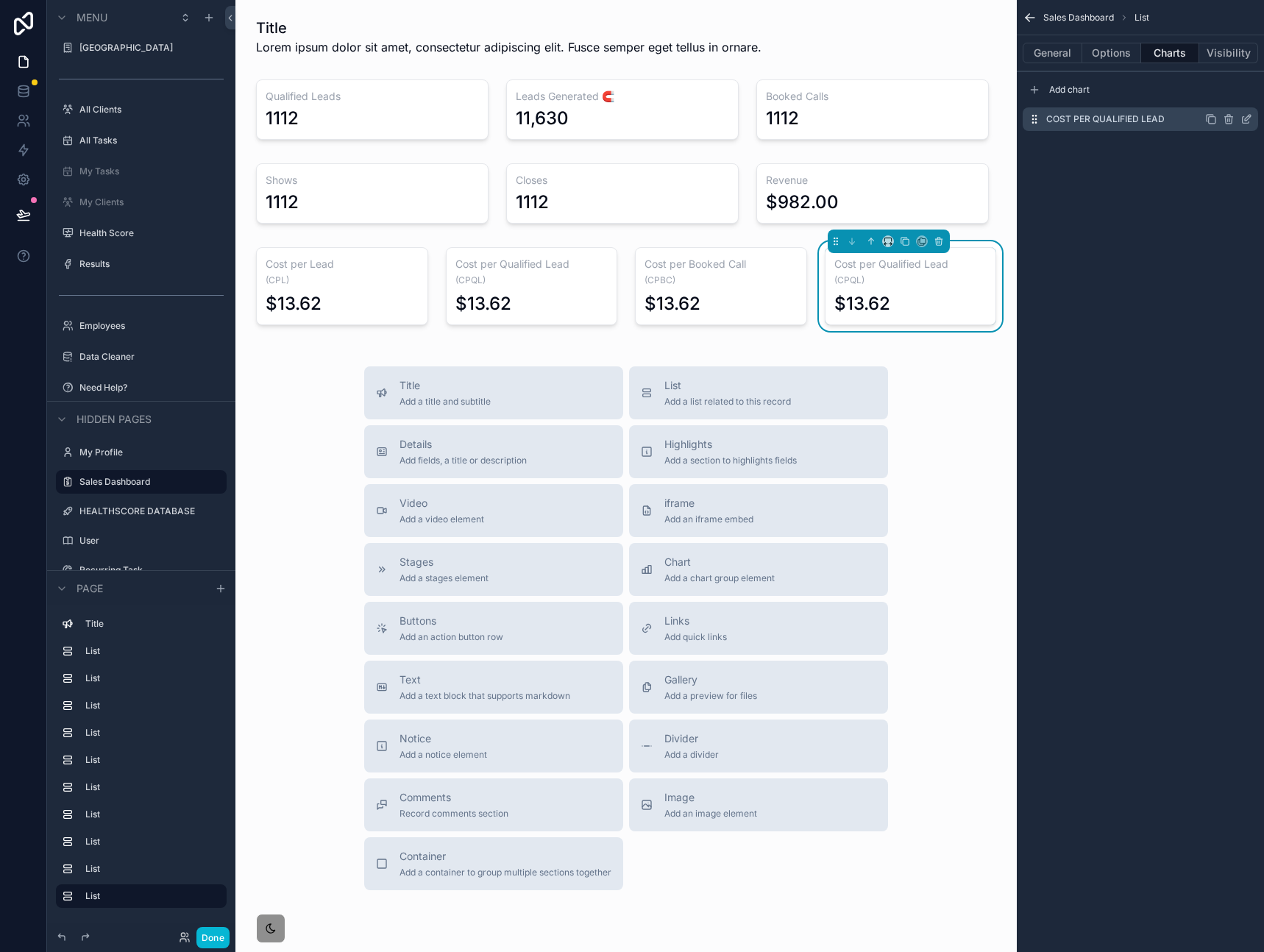
click at [1245, 120] on icon "scrollable content" at bounding box center [1246, 120] width 12 height 12
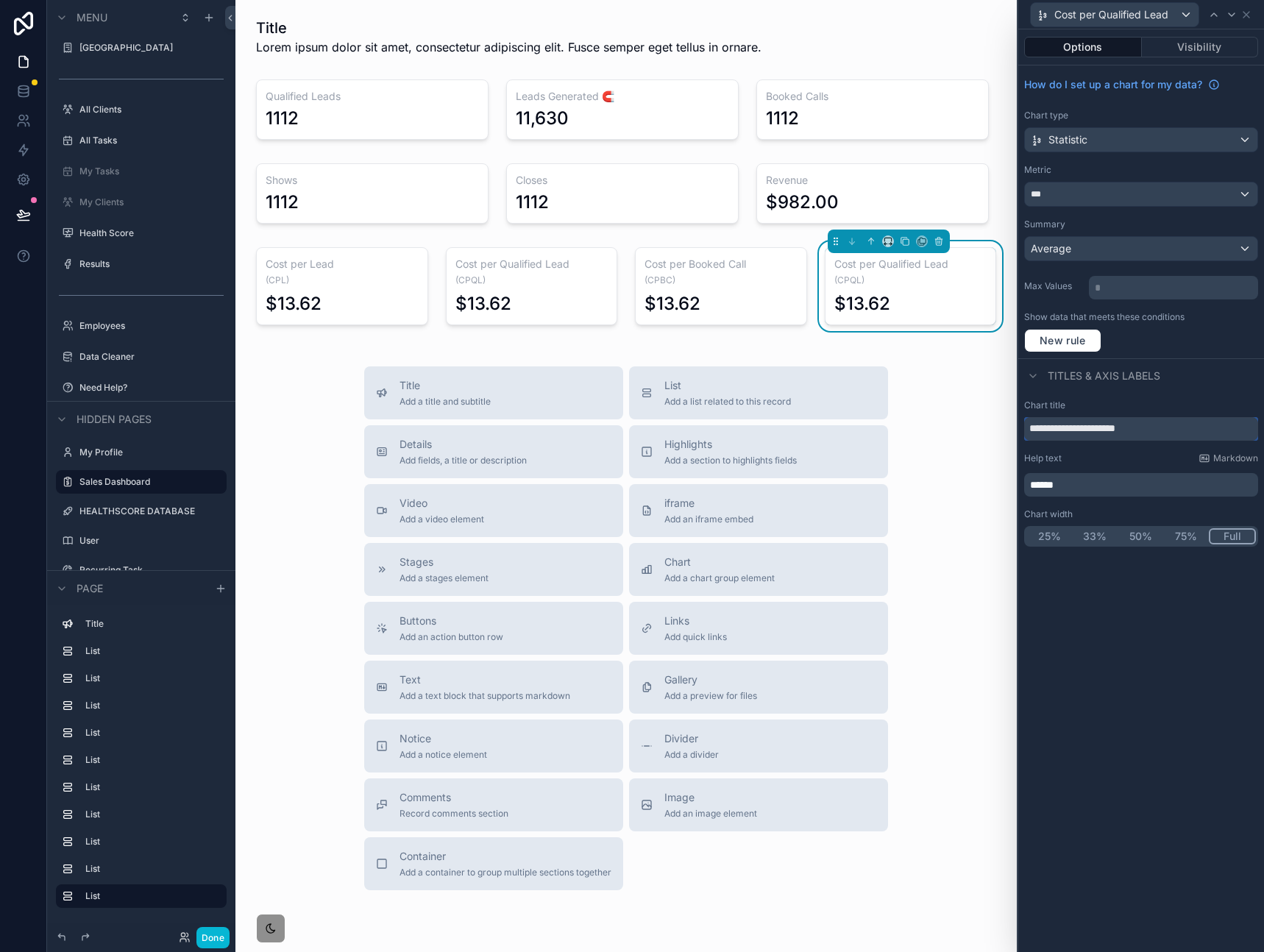
click at [1085, 433] on input "**********" at bounding box center [1141, 429] width 234 height 24
paste input "text"
type input "**********"
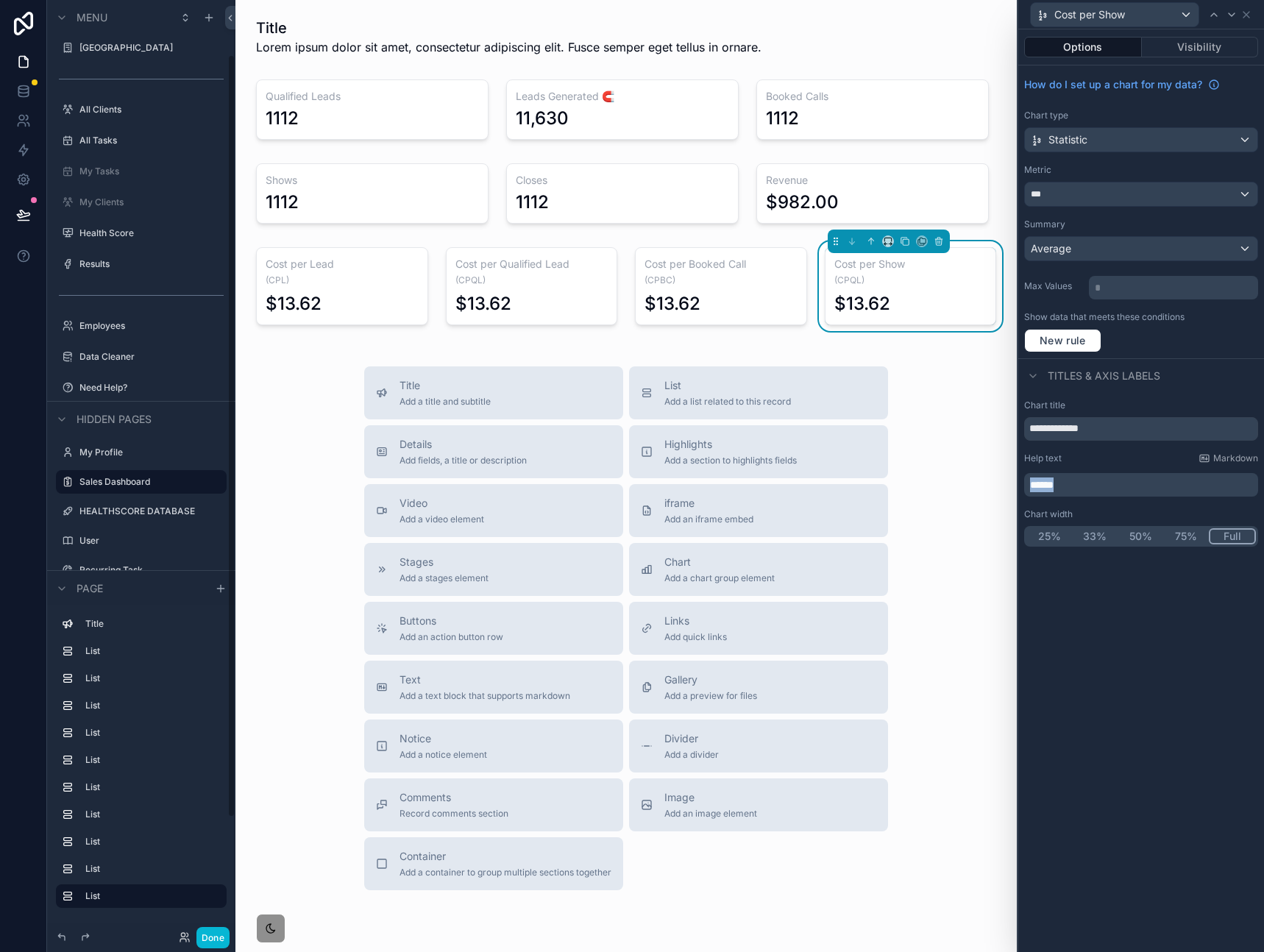
drag, startPoint x: 1100, startPoint y: 486, endPoint x: 953, endPoint y: 471, distance: 147.8
click at [953, 471] on div "**********" at bounding box center [632, 476] width 1264 height 952
click at [1132, 657] on div "**********" at bounding box center [1141, 491] width 246 height 923
click at [919, 375] on div "Title Add a title and subtitle List Add a list related to this record Details A…" at bounding box center [626, 628] width 757 height 524
click at [411, 290] on div "scrollable content" at bounding box center [342, 286] width 189 height 90
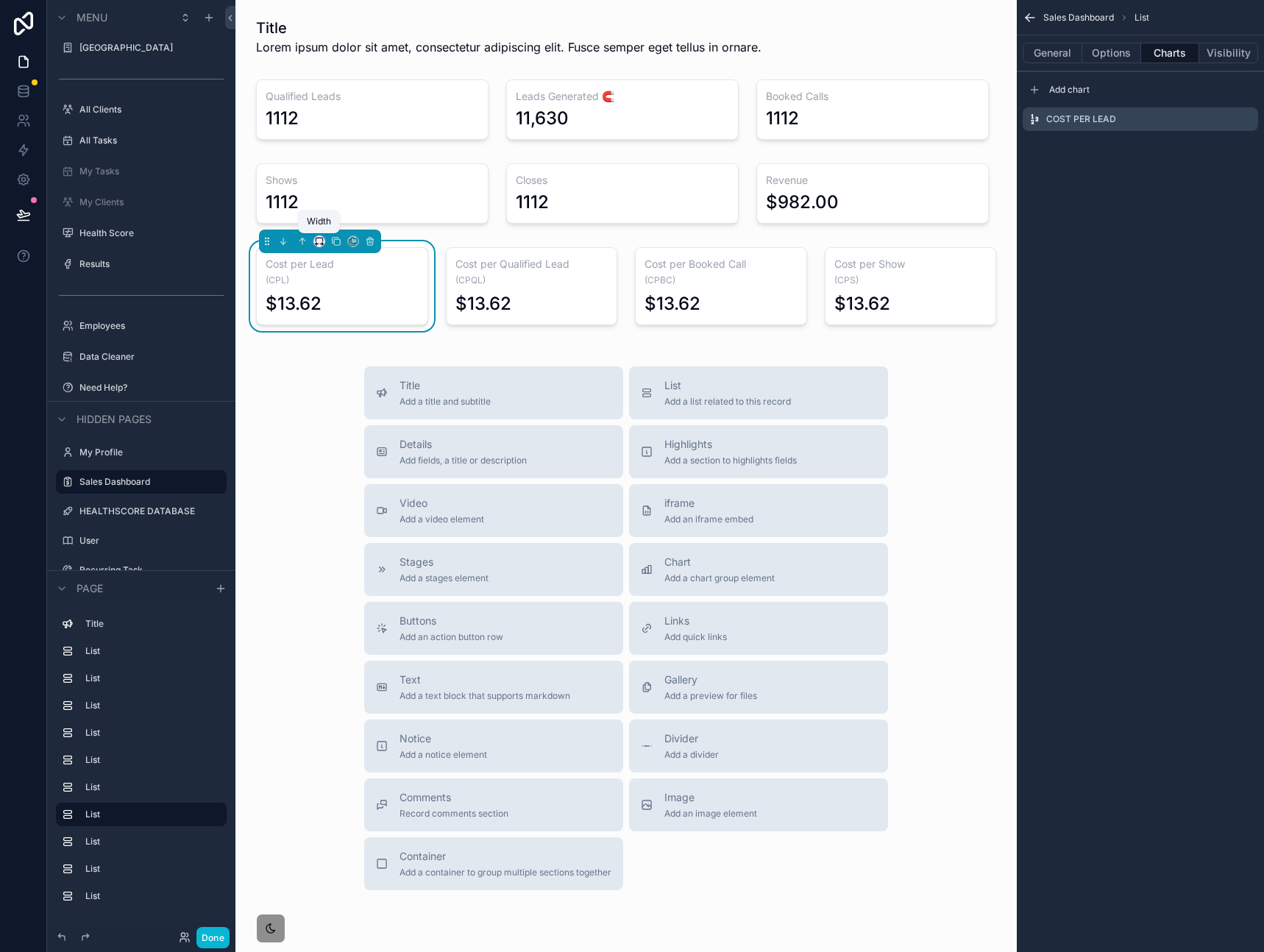
click at [317, 242] on icon "scrollable content" at bounding box center [319, 242] width 10 height 10
click at [347, 319] on span "33%" at bounding box center [337, 324] width 24 height 18
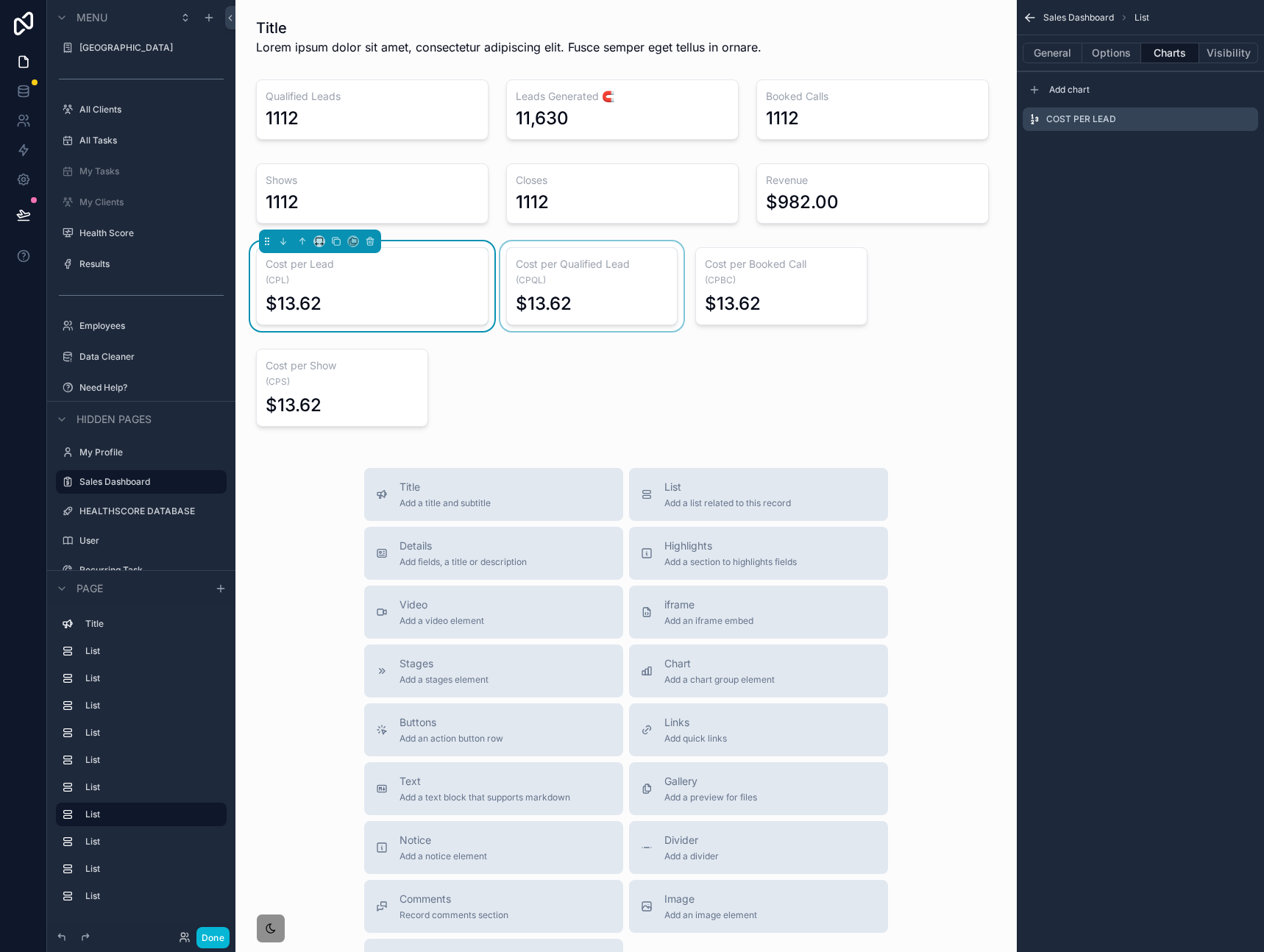
click at [570, 256] on div "scrollable content" at bounding box center [592, 286] width 189 height 90
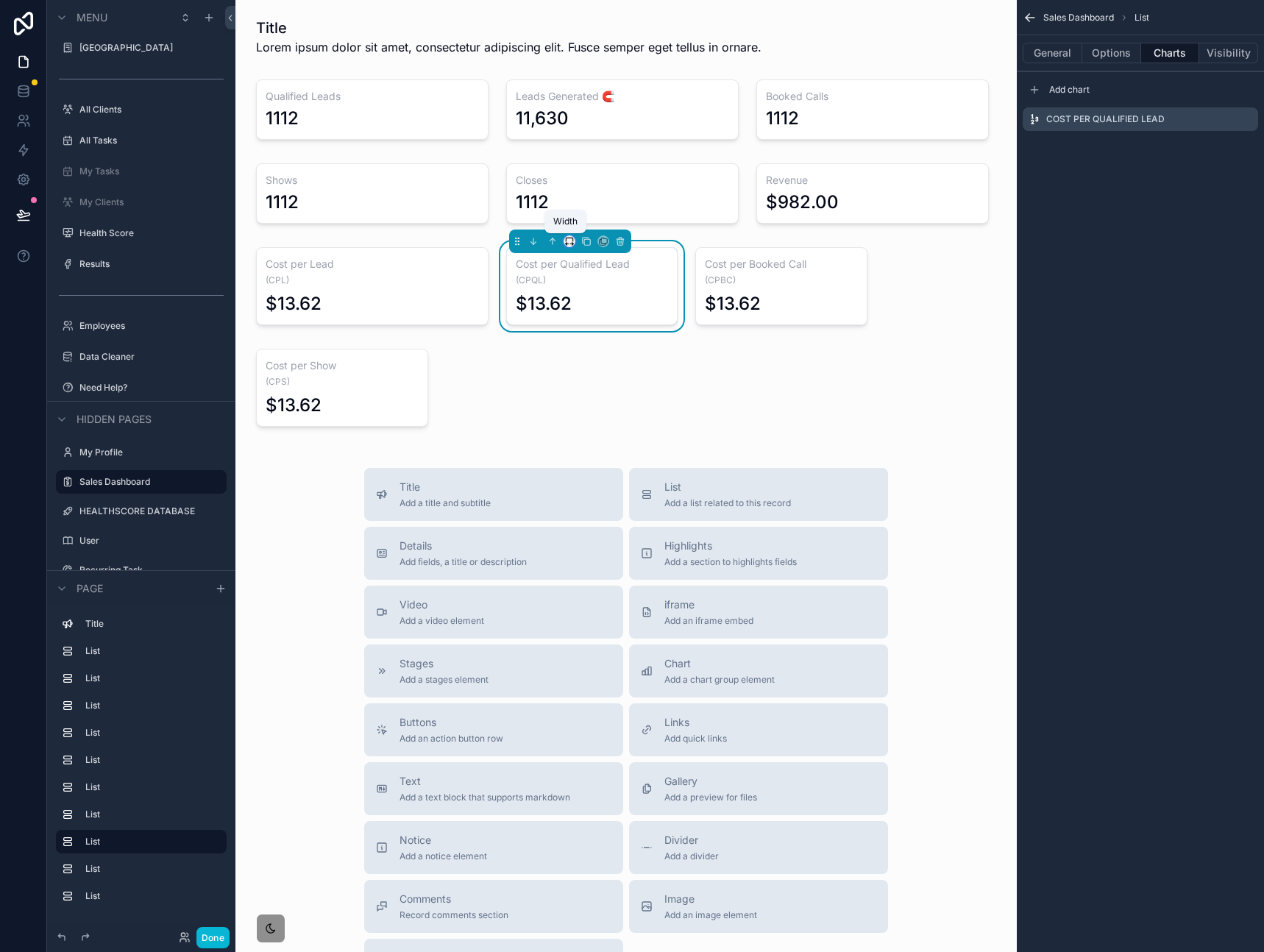
click at [566, 242] on icon "scrollable content" at bounding box center [569, 242] width 10 height 10
click at [587, 318] on span "33%" at bounding box center [584, 324] width 24 height 18
click at [833, 283] on div "scrollable content" at bounding box center [842, 286] width 189 height 90
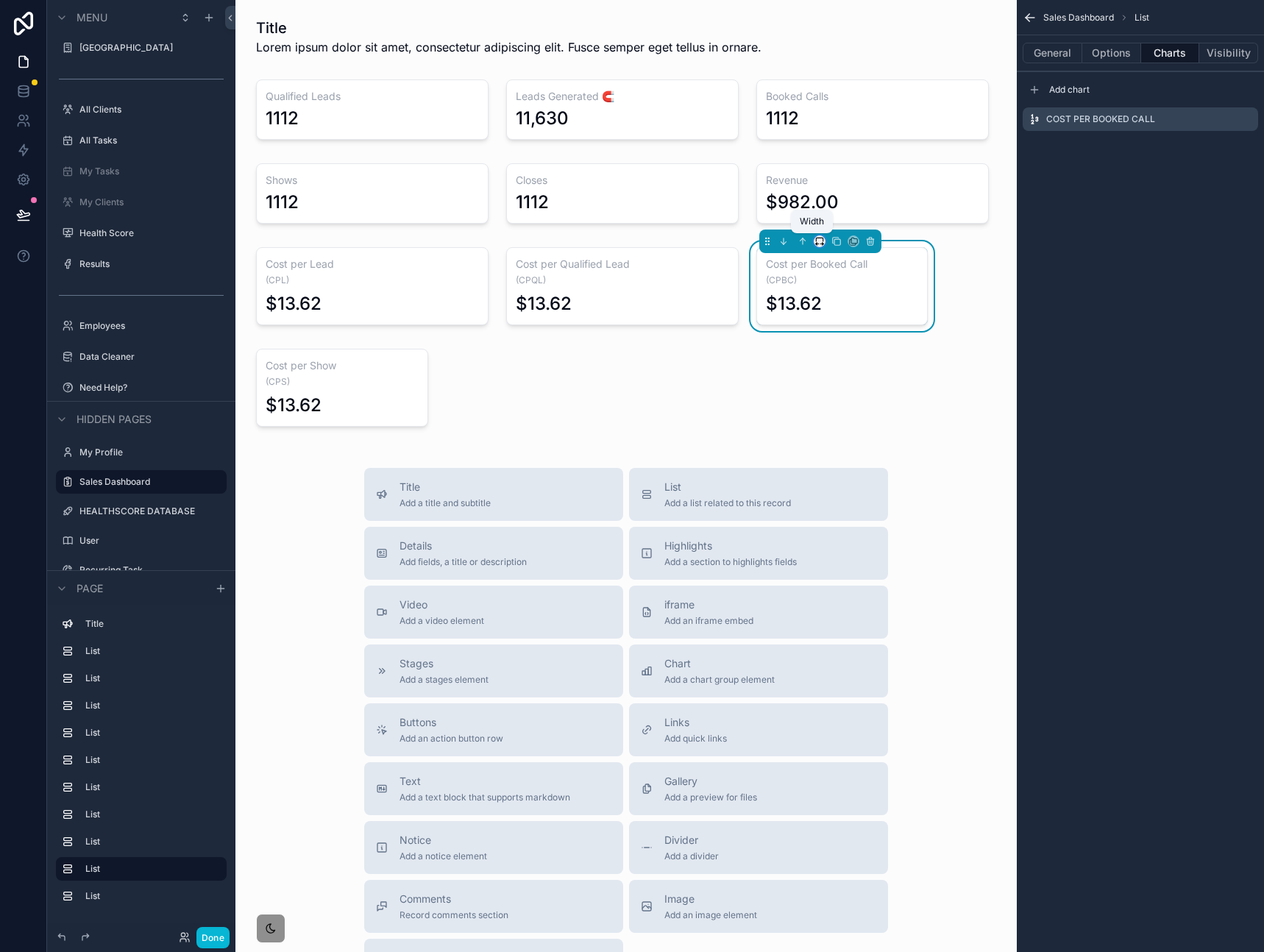
click at [815, 241] on icon "scrollable content" at bounding box center [820, 242] width 10 height 10
click at [832, 316] on span "33%" at bounding box center [831, 324] width 24 height 18
click at [331, 381] on div "scrollable content" at bounding box center [342, 387] width 189 height 90
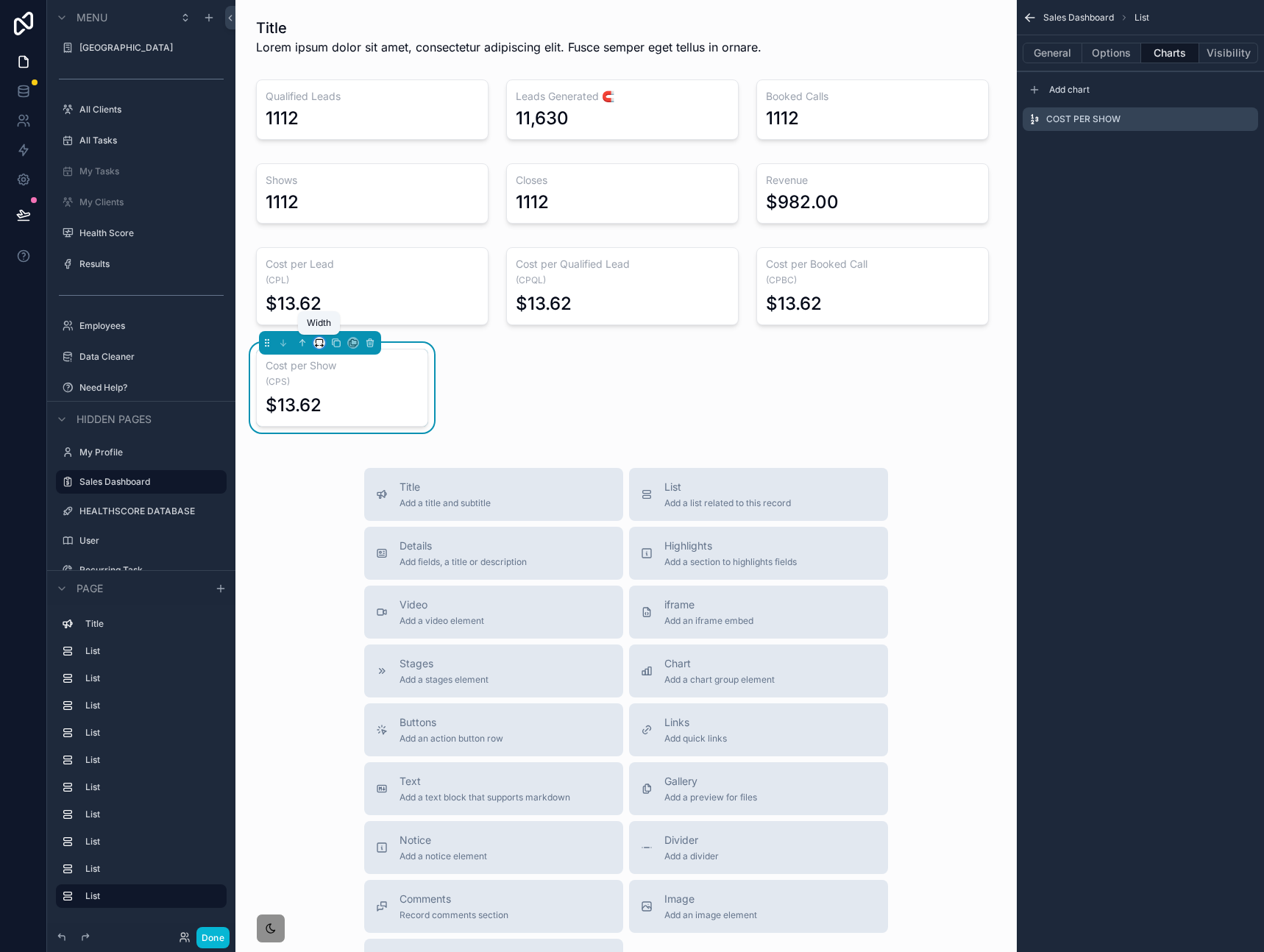
click at [320, 346] on icon "scrollable content" at bounding box center [319, 343] width 10 height 10
click at [341, 421] on span "33%" at bounding box center [337, 426] width 24 height 18
click at [624, 423] on div "Title Lorem ipsum dolor sit amet, consectetur adipiscing elit. Fusce semper ege…" at bounding box center [626, 555] width 781 height 1109
click at [606, 408] on div "Title Lorem ipsum dolor sit amet, consectetur adipiscing elit. Fusce semper ege…" at bounding box center [626, 555] width 781 height 1109
click at [311, 453] on div "Title Lorem ipsum dolor sit amet, consectetur adipiscing elit. Fusce semper ege…" at bounding box center [626, 555] width 781 height 1109
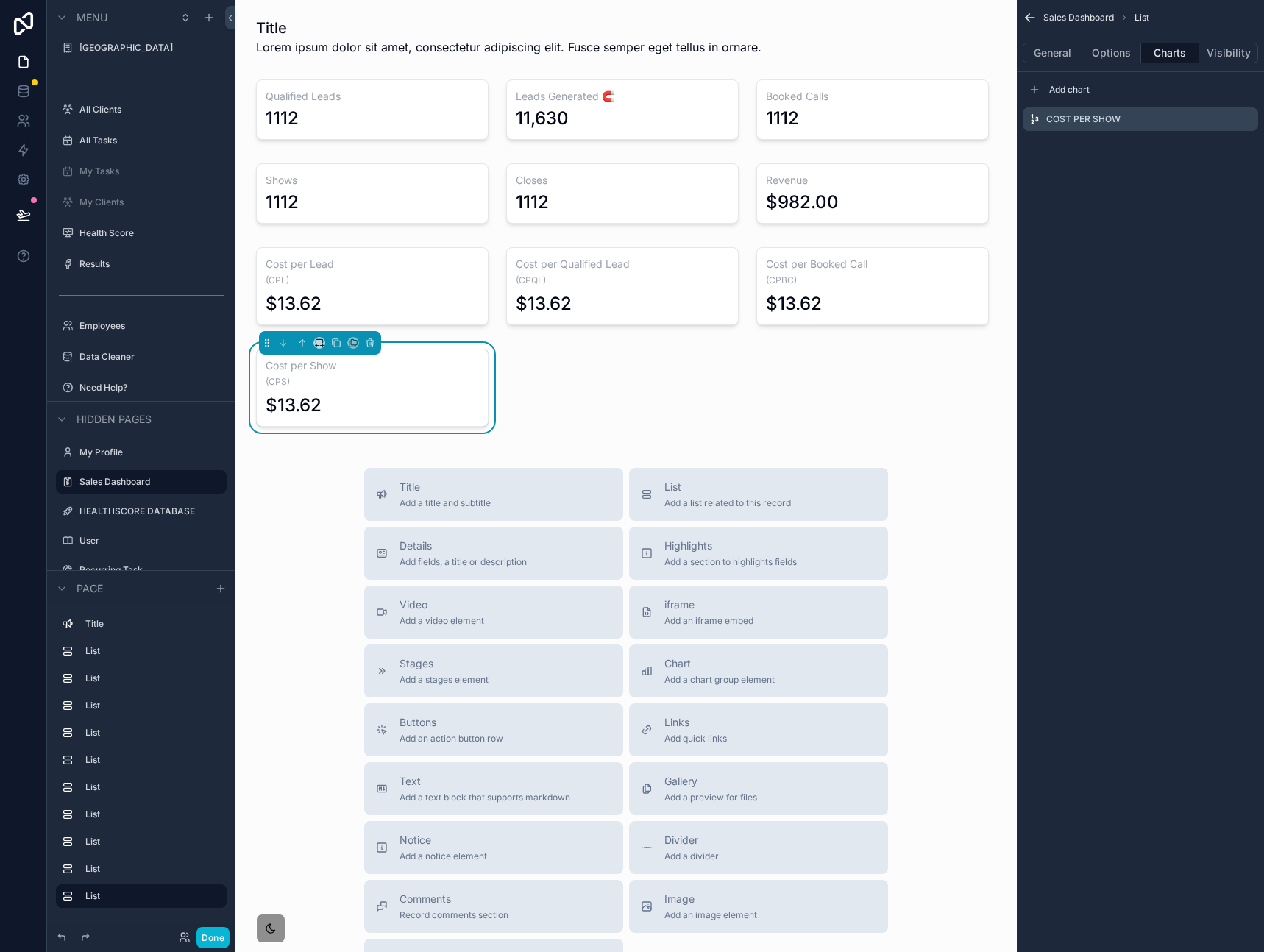
click at [365, 396] on div "$13.62" at bounding box center [372, 406] width 213 height 24
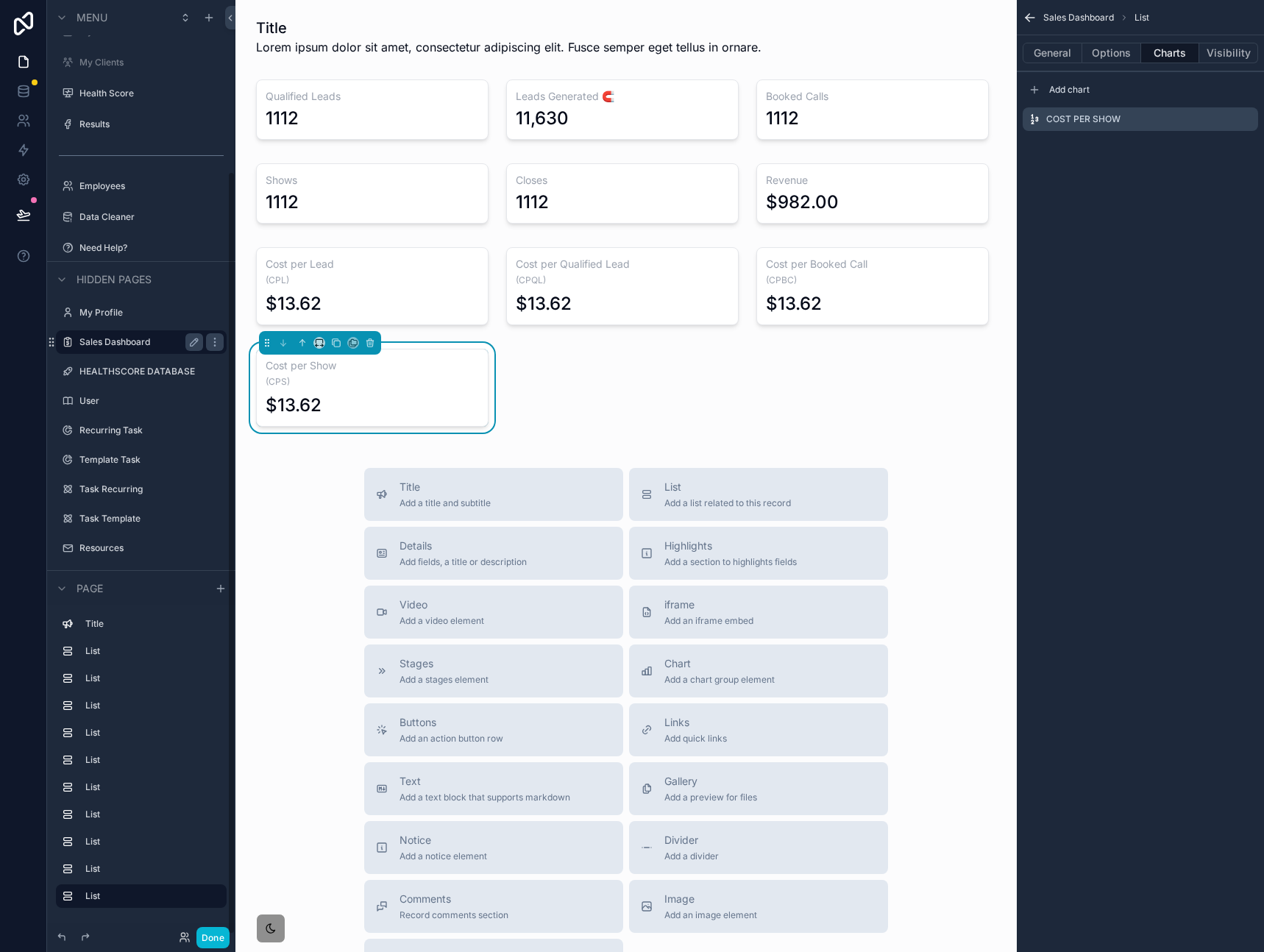
scroll to position [210, 0]
click at [873, 180] on div "scrollable content" at bounding box center [872, 194] width 250 height 72
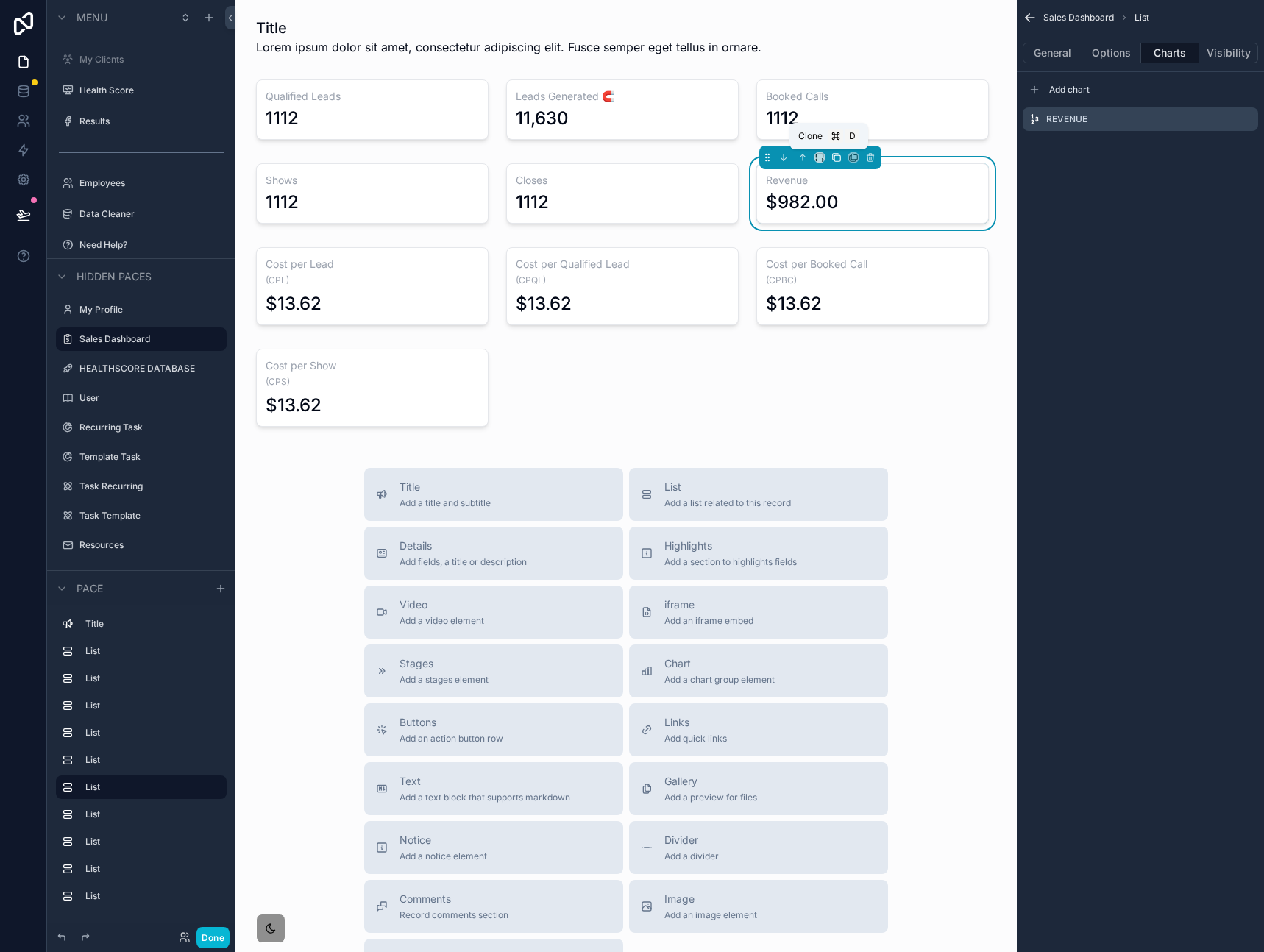
click at [831, 158] on icon "scrollable content" at bounding box center [836, 157] width 10 height 10
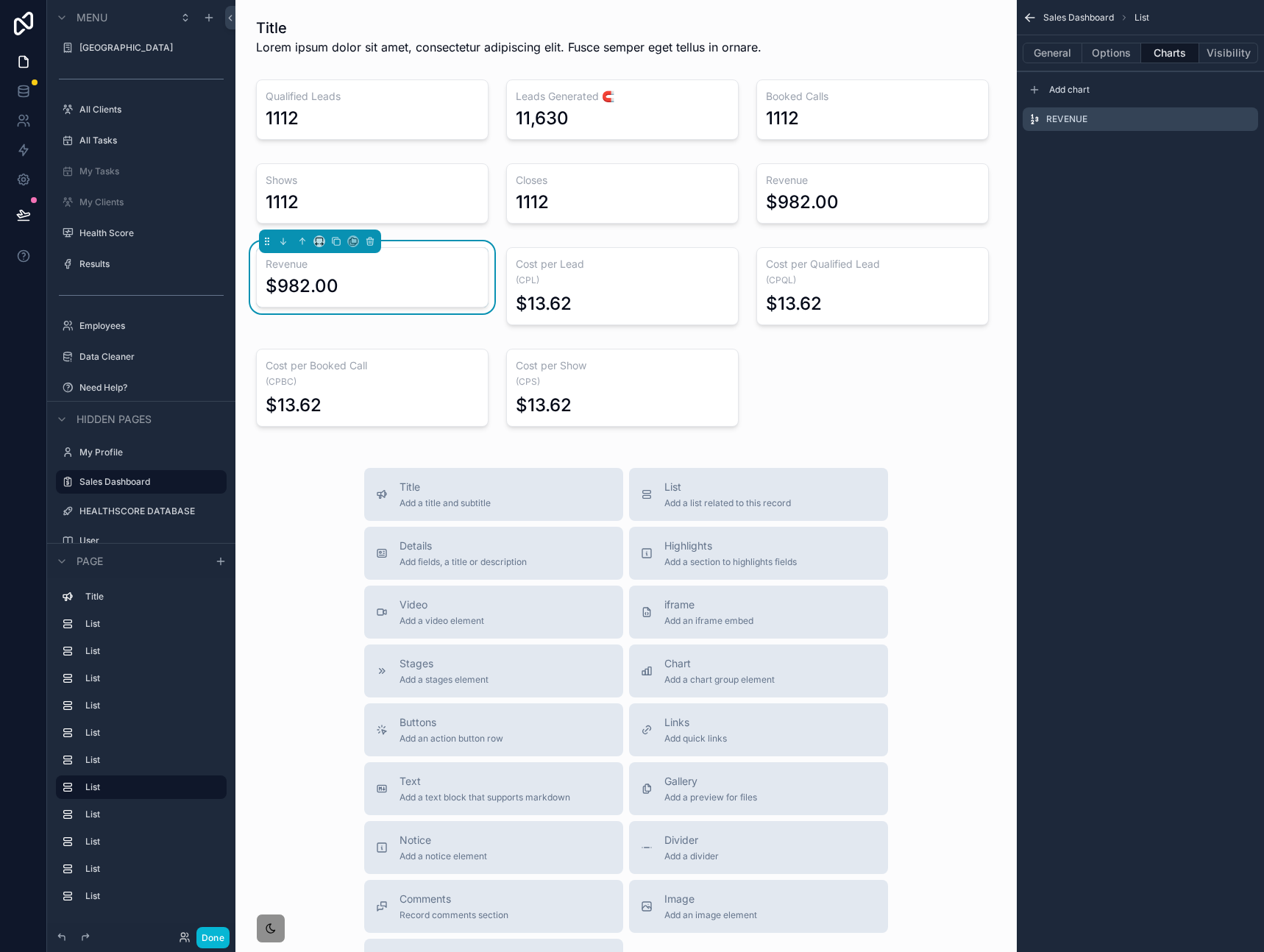
click at [404, 266] on h3 "Revenue" at bounding box center [372, 263] width 213 height 14
click at [1246, 118] on icon "scrollable content" at bounding box center [1246, 120] width 12 height 12
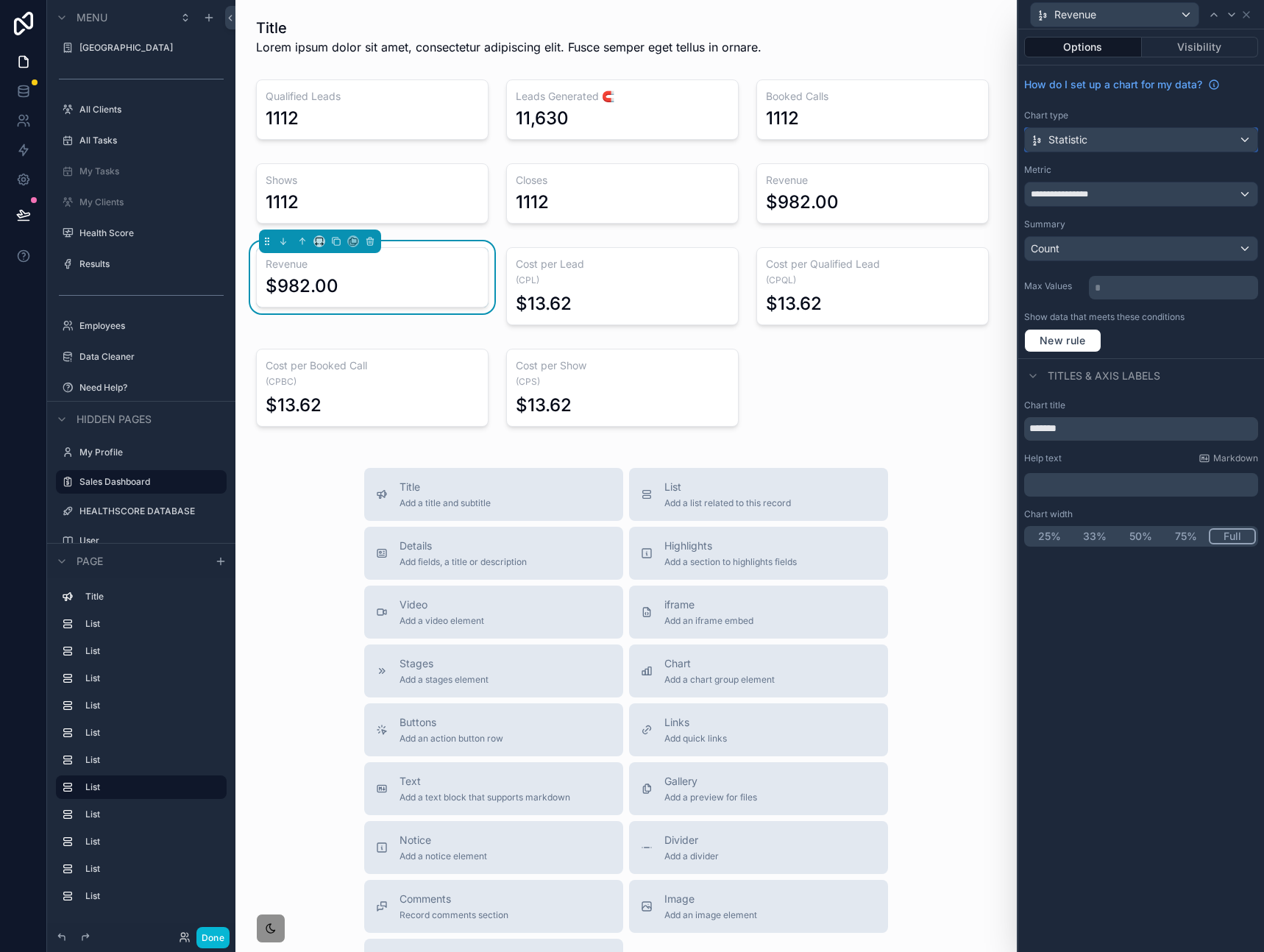
click at [1127, 141] on div "Statistic" at bounding box center [1140, 140] width 232 height 24
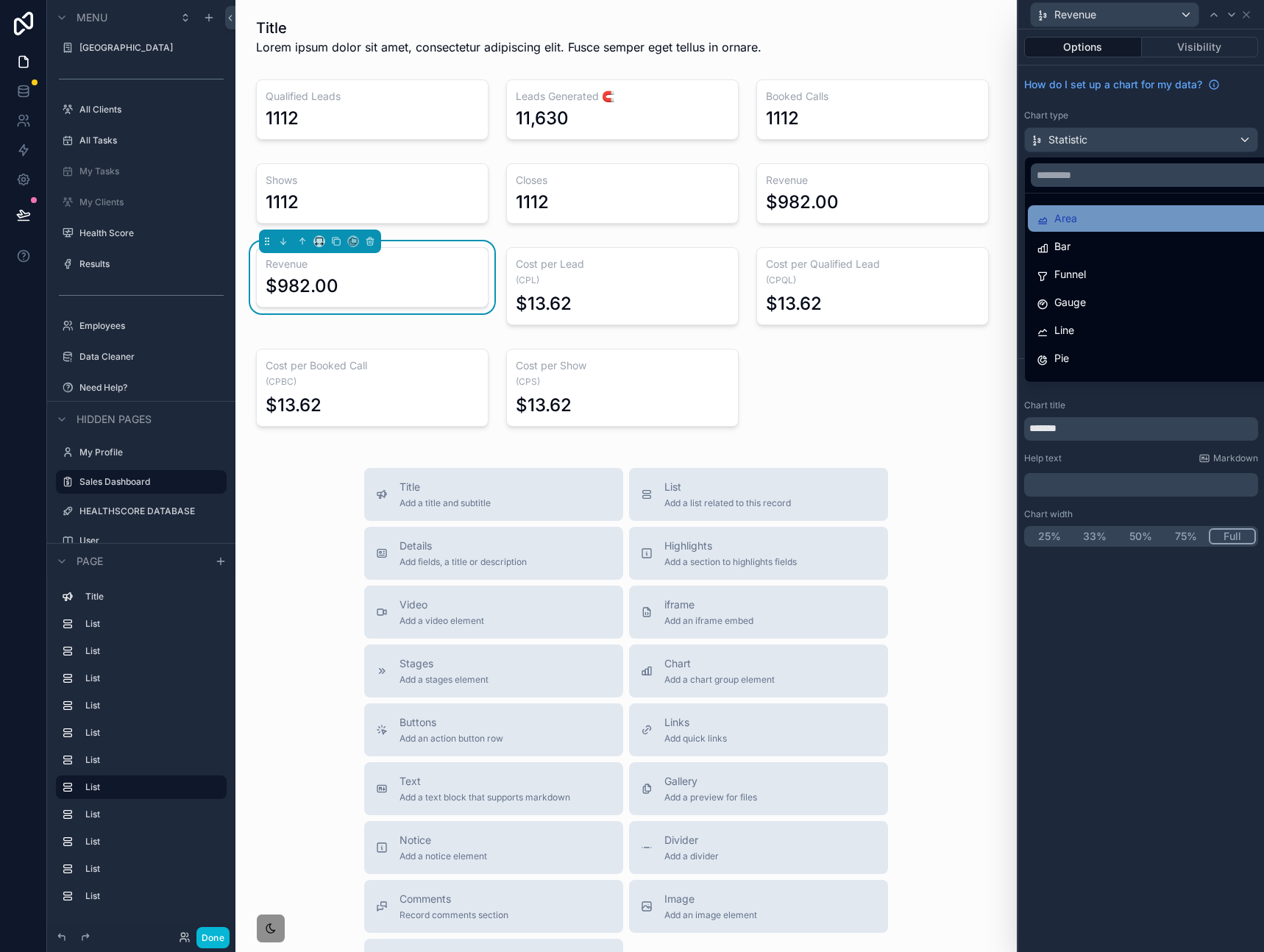
click at [1134, 219] on div "Area" at bounding box center [1157, 218] width 242 height 18
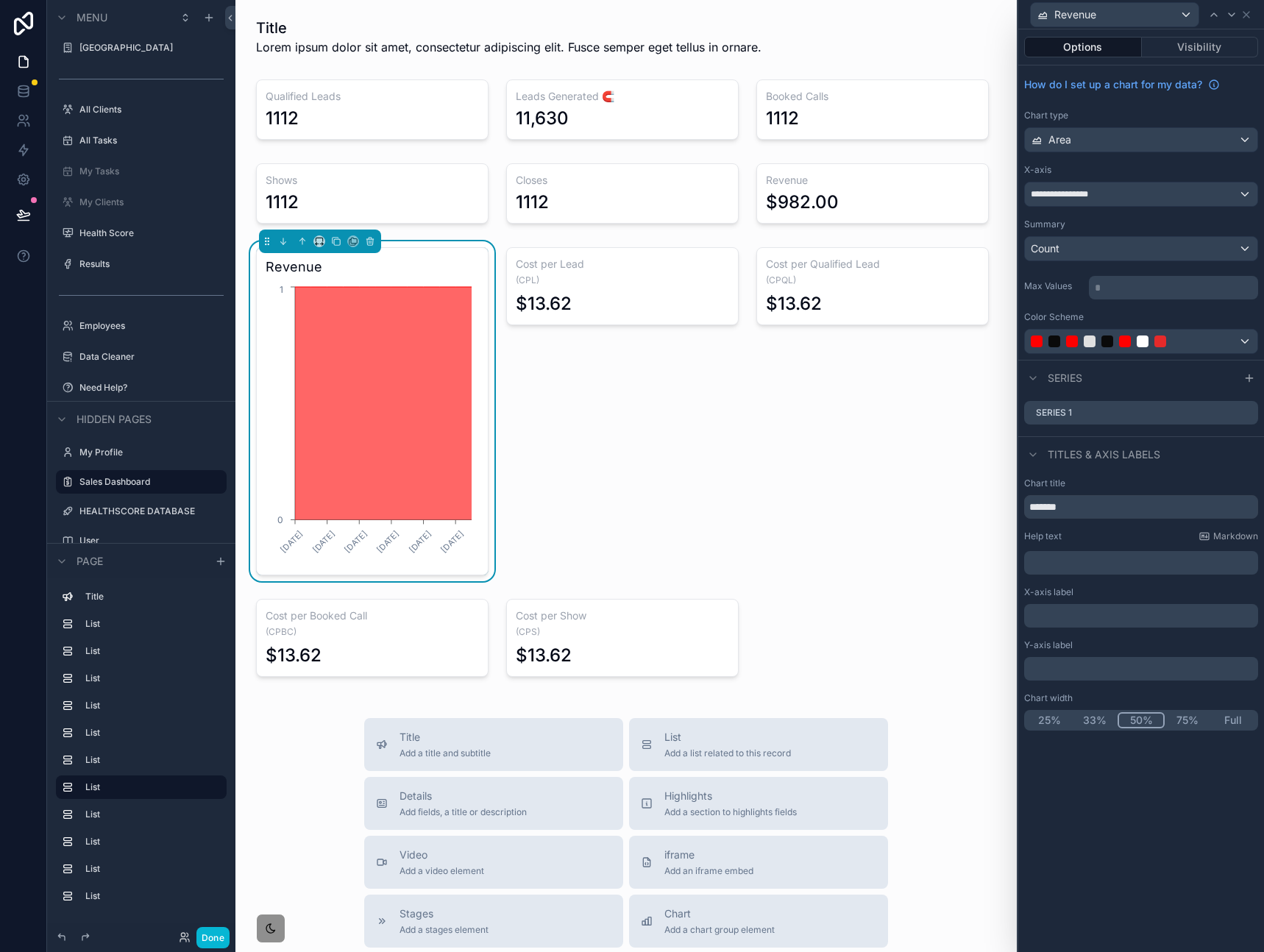
click at [1136, 715] on button "50%" at bounding box center [1141, 720] width 47 height 16
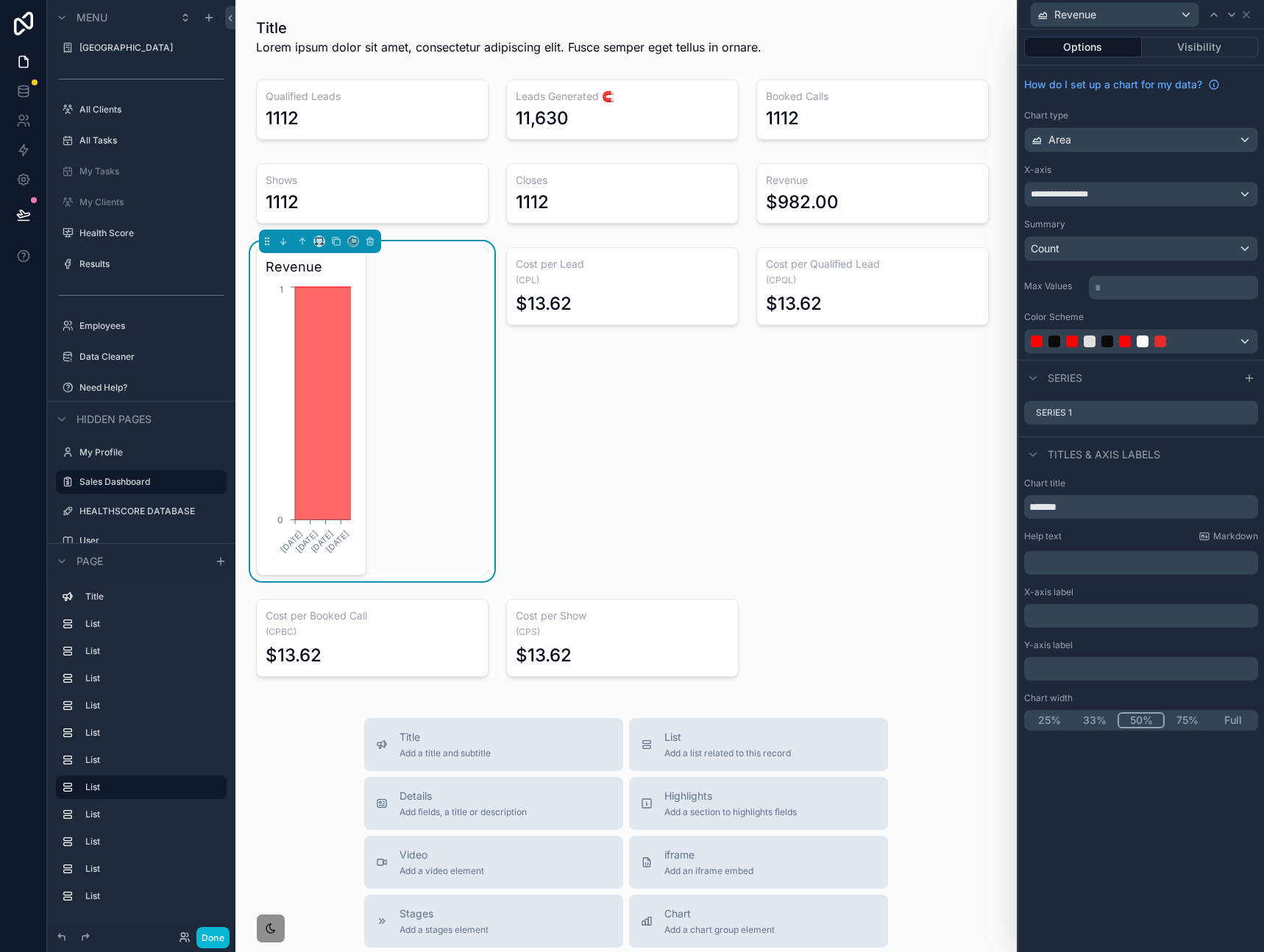
click at [1195, 721] on button "75%" at bounding box center [1187, 720] width 45 height 16
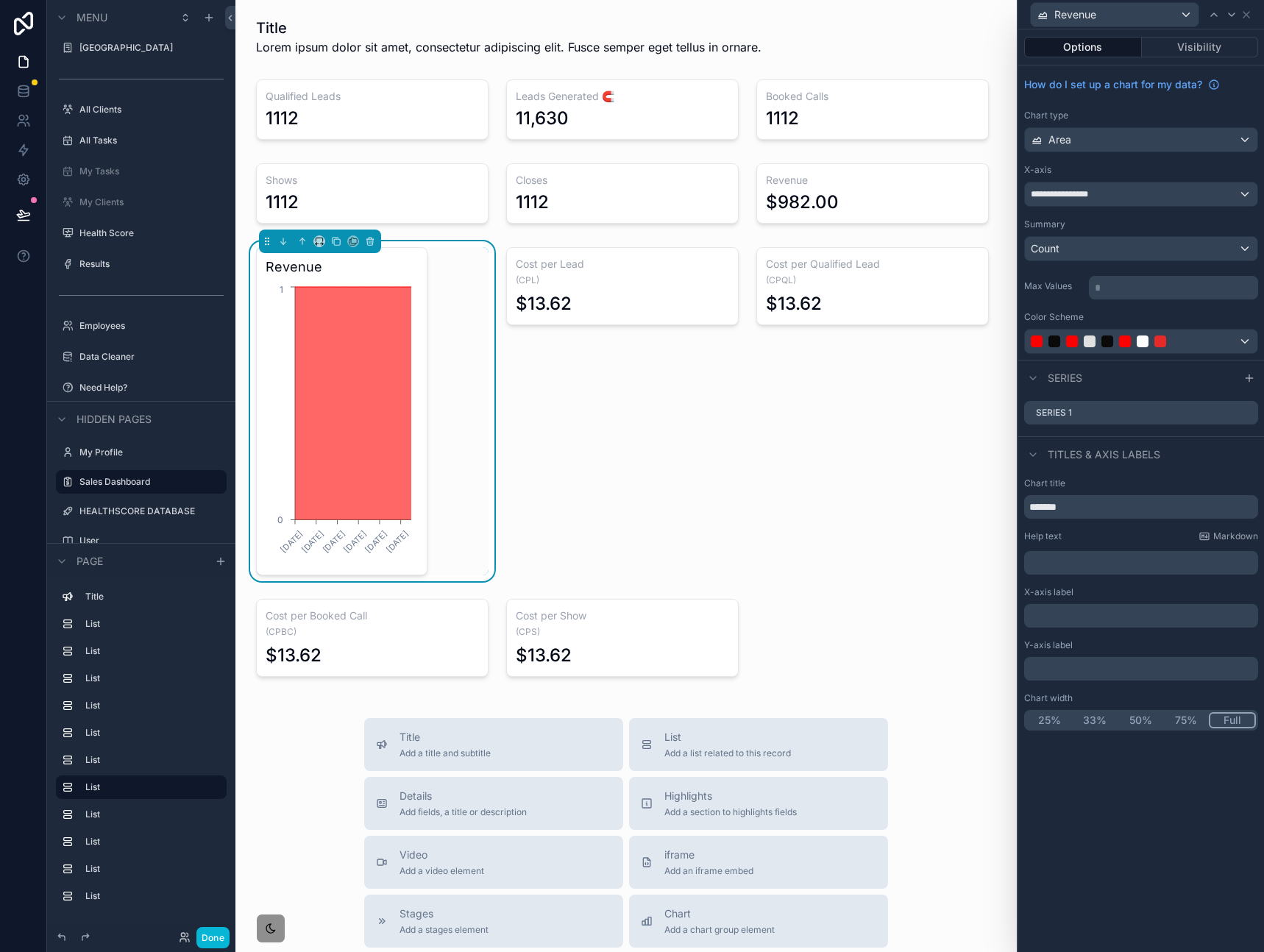
click at [1240, 719] on button "Full" at bounding box center [1232, 720] width 47 height 16
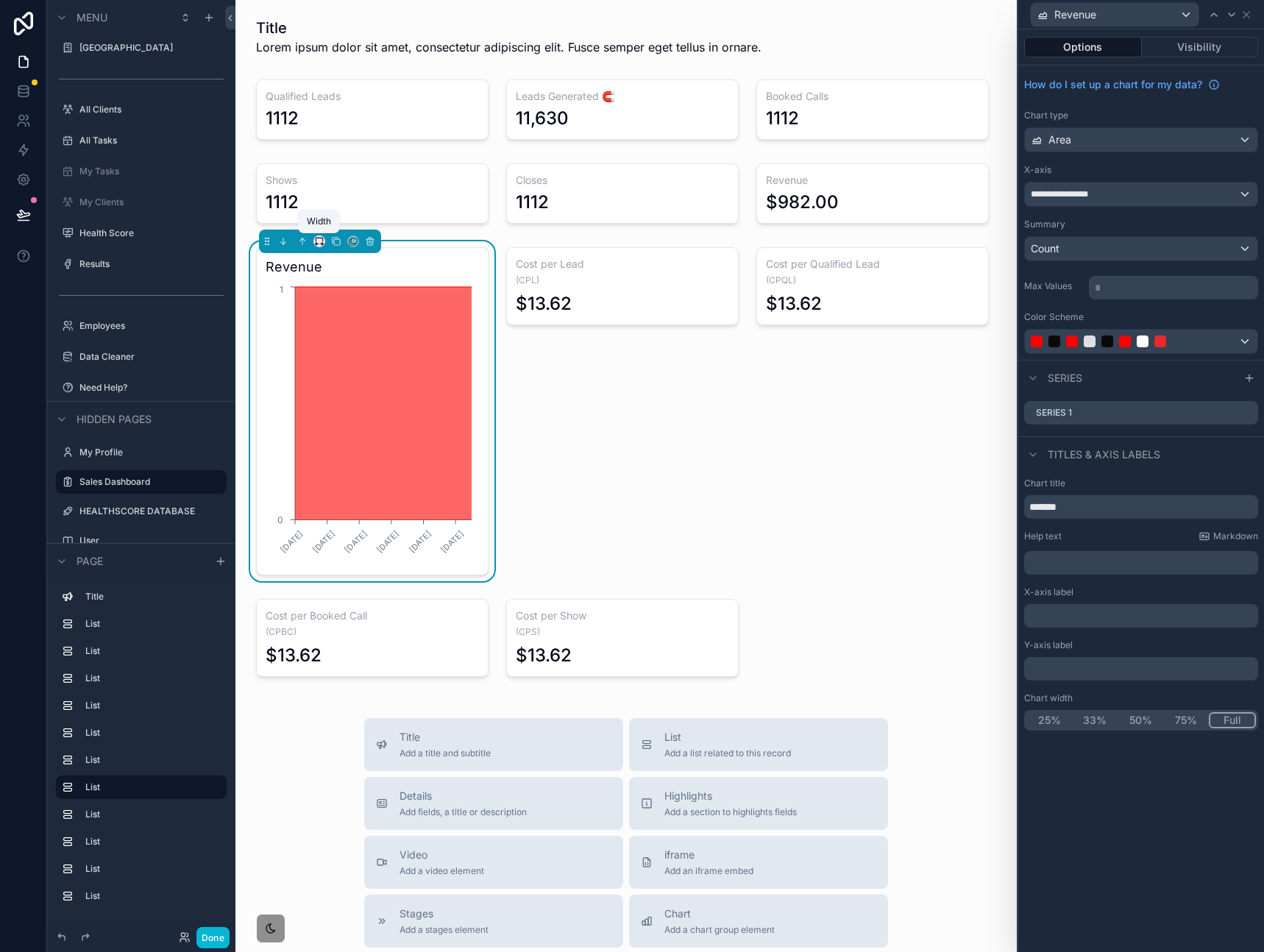
click at [316, 242] on icon "scrollable content" at bounding box center [319, 242] width 10 height 10
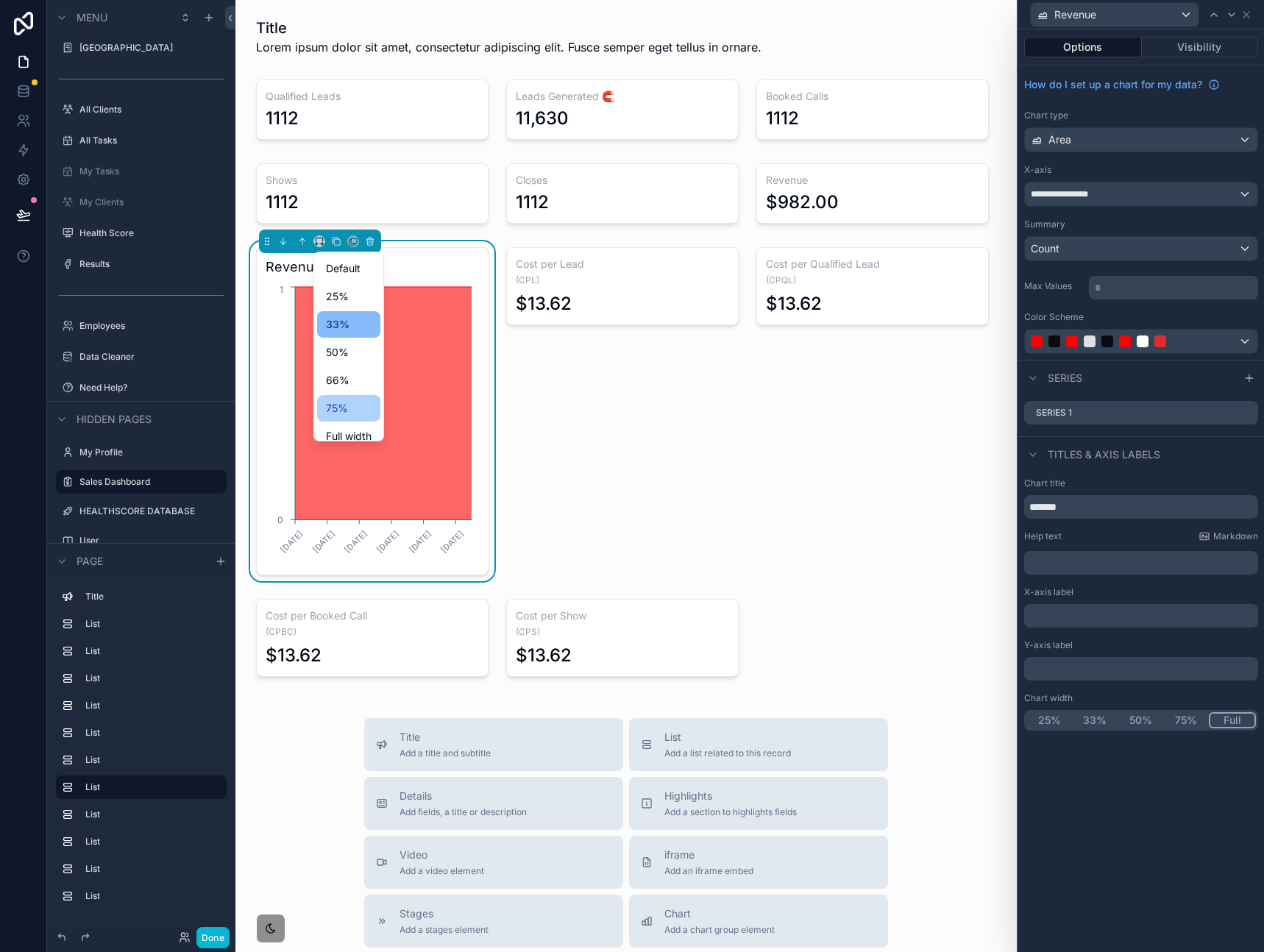
click at [342, 400] on span "75%" at bounding box center [337, 408] width 22 height 18
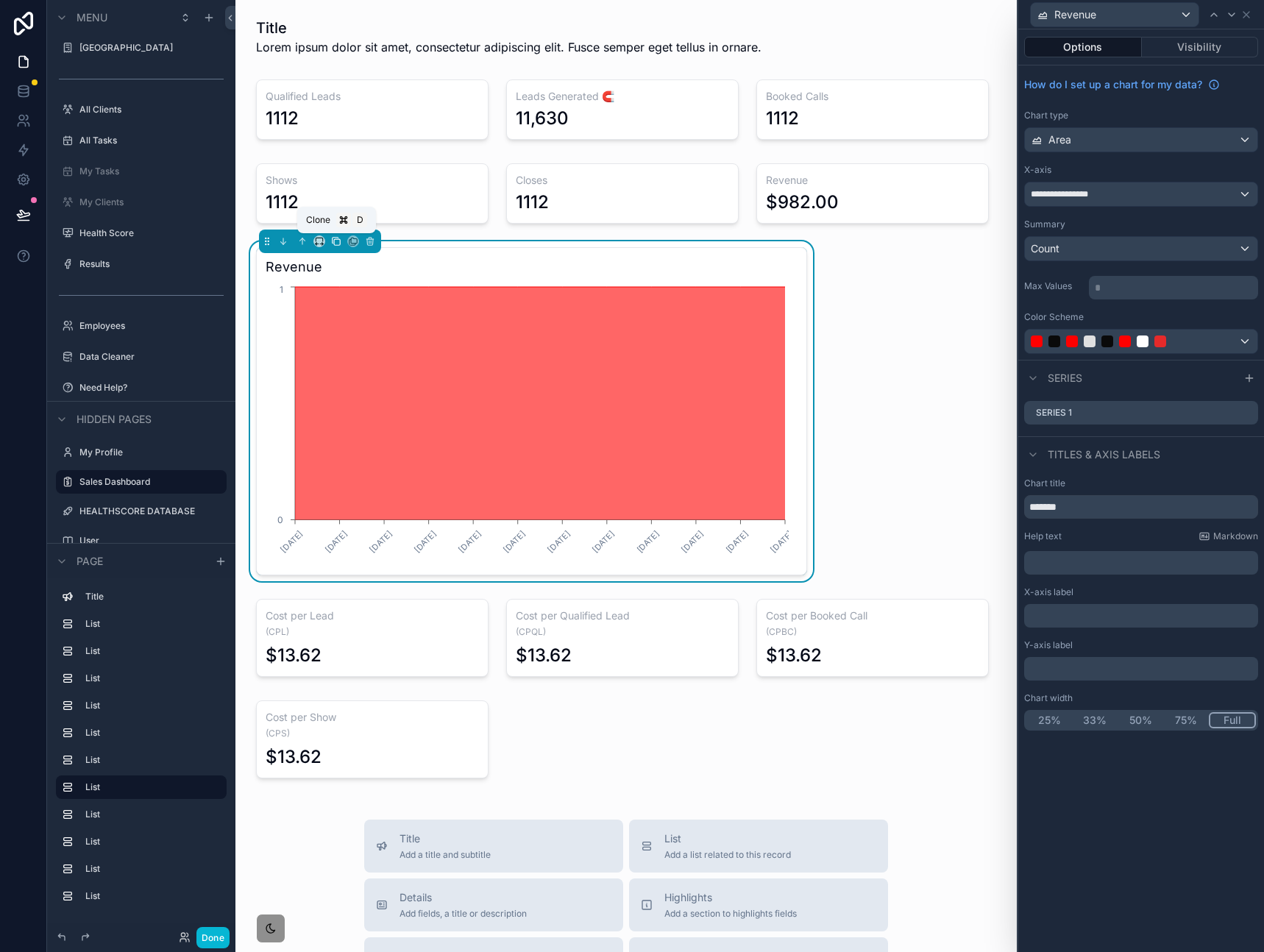
click at [336, 245] on icon "scrollable content" at bounding box center [337, 242] width 6 height 6
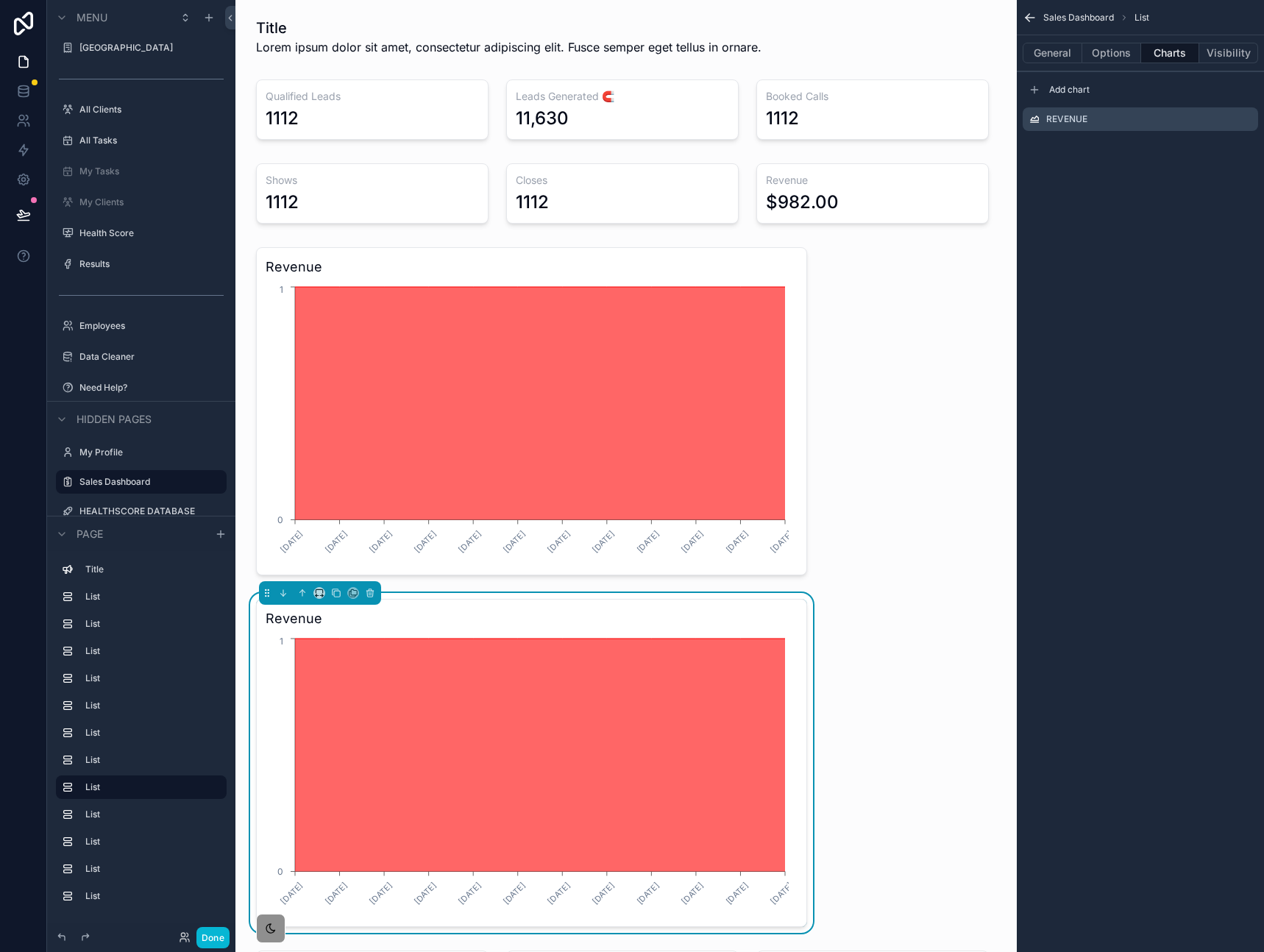
click at [540, 639] on icon "chart" at bounding box center [539, 755] width 490 height 232
click at [1255, 120] on div "Revenue" at bounding box center [1140, 120] width 236 height 24
click at [1247, 120] on icon "scrollable content" at bounding box center [1246, 120] width 12 height 12
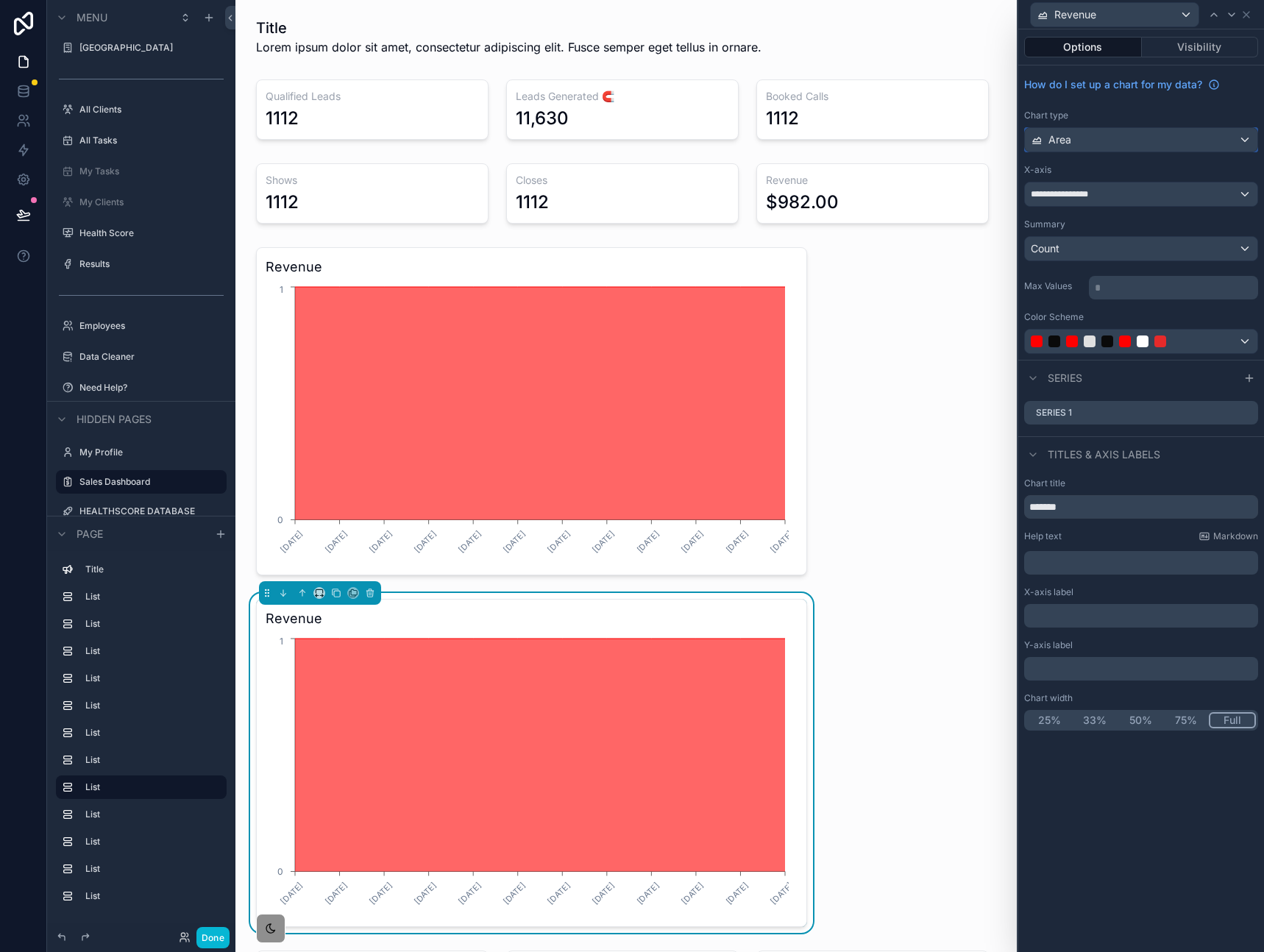
click at [1149, 146] on div "Area" at bounding box center [1140, 140] width 232 height 24
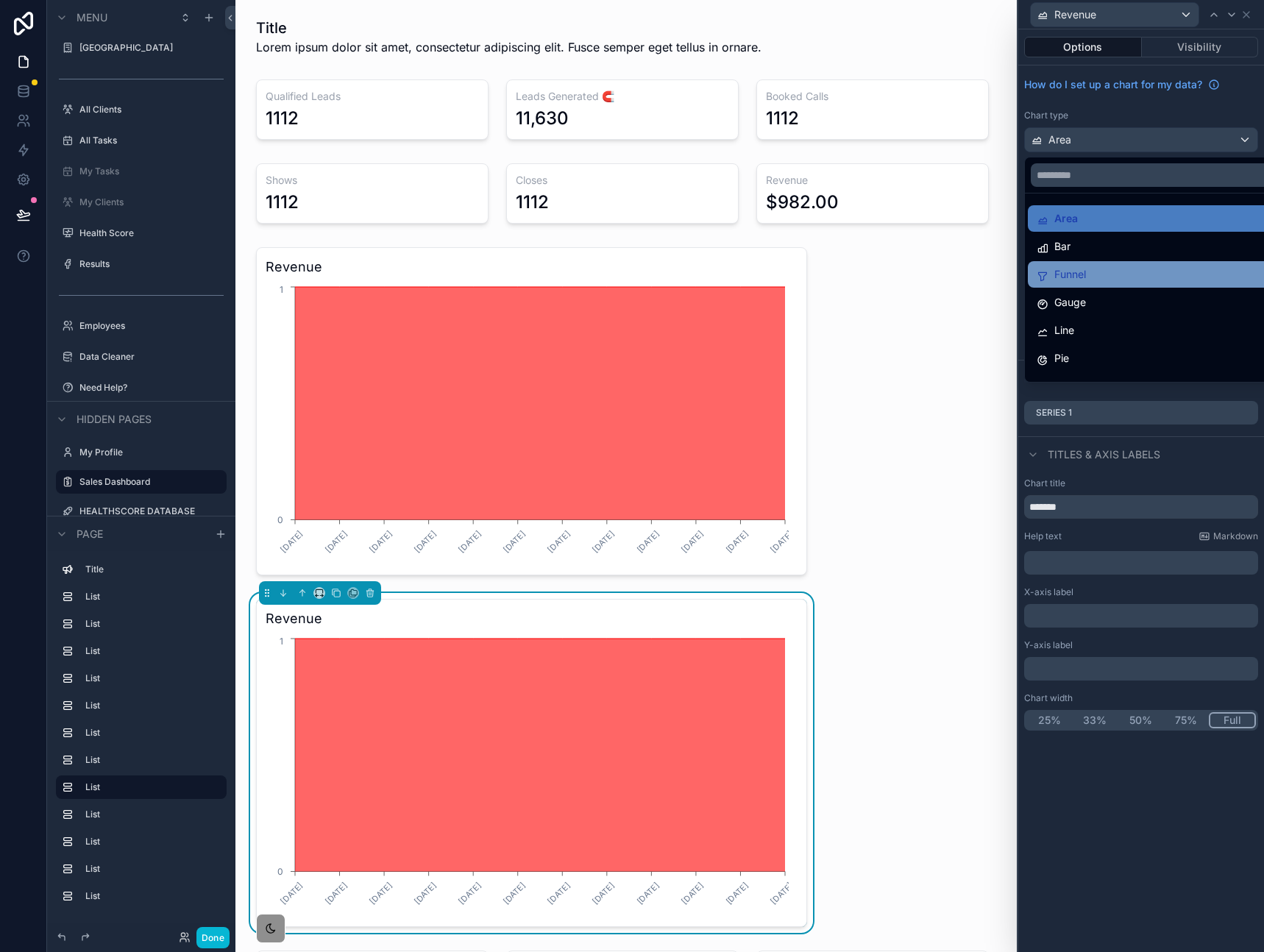
click at [1112, 274] on div "Funnel" at bounding box center [1157, 274] width 242 height 18
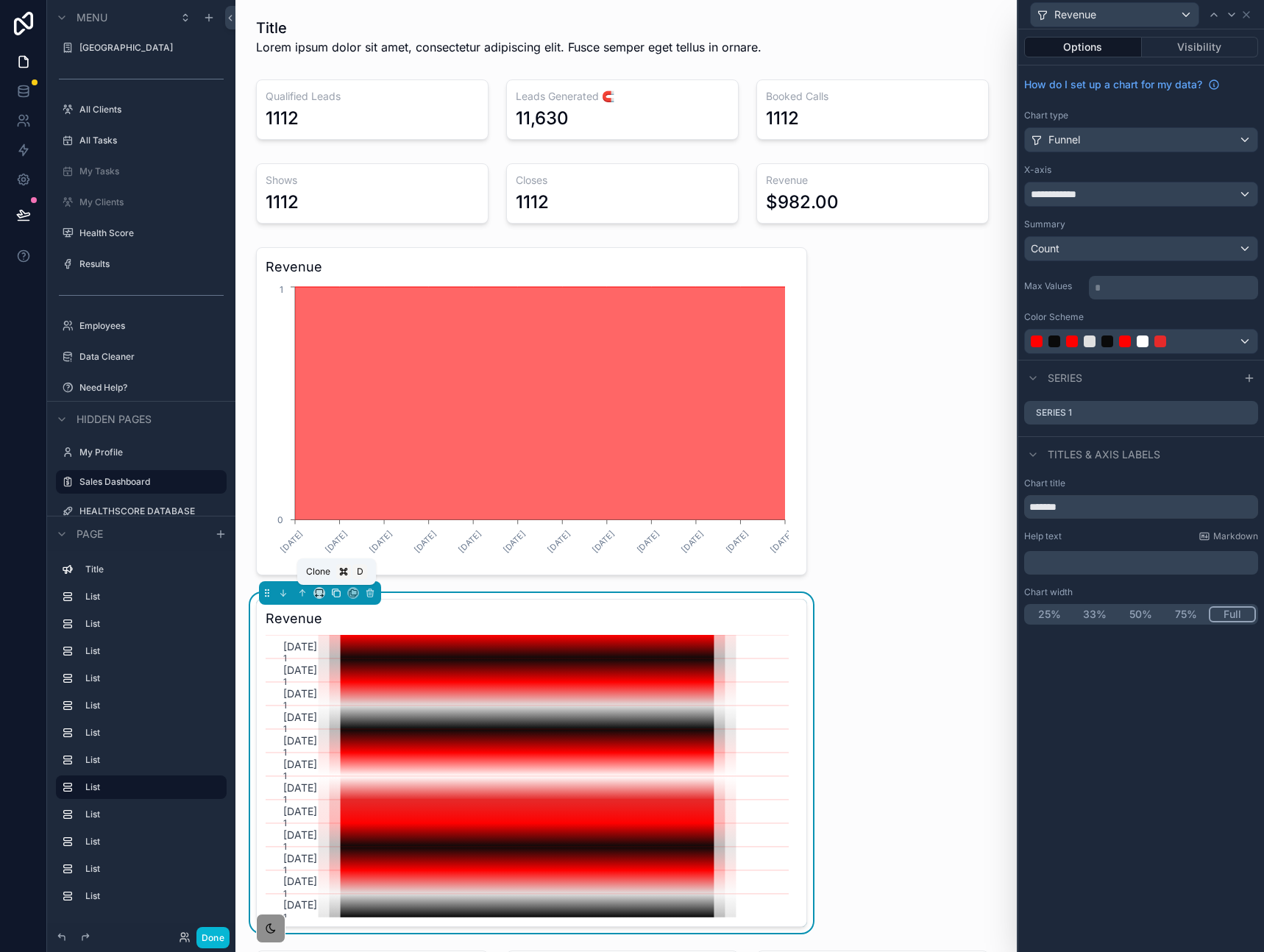
click at [328, 593] on button "scrollable content" at bounding box center [336, 593] width 16 height 16
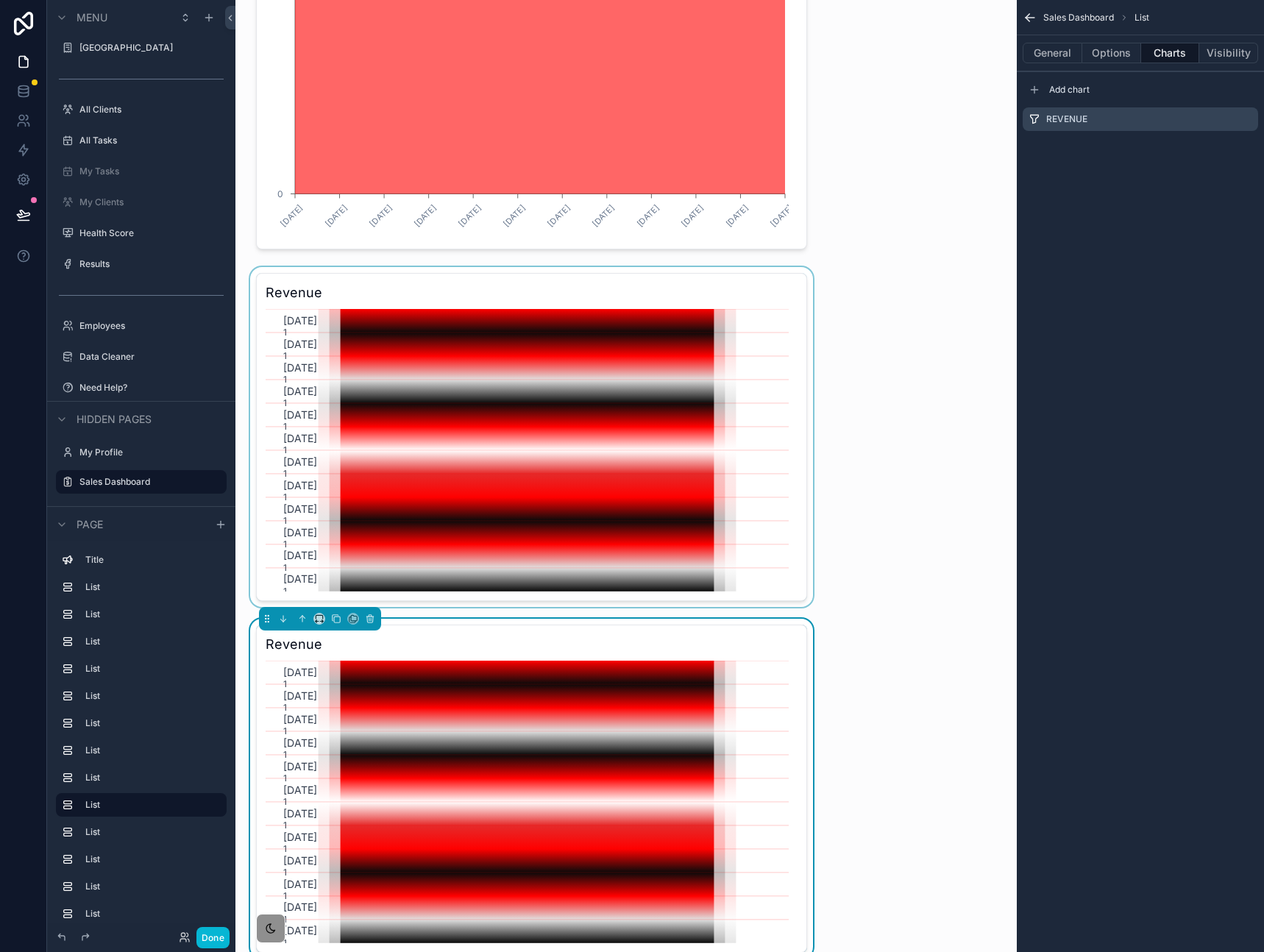
scroll to position [294, 0]
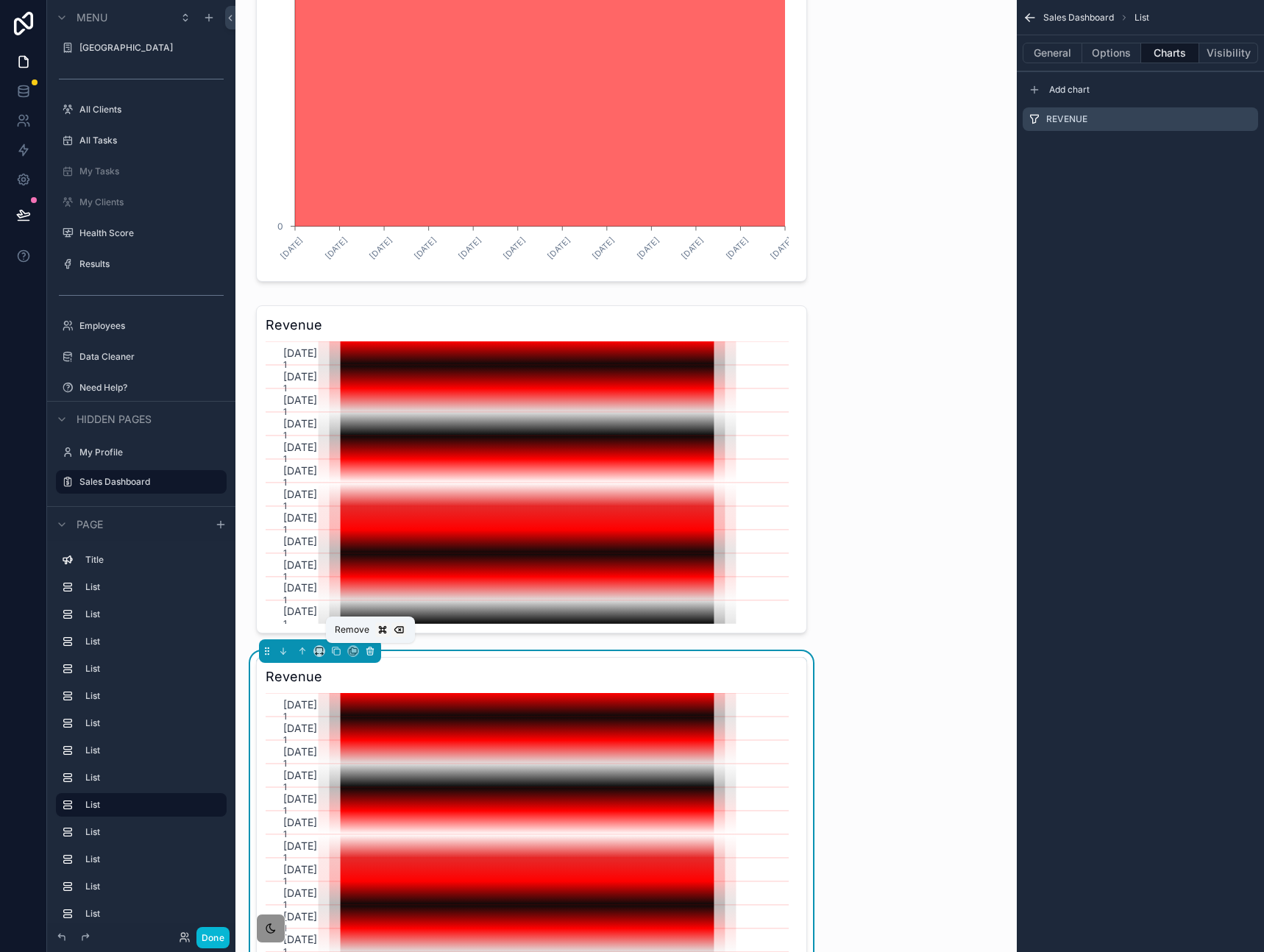
click at [374, 652] on icon "scrollable content" at bounding box center [370, 651] width 10 height 10
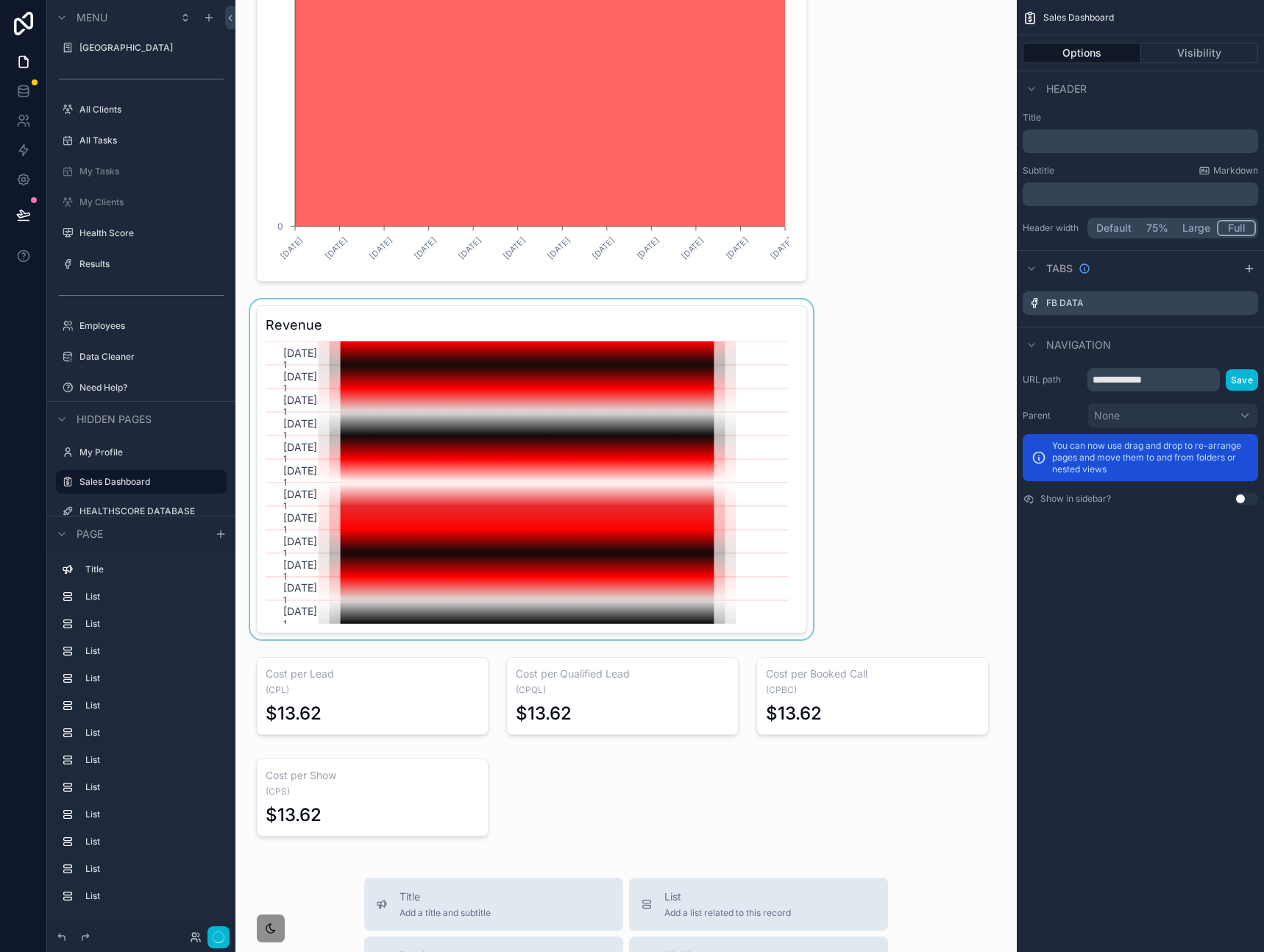
click at [371, 325] on div "scrollable content" at bounding box center [532, 470] width 569 height 340
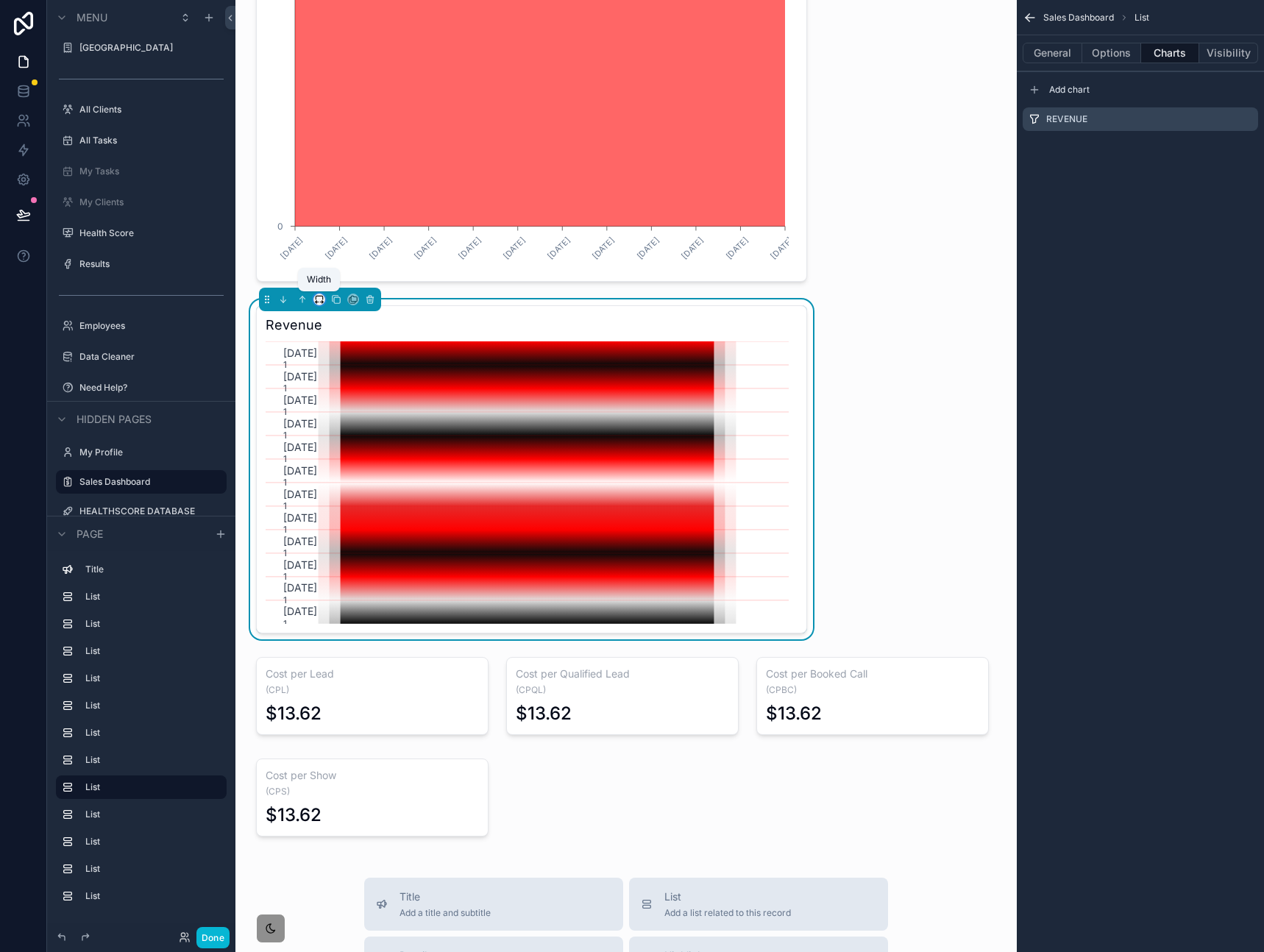
click at [321, 300] on icon "scrollable content" at bounding box center [319, 300] width 10 height 10
click at [343, 356] on span "25%" at bounding box center [337, 354] width 23 height 18
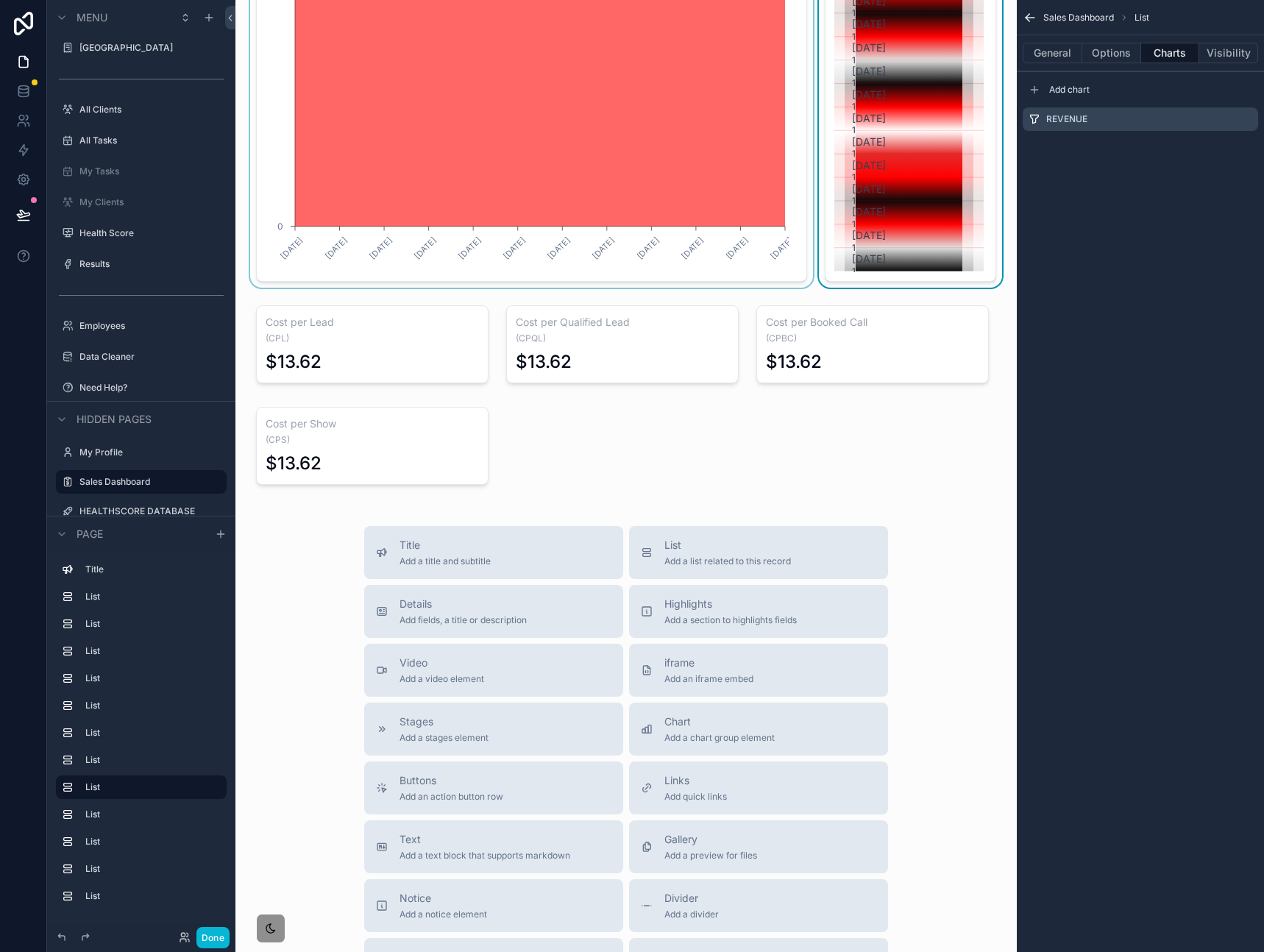
scroll to position [0, 0]
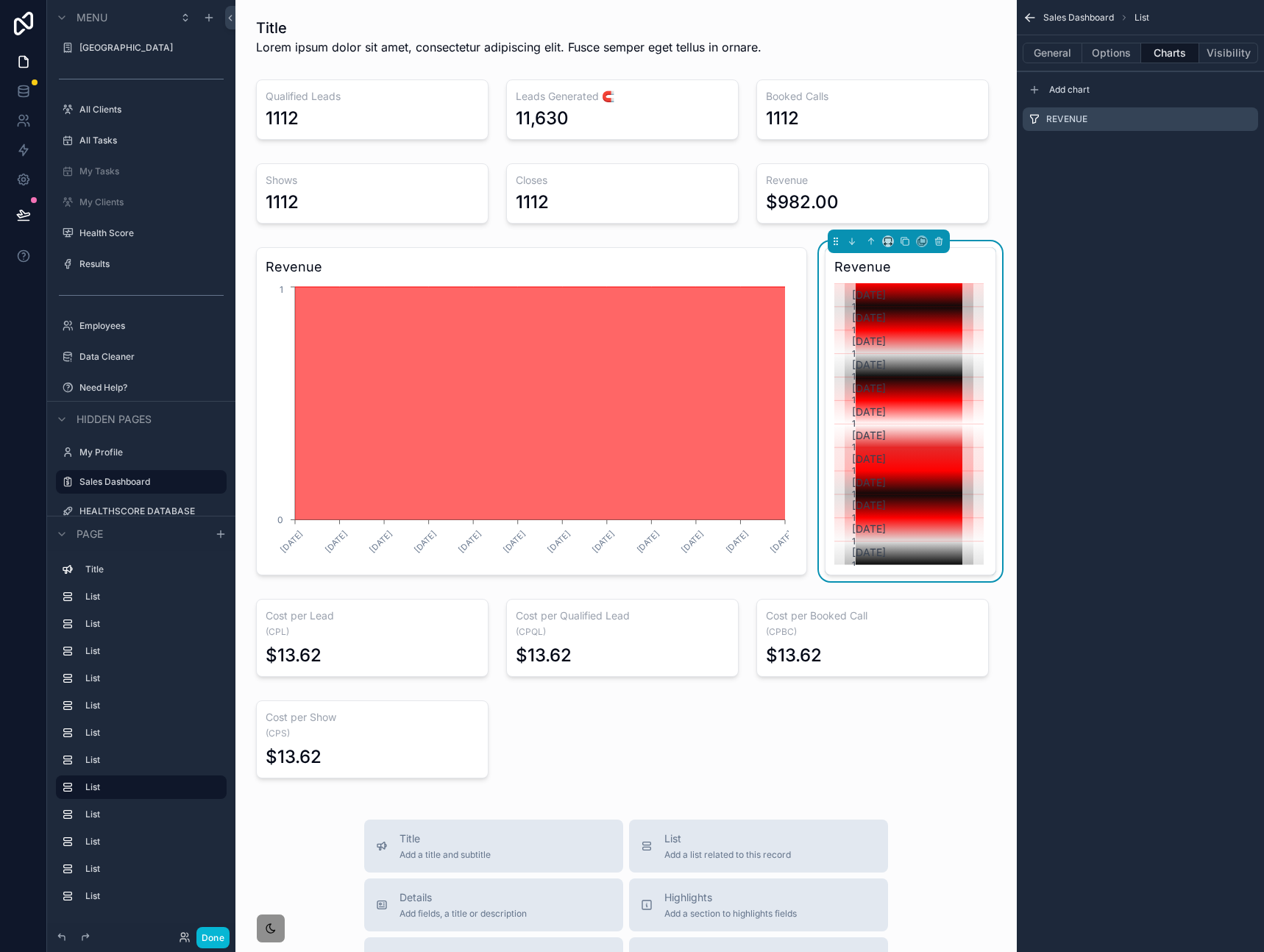
click at [1087, 421] on div "Sales Dashboard List General Options Charts Visibility Add chart Revenue" at bounding box center [1140, 476] width 247 height 952
click at [629, 267] on div "scrollable content" at bounding box center [532, 412] width 569 height 340
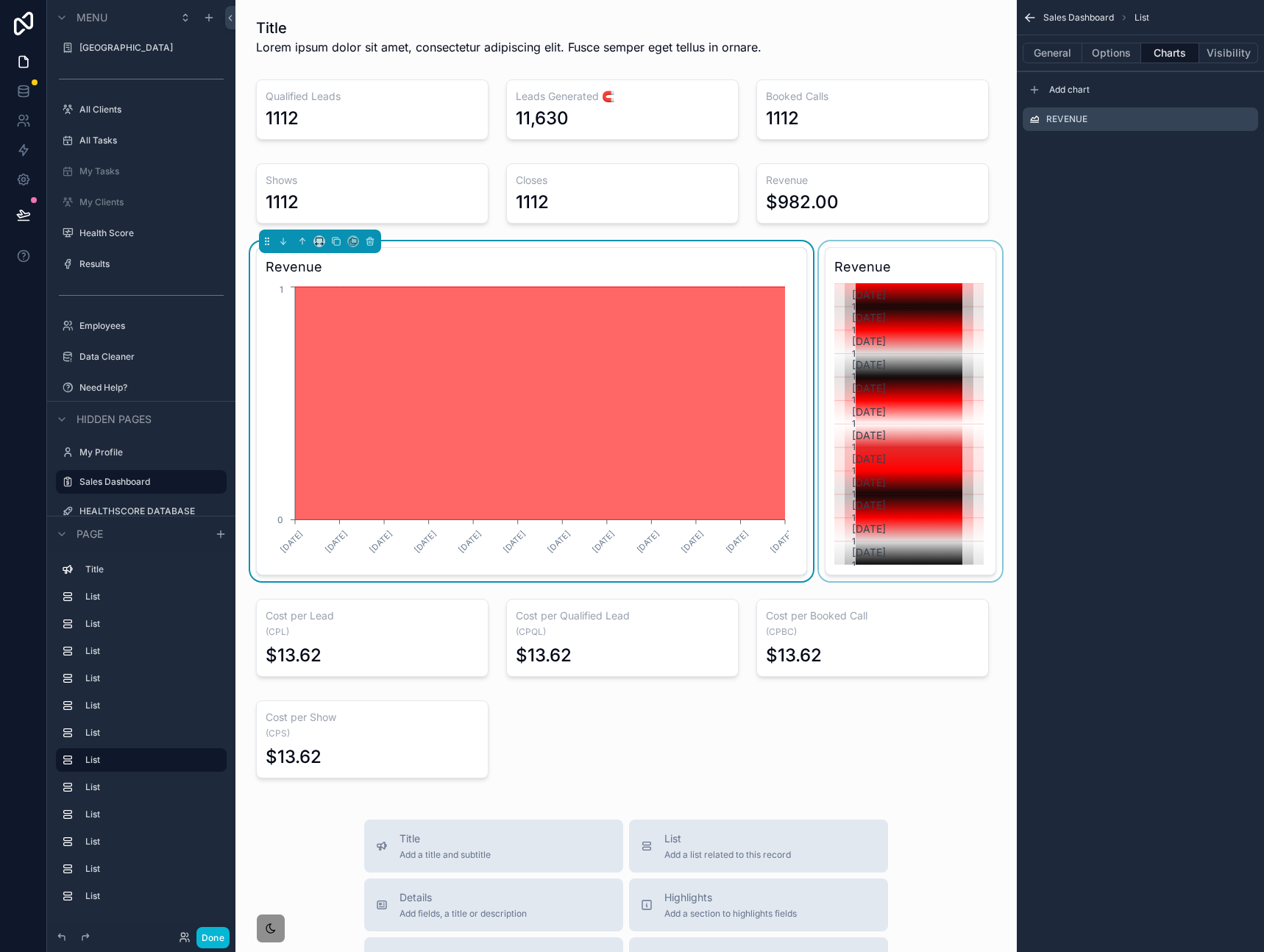
click at [873, 299] on div "scrollable content" at bounding box center [910, 412] width 189 height 340
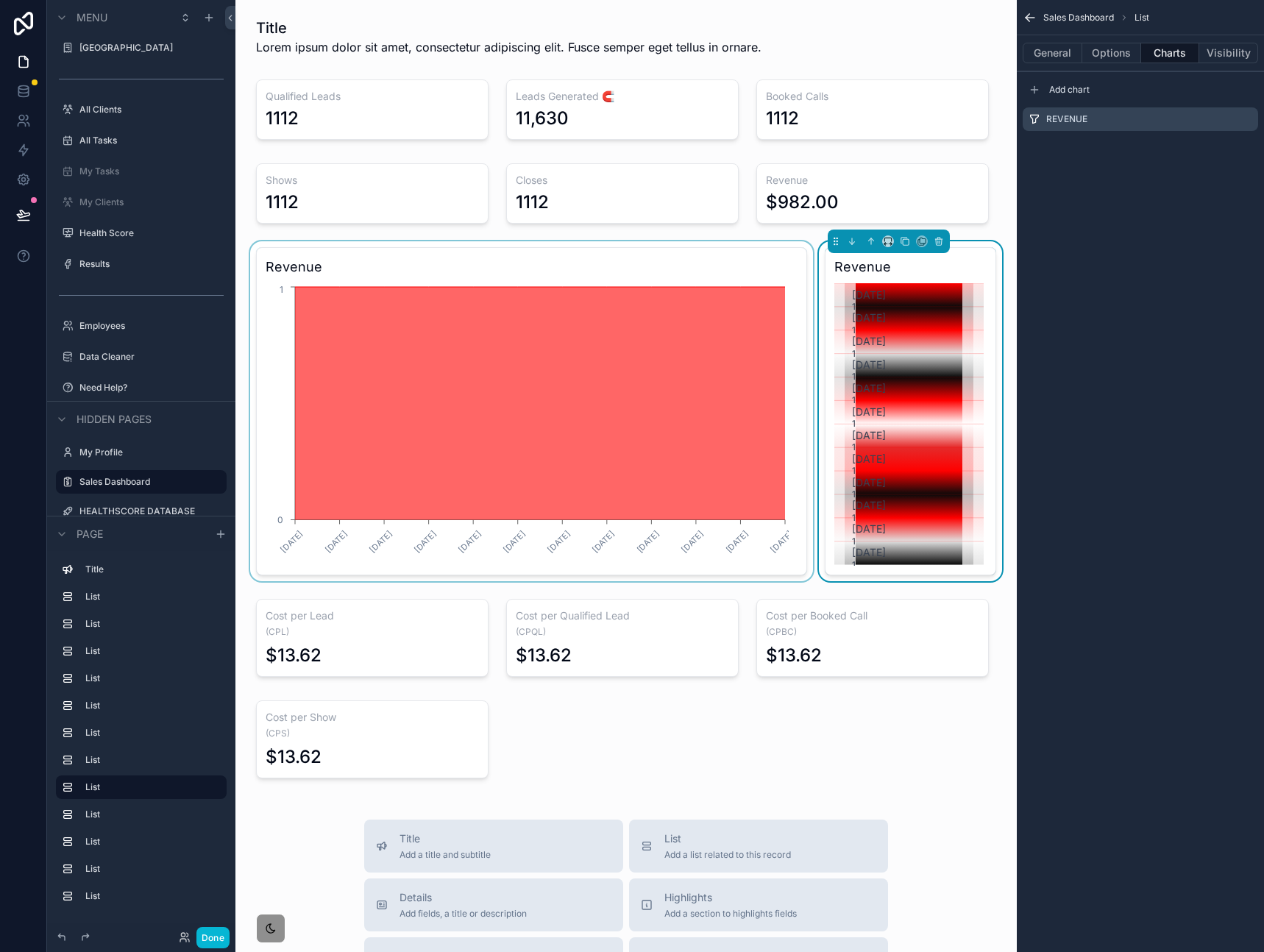
click at [661, 279] on div "scrollable content" at bounding box center [532, 412] width 569 height 340
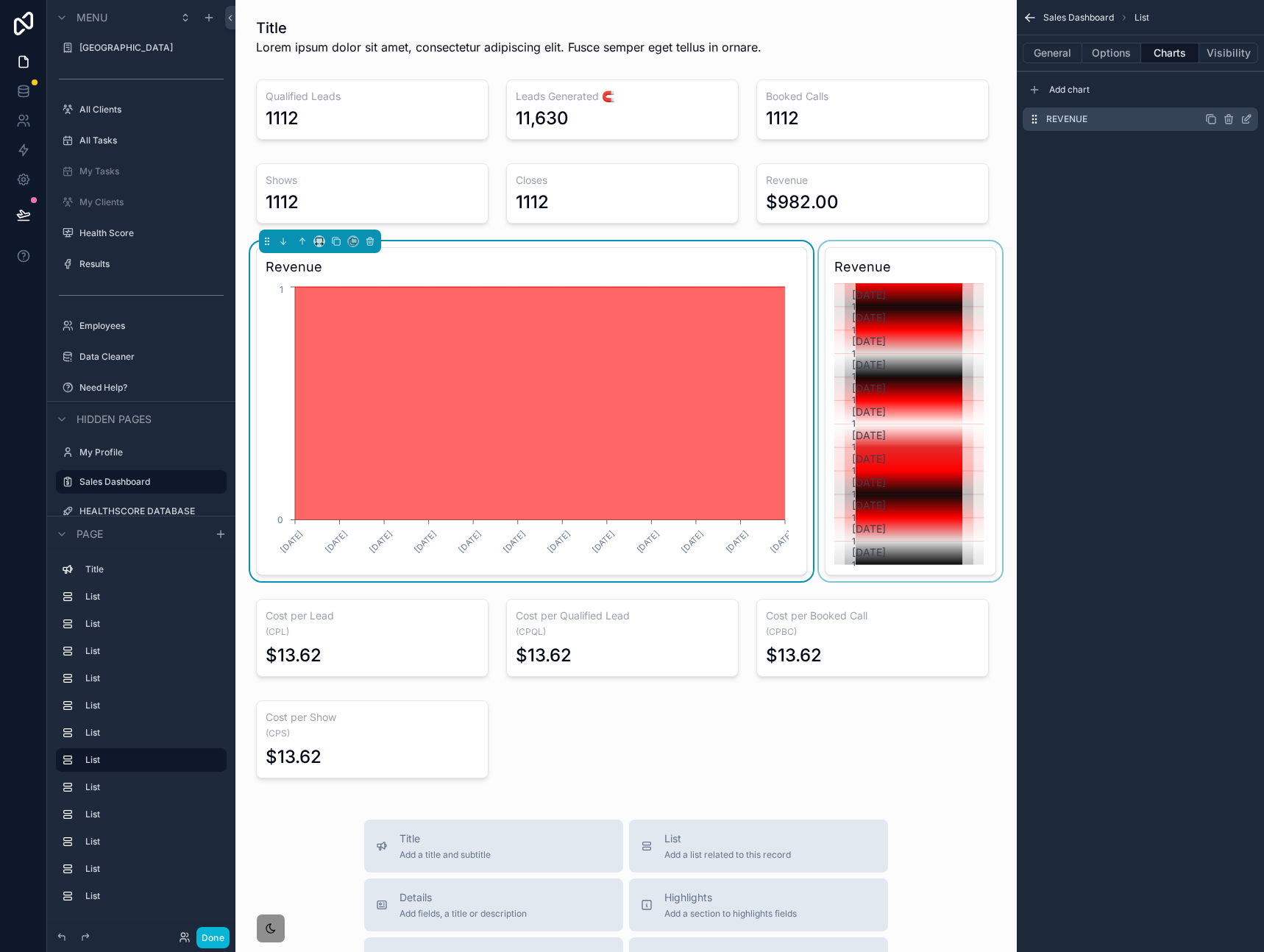
click at [1245, 120] on icon "scrollable content" at bounding box center [1247, 117] width 6 height 6
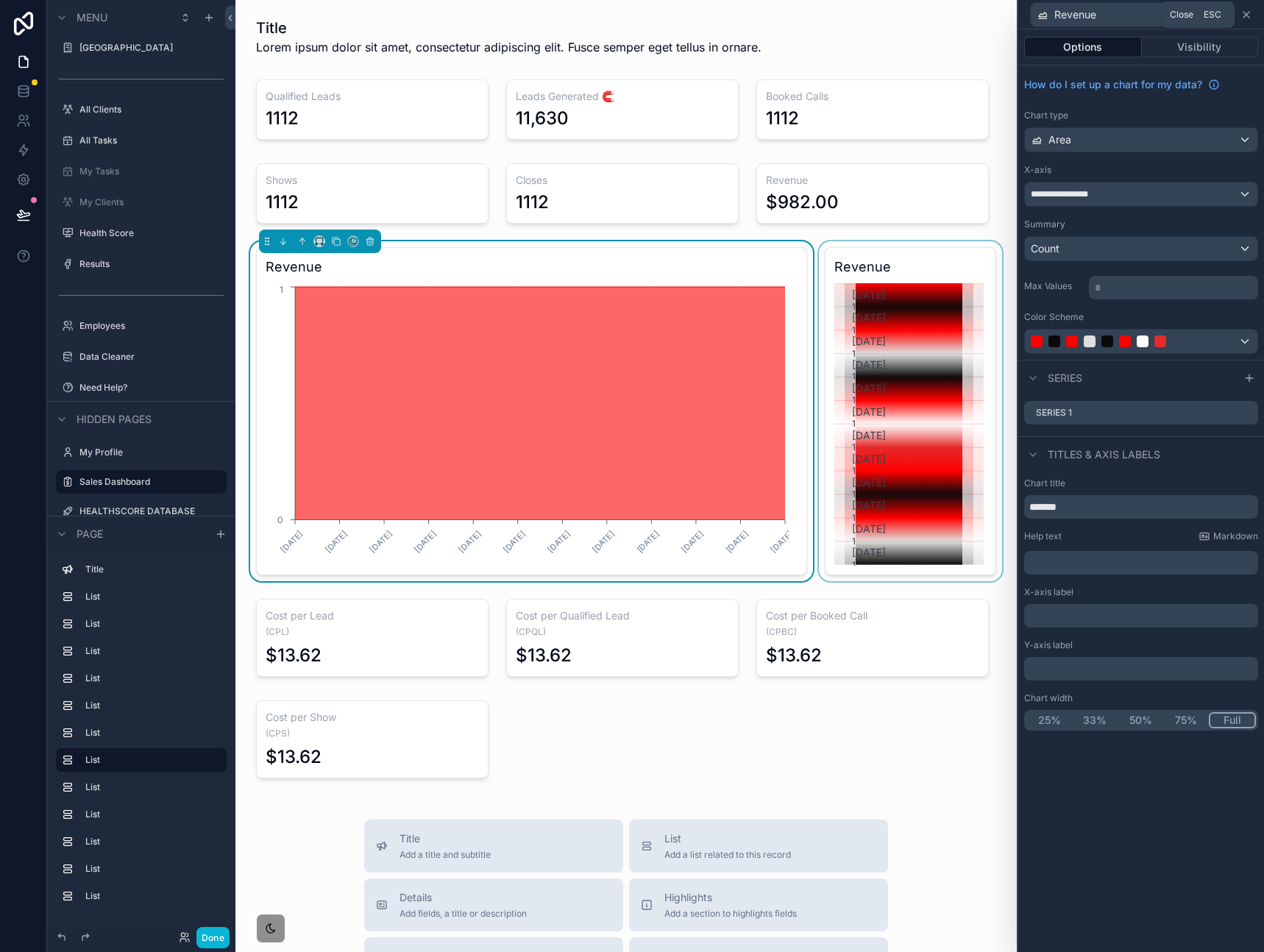
click at [1250, 12] on icon at bounding box center [1246, 14] width 12 height 12
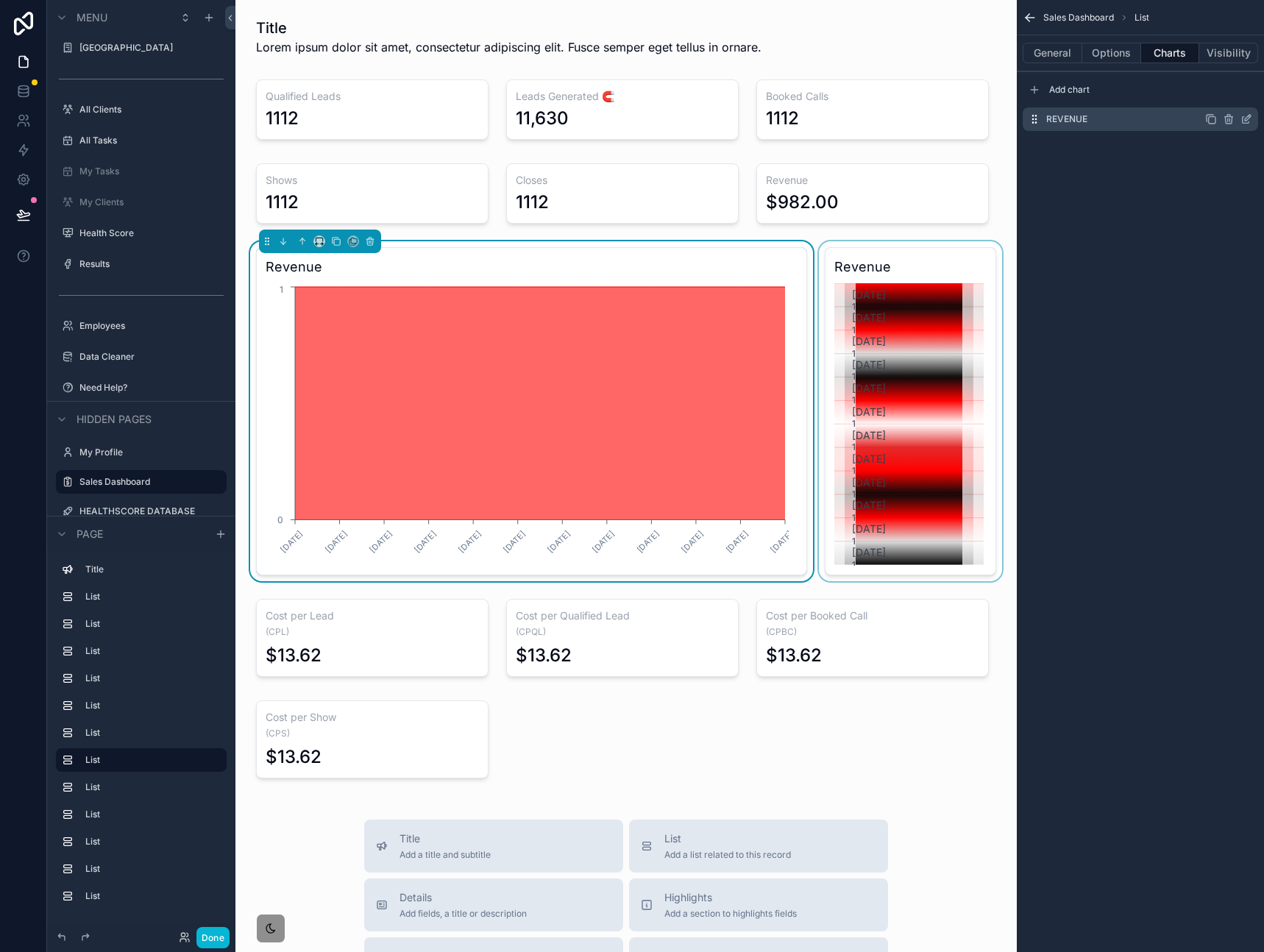
click at [1246, 121] on icon "scrollable content" at bounding box center [1246, 120] width 12 height 12
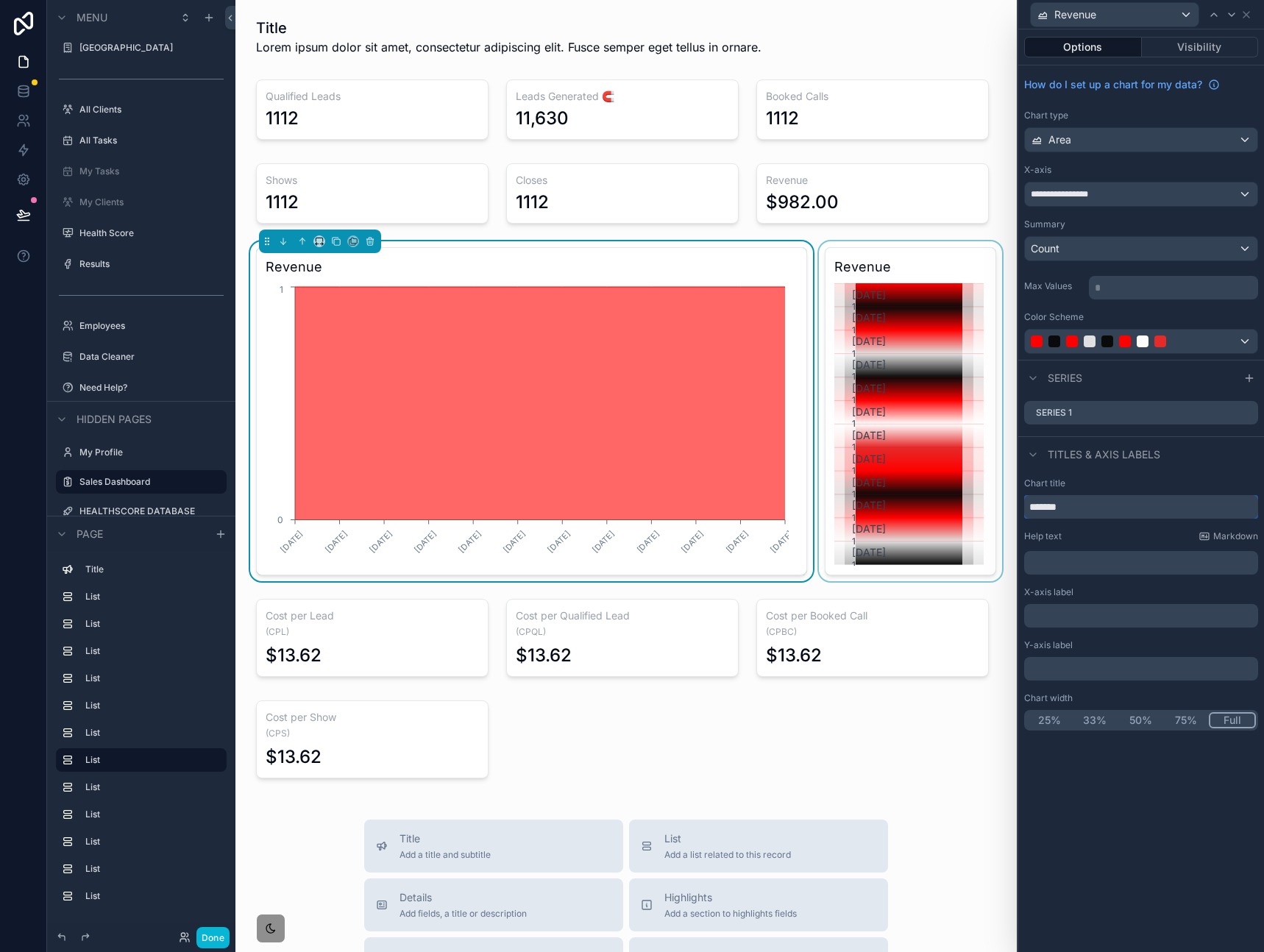
drag, startPoint x: 1097, startPoint y: 513, endPoint x: 877, endPoint y: 521, distance: 220.1
click at [877, 521] on div "**********" at bounding box center [632, 476] width 1264 height 952
click at [1096, 508] on input "*******" at bounding box center [1141, 507] width 234 height 24
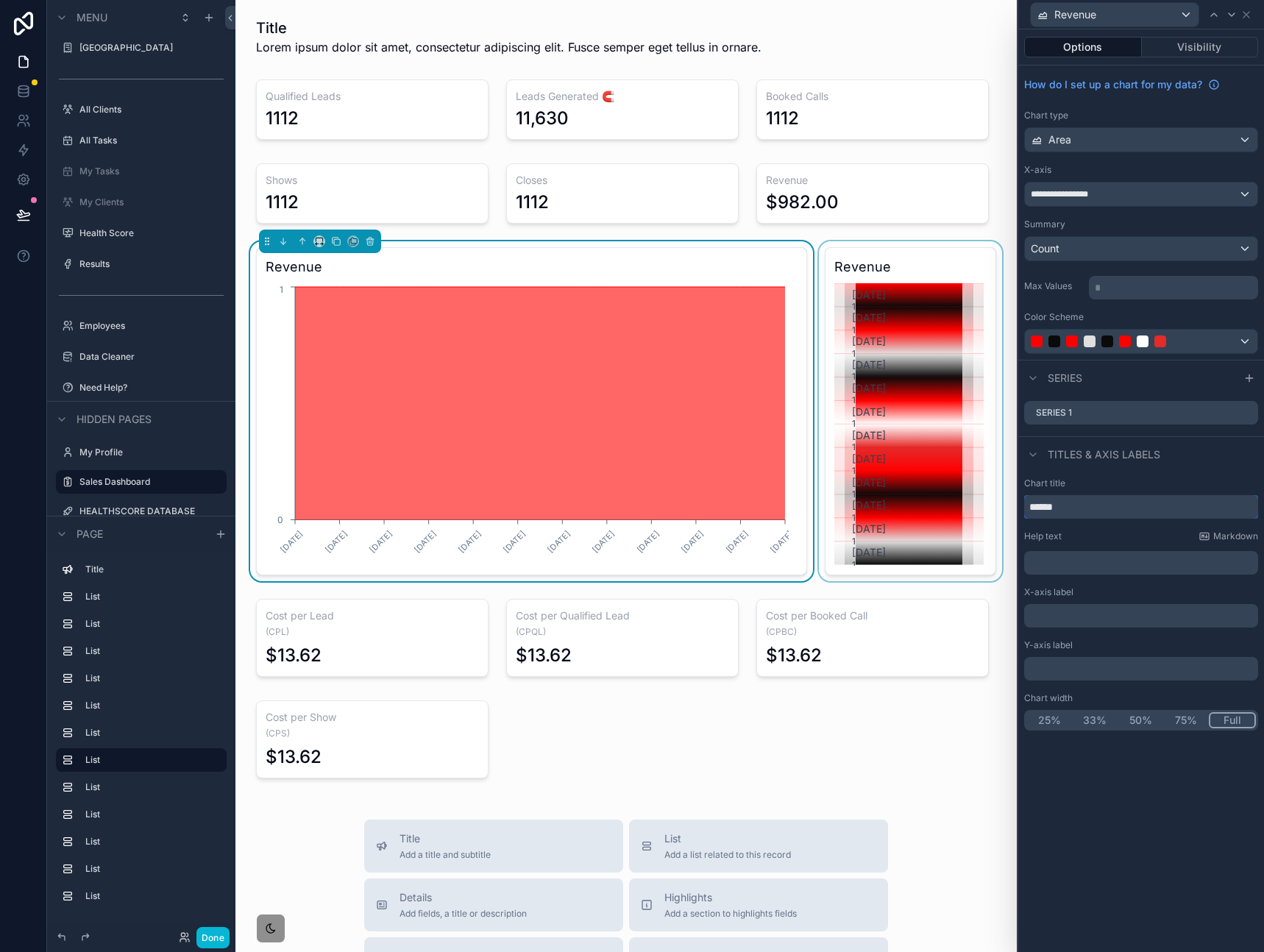
type input "******"
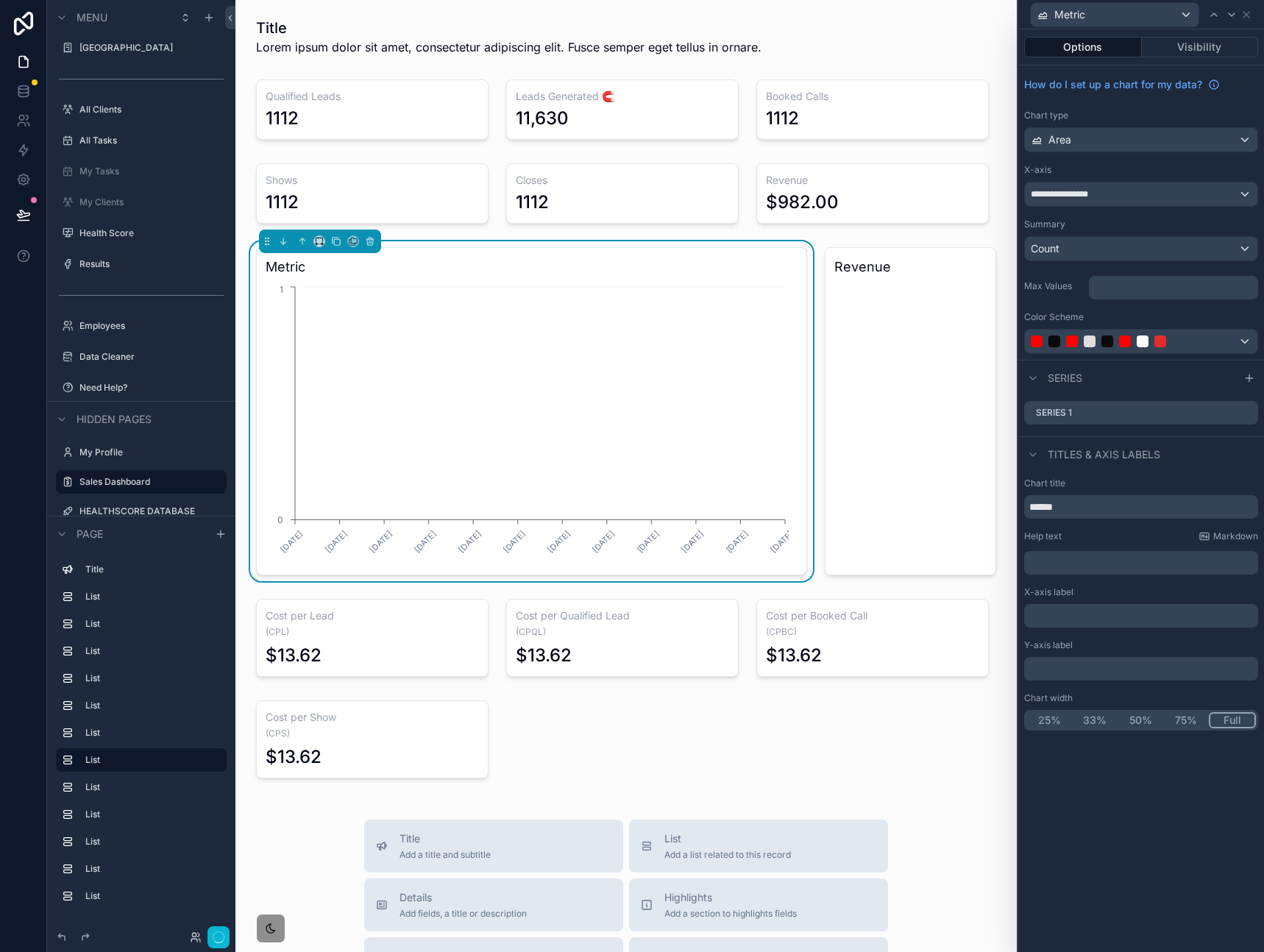
click at [936, 283] on div "scrollable content" at bounding box center [910, 412] width 189 height 340
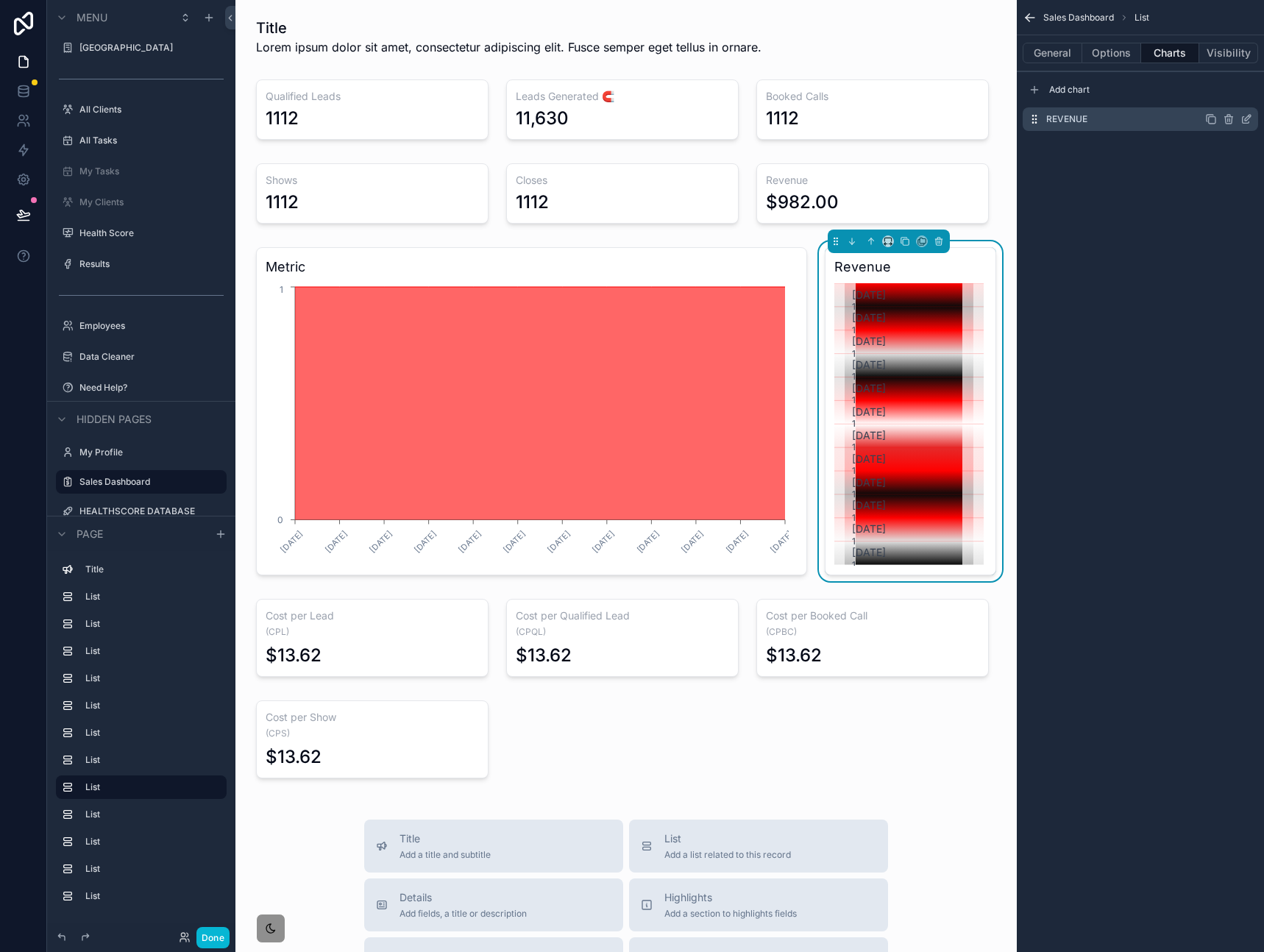
click at [1246, 121] on icon "scrollable content" at bounding box center [1246, 120] width 12 height 12
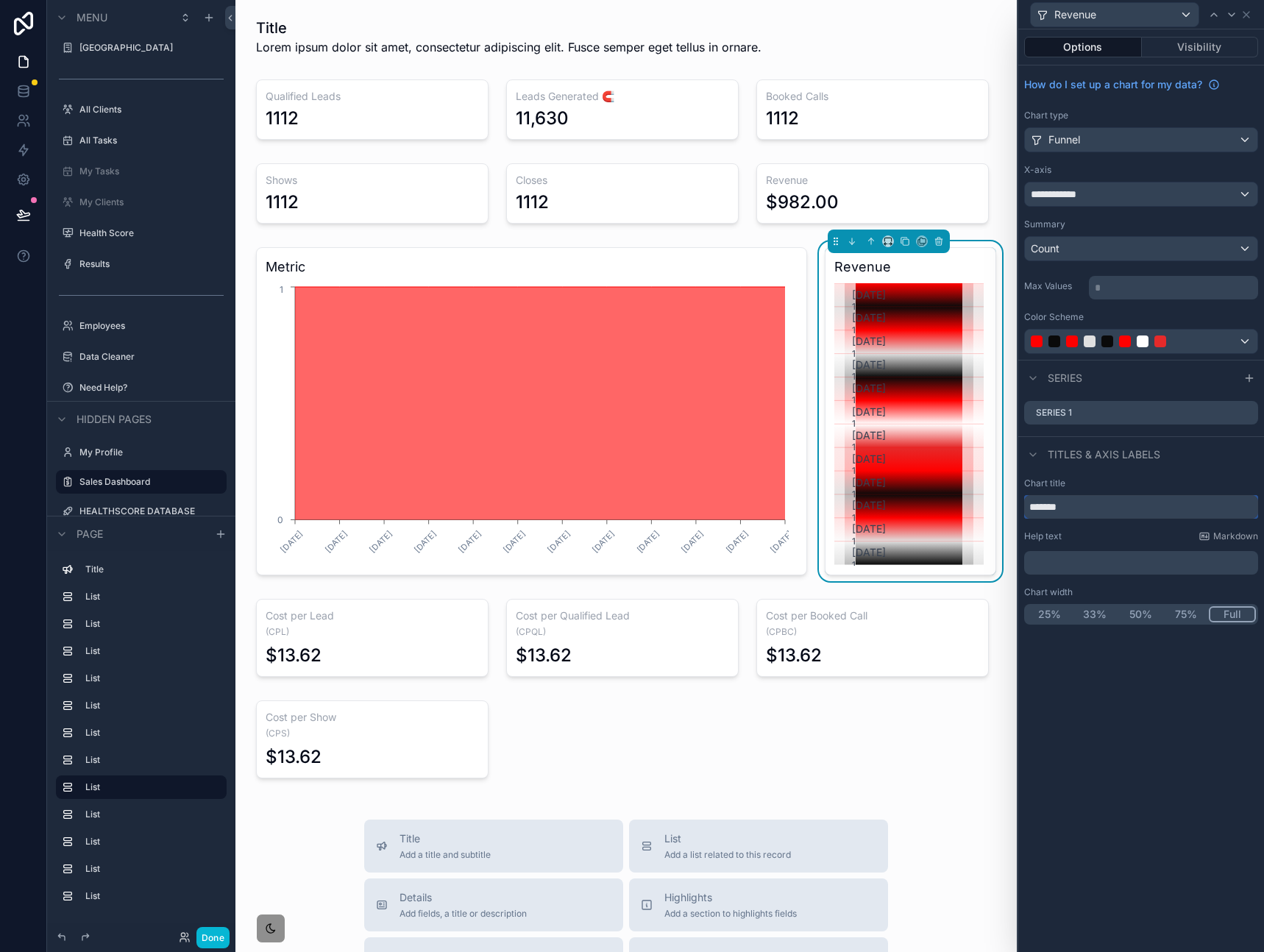
drag, startPoint x: 1098, startPoint y: 507, endPoint x: 996, endPoint y: 499, distance: 102.3
click at [996, 499] on div "**********" at bounding box center [632, 476] width 1264 height 952
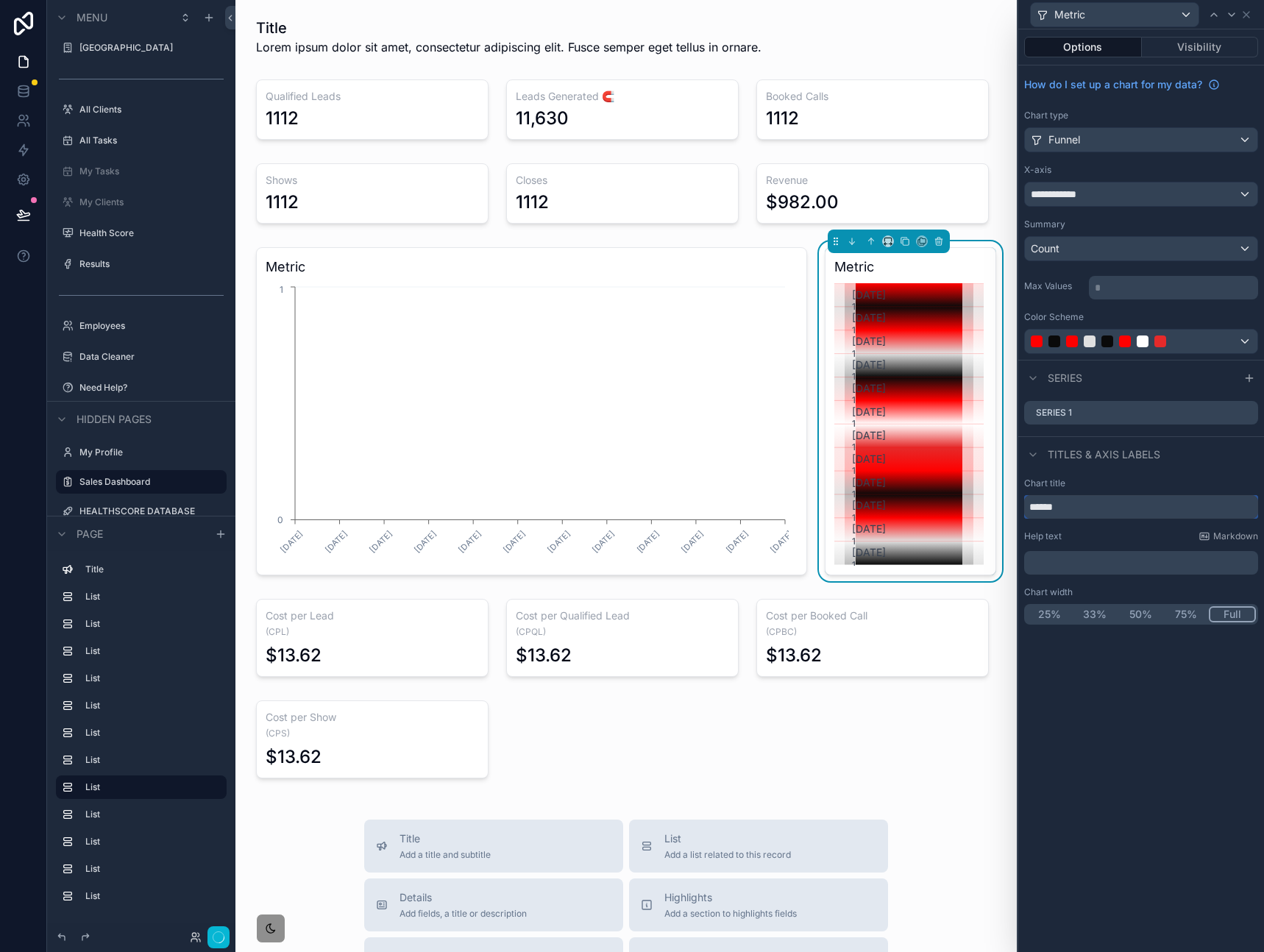
type input "******"
click at [1120, 705] on div "**********" at bounding box center [1141, 491] width 246 height 923
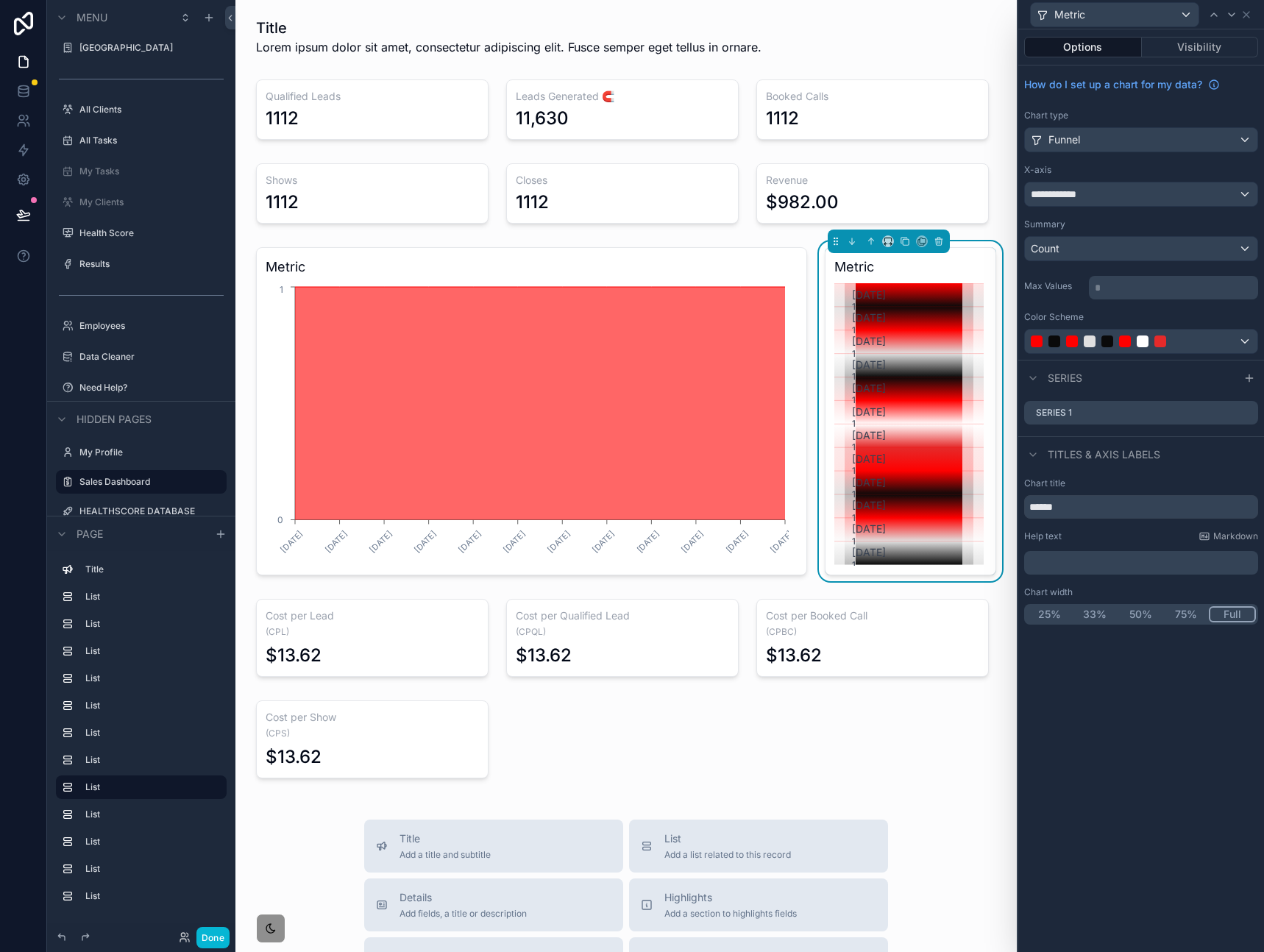
click at [925, 723] on div "Title Lorem ipsum dolor sit amet, consectetur adipiscing elit. Fusce semper ege…" at bounding box center [626, 731] width 781 height 1461
click at [1249, 19] on icon at bounding box center [1246, 14] width 12 height 12
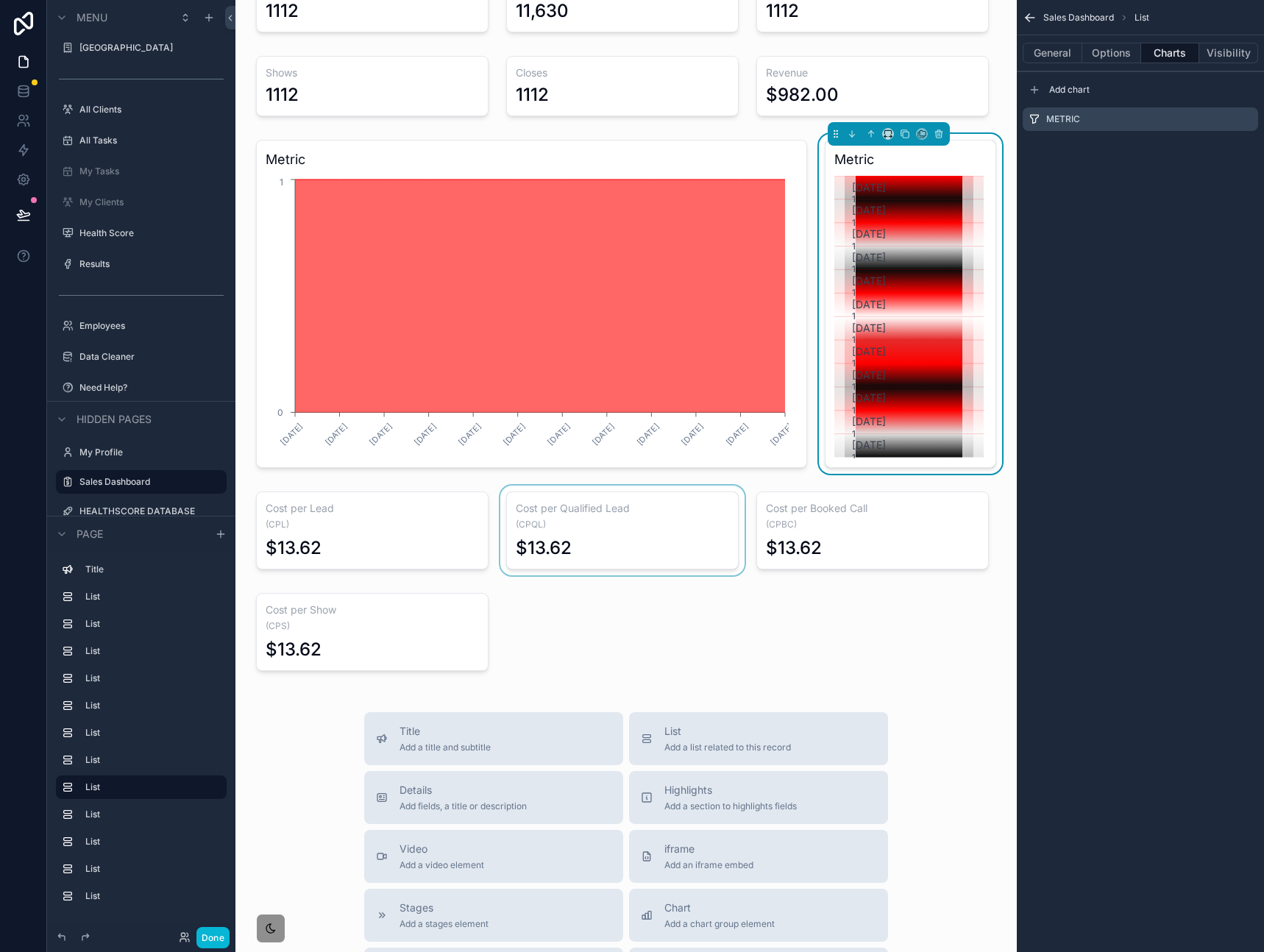
scroll to position [108, 0]
click at [219, 540] on div "scrollable content" at bounding box center [220, 534] width 18 height 18
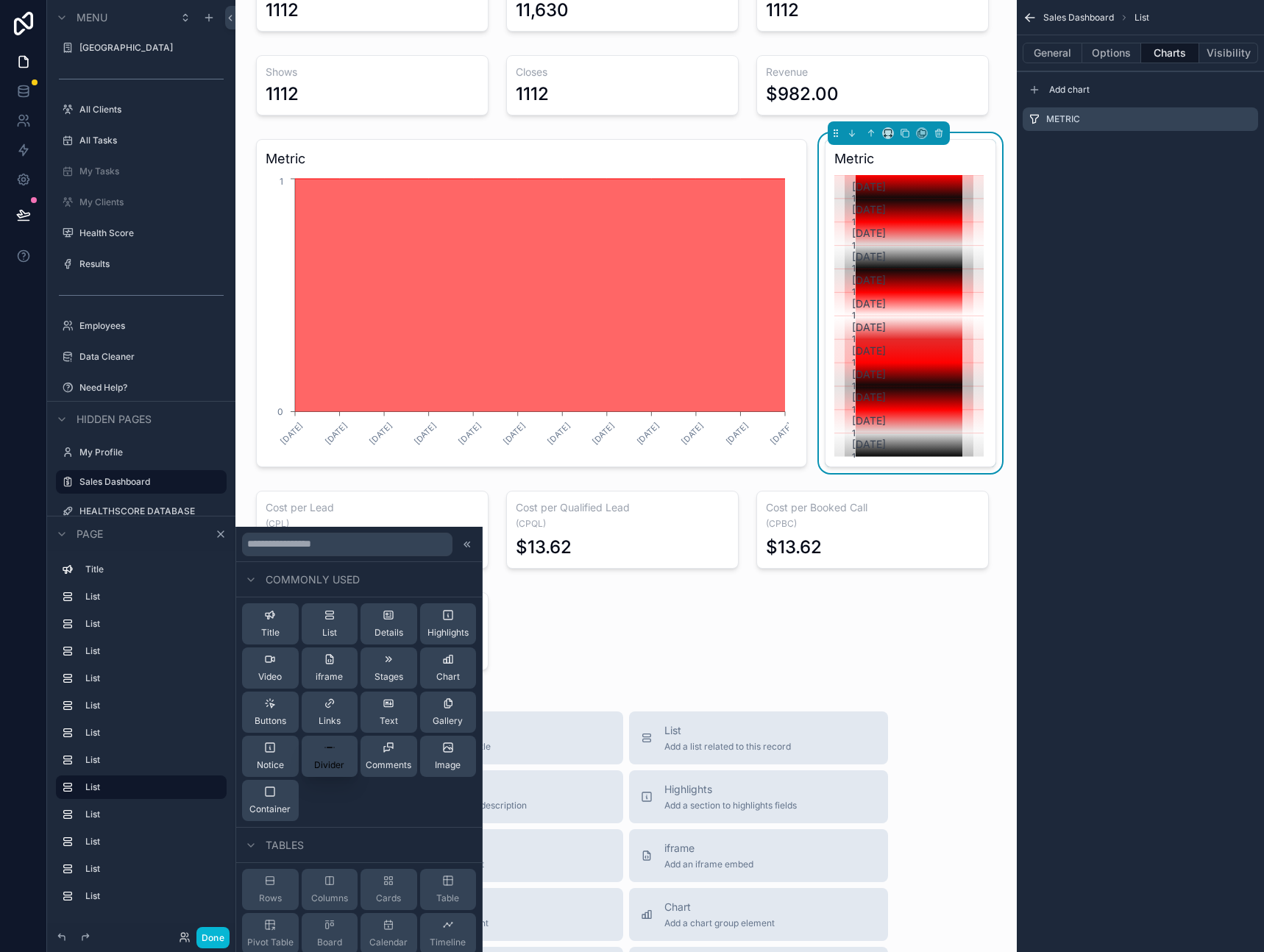
click at [324, 764] on span "Divider" at bounding box center [329, 765] width 30 height 12
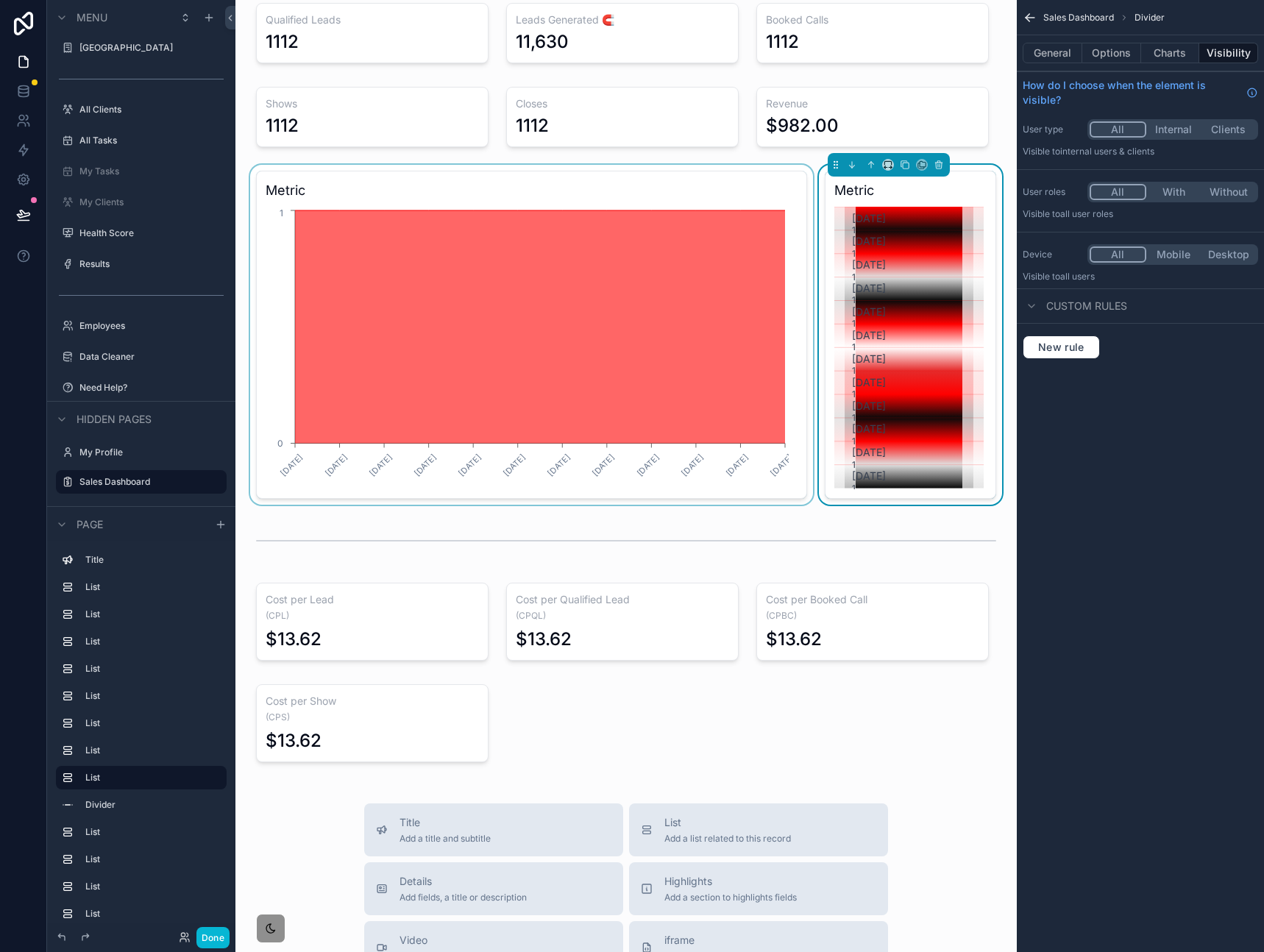
scroll to position [0, 0]
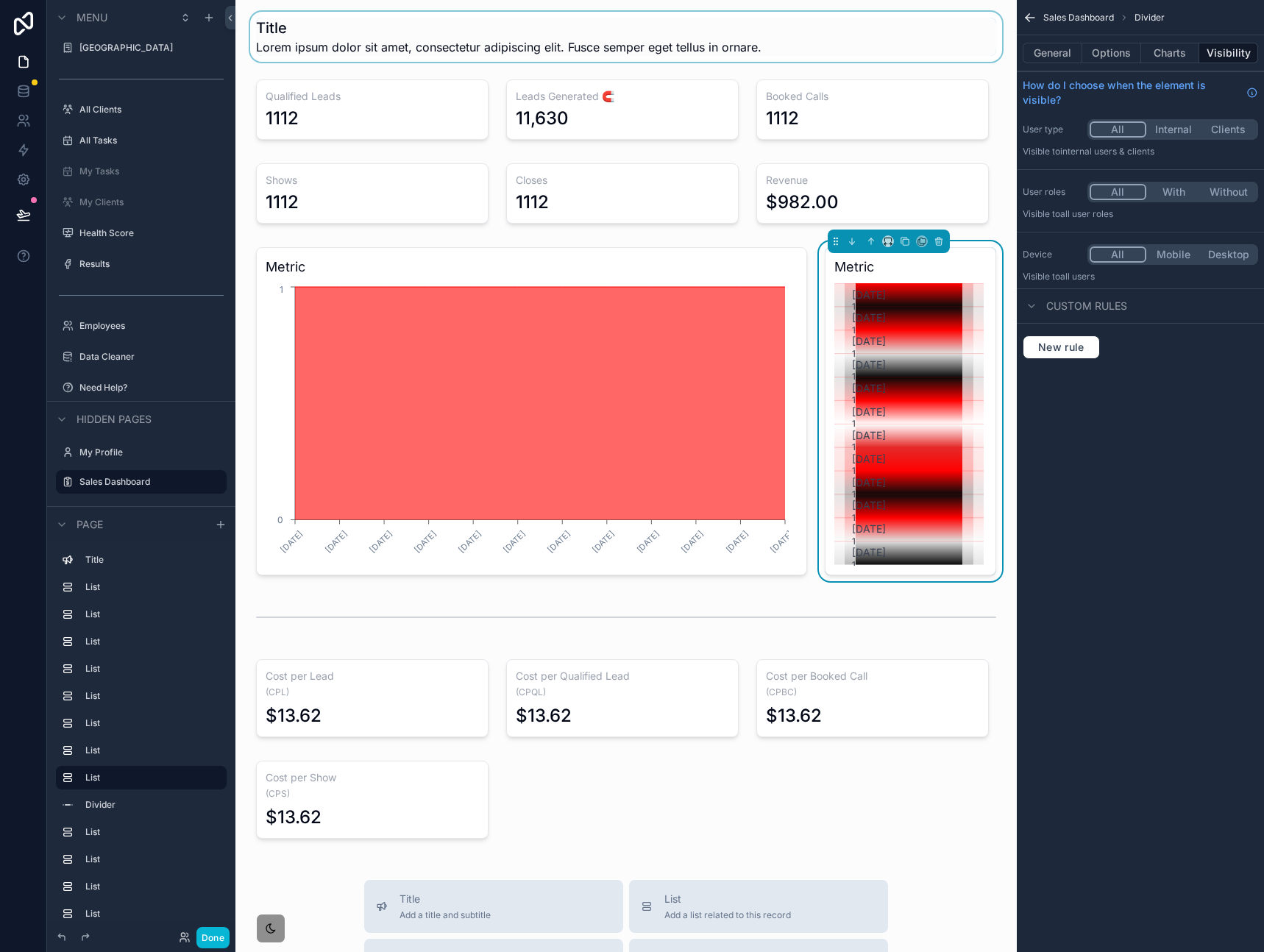
click at [403, 26] on div "scrollable content" at bounding box center [626, 36] width 757 height 50
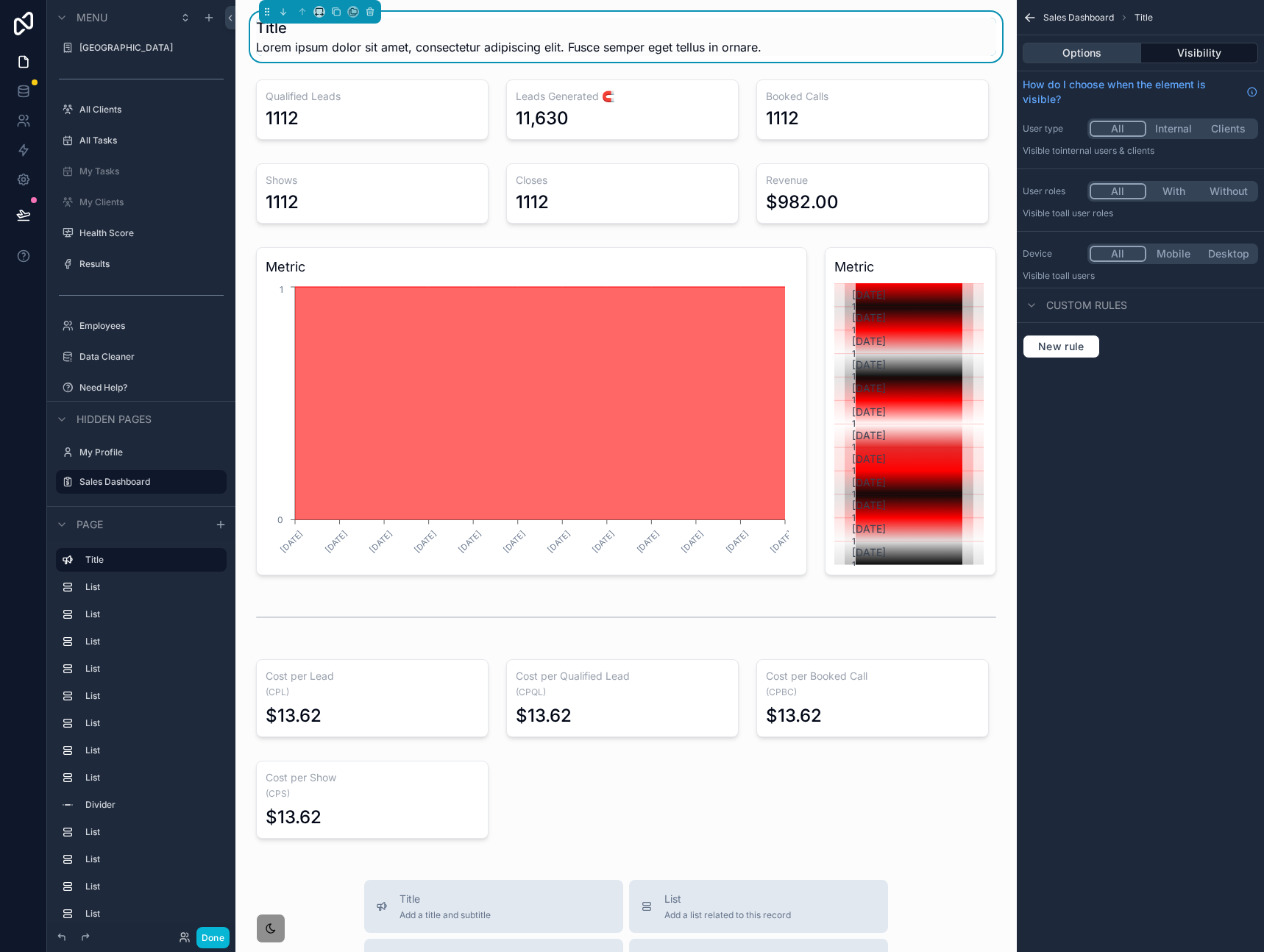
click at [1091, 50] on button "Options" at bounding box center [1081, 53] width 119 height 20
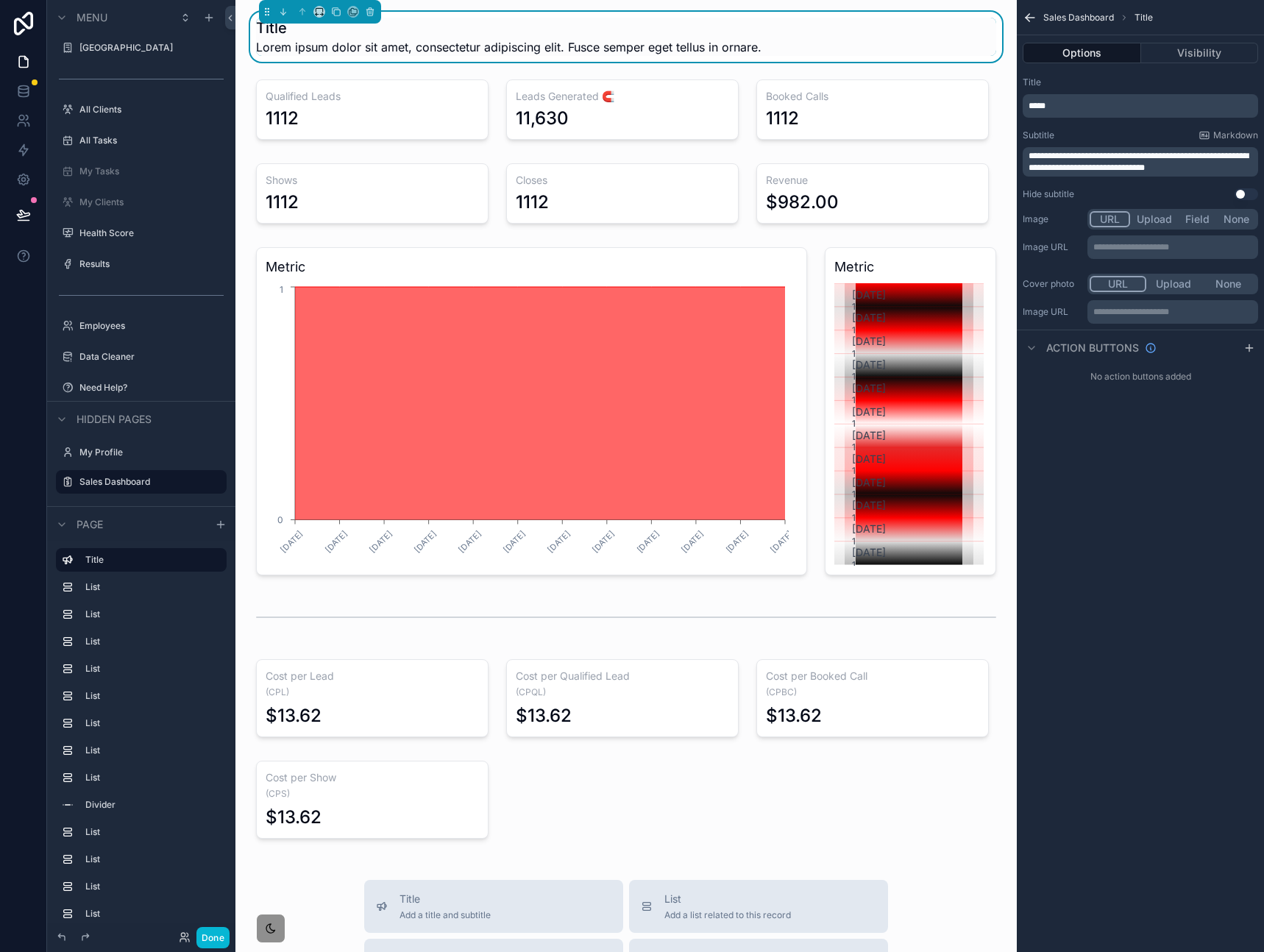
click at [1091, 50] on button "Options" at bounding box center [1081, 53] width 119 height 20
drag, startPoint x: 1108, startPoint y: 108, endPoint x: 980, endPoint y: 102, distance: 128.1
click at [980, 102] on div "Home My SOP Center SOP Center All Clients All Tasks My Tasks My Clients Health …" at bounding box center [750, 476] width 1028 height 952
drag, startPoint x: 1208, startPoint y: 168, endPoint x: 996, endPoint y: 146, distance: 213.1
click at [996, 146] on div "Home My SOP Center SOP Center All Clients All Tasks My Tasks My Clients Health …" at bounding box center [750, 476] width 1028 height 952
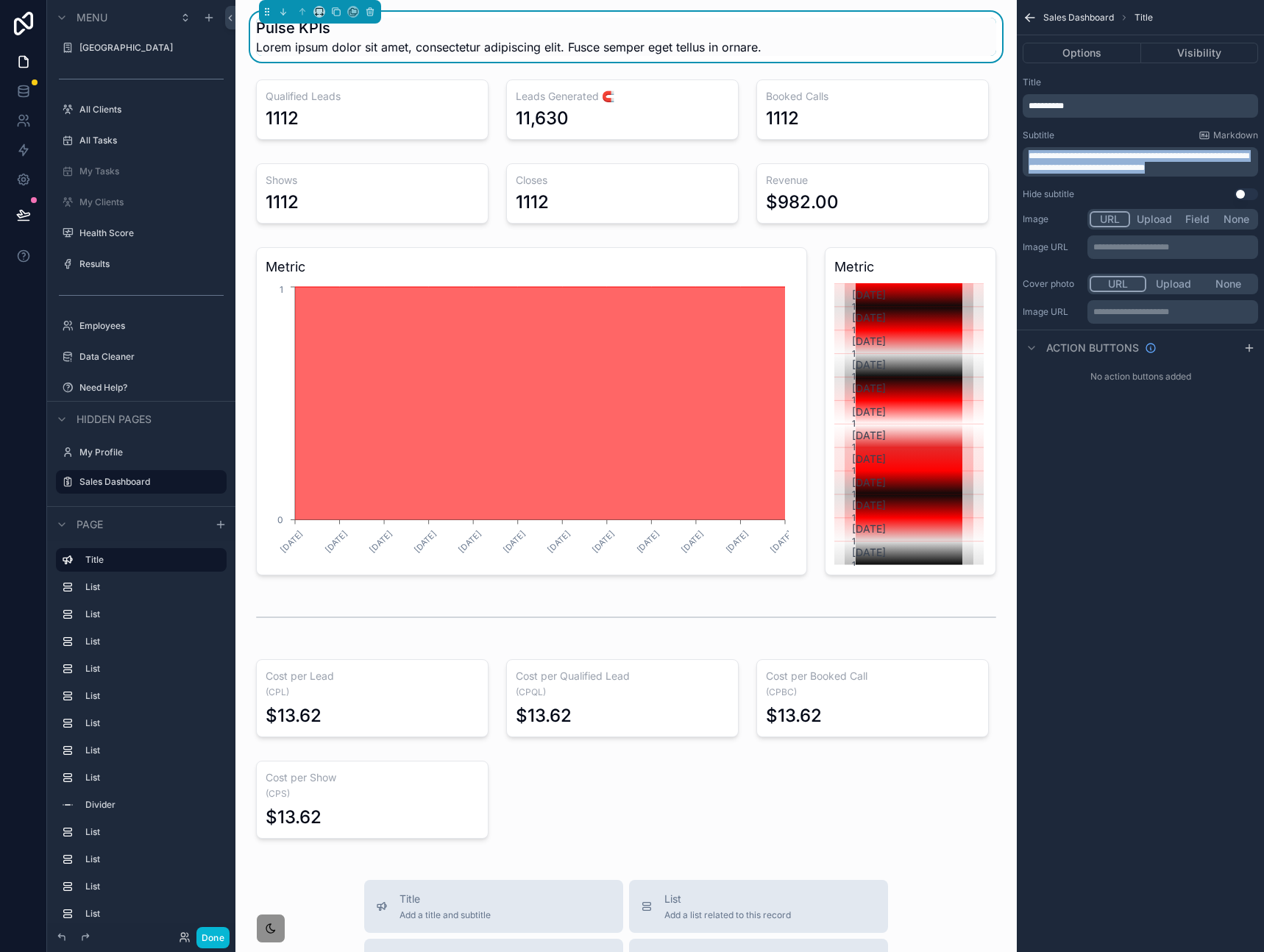
click at [1121, 166] on span "**********" at bounding box center [1138, 162] width 220 height 20
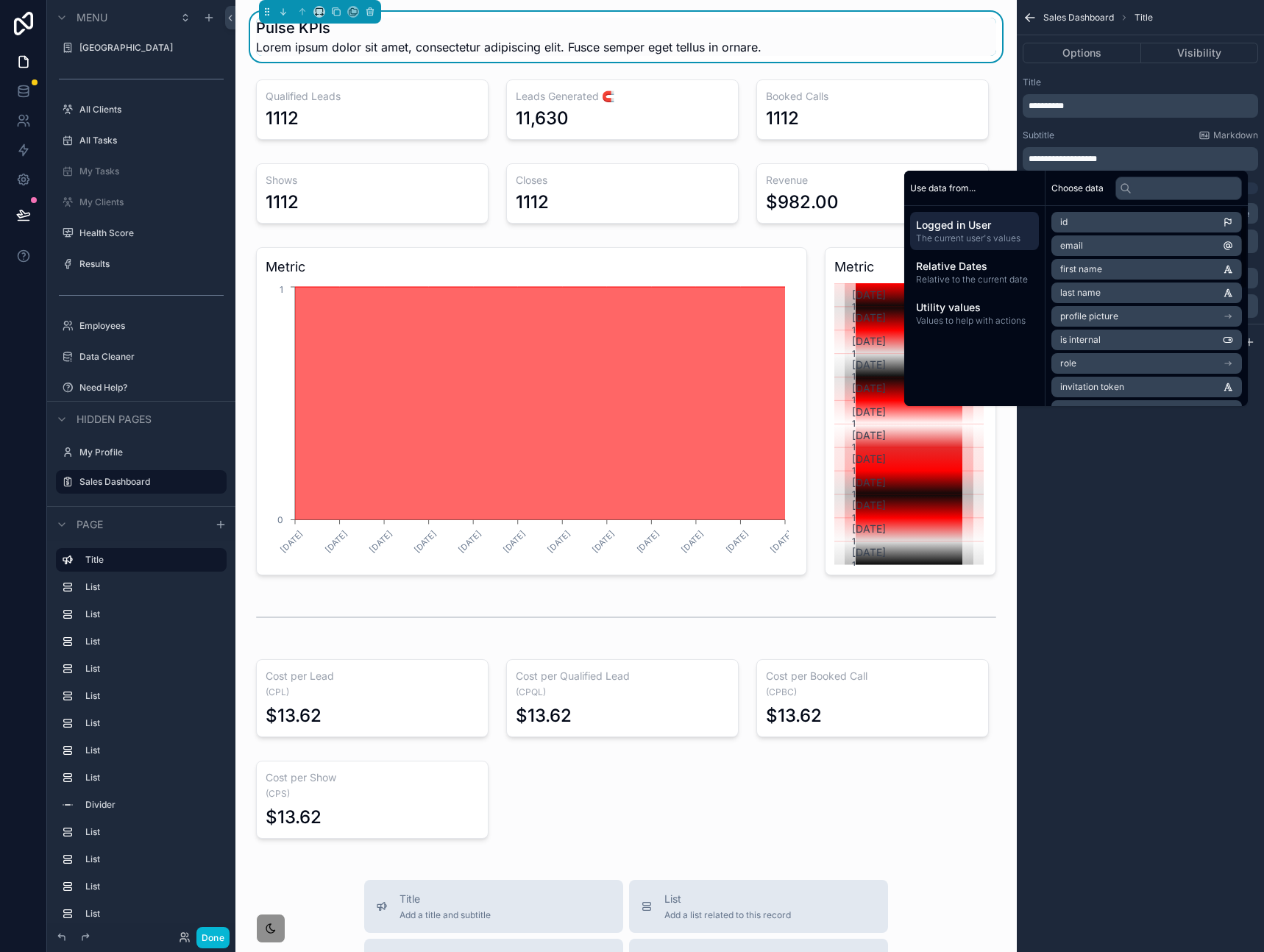
click at [1137, 531] on div "**********" at bounding box center [1140, 476] width 247 height 952
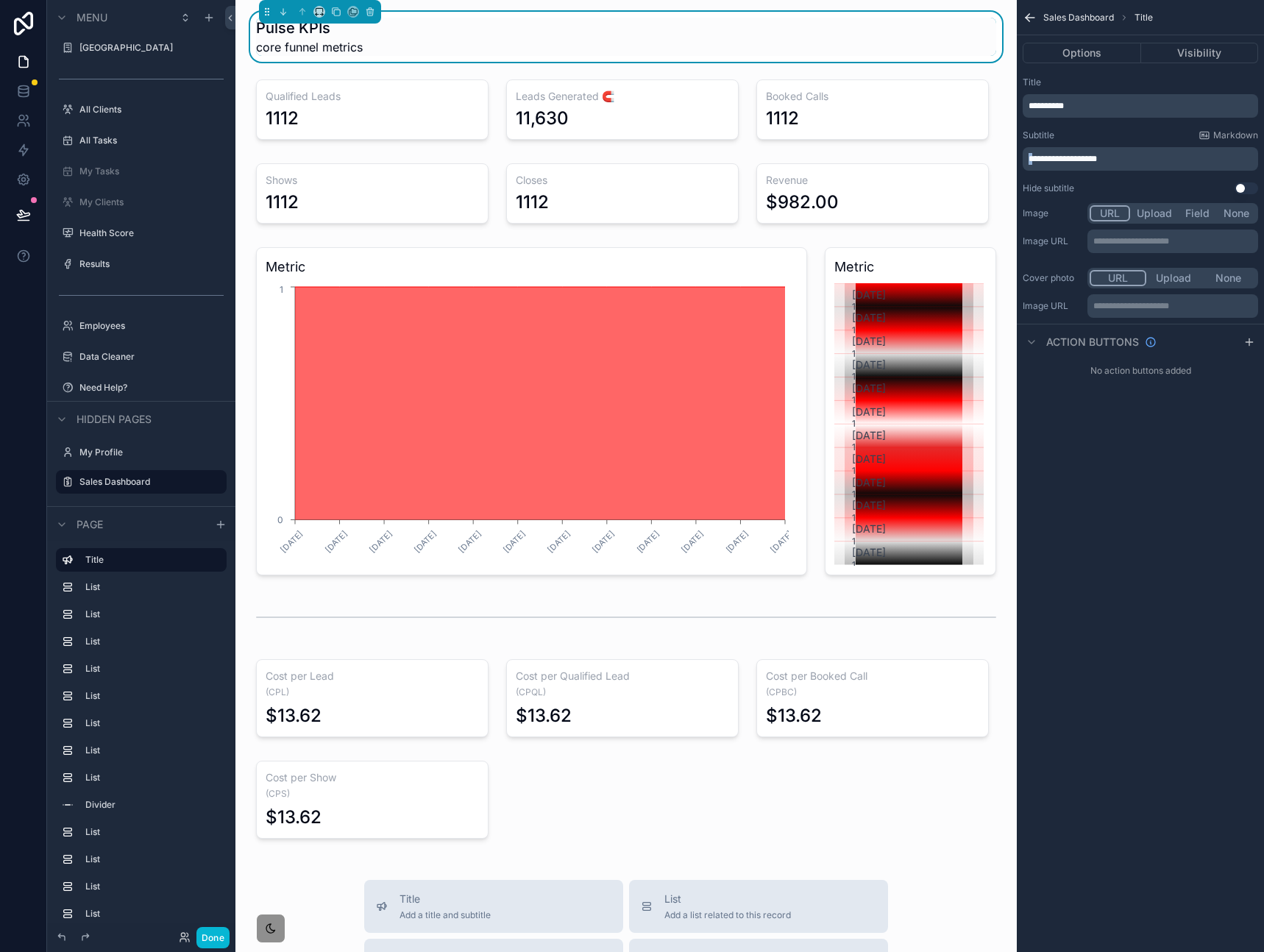
drag, startPoint x: 1033, startPoint y: 160, endPoint x: 1013, endPoint y: 158, distance: 20.1
click at [1013, 158] on div "Home My SOP Center SOP Center All Clients All Tasks My Tasks My Clients Health …" at bounding box center [750, 476] width 1028 height 952
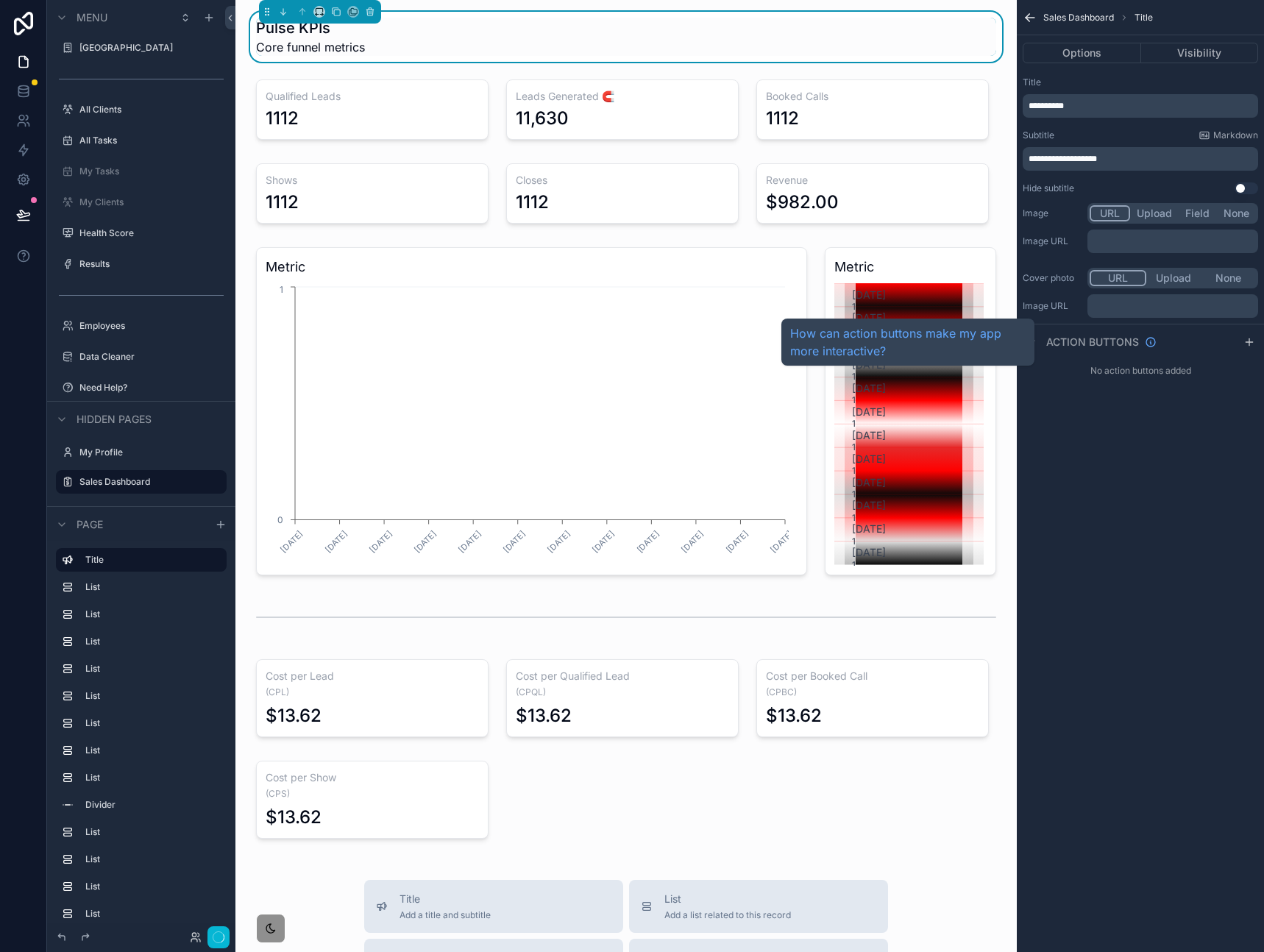
click at [1131, 557] on div "**********" at bounding box center [1140, 476] width 247 height 952
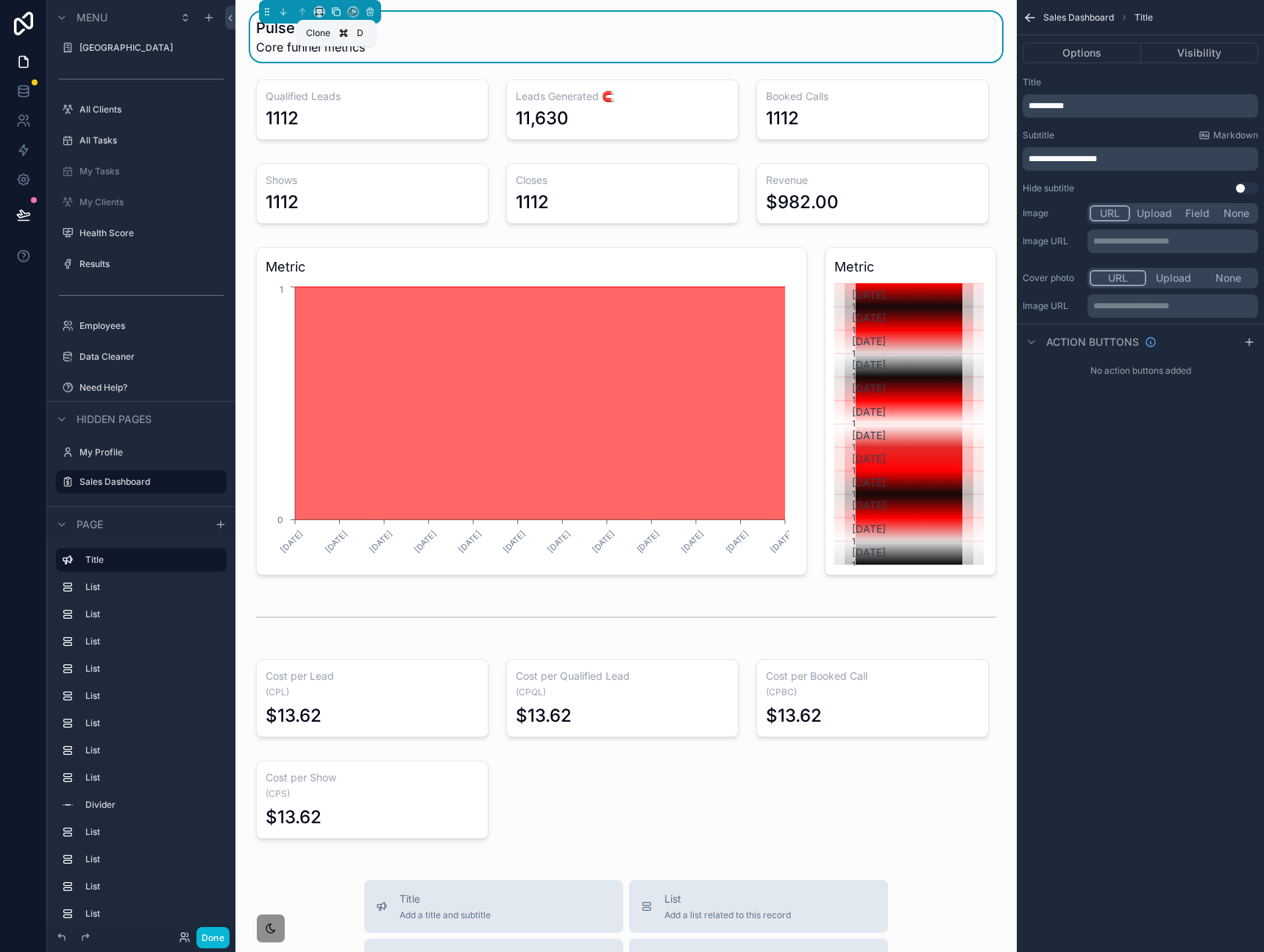
click at [337, 13] on icon "scrollable content" at bounding box center [336, 12] width 10 height 10
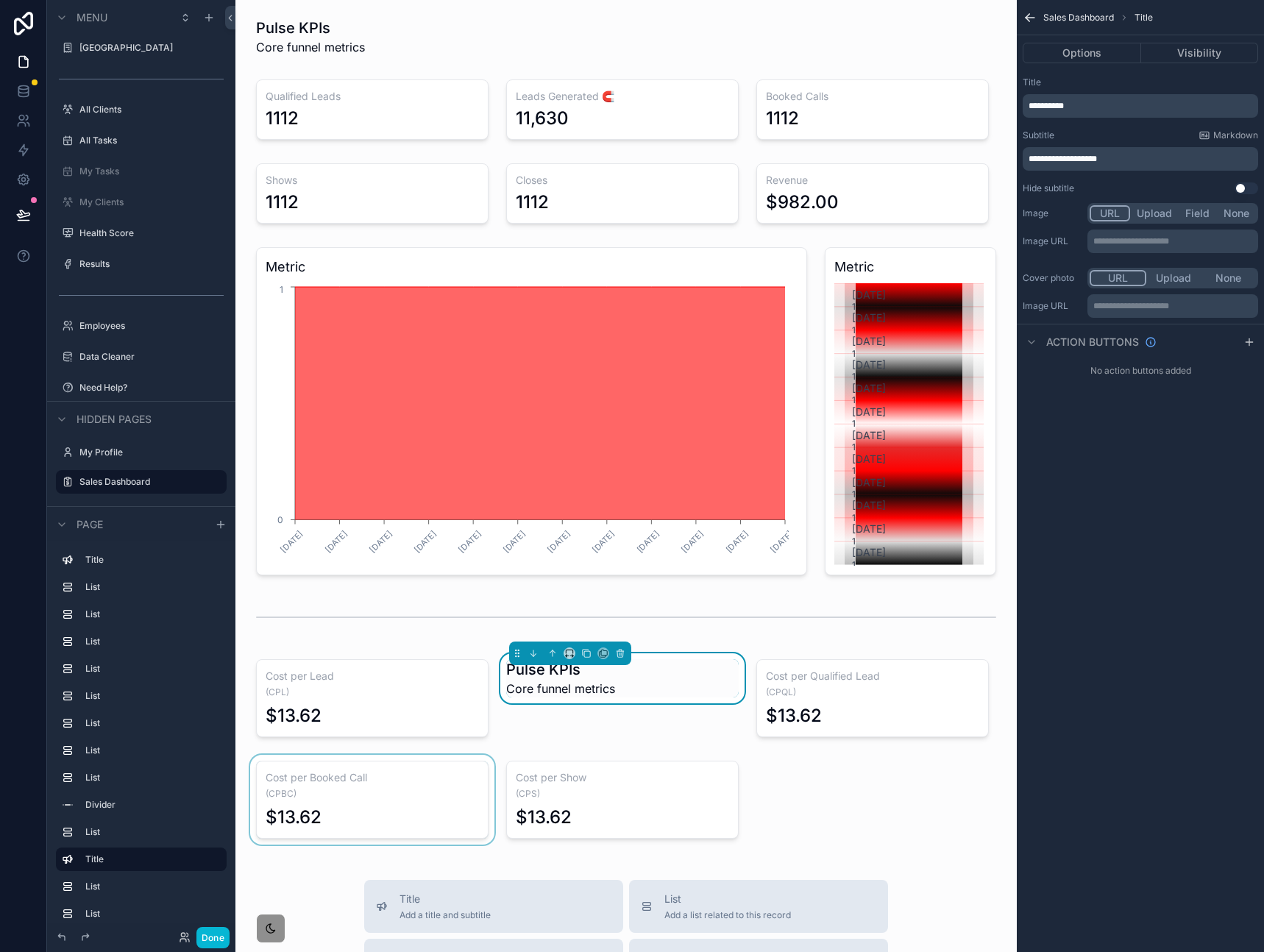
scroll to position [130, 0]
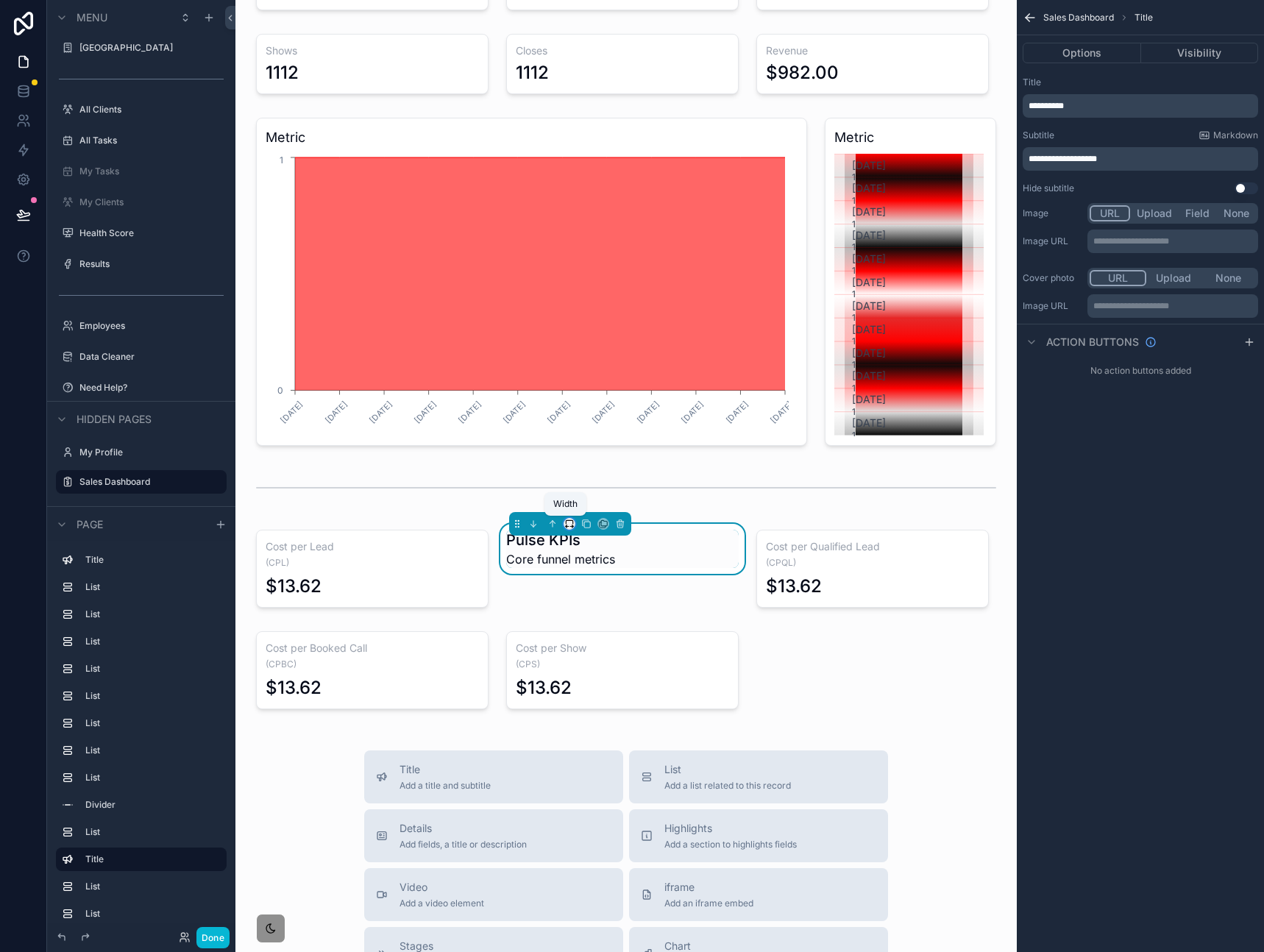
click at [568, 521] on icon "scrollable content" at bounding box center [569, 524] width 10 height 10
click at [586, 714] on span "Full width" at bounding box center [595, 718] width 45 height 18
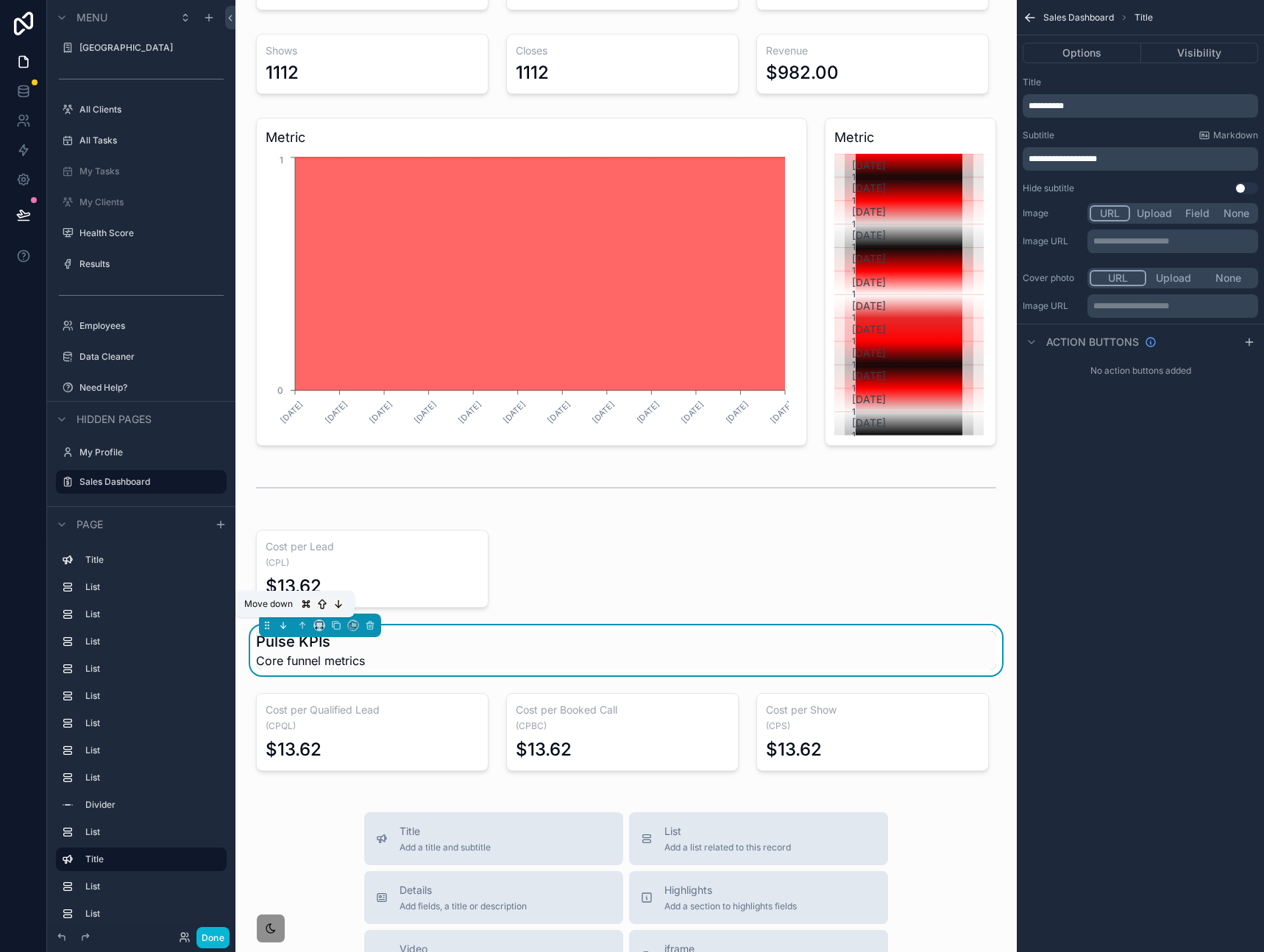
click at [284, 626] on icon "scrollable content" at bounding box center [283, 625] width 10 height 10
click at [302, 626] on icon "scrollable content" at bounding box center [302, 625] width 0 height 6
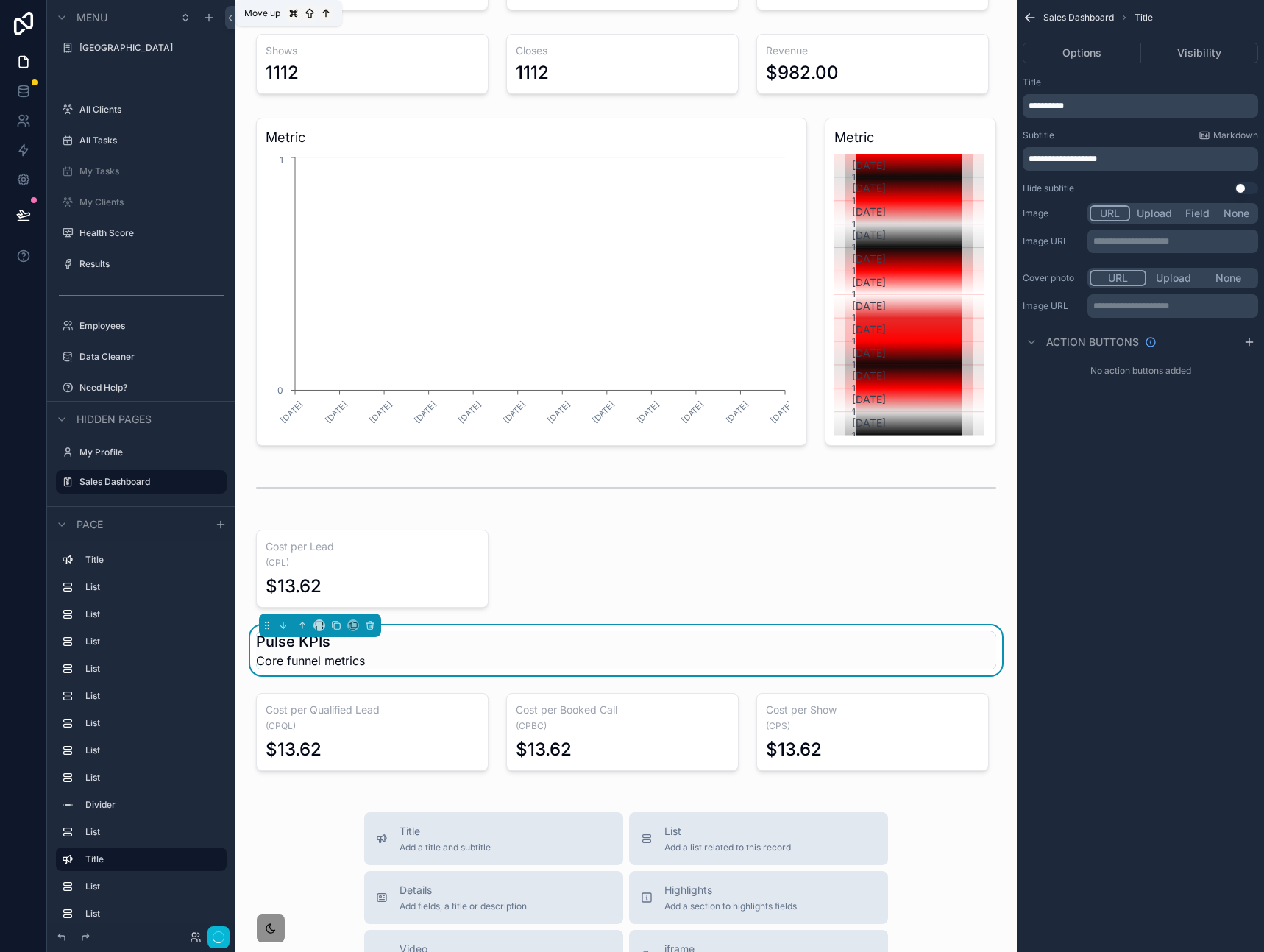
click at [302, 626] on icon "scrollable content" at bounding box center [302, 625] width 0 height 6
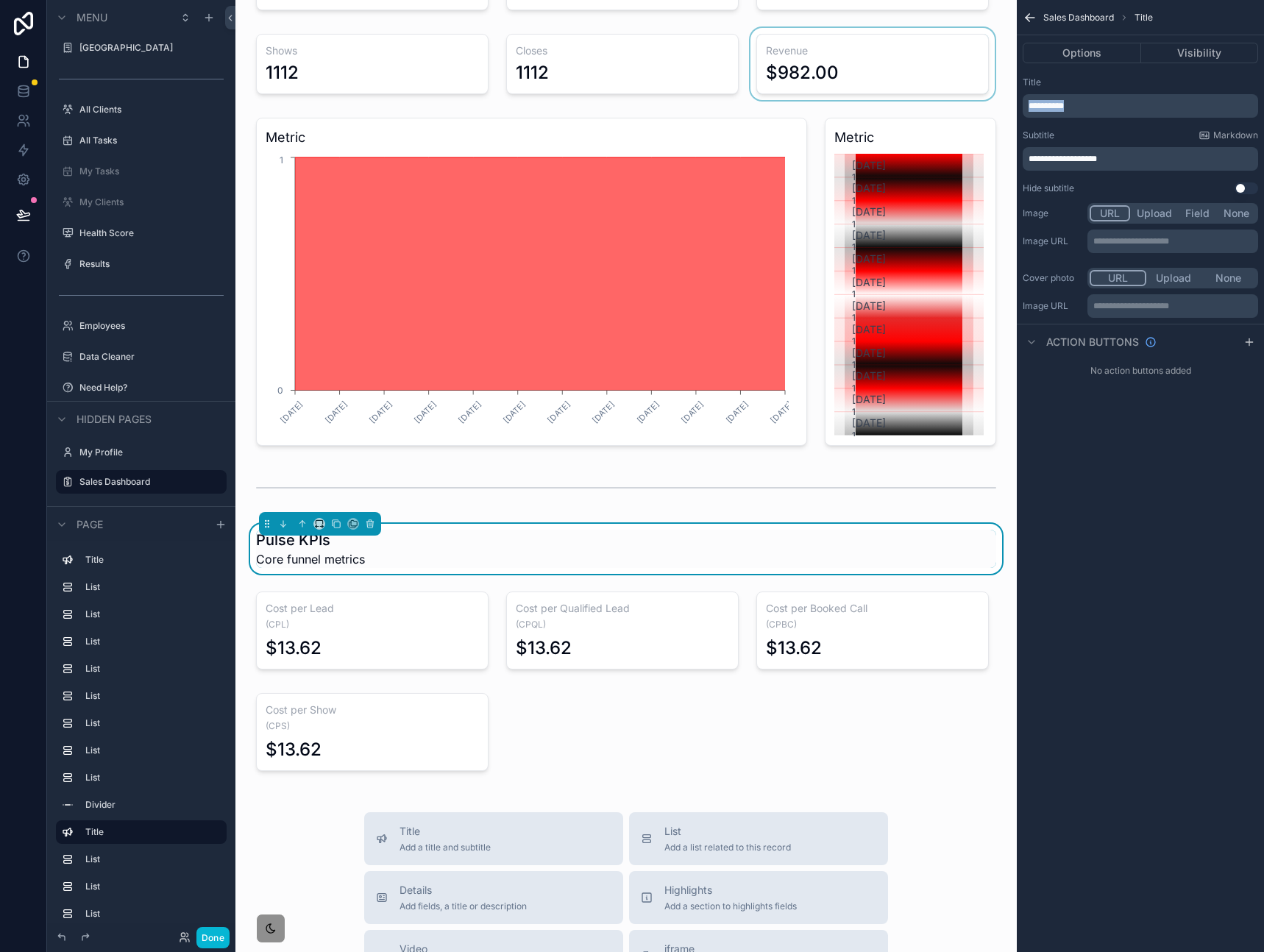
drag, startPoint x: 1075, startPoint y: 101, endPoint x: 941, endPoint y: 95, distance: 134.1
click at [941, 96] on div "Home My SOP Center SOP Center All Clients All Tasks My Tasks My Clients Health …" at bounding box center [750, 476] width 1028 height 952
click at [406, 563] on div "Cost Metrics Core funnel metrics" at bounding box center [625, 548] width 740 height 38
click at [365, 564] on div "Cost Metrics Core funnel metrics" at bounding box center [625, 548] width 740 height 38
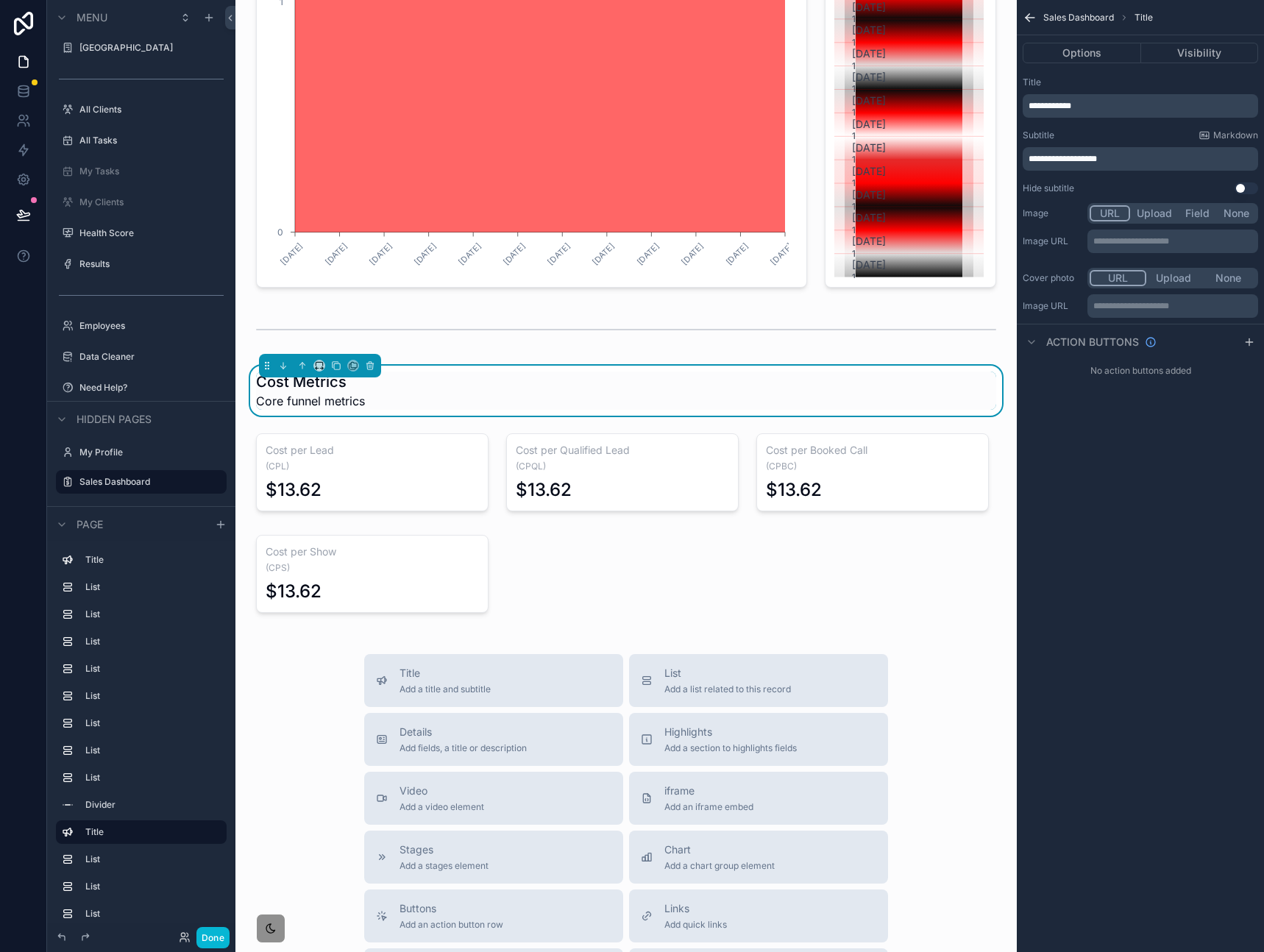
scroll to position [365, 0]
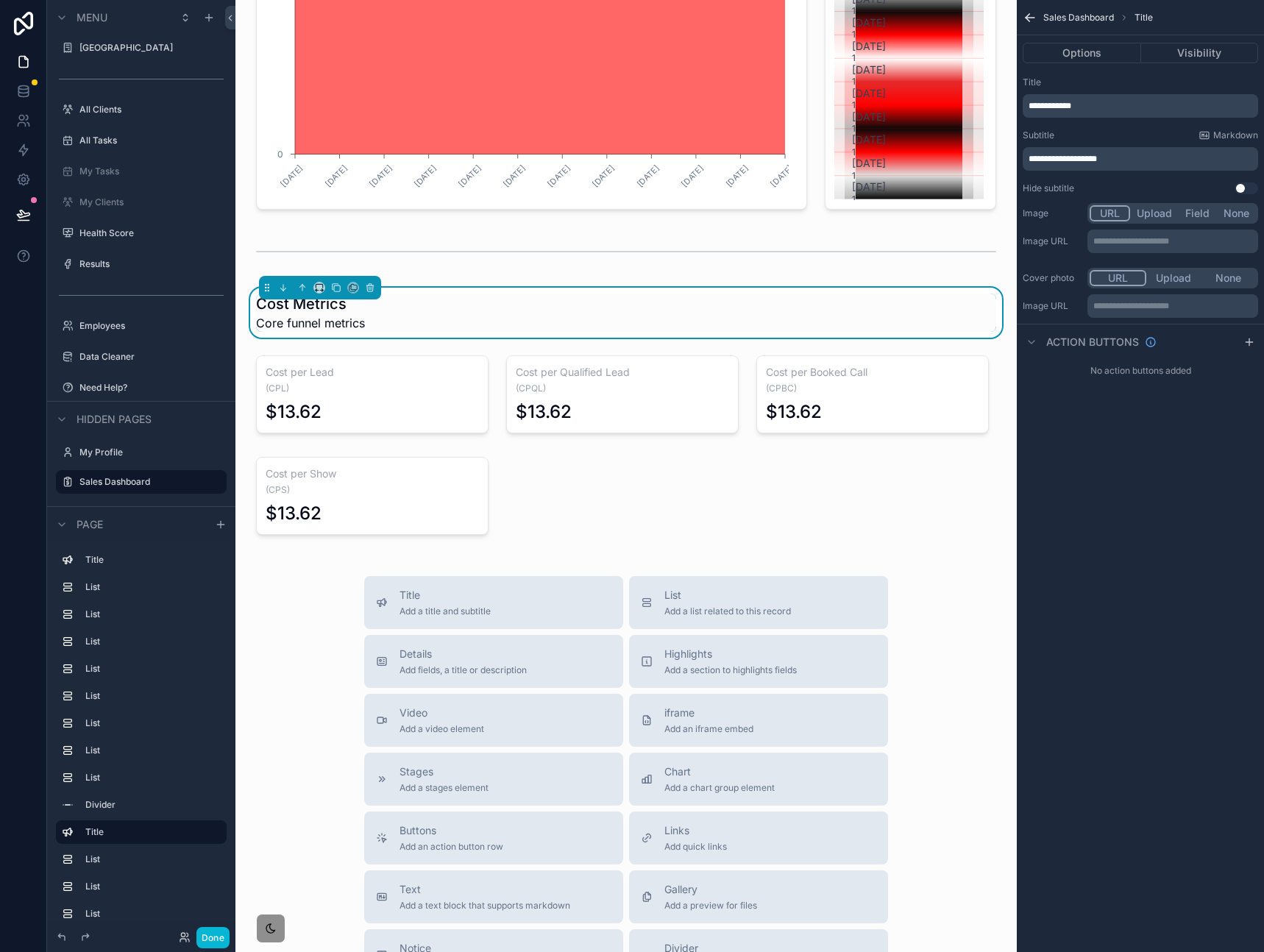
click at [528, 495] on div "Pulse KPIs Core funnel metrics Qualified Leads 1112 Leads Generated 🧲 11,630 Bo…" at bounding box center [626, 426] width 781 height 1583
click at [438, 488] on div "scrollable content" at bounding box center [372, 496] width 250 height 90
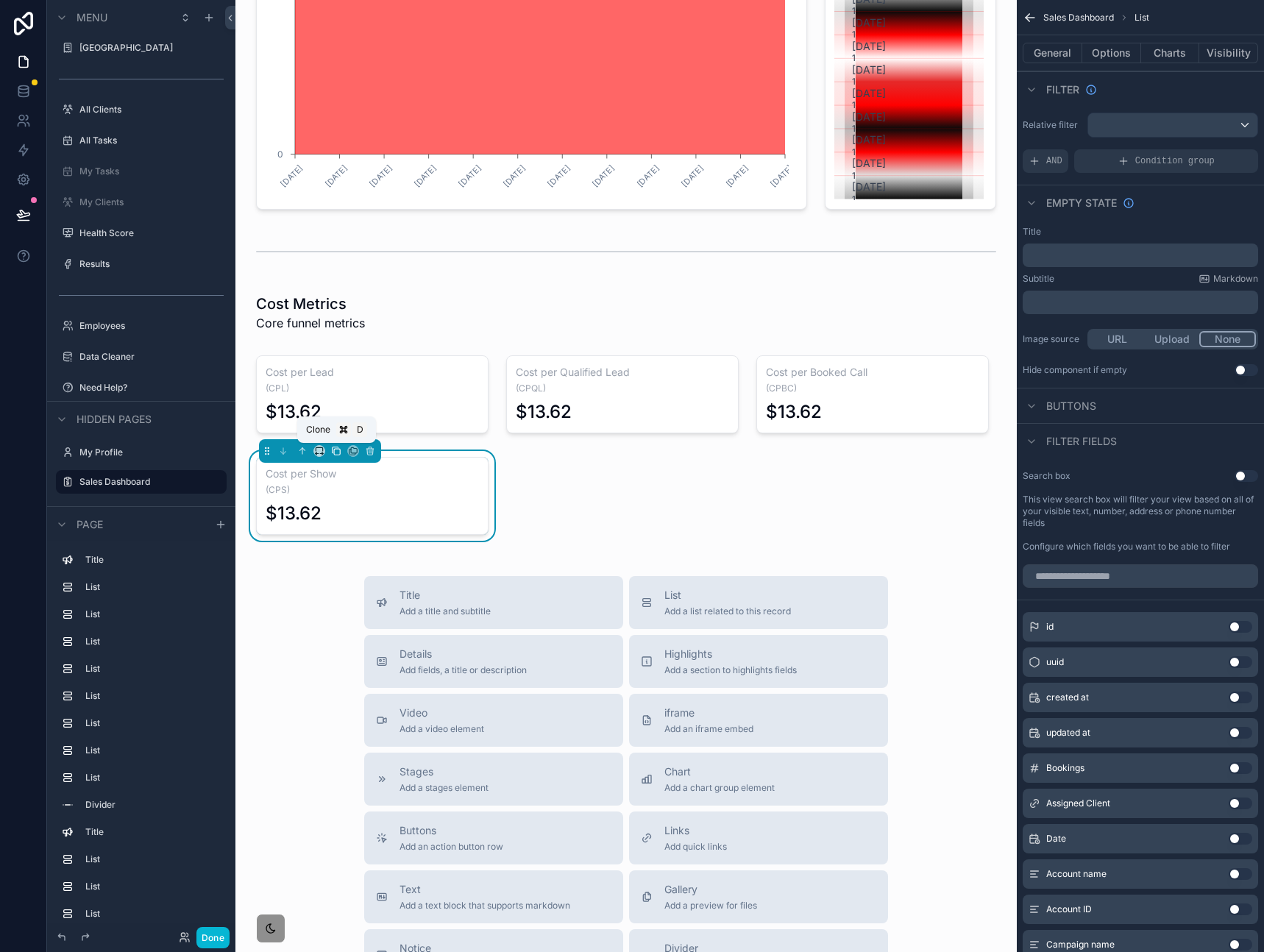
click at [338, 452] on icon "scrollable content" at bounding box center [336, 451] width 10 height 10
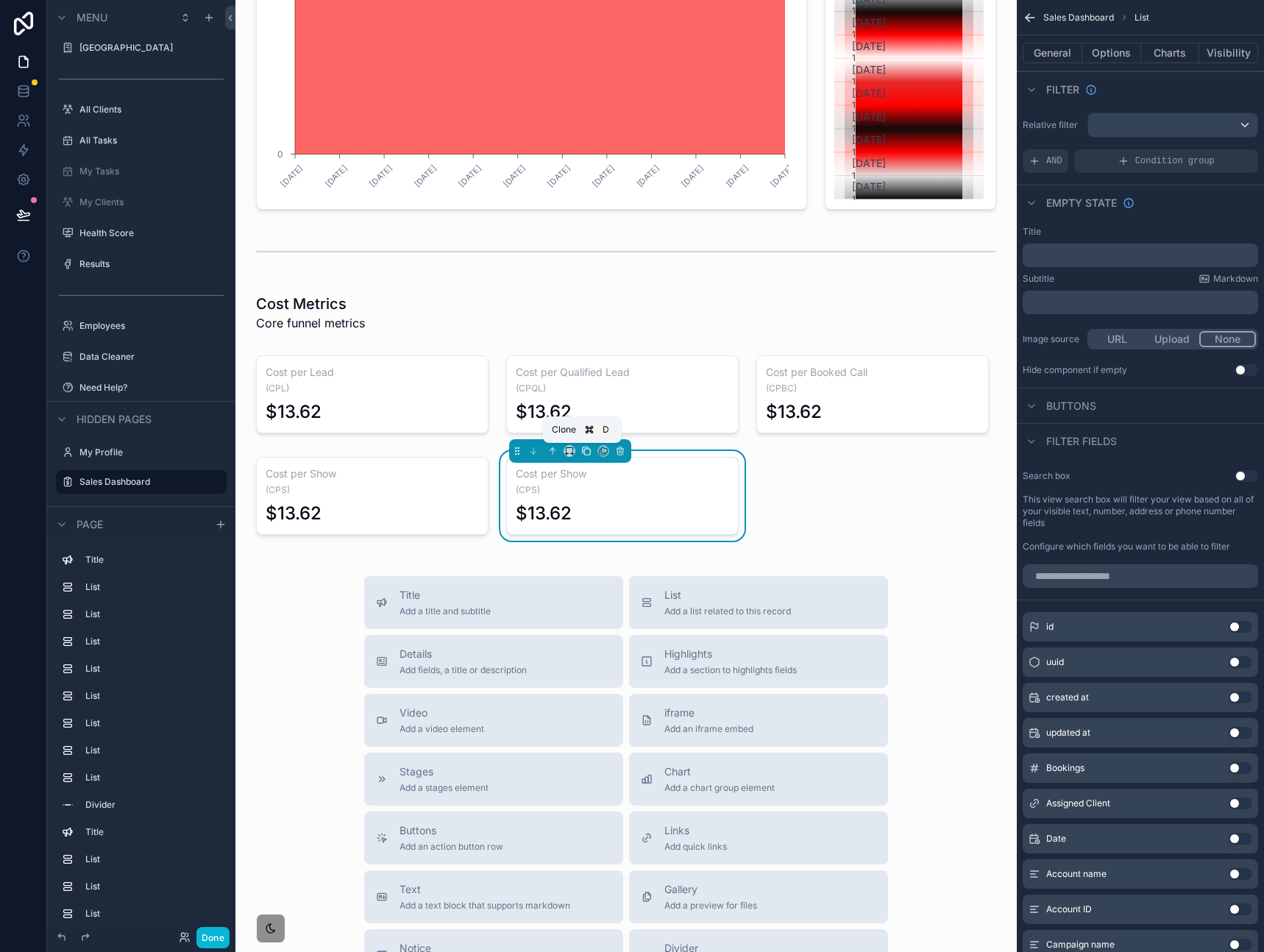
click at [584, 449] on icon "scrollable content" at bounding box center [587, 451] width 6 height 6
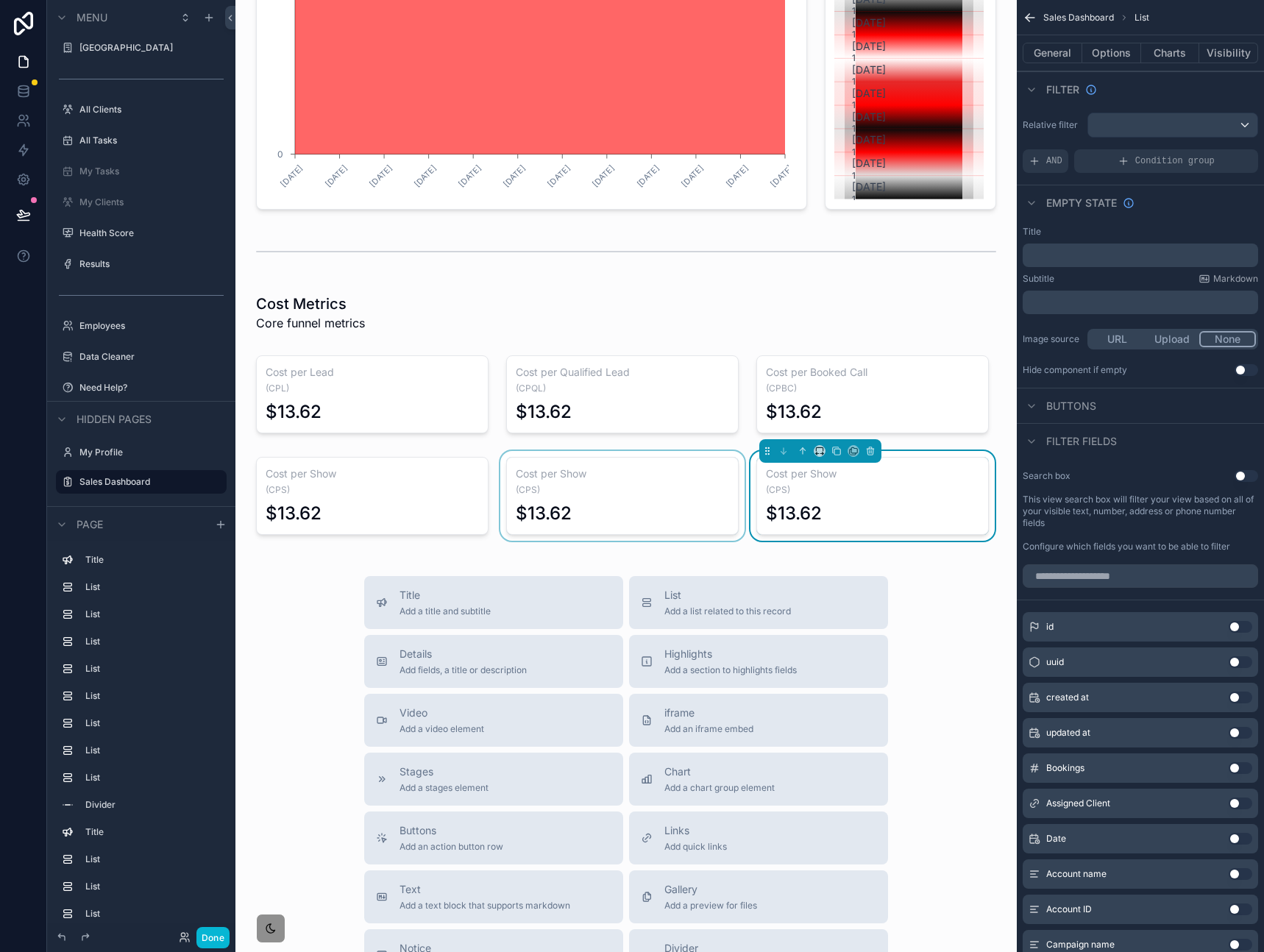
click at [599, 492] on div "scrollable content" at bounding box center [622, 496] width 250 height 90
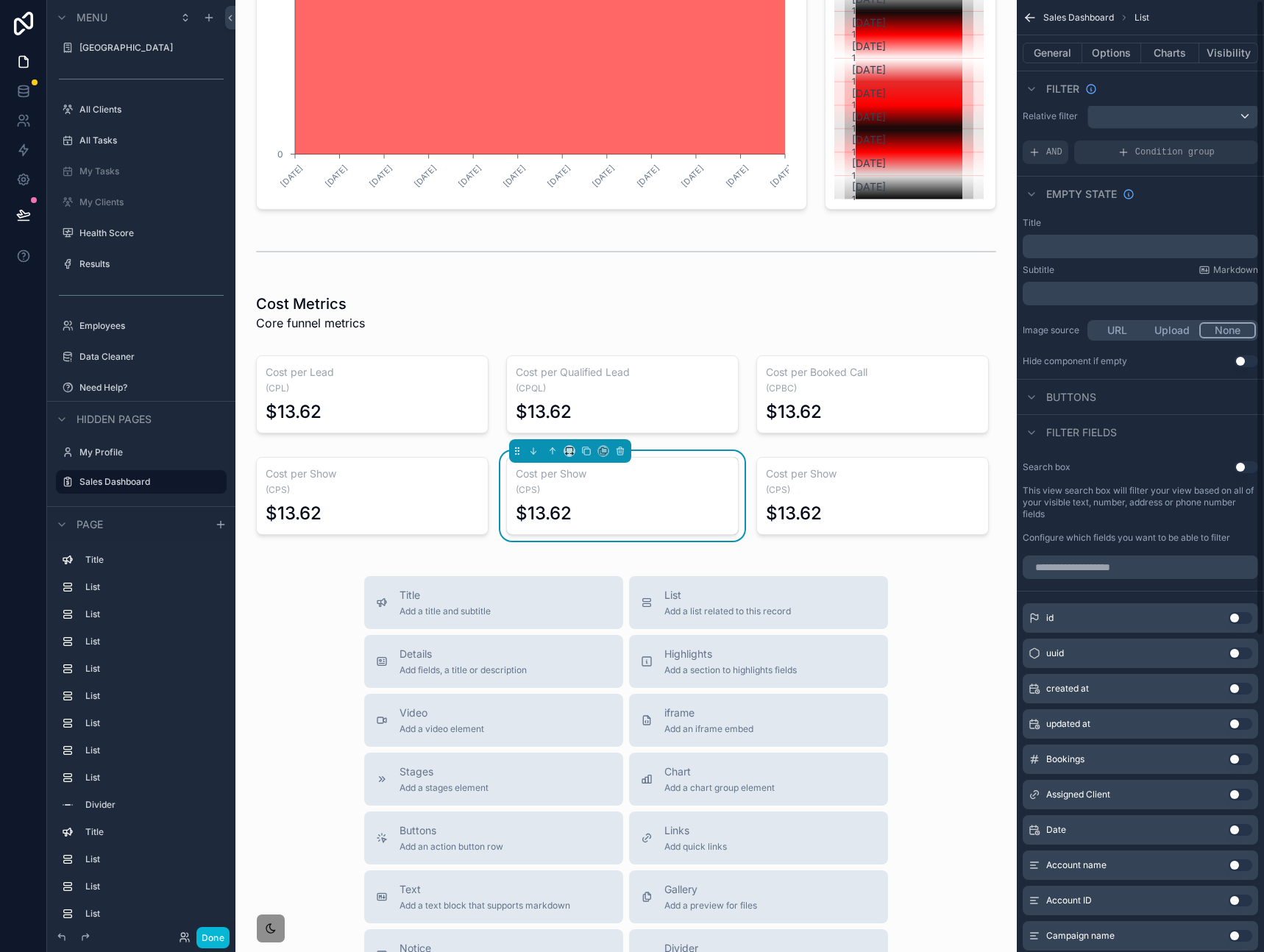
scroll to position [0, 0]
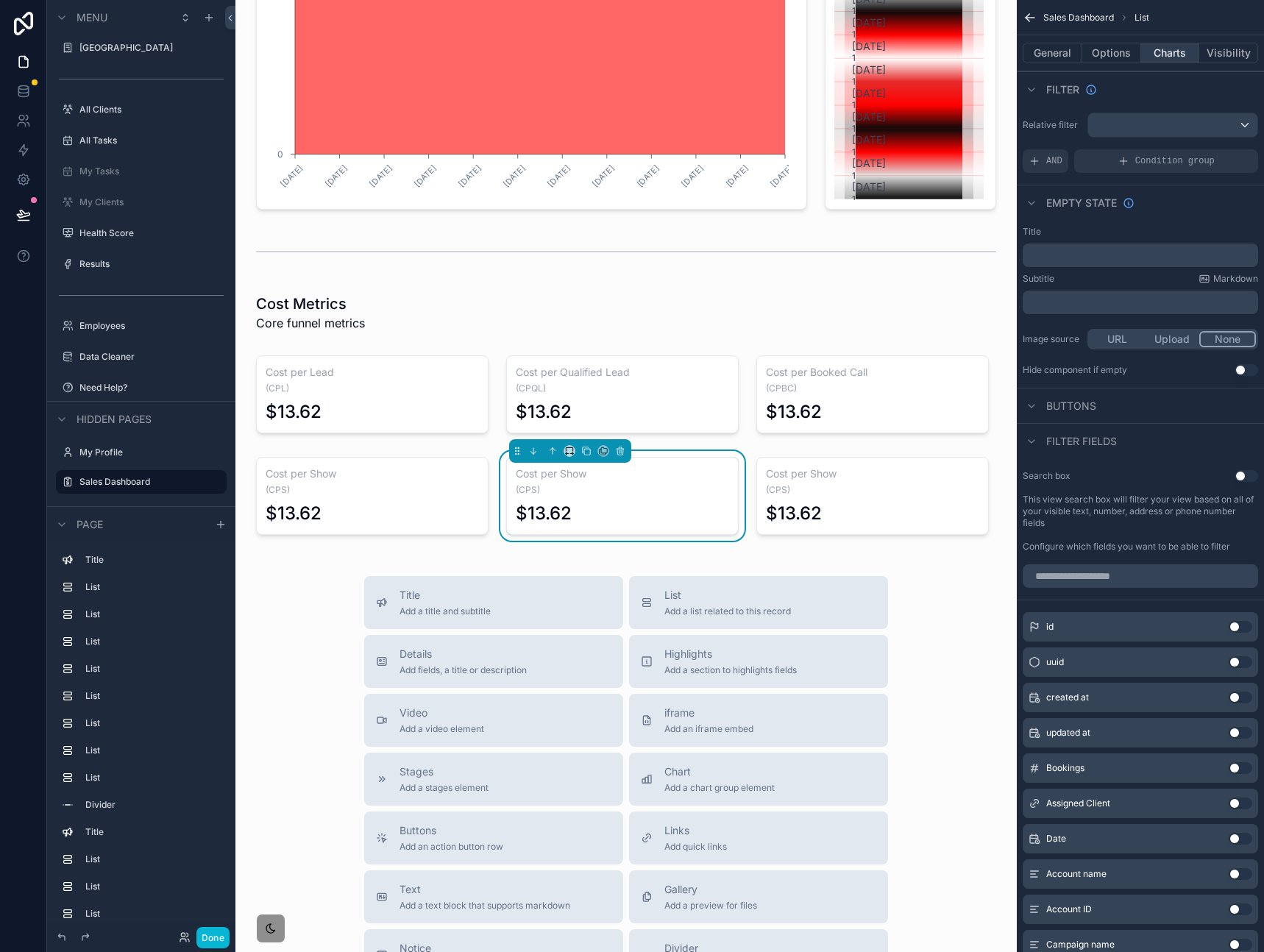
click at [1176, 48] on button "Charts" at bounding box center [1171, 53] width 59 height 20
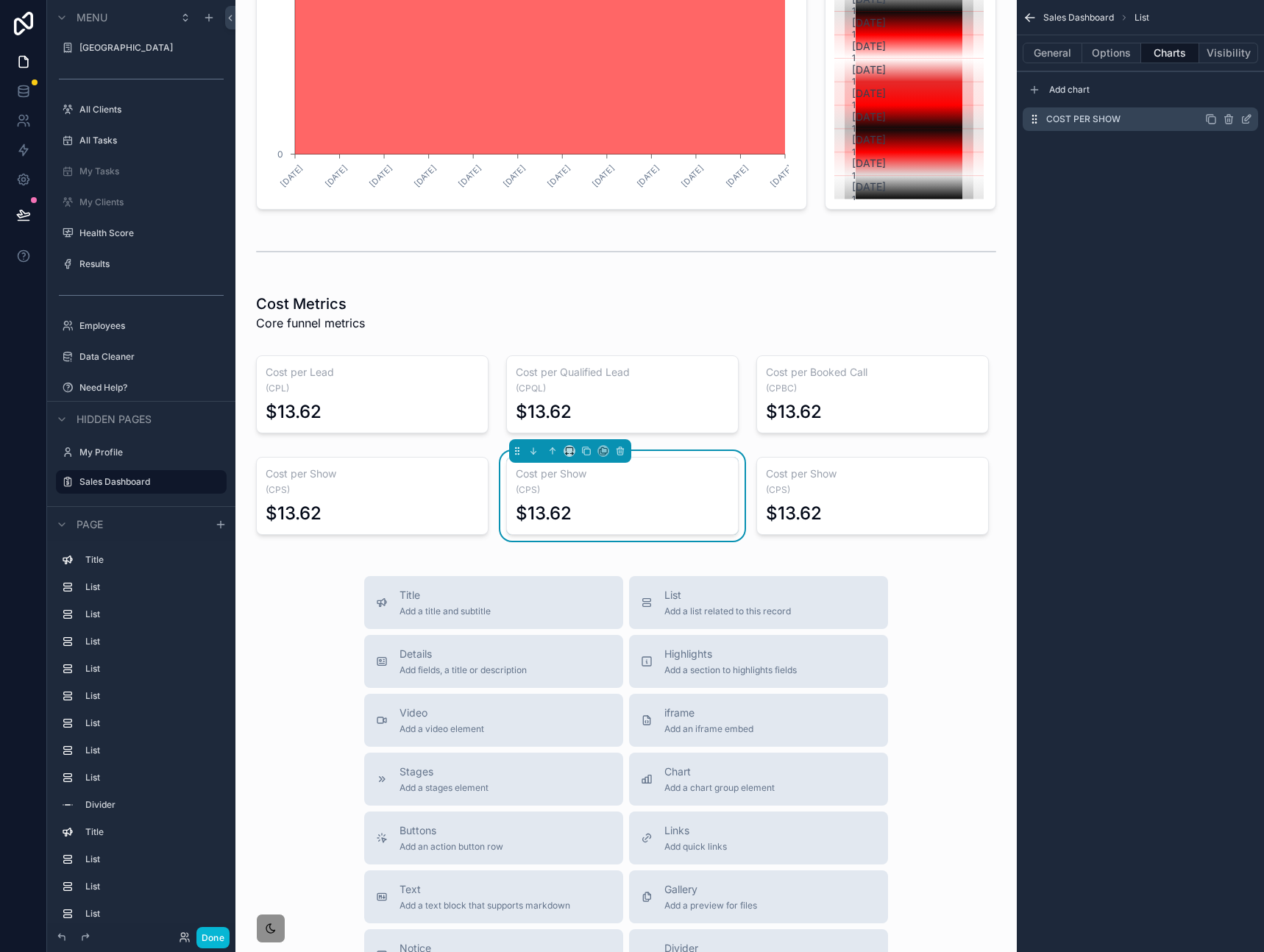
click at [1245, 121] on icon "scrollable content" at bounding box center [1246, 120] width 12 height 12
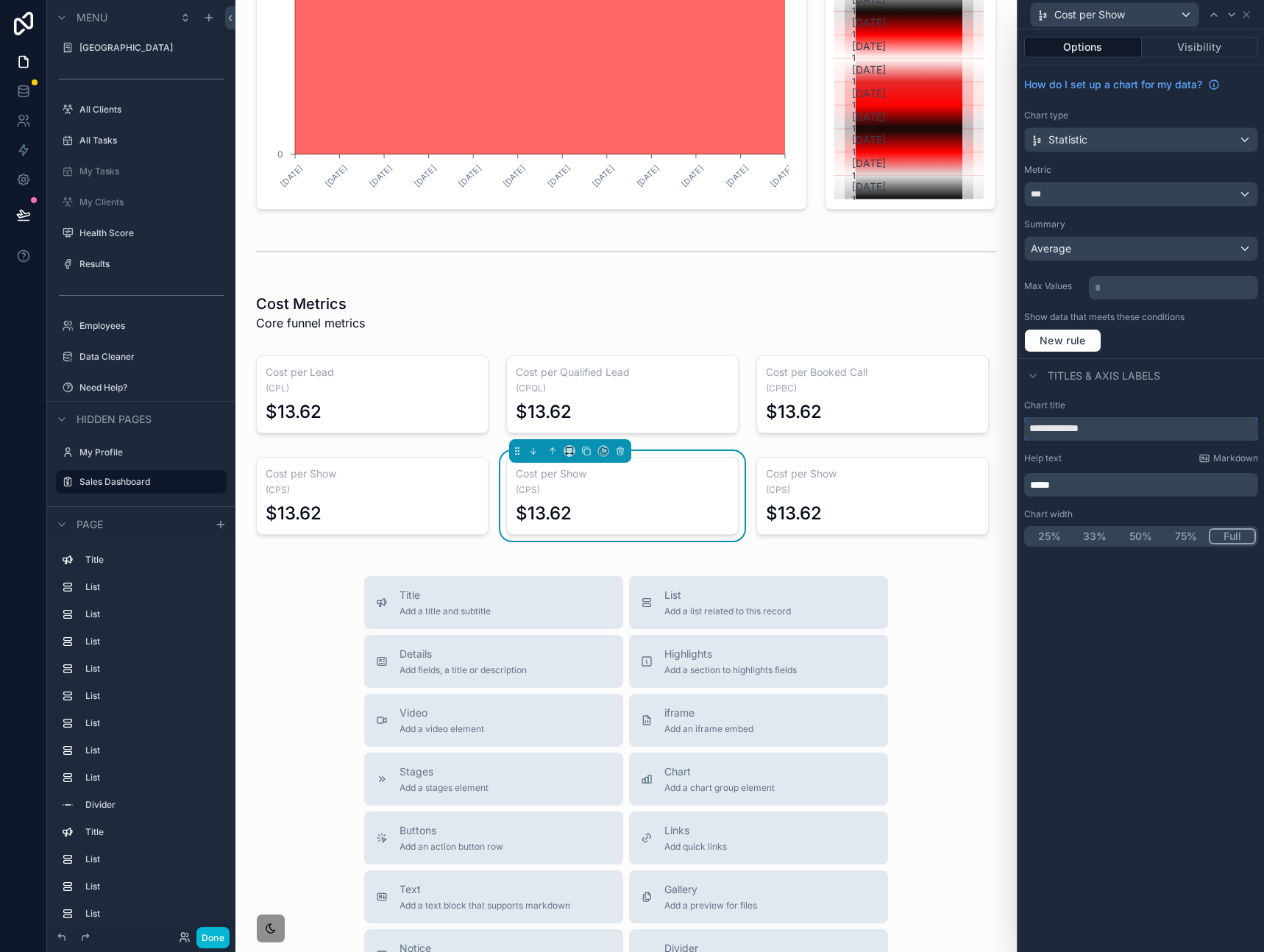
drag, startPoint x: 1123, startPoint y: 423, endPoint x: 1117, endPoint y: 417, distance: 8.5
click at [1122, 423] on input "**********" at bounding box center [1141, 429] width 234 height 24
click at [1123, 425] on input "**********" at bounding box center [1141, 429] width 234 height 24
click at [1122, 425] on input "**********" at bounding box center [1141, 429] width 234 height 24
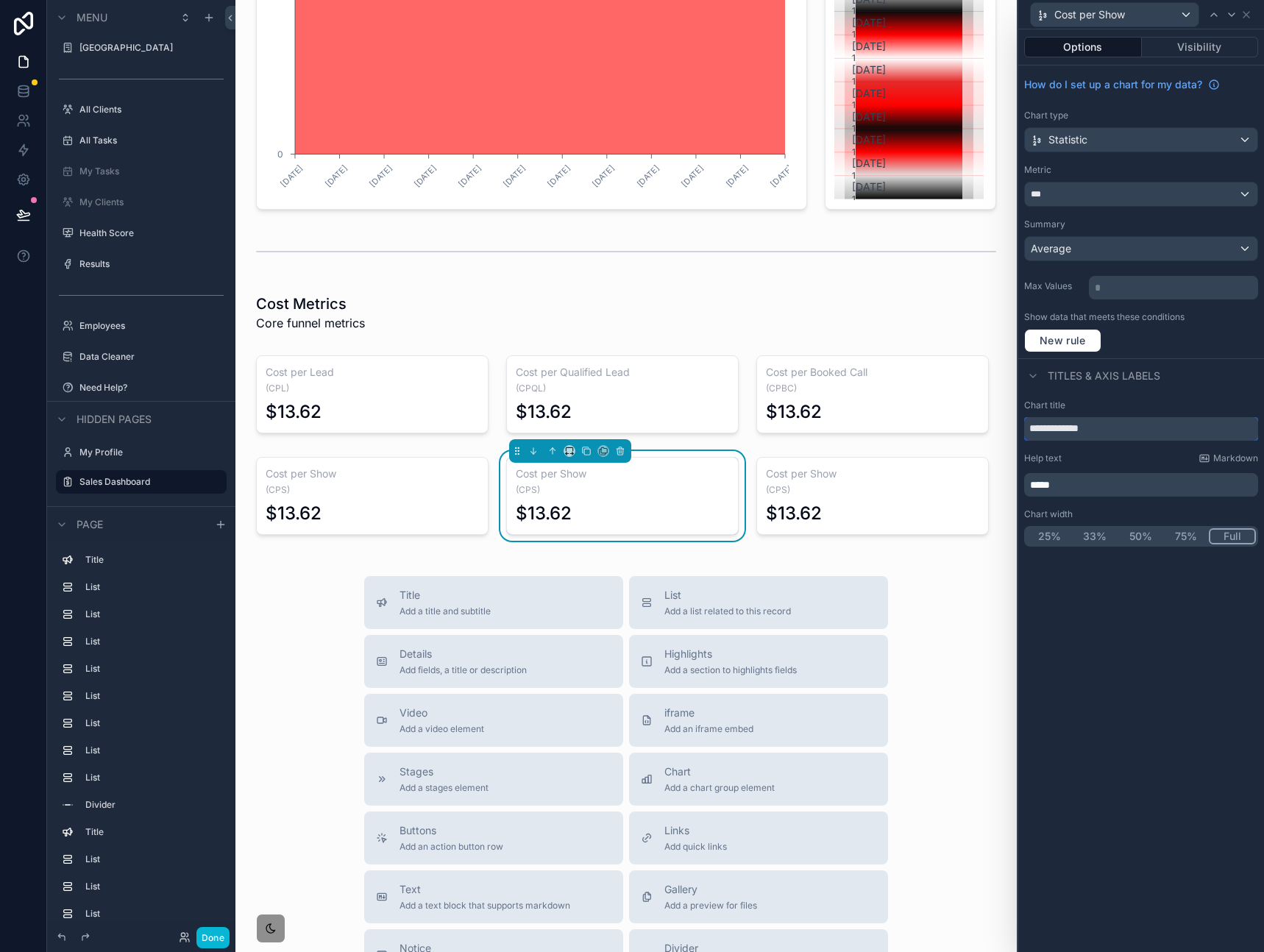
paste input "*******"
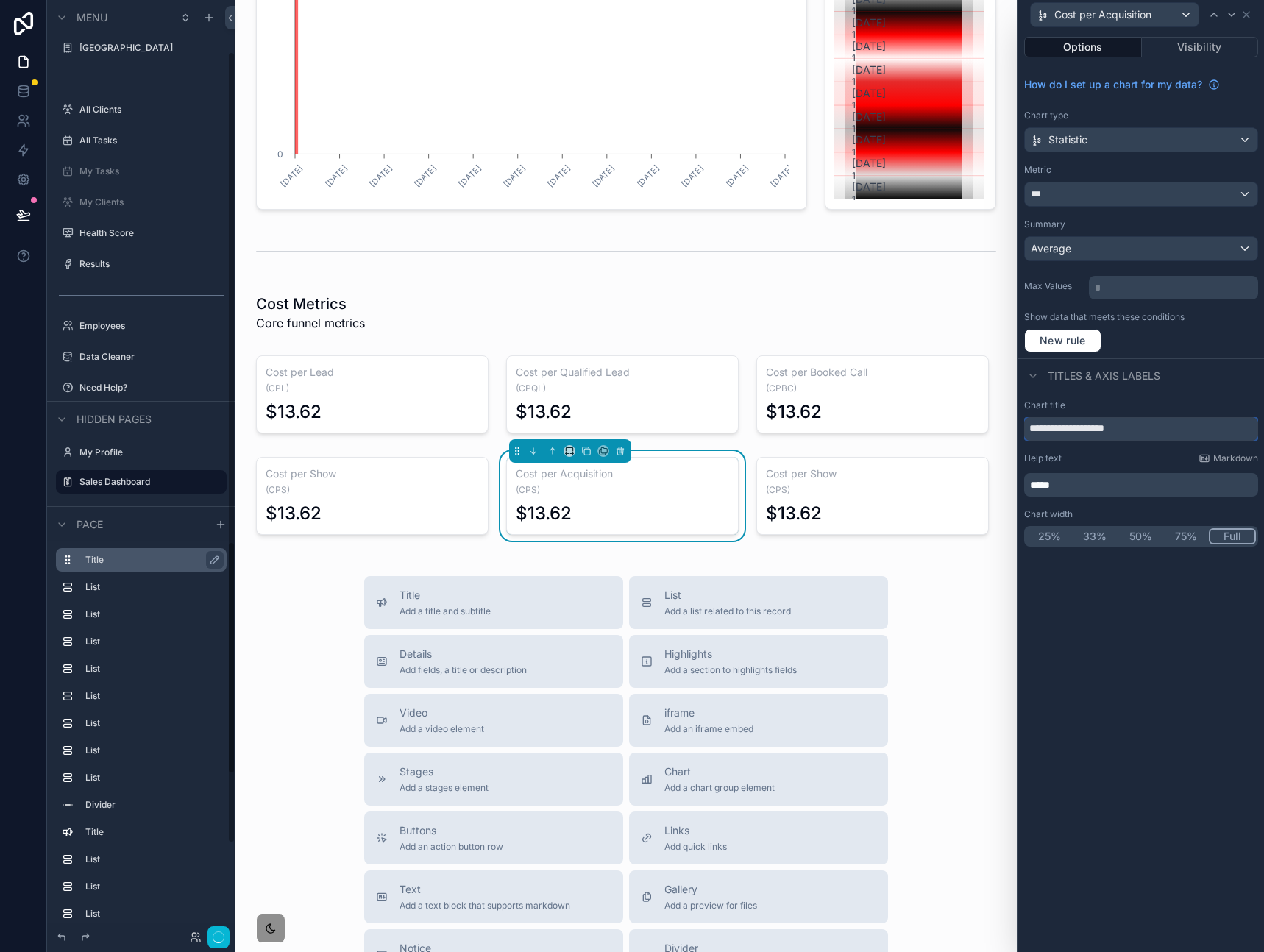
type input "**********"
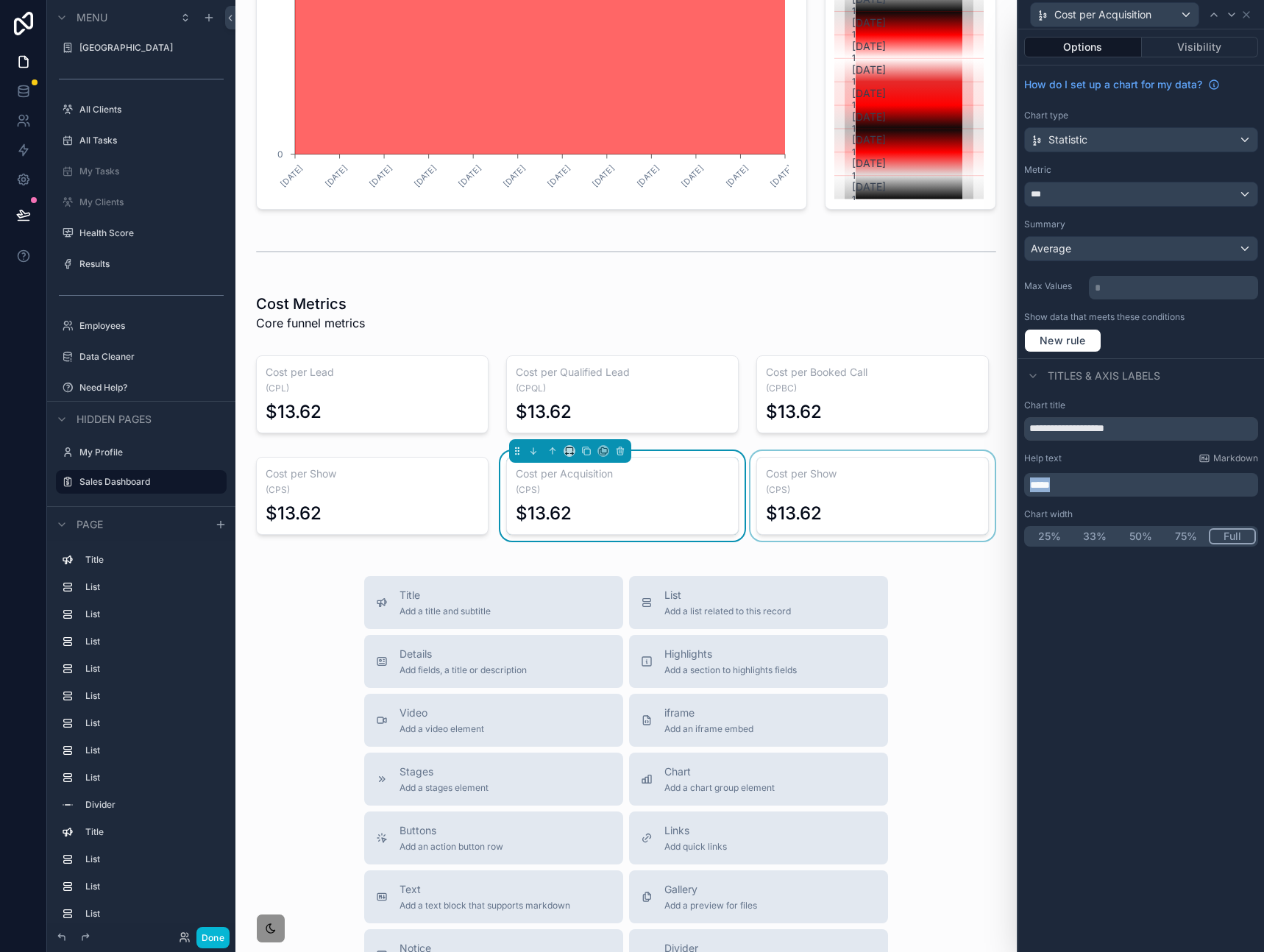
drag, startPoint x: 1097, startPoint y: 481, endPoint x: 978, endPoint y: 486, distance: 119.1
click at [978, 486] on div "**********" at bounding box center [632, 476] width 1264 height 952
click at [1122, 654] on div "**********" at bounding box center [1141, 491] width 246 height 923
click at [821, 490] on div "scrollable content" at bounding box center [872, 496] width 250 height 90
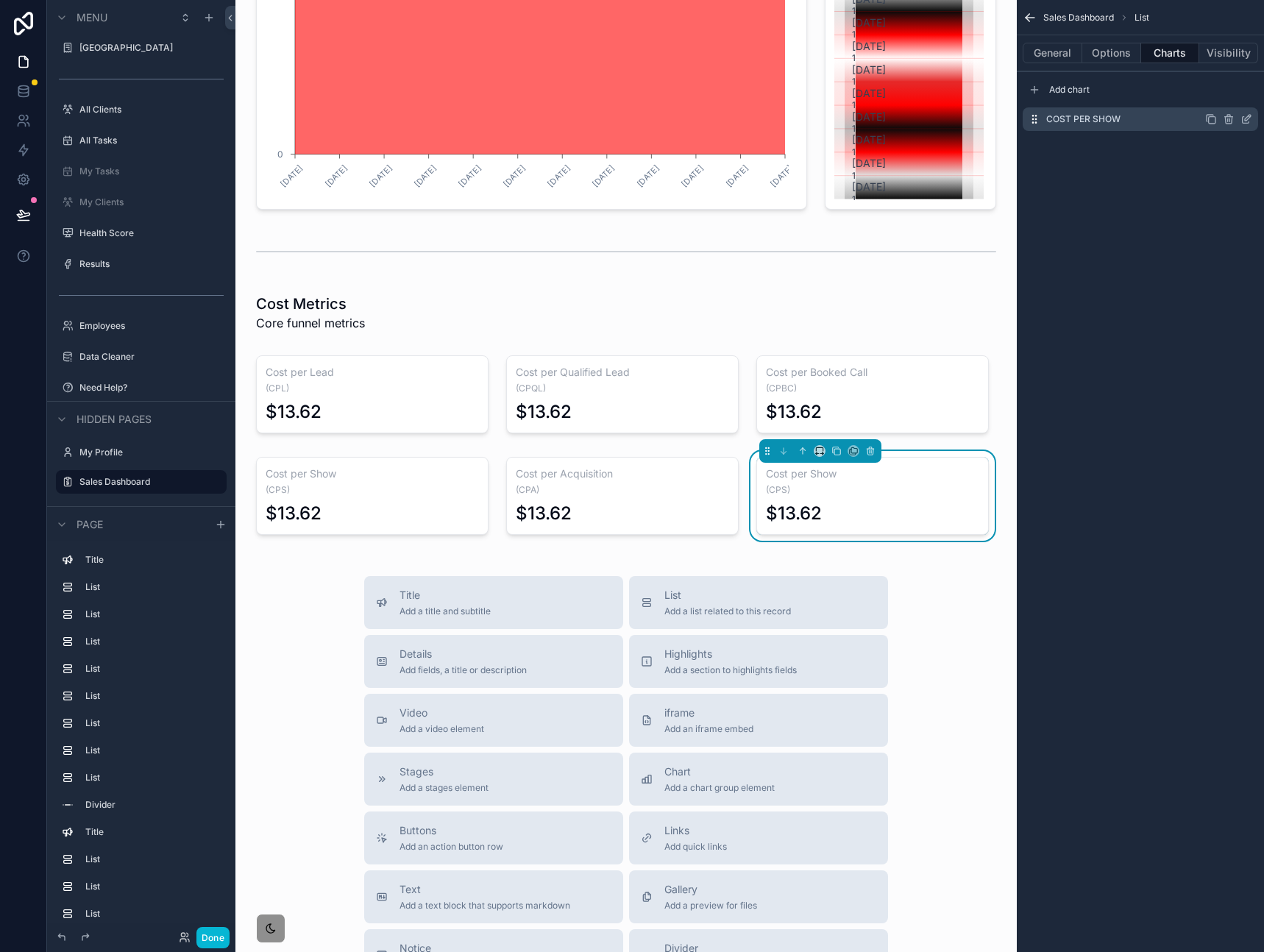
click at [1249, 120] on icon "scrollable content" at bounding box center [1246, 120] width 12 height 12
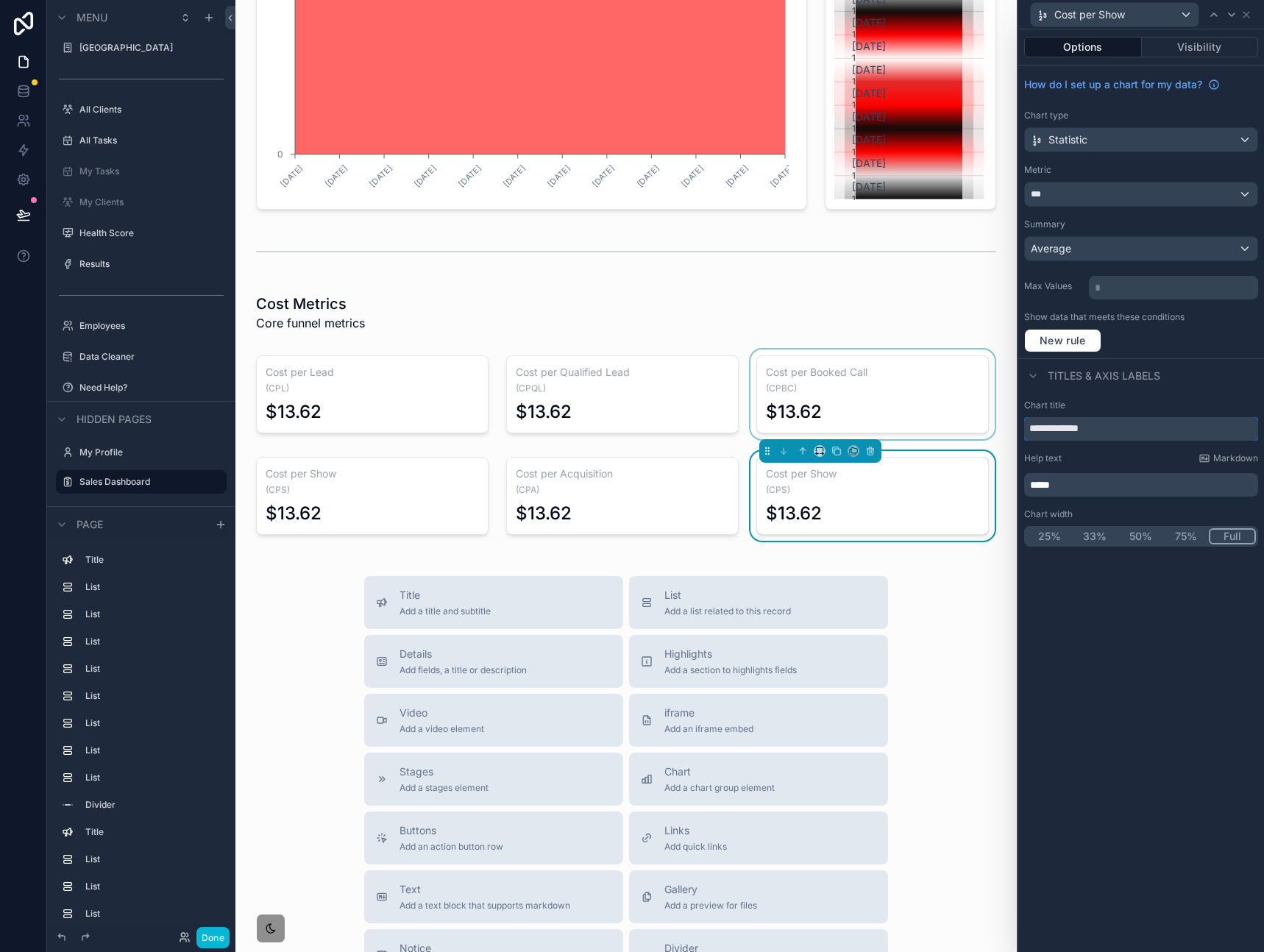
drag, startPoint x: 1115, startPoint y: 431, endPoint x: 958, endPoint y: 420, distance: 157.4
click at [954, 427] on div "**********" at bounding box center [632, 476] width 1264 height 952
paste input "*****"
type input "**********"
drag, startPoint x: 1126, startPoint y: 629, endPoint x: 1113, endPoint y: 622, distance: 14.8
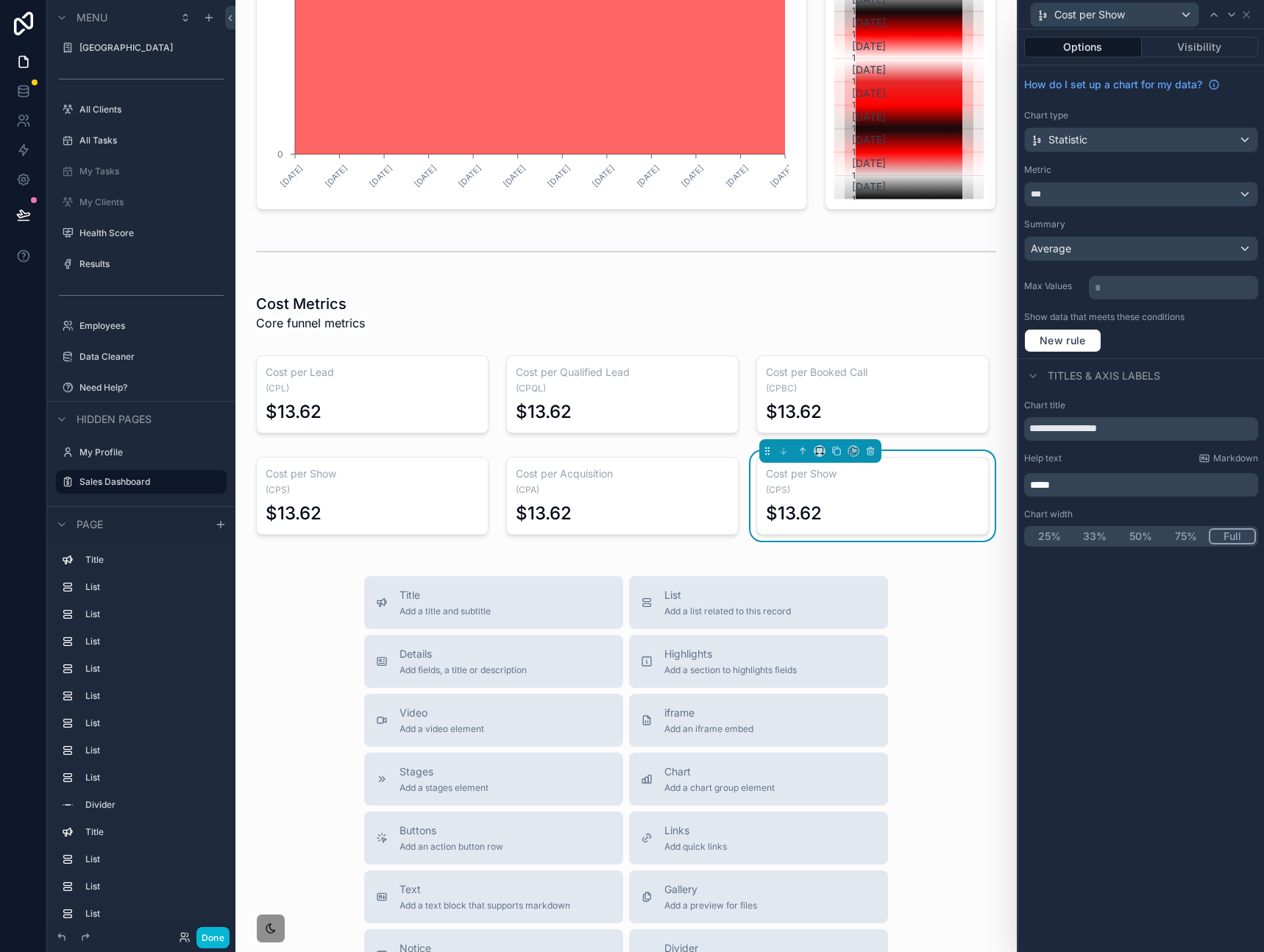
click at [1126, 629] on div "**********" at bounding box center [1141, 491] width 246 height 923
drag, startPoint x: 1088, startPoint y: 487, endPoint x: 967, endPoint y: 481, distance: 121.1
click at [967, 481] on div "**********" at bounding box center [632, 476] width 1264 height 952
click at [1144, 684] on div "**********" at bounding box center [1141, 491] width 246 height 923
click at [948, 588] on div "Title Add a title and subtitle List Add a list related to this record Details A…" at bounding box center [626, 838] width 757 height 524
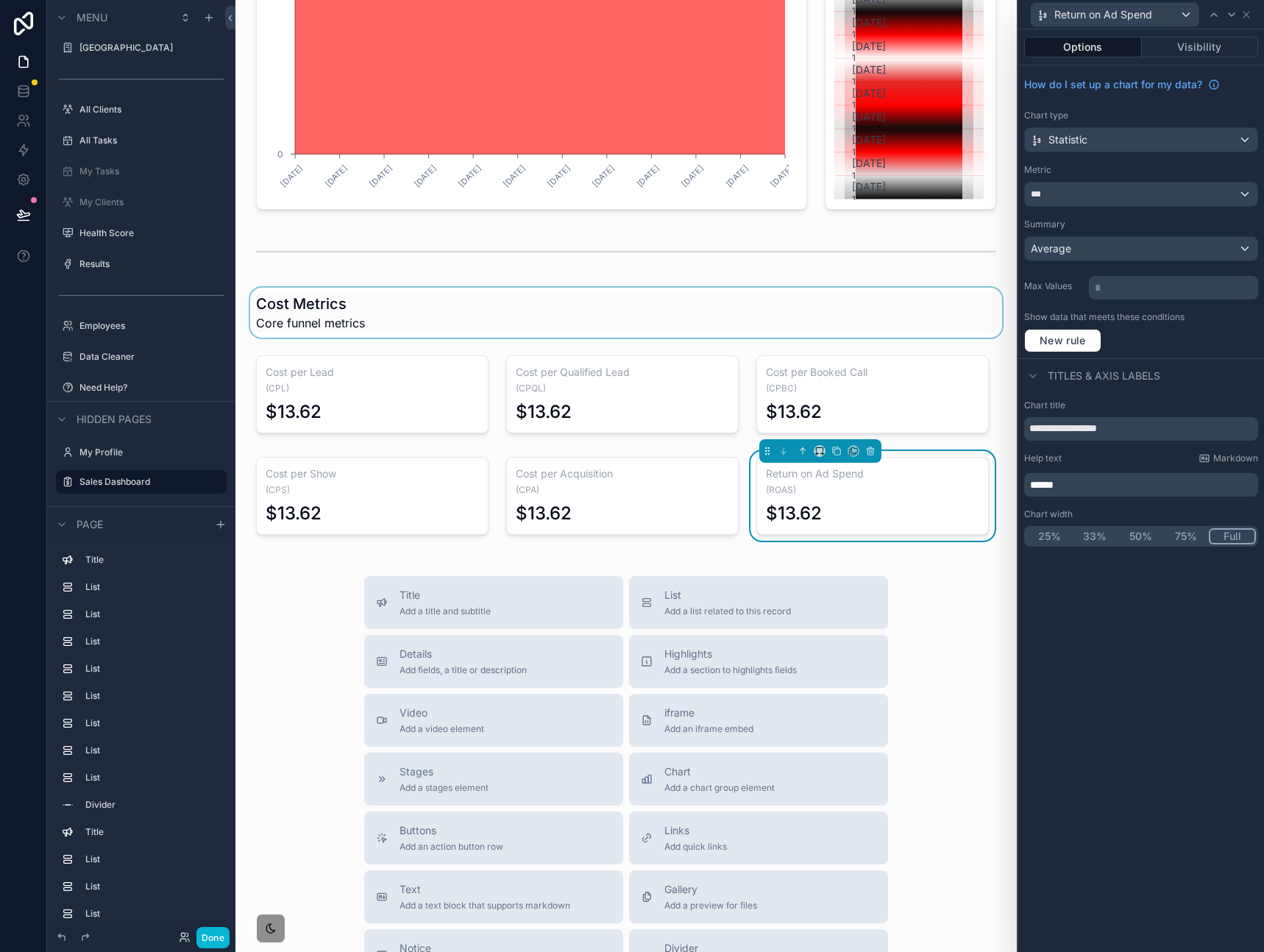
click at [923, 300] on div "scrollable content" at bounding box center [626, 312] width 757 height 50
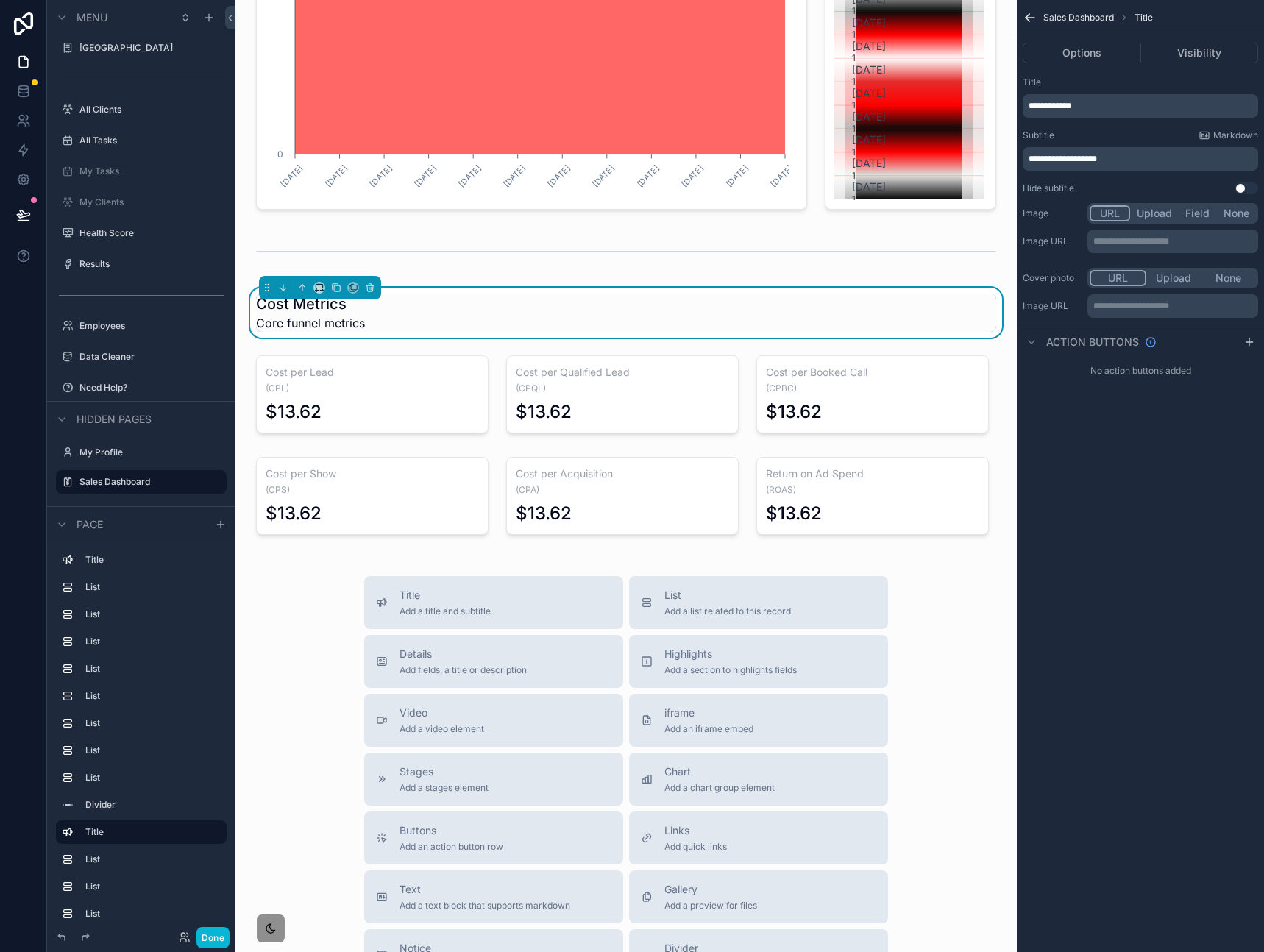
click at [1145, 527] on div "**********" at bounding box center [1140, 476] width 247 height 952
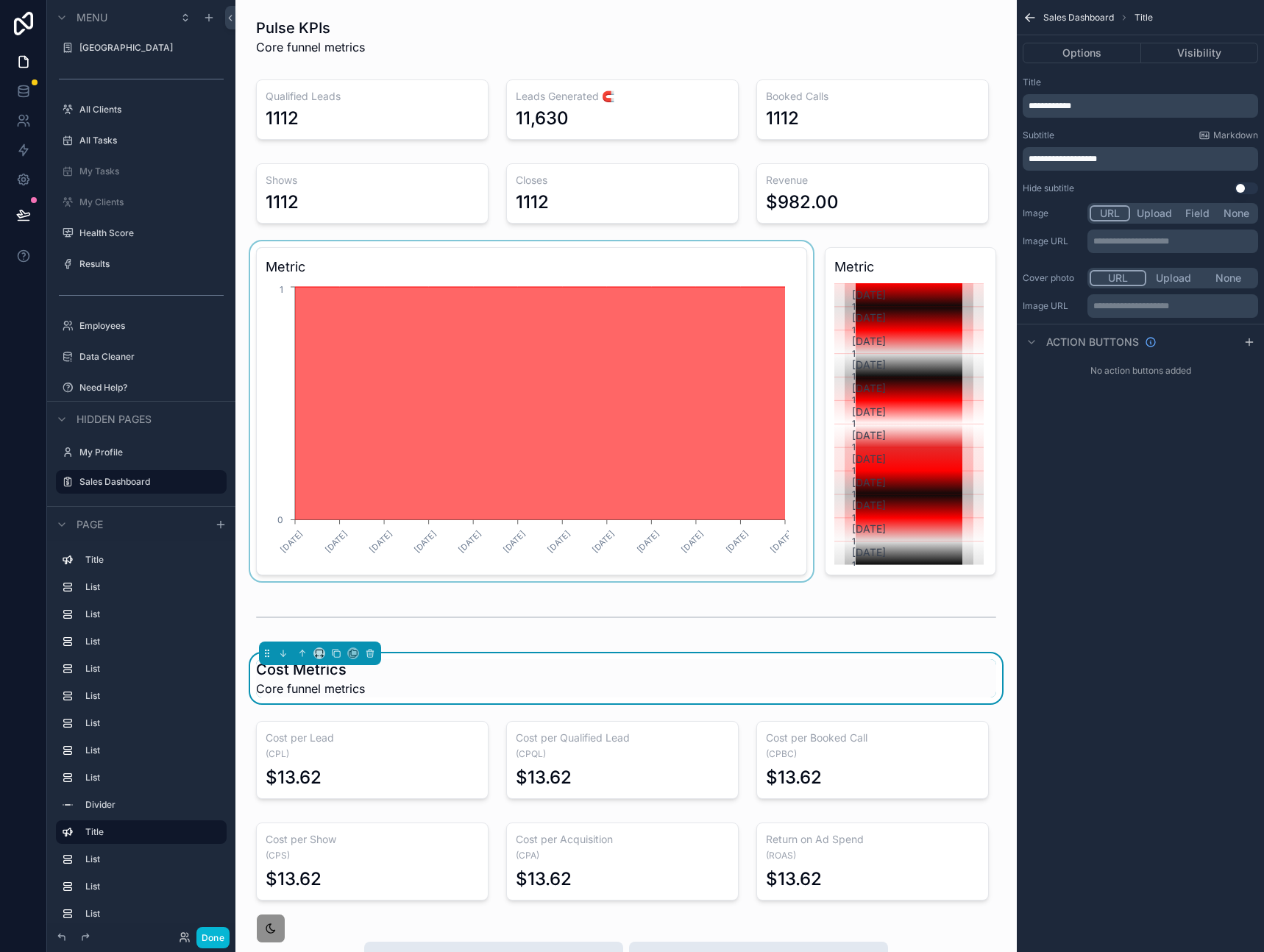
click at [651, 400] on div "scrollable content" at bounding box center [532, 412] width 569 height 340
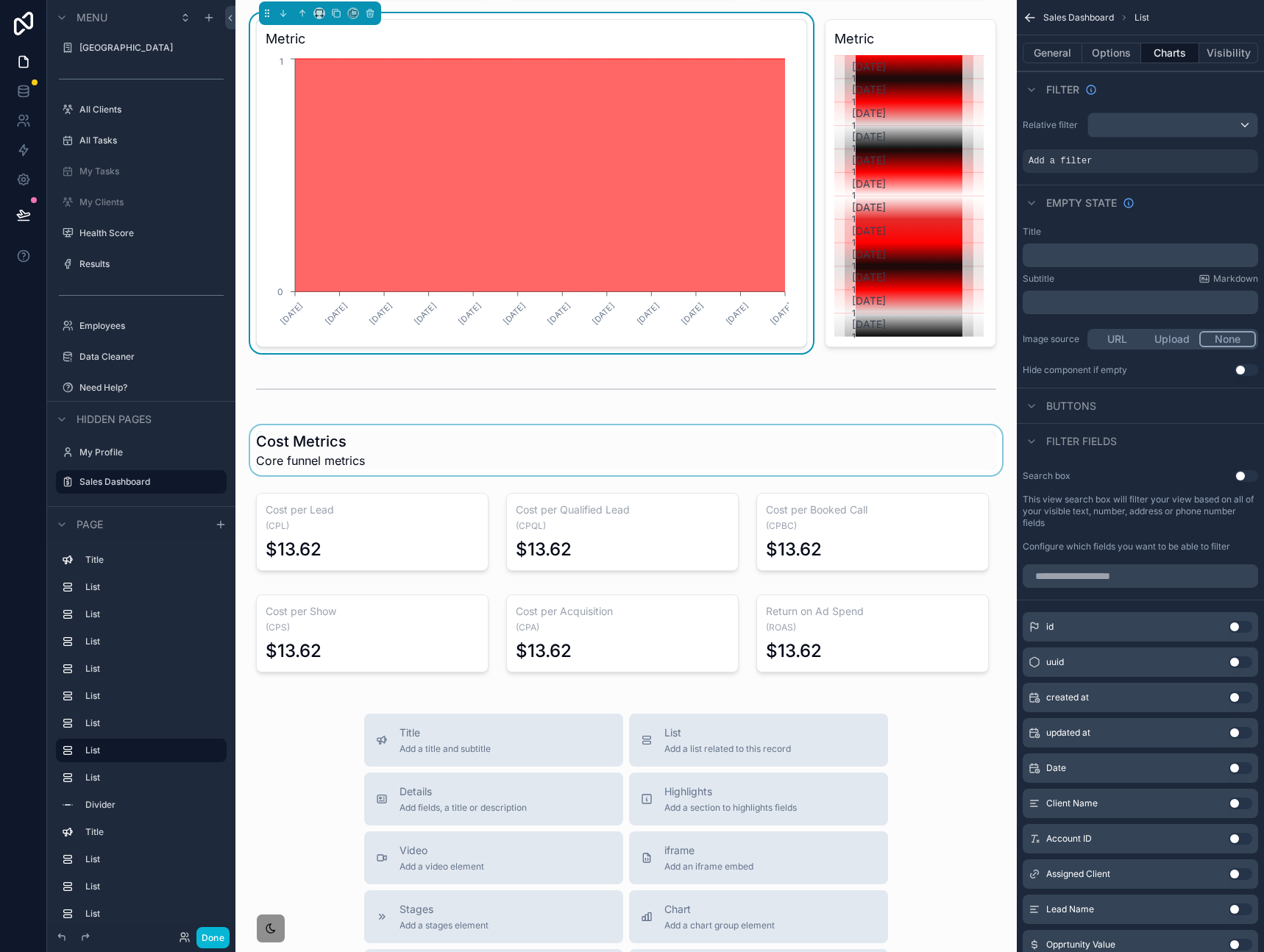
scroll to position [225, 0]
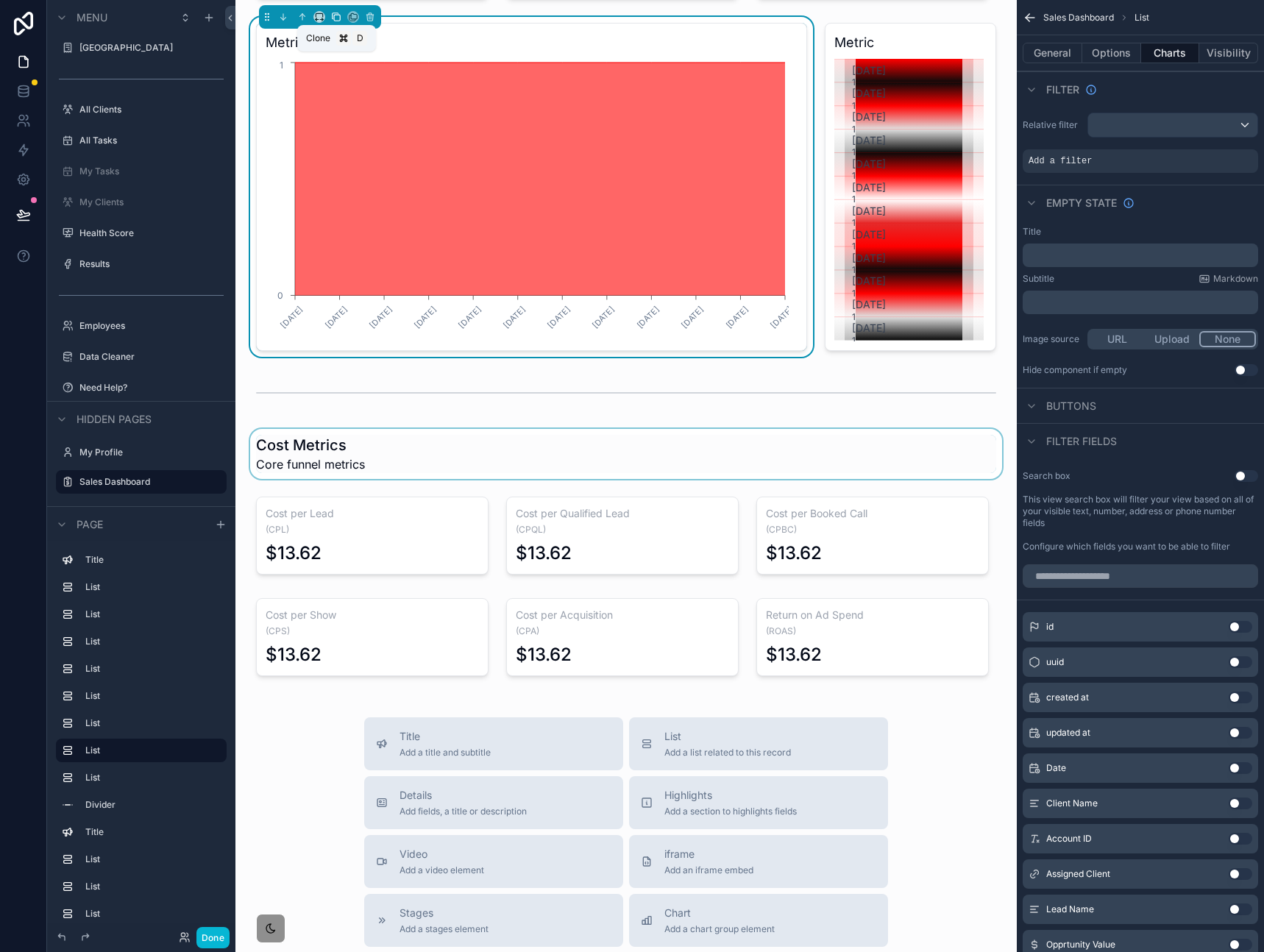
click at [336, 14] on icon "scrollable content" at bounding box center [336, 17] width 10 height 10
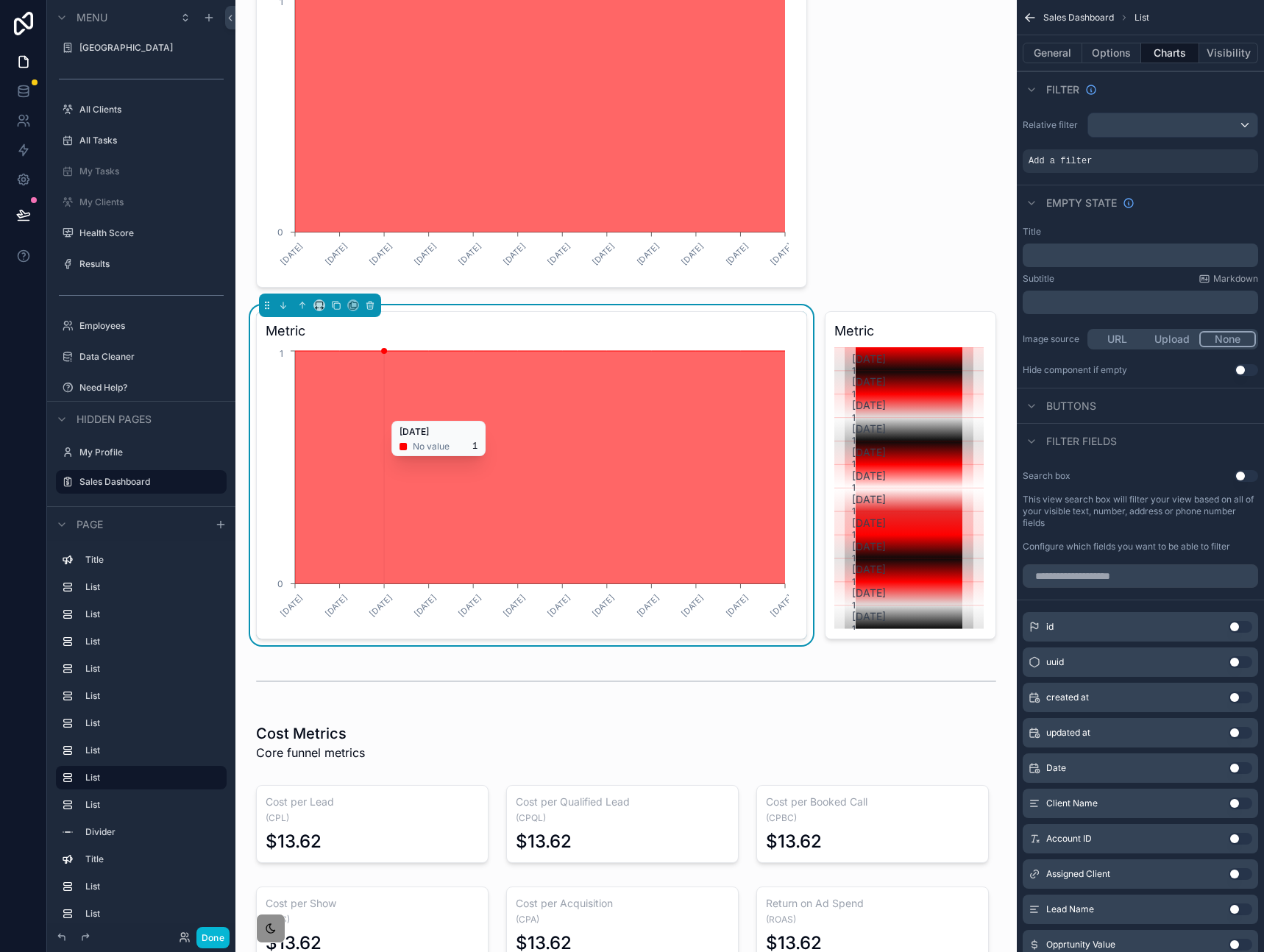
scroll to position [13, 0]
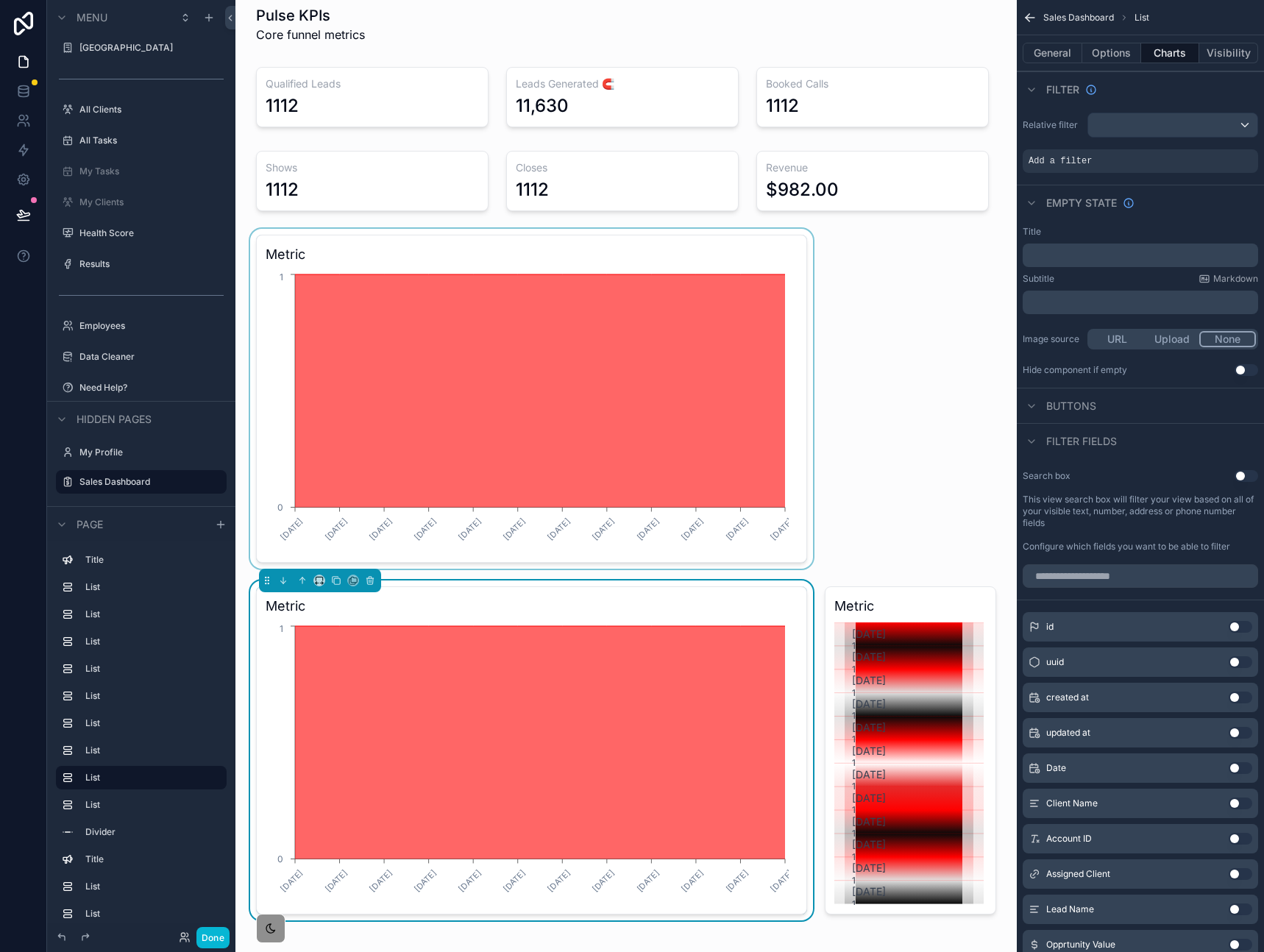
click at [263, 258] on div "scrollable content" at bounding box center [532, 399] width 569 height 340
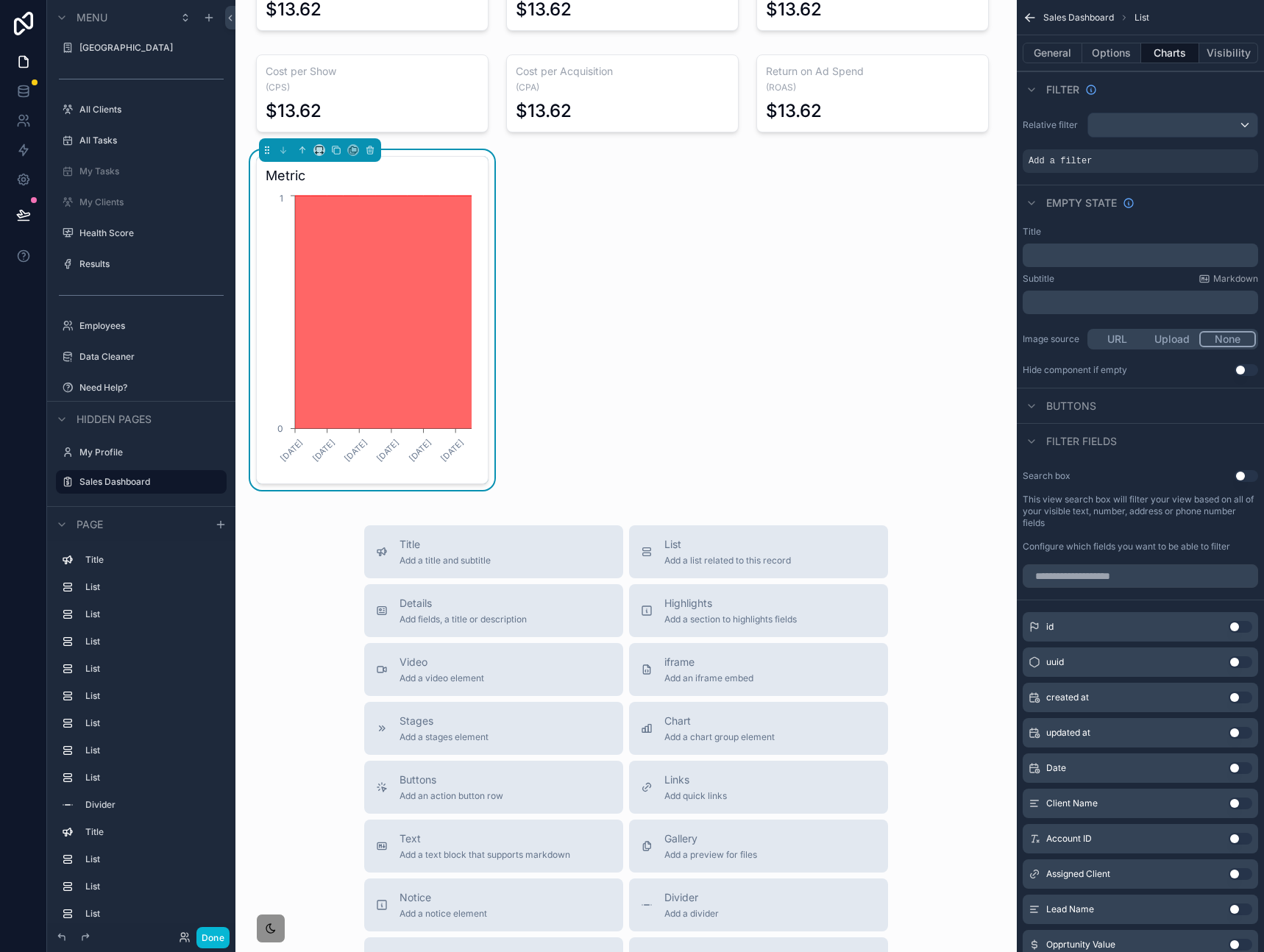
scroll to position [538, 0]
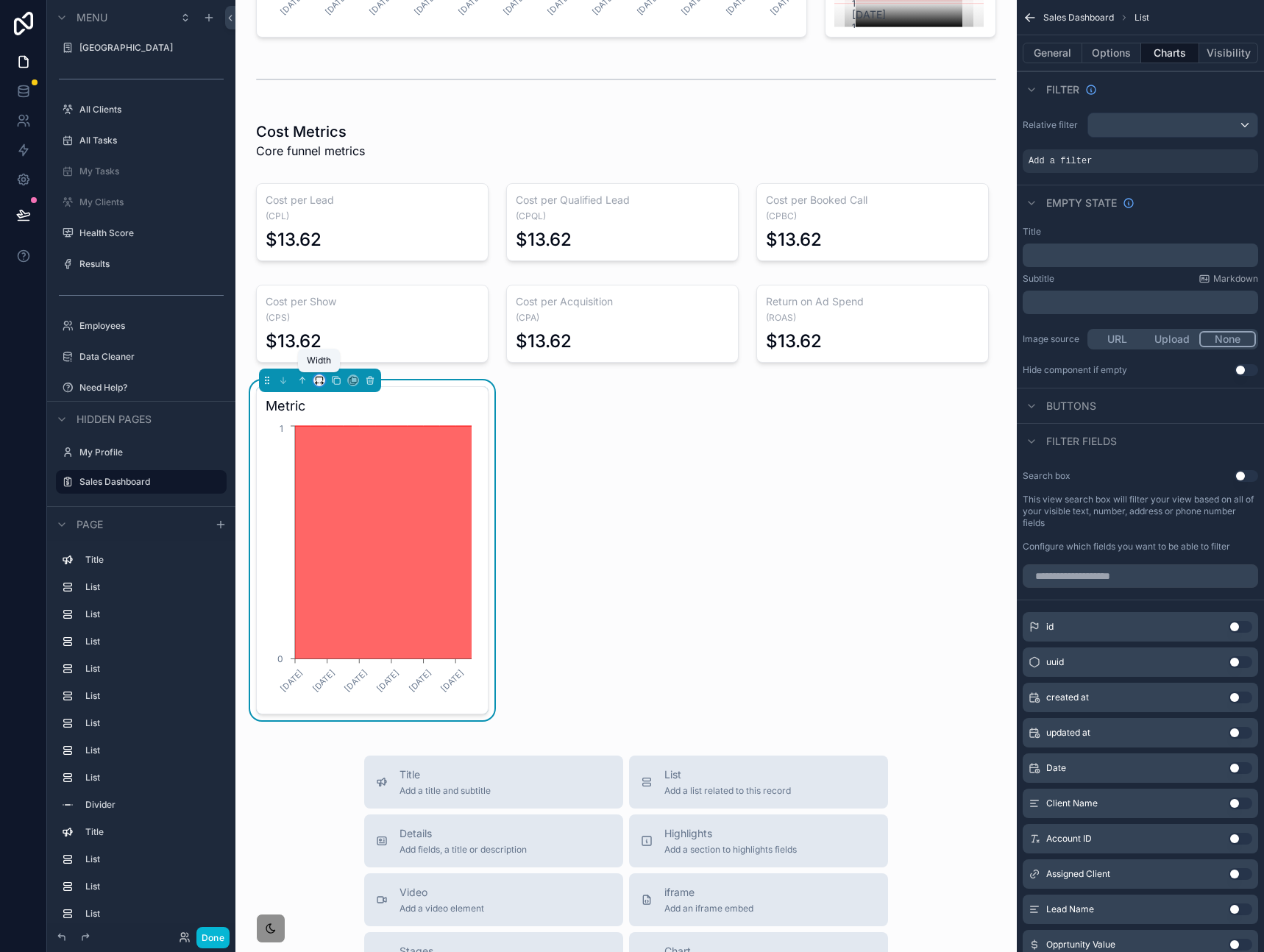
click at [318, 380] on icon "scrollable content" at bounding box center [319, 380] width 10 height 10
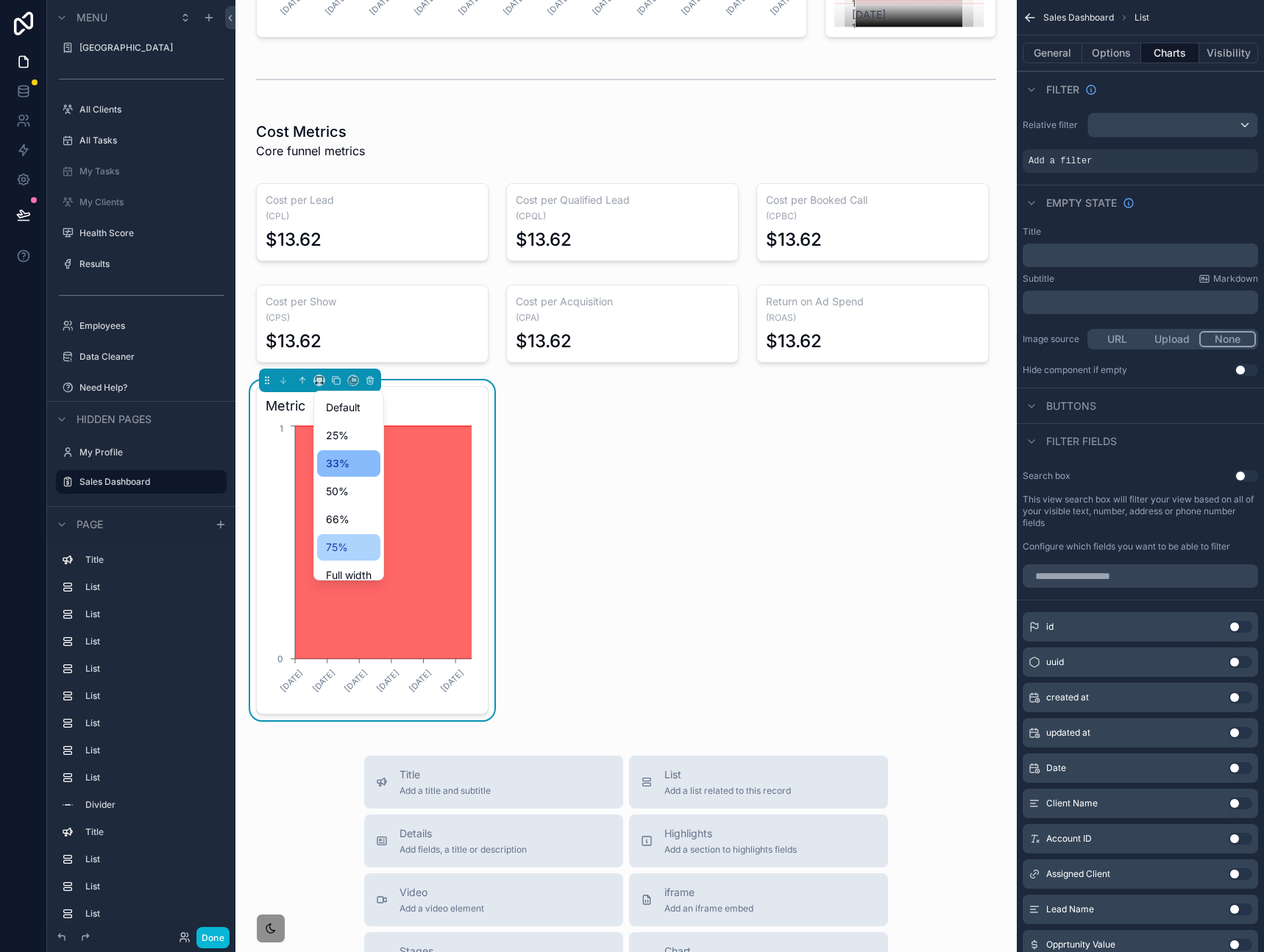
click at [343, 550] on span "75%" at bounding box center [337, 547] width 22 height 18
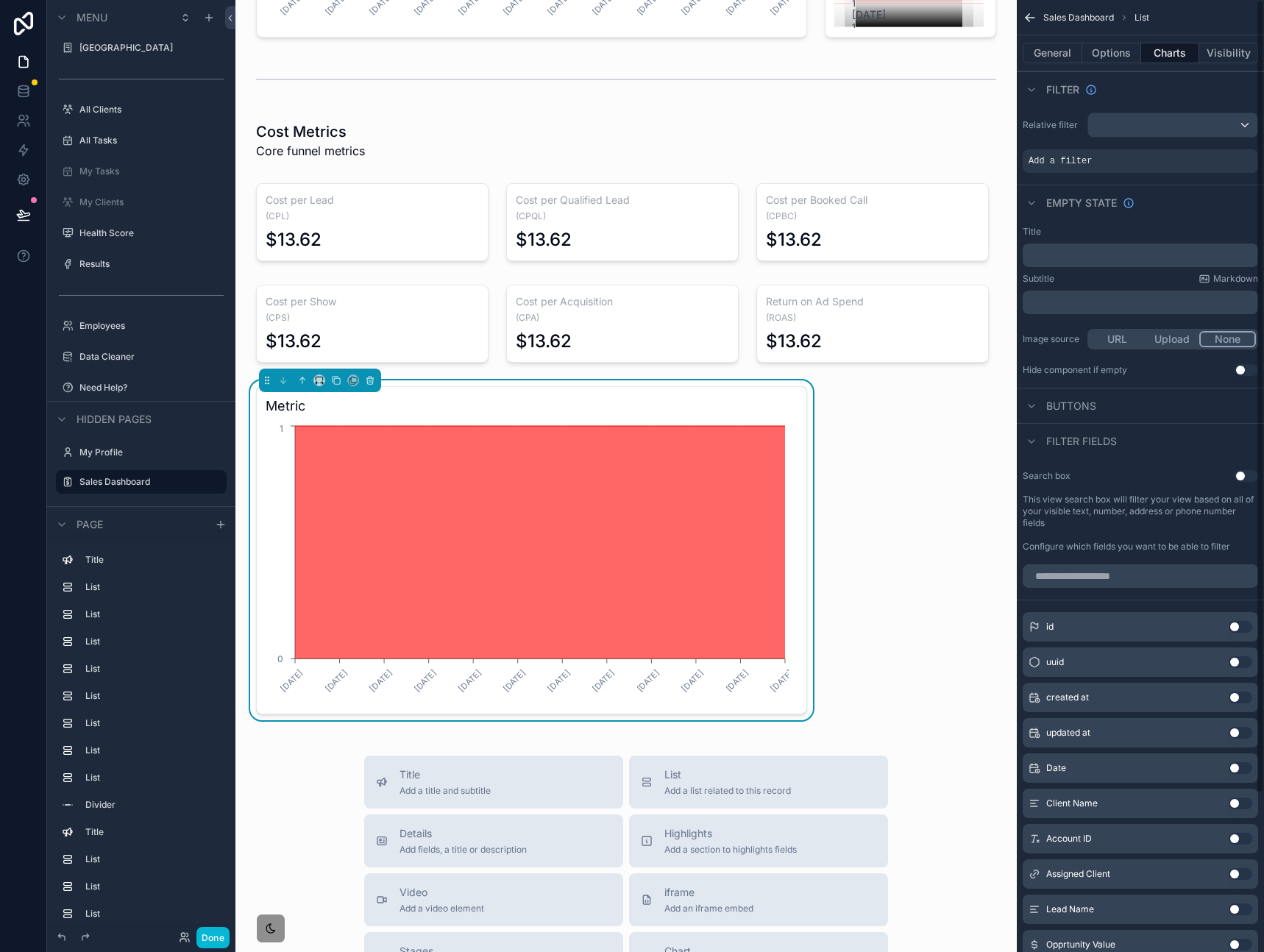
click at [736, 415] on h3 "Metric" at bounding box center [532, 406] width 532 height 20
click at [1170, 50] on button "Charts" at bounding box center [1171, 53] width 59 height 20
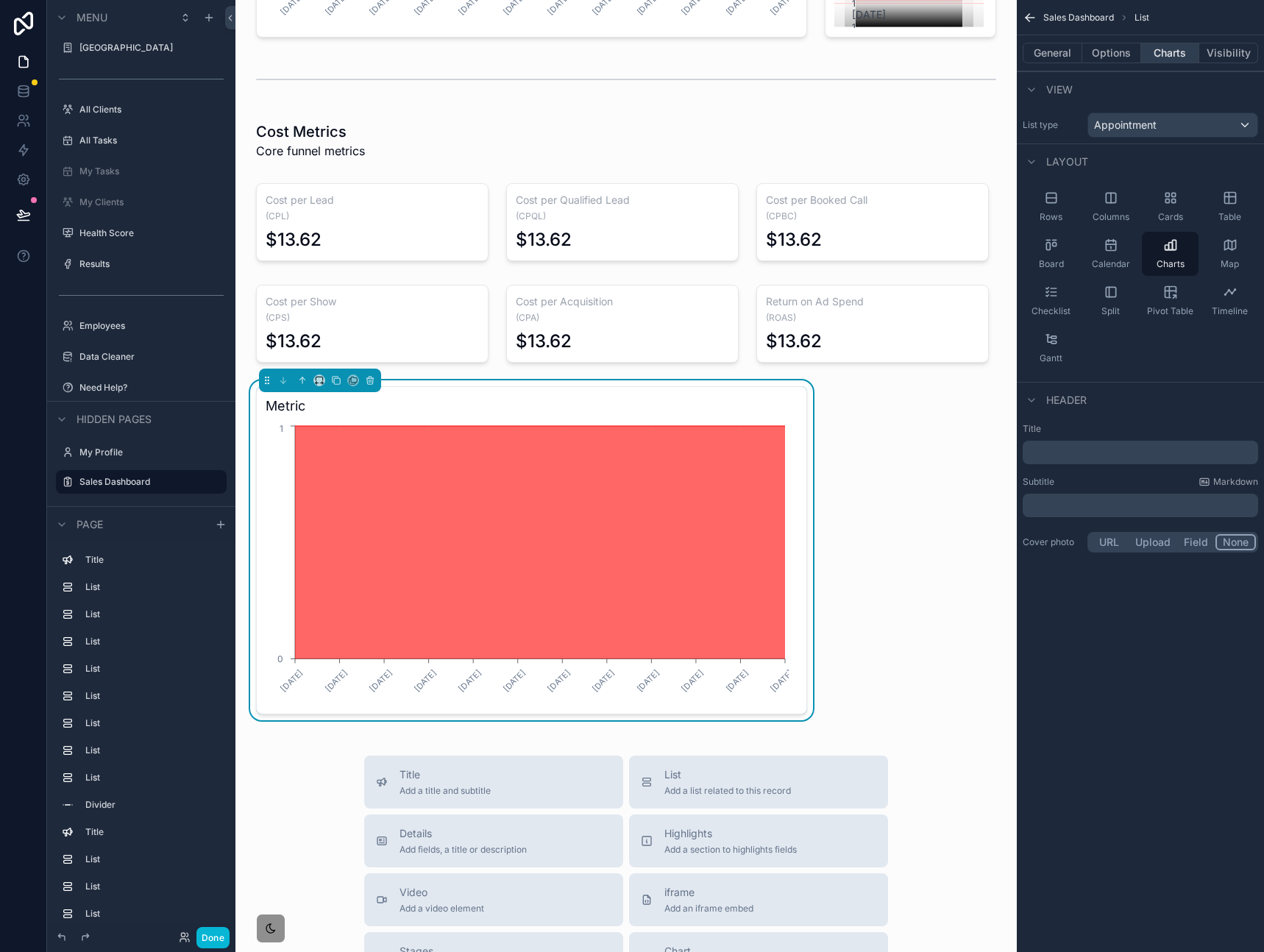
click at [1176, 59] on button "Charts" at bounding box center [1171, 53] width 59 height 20
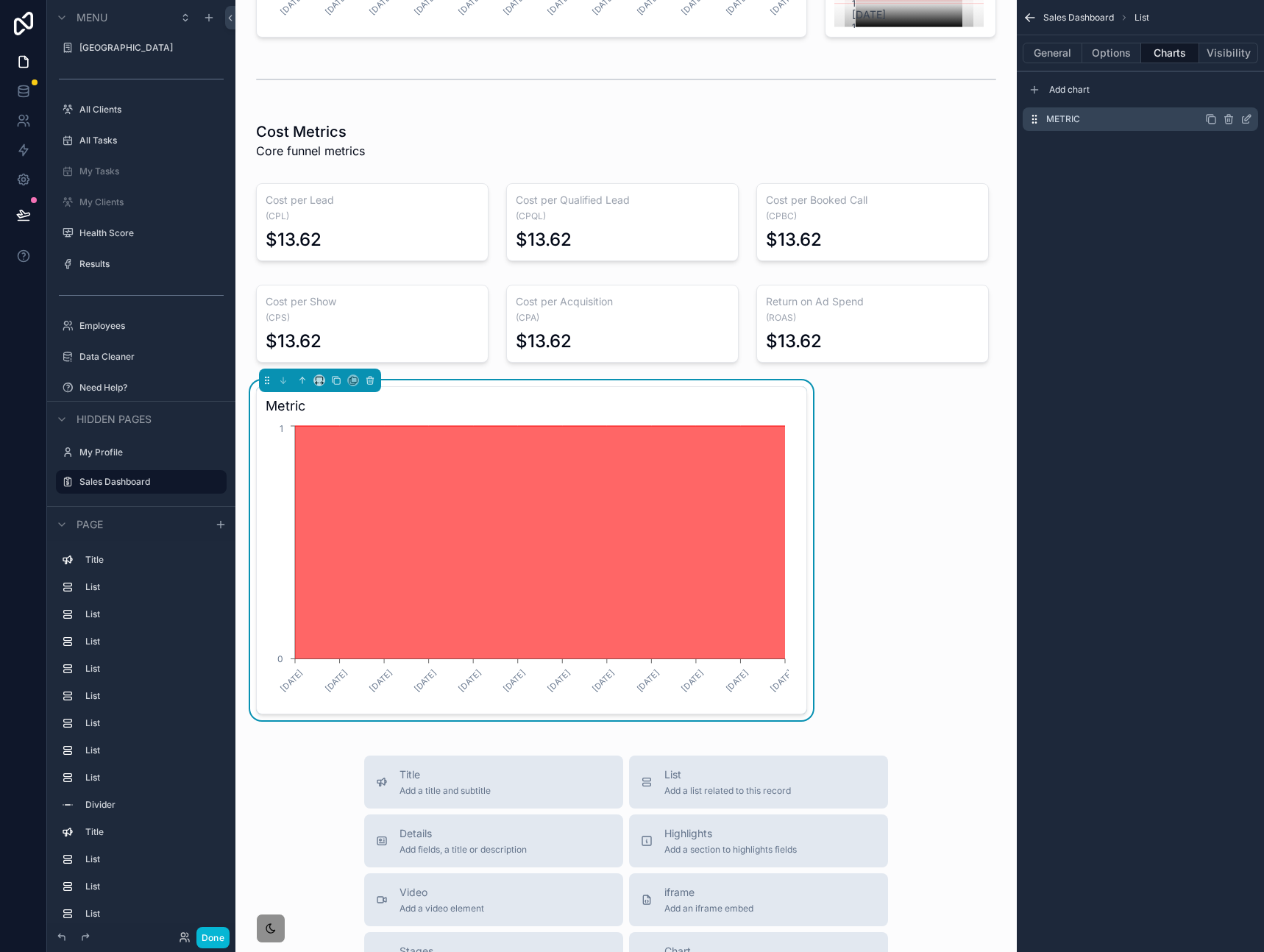
click at [1246, 119] on icon "scrollable content" at bounding box center [1246, 120] width 12 height 12
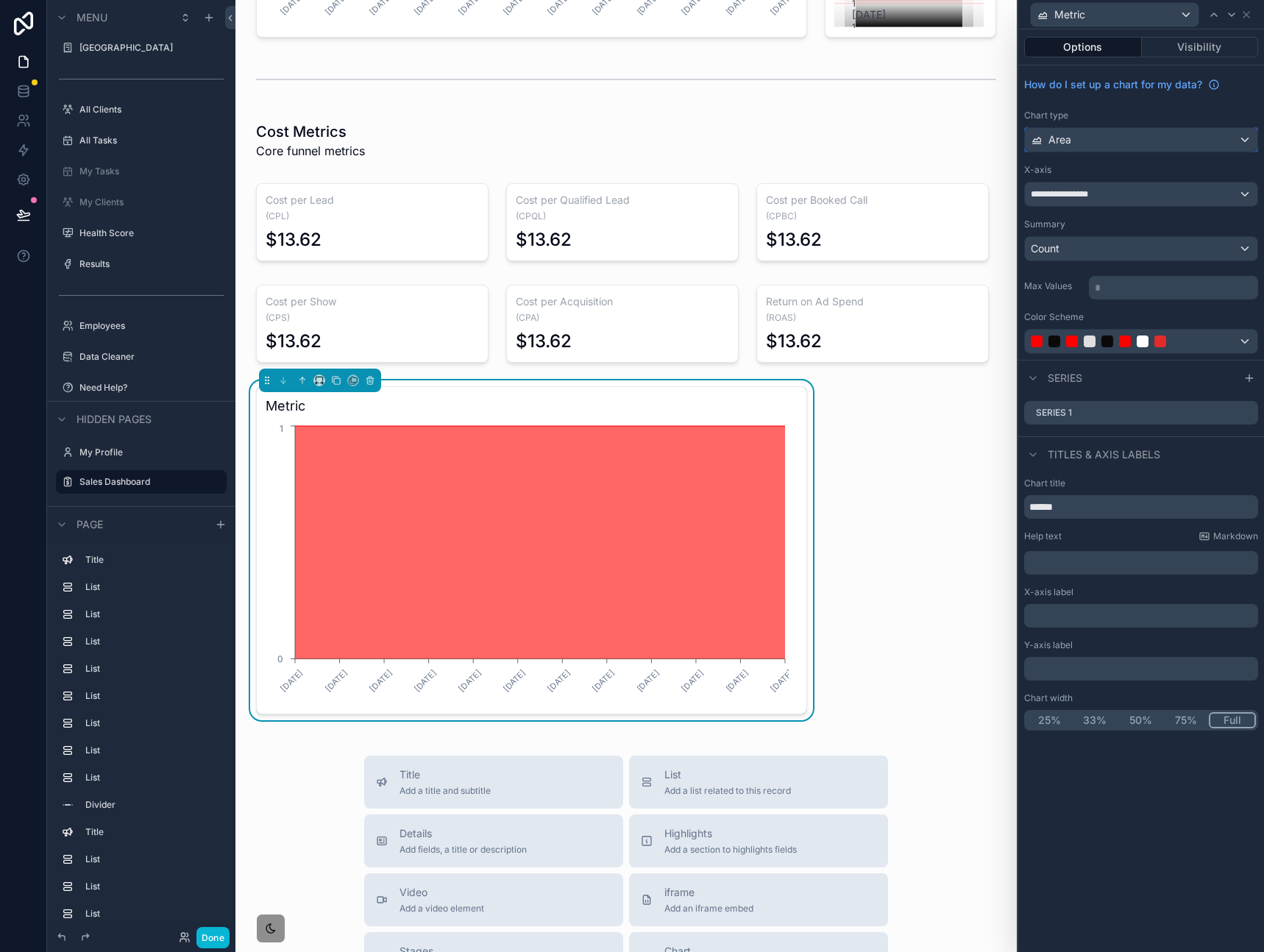
click at [1105, 146] on div "Area" at bounding box center [1140, 140] width 232 height 24
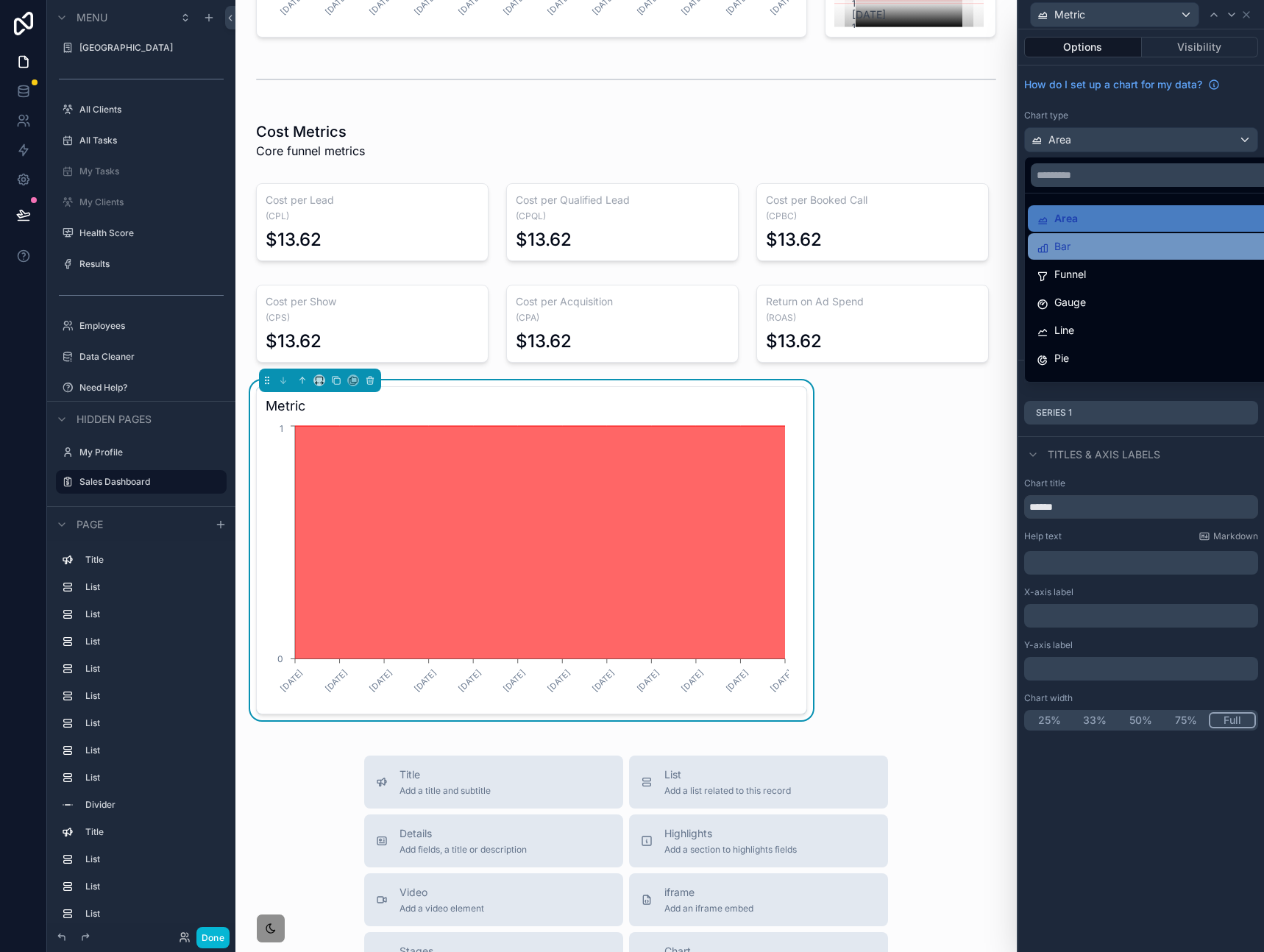
click at [1104, 239] on div "Bar" at bounding box center [1157, 246] width 242 height 18
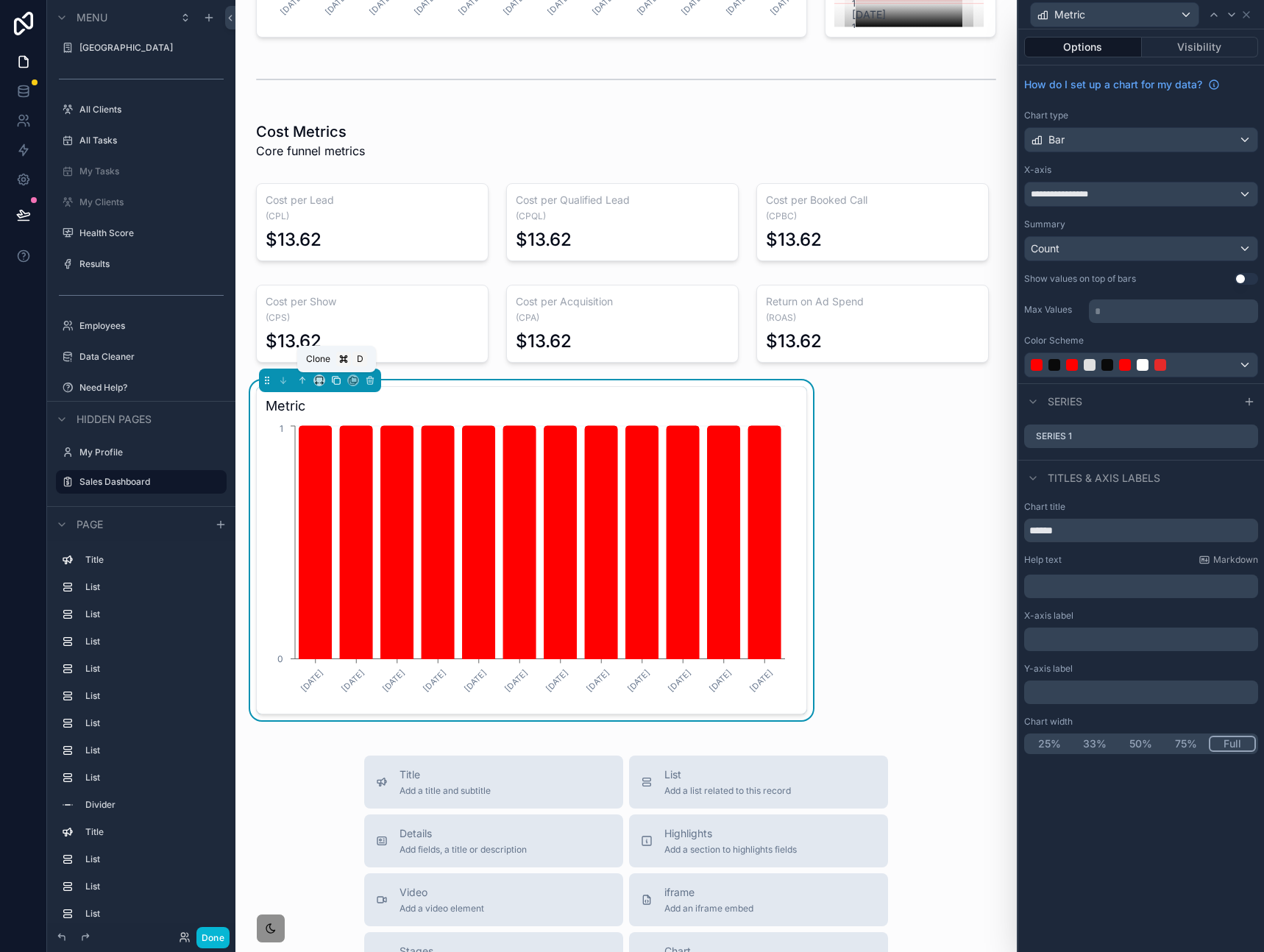
click at [339, 380] on icon "scrollable content" at bounding box center [336, 380] width 10 height 10
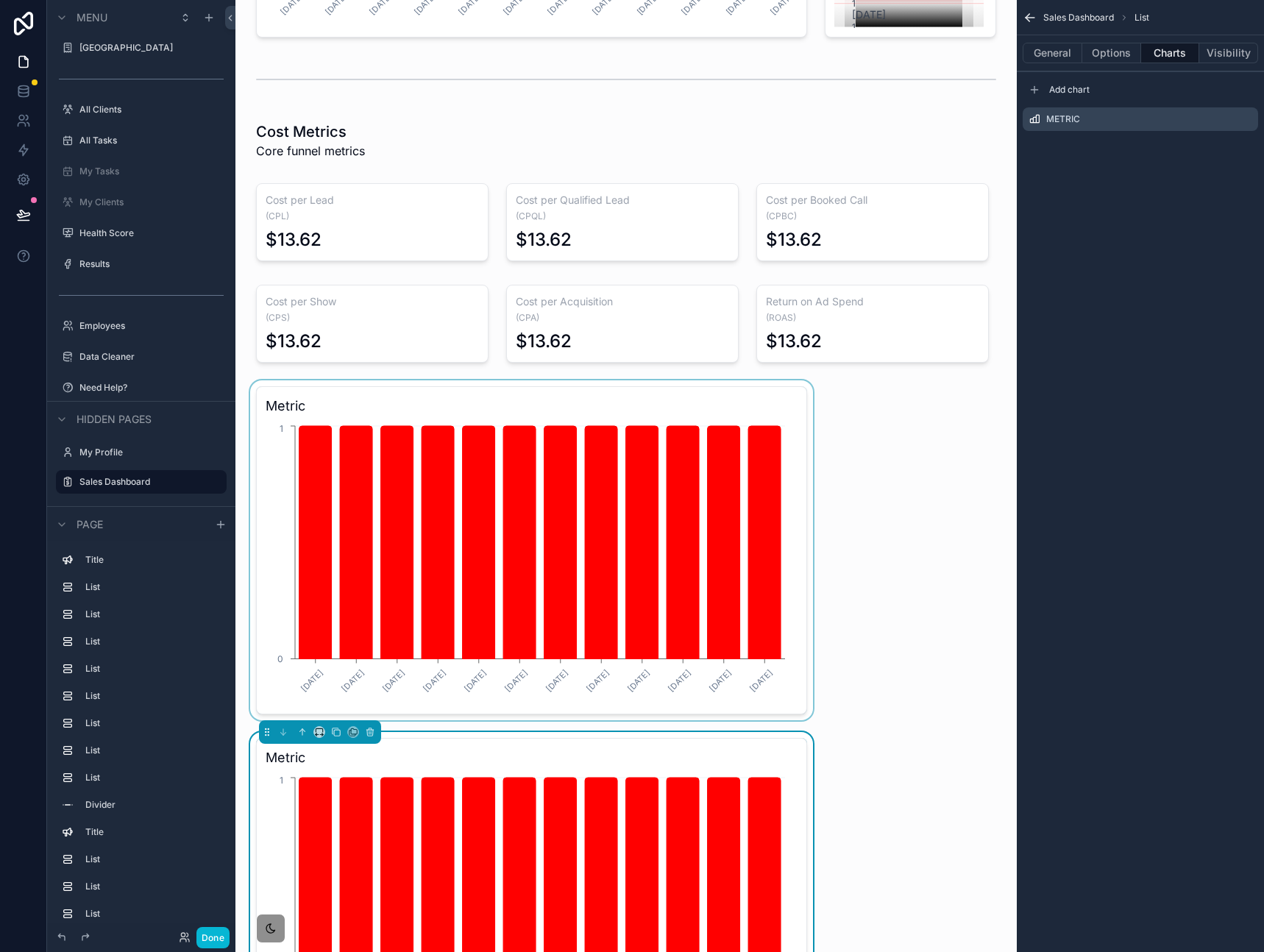
click at [394, 395] on div "scrollable content" at bounding box center [532, 550] width 569 height 340
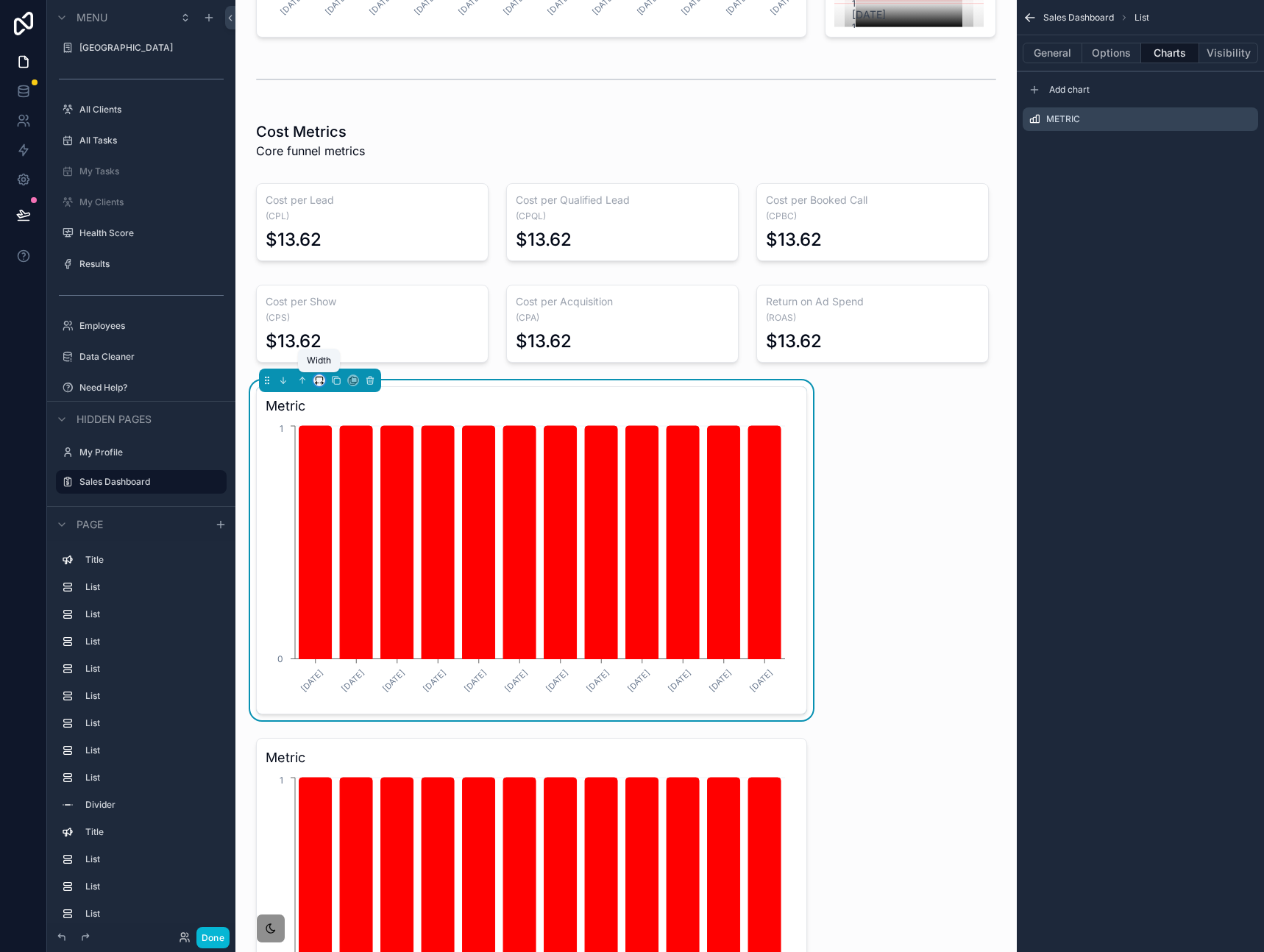
click at [317, 384] on icon "scrollable content" at bounding box center [319, 380] width 10 height 10
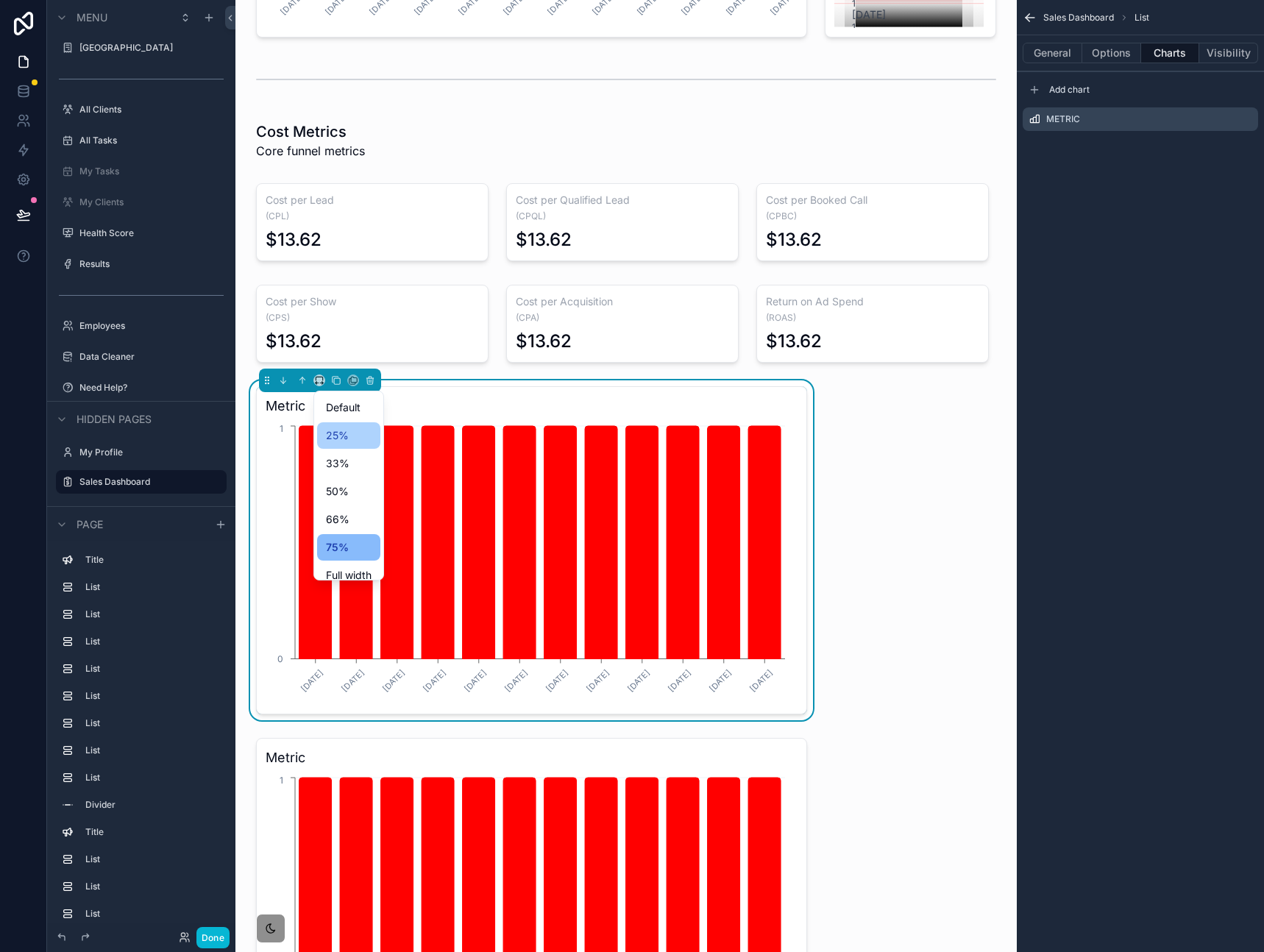
click at [355, 439] on div "25%" at bounding box center [348, 435] width 45 height 18
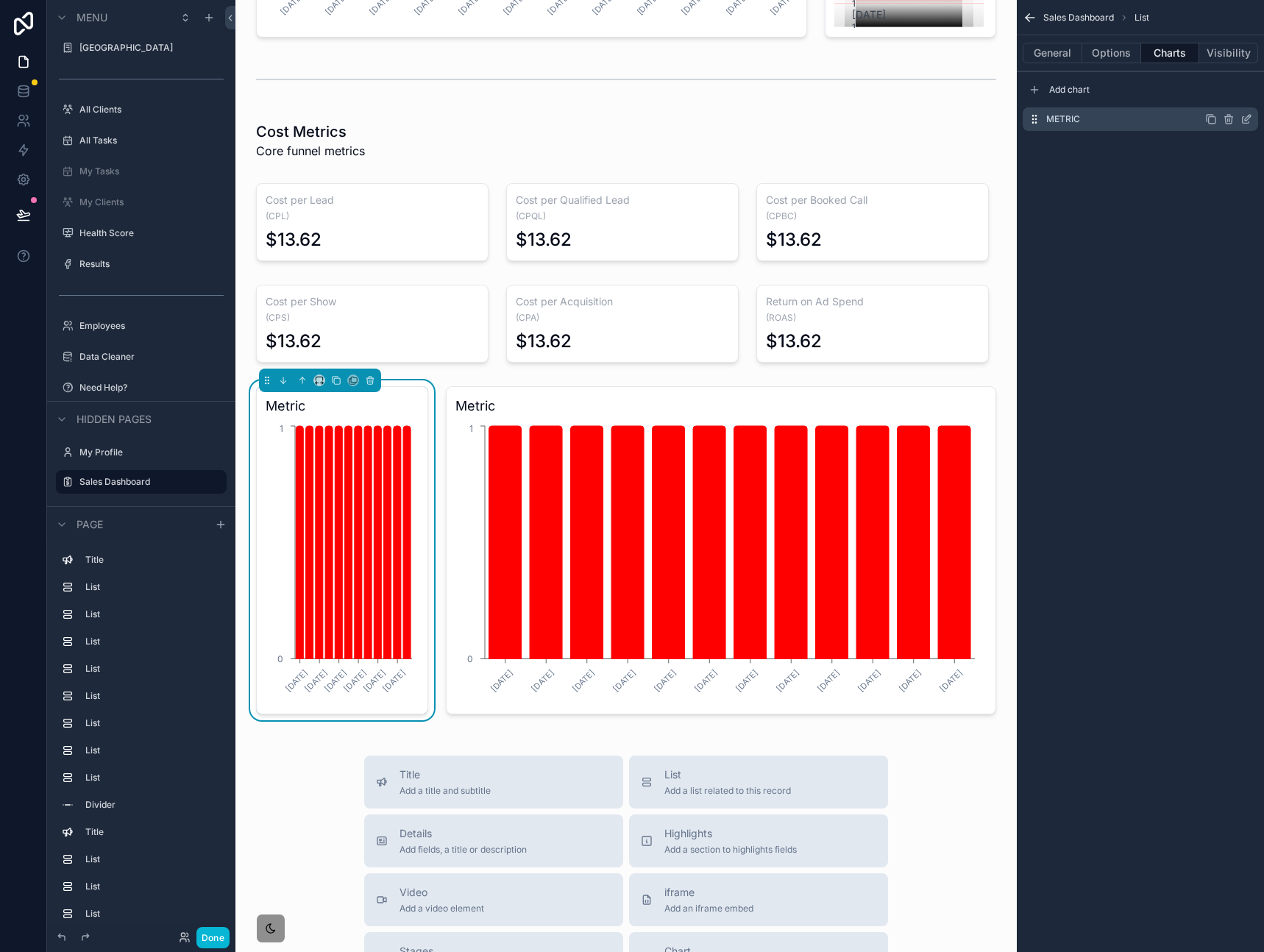
click at [1246, 120] on icon "scrollable content" at bounding box center [1247, 117] width 6 height 6
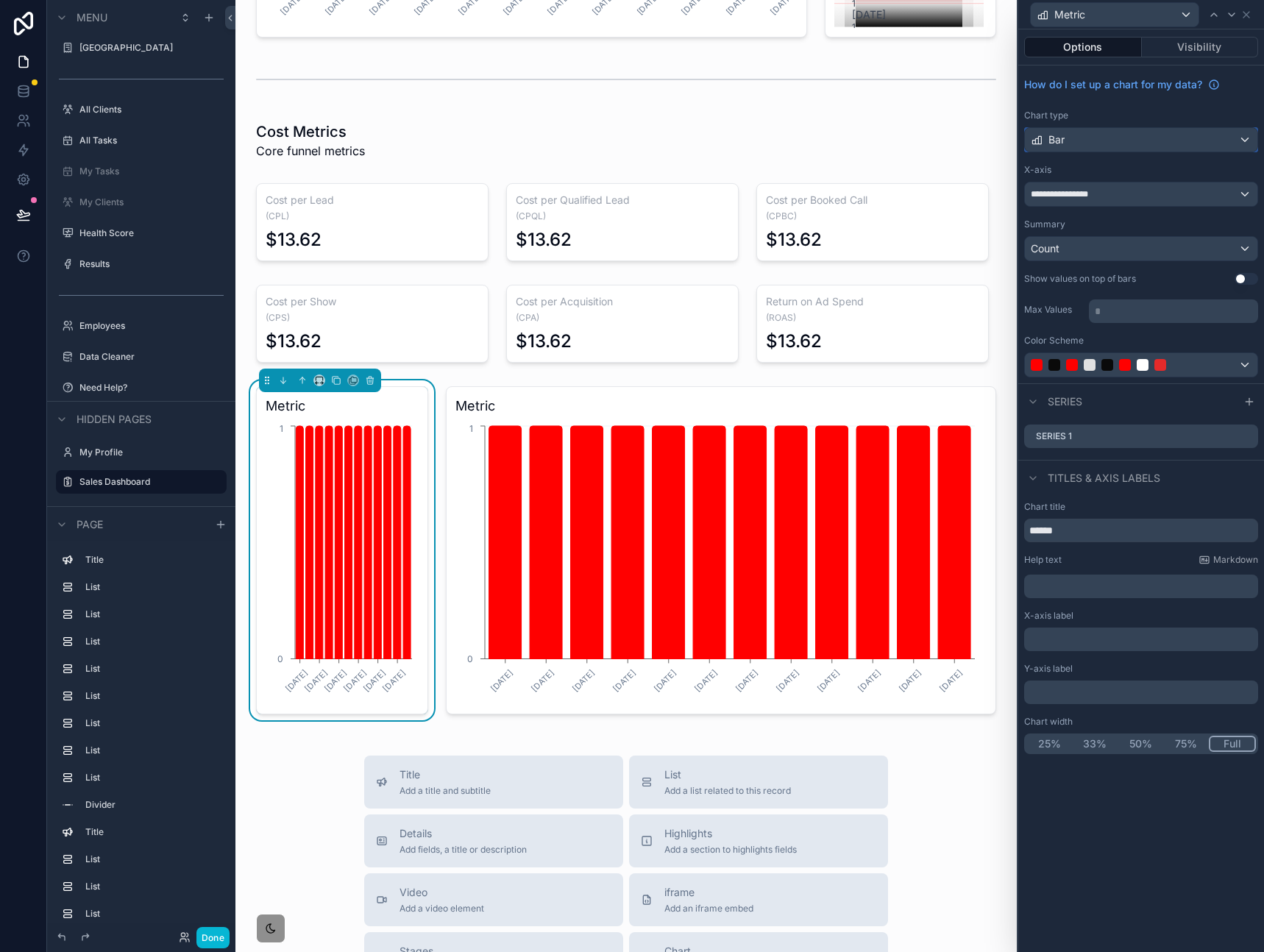
click at [1144, 145] on div "Bar" at bounding box center [1140, 140] width 232 height 24
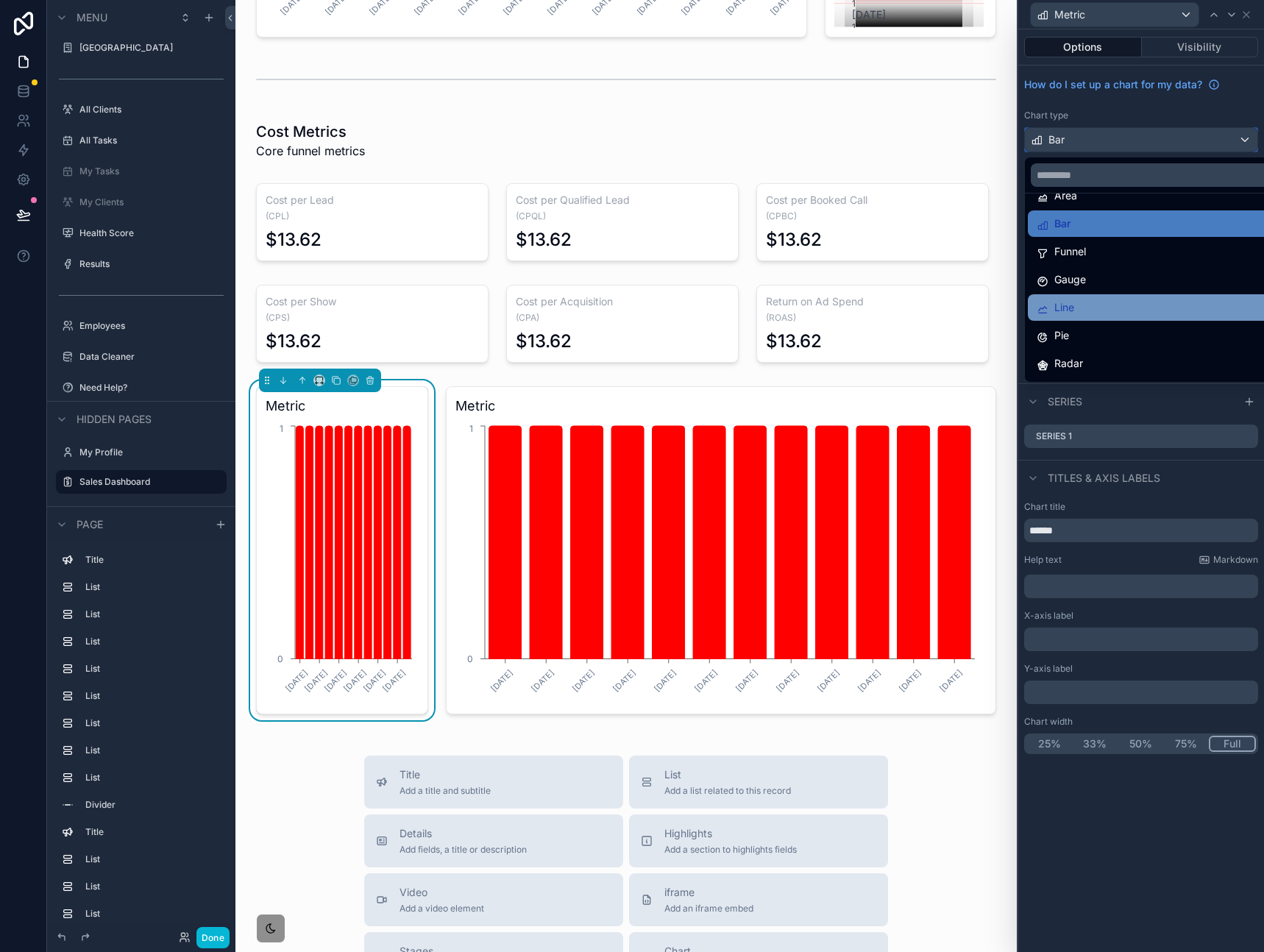
scroll to position [31, 0]
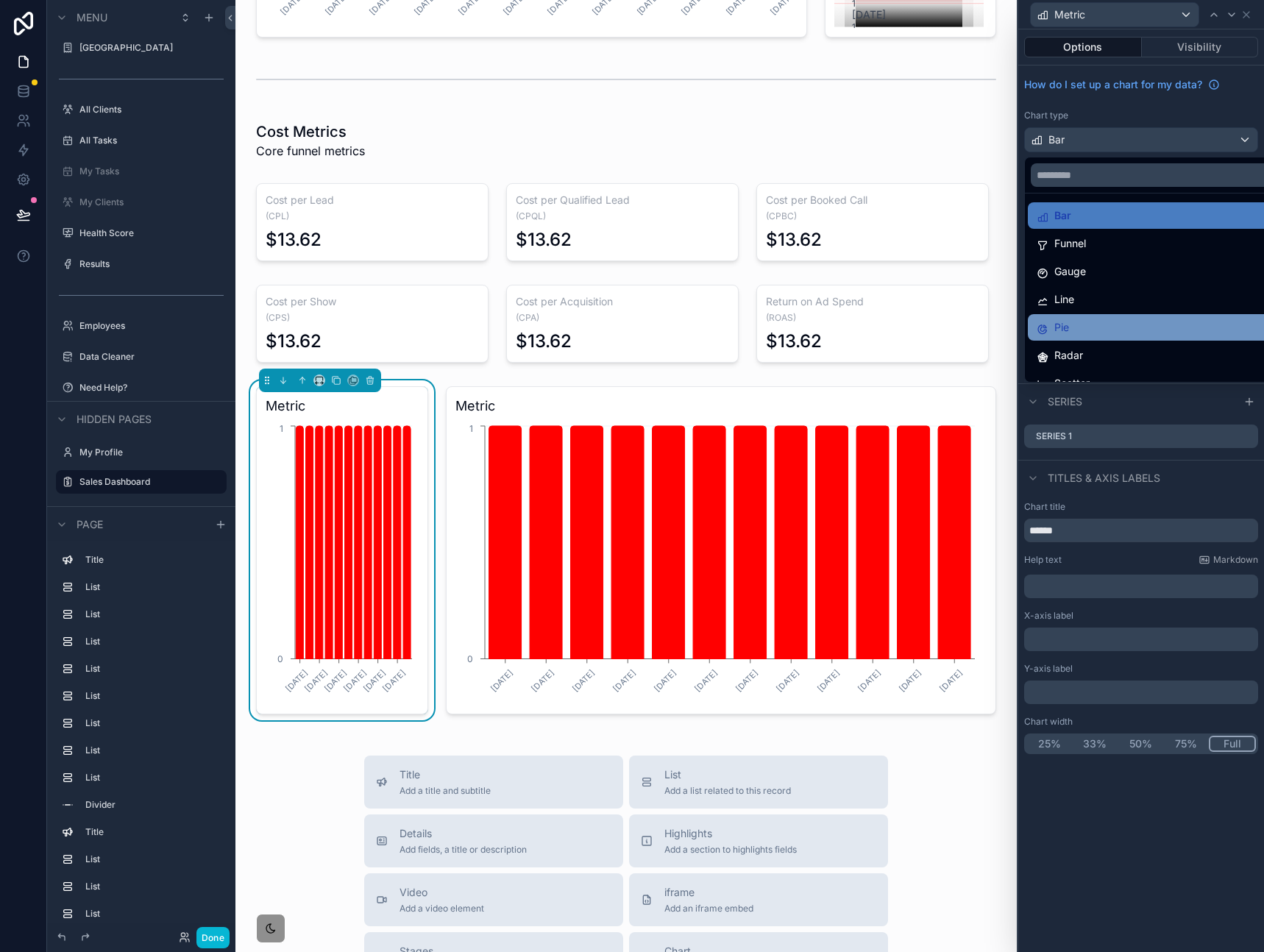
click at [1103, 330] on div "Pie" at bounding box center [1157, 327] width 242 height 18
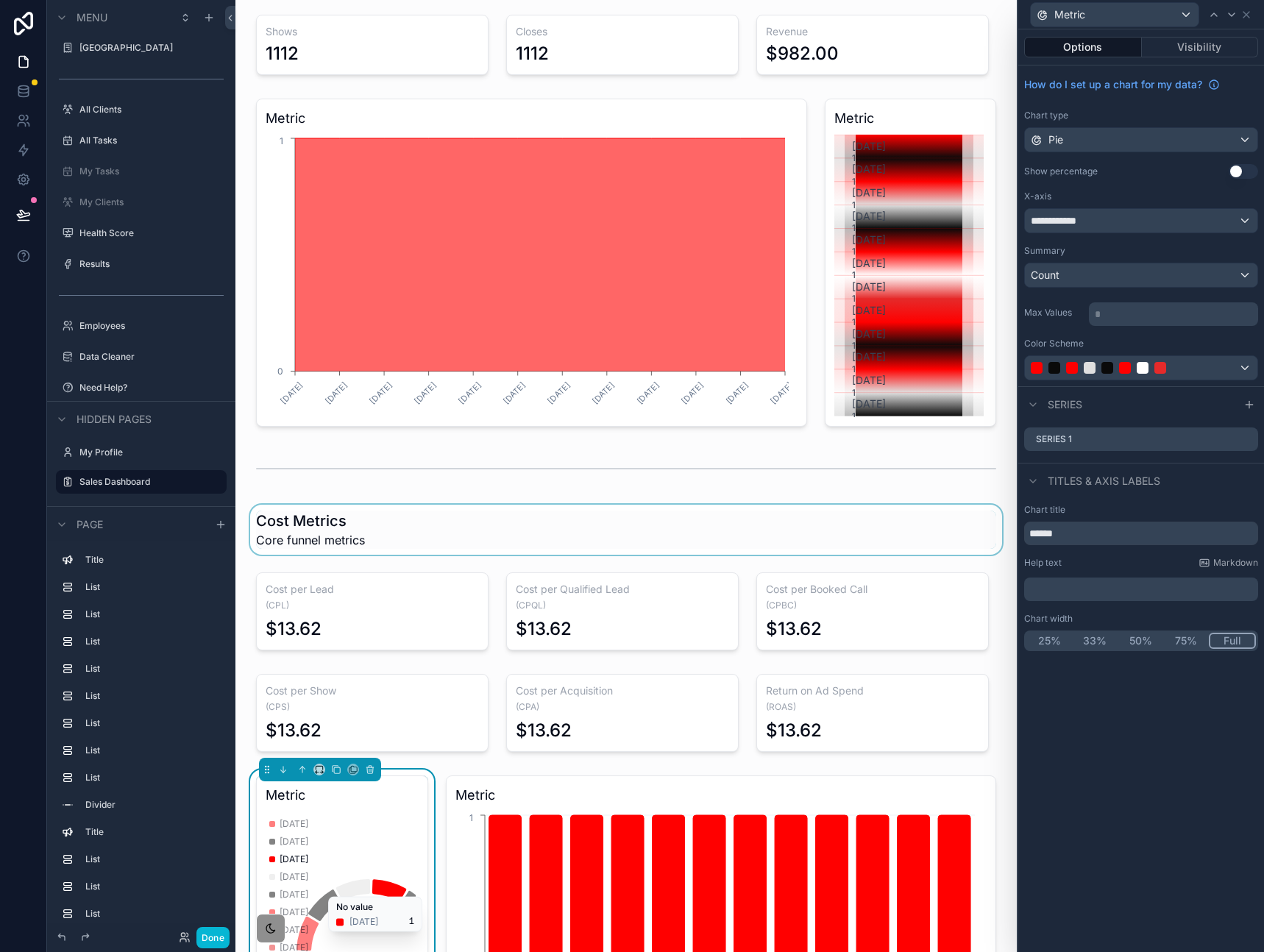
scroll to position [172, 0]
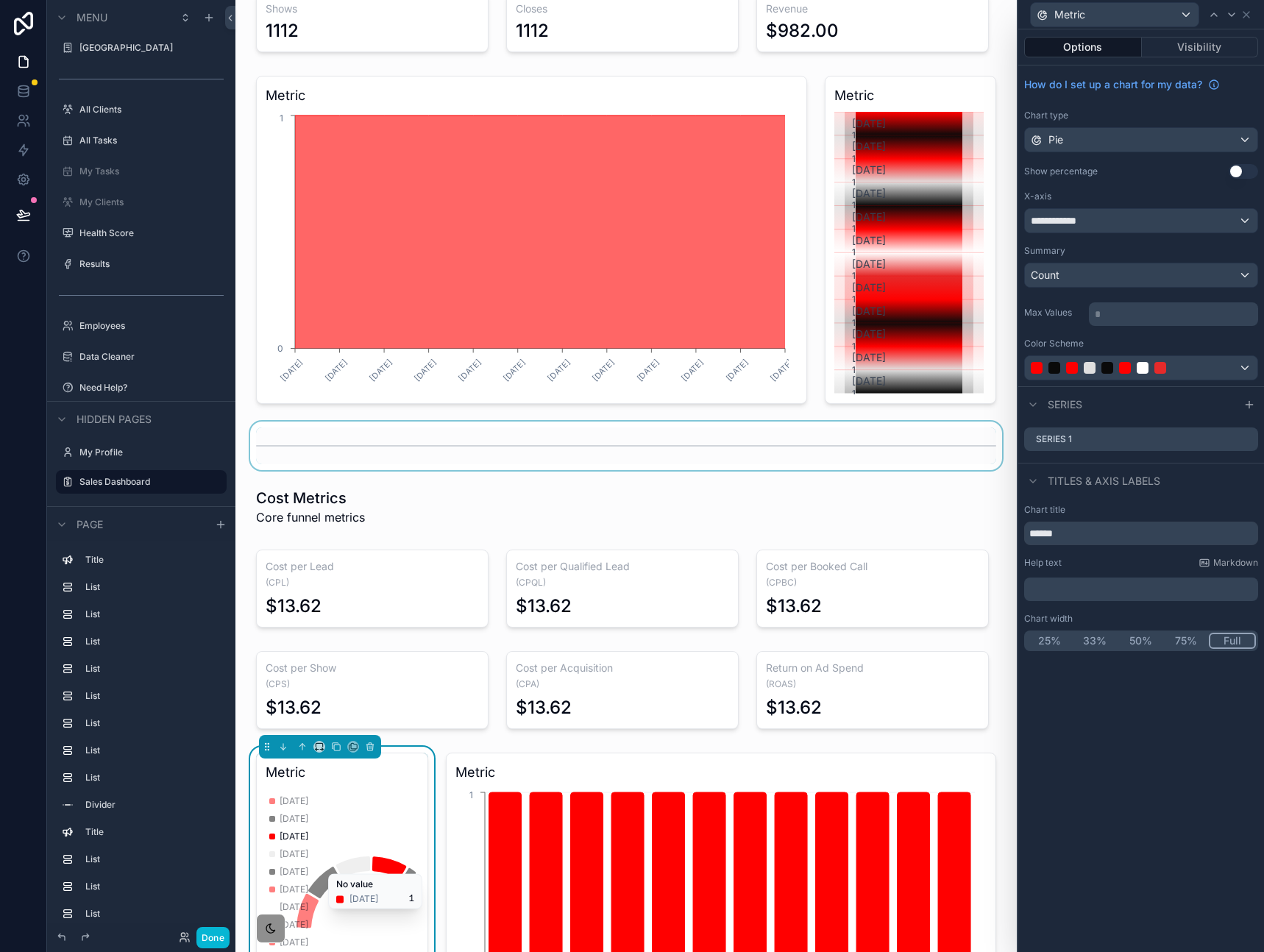
click at [448, 448] on div "scrollable content" at bounding box center [626, 446] width 757 height 49
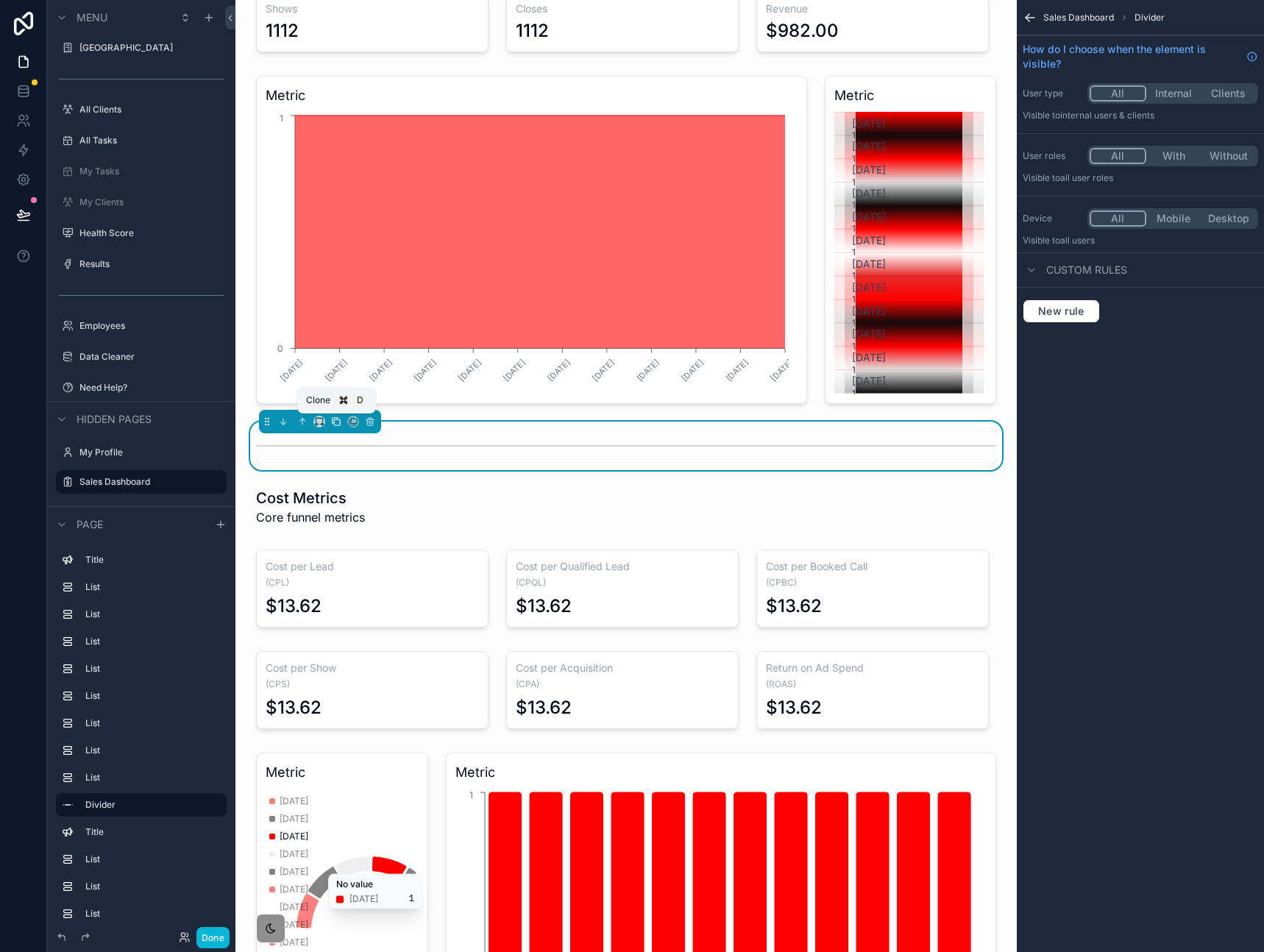
click at [336, 423] on icon "scrollable content" at bounding box center [336, 422] width 10 height 10
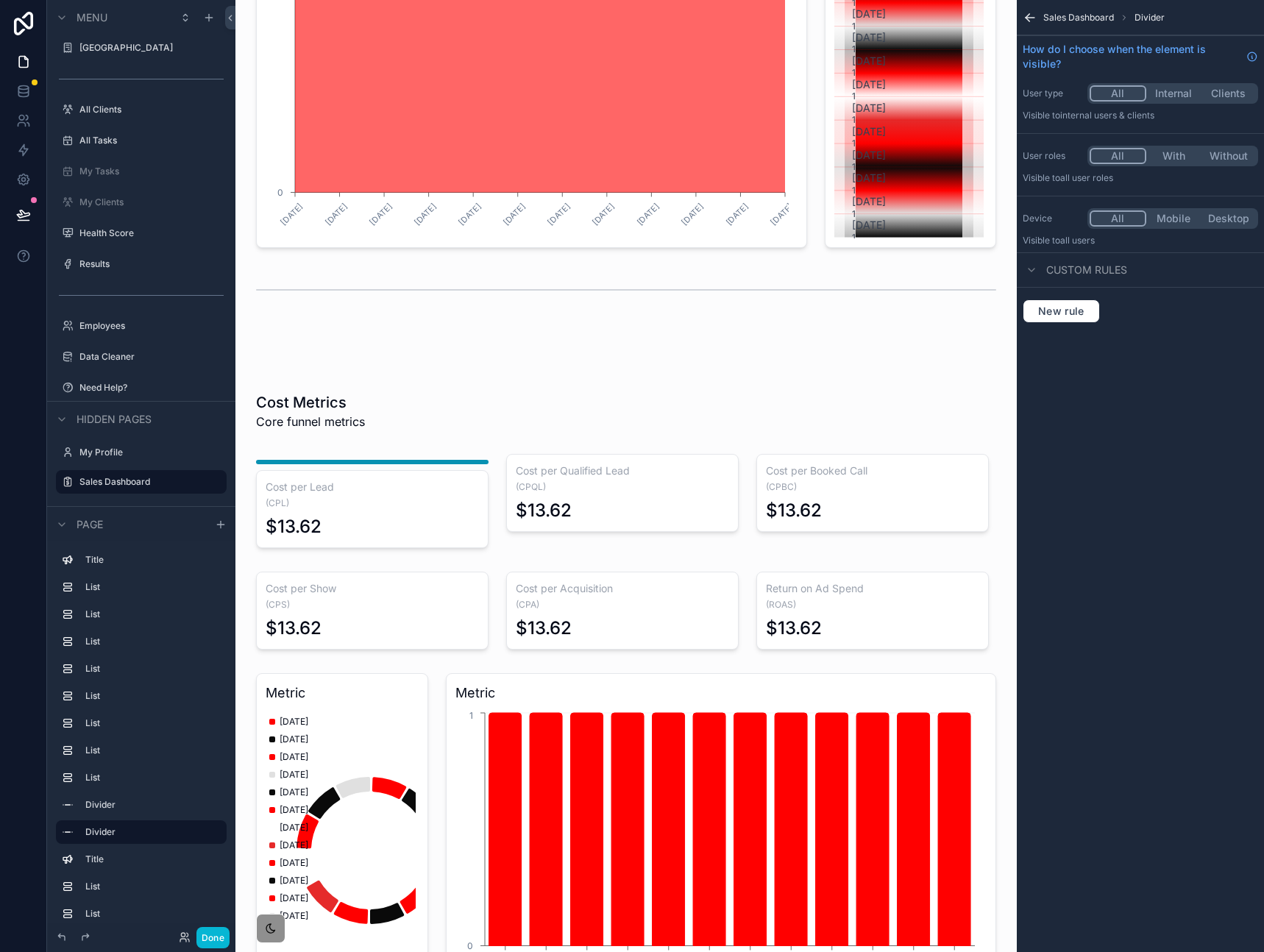
scroll to position [818, 0]
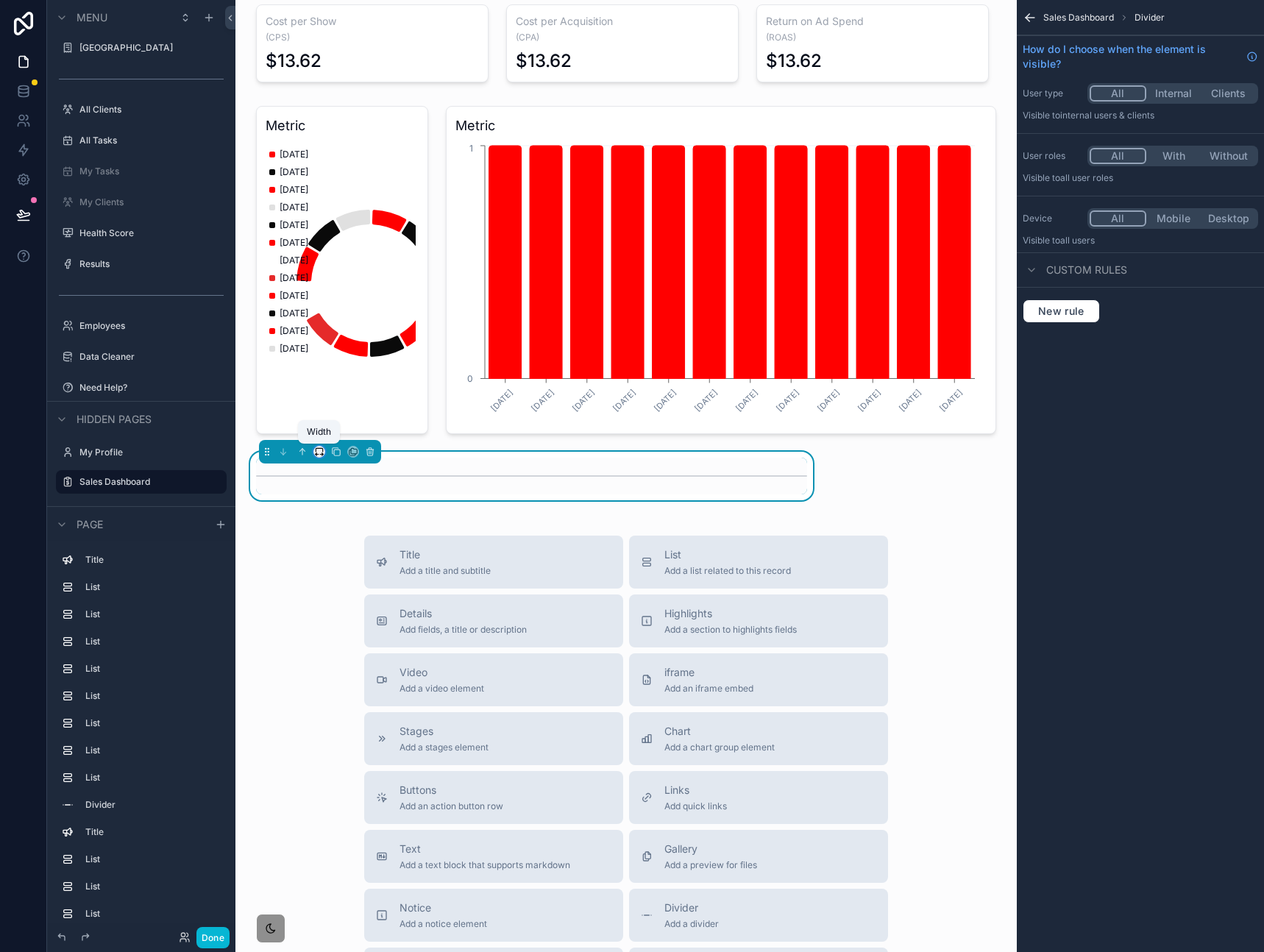
click at [320, 455] on icon "scrollable content" at bounding box center [319, 452] width 10 height 10
click at [369, 642] on span "Full width" at bounding box center [348, 646] width 45 height 18
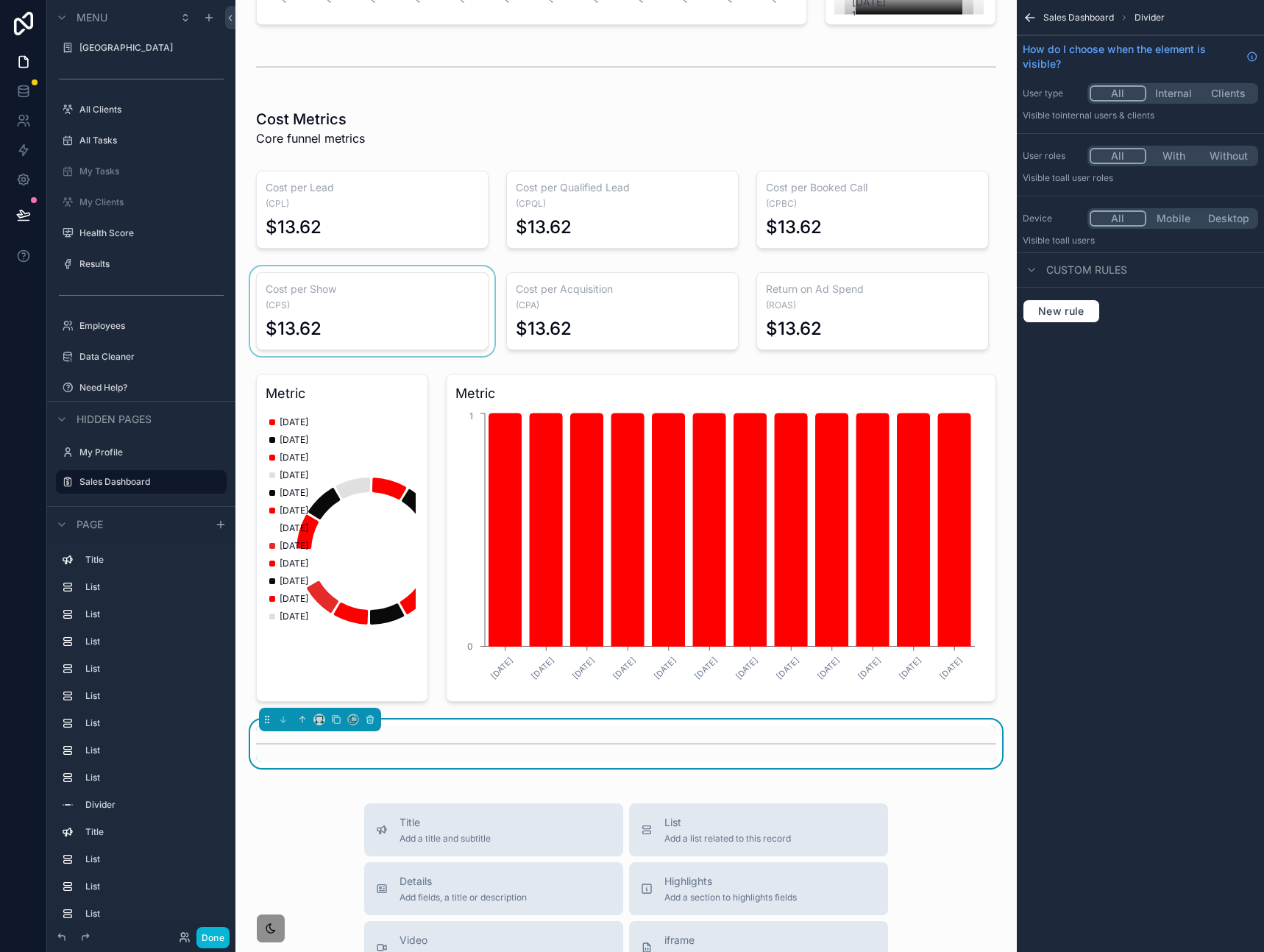
scroll to position [476, 0]
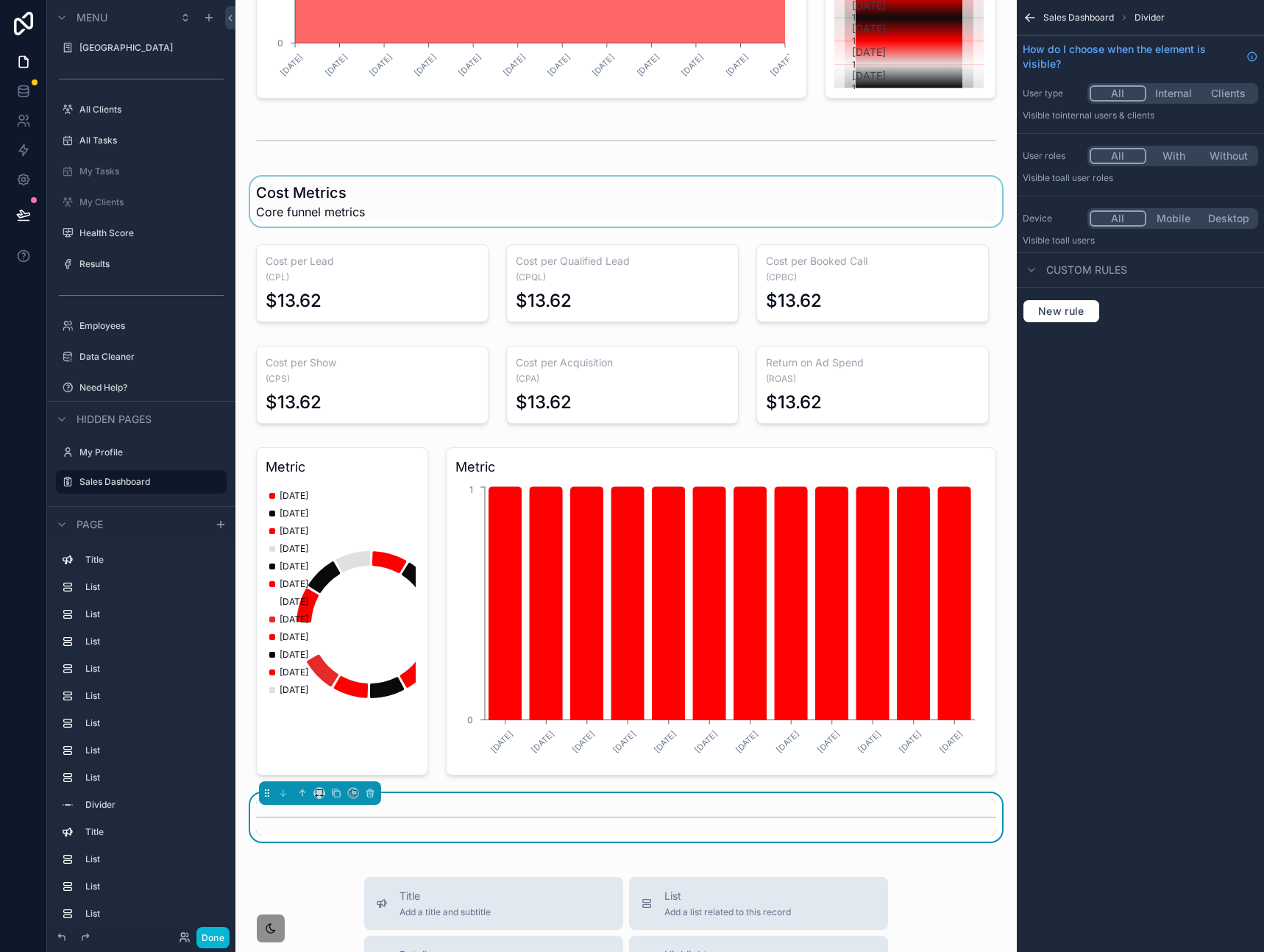
click at [297, 189] on div "scrollable content" at bounding box center [626, 201] width 757 height 50
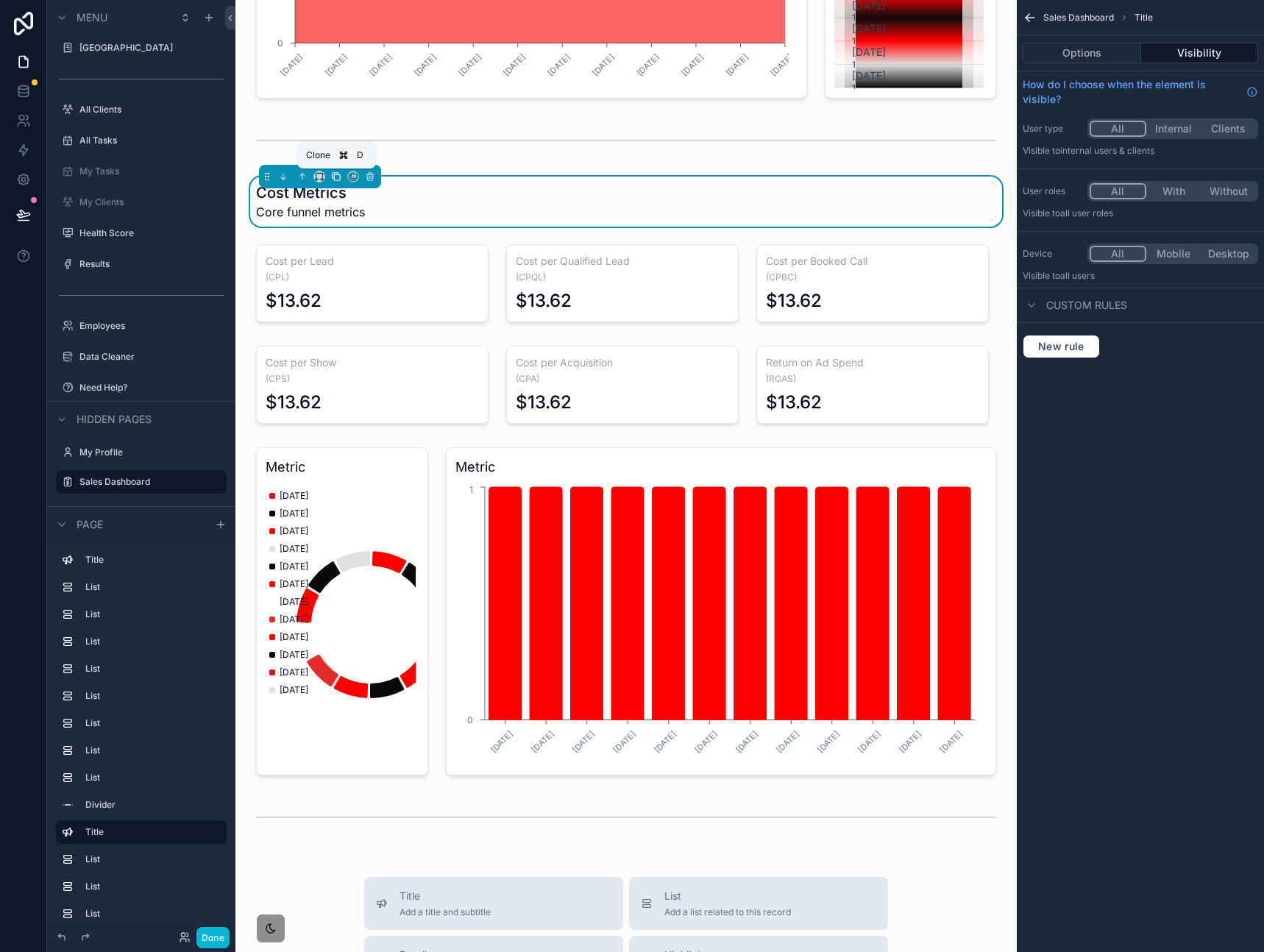
click at [332, 178] on icon "scrollable content" at bounding box center [335, 175] width 6 height 6
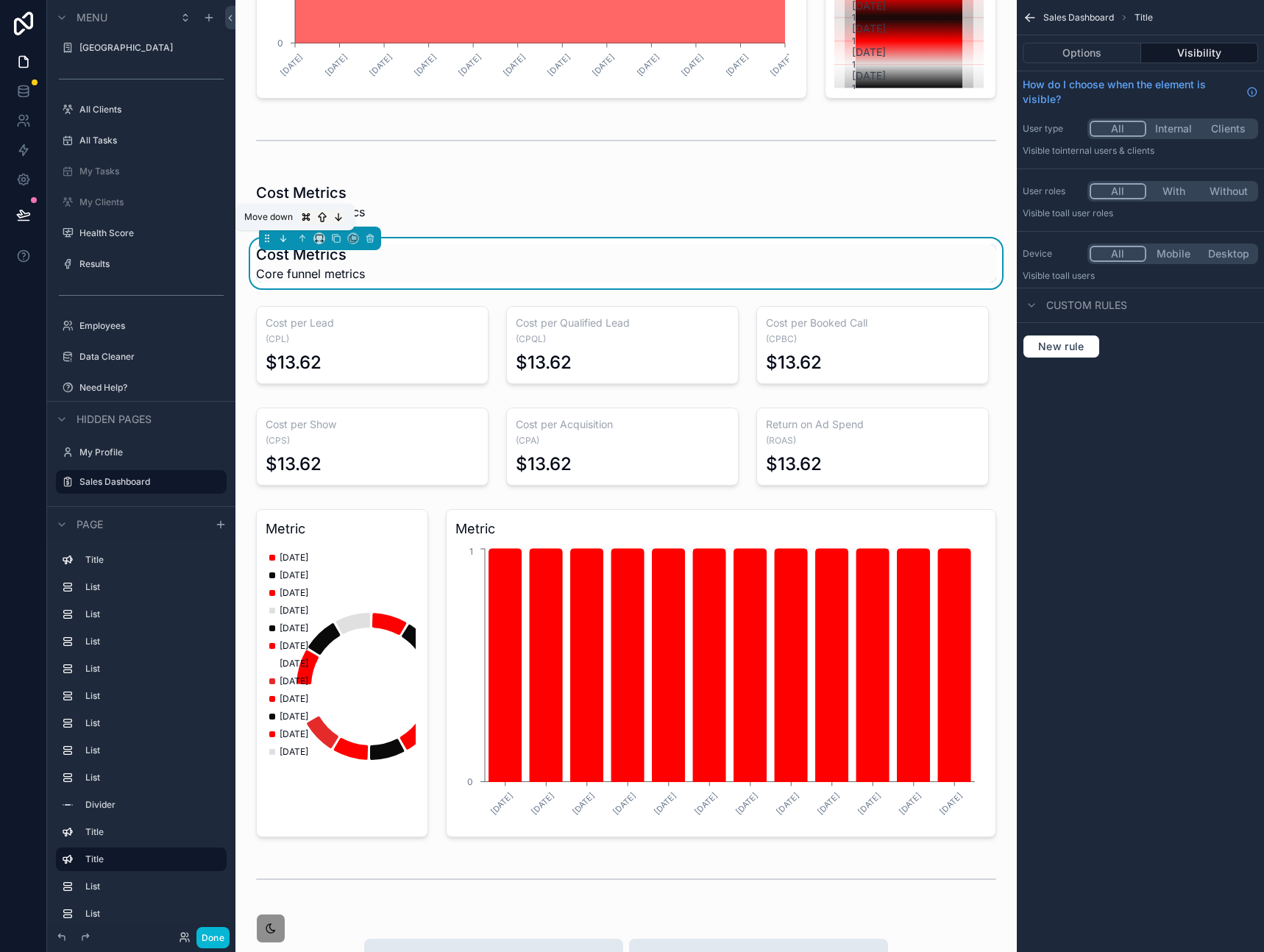
click at [282, 242] on icon "scrollable content" at bounding box center [283, 238] width 10 height 10
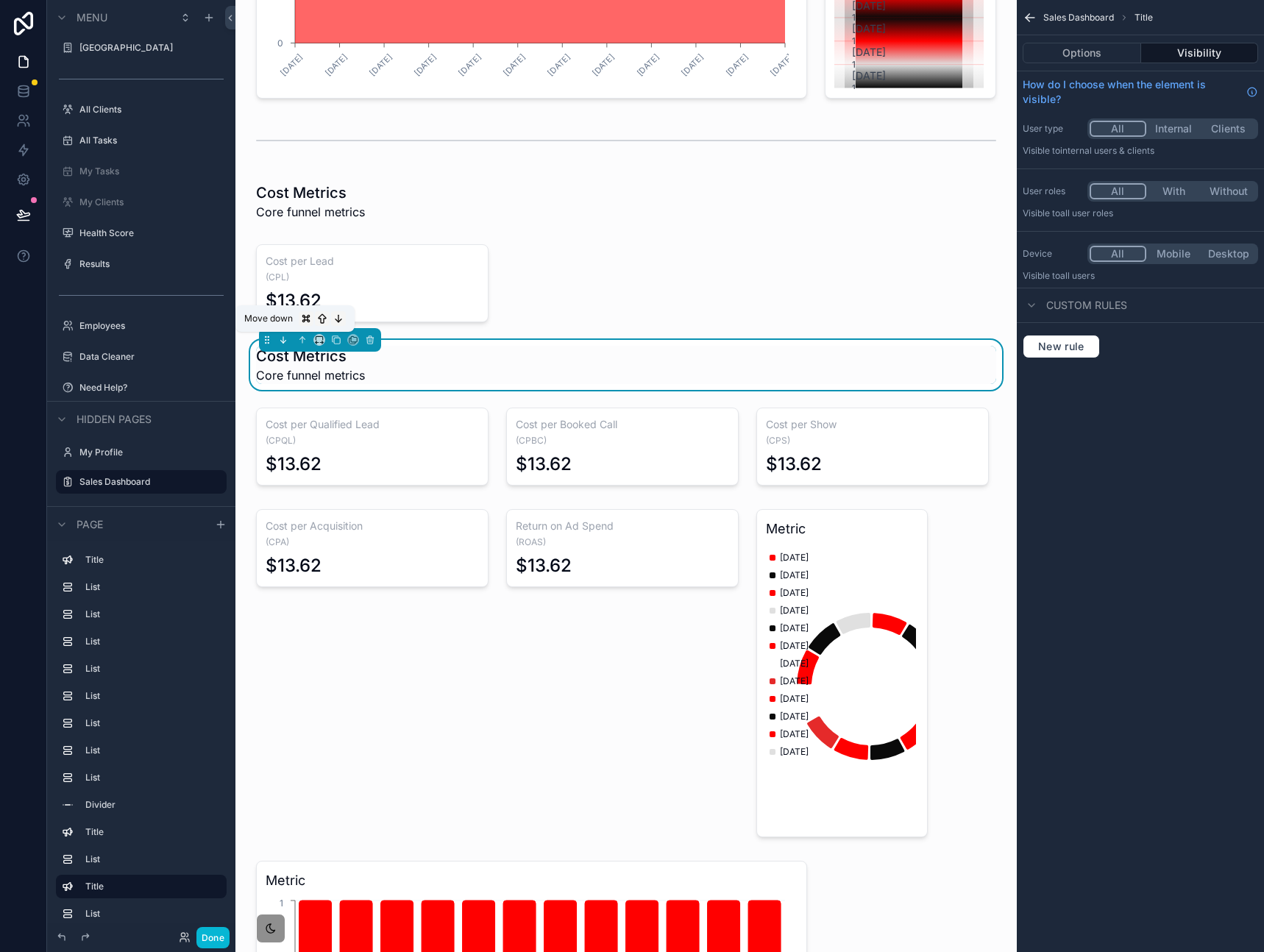
click at [285, 341] on icon "scrollable content" at bounding box center [283, 340] width 10 height 10
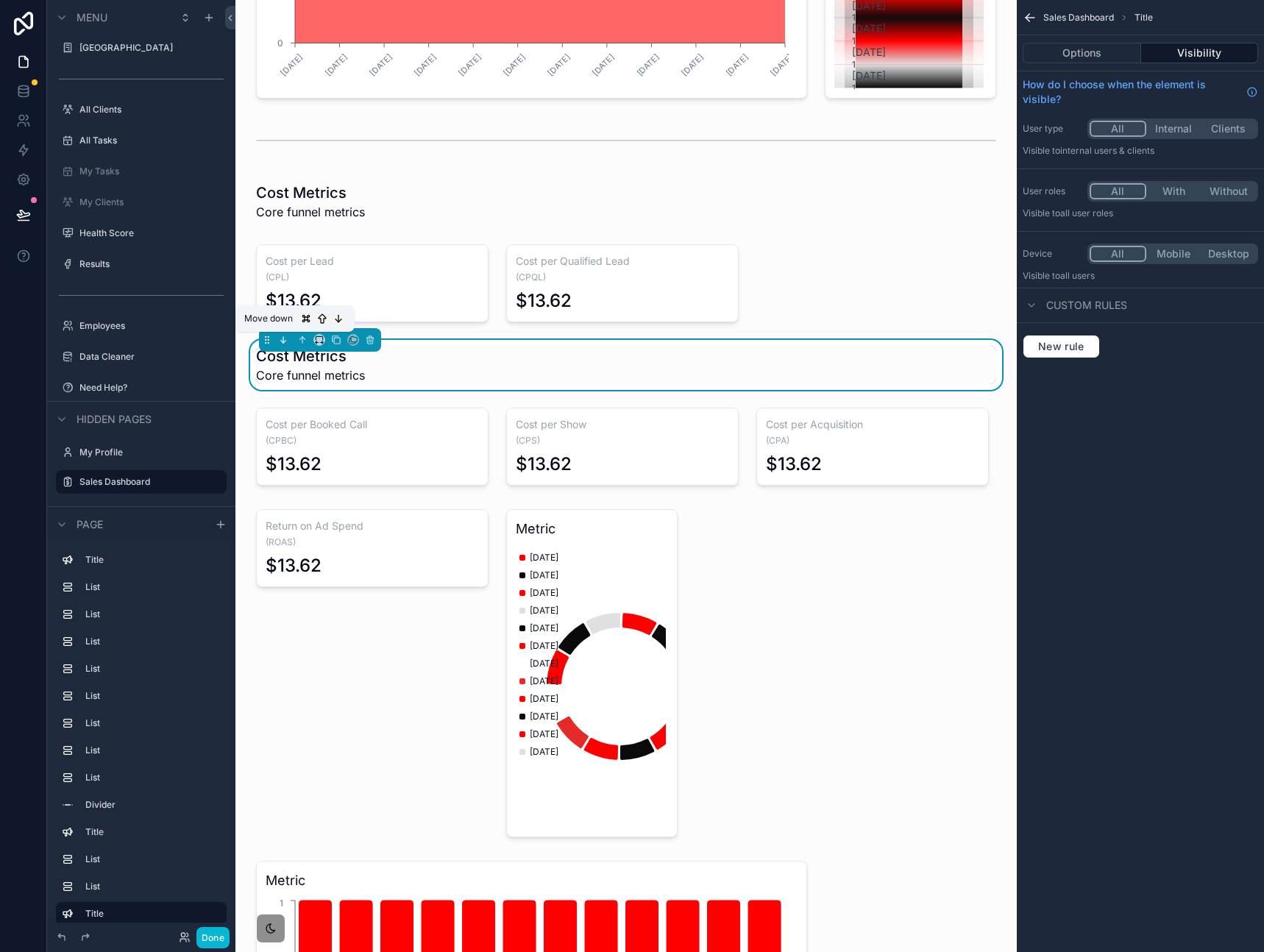
click at [283, 341] on icon "scrollable content" at bounding box center [283, 339] width 0 height 6
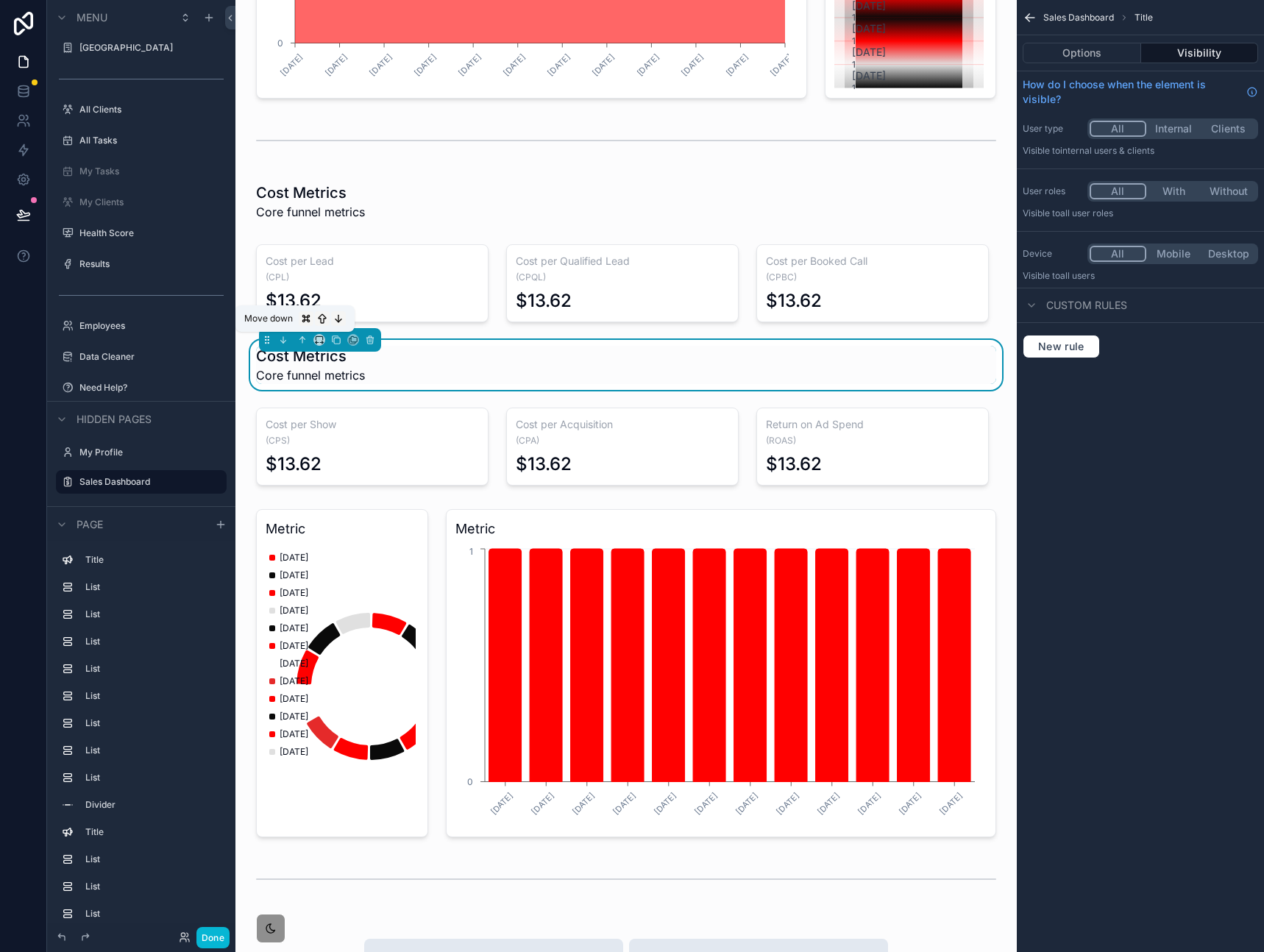
click at [283, 342] on icon "scrollable content" at bounding box center [283, 339] width 0 height 6
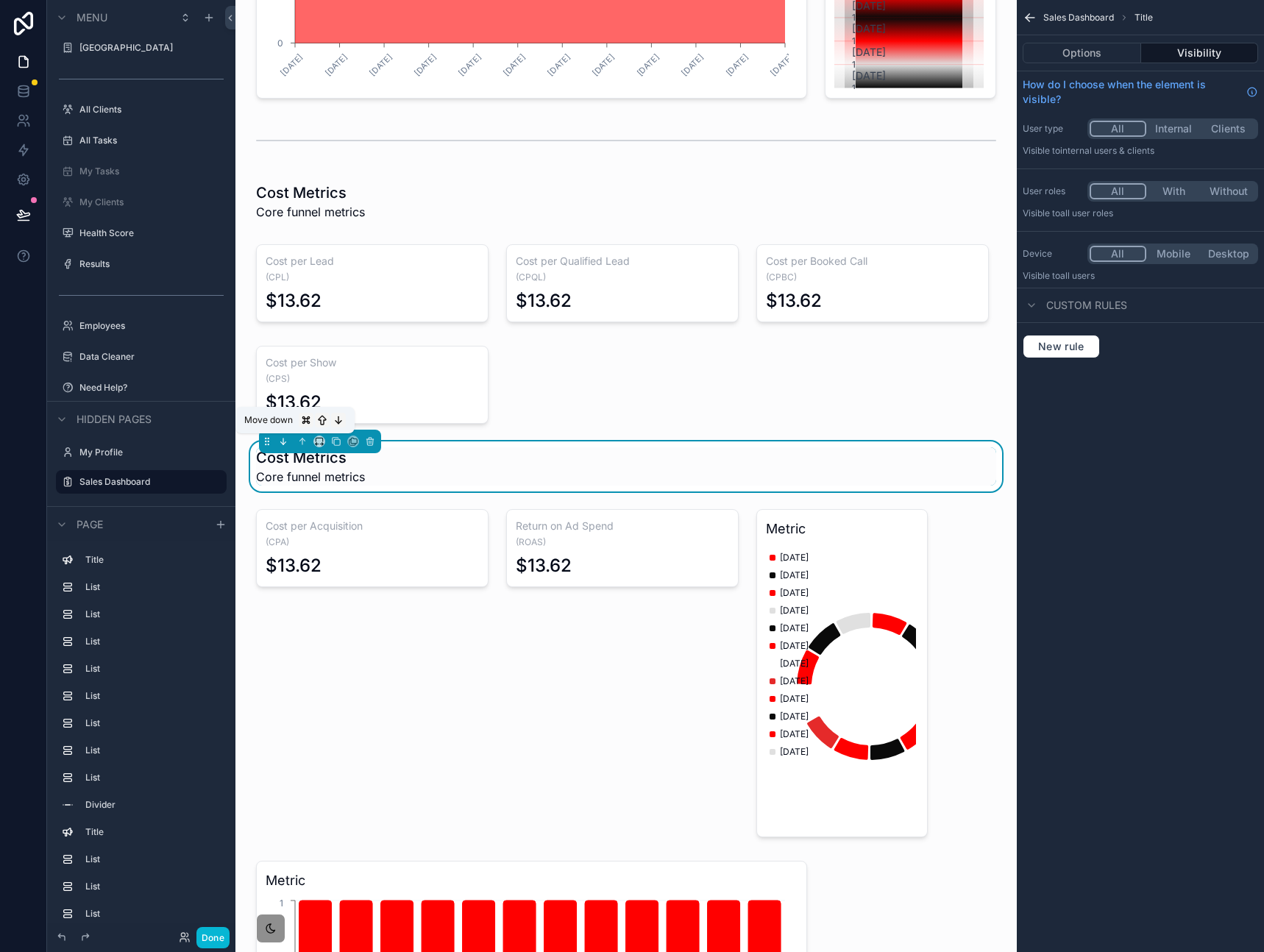
click at [283, 441] on icon "scrollable content" at bounding box center [283, 441] width 0 height 6
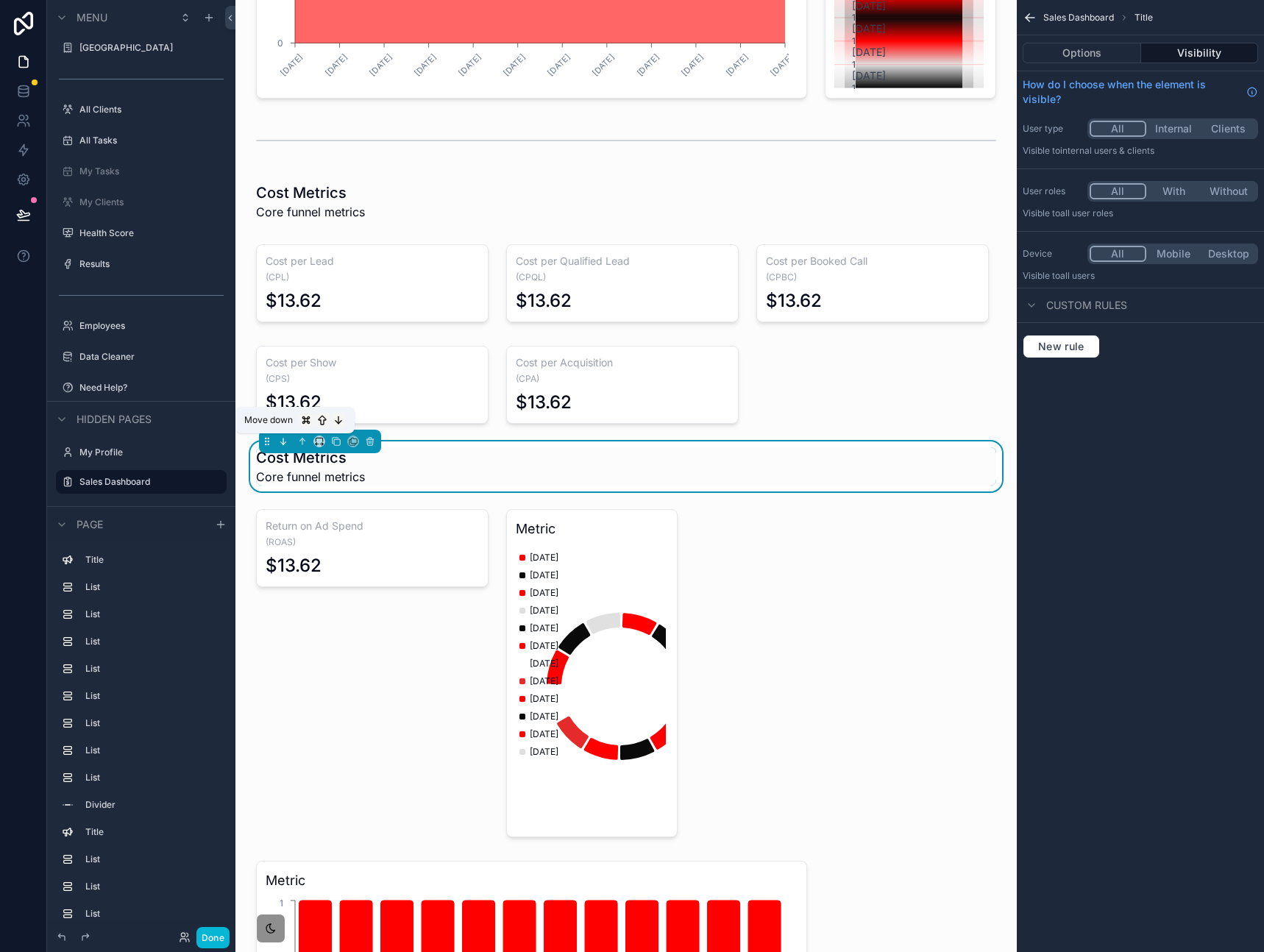
click at [286, 445] on icon "scrollable content" at bounding box center [283, 441] width 10 height 10
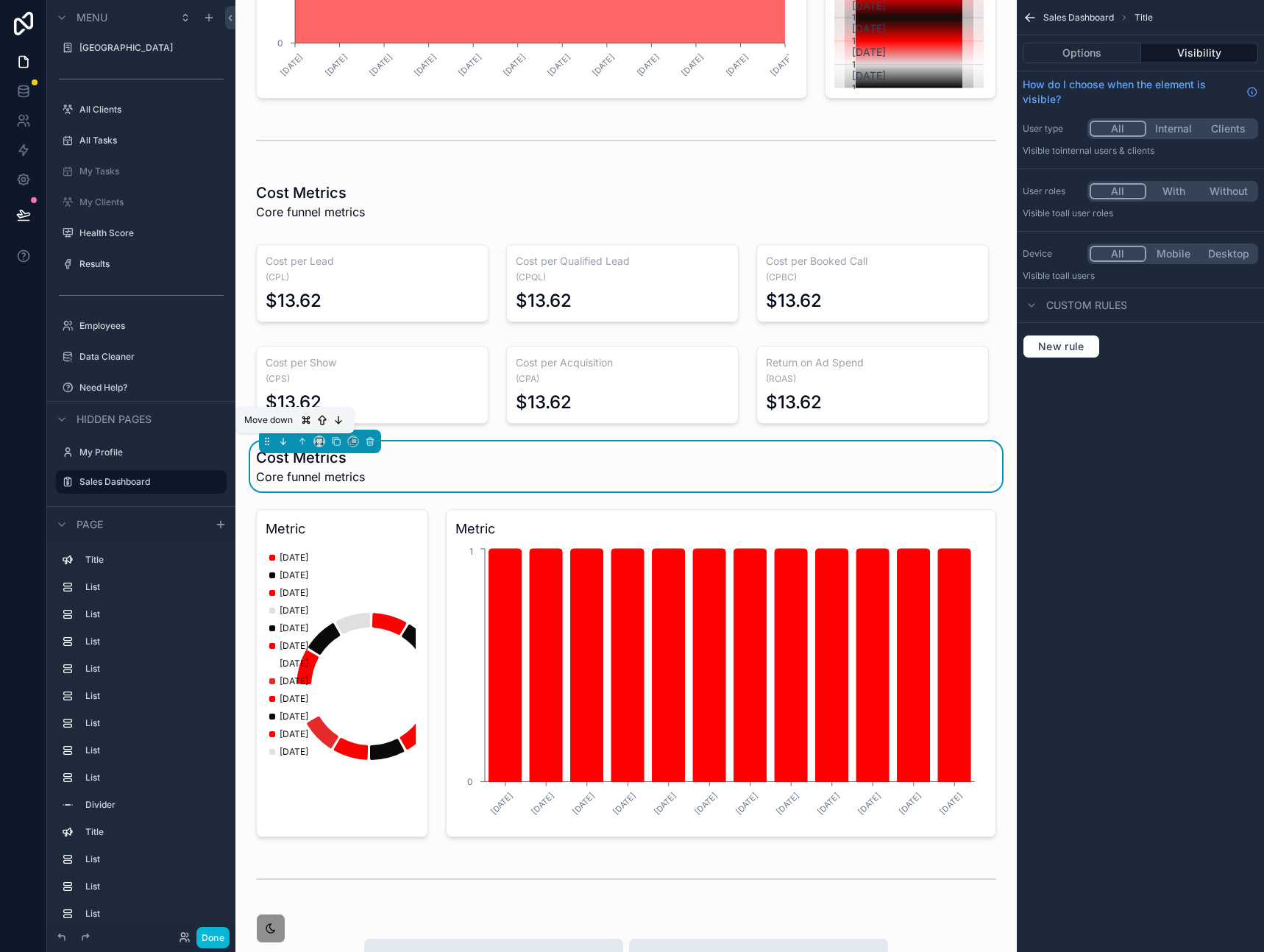
click at [281, 441] on icon "scrollable content" at bounding box center [283, 441] width 10 height 10
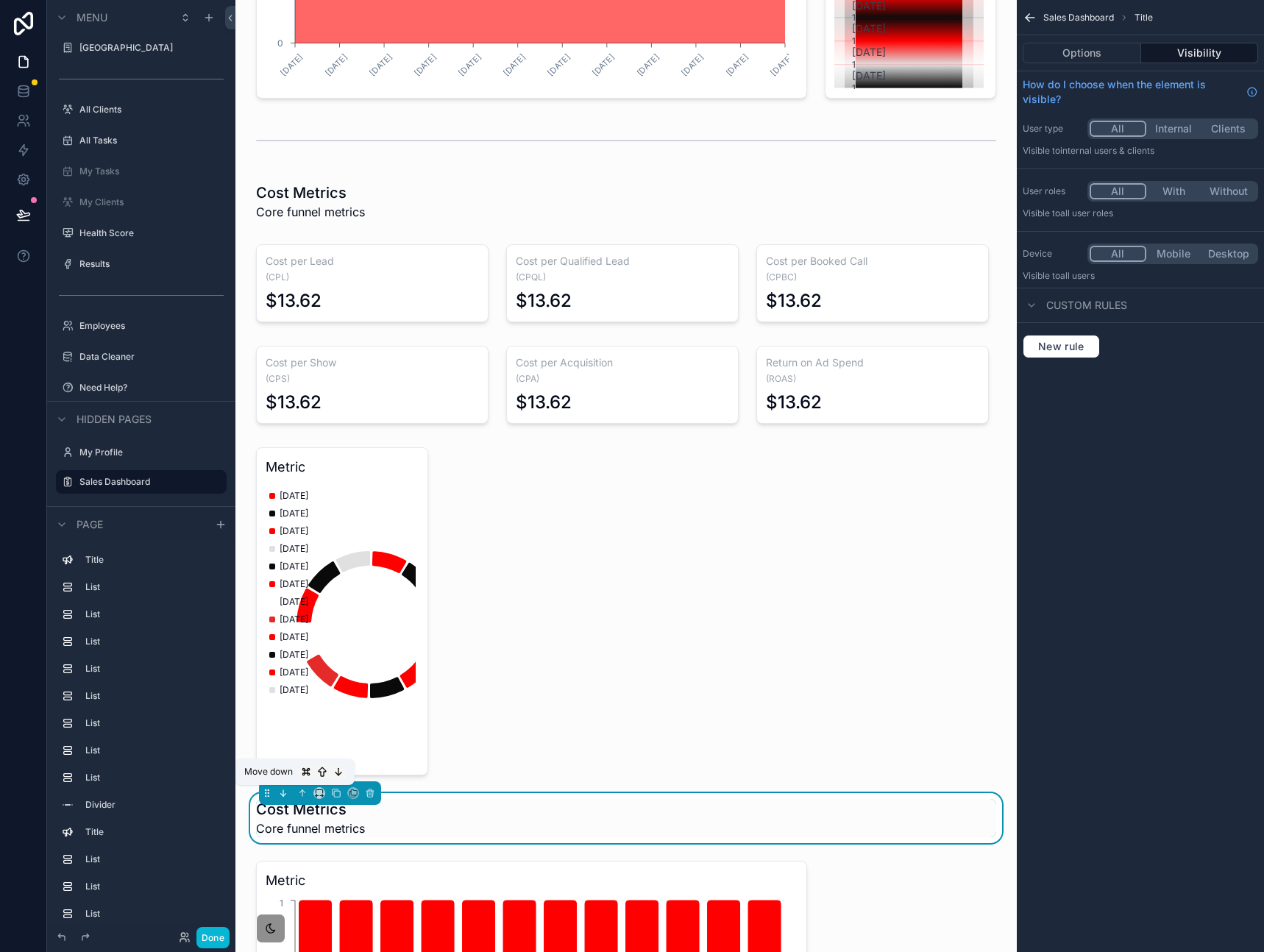
click at [282, 792] on icon "scrollable content" at bounding box center [283, 793] width 10 height 10
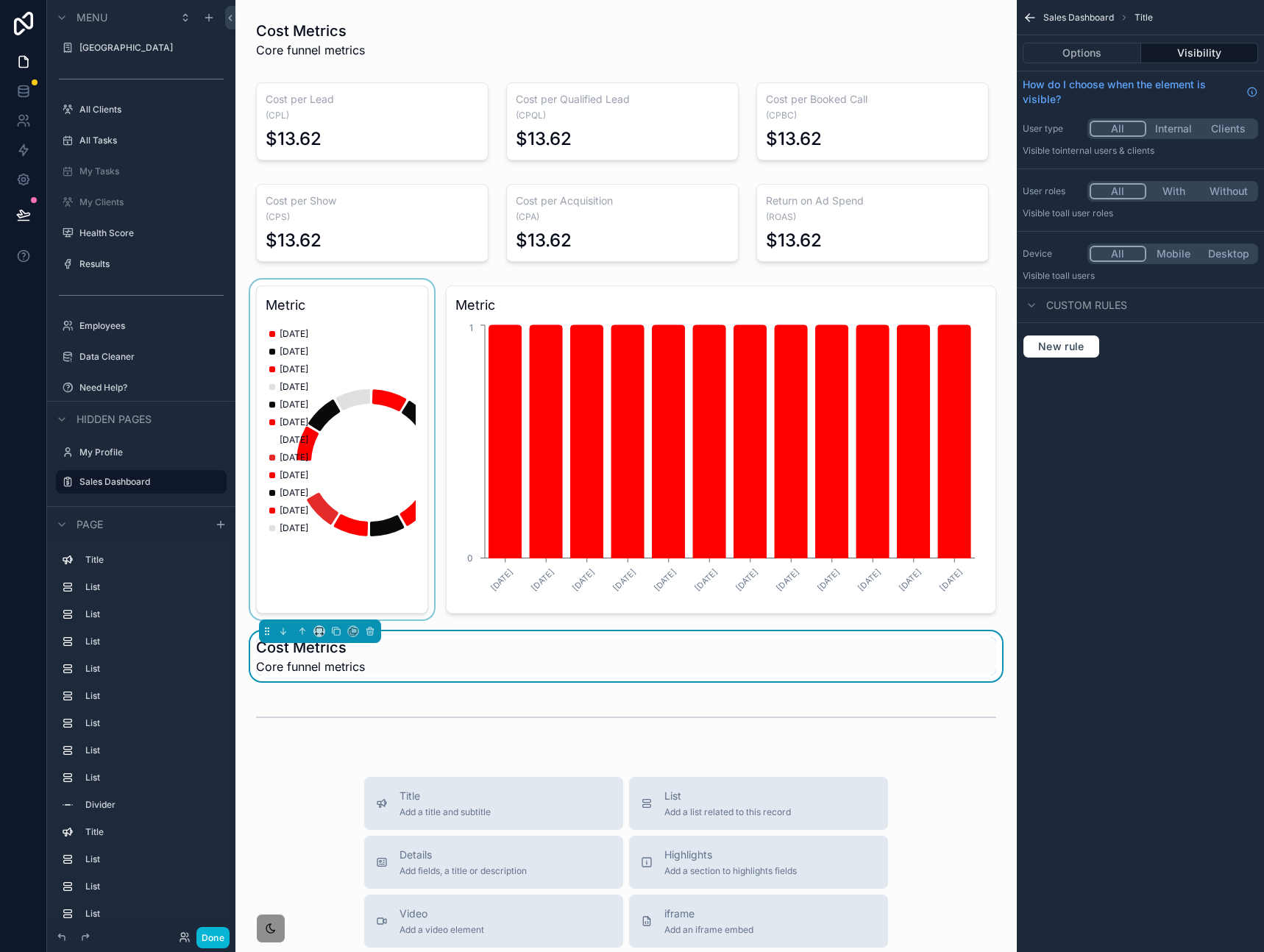
scroll to position [941, 0]
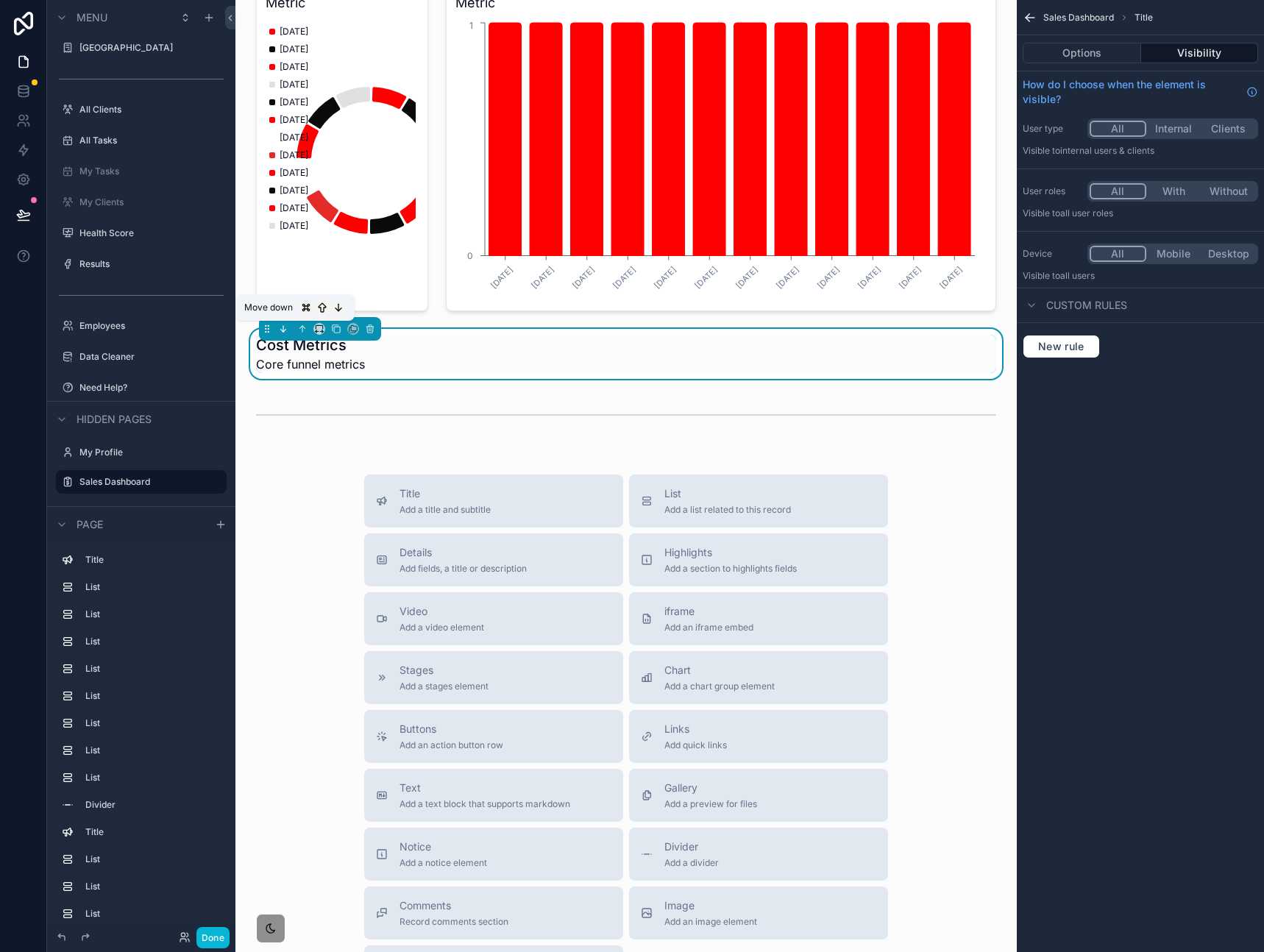
click at [285, 332] on icon "scrollable content" at bounding box center [283, 329] width 10 height 10
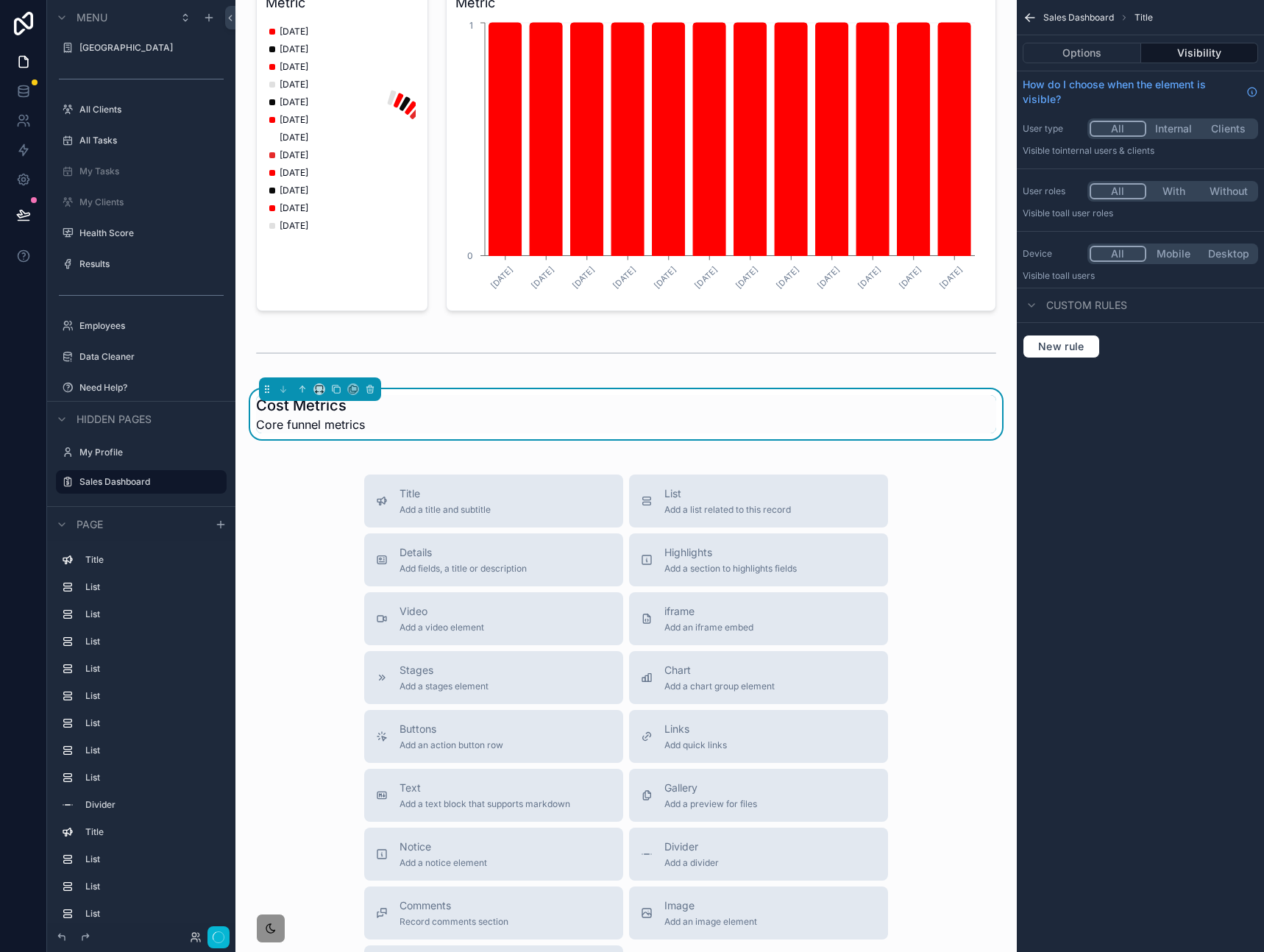
click at [389, 422] on div "Cost Metrics Core funnel metrics" at bounding box center [625, 413] width 740 height 38
click at [266, 524] on div "Title Add a title and subtitle List Add a list related to this record Details A…" at bounding box center [626, 737] width 757 height 524
click at [326, 519] on div "Title Add a title and subtitle List Add a list related to this record Details A…" at bounding box center [626, 737] width 757 height 524
click at [920, 469] on div "Pulse KPIs Core funnel metrics Qualified Leads 1112 Leads Generated 🧲 11,630 Bo…" at bounding box center [626, 88] width 781 height 2057
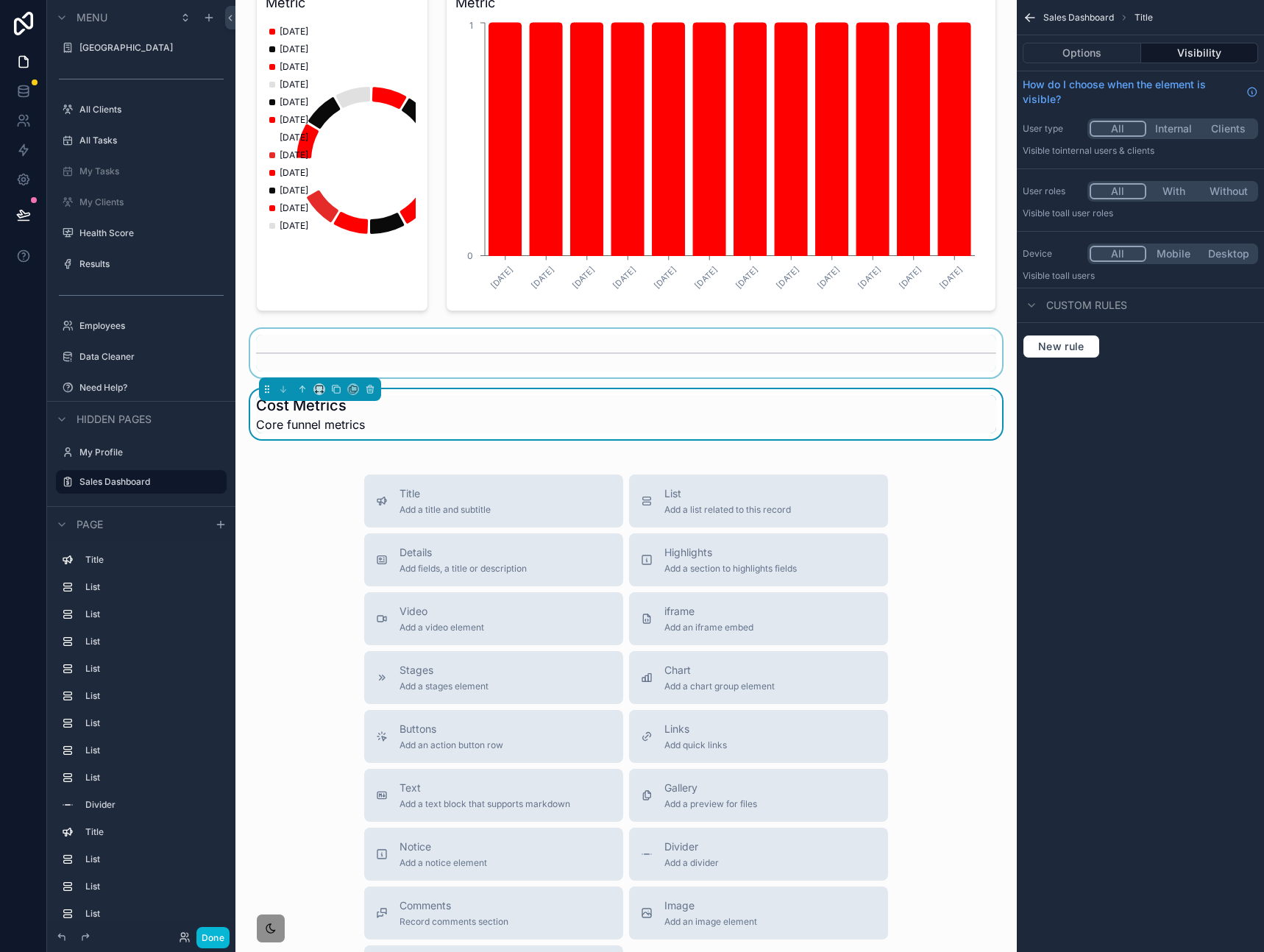
click at [891, 367] on div "scrollable content" at bounding box center [626, 354] width 757 height 49
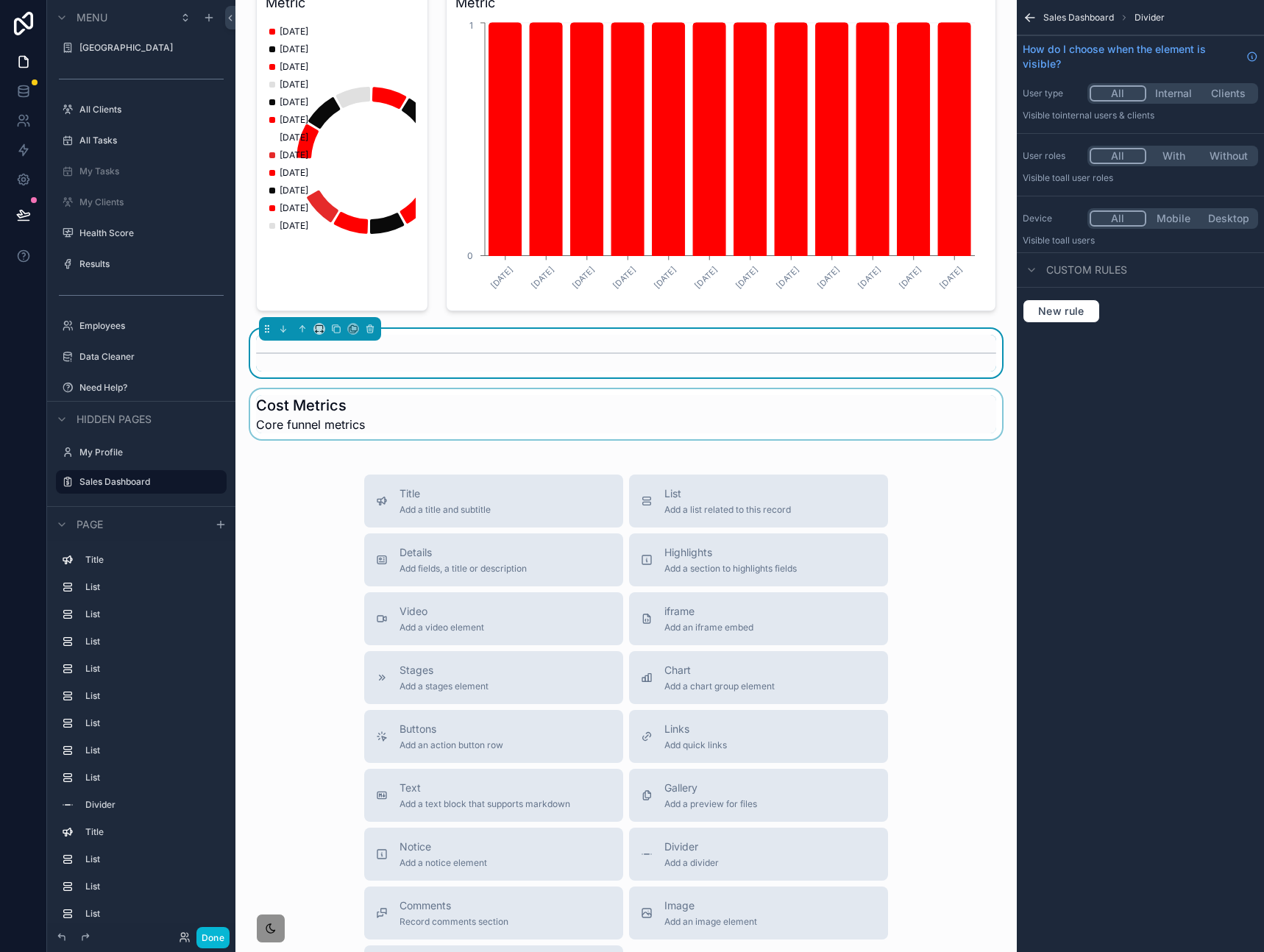
click at [889, 421] on div "scrollable content" at bounding box center [626, 413] width 757 height 50
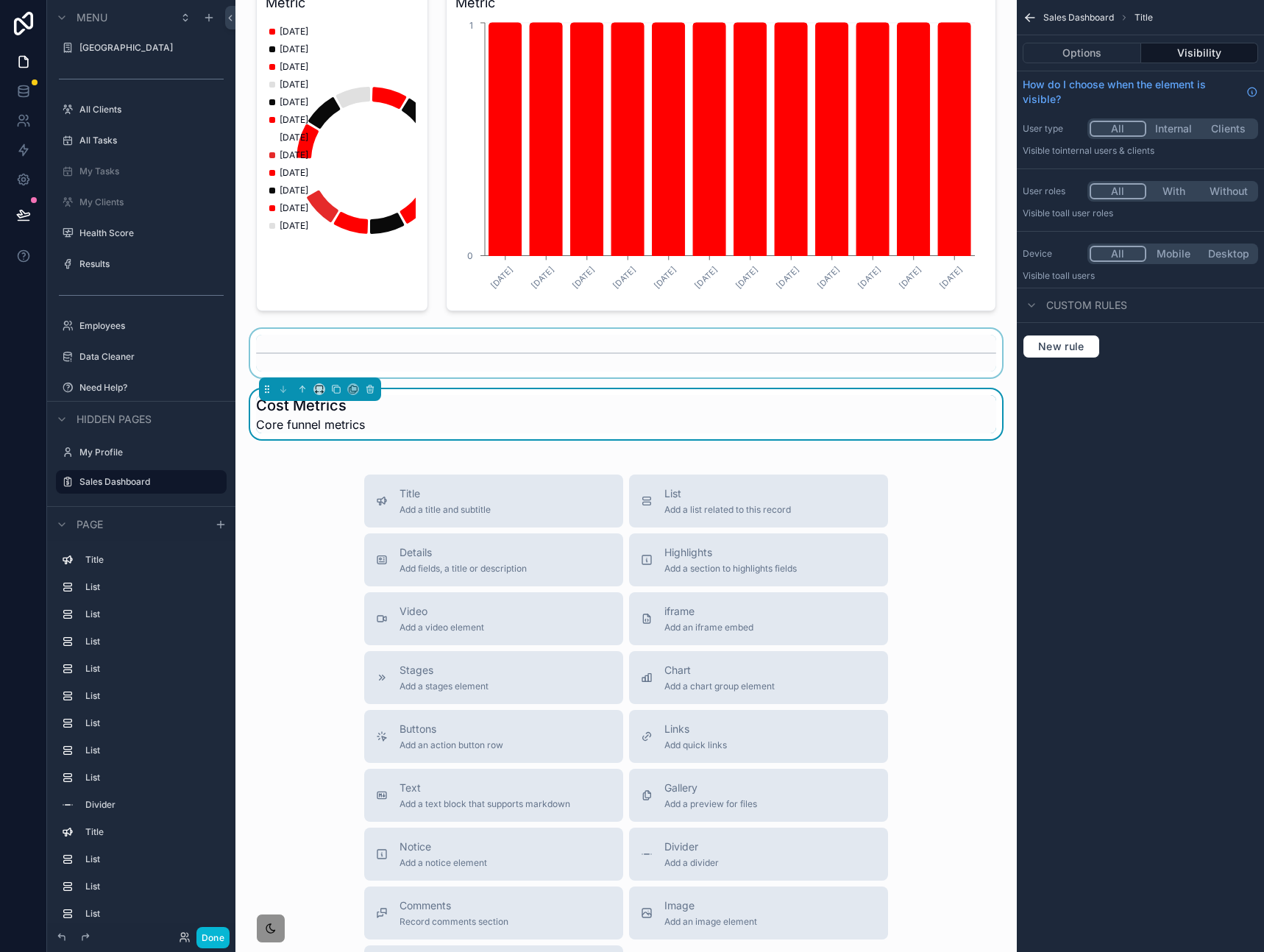
click at [1145, 470] on div "Sales Dashboard Title Options Visibility How do I choose when the element is vi…" at bounding box center [1140, 476] width 247 height 952
click at [927, 376] on div "scrollable content" at bounding box center [626, 354] width 757 height 49
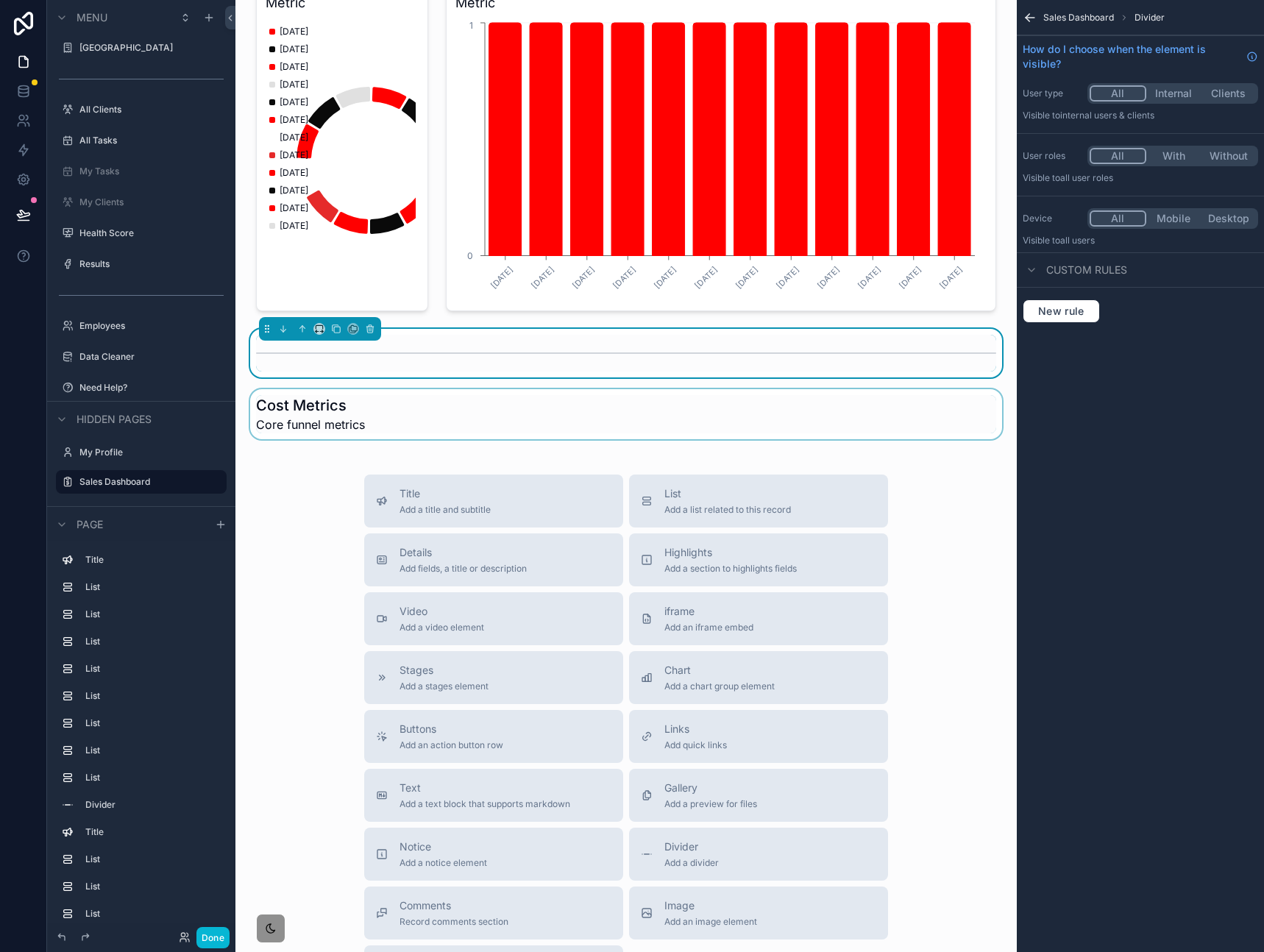
click at [897, 406] on div "scrollable content" at bounding box center [626, 413] width 757 height 50
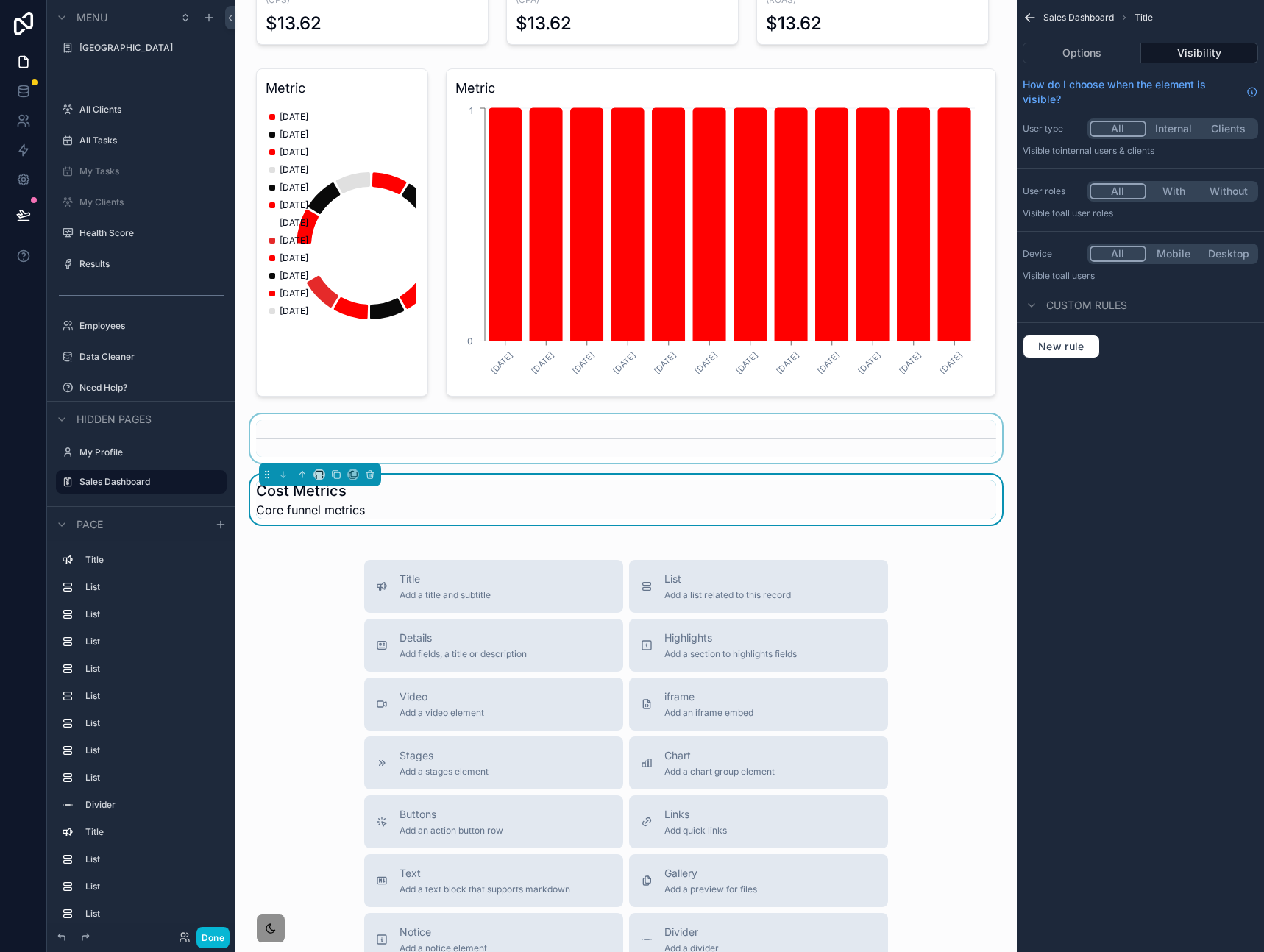
scroll to position [399, 0]
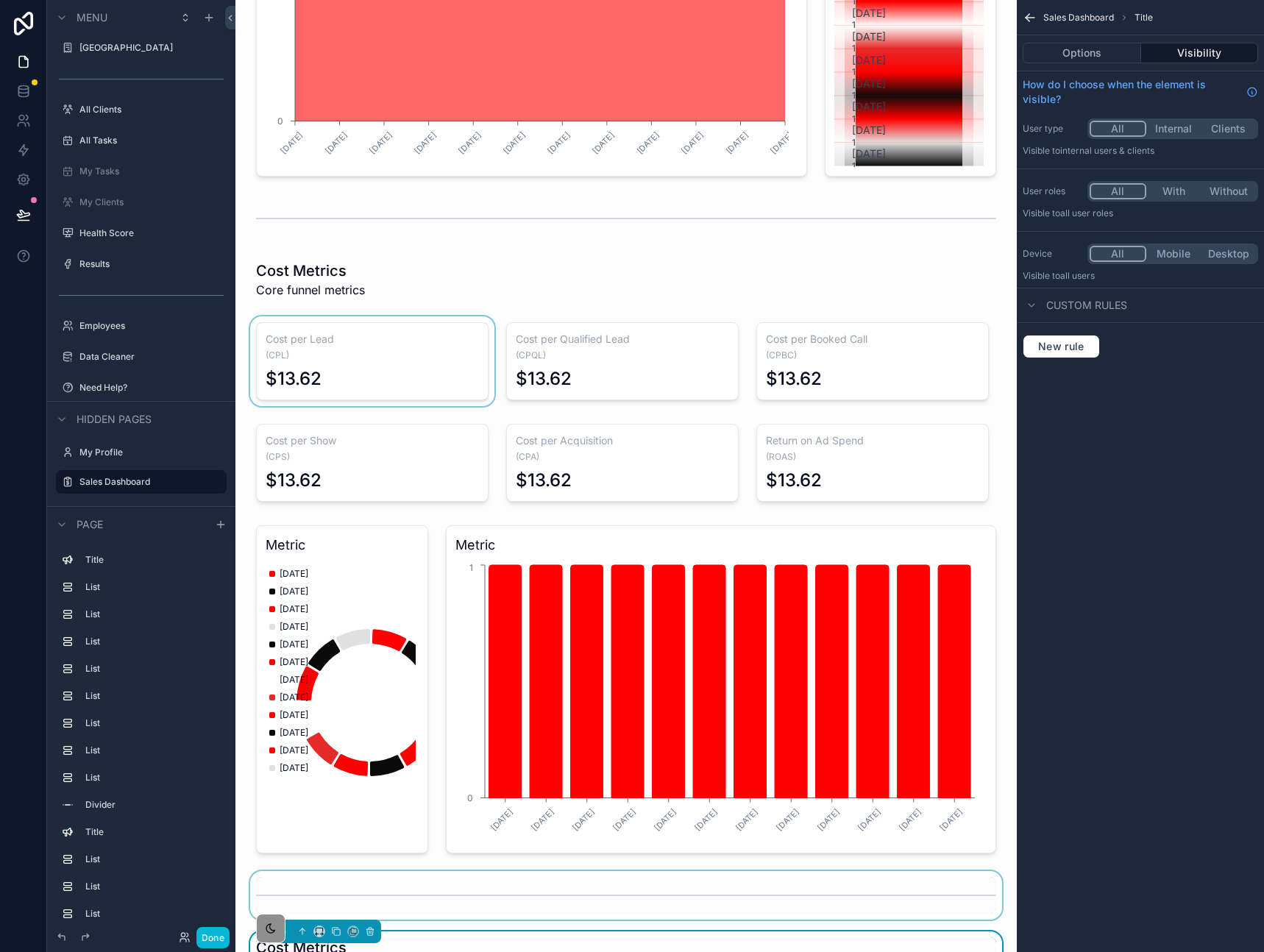
click at [330, 349] on div "scrollable content" at bounding box center [372, 361] width 250 height 90
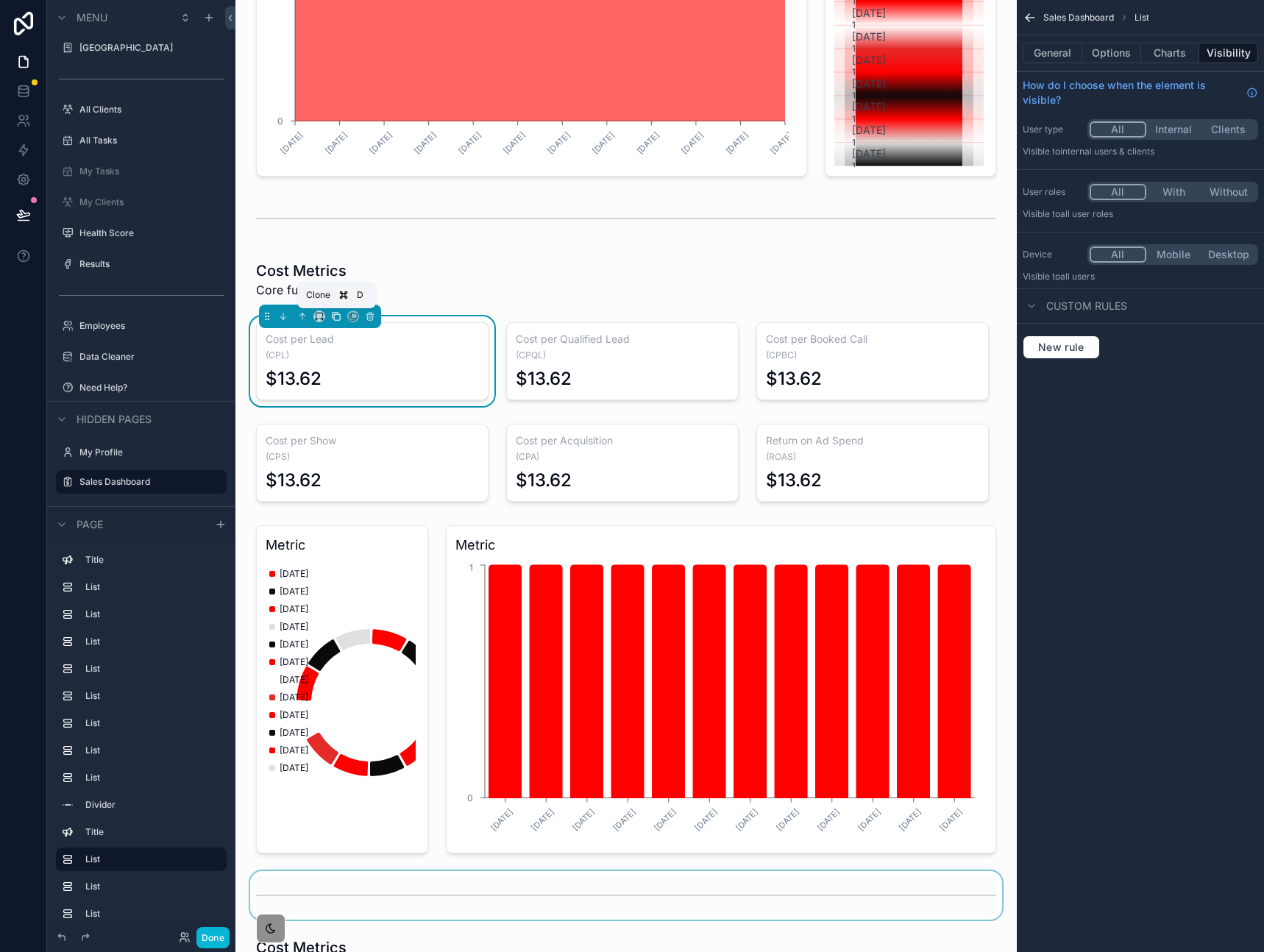
click at [336, 317] on icon "scrollable content" at bounding box center [336, 316] width 10 height 10
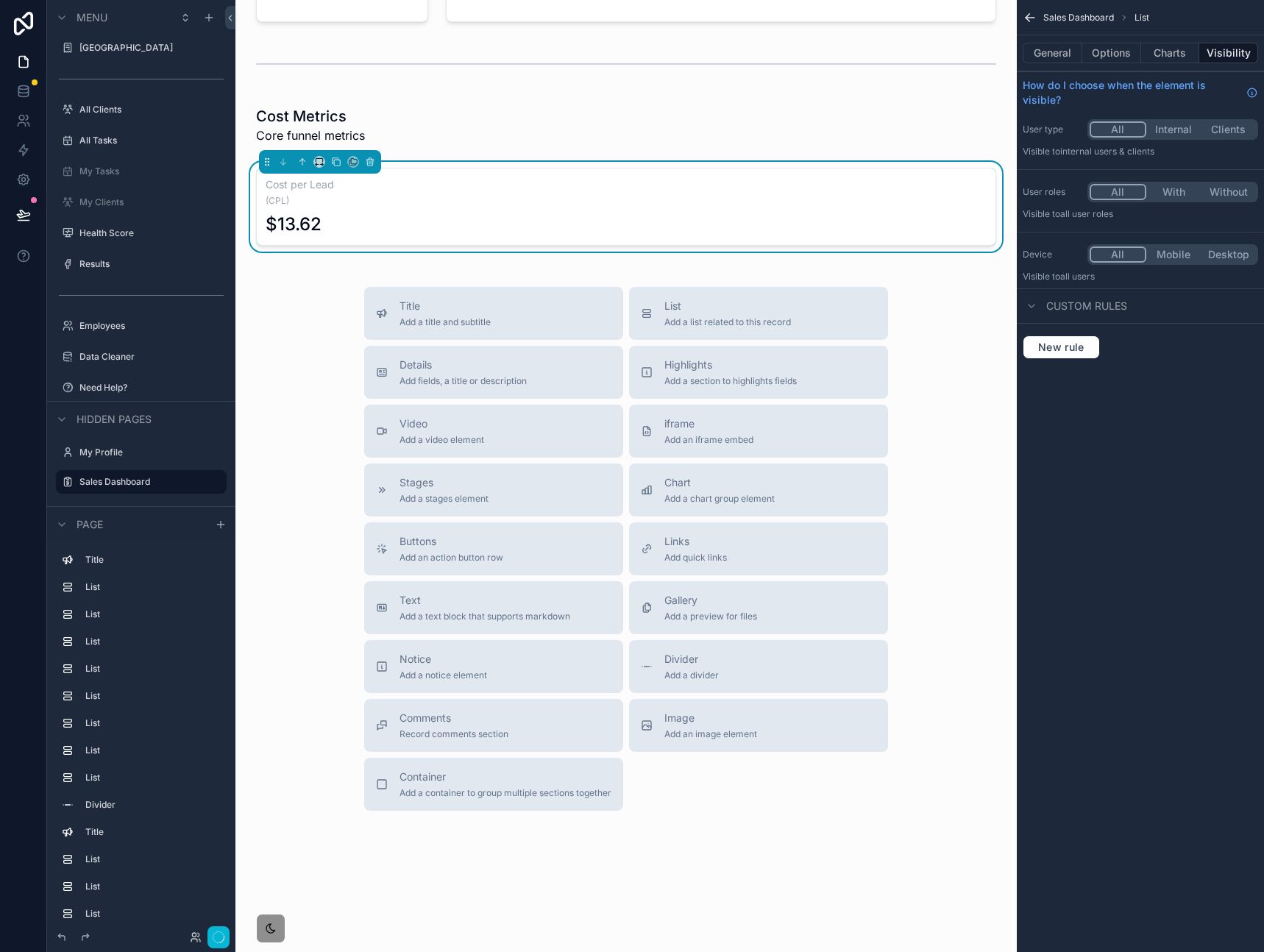
scroll to position [1230, 0]
click at [316, 160] on icon "scrollable content" at bounding box center [319, 162] width 10 height 10
click at [348, 216] on div "25%" at bounding box center [350, 216] width 50 height 18
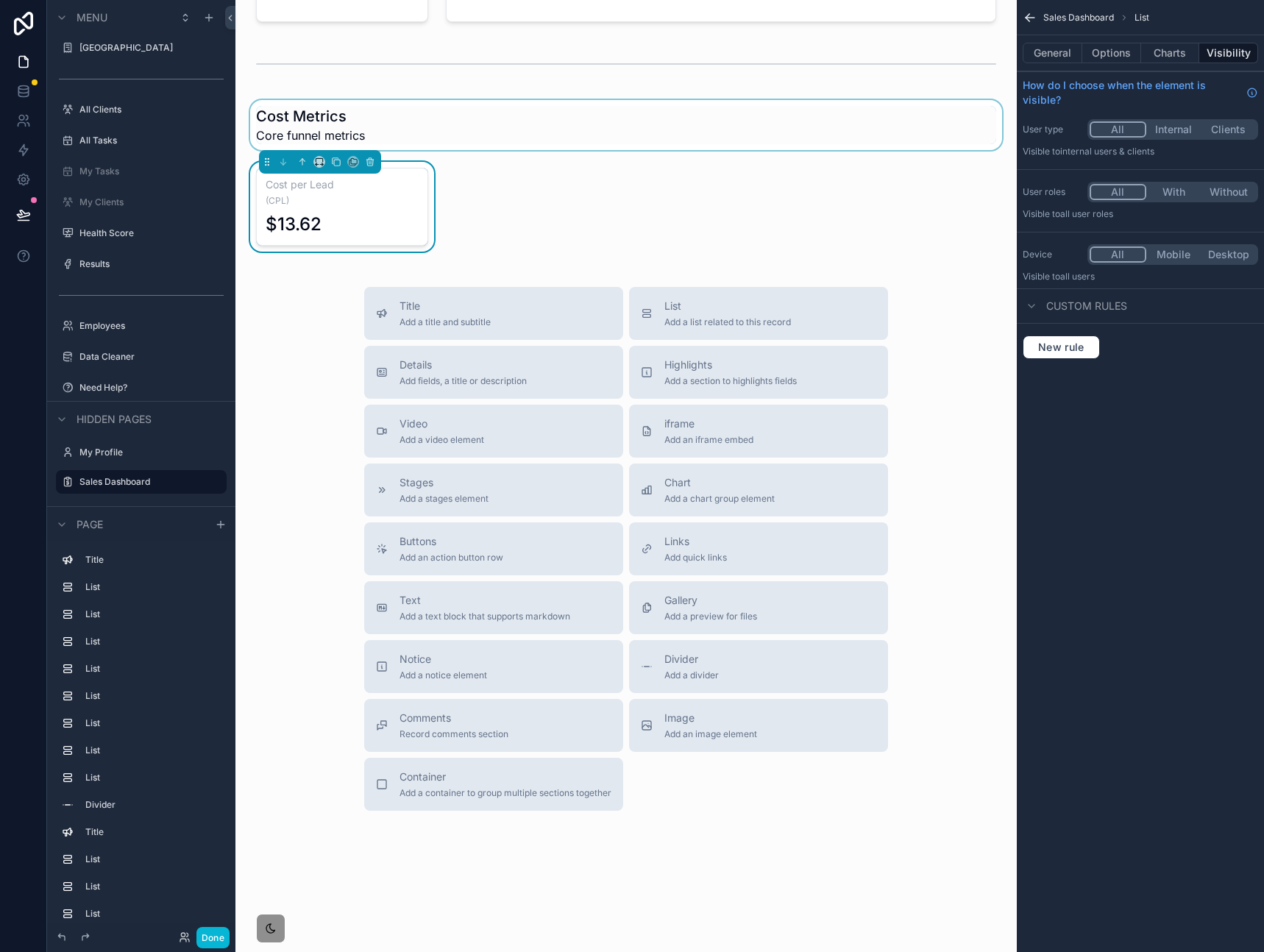
click at [403, 118] on div "scrollable content" at bounding box center [626, 125] width 757 height 50
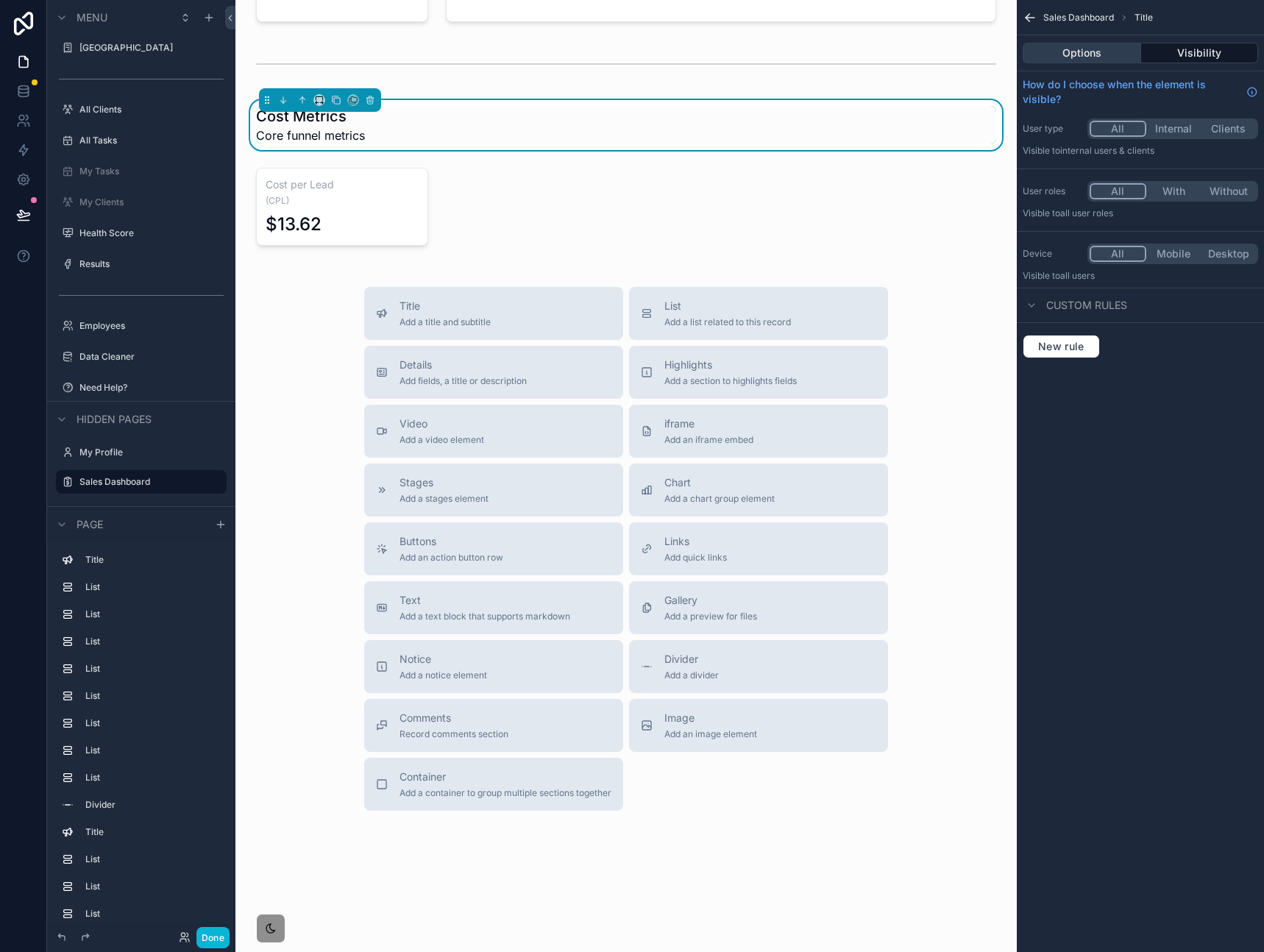
click at [1101, 61] on button "Options" at bounding box center [1081, 53] width 119 height 20
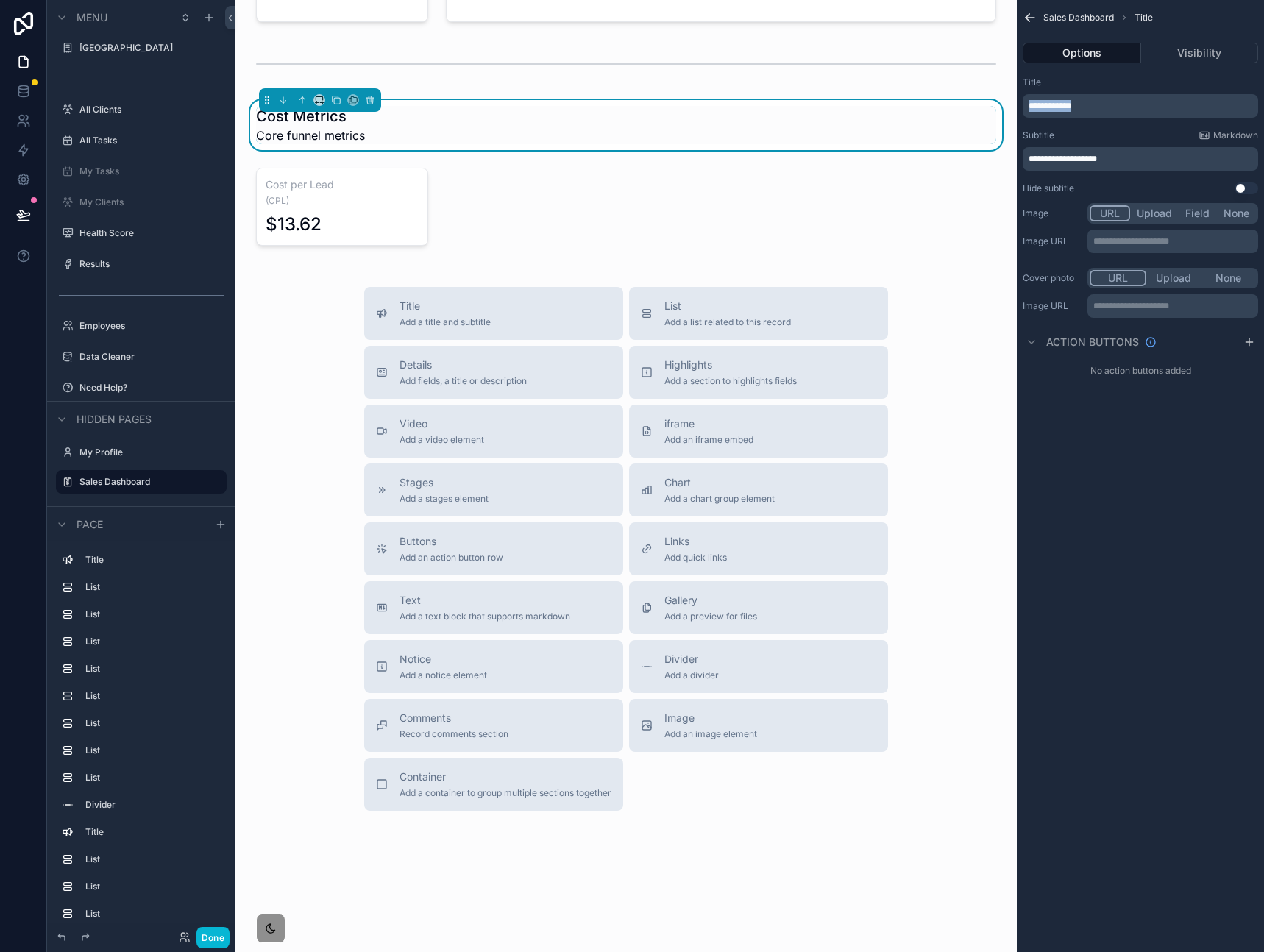
drag, startPoint x: 1102, startPoint y: 104, endPoint x: 984, endPoint y: 98, distance: 118.2
click at [979, 93] on div "Home My SOP Center SOP Center All Clients All Tasks My Tasks My Clients Health …" at bounding box center [750, 476] width 1028 height 952
click at [367, 212] on div "scrollable content" at bounding box center [342, 206] width 189 height 90
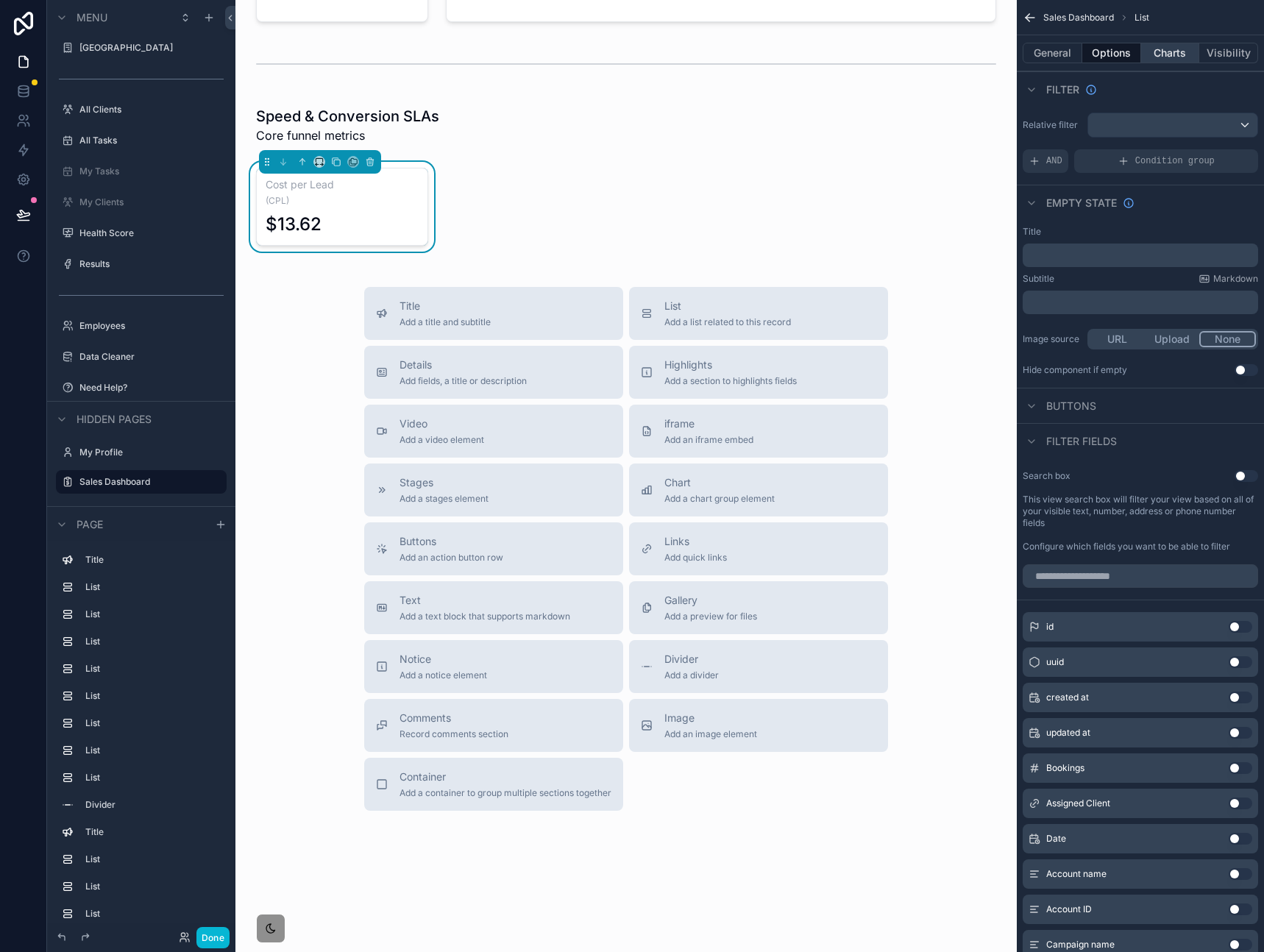
click at [1172, 55] on button "Charts" at bounding box center [1171, 53] width 59 height 20
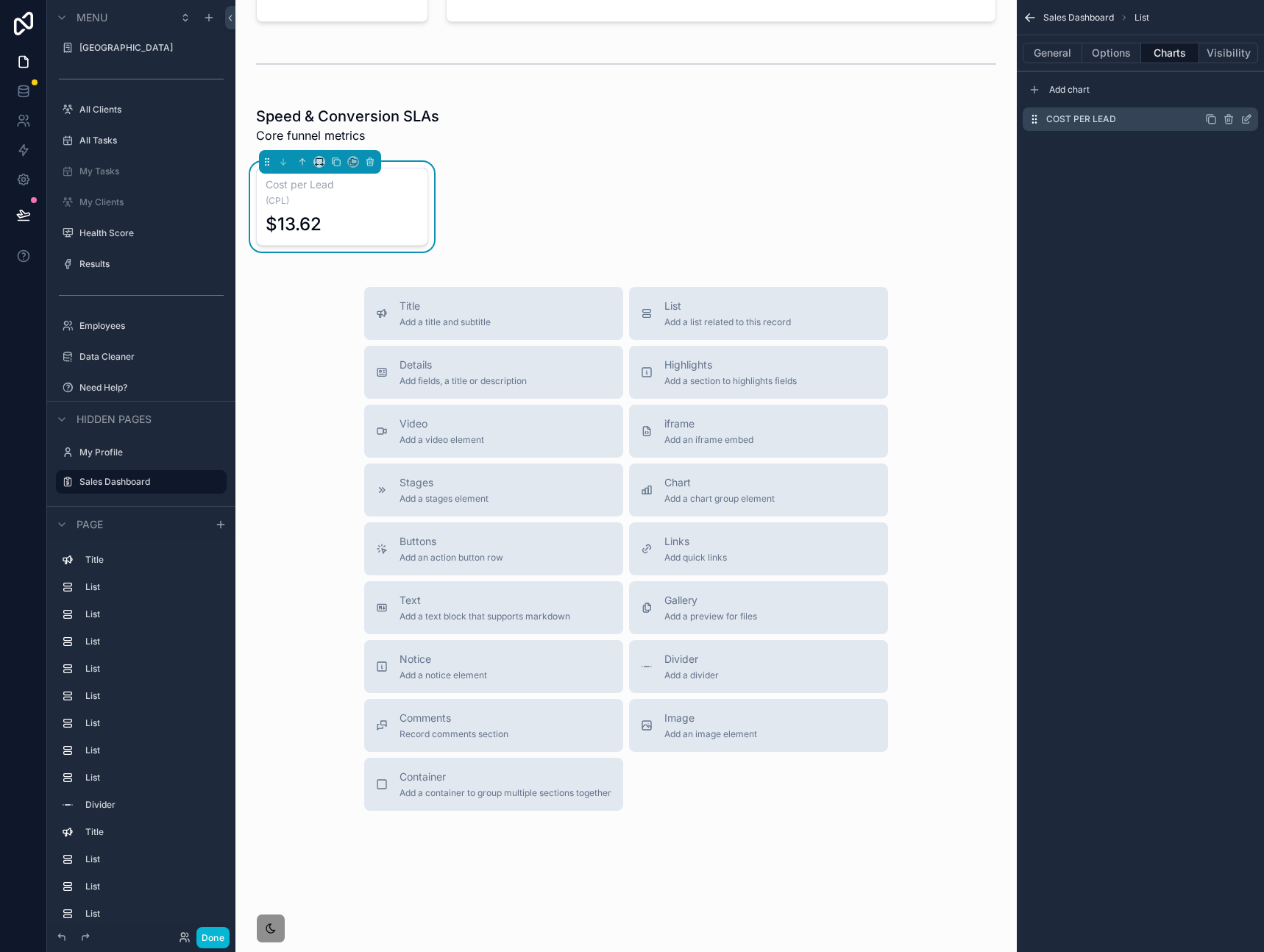
click at [1250, 120] on icon "scrollable content" at bounding box center [1246, 120] width 12 height 12
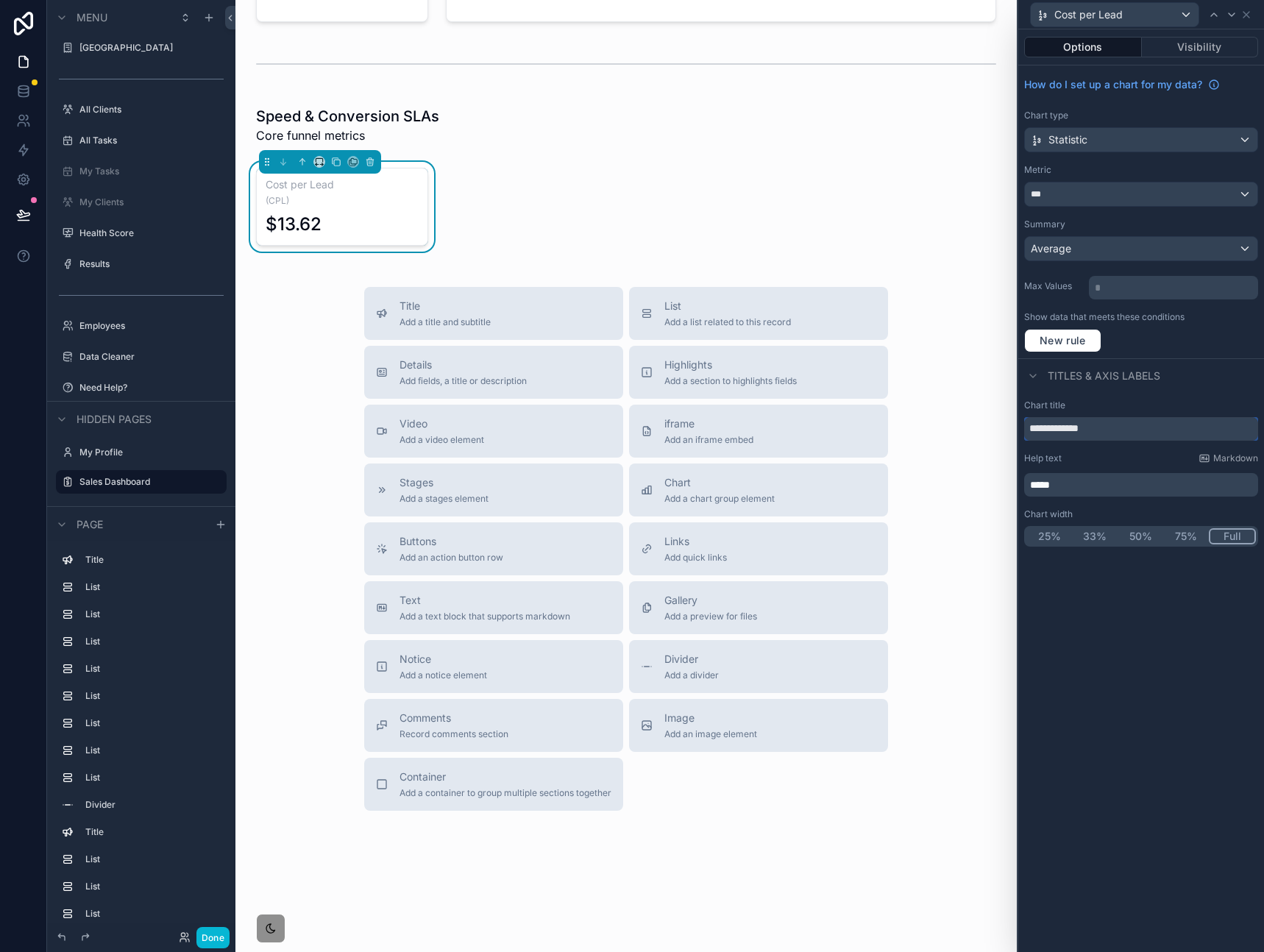
drag, startPoint x: 1088, startPoint y: 429, endPoint x: 942, endPoint y: 425, distance: 146.1
click at [941, 424] on div "**********" at bounding box center [632, 476] width 1264 height 952
paste input "*********"
type input "**********"
drag, startPoint x: 1118, startPoint y: 483, endPoint x: 883, endPoint y: 485, distance: 235.0
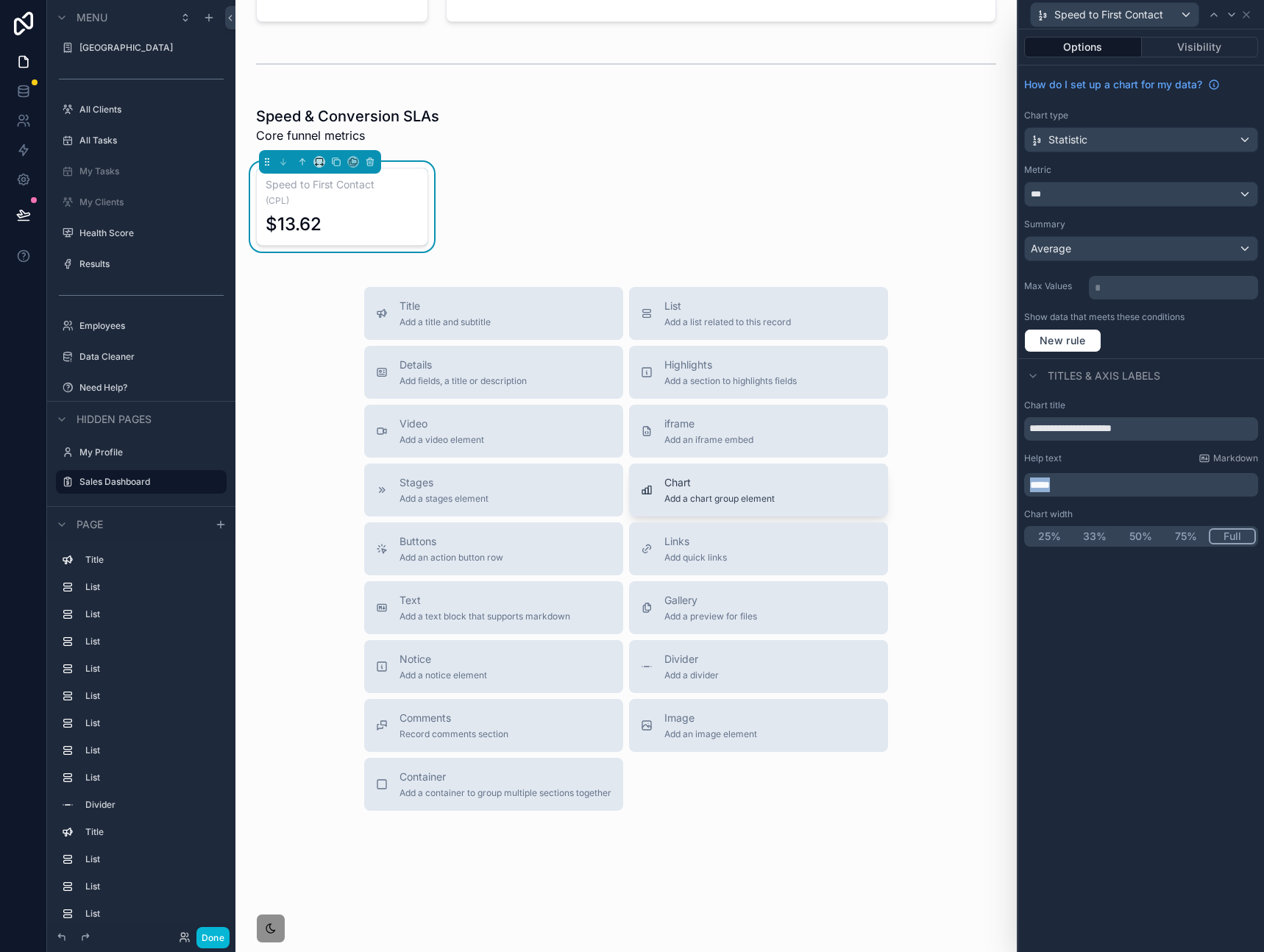
click at [871, 484] on div "**********" at bounding box center [632, 476] width 1264 height 952
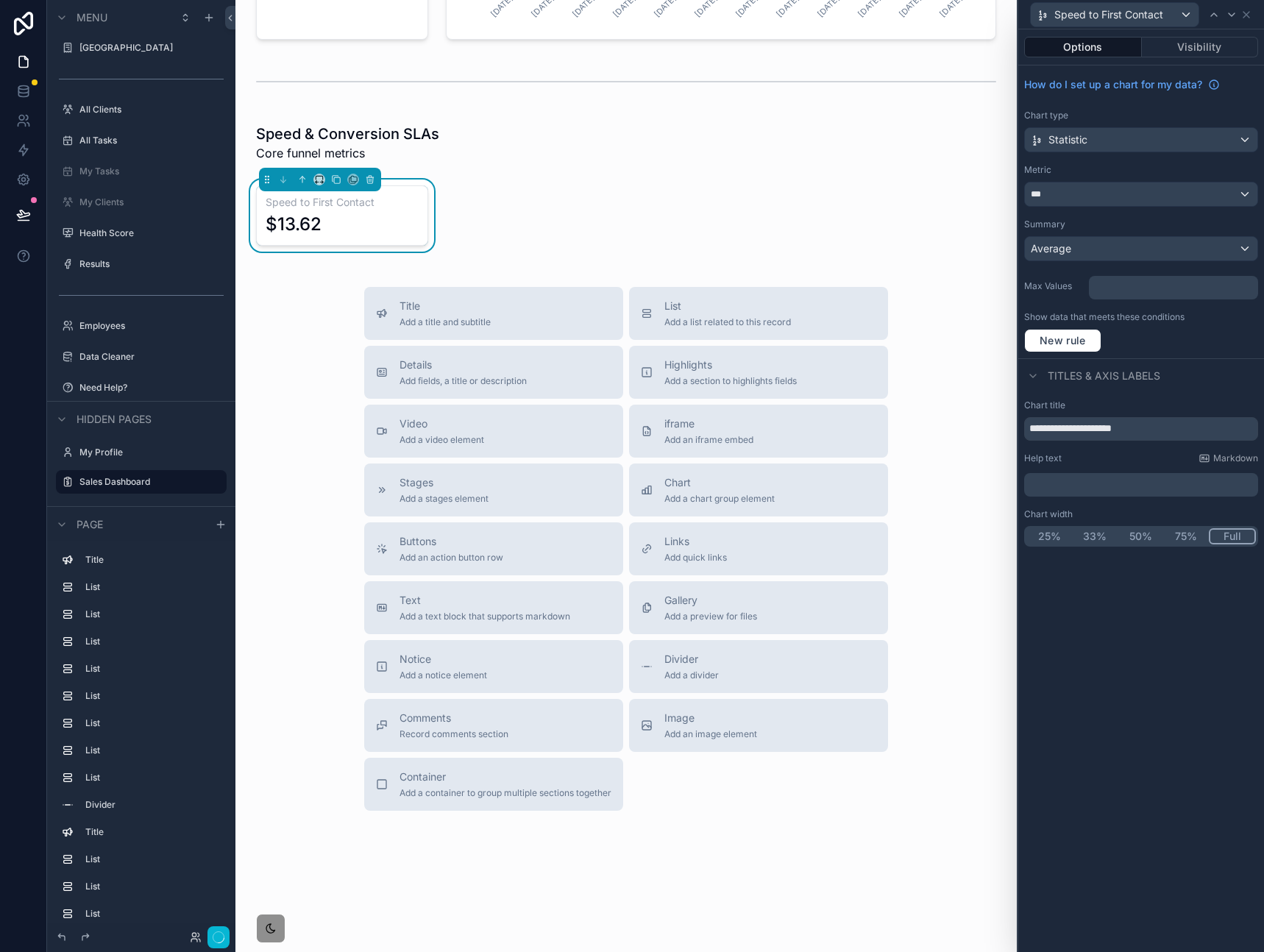
scroll to position [1212, 0]
click at [1123, 612] on div "**********" at bounding box center [1141, 491] width 246 height 923
click at [334, 180] on icon "scrollable content" at bounding box center [337, 180] width 6 height 6
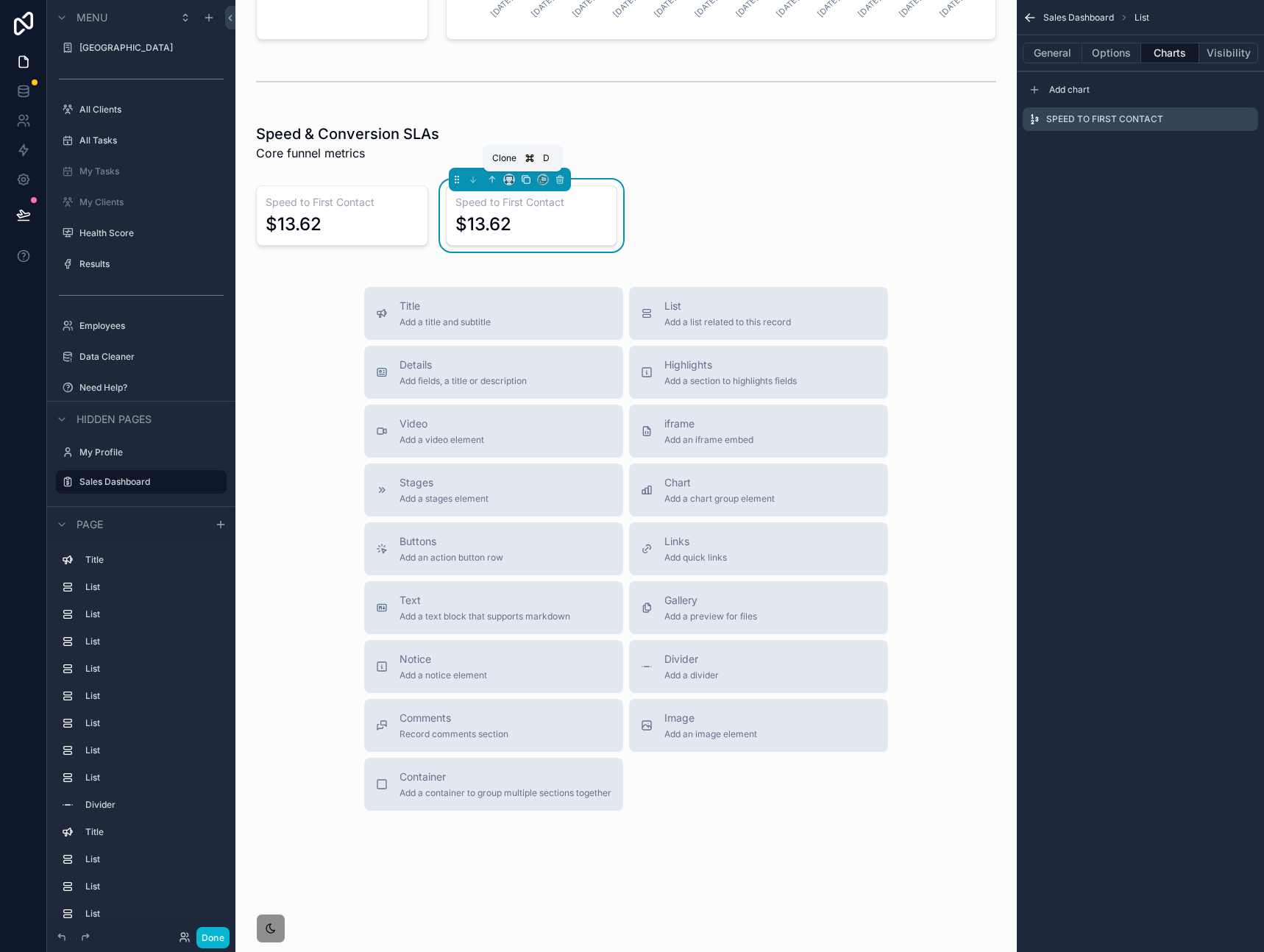
click at [525, 181] on icon "scrollable content" at bounding box center [526, 179] width 10 height 10
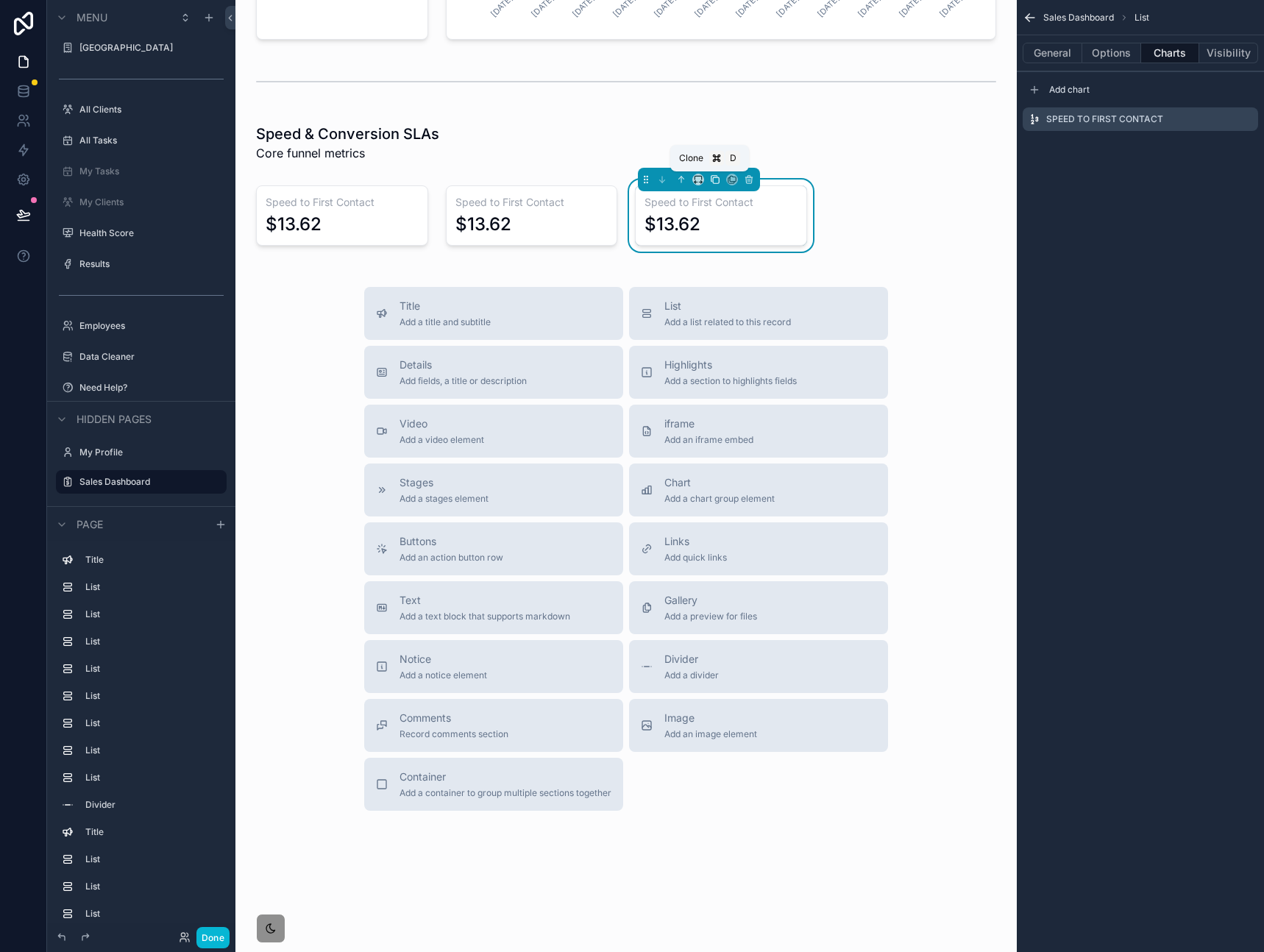
click at [709, 183] on icon "scrollable content" at bounding box center [714, 179] width 10 height 10
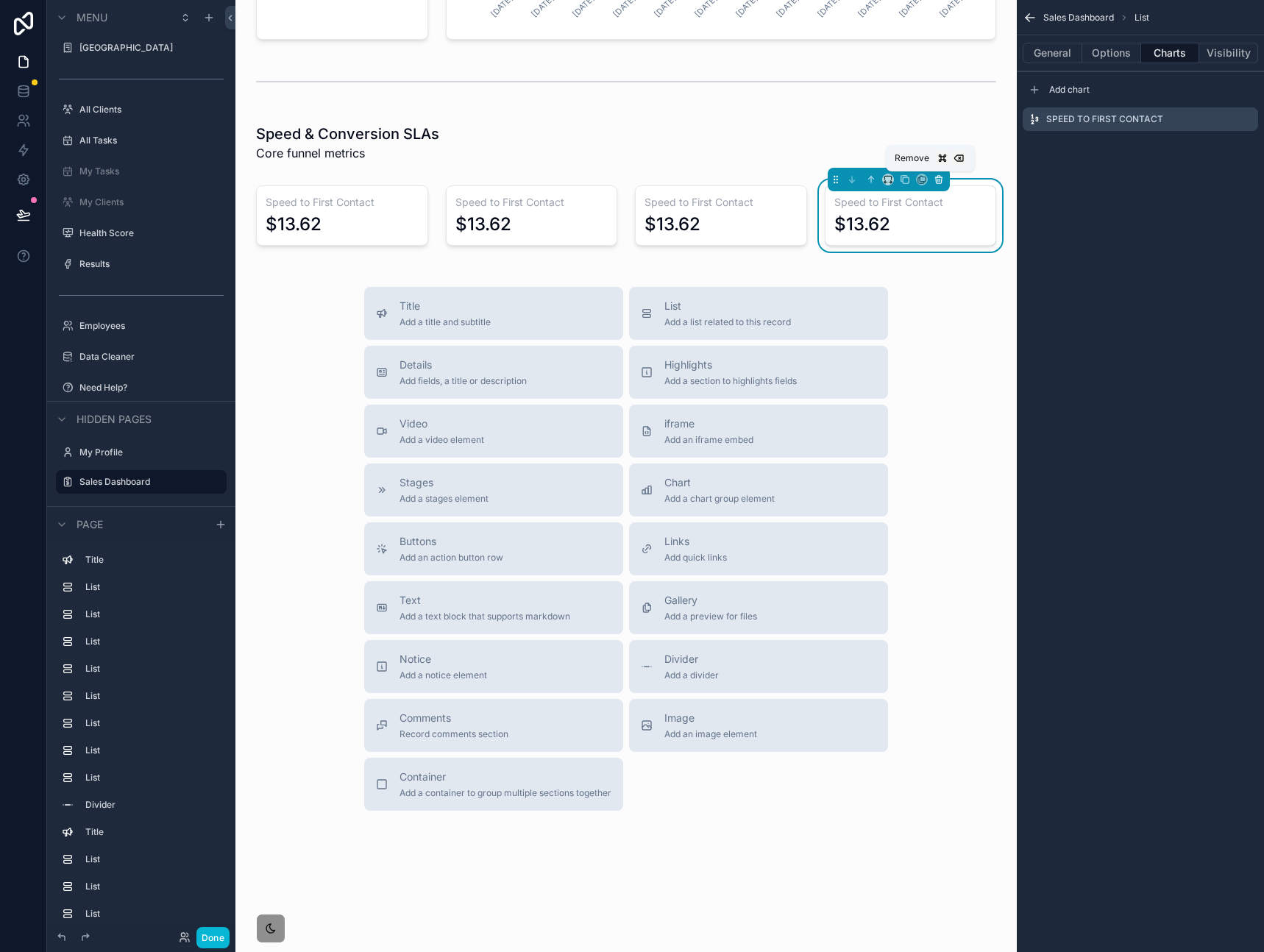
click at [939, 182] on icon "scrollable content" at bounding box center [939, 179] width 0 height 3
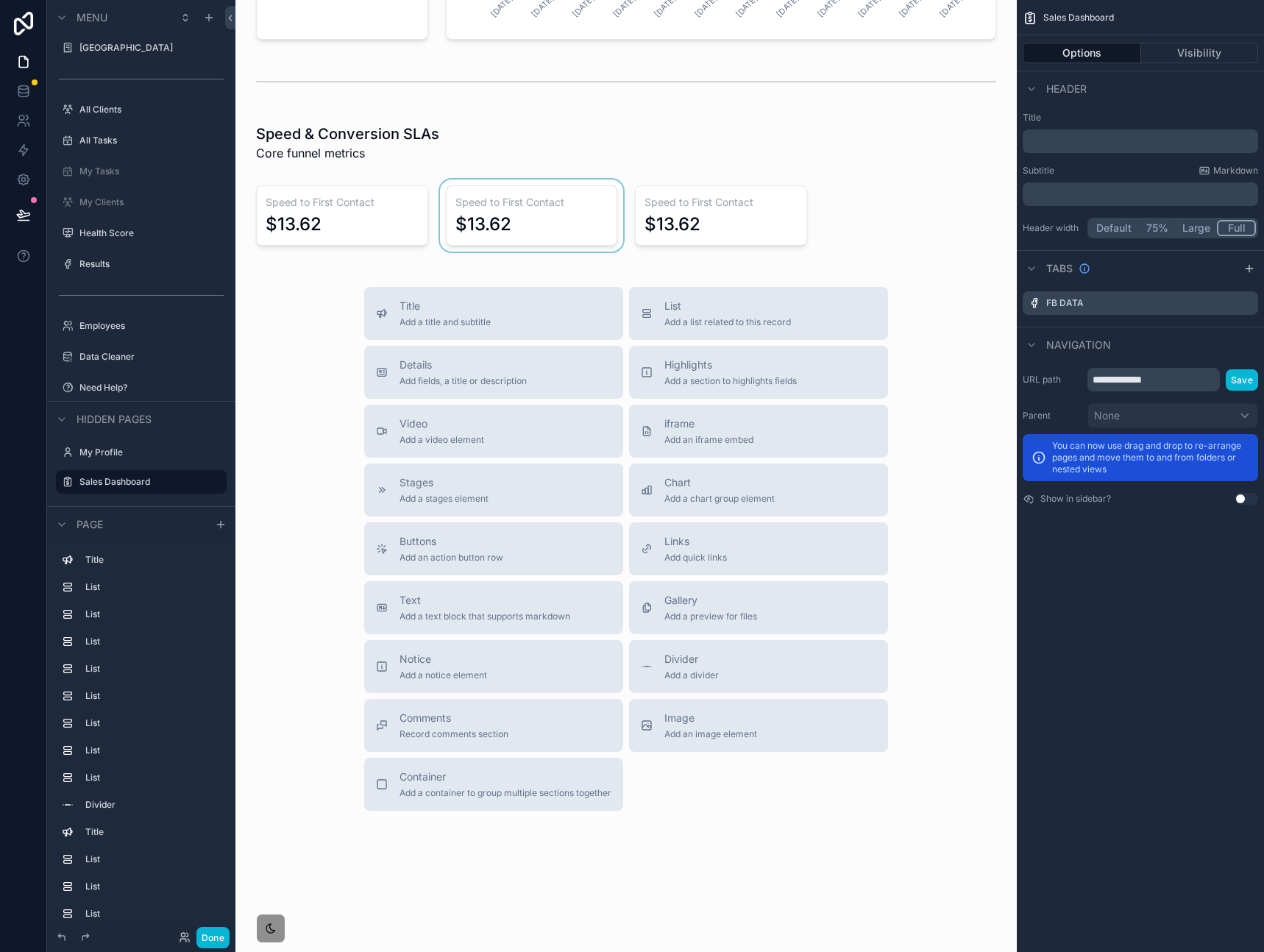
click at [563, 200] on div "scrollable content" at bounding box center [531, 215] width 189 height 72
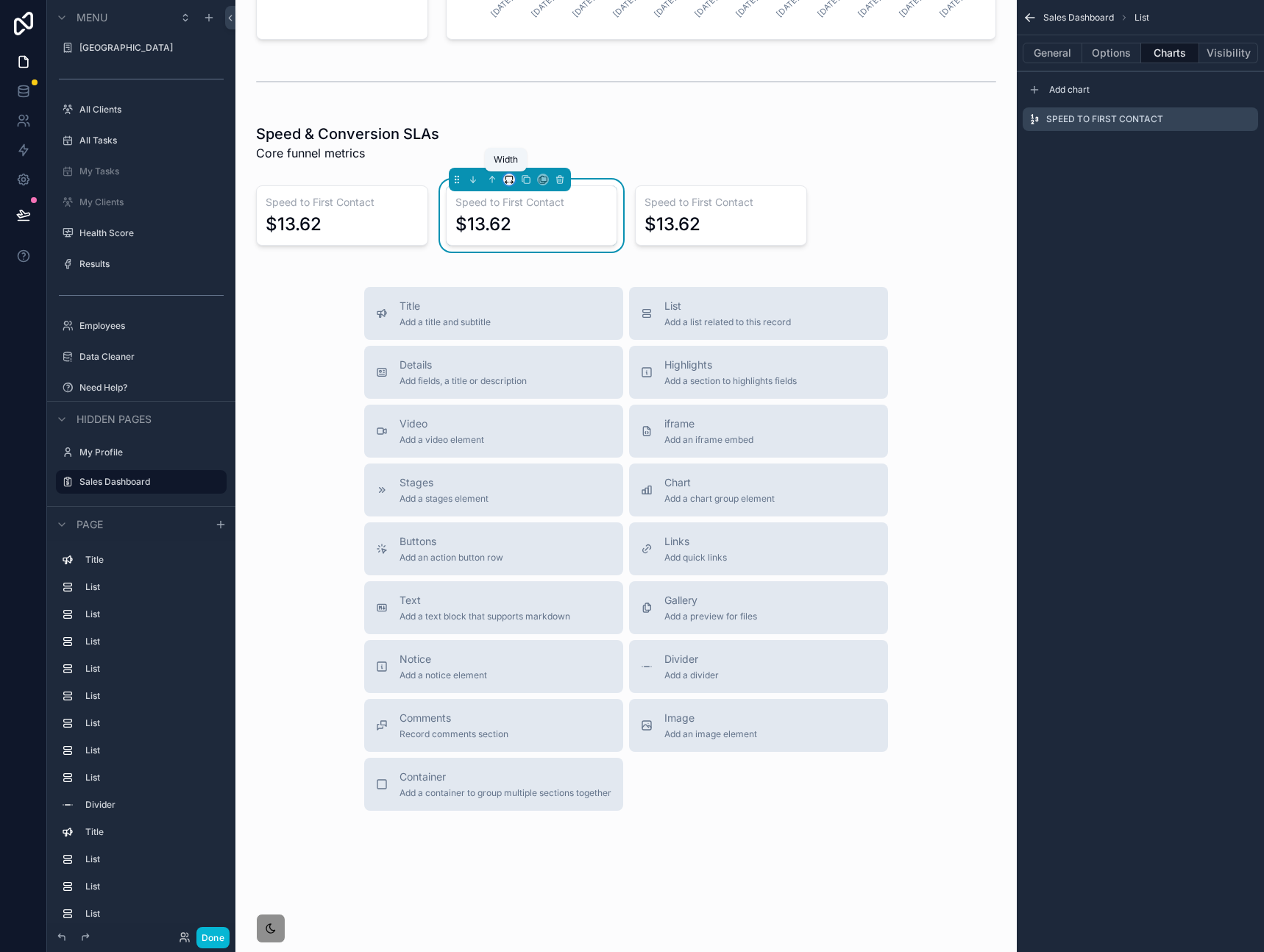
click at [504, 181] on icon "scrollable content" at bounding box center [509, 179] width 10 height 10
click at [523, 274] on div "33%" at bounding box center [535, 262] width 63 height 26
click at [369, 196] on div "scrollable content" at bounding box center [342, 215] width 189 height 72
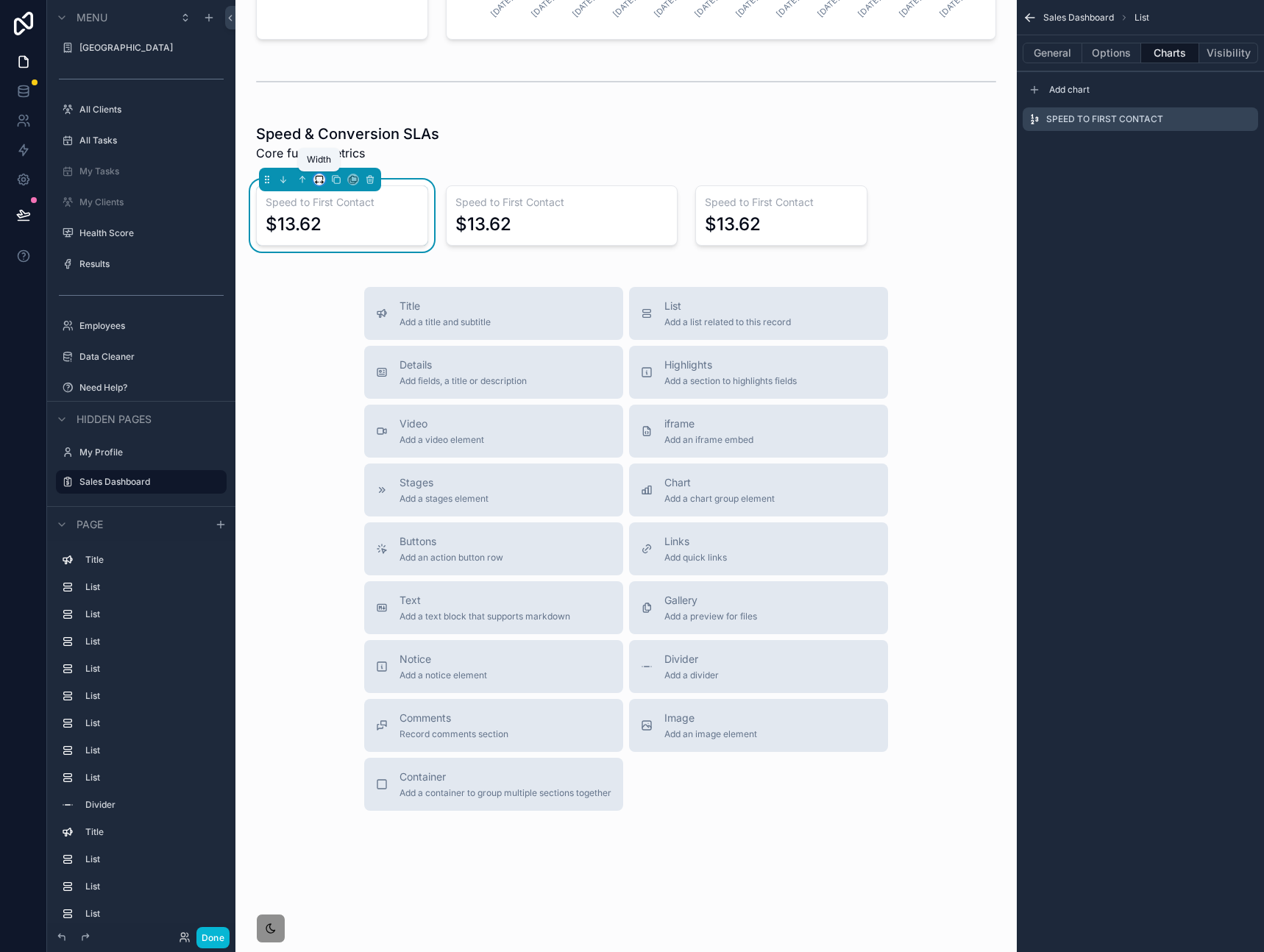
click at [318, 180] on icon "scrollable content" at bounding box center [319, 179] width 10 height 10
click at [351, 264] on div "33%" at bounding box center [348, 263] width 45 height 18
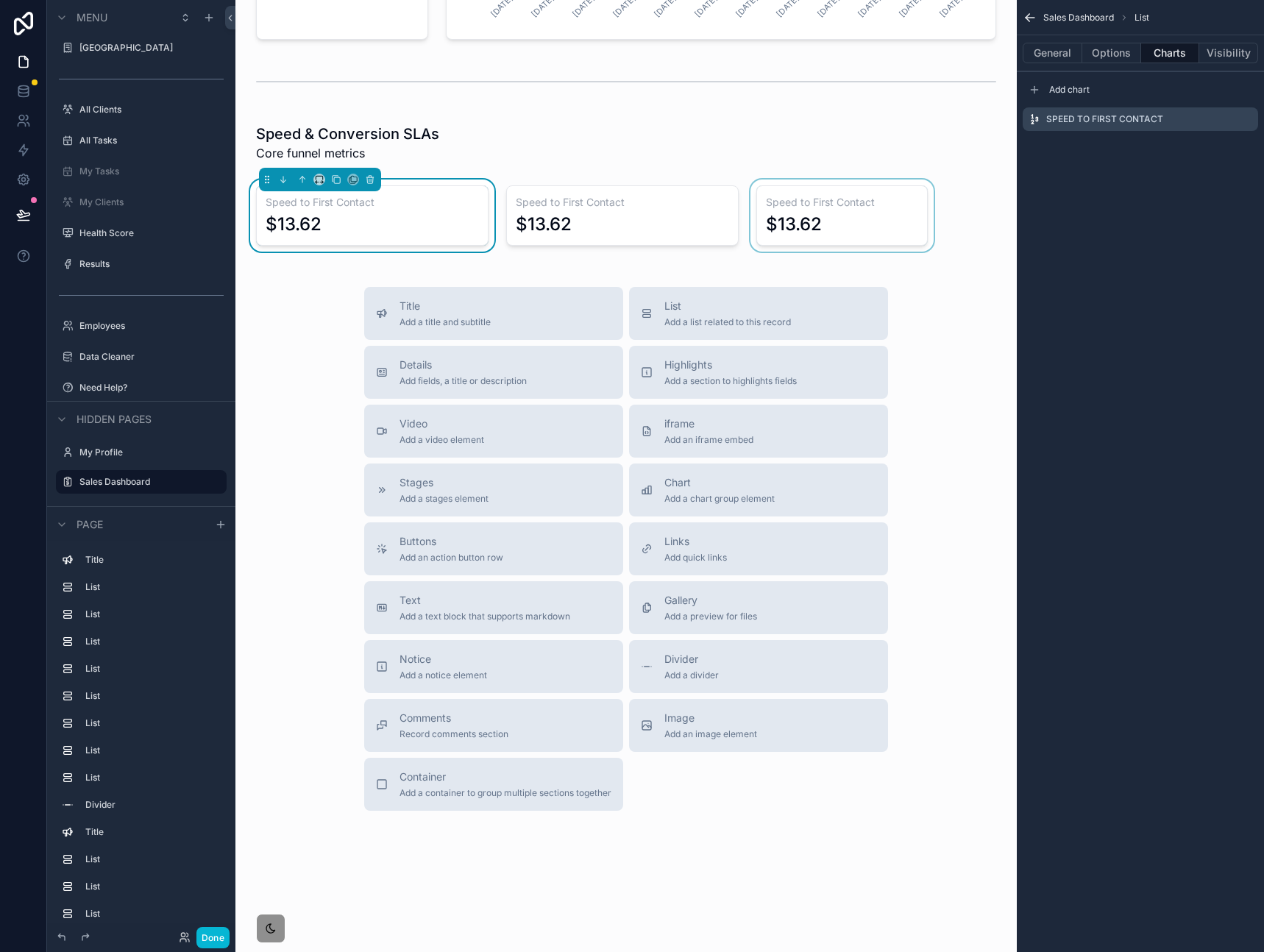
click at [814, 219] on div "scrollable content" at bounding box center [842, 215] width 189 height 72
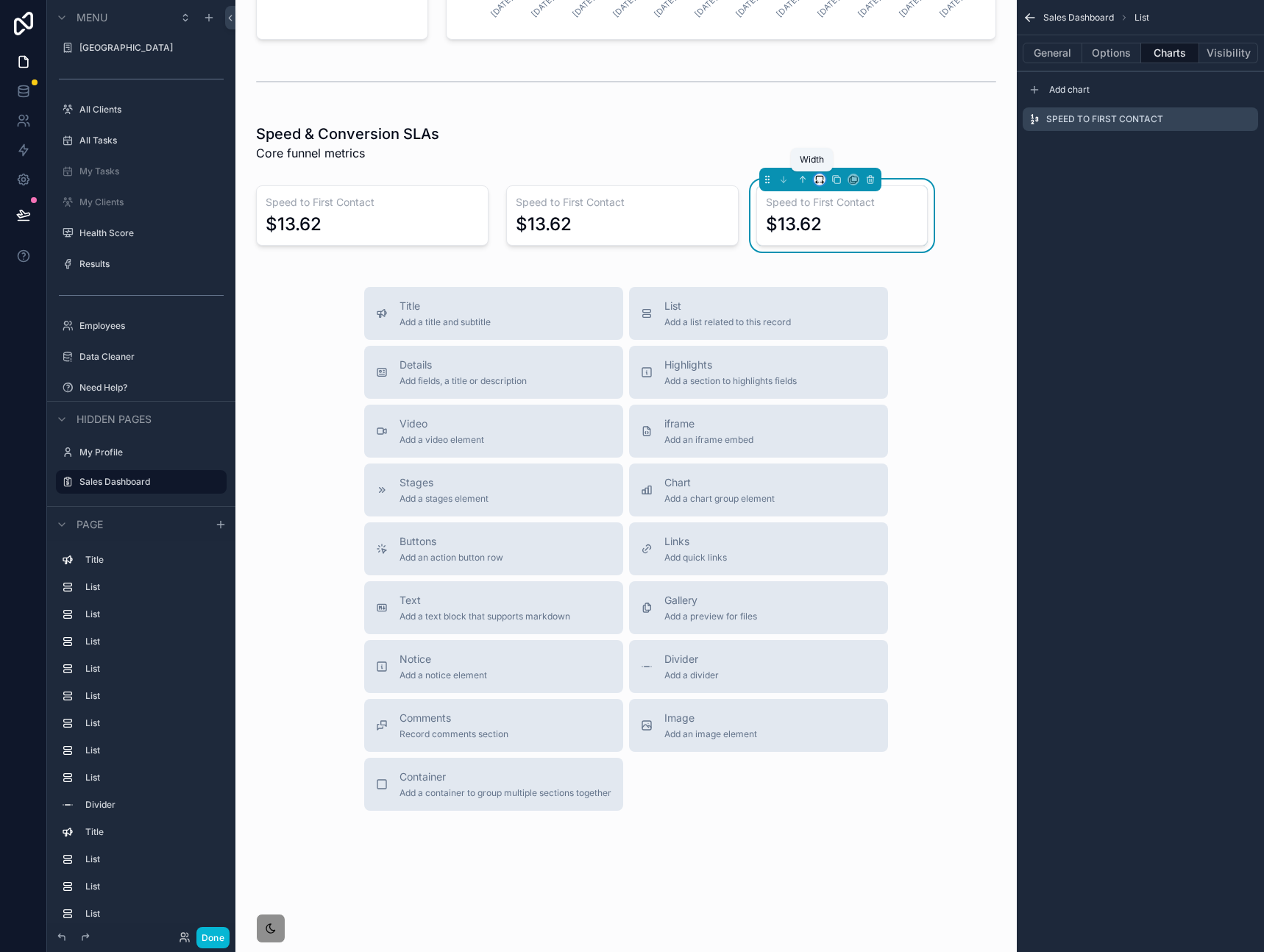
click at [815, 180] on icon "scrollable content" at bounding box center [820, 179] width 10 height 10
click at [830, 263] on span "33%" at bounding box center [831, 263] width 24 height 18
click at [834, 183] on icon "scrollable content" at bounding box center [836, 180] width 6 height 6
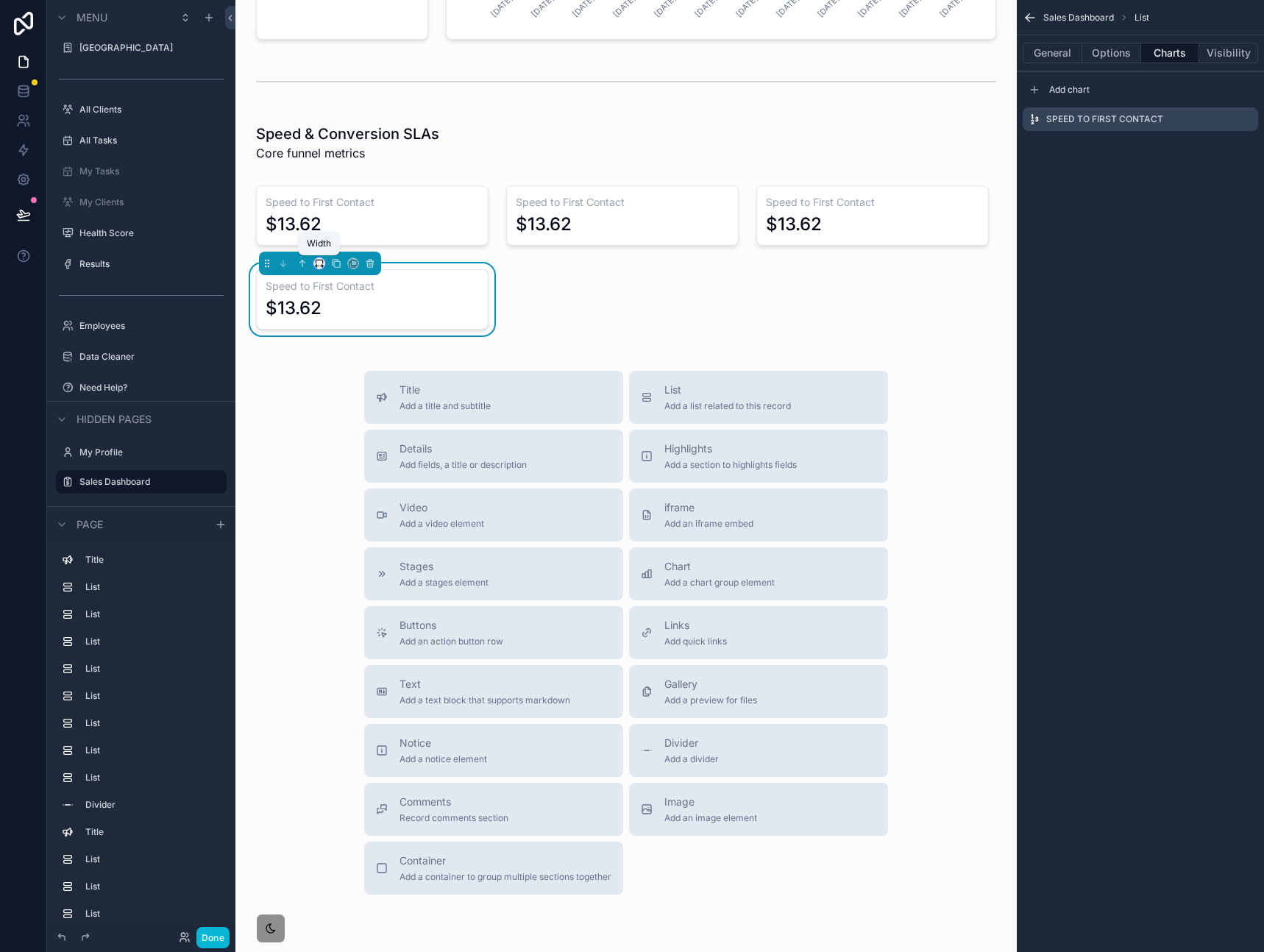
click at [320, 264] on icon "scrollable content" at bounding box center [319, 263] width 10 height 10
click at [324, 379] on div "50%" at bounding box center [348, 374] width 63 height 26
click at [342, 266] on button "scrollable content" at bounding box center [336, 263] width 16 height 16
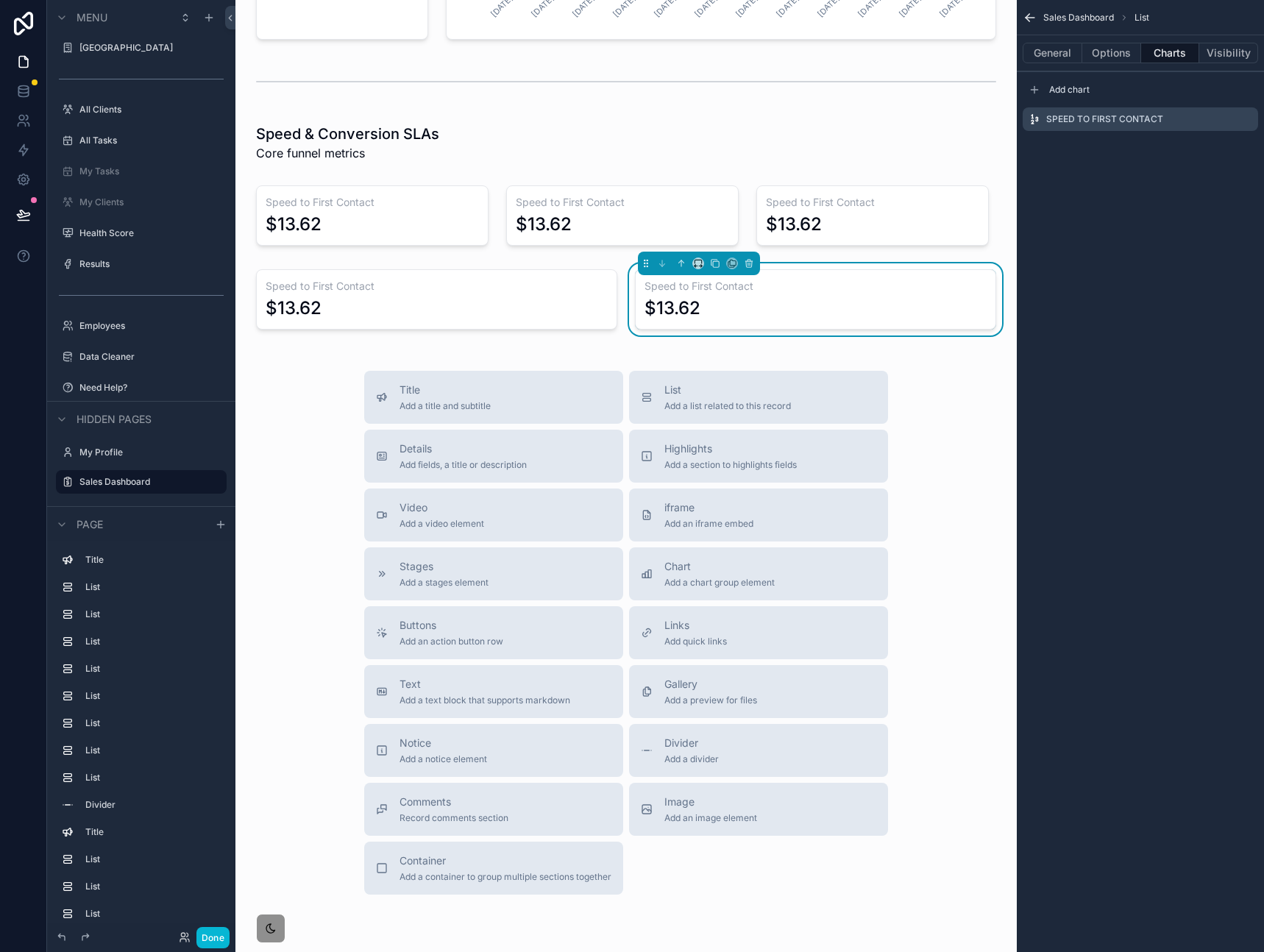
scroll to position [710, 0]
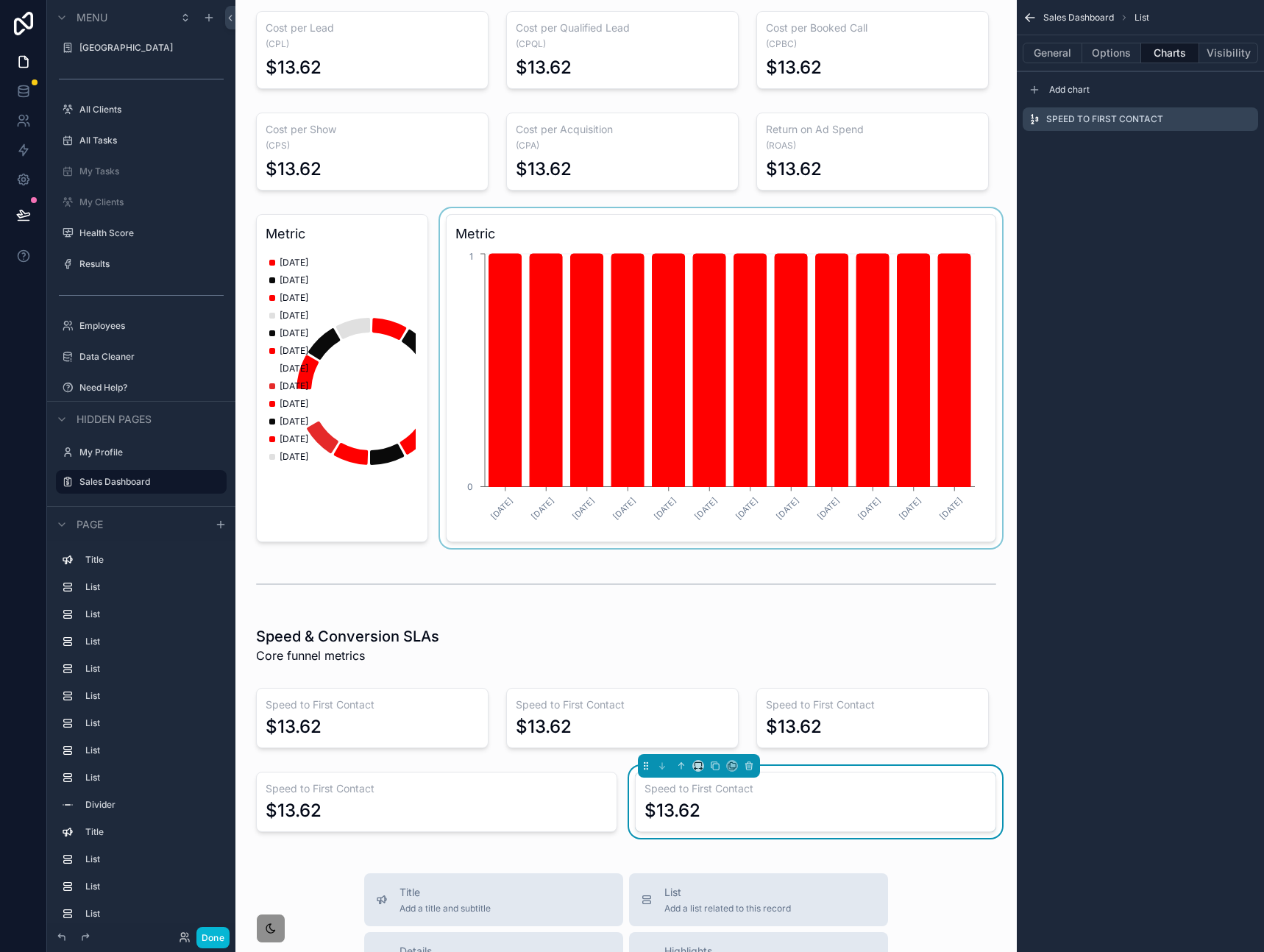
click at [535, 225] on div "scrollable content" at bounding box center [721, 378] width 569 height 340
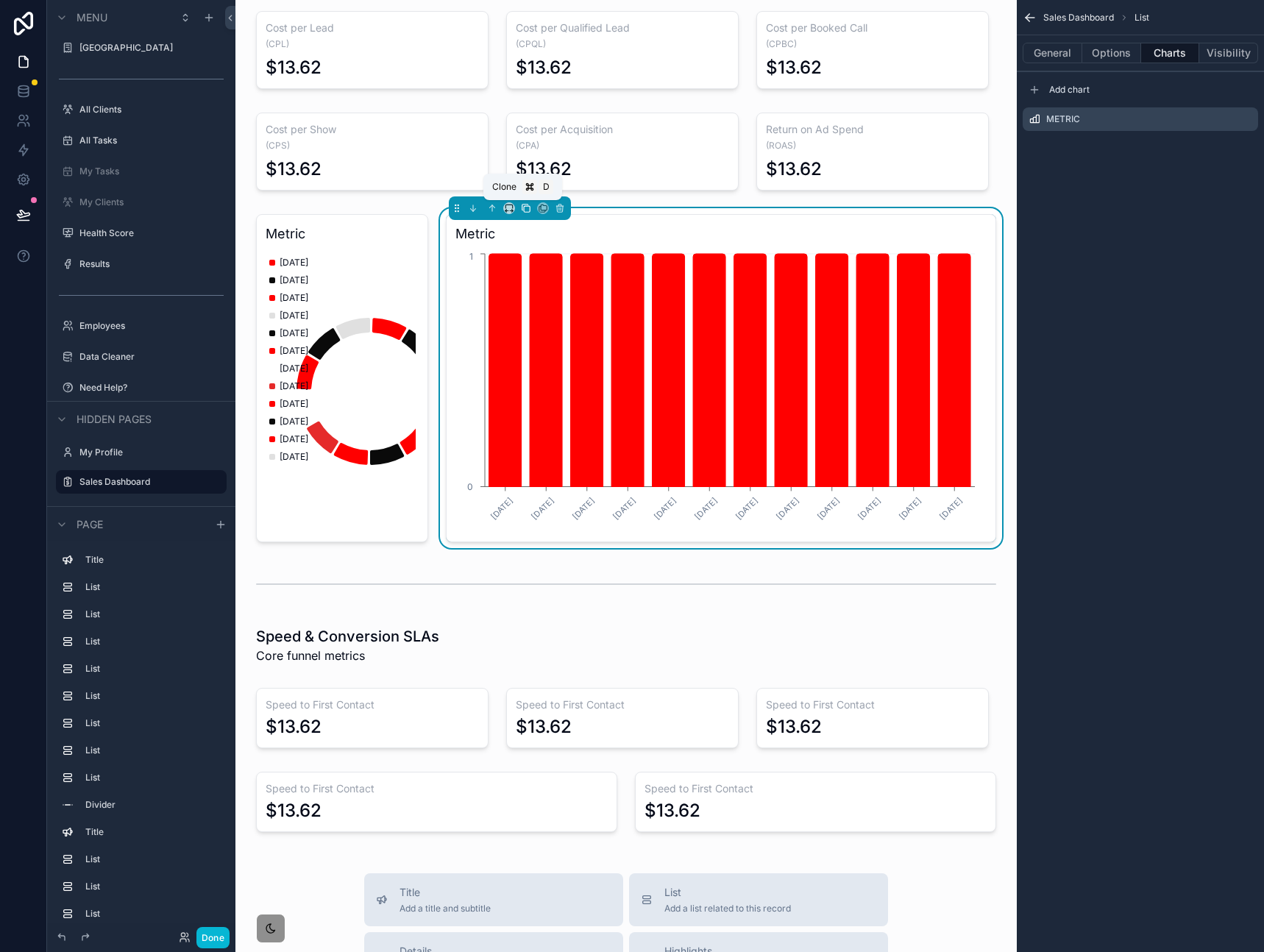
click at [527, 210] on icon "scrollable content" at bounding box center [526, 209] width 6 height 6
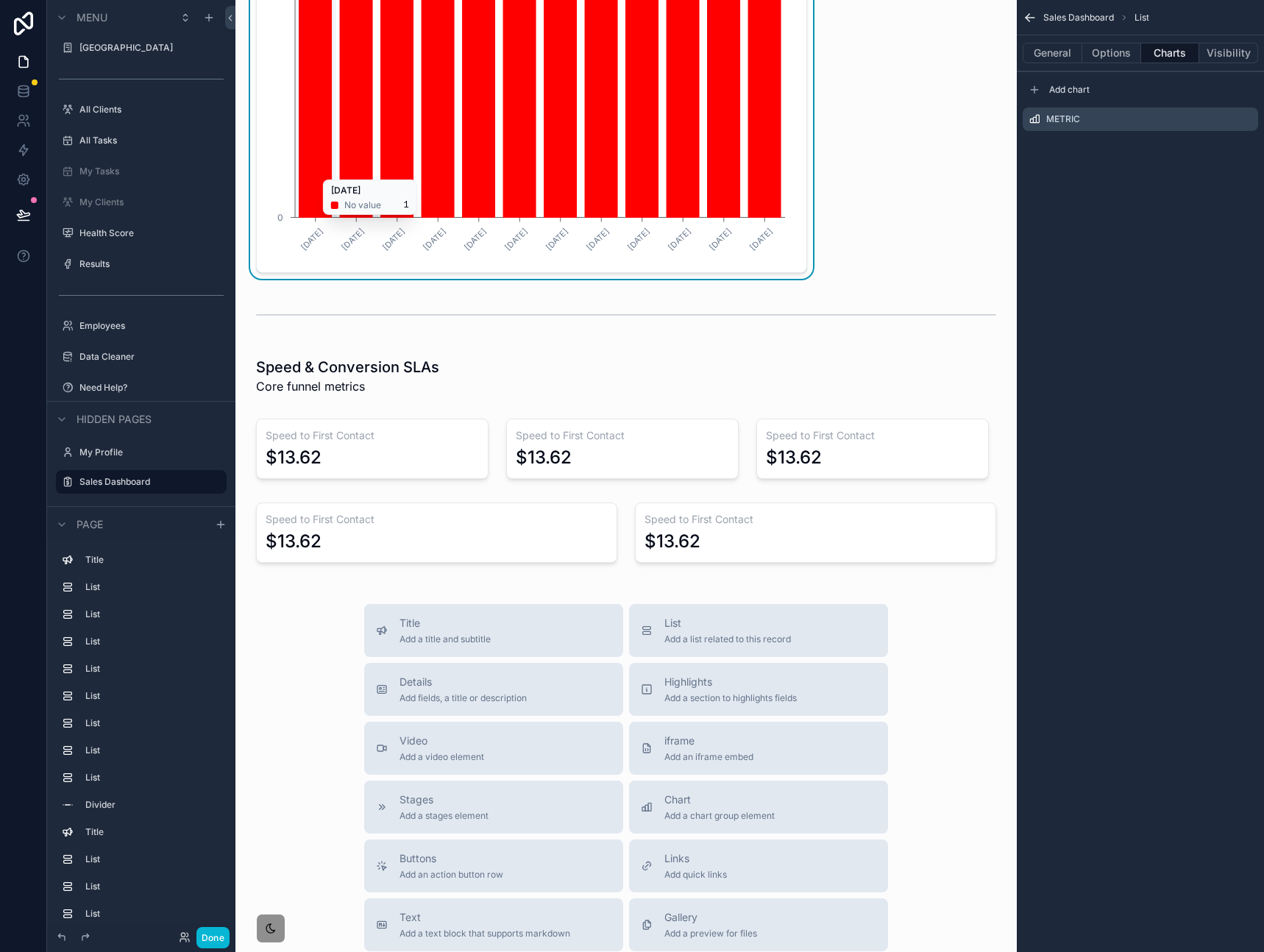
scroll to position [1201, 0]
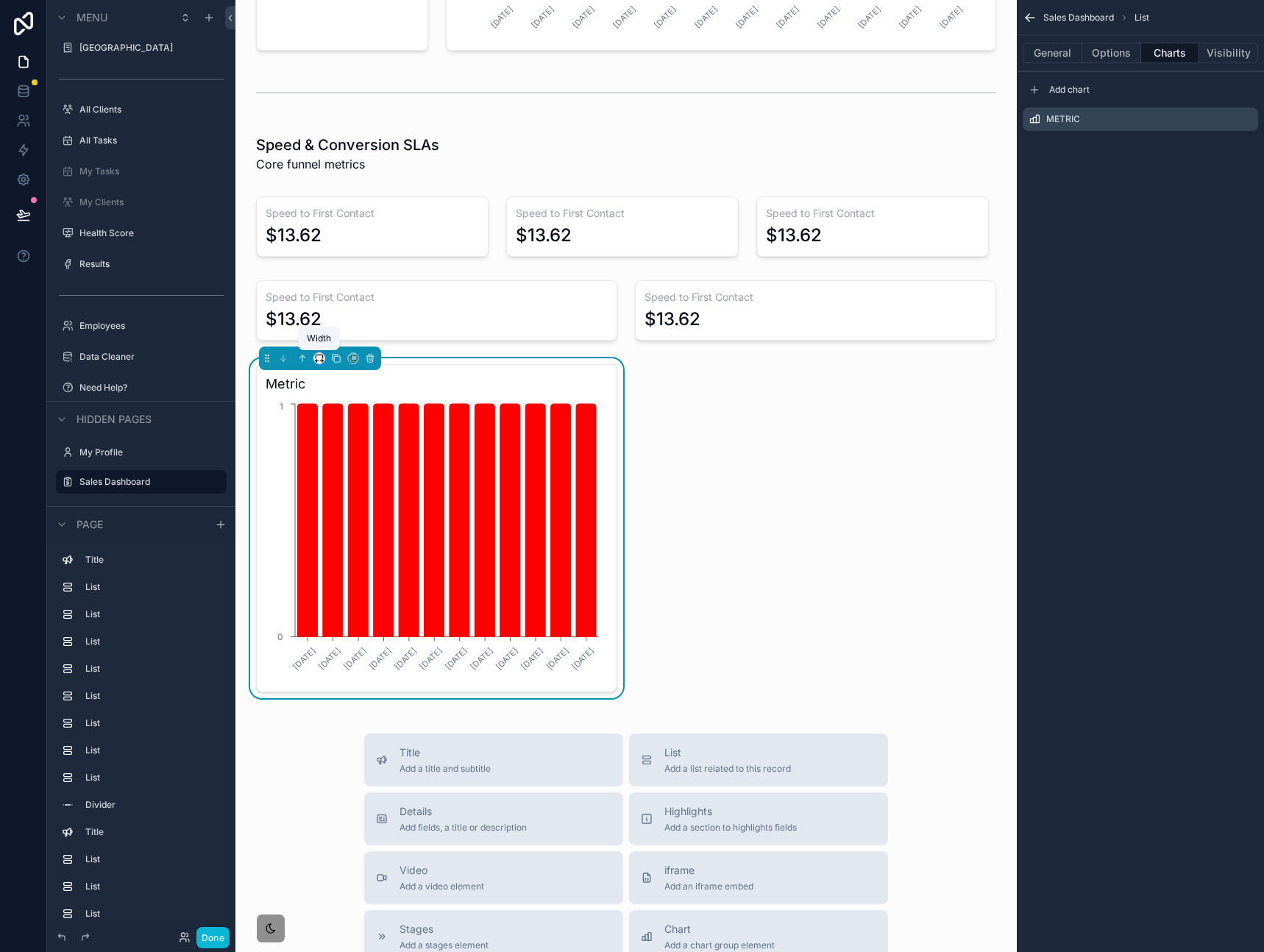
click at [318, 359] on icon "scrollable content" at bounding box center [319, 359] width 10 height 10
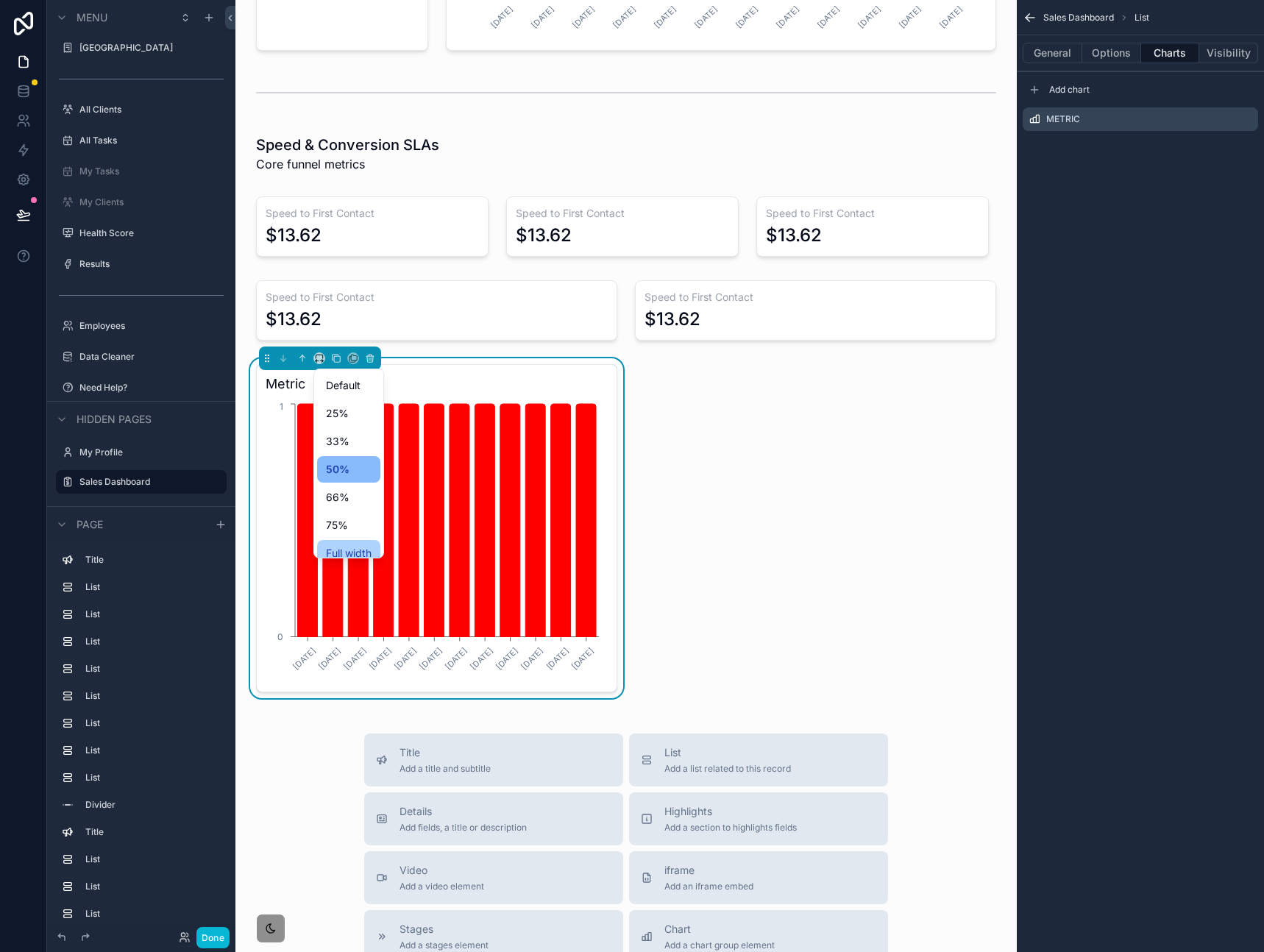
click at [352, 546] on span "Full width" at bounding box center [348, 553] width 45 height 18
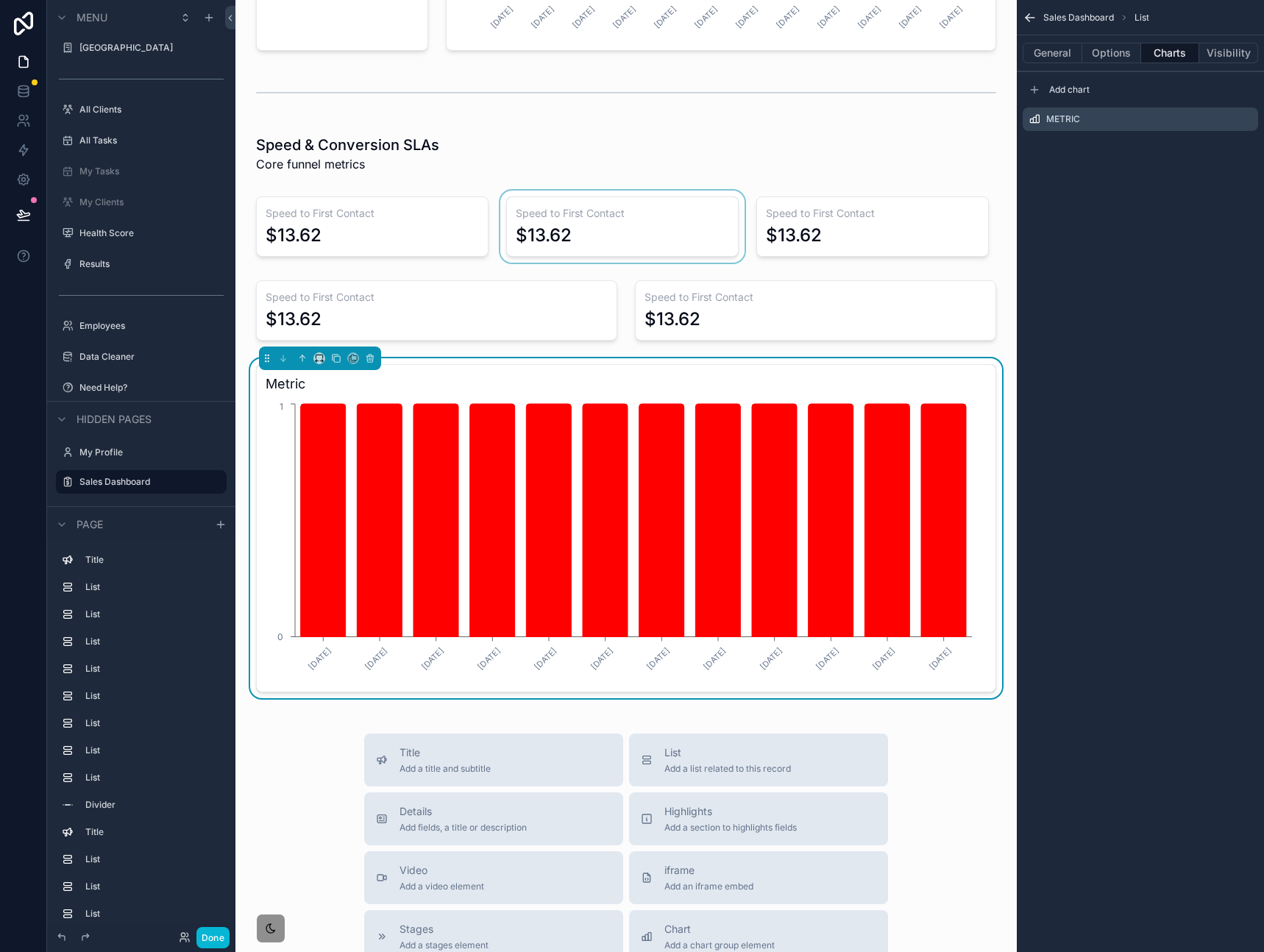
click at [606, 231] on div "scrollable content" at bounding box center [622, 226] width 250 height 72
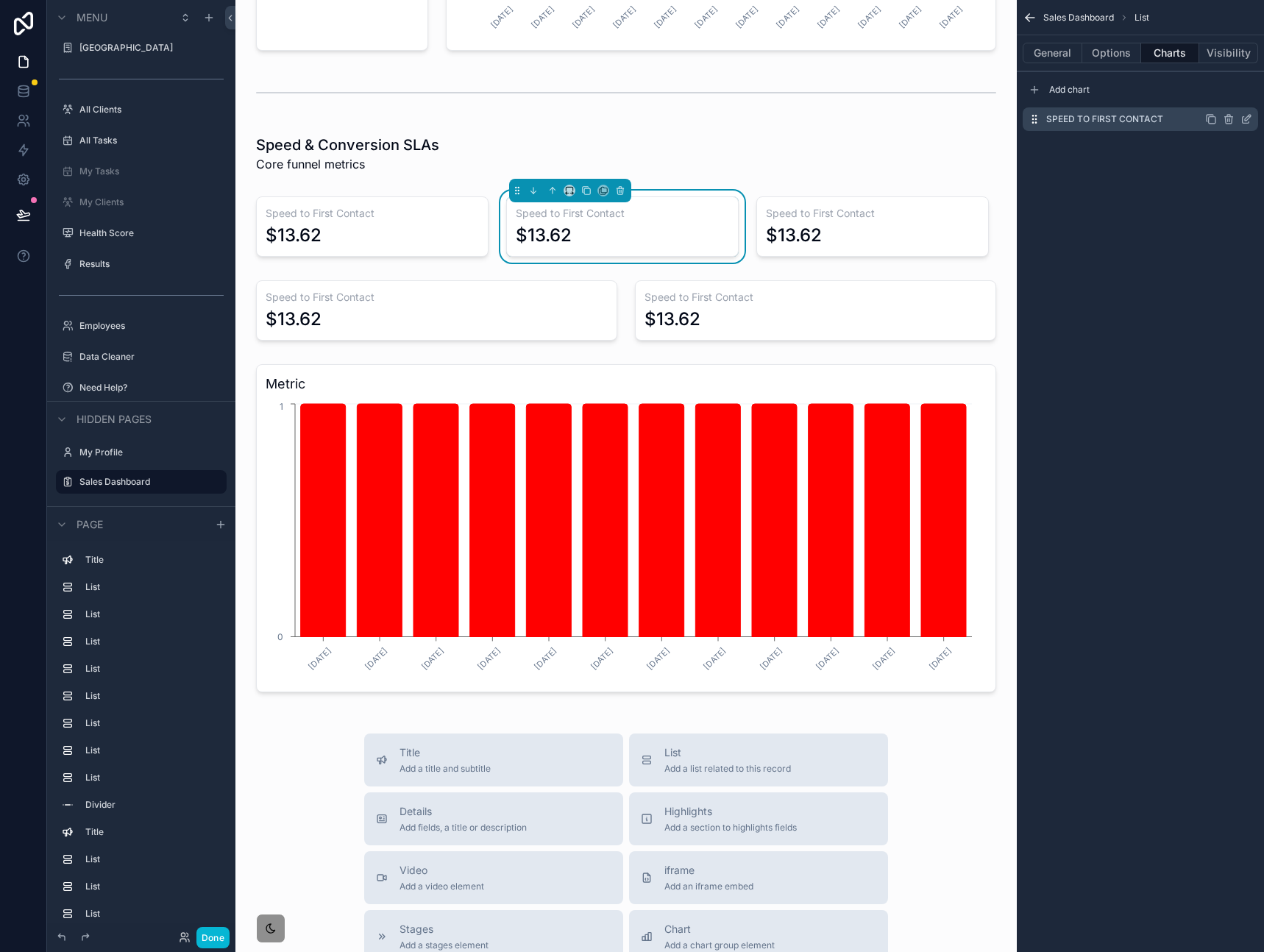
click at [1247, 117] on icon "scrollable content" at bounding box center [1246, 120] width 12 height 12
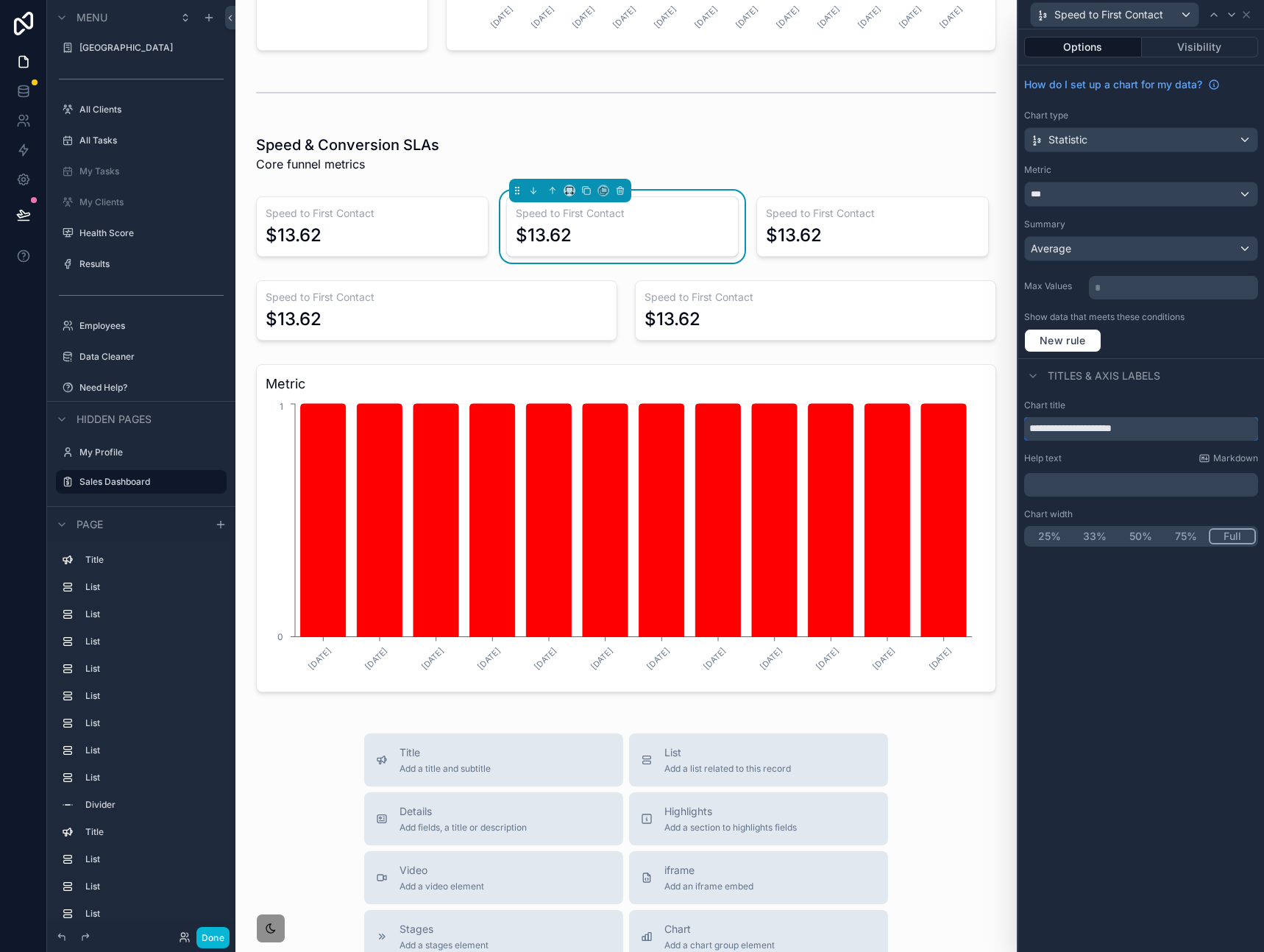
click at [1094, 425] on input "**********" at bounding box center [1141, 429] width 234 height 24
paste input "****"
type input "**********"
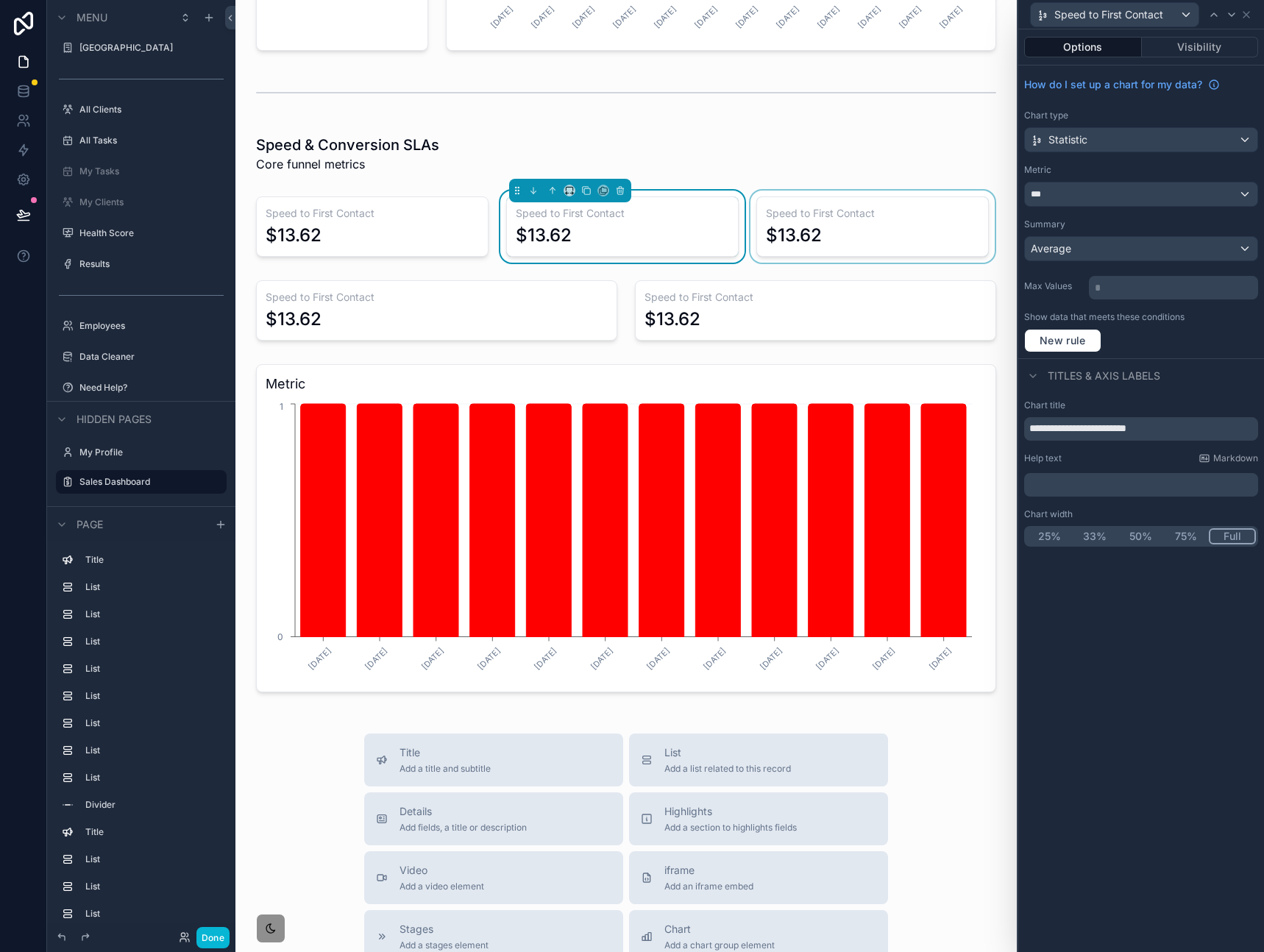
click at [880, 224] on div "scrollable content" at bounding box center [872, 226] width 250 height 72
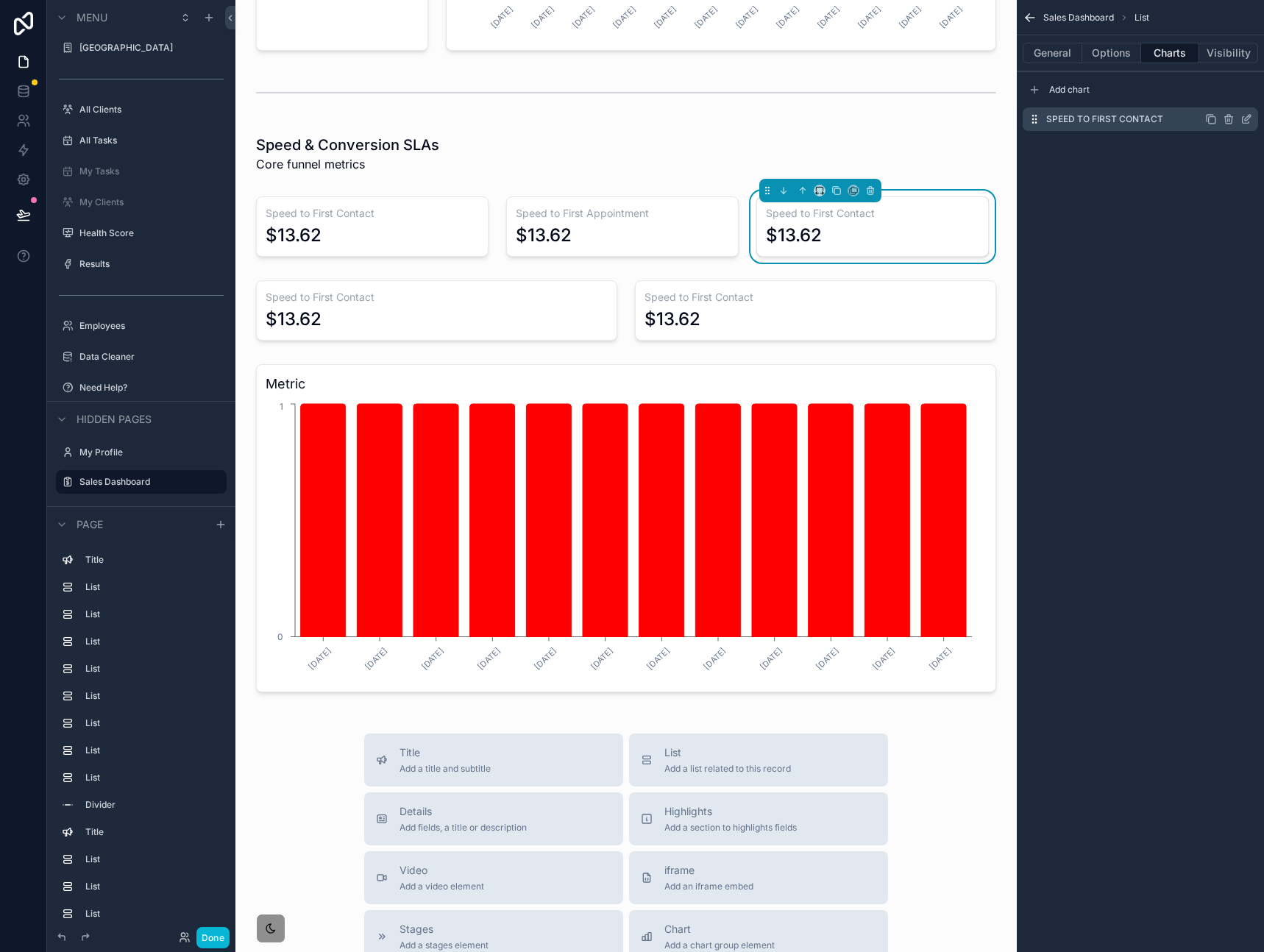
click at [1251, 124] on icon "scrollable content" at bounding box center [1246, 120] width 12 height 12
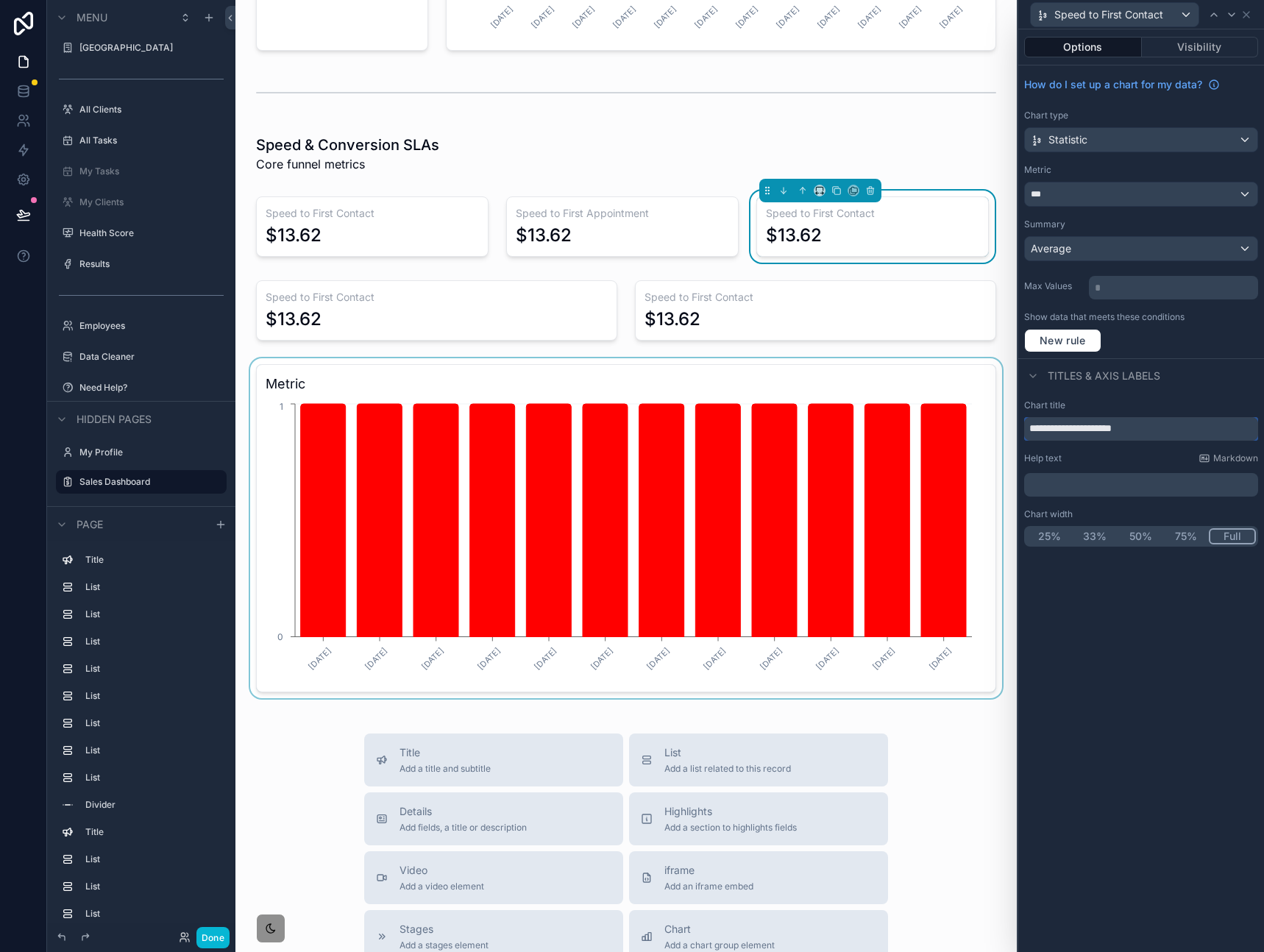
drag, startPoint x: 1160, startPoint y: 429, endPoint x: 884, endPoint y: 429, distance: 276.0
click at [883, 429] on div "**********" at bounding box center [632, 476] width 1264 height 952
paste input "text"
type input "**********"
click at [1123, 644] on div "**********" at bounding box center [1141, 491] width 246 height 923
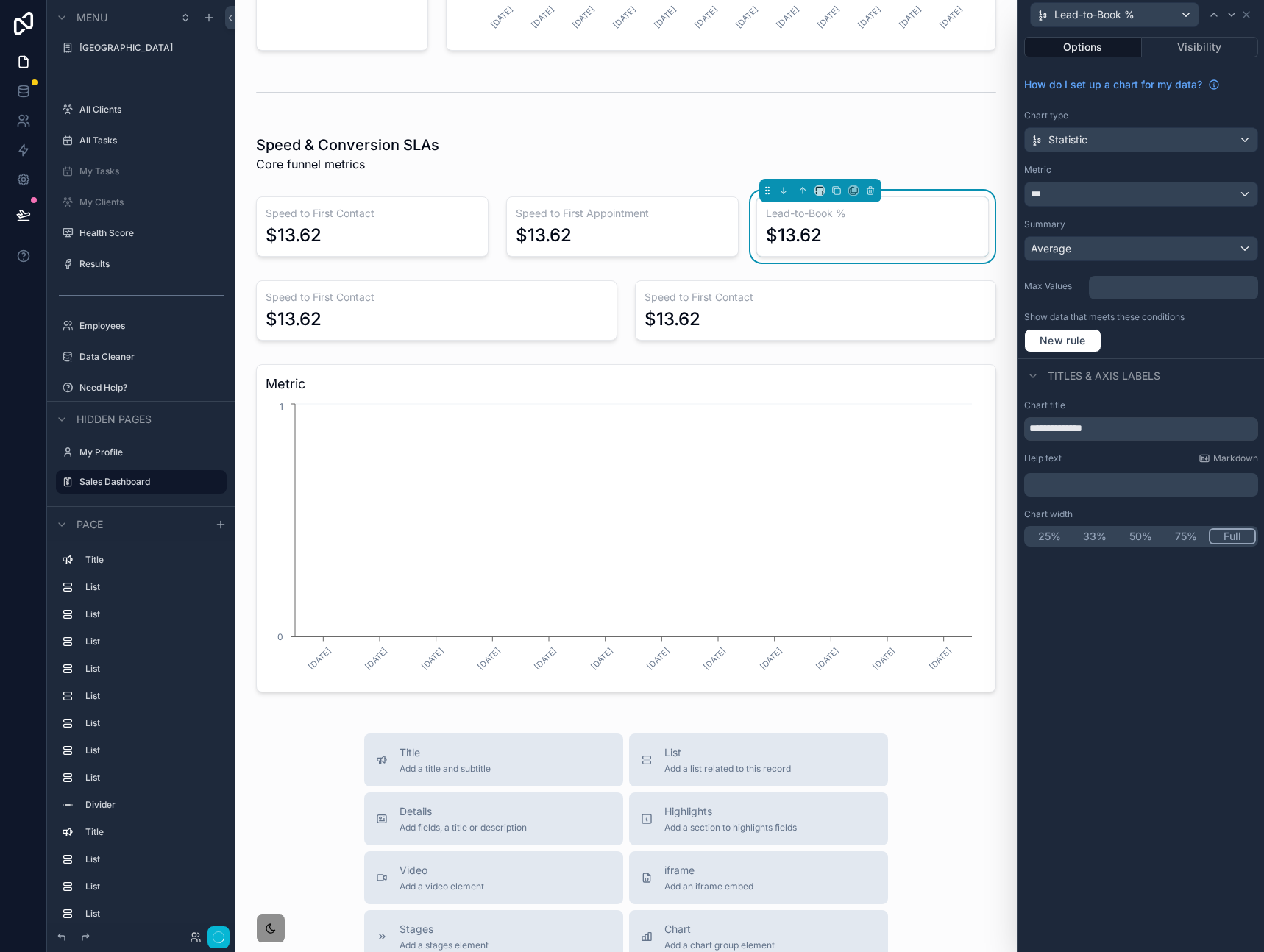
click at [478, 312] on div "scrollable content" at bounding box center [437, 311] width 379 height 72
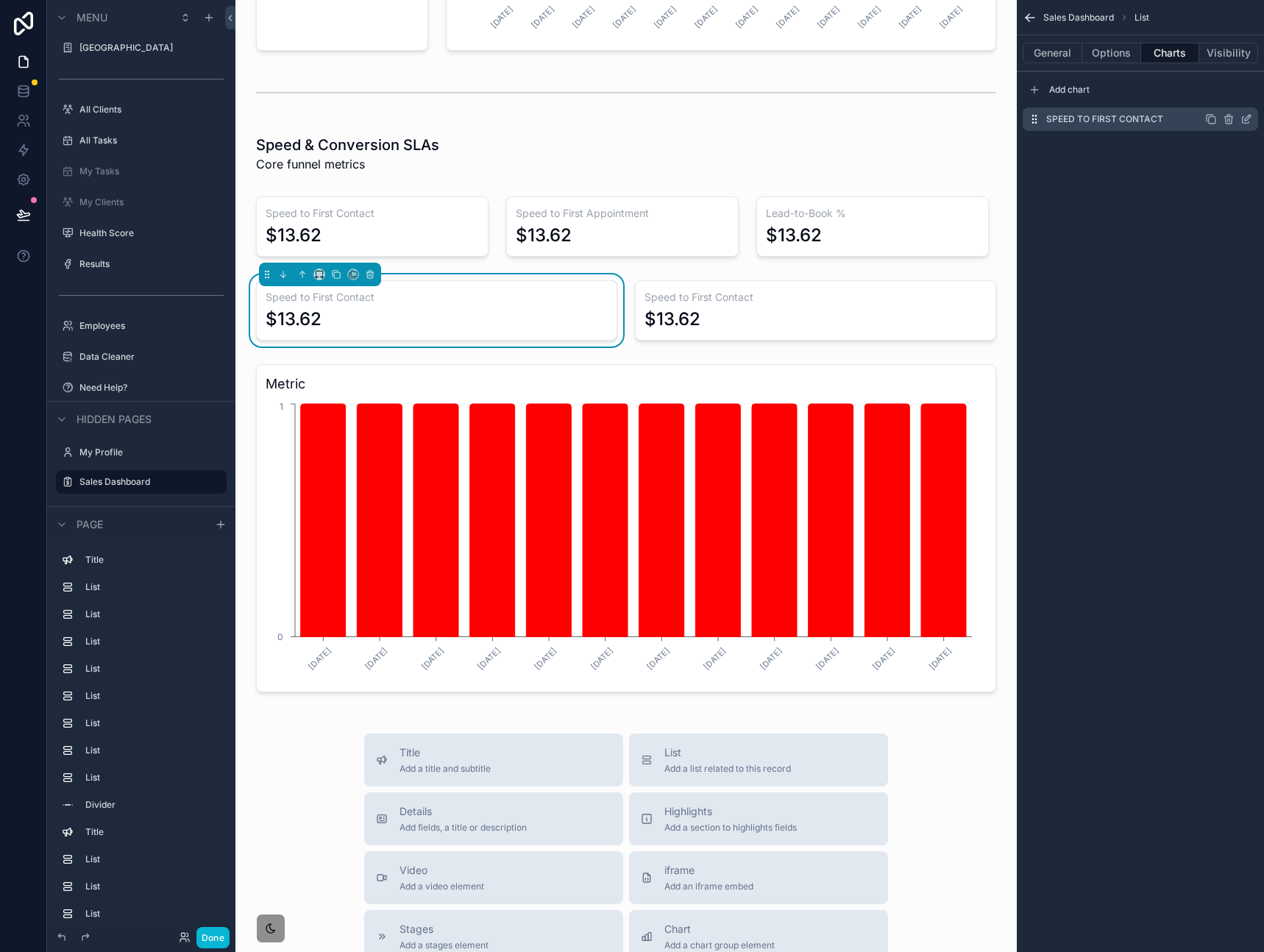
click at [1245, 117] on icon "scrollable content" at bounding box center [1246, 120] width 12 height 12
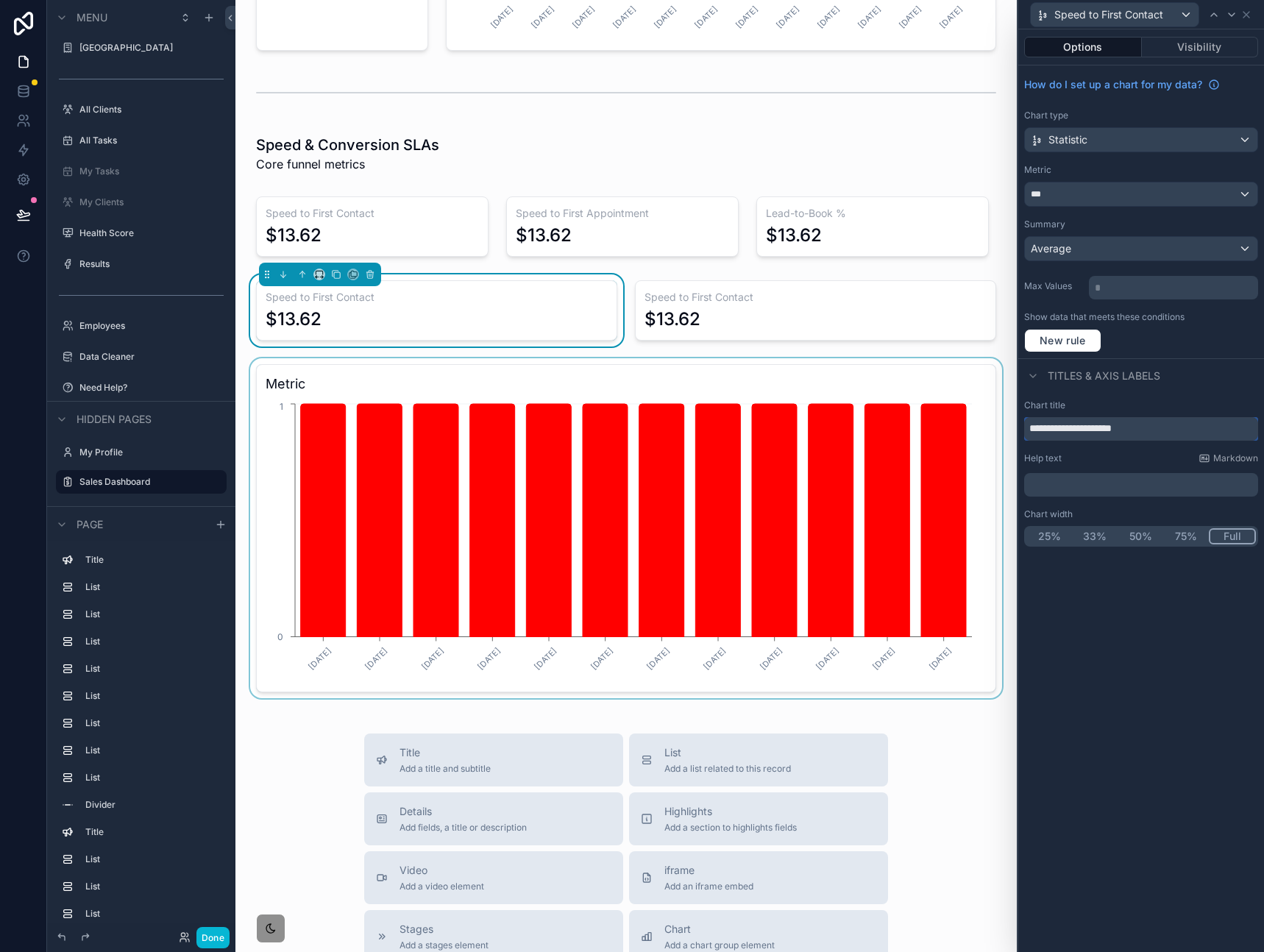
drag, startPoint x: 1114, startPoint y: 425, endPoint x: 984, endPoint y: 417, distance: 130.2
click at [966, 419] on div "**********" at bounding box center [632, 476] width 1264 height 952
paste input "text"
type input "**********"
click at [1153, 683] on div "**********" at bounding box center [1141, 491] width 246 height 923
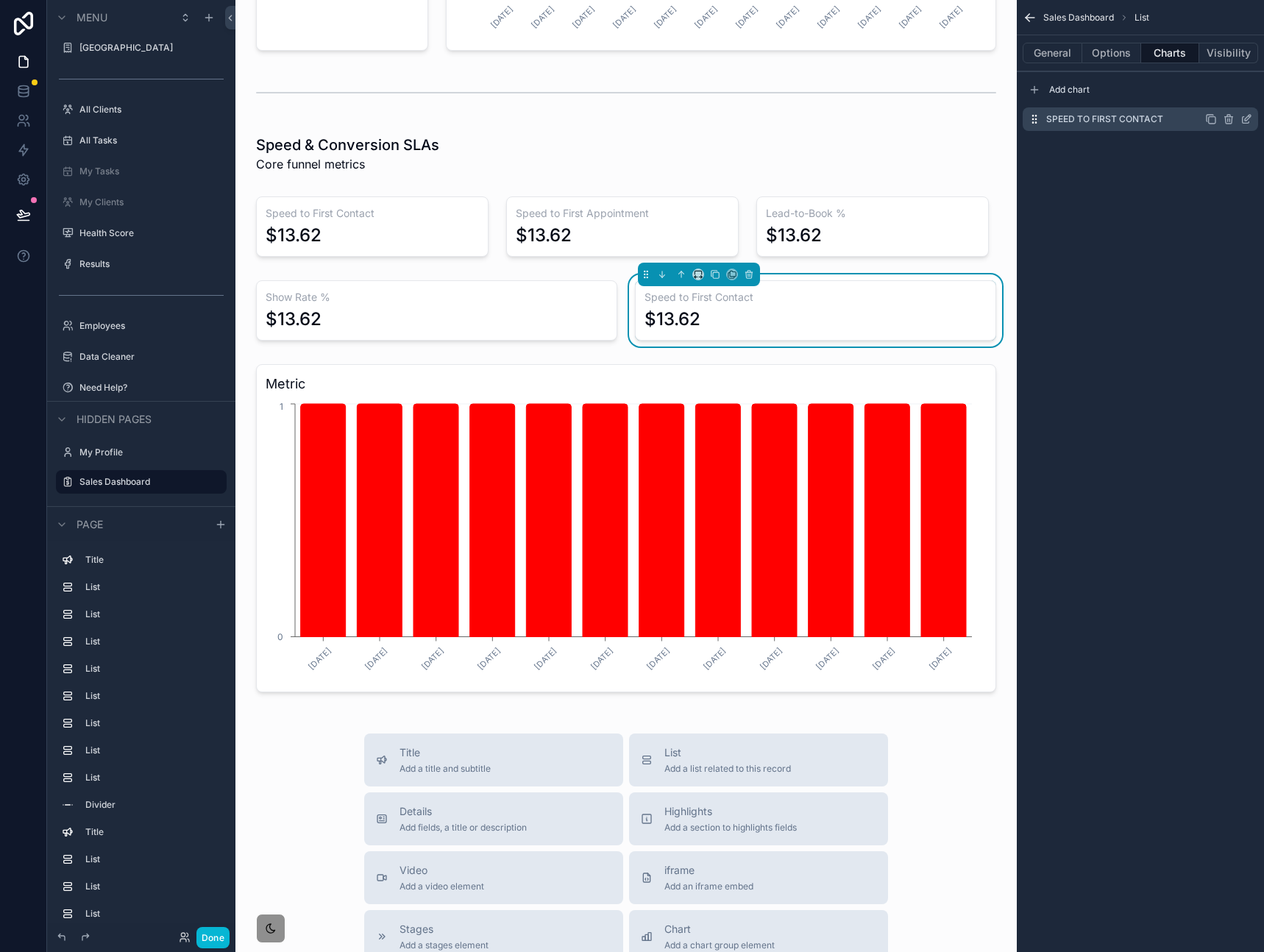
click at [1246, 120] on icon "scrollable content" at bounding box center [1247, 117] width 6 height 6
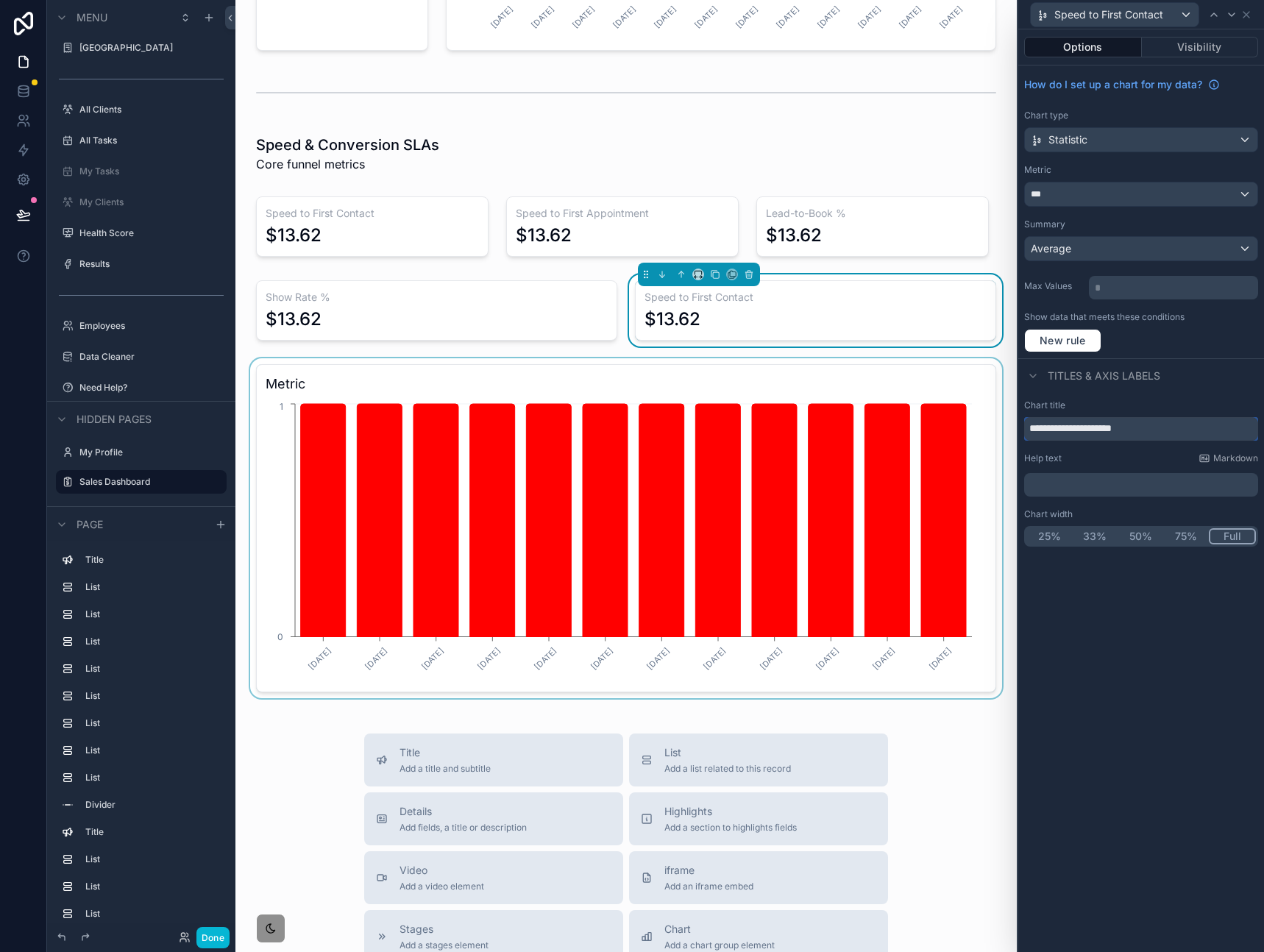
drag, startPoint x: 1165, startPoint y: 429, endPoint x: 914, endPoint y: 428, distance: 251.0
click at [900, 417] on div "**********" at bounding box center [632, 476] width 1264 height 952
paste input "text"
type input "**********"
click at [1151, 629] on div "**********" at bounding box center [1141, 491] width 246 height 923
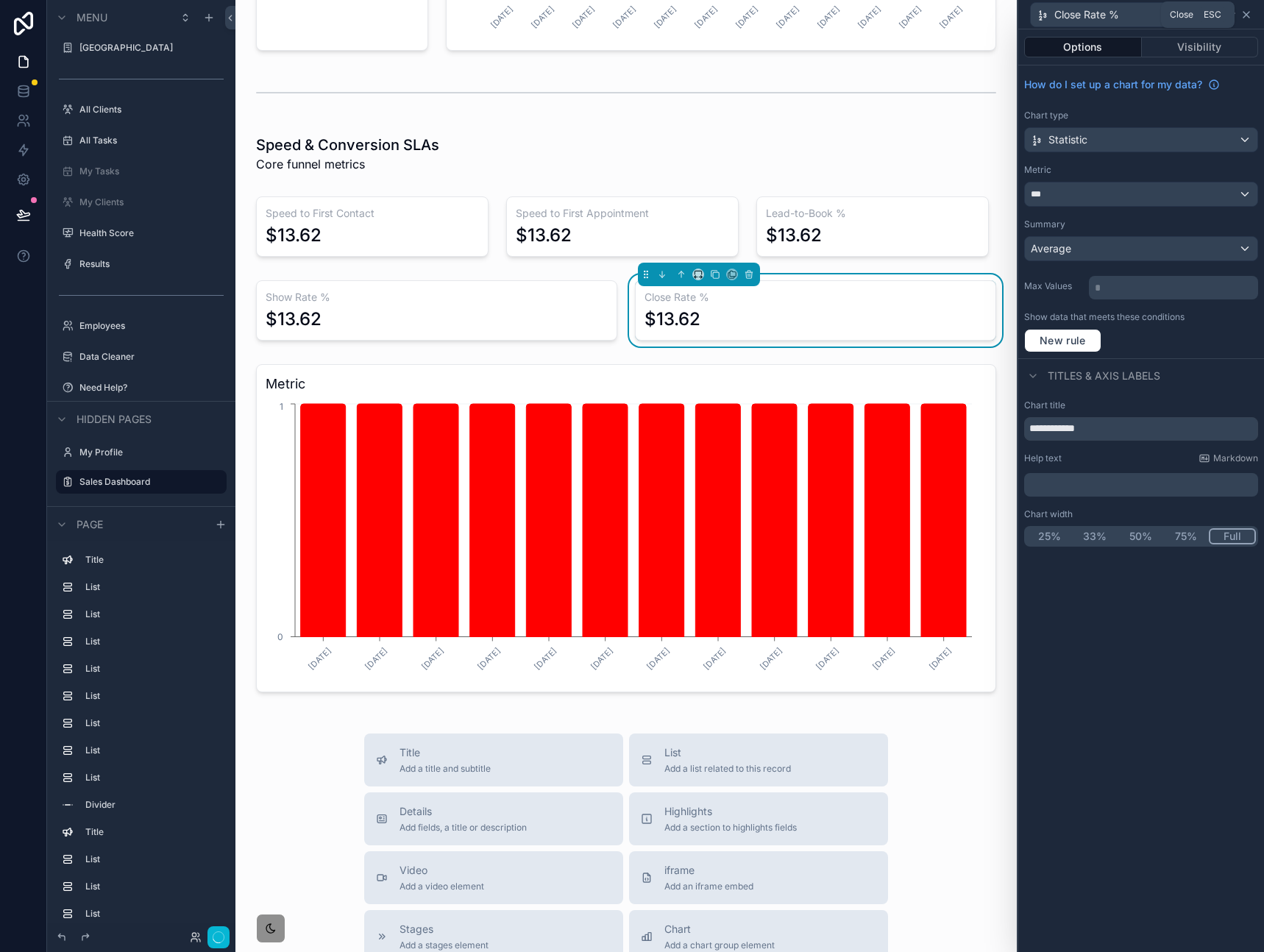
click at [1249, 14] on icon at bounding box center [1246, 14] width 12 height 12
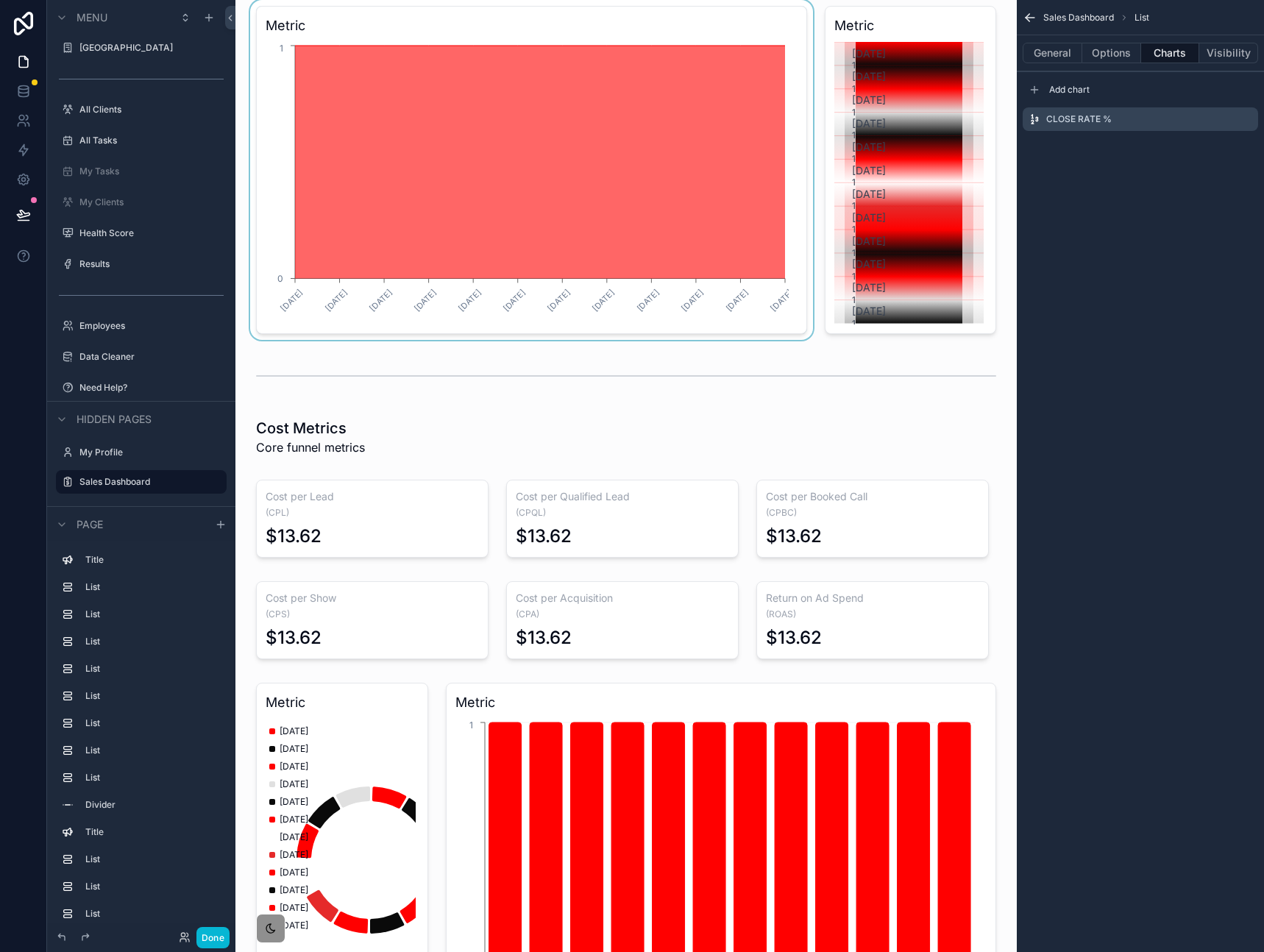
scroll to position [0, 0]
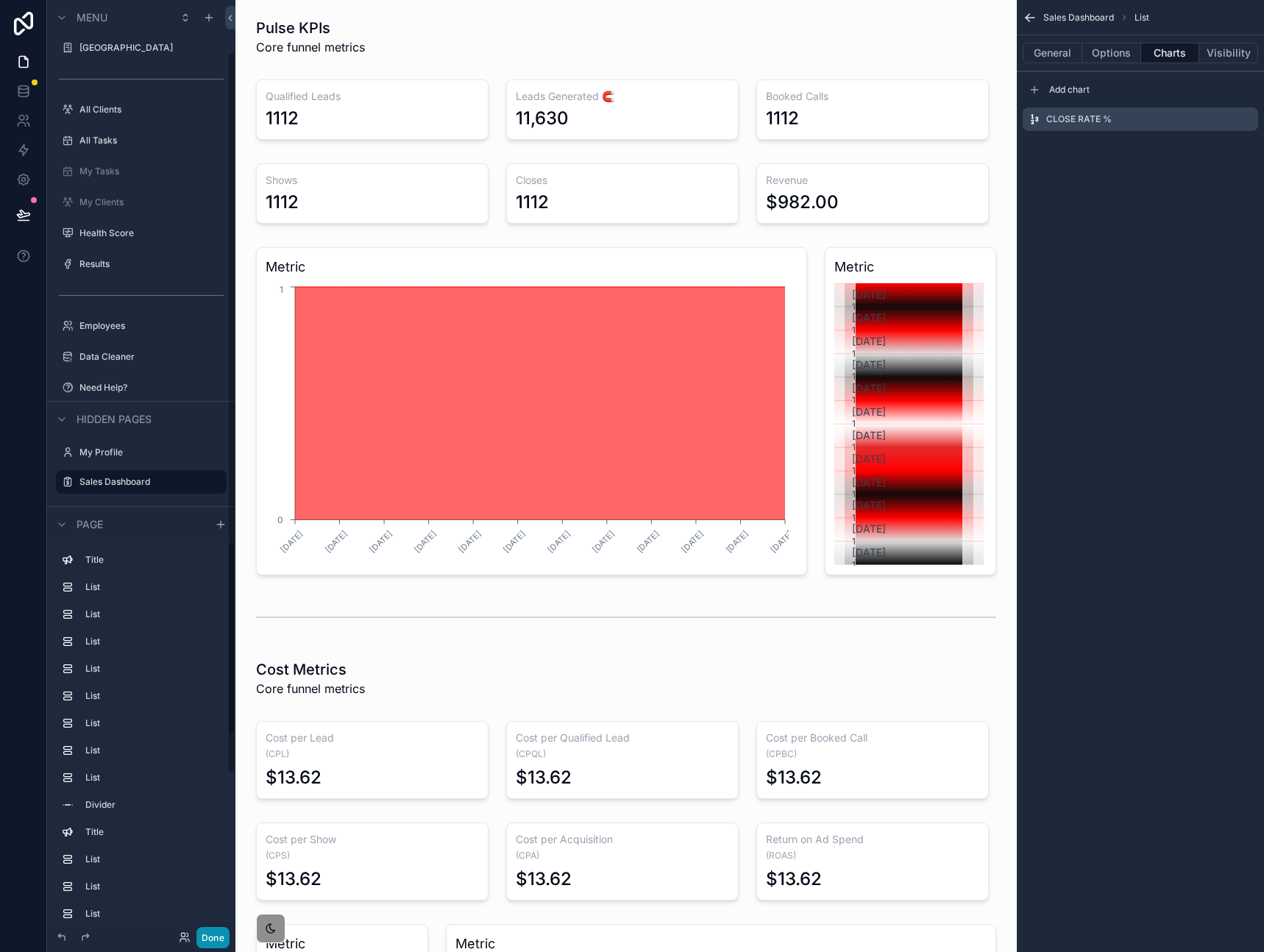
click at [207, 934] on button "Done" at bounding box center [212, 937] width 33 height 21
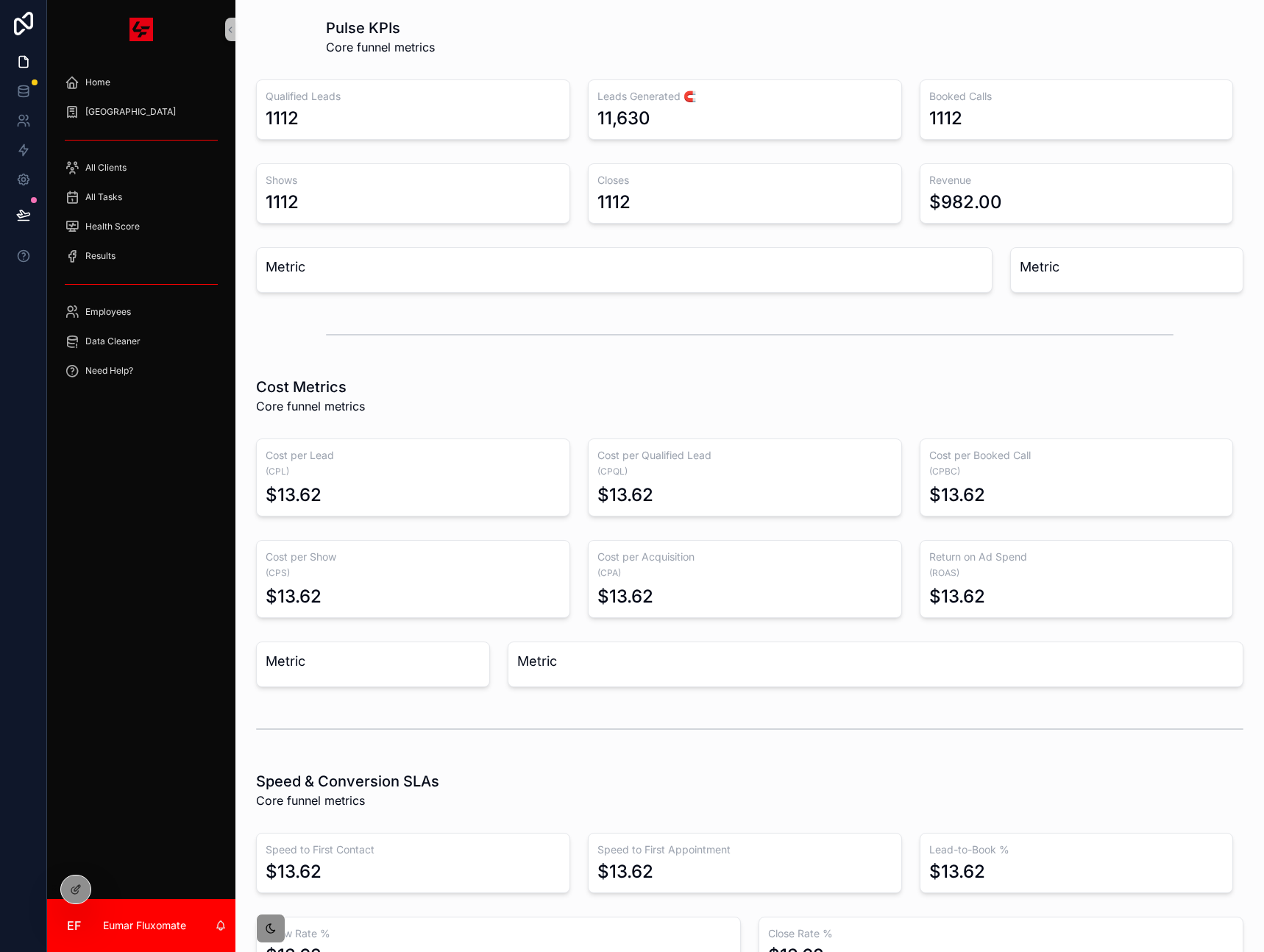
scroll to position [218, 0]
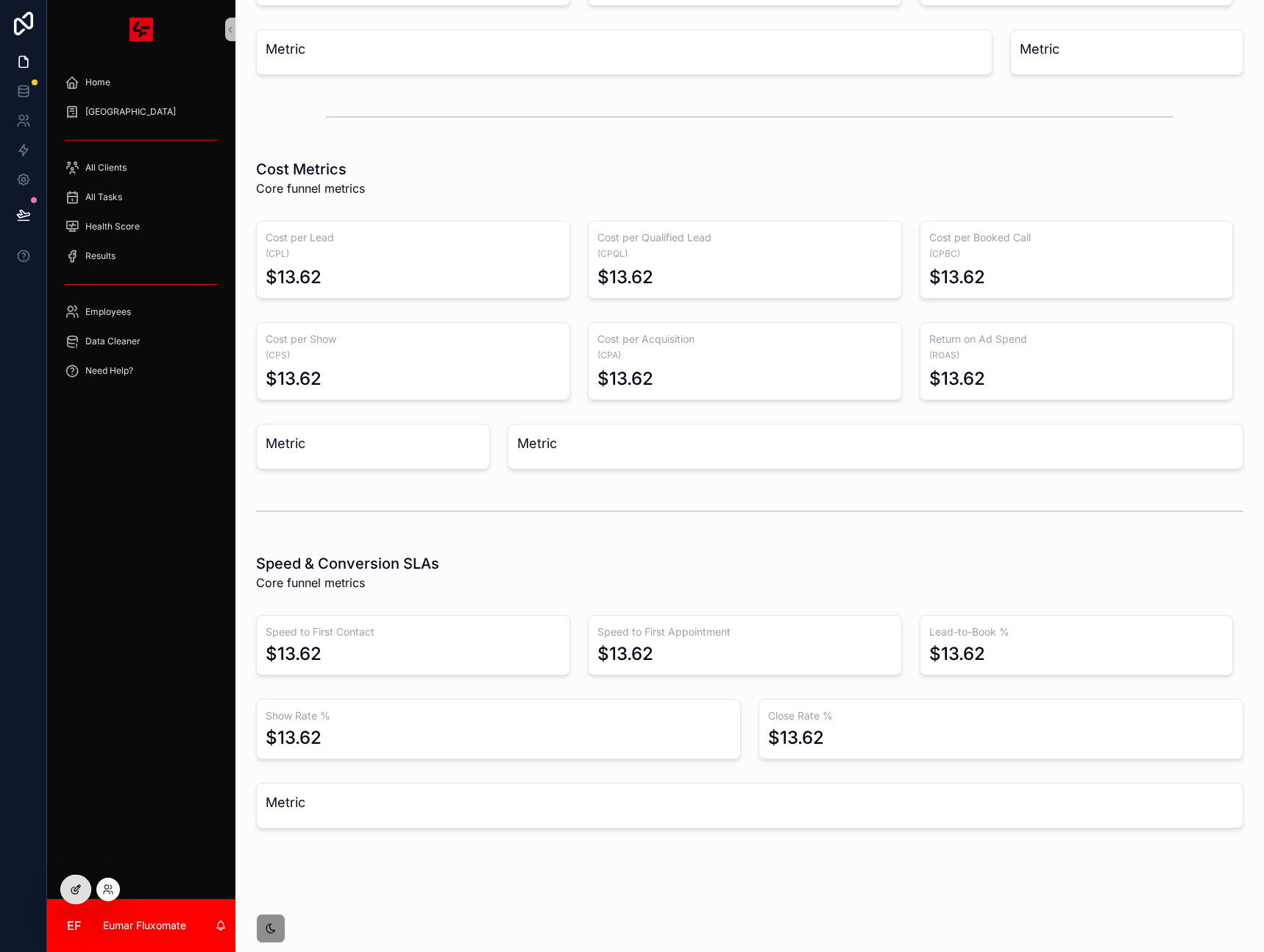
click at [75, 881] on div at bounding box center [76, 889] width 29 height 28
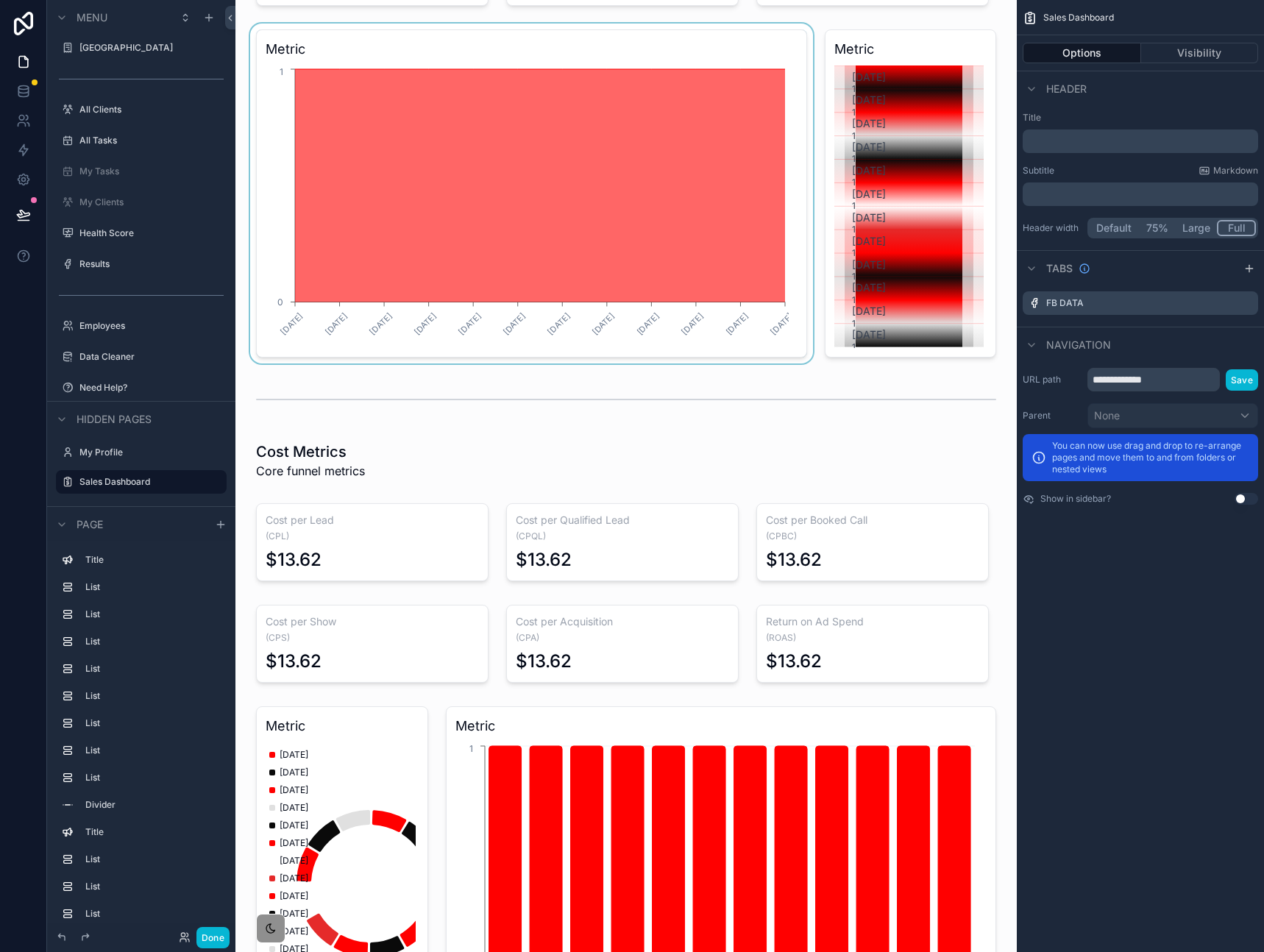
scroll to position [0, 0]
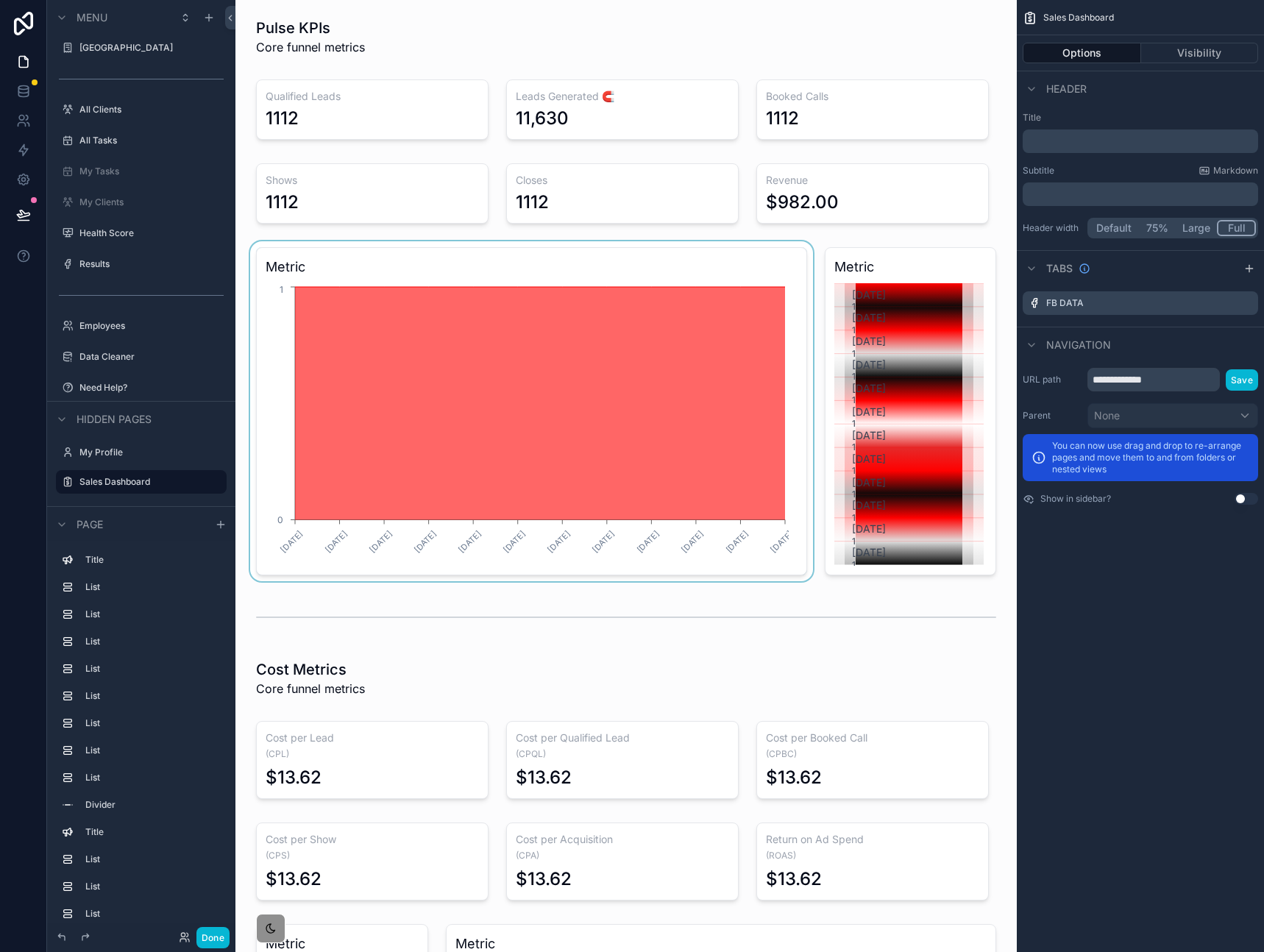
click at [493, 308] on div "scrollable content" at bounding box center [532, 412] width 569 height 340
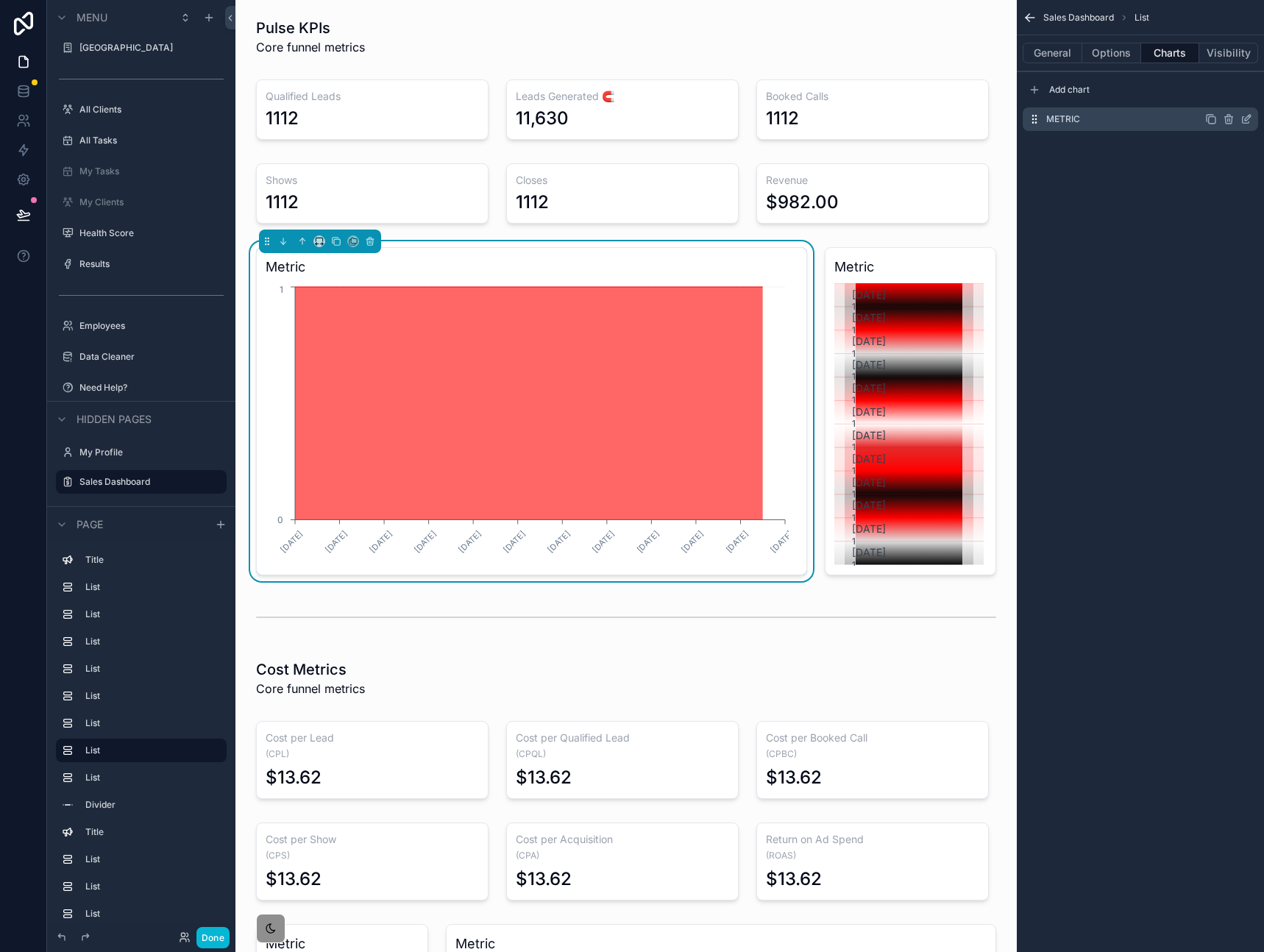
click at [1245, 120] on icon "scrollable content" at bounding box center [1247, 117] width 6 height 6
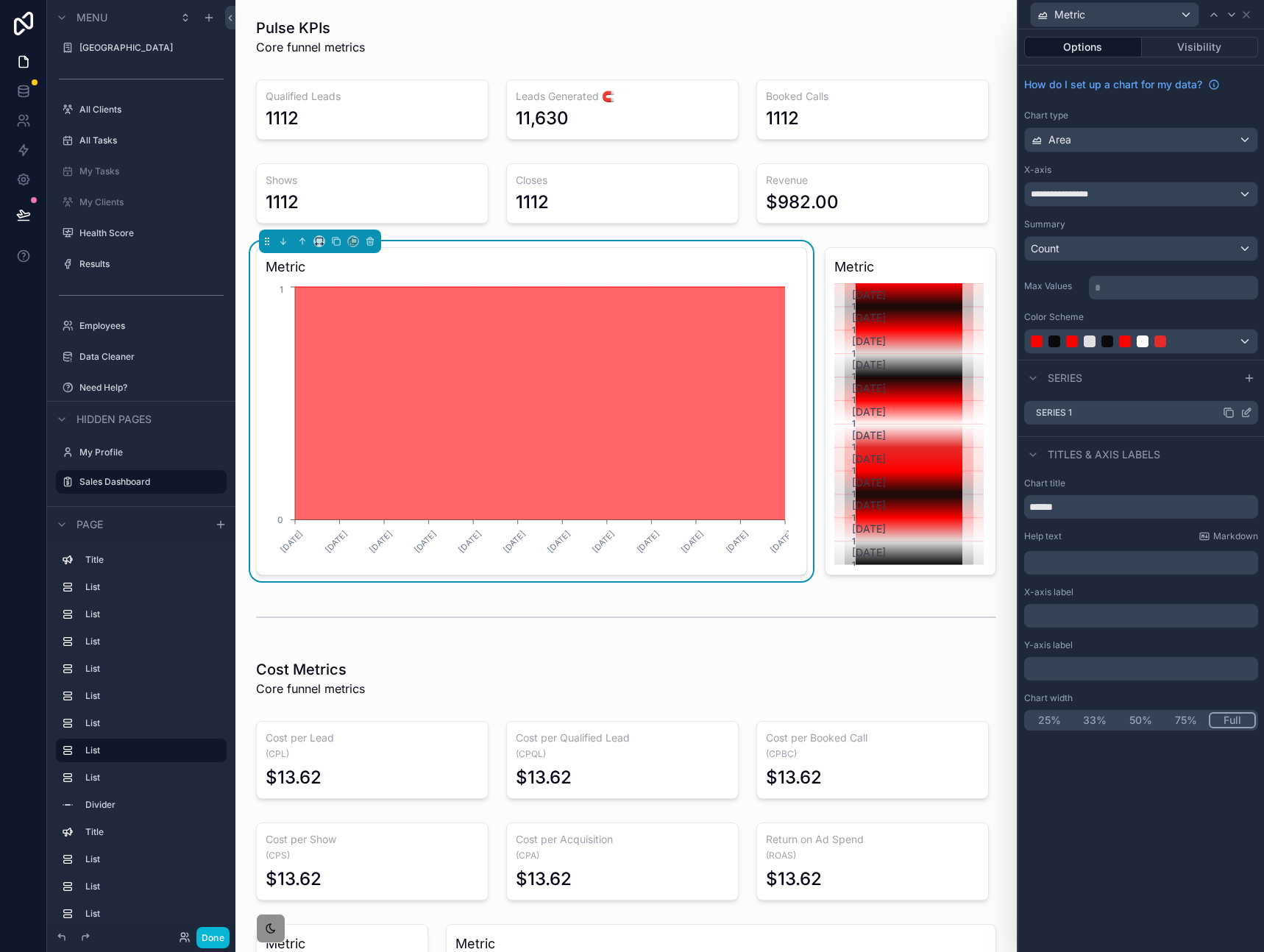
click at [1247, 412] on icon at bounding box center [1247, 411] width 6 height 6
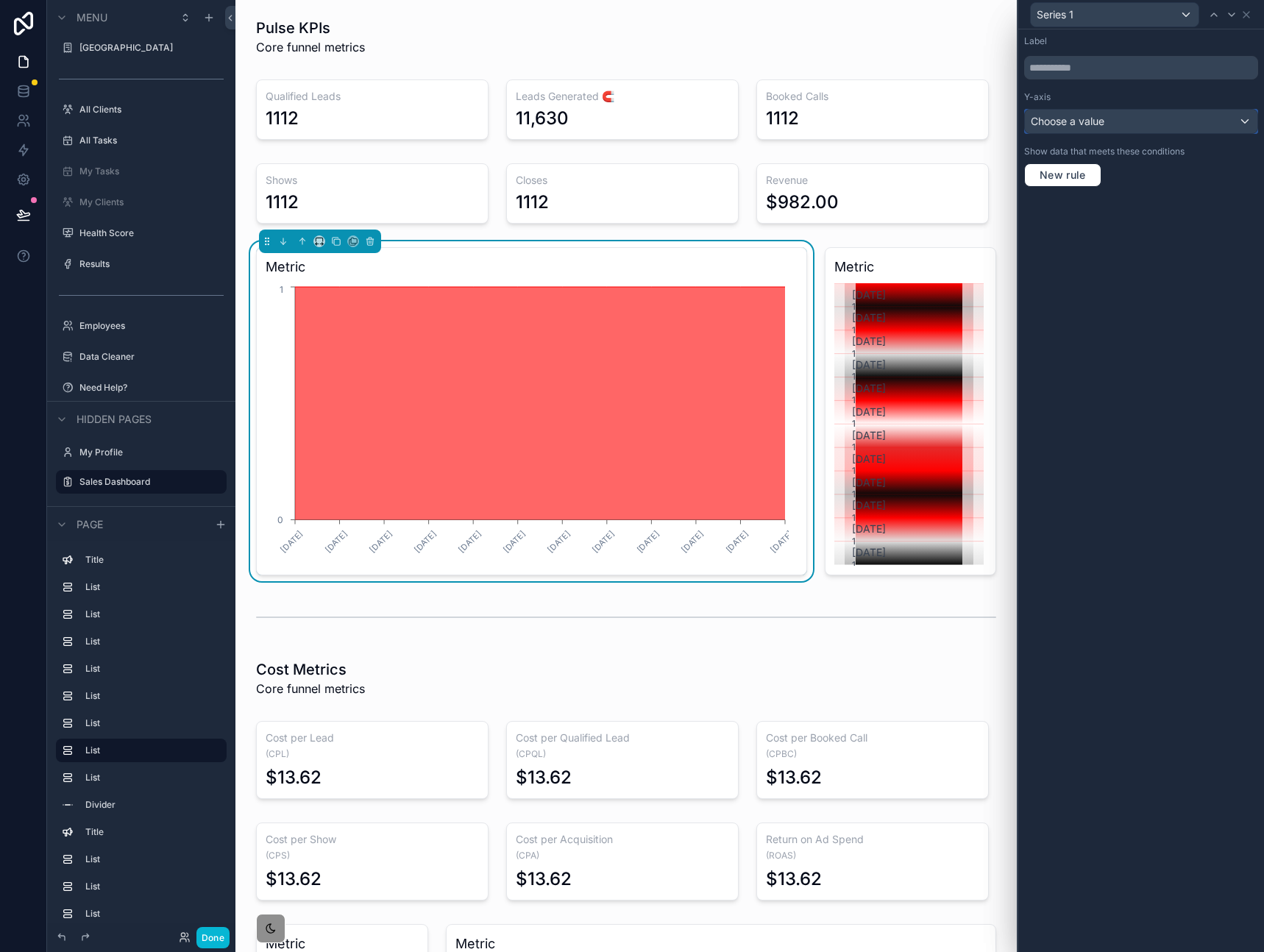
click at [1162, 121] on div "Choose a value" at bounding box center [1140, 121] width 232 height 24
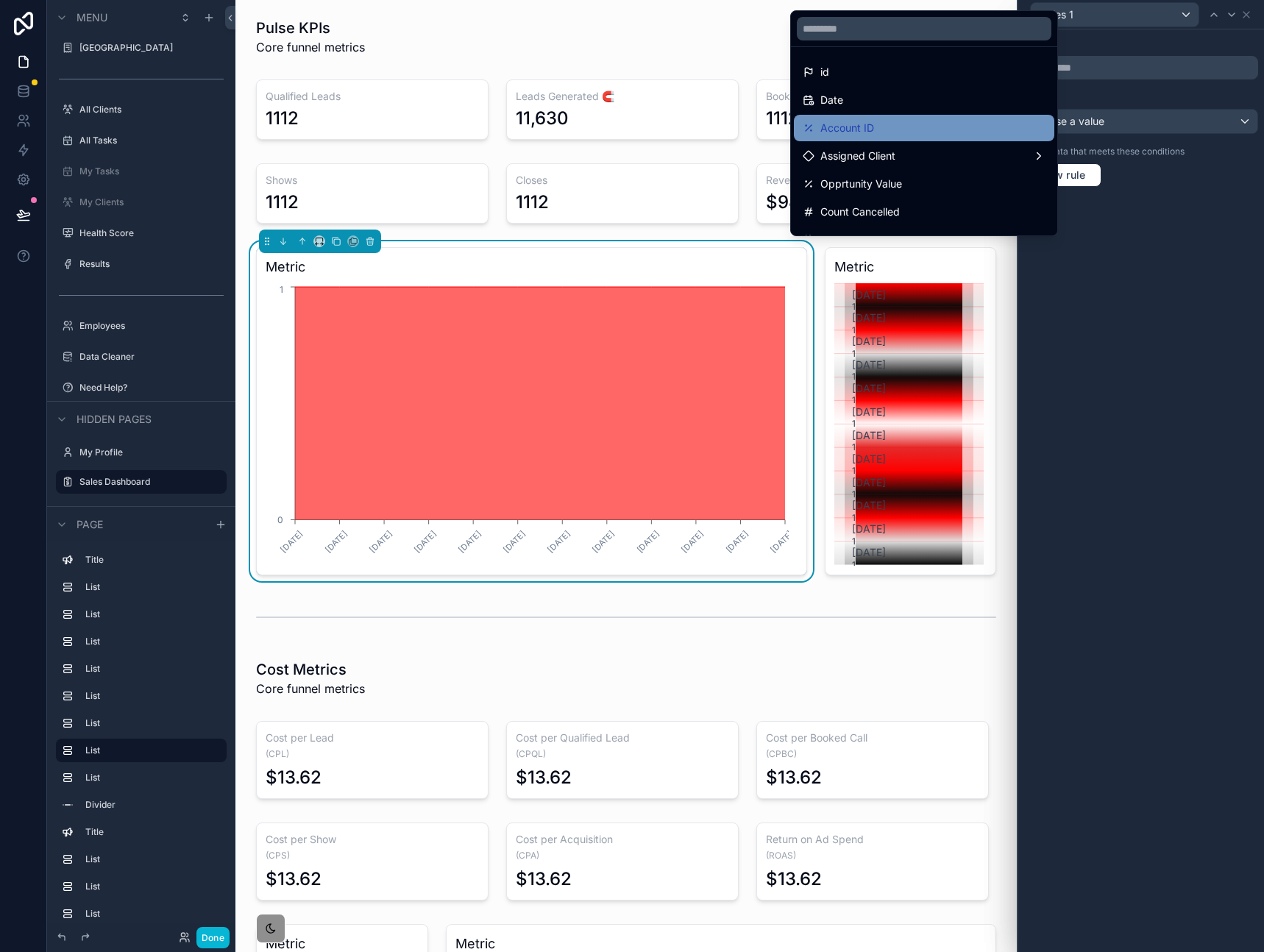
click at [911, 136] on div "Account ID" at bounding box center [924, 128] width 242 height 18
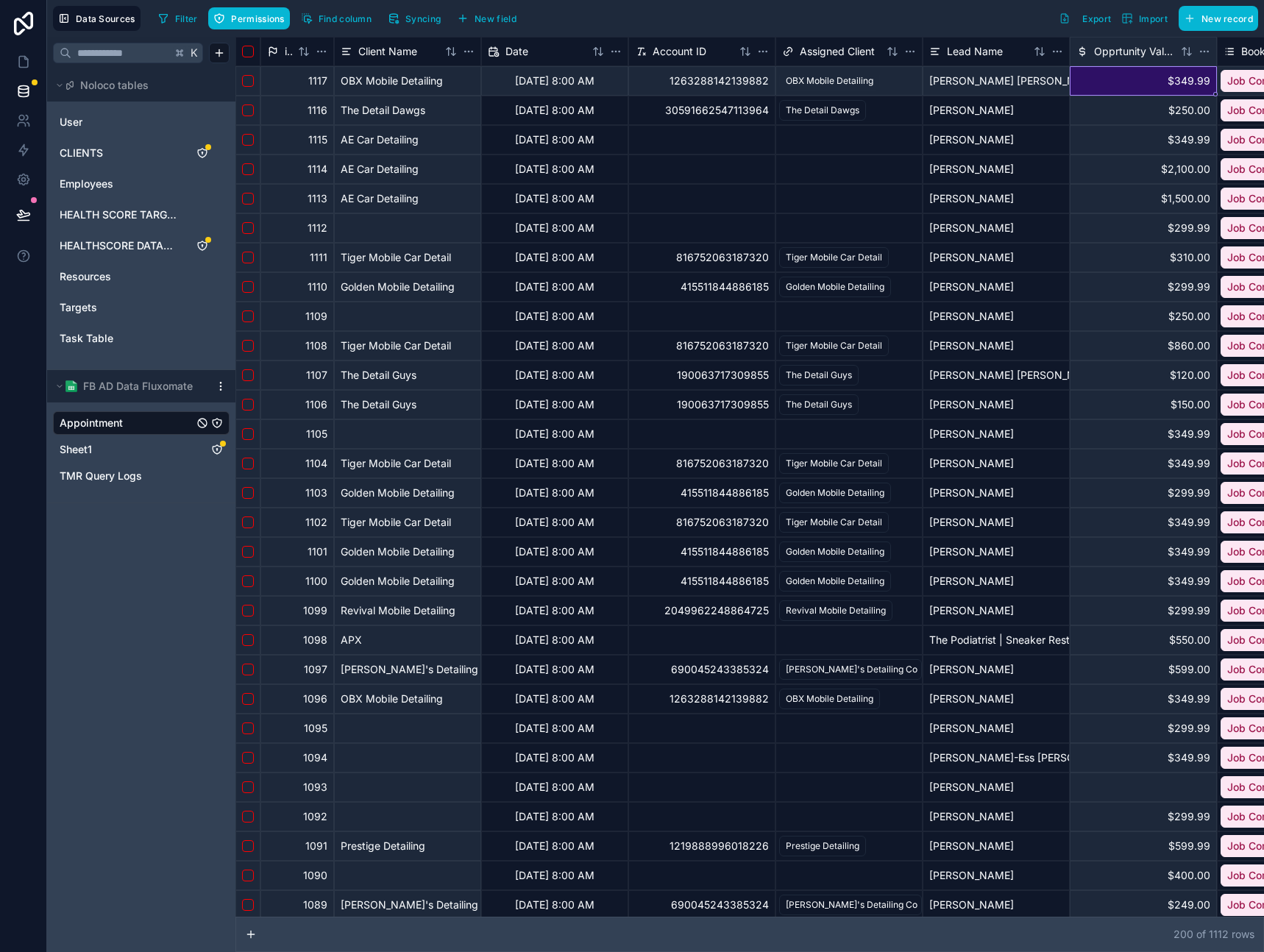
scroll to position [0, 138]
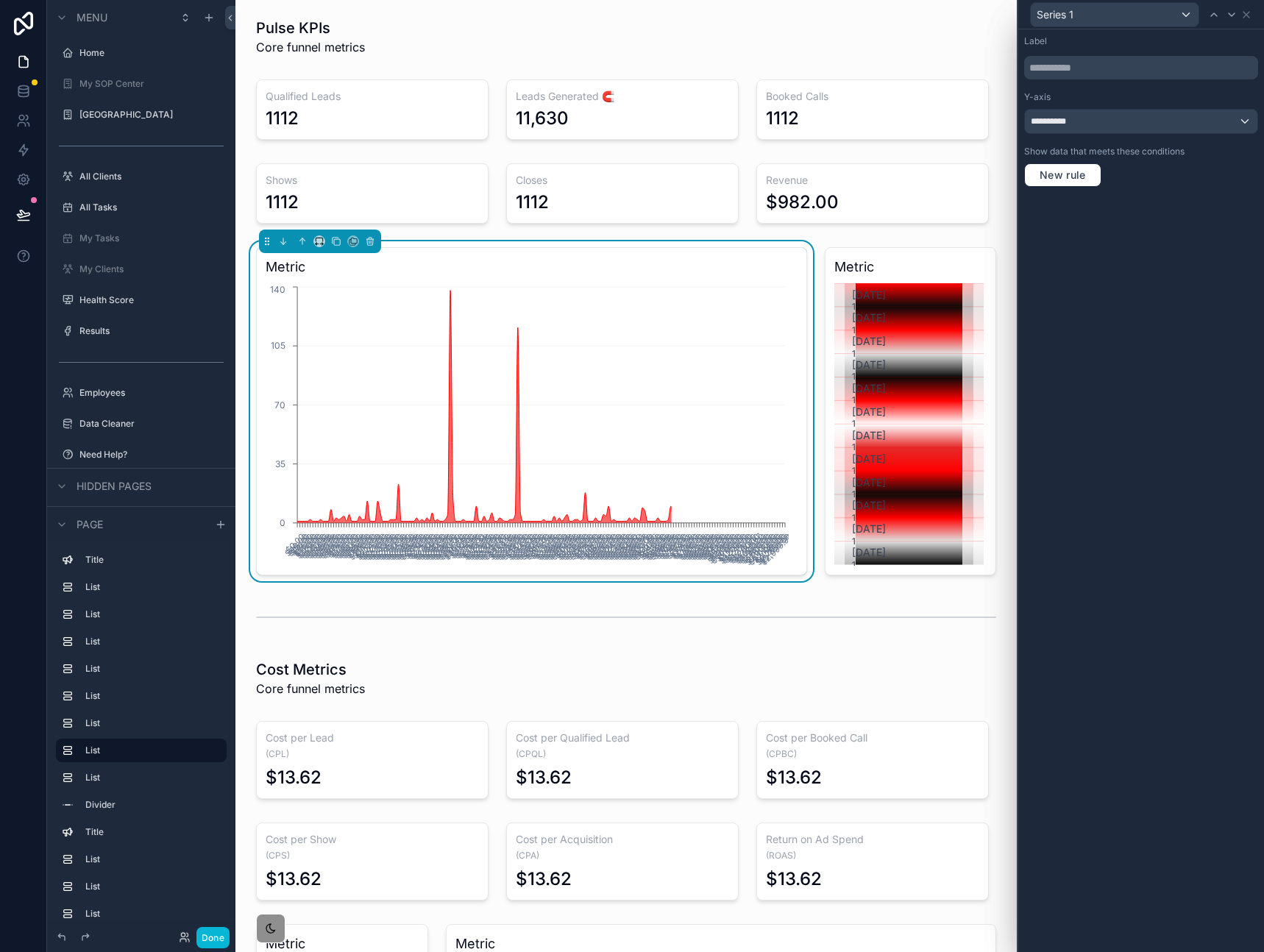
scroll to position [67, 0]
click at [1169, 118] on div "**********" at bounding box center [1140, 121] width 232 height 24
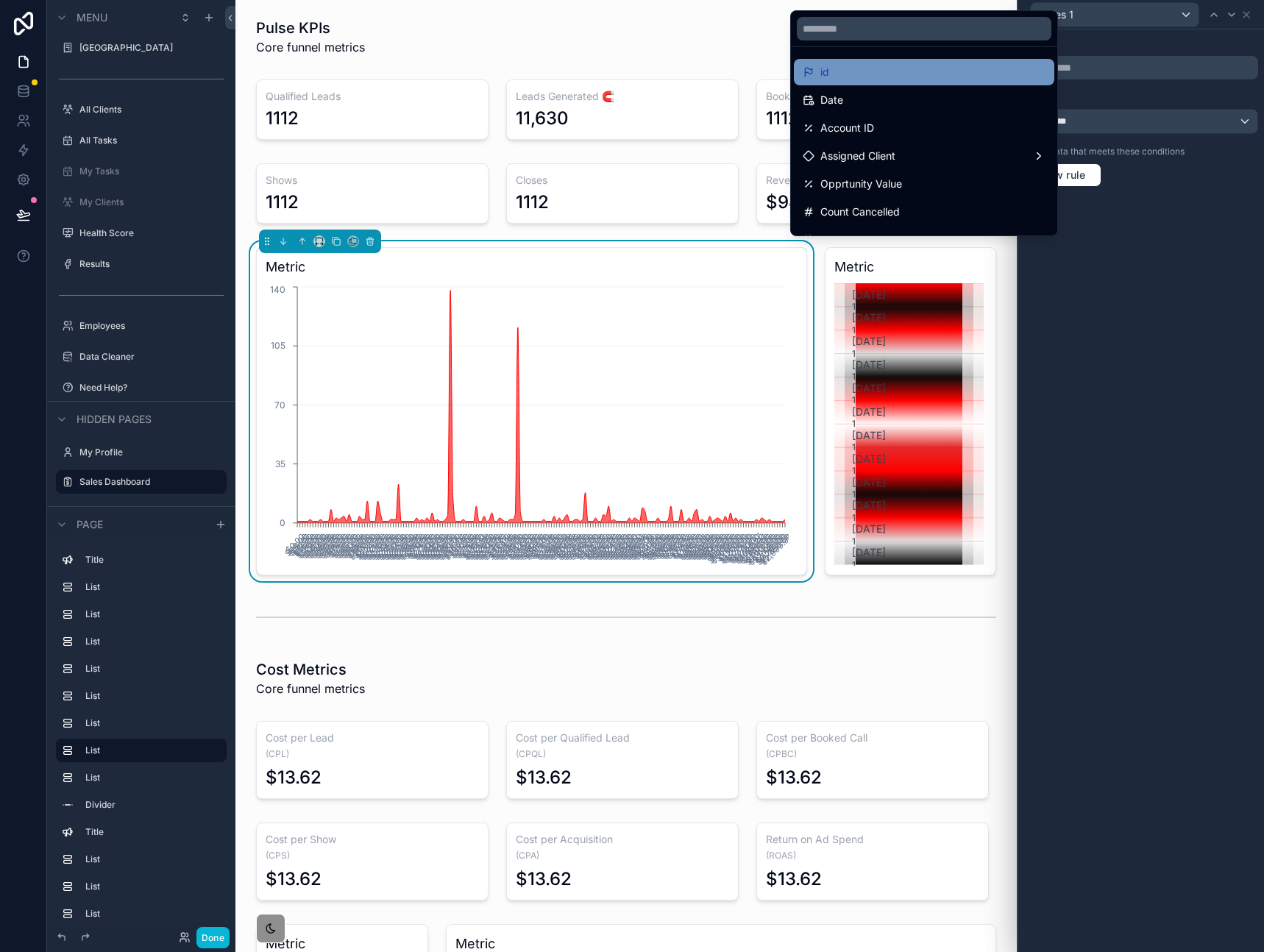
click at [922, 77] on div "id" at bounding box center [924, 72] width 242 height 18
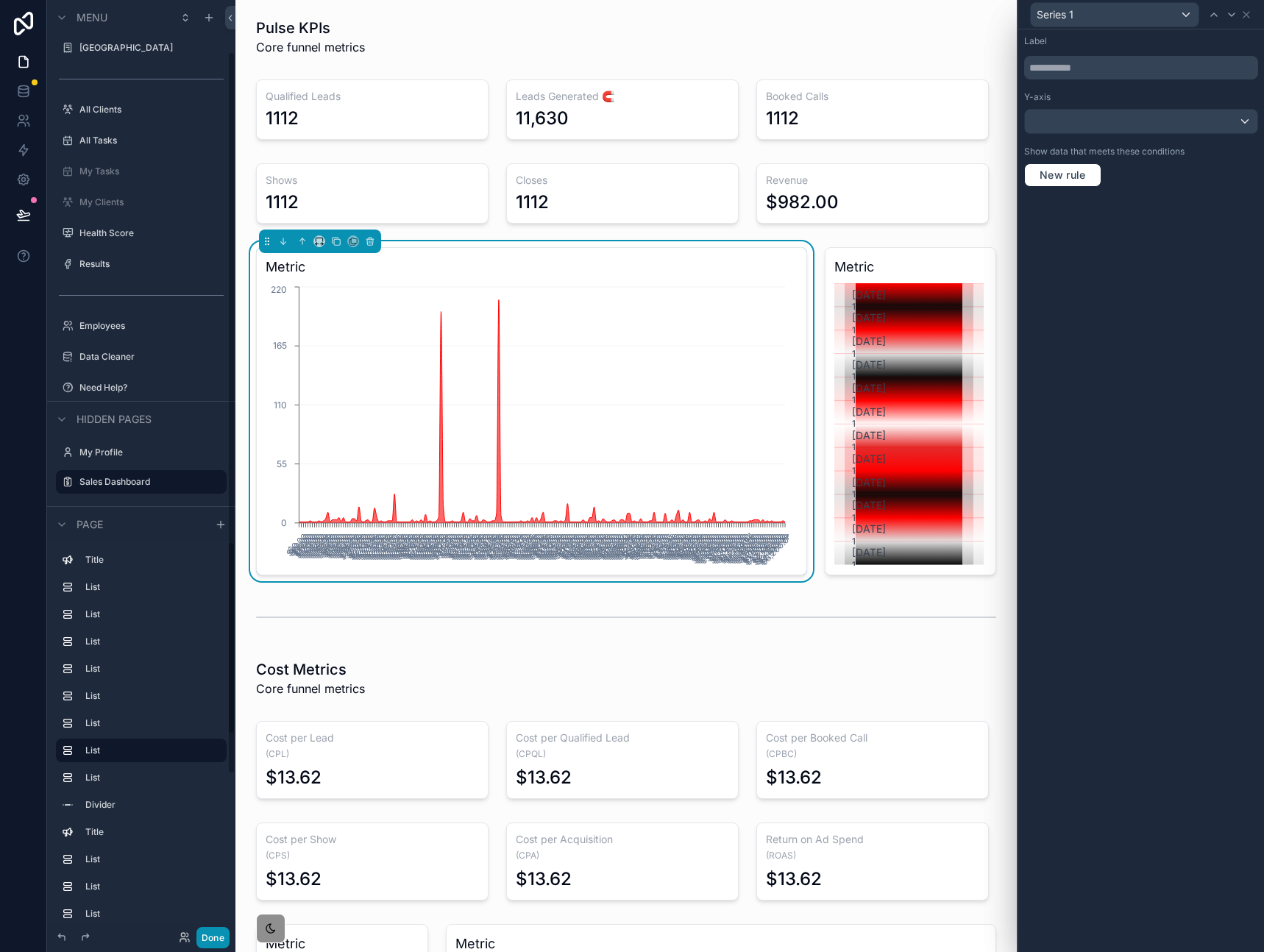
click at [211, 936] on button "Done" at bounding box center [212, 937] width 33 height 21
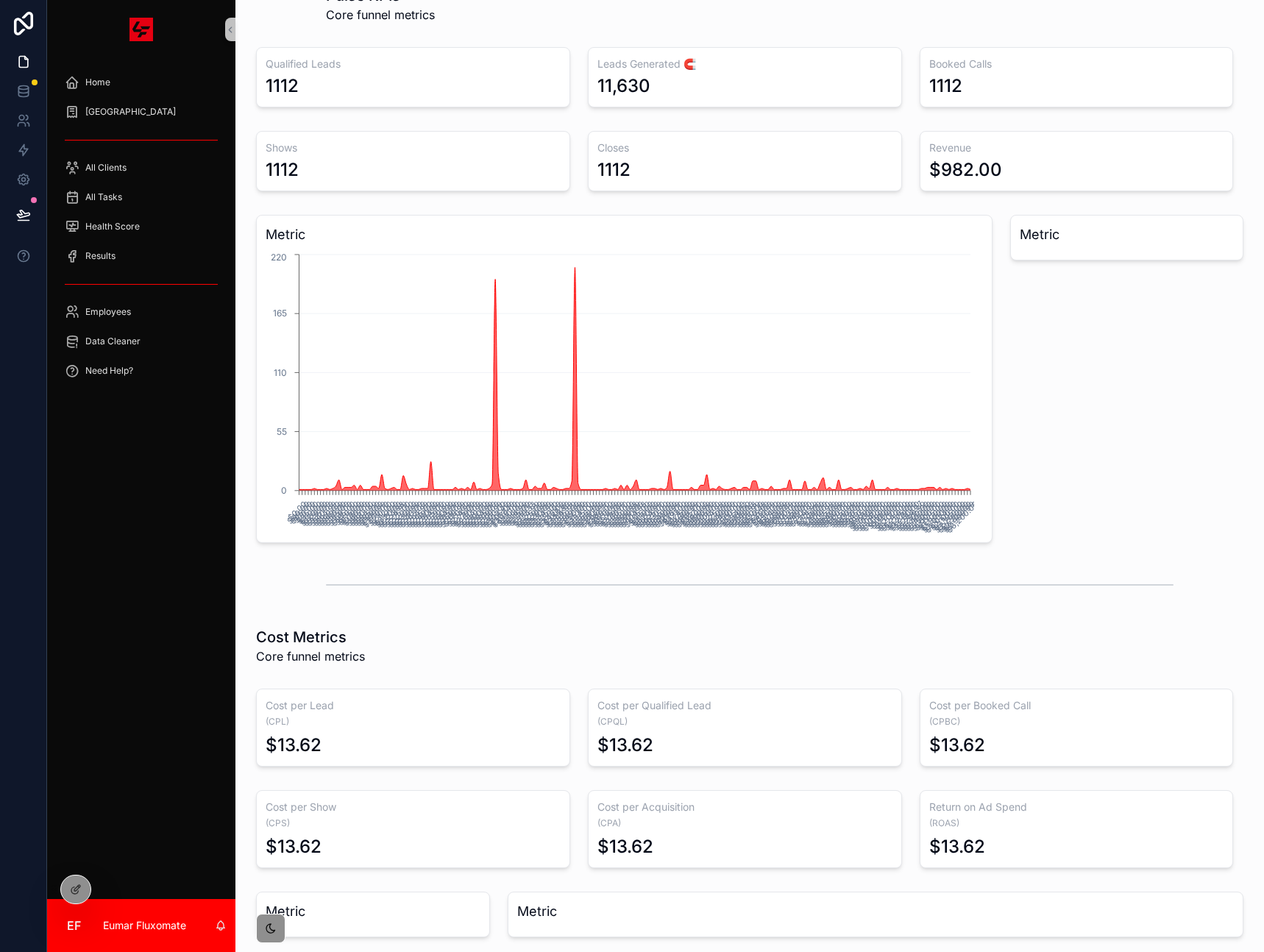
scroll to position [102, 0]
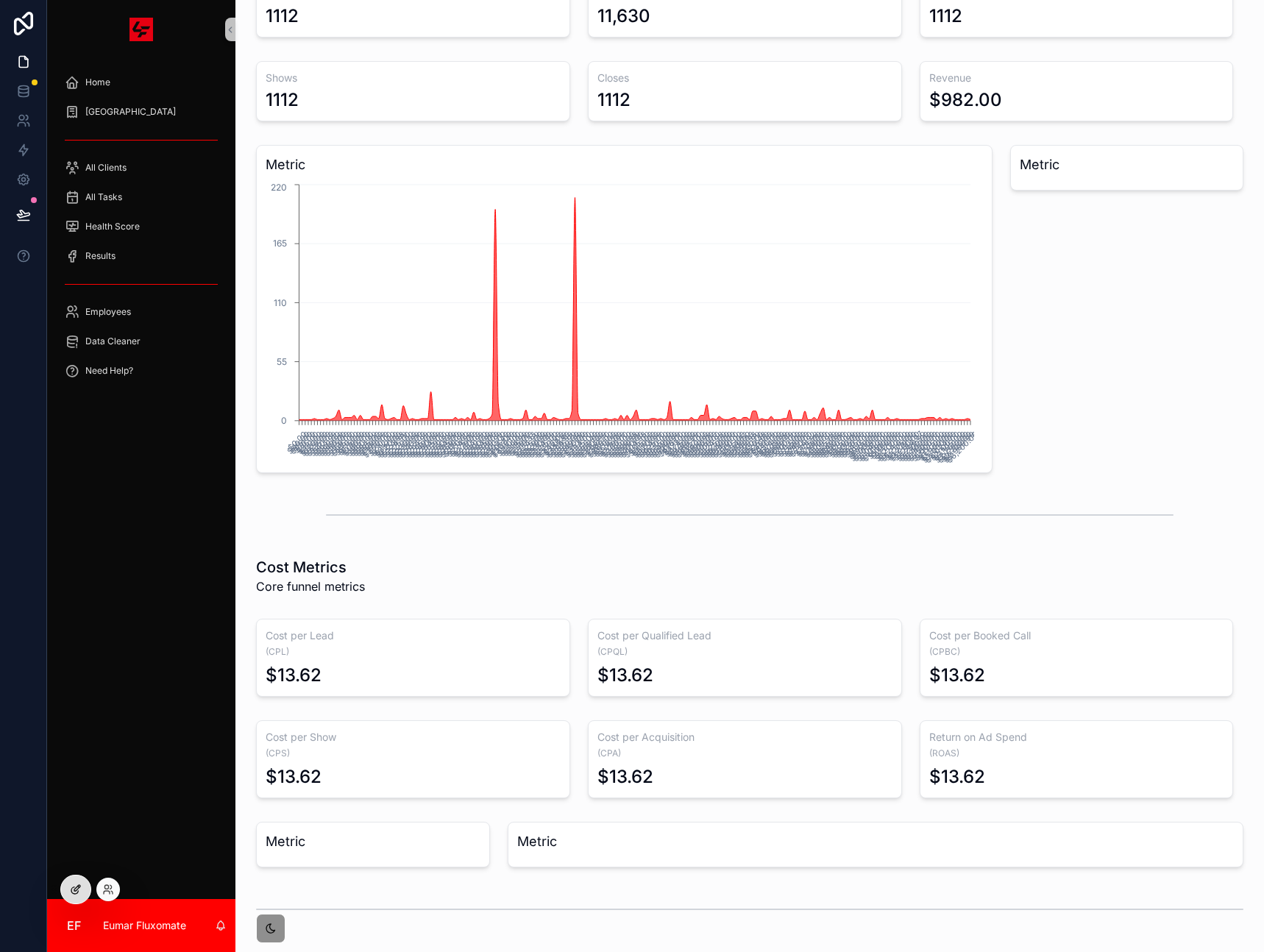
click at [76, 893] on icon at bounding box center [75, 891] width 7 height 7
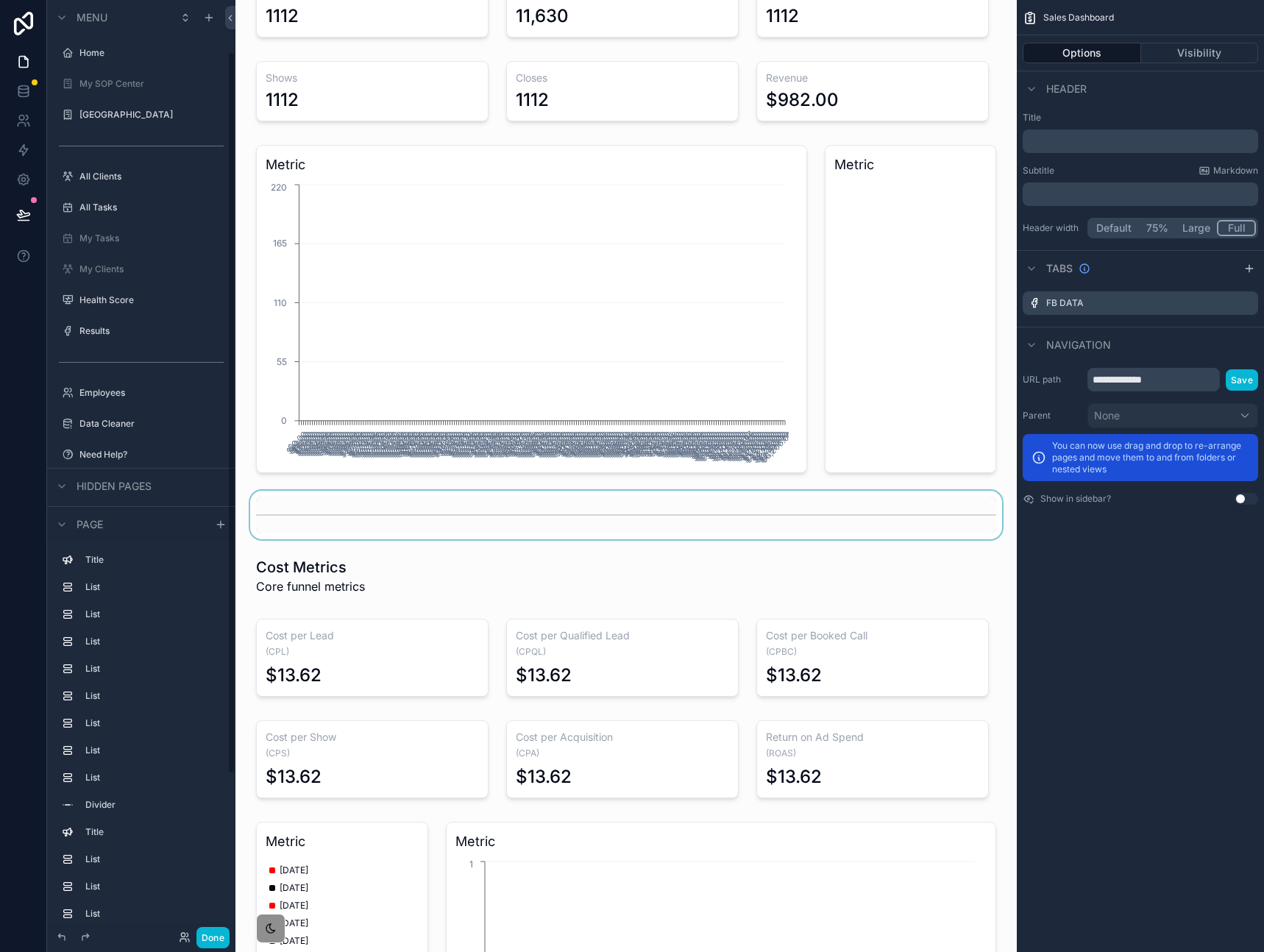
scroll to position [67, 0]
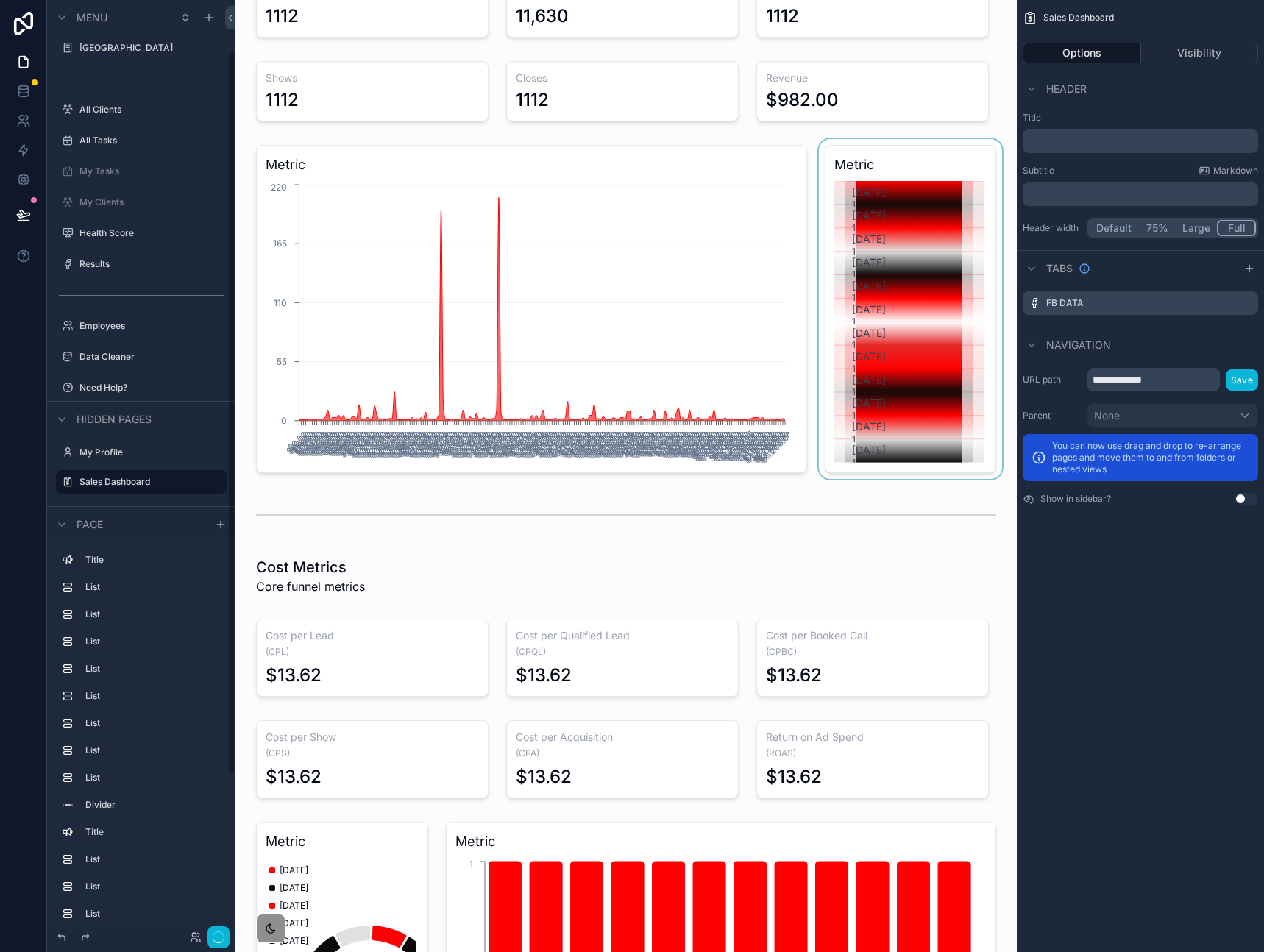
click at [887, 351] on div "scrollable content" at bounding box center [910, 309] width 189 height 340
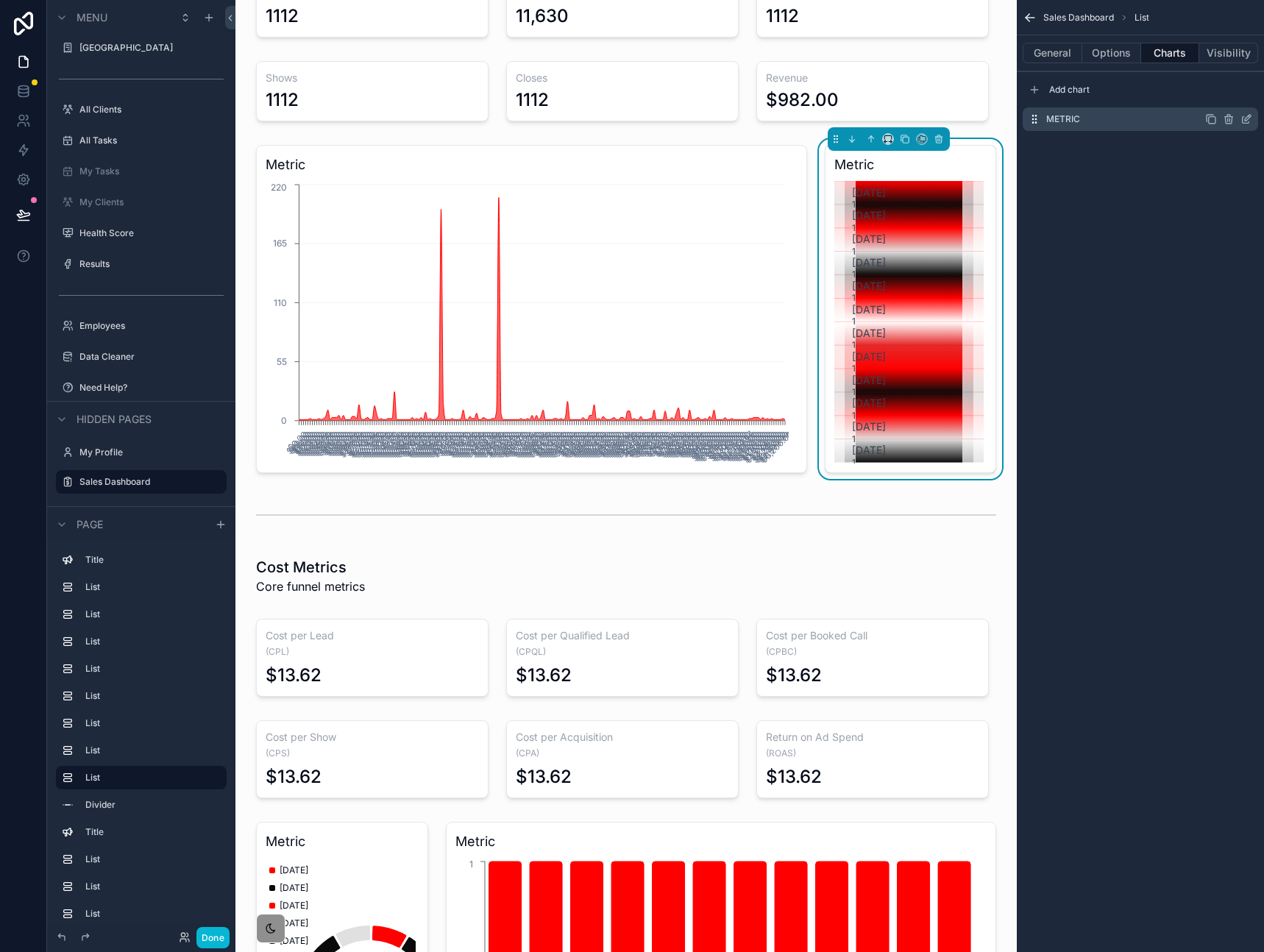
click at [1250, 121] on icon "scrollable content" at bounding box center [1246, 120] width 12 height 12
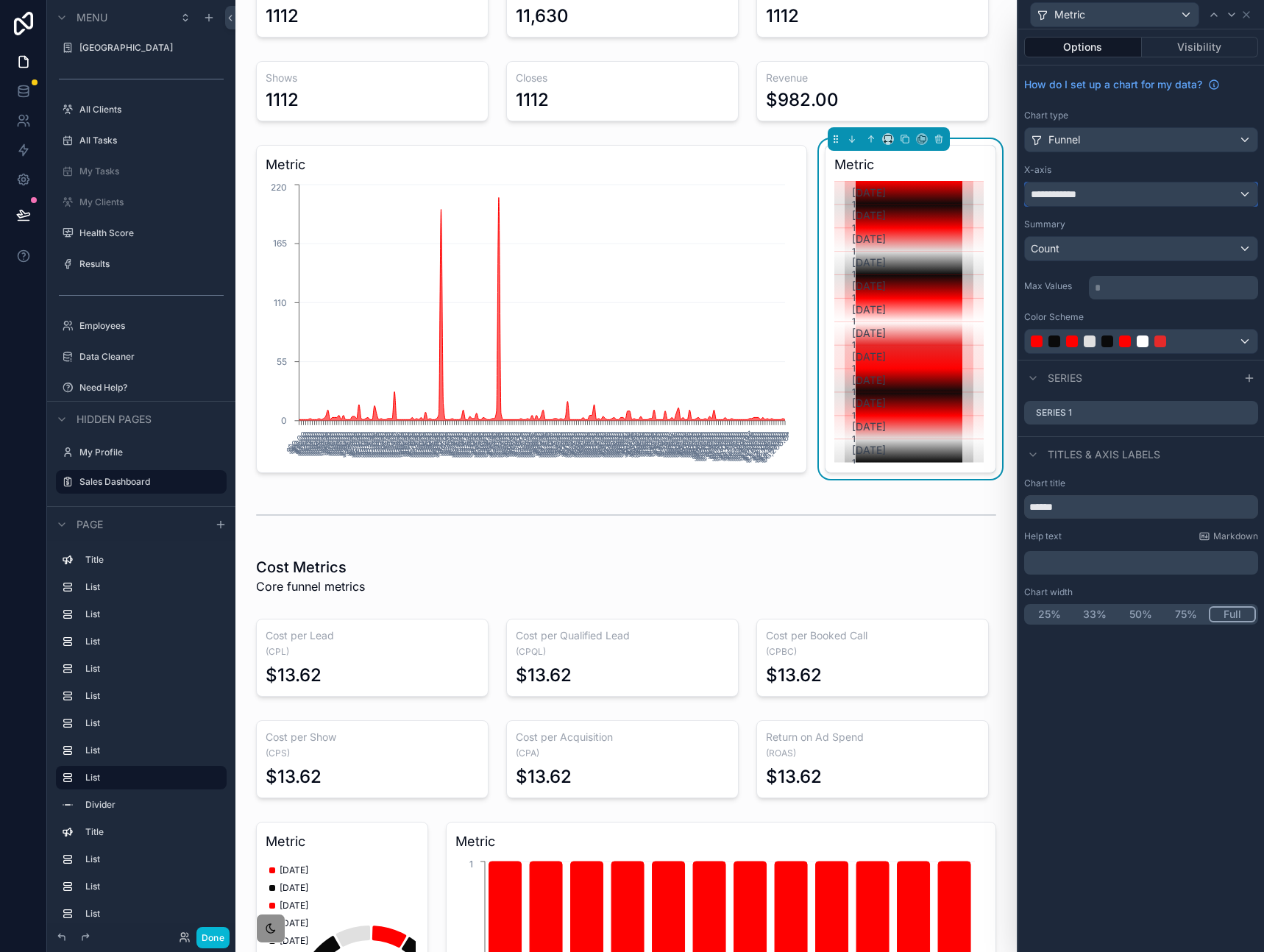
click at [1113, 203] on div "**********" at bounding box center [1140, 194] width 232 height 24
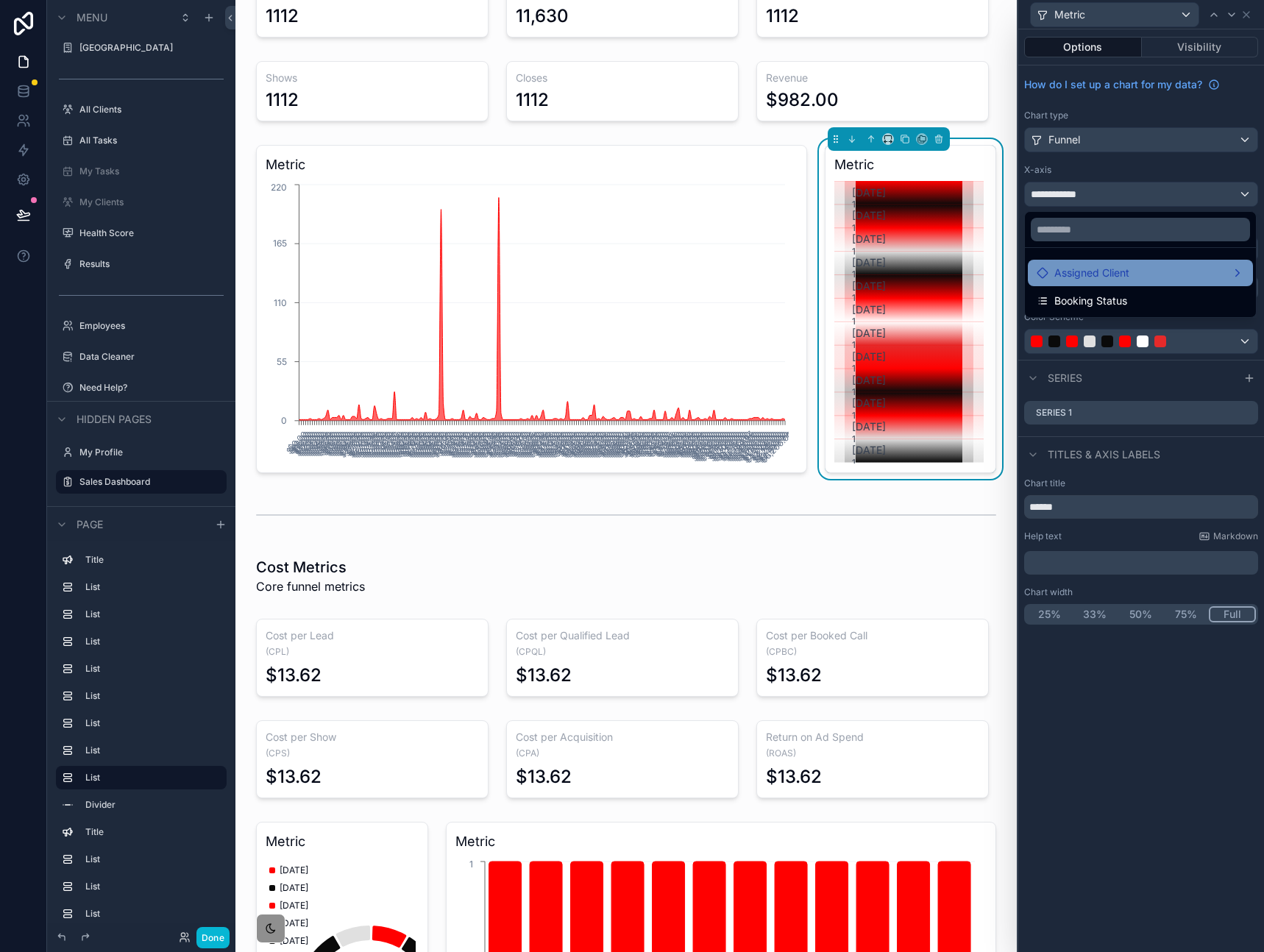
click at [1095, 278] on span "Assigned Client" at bounding box center [1091, 273] width 75 height 18
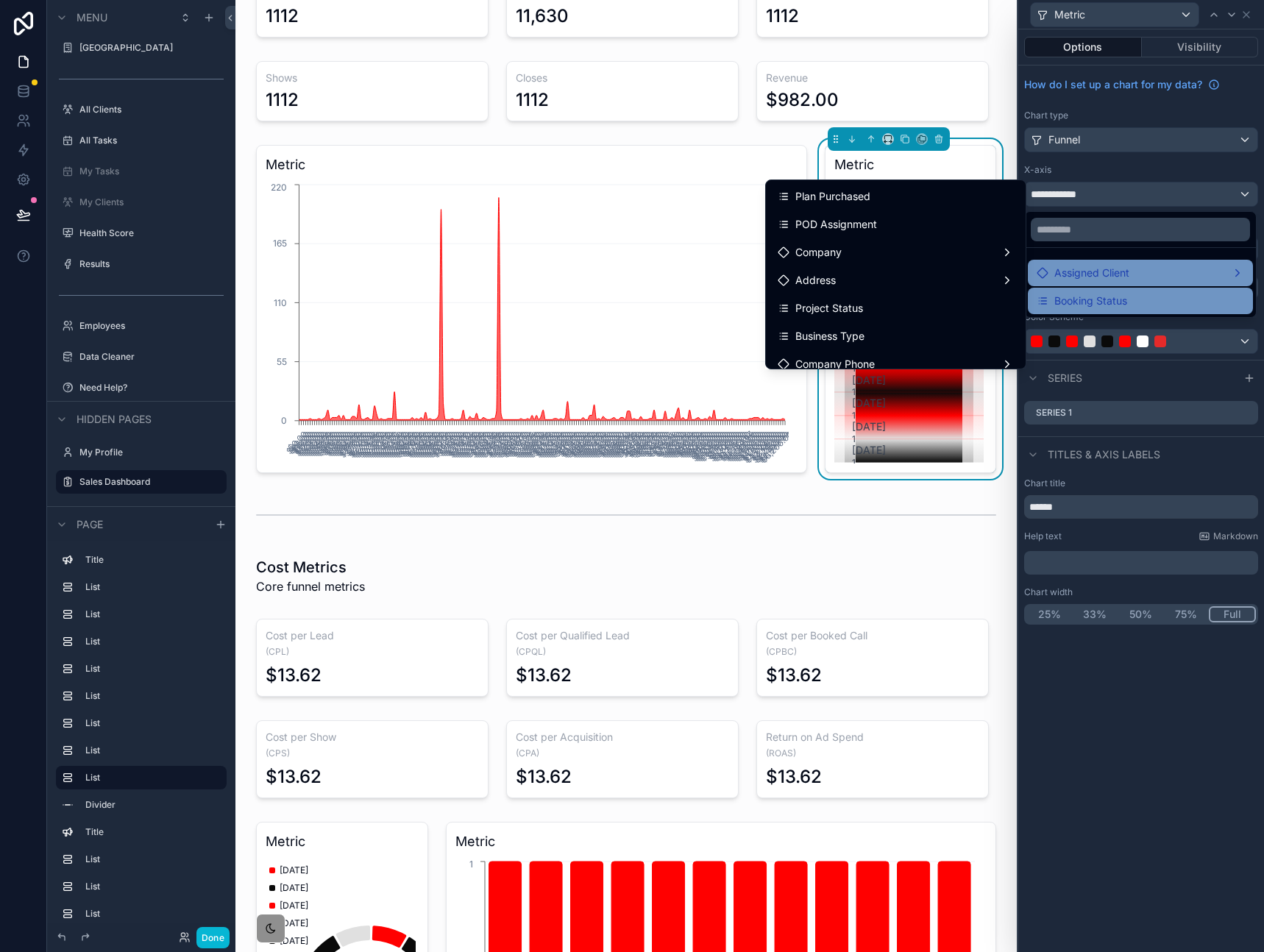
click at [1081, 306] on span "Booking Status" at bounding box center [1090, 300] width 73 height 18
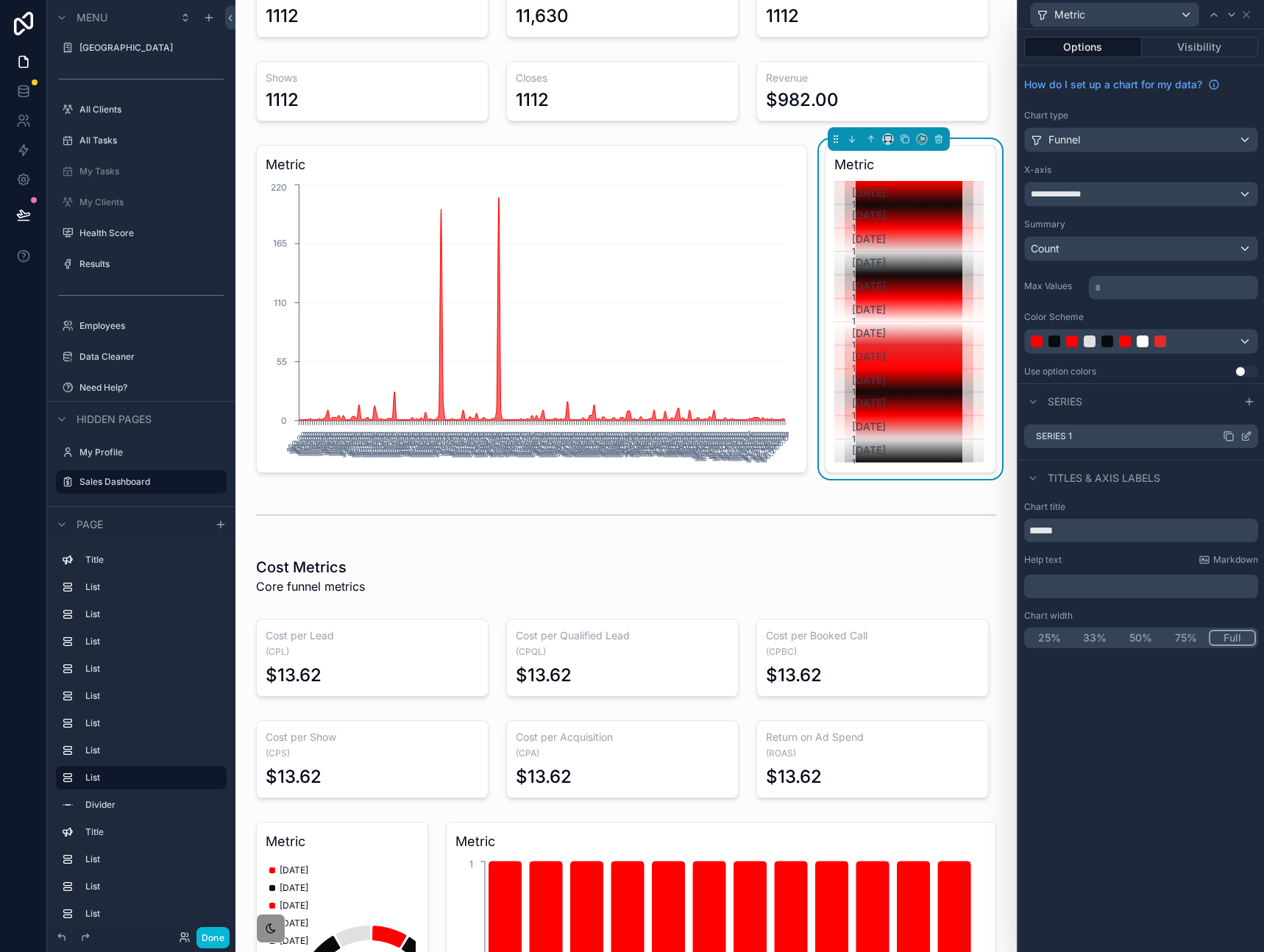
click at [1242, 438] on icon at bounding box center [1245, 438] width 7 height 7
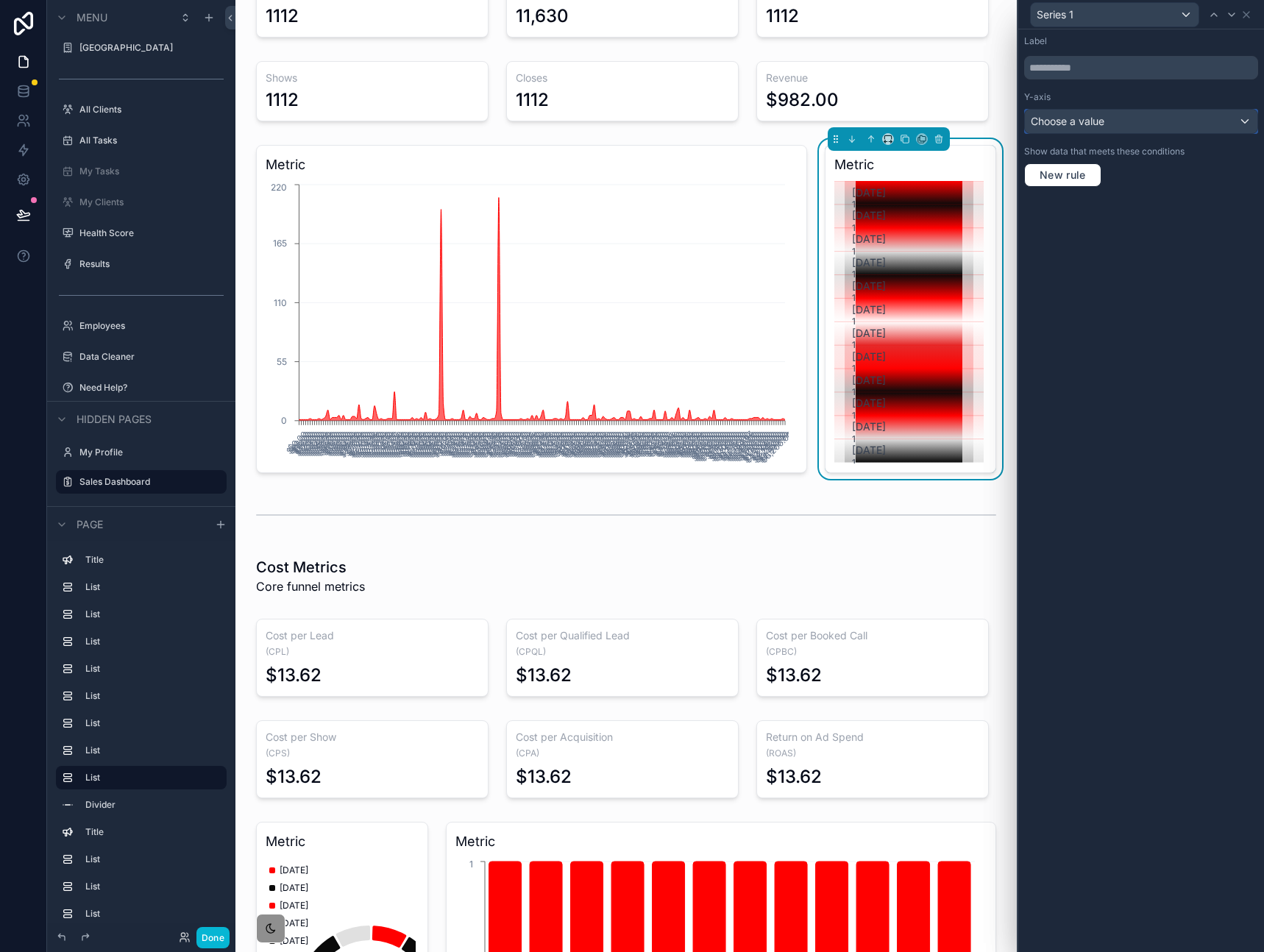
click at [1139, 114] on div "Choose a value" at bounding box center [1140, 121] width 232 height 24
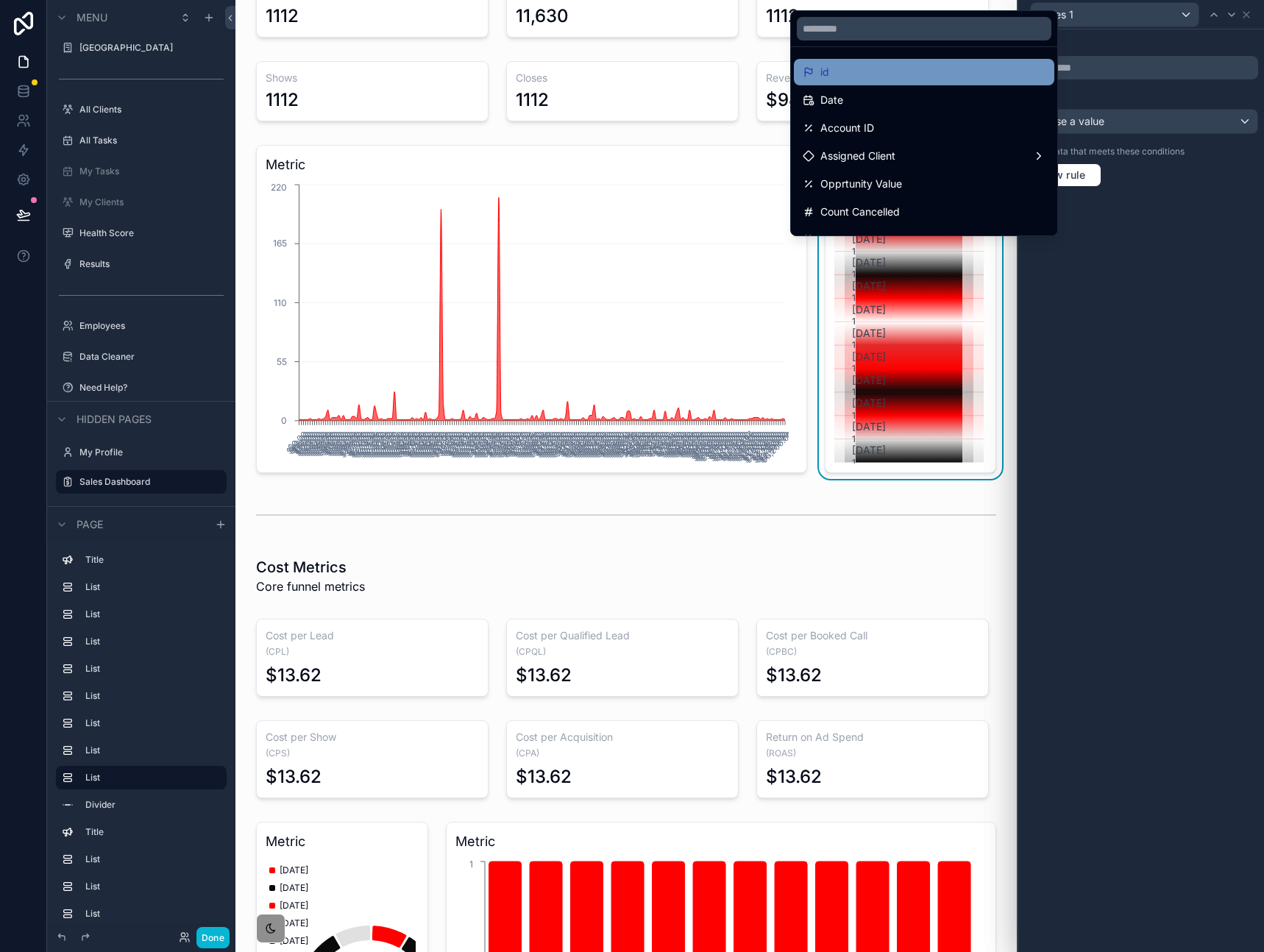
click at [885, 73] on div "id" at bounding box center [924, 72] width 242 height 18
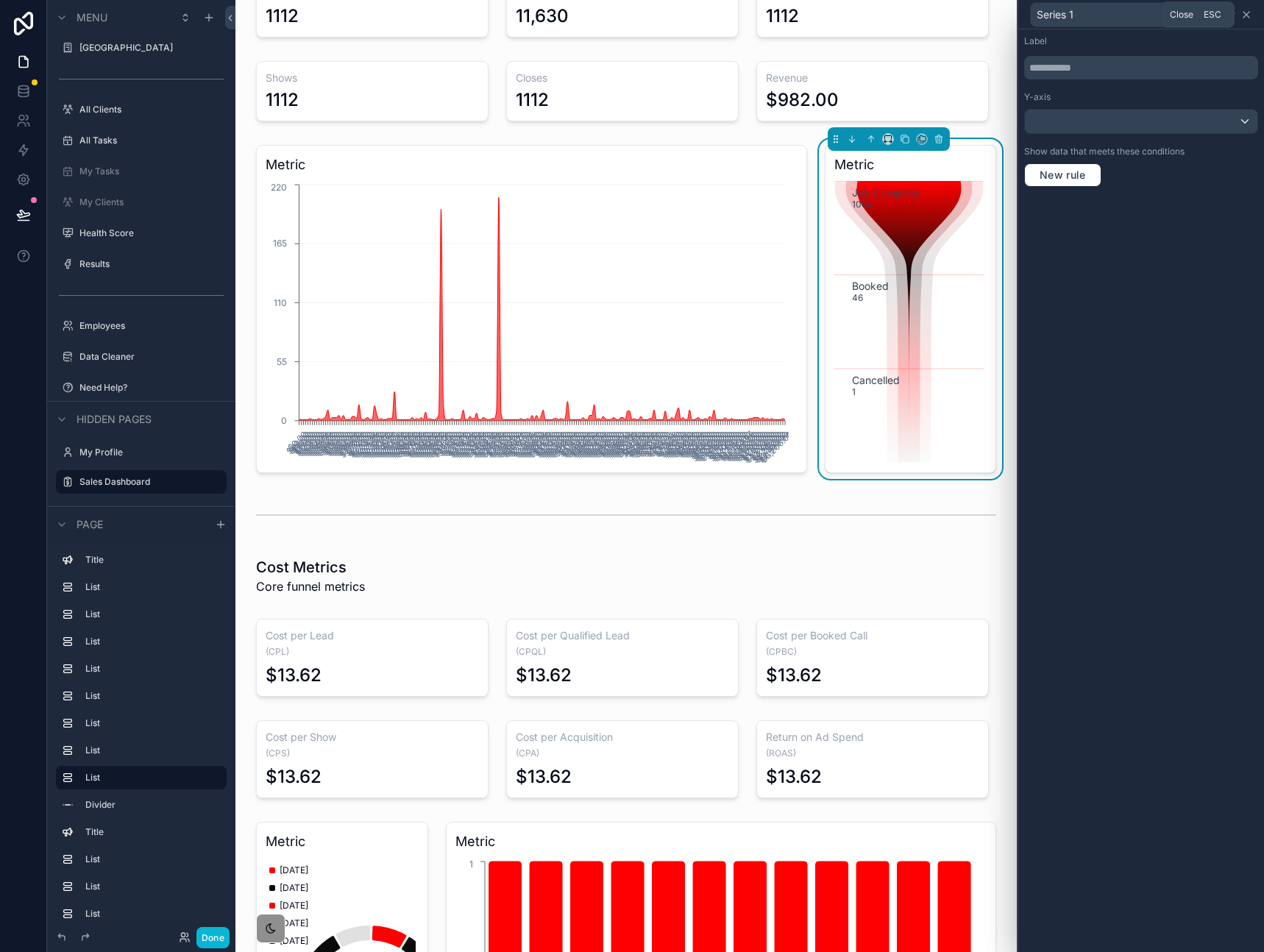
click at [1246, 17] on icon at bounding box center [1246, 14] width 12 height 12
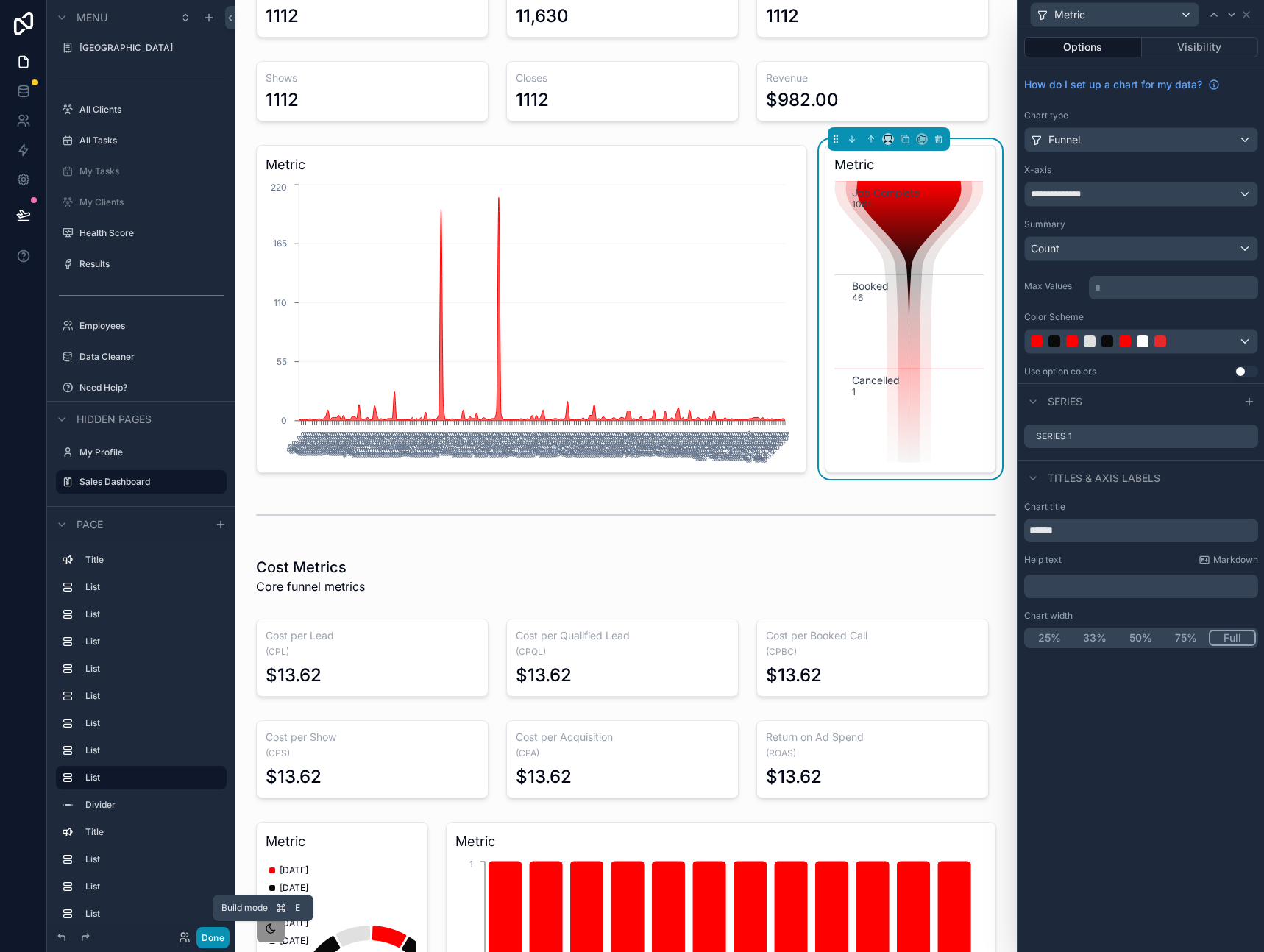
click at [216, 935] on button "Done" at bounding box center [212, 937] width 33 height 21
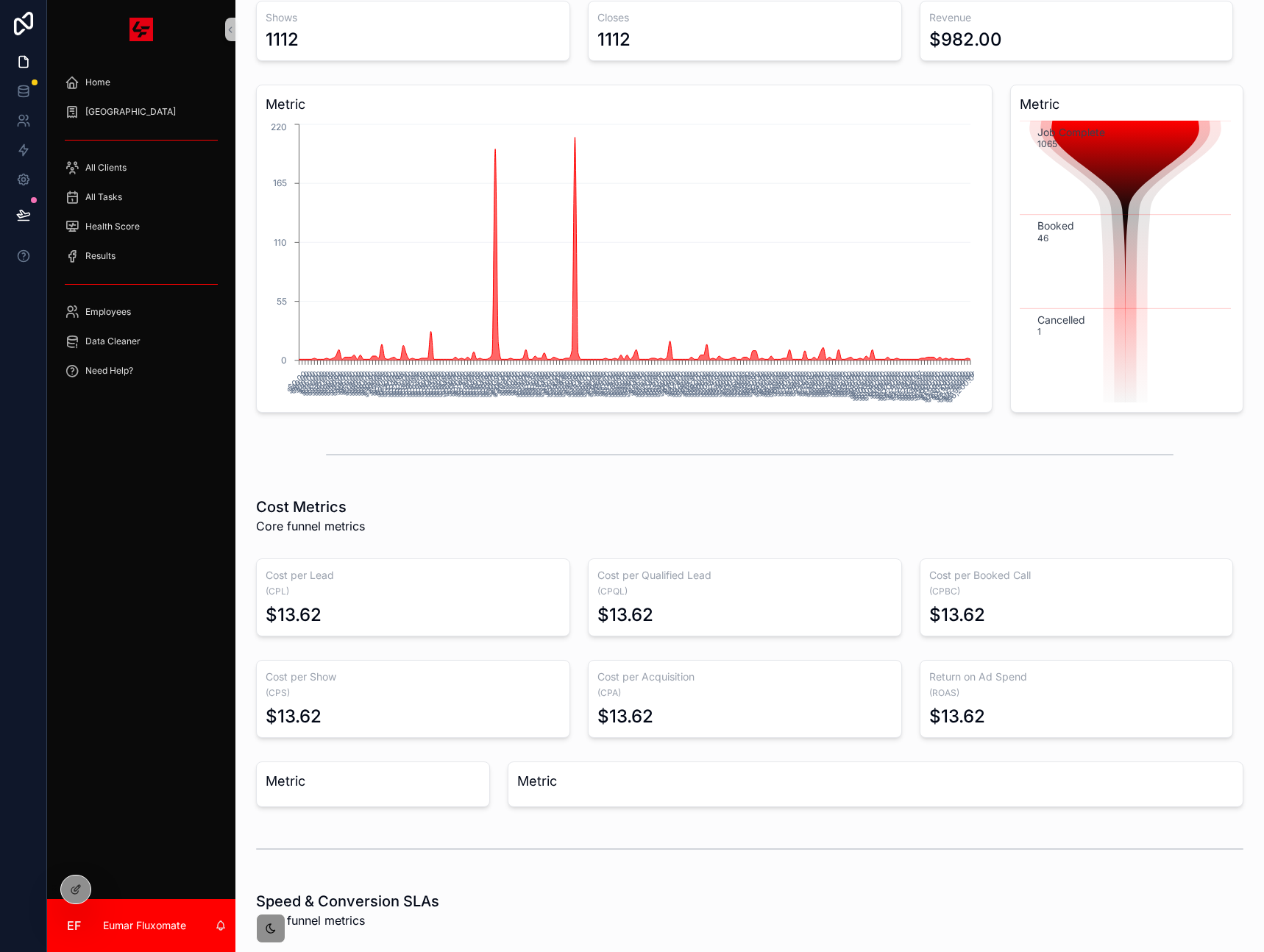
scroll to position [0, 0]
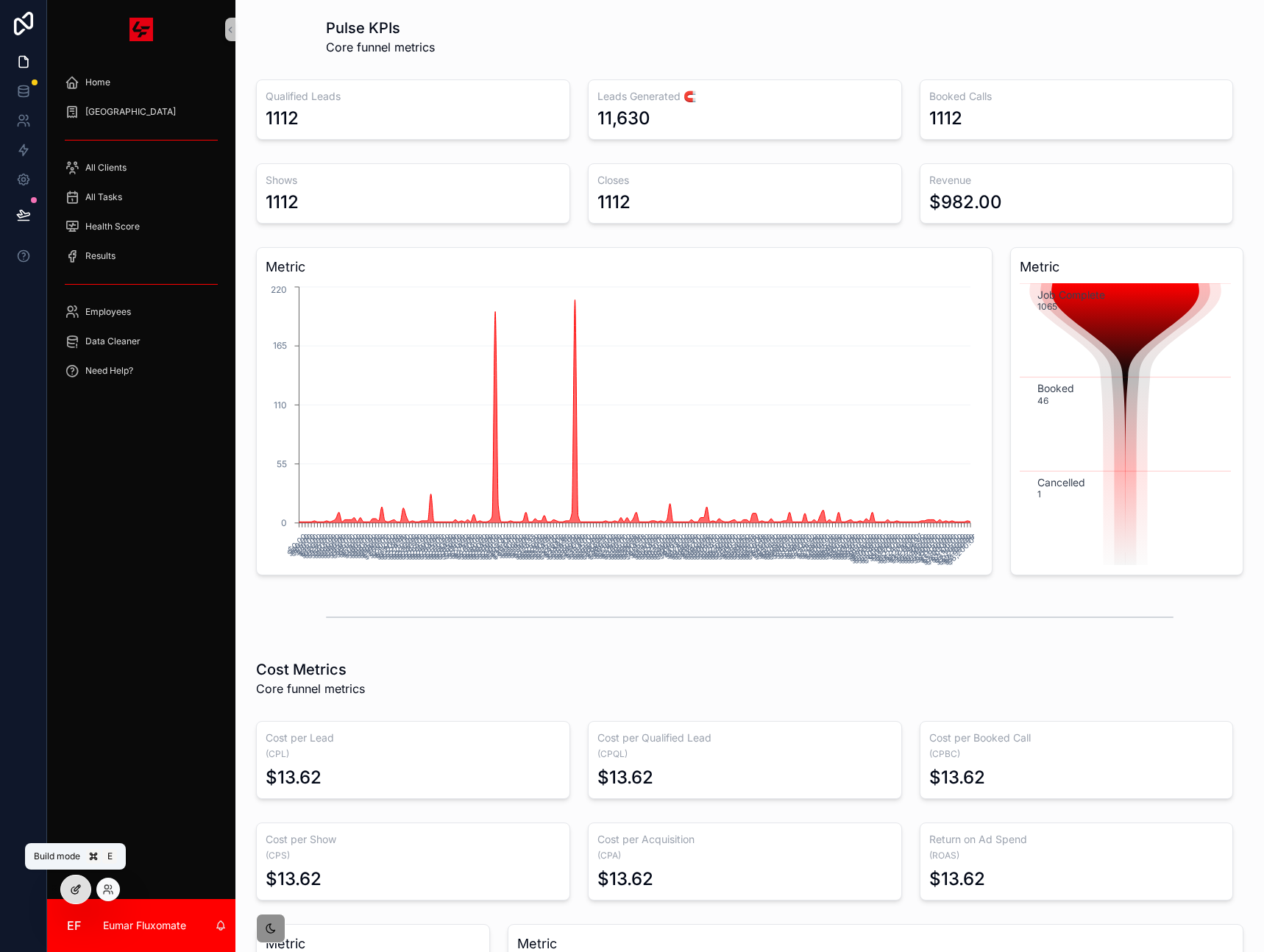
click at [71, 886] on icon at bounding box center [76, 890] width 12 height 12
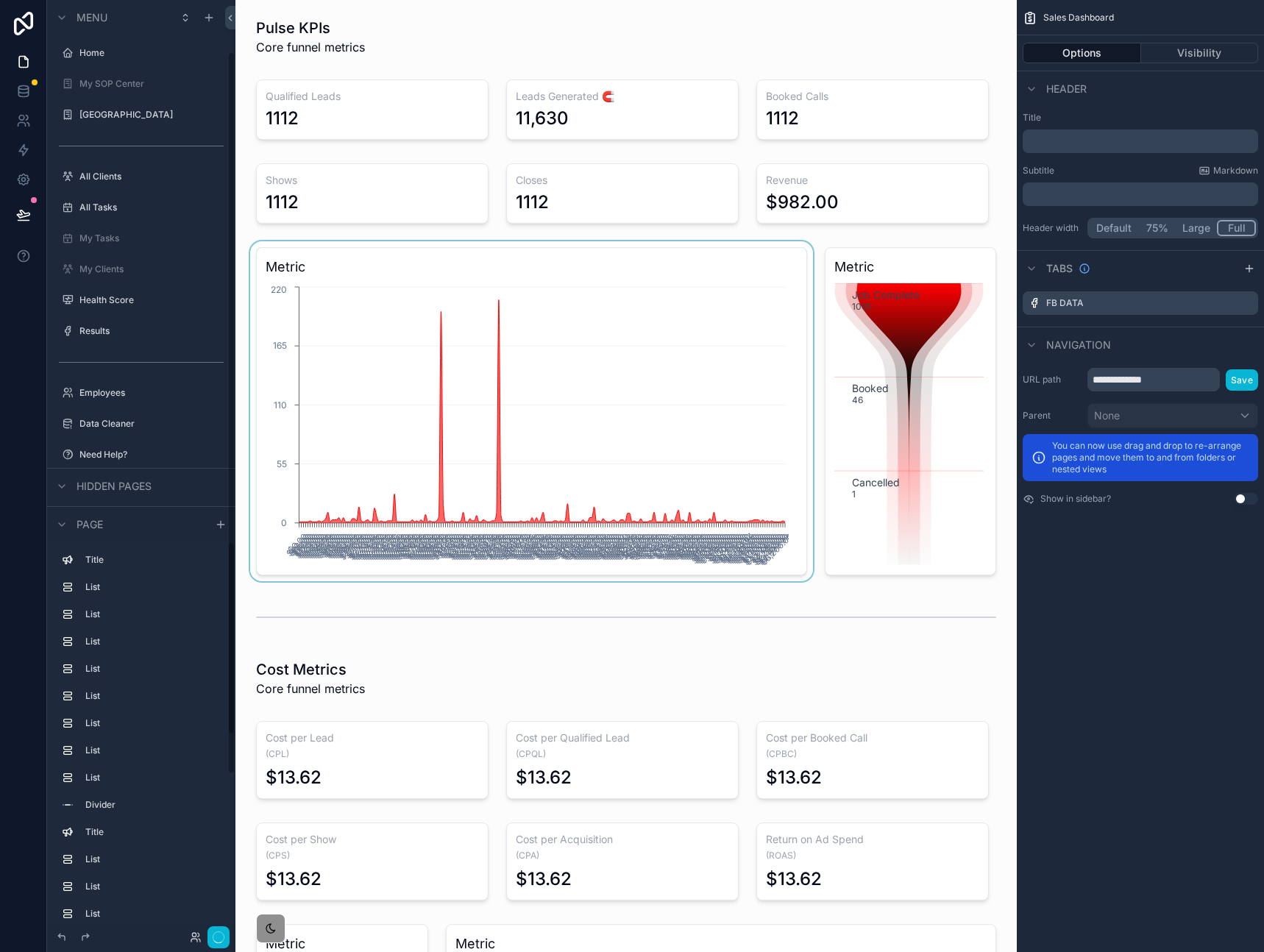
scroll to position [67, 0]
click at [210, 939] on button "Done" at bounding box center [212, 937] width 33 height 21
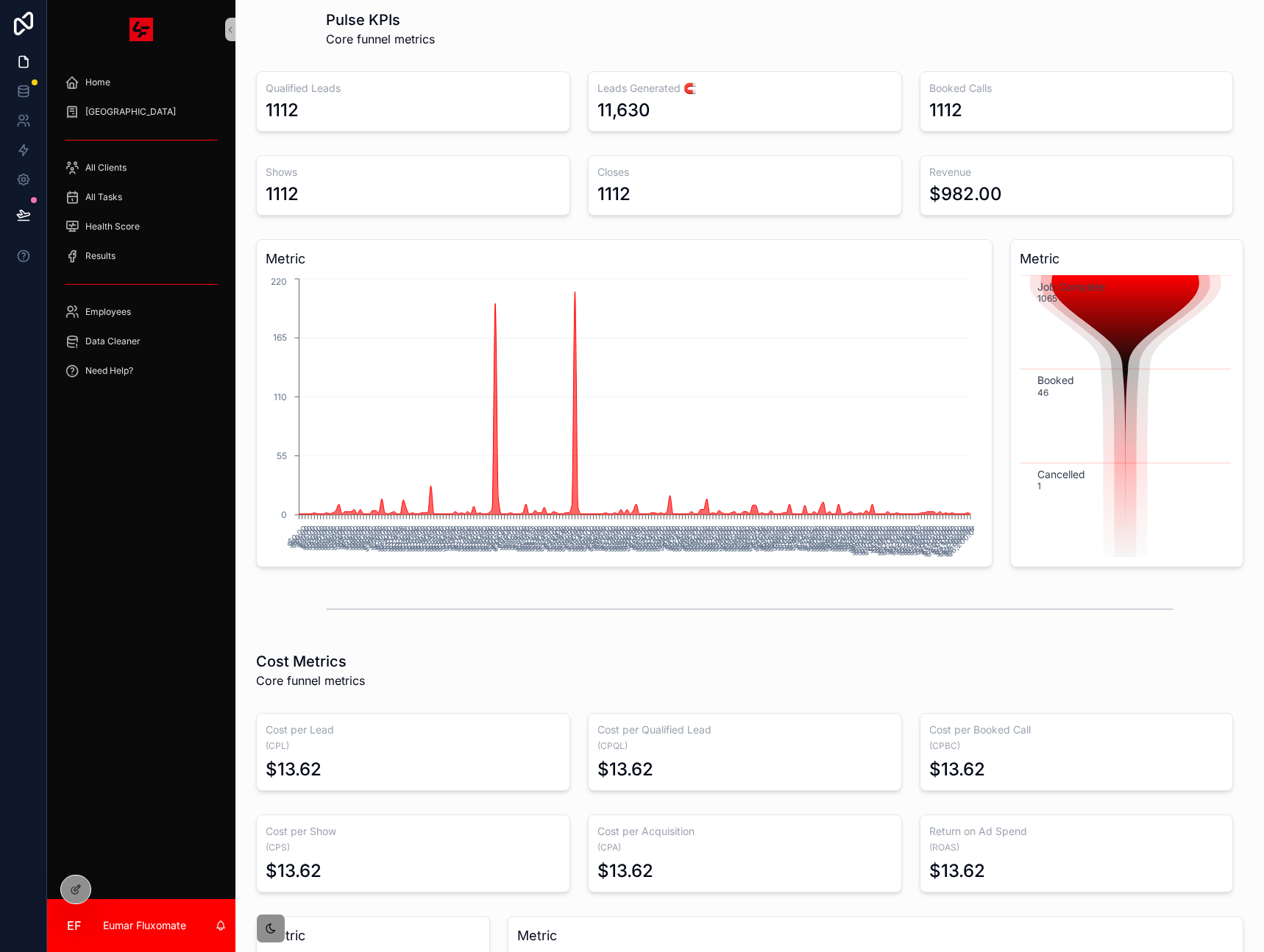
scroll to position [0, 0]
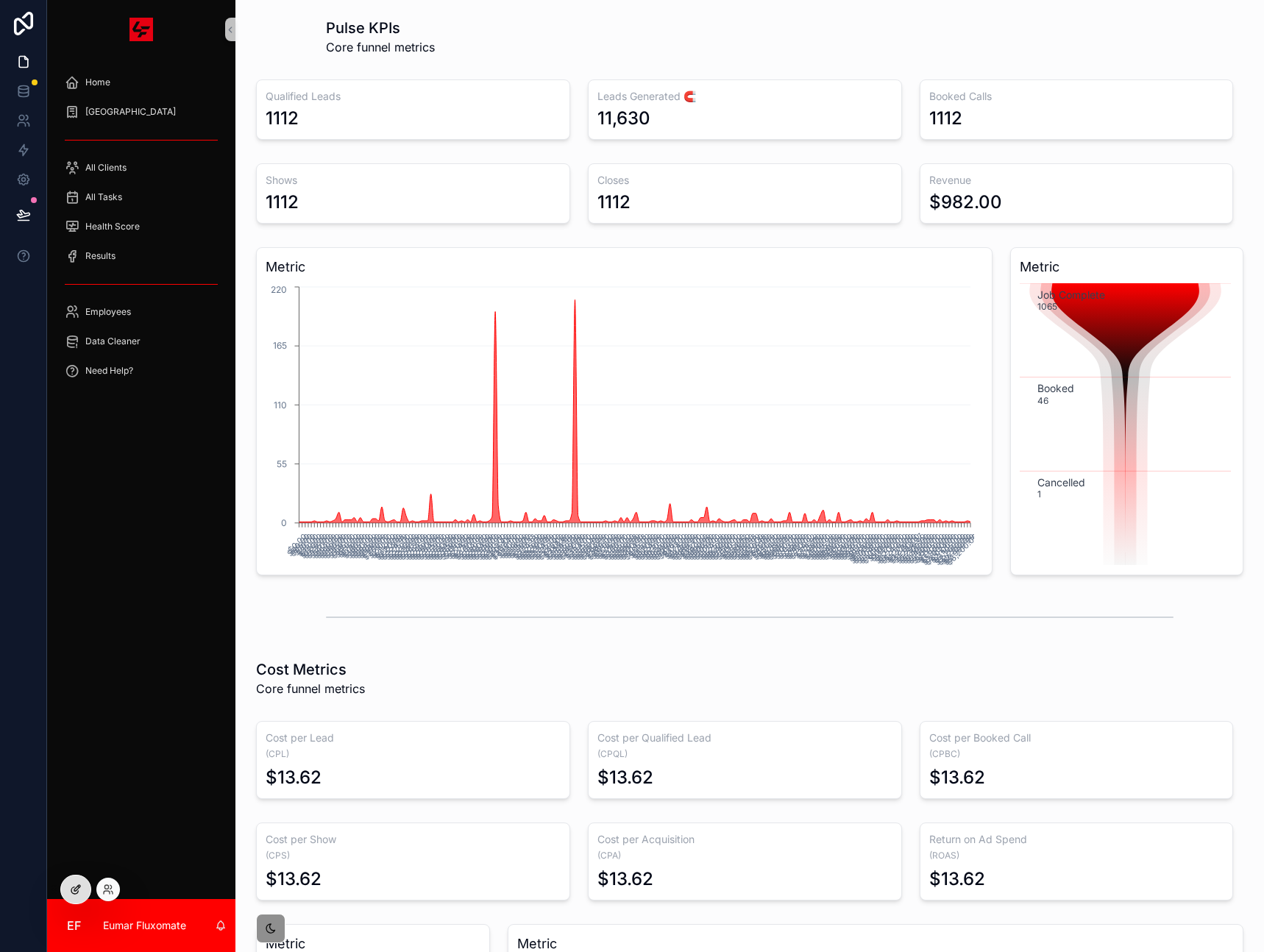
click at [70, 886] on icon at bounding box center [76, 890] width 12 height 12
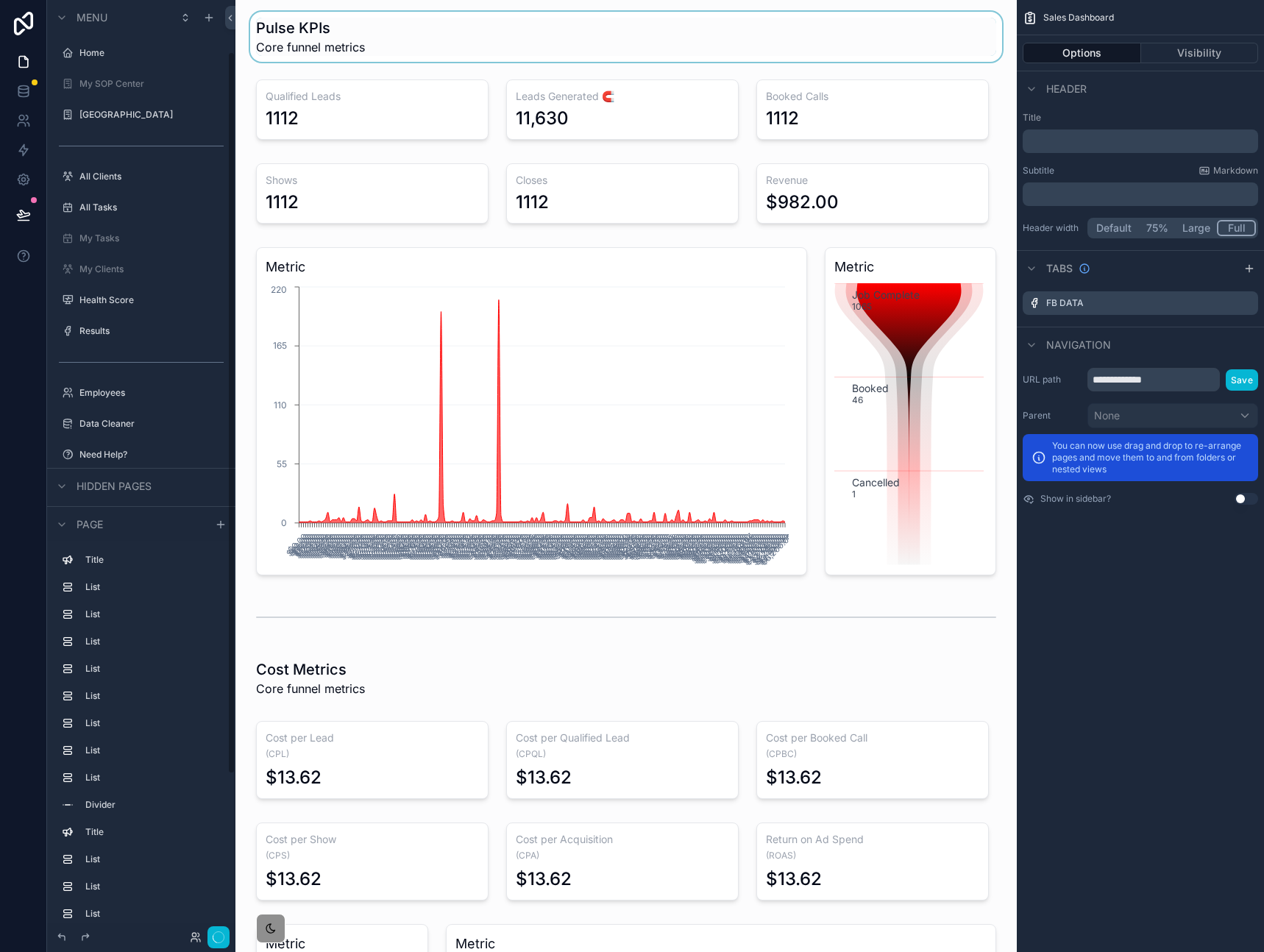
scroll to position [67, 0]
click at [407, 33] on div "scrollable content" at bounding box center [626, 36] width 757 height 50
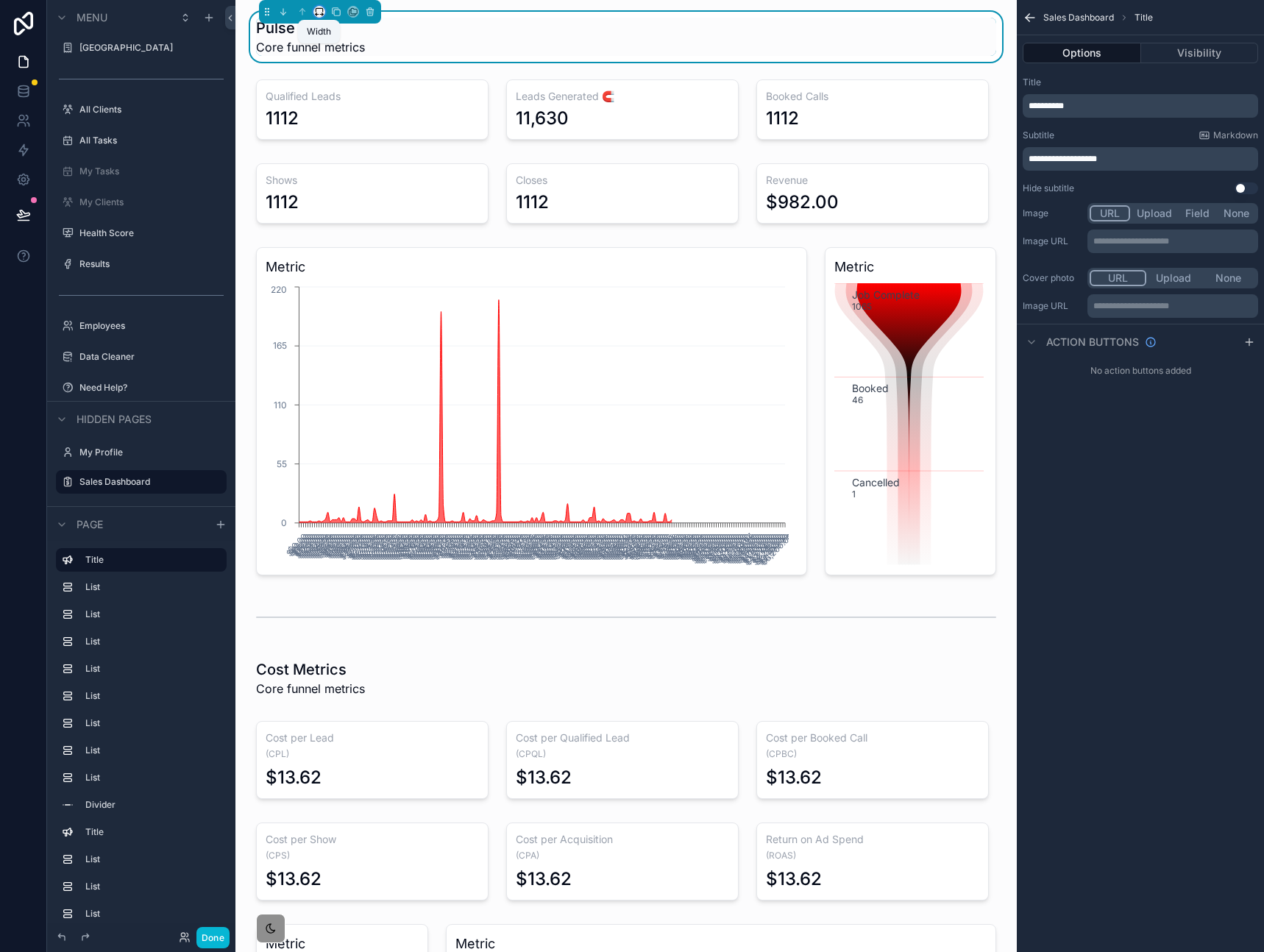
click at [318, 13] on icon "scrollable content" at bounding box center [319, 12] width 10 height 10
click at [345, 201] on span "Full width" at bounding box center [348, 206] width 45 height 18
click at [218, 944] on button "Done" at bounding box center [212, 937] width 33 height 21
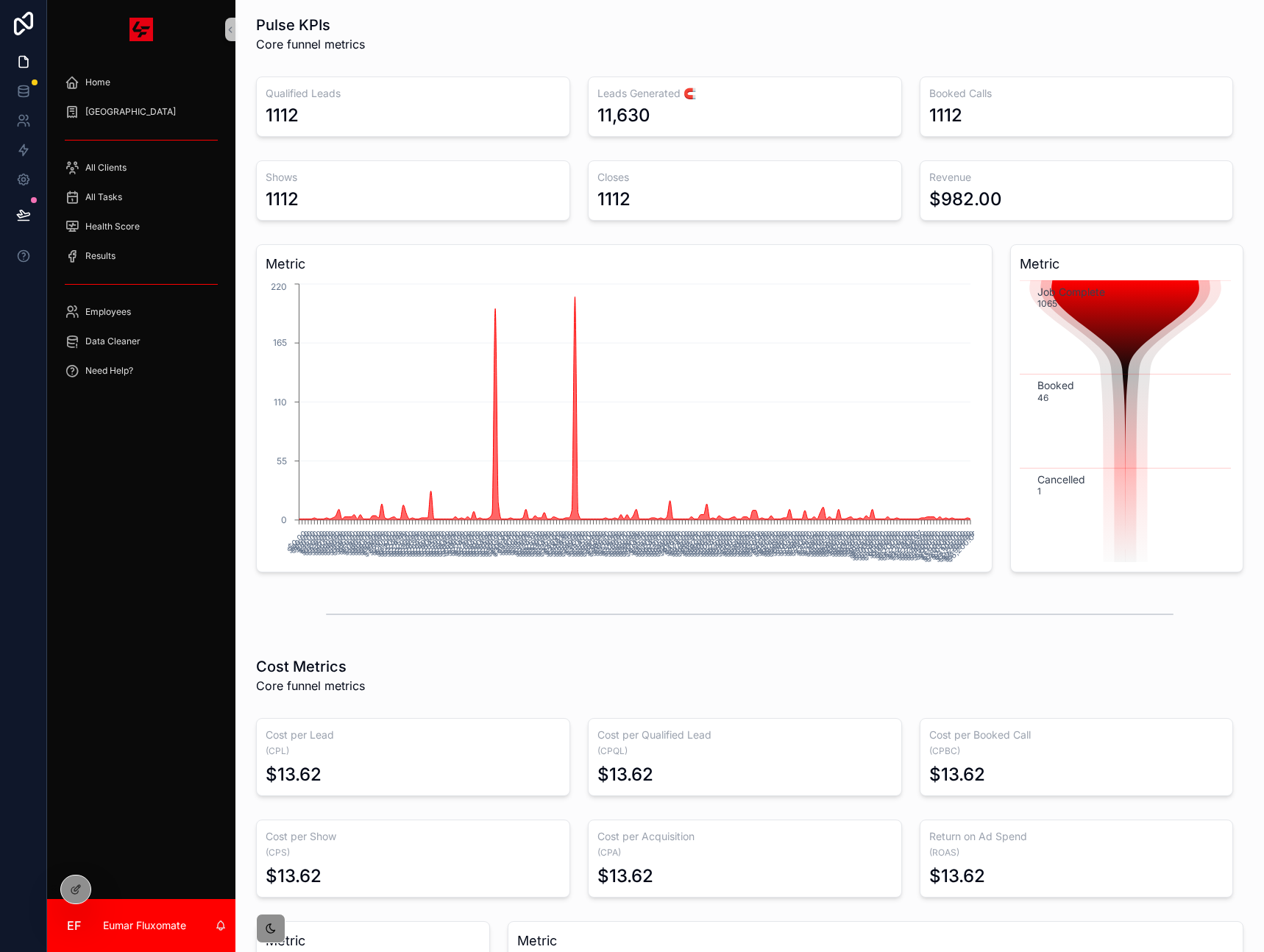
scroll to position [0, 0]
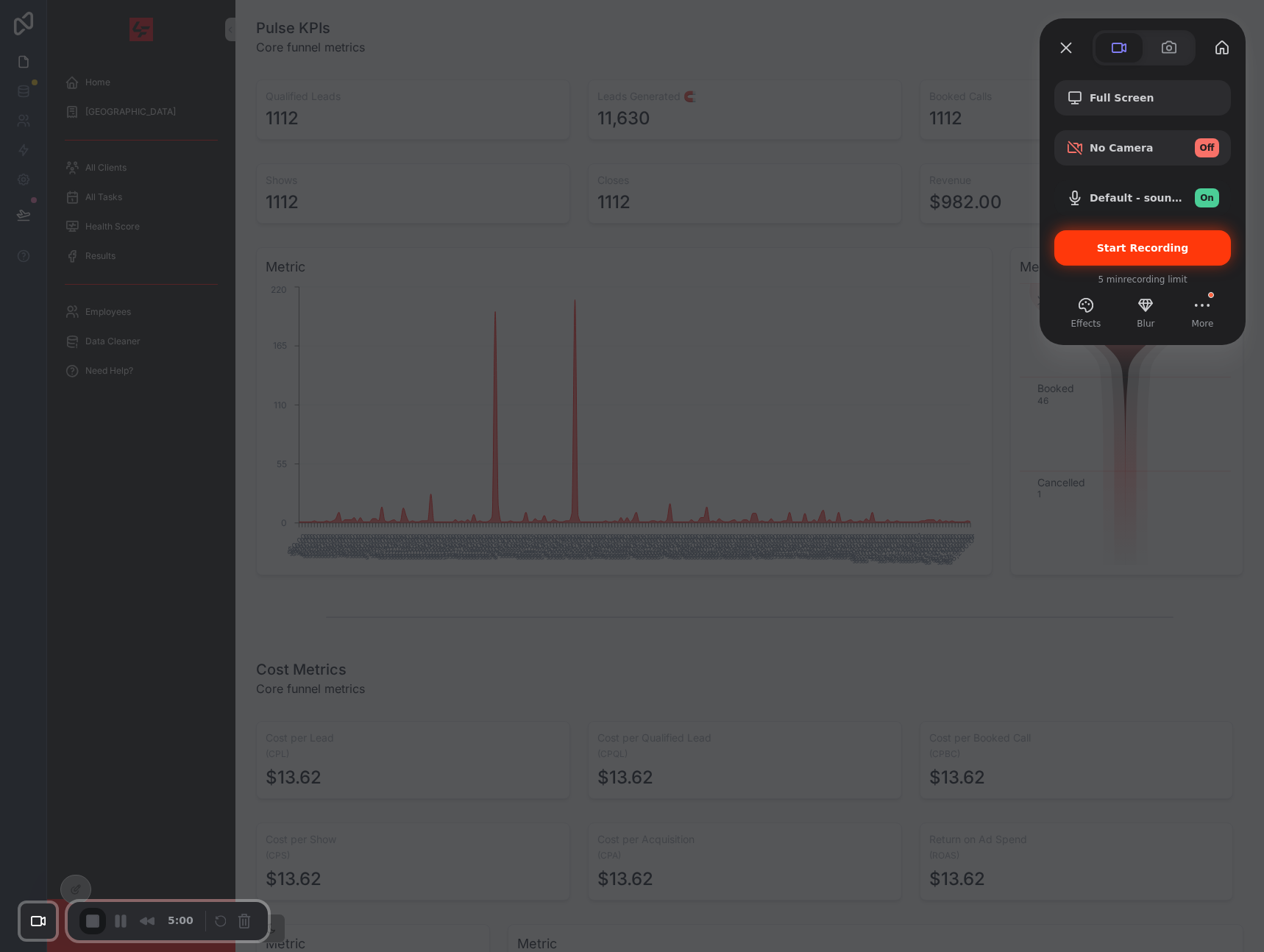
click at [1113, 242] on span "Start Recording" at bounding box center [1142, 248] width 92 height 12
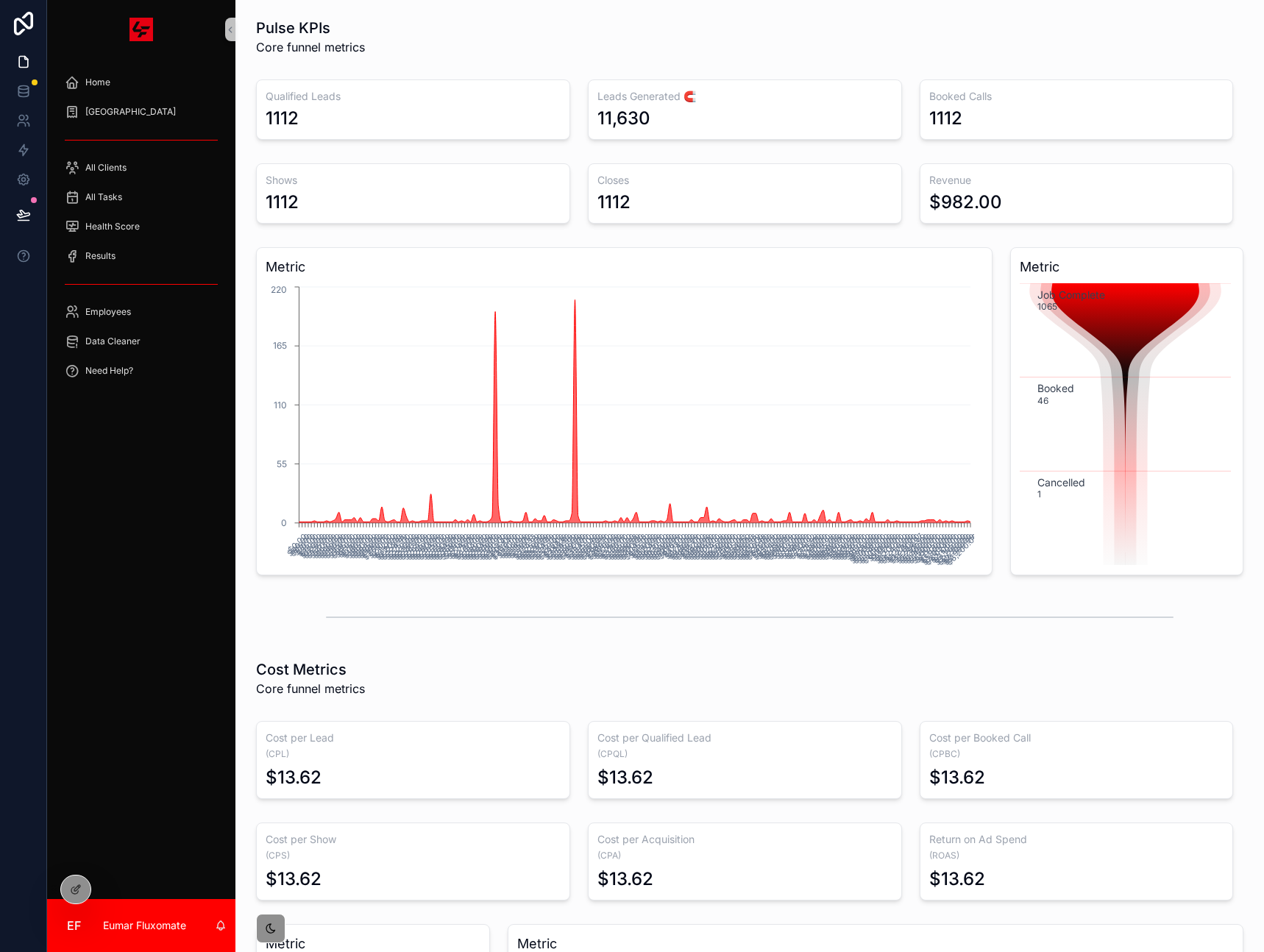
click at [429, 40] on div "Pulse KPIs Core funnel metrics" at bounding box center [749, 36] width 987 height 38
click at [399, 32] on div "Pulse KPIs Core funnel metrics" at bounding box center [749, 36] width 987 height 38
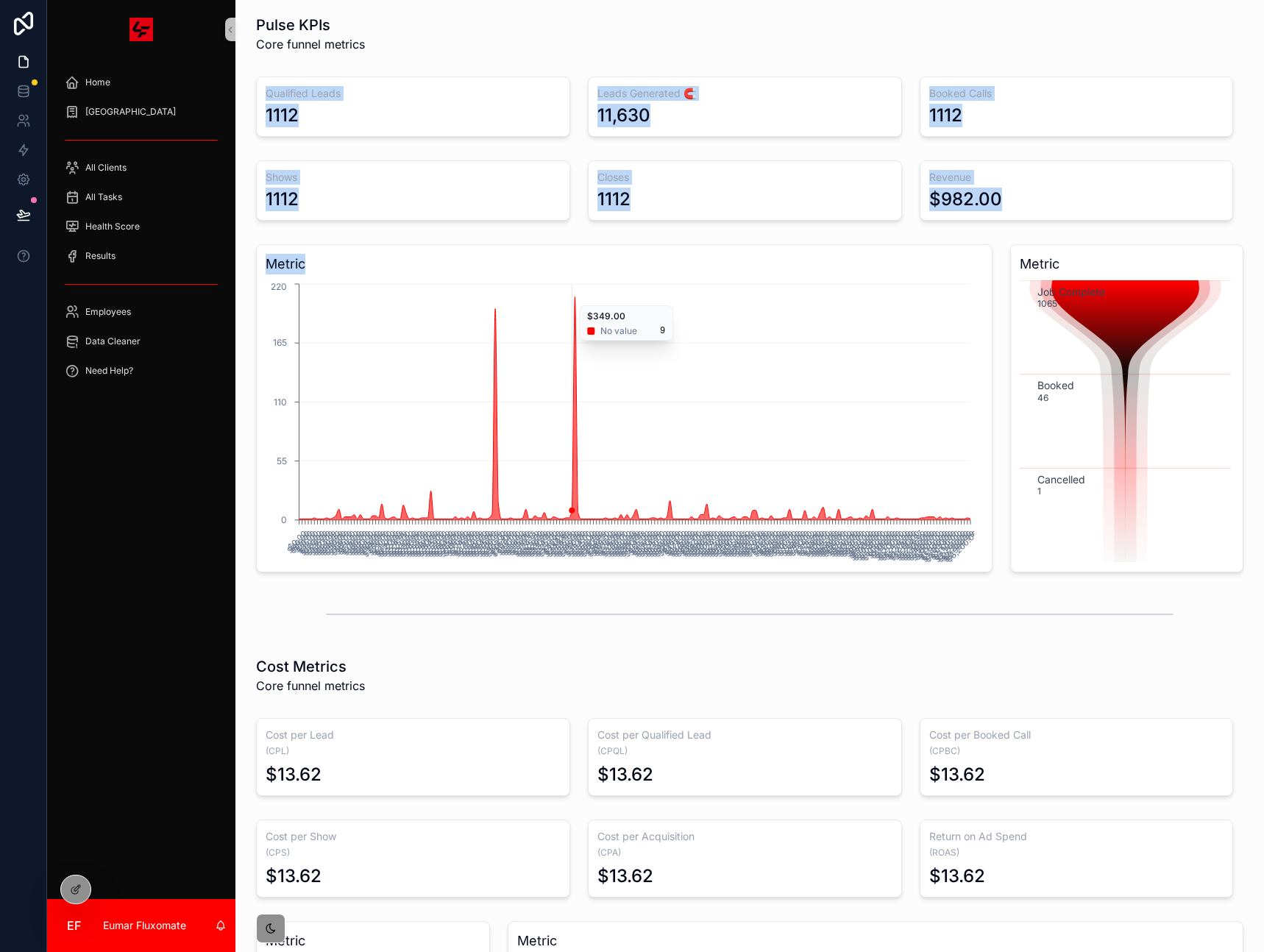
drag, startPoint x: 255, startPoint y: 59, endPoint x: 665, endPoint y: 328, distance: 490.4
click at [671, 335] on div "Pulse KPIs Core funnel metrics Qualified Leads 1112 Leads Generated 🧲 11,630 Bo…" at bounding box center [750, 711] width 1028 height 1428
click at [757, 36] on div "Pulse KPIs Core funnel metrics" at bounding box center [749, 33] width 987 height 38
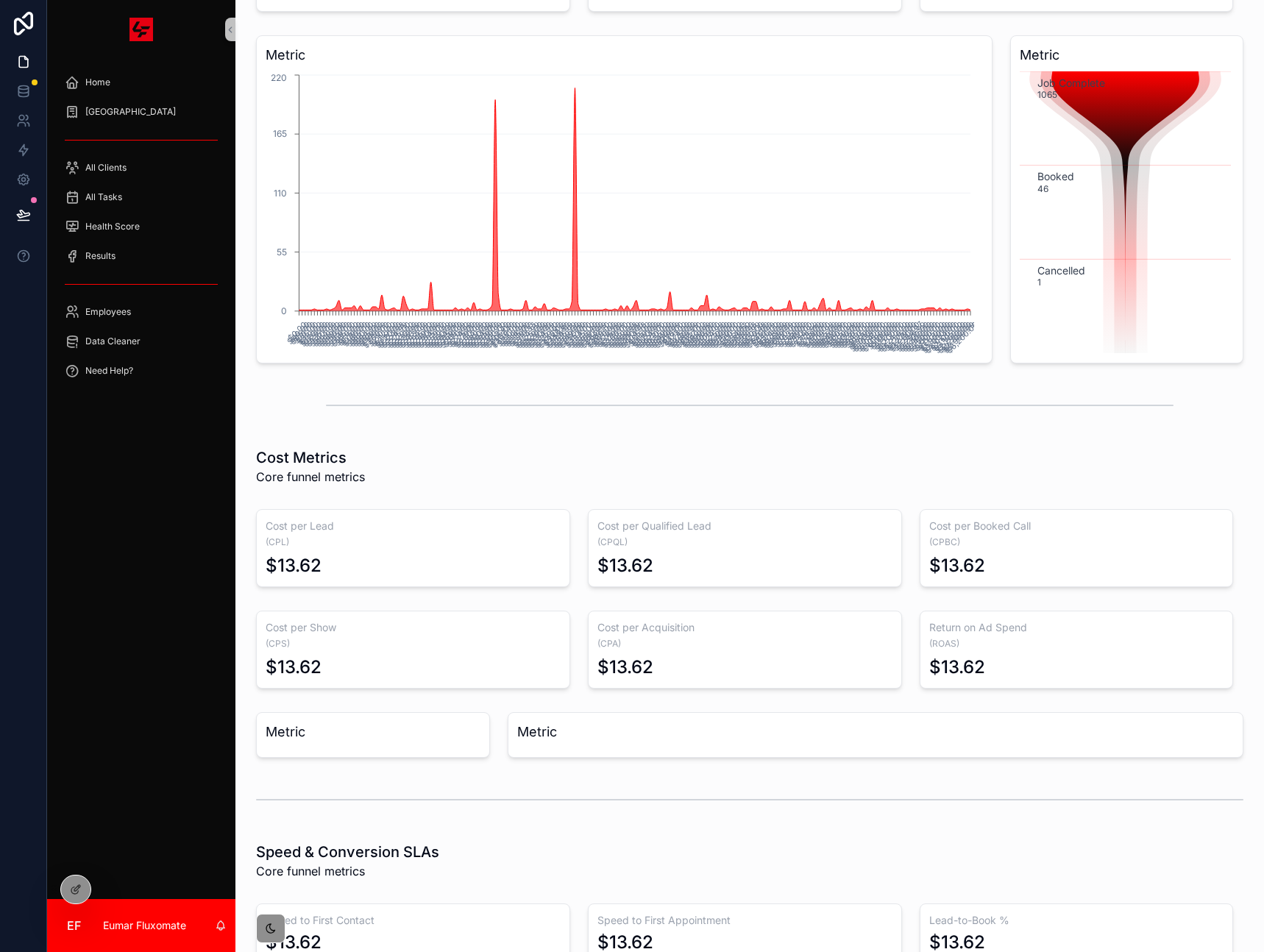
scroll to position [0, 0]
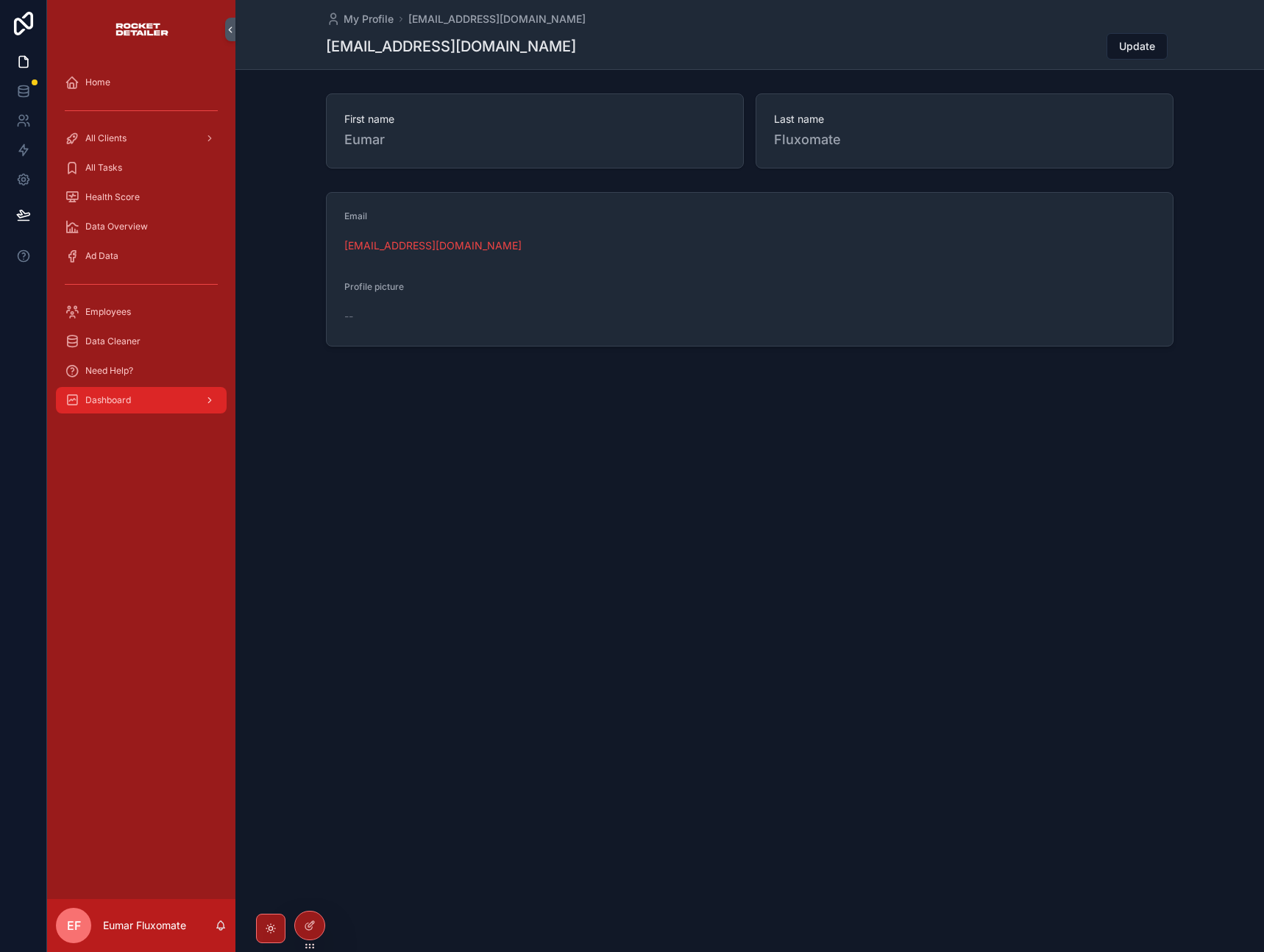
click at [135, 397] on div "Dashboard" at bounding box center [141, 400] width 153 height 24
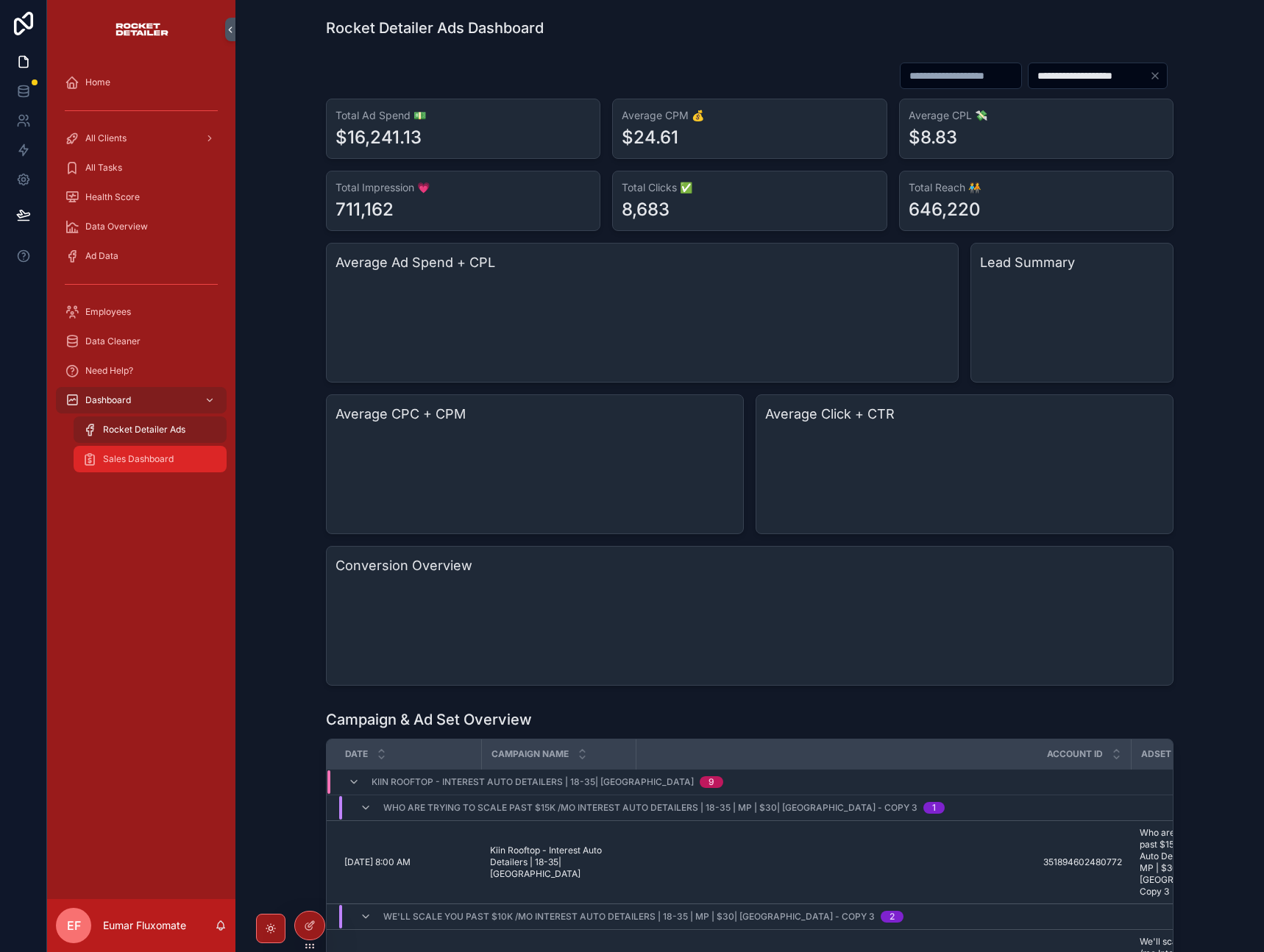
click at [133, 453] on span "Sales Dashboard" at bounding box center [138, 459] width 71 height 12
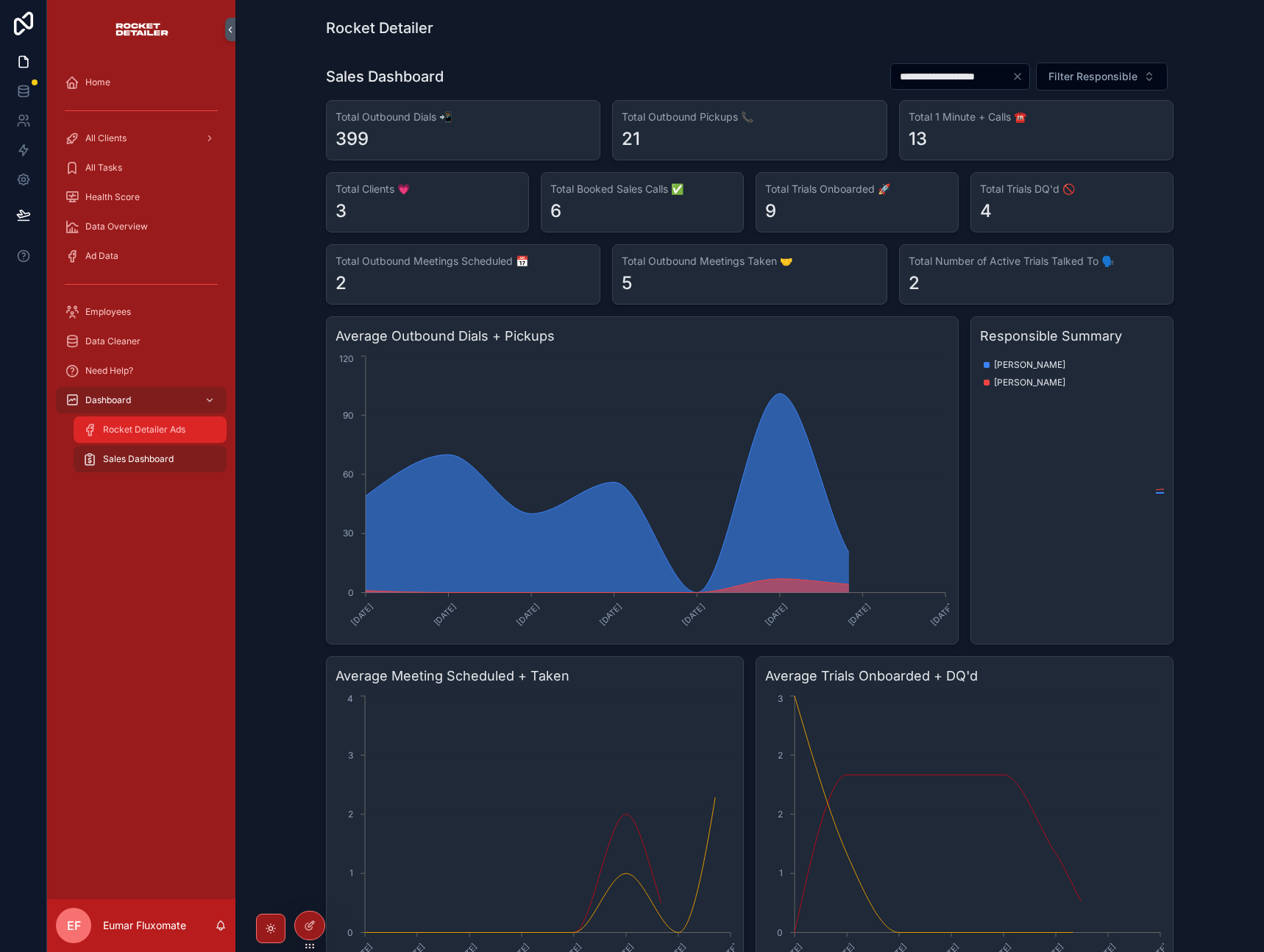
click at [133, 435] on div "Rocket Detailer Ads" at bounding box center [150, 429] width 135 height 24
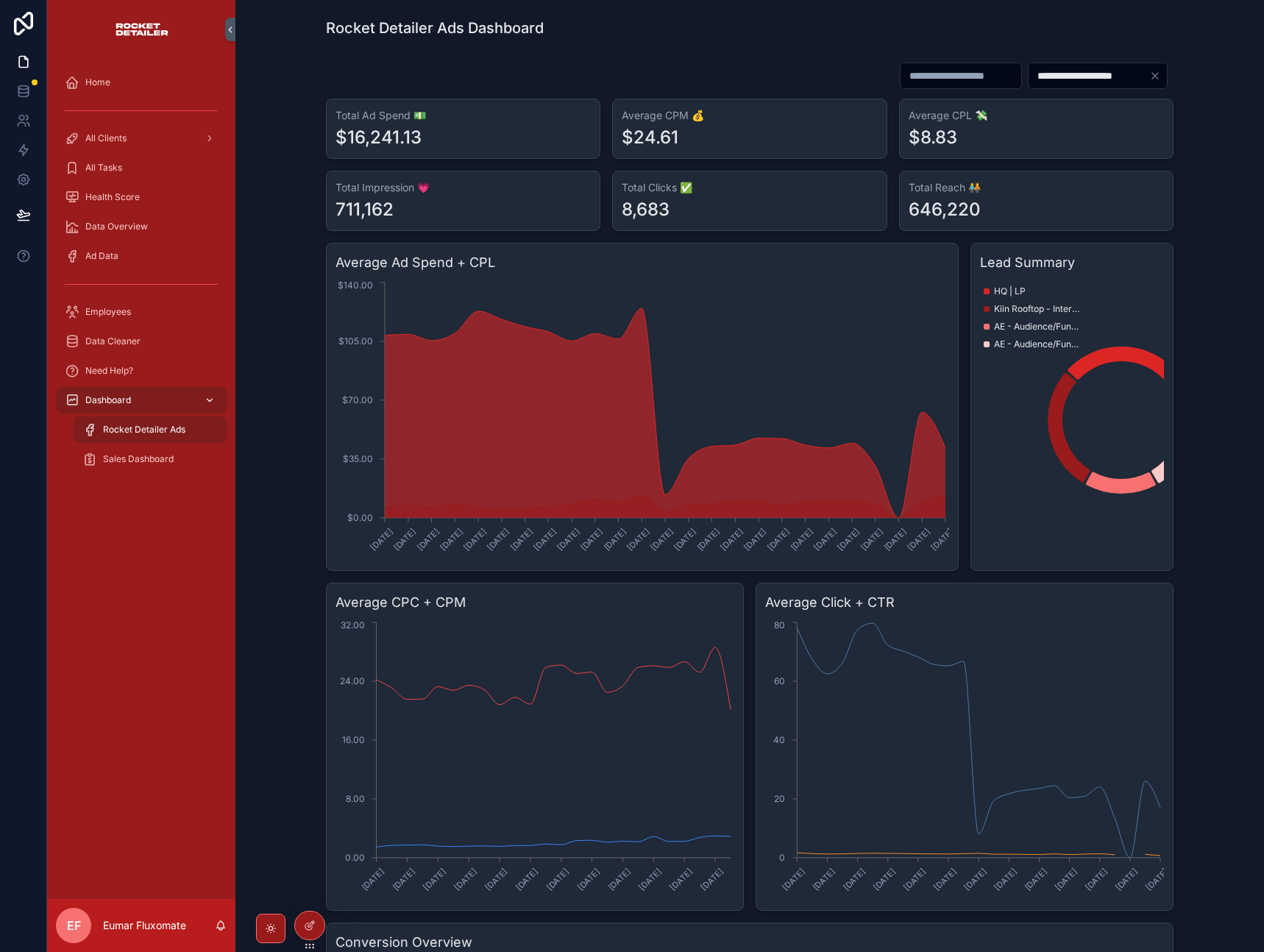
click at [193, 401] on div "Dashboard" at bounding box center [141, 400] width 153 height 24
click at [312, 924] on icon at bounding box center [310, 925] width 12 height 12
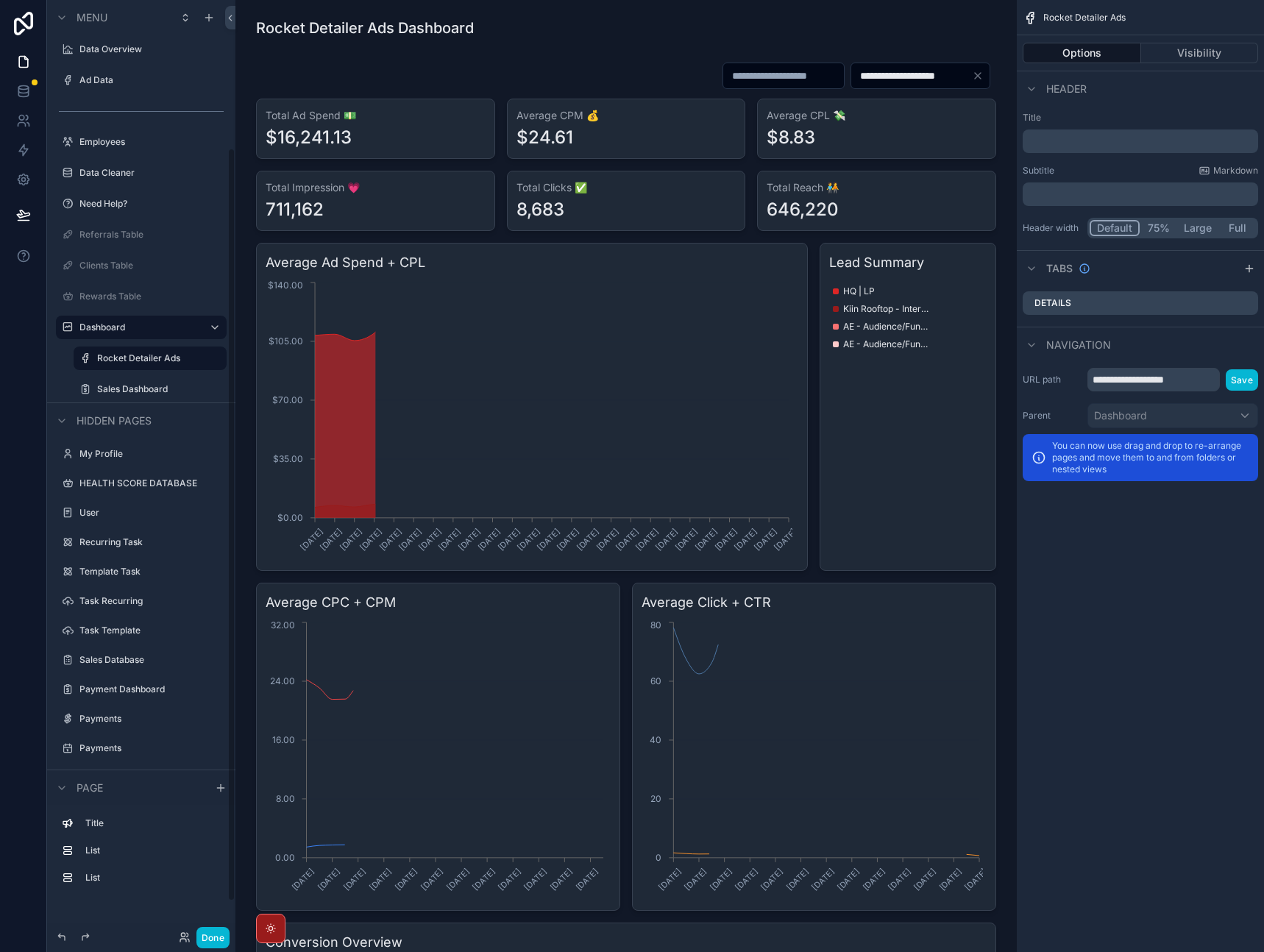
scroll to position [224, 0]
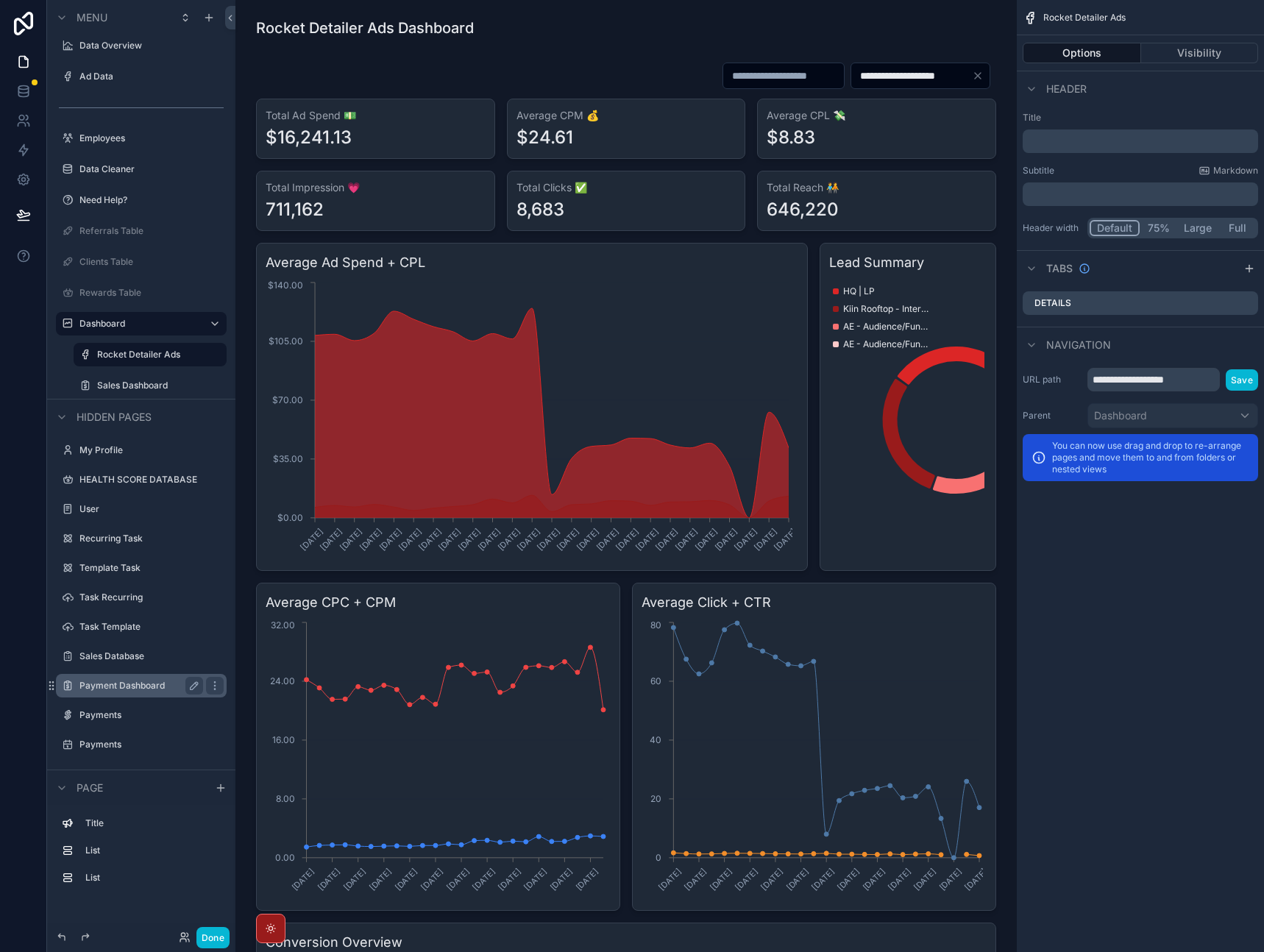
click at [119, 684] on label "Payment Dashboard" at bounding box center [138, 686] width 118 height 12
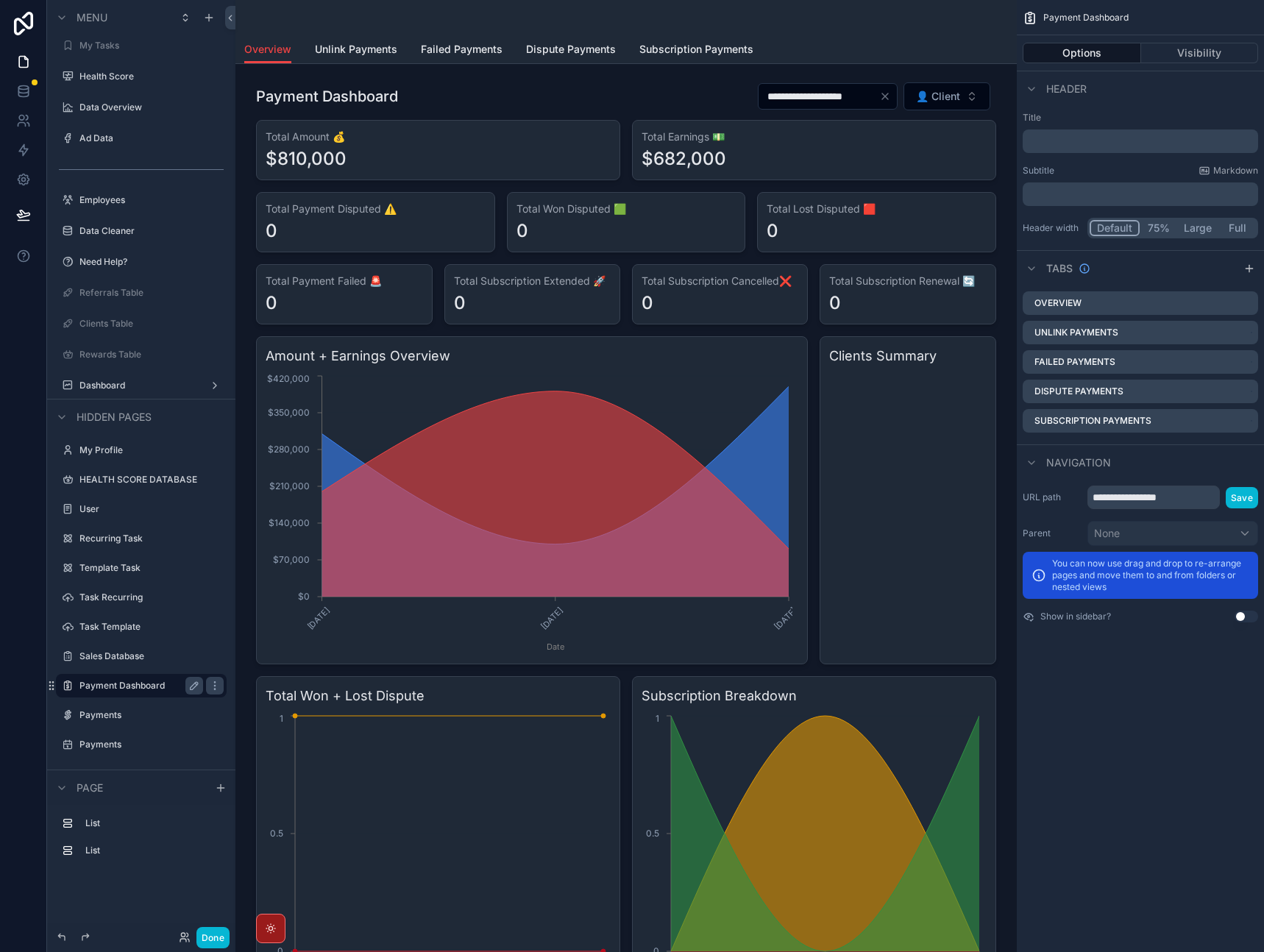
click at [826, 36] on div "Overview Unlink Payments Failed Payments Dispute Payments Subscription Payments" at bounding box center [625, 49] width 763 height 28
click at [213, 931] on button "Done" at bounding box center [212, 937] width 33 height 21
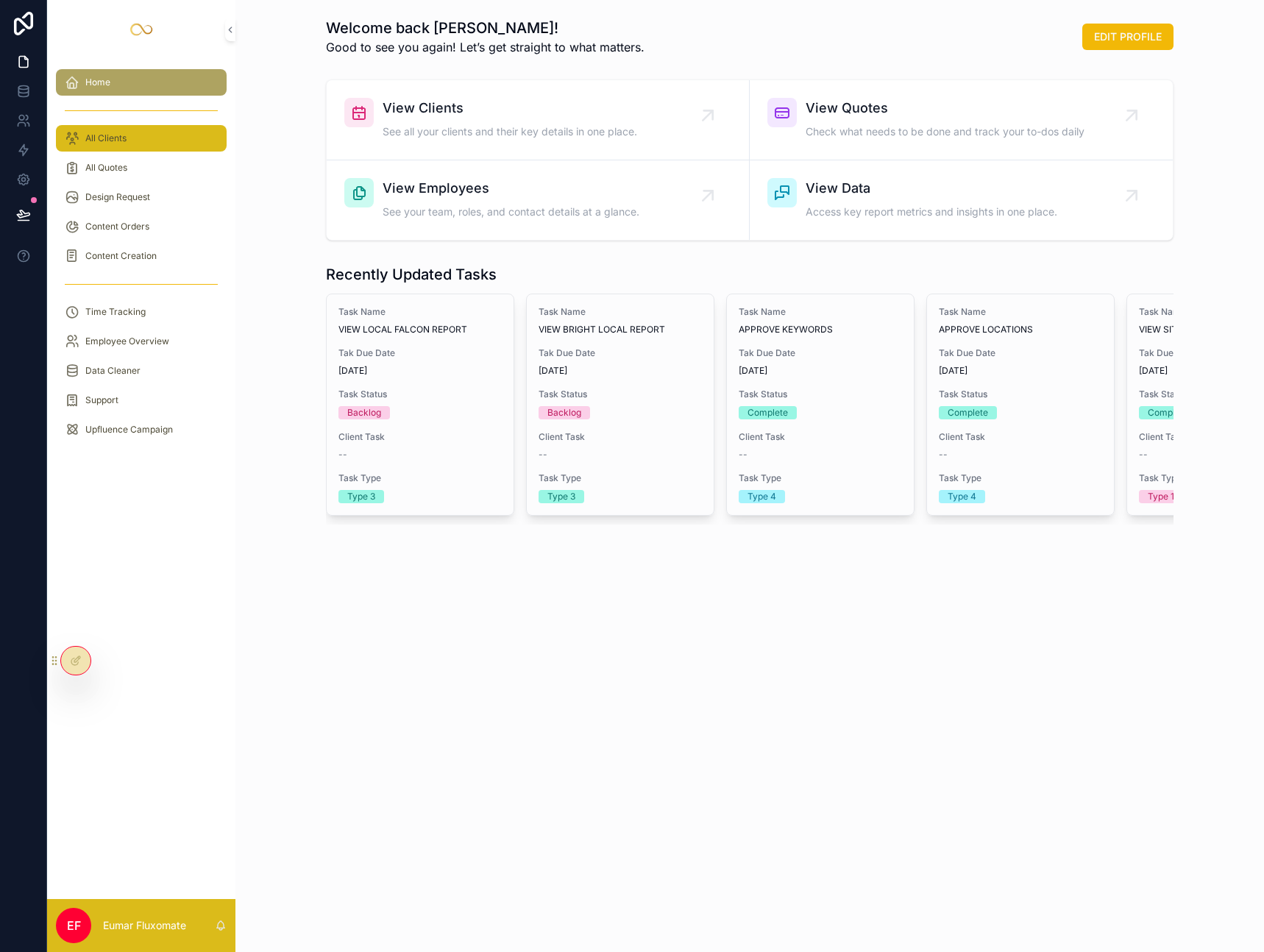
click at [145, 134] on div "All Clients" at bounding box center [141, 138] width 153 height 24
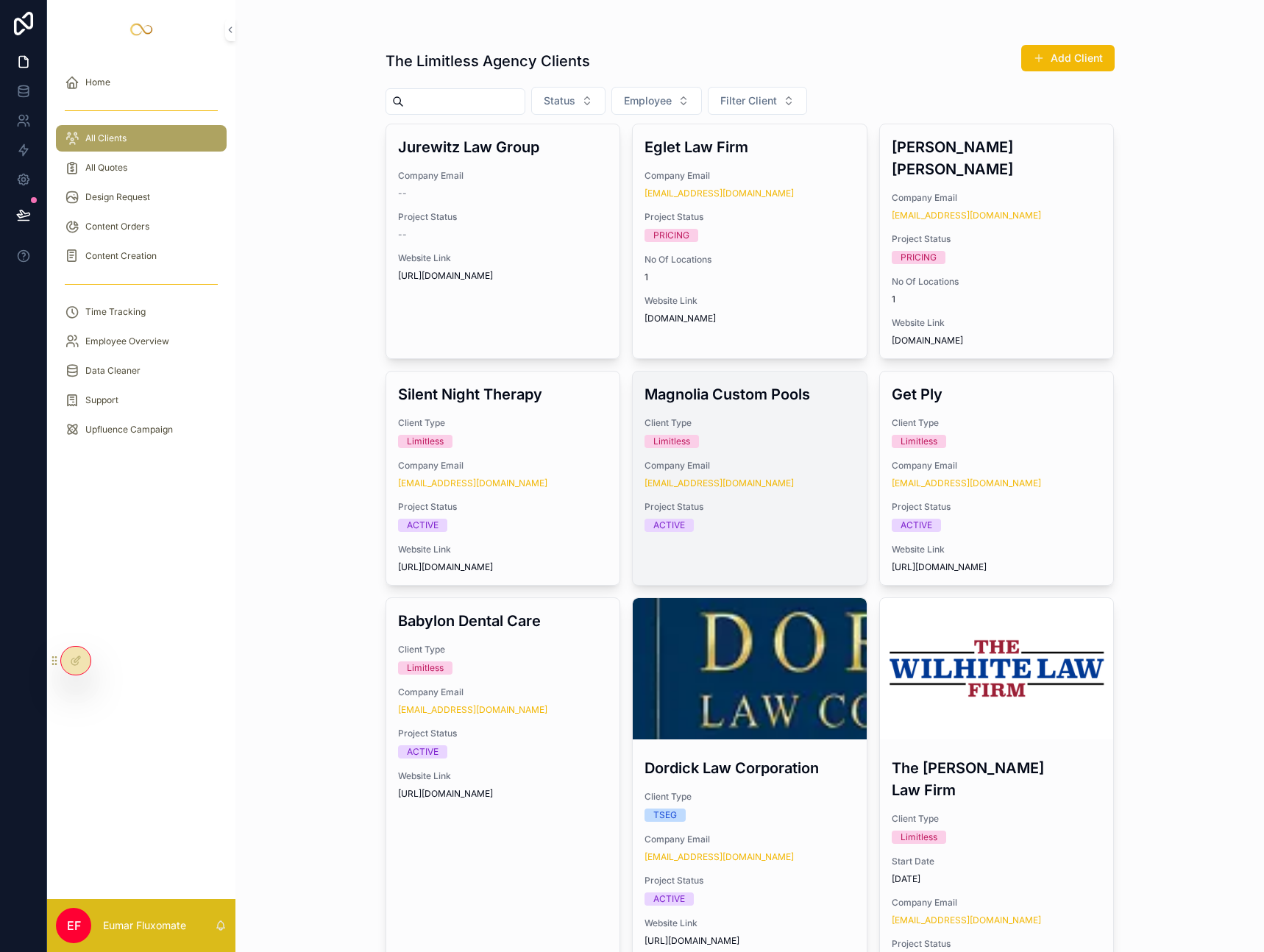
click at [795, 460] on span "Company Email" at bounding box center [750, 465] width 210 height 12
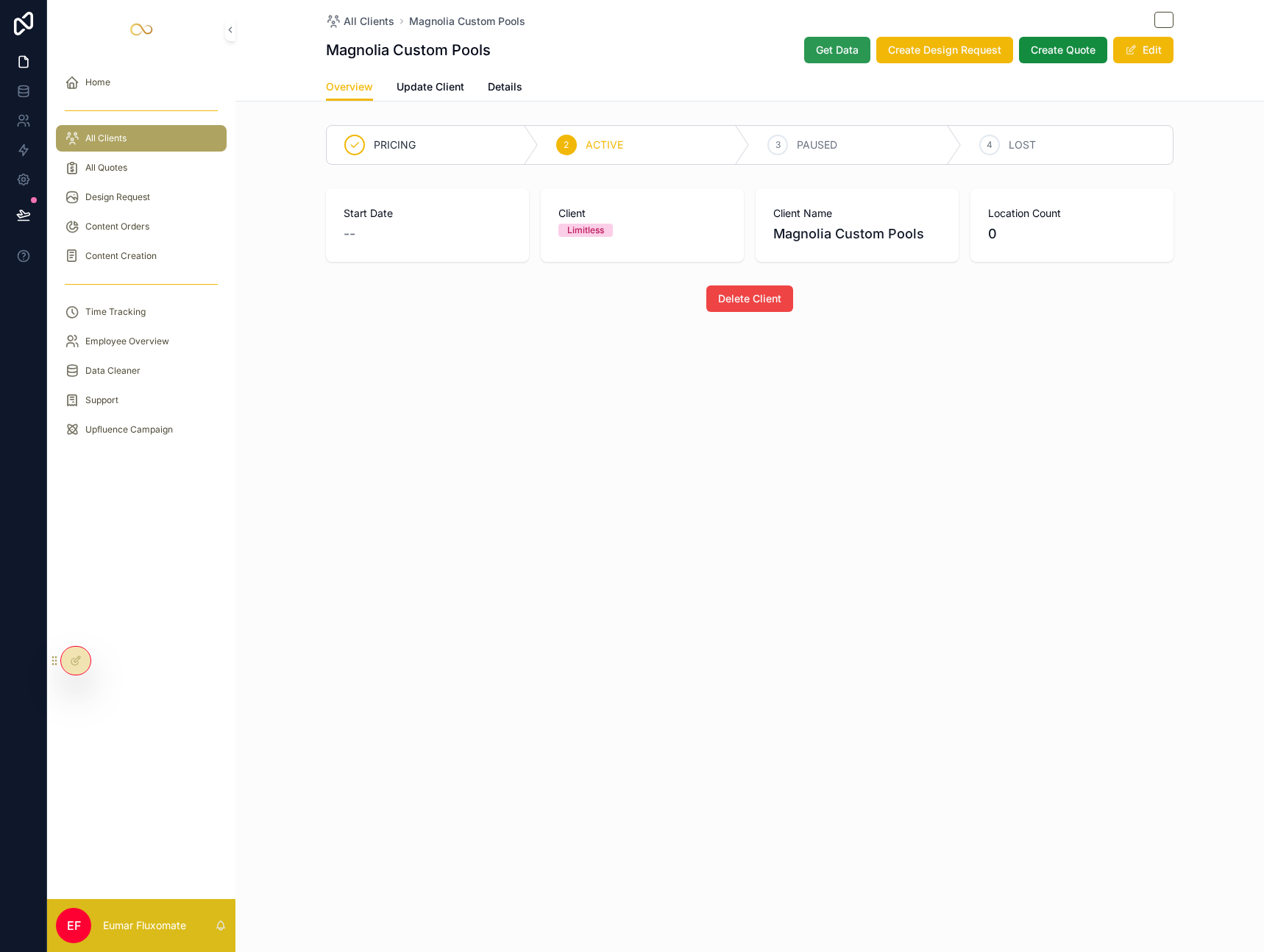
click at [827, 55] on span "Get Data" at bounding box center [836, 50] width 43 height 14
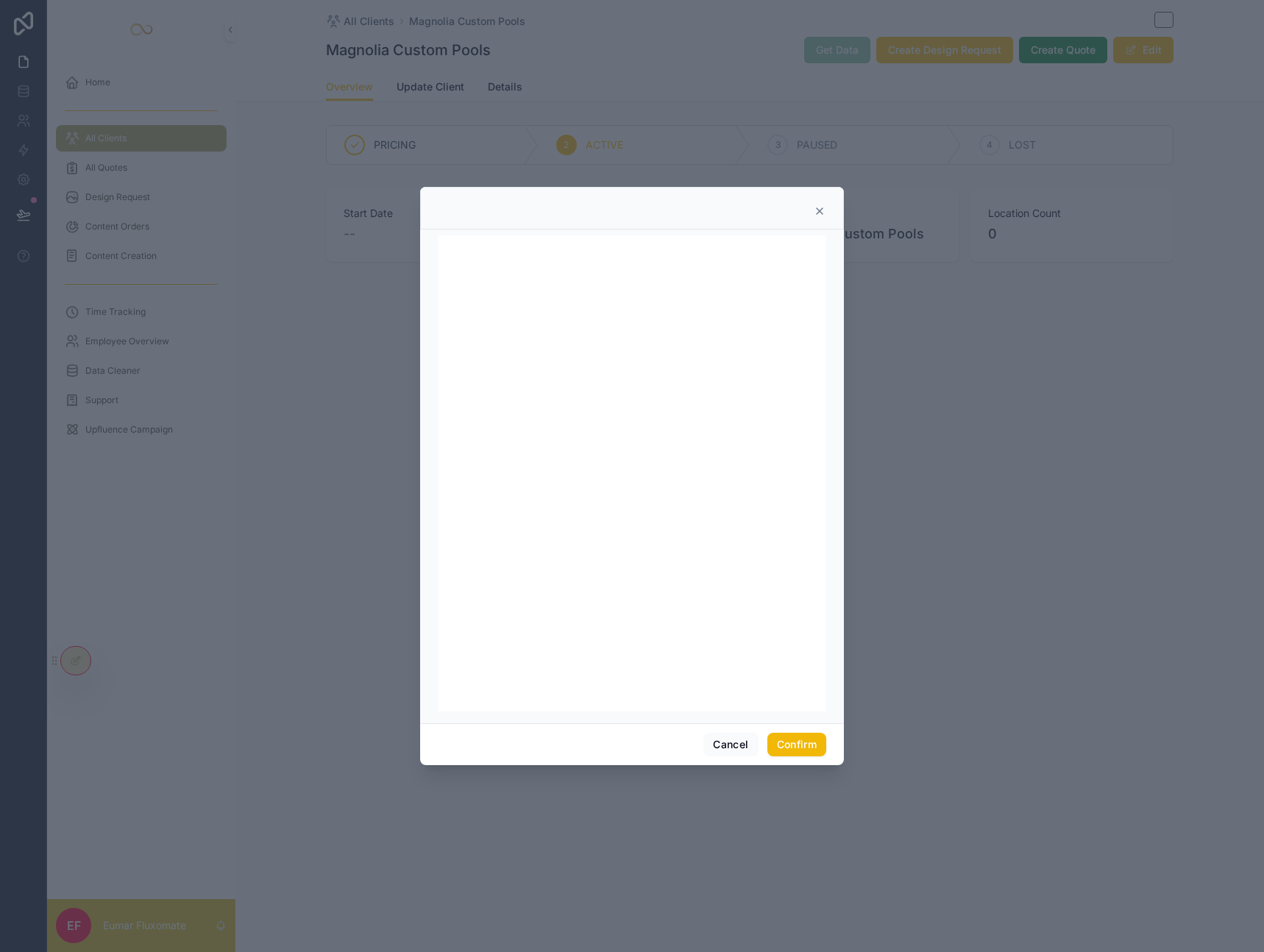
click at [821, 216] on icon at bounding box center [820, 211] width 12 height 12
